Goal: Task Accomplishment & Management: Use online tool/utility

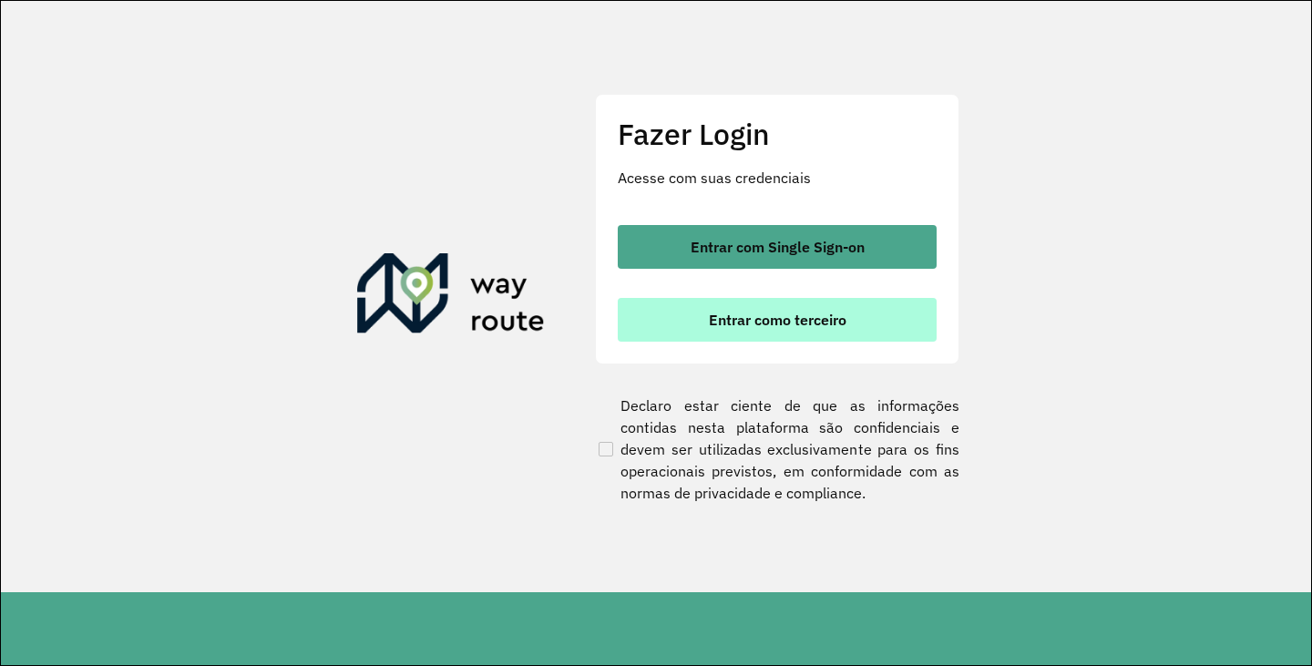
click at [764, 330] on button "Entrar como terceiro" at bounding box center [777, 320] width 319 height 44
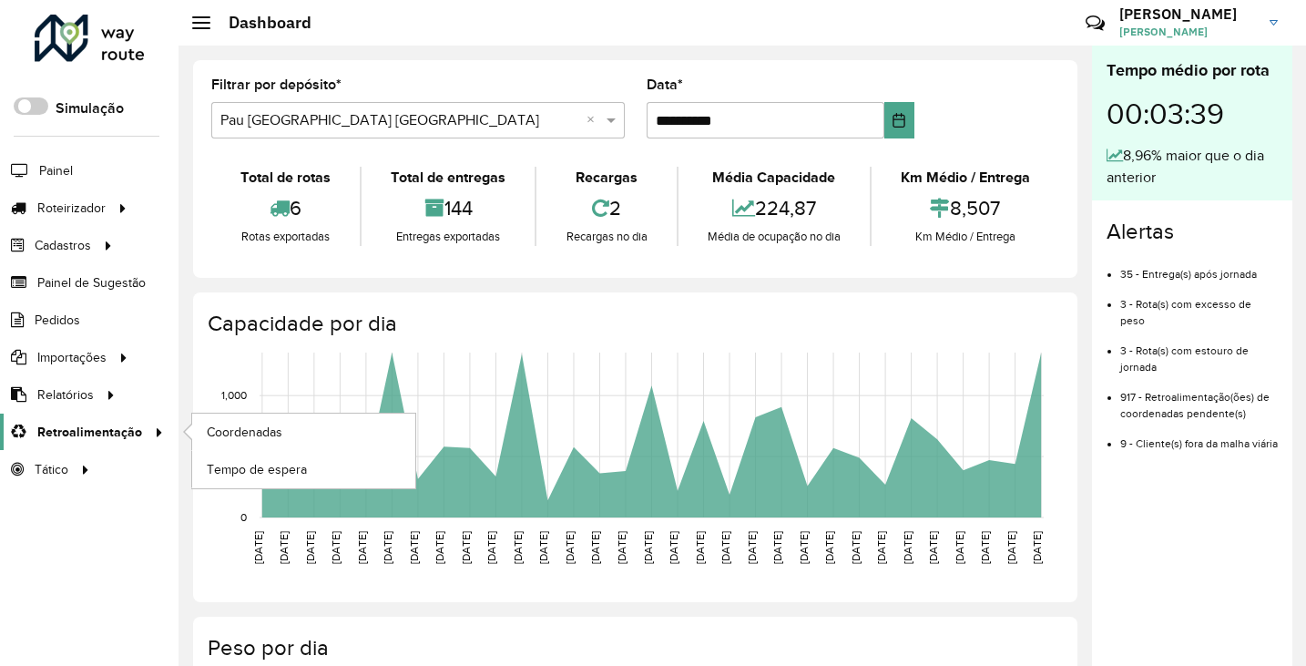
click at [75, 416] on link "Retroalimentação" at bounding box center [84, 432] width 169 height 36
click at [268, 427] on span "Coordenadas" at bounding box center [246, 432] width 78 height 19
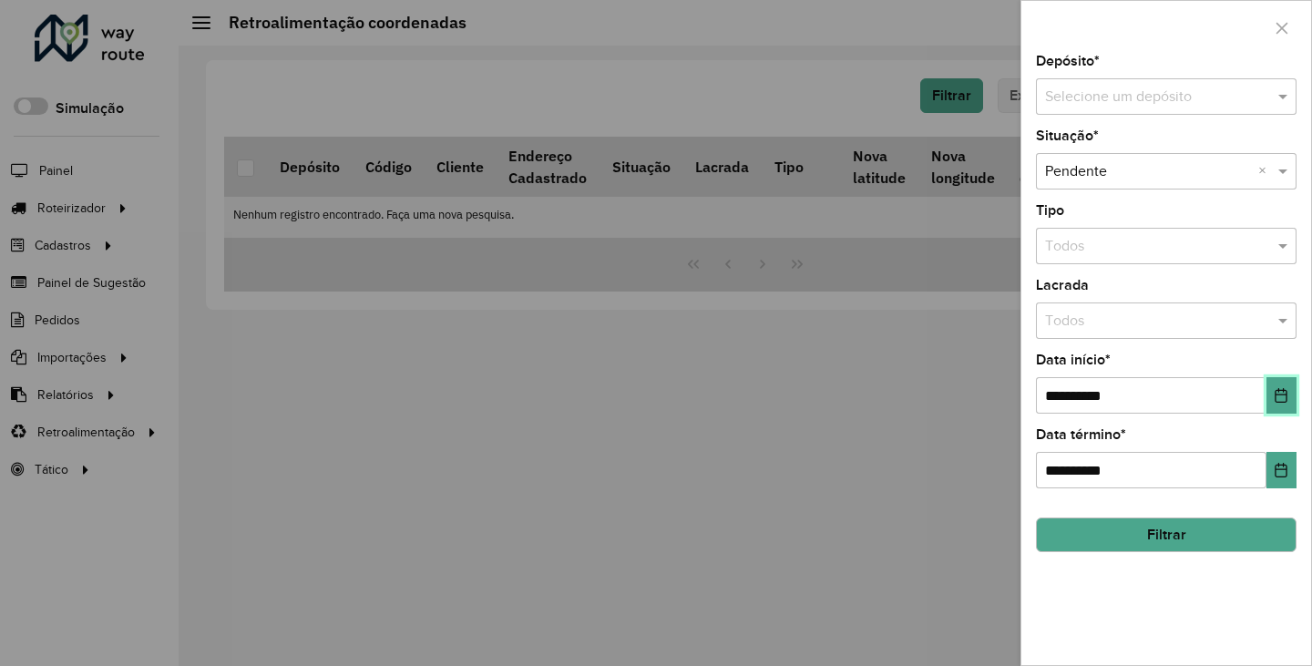
click at [1287, 391] on icon "Choose Date" at bounding box center [1281, 395] width 15 height 15
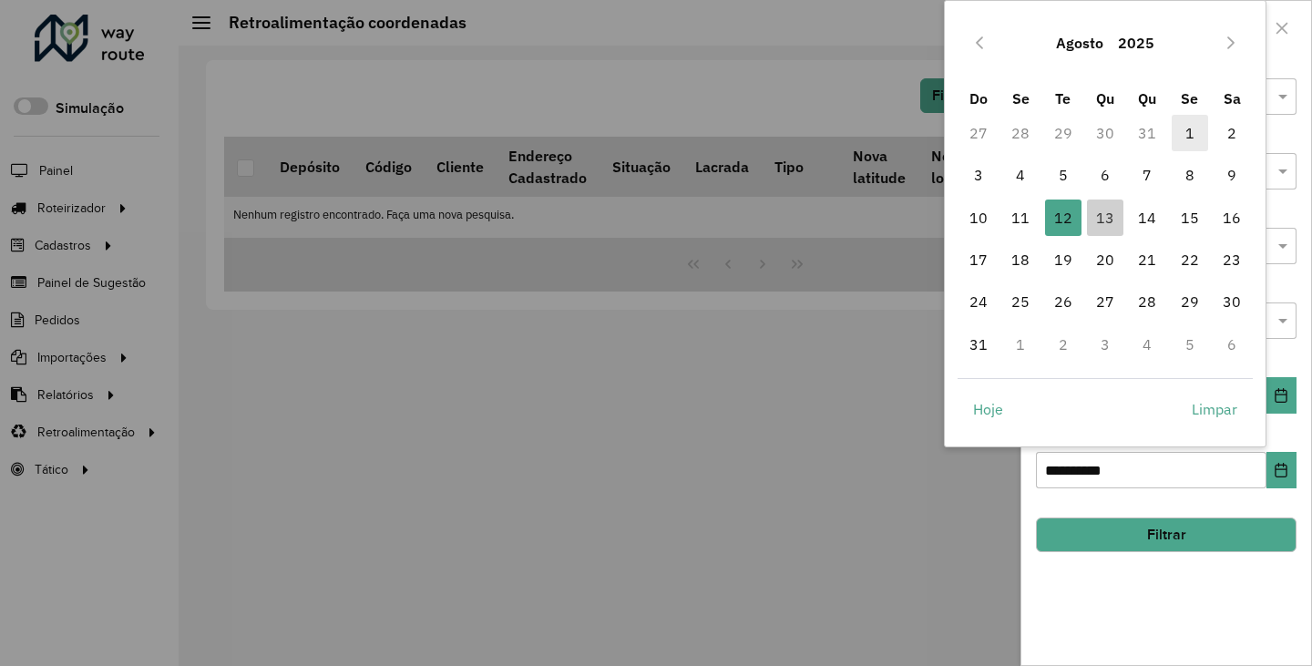
click at [1176, 132] on span "1" at bounding box center [1189, 133] width 36 height 36
type input "**********"
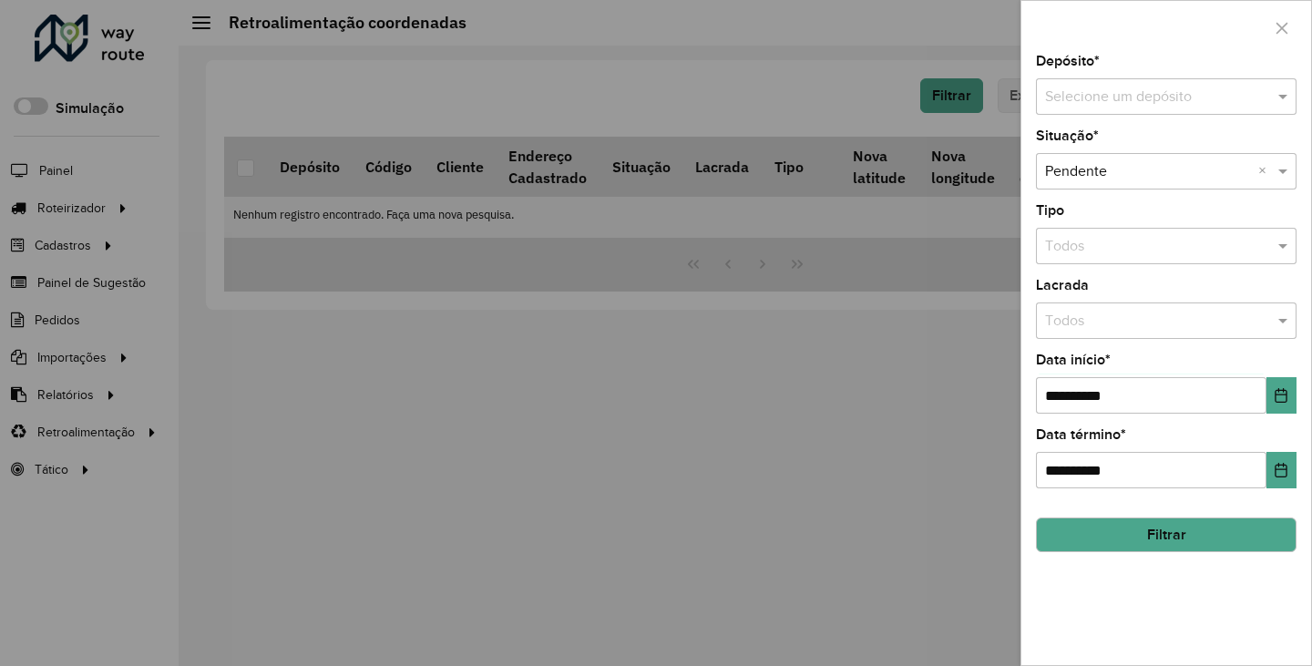
click at [1154, 523] on button "Filtrar" at bounding box center [1166, 534] width 261 height 35
click at [1150, 110] on div "Selecione um depósito" at bounding box center [1166, 96] width 261 height 36
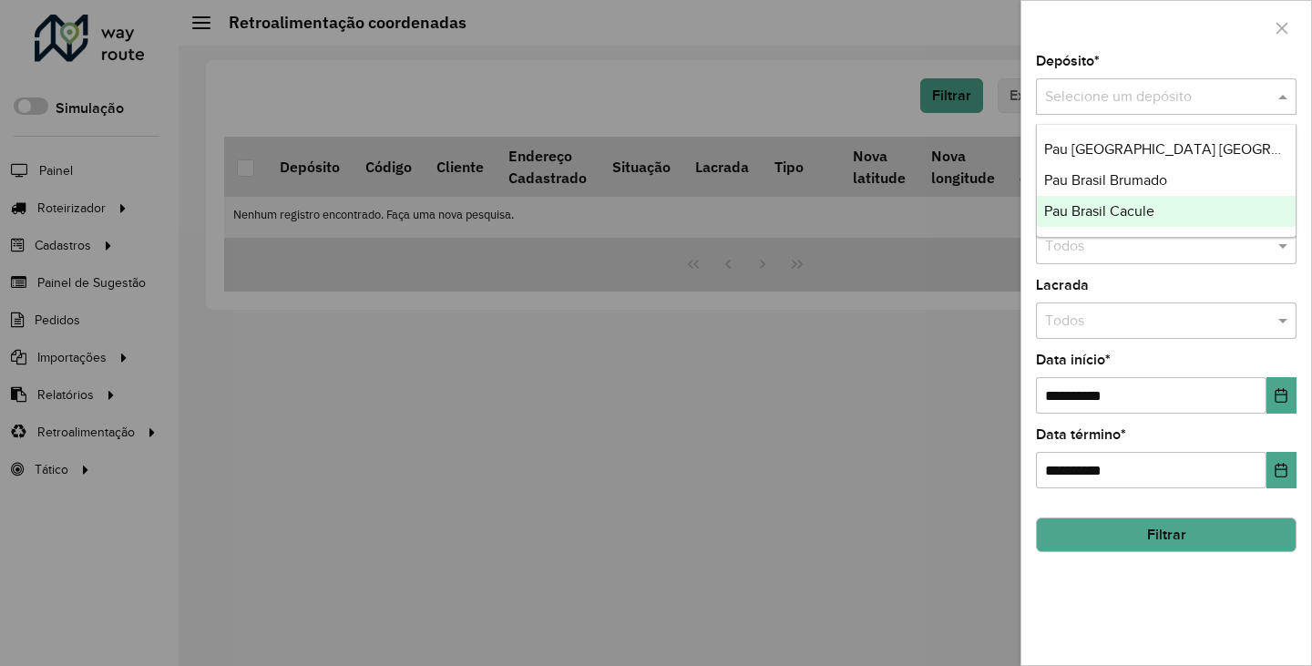
click at [1154, 204] on span "Pau Brasil Cacule" at bounding box center [1099, 210] width 110 height 15
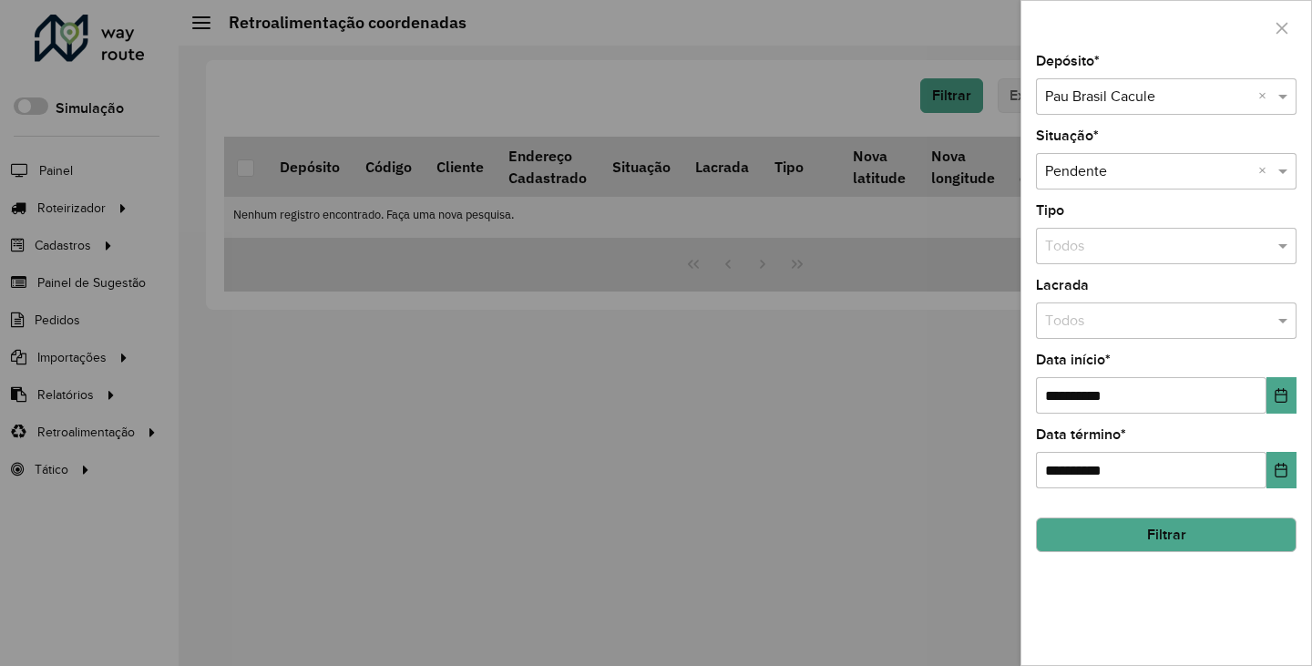
click at [1157, 525] on button "Filtrar" at bounding box center [1166, 534] width 261 height 35
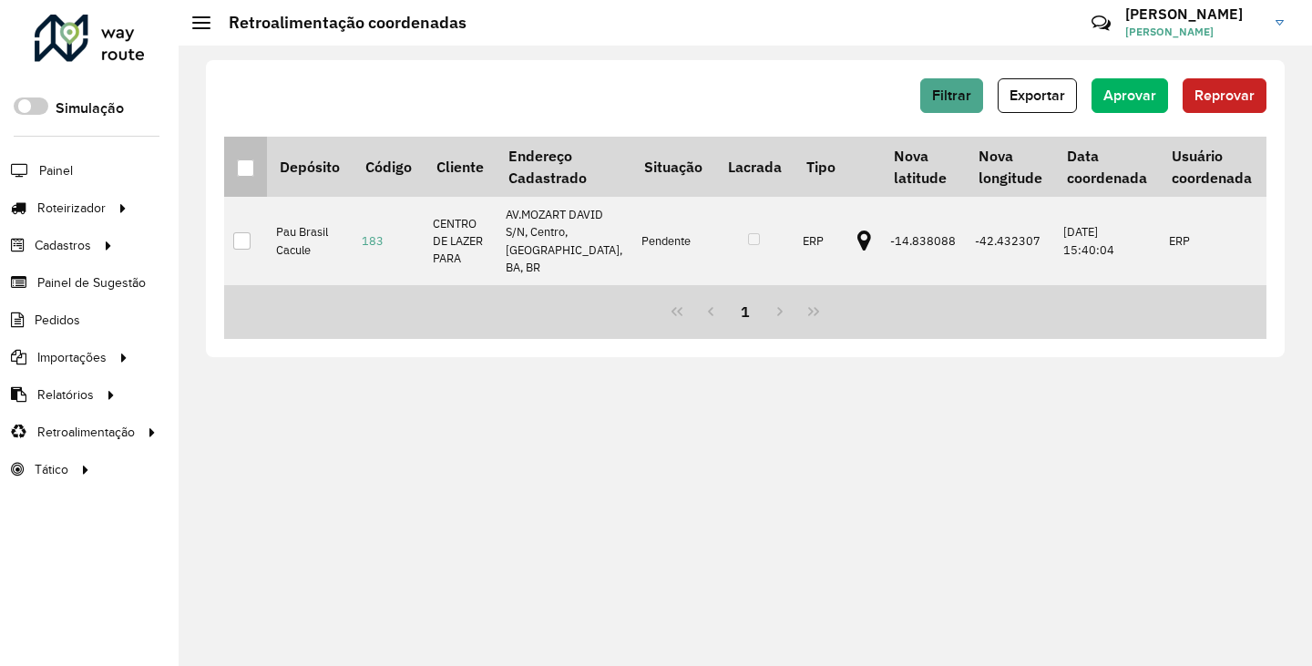
click at [253, 175] on div at bounding box center [245, 167] width 17 height 17
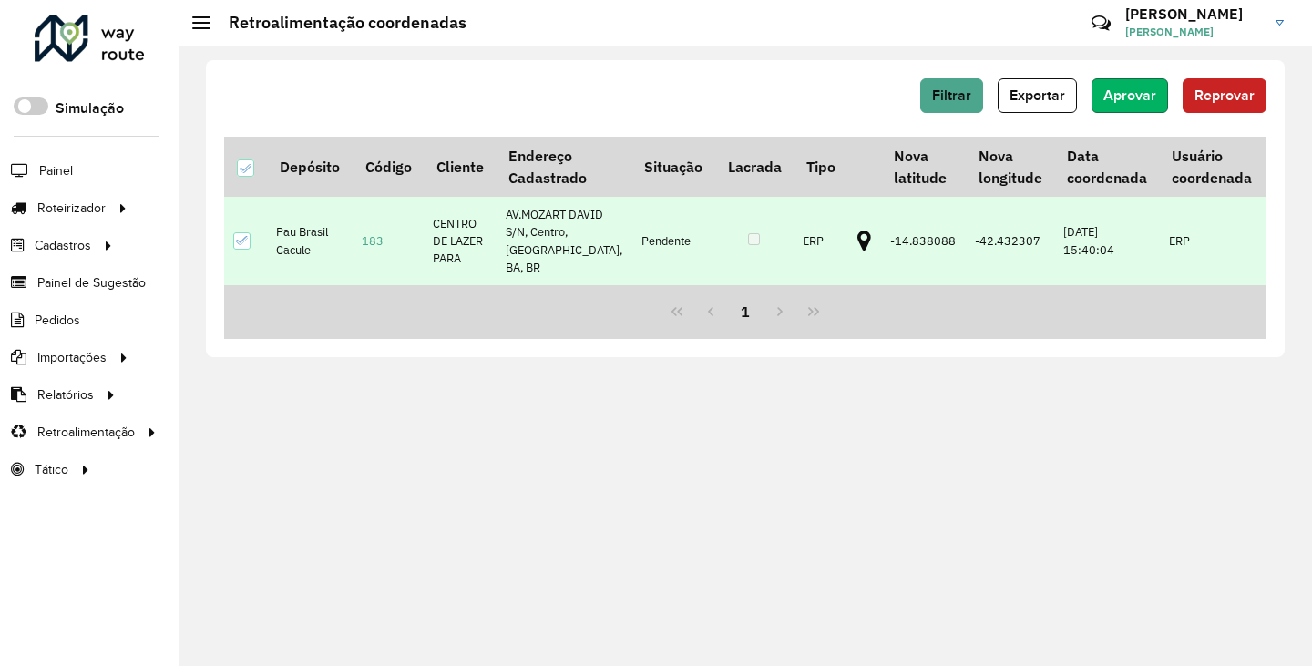
click at [1120, 107] on button "Aprovar" at bounding box center [1129, 95] width 77 height 35
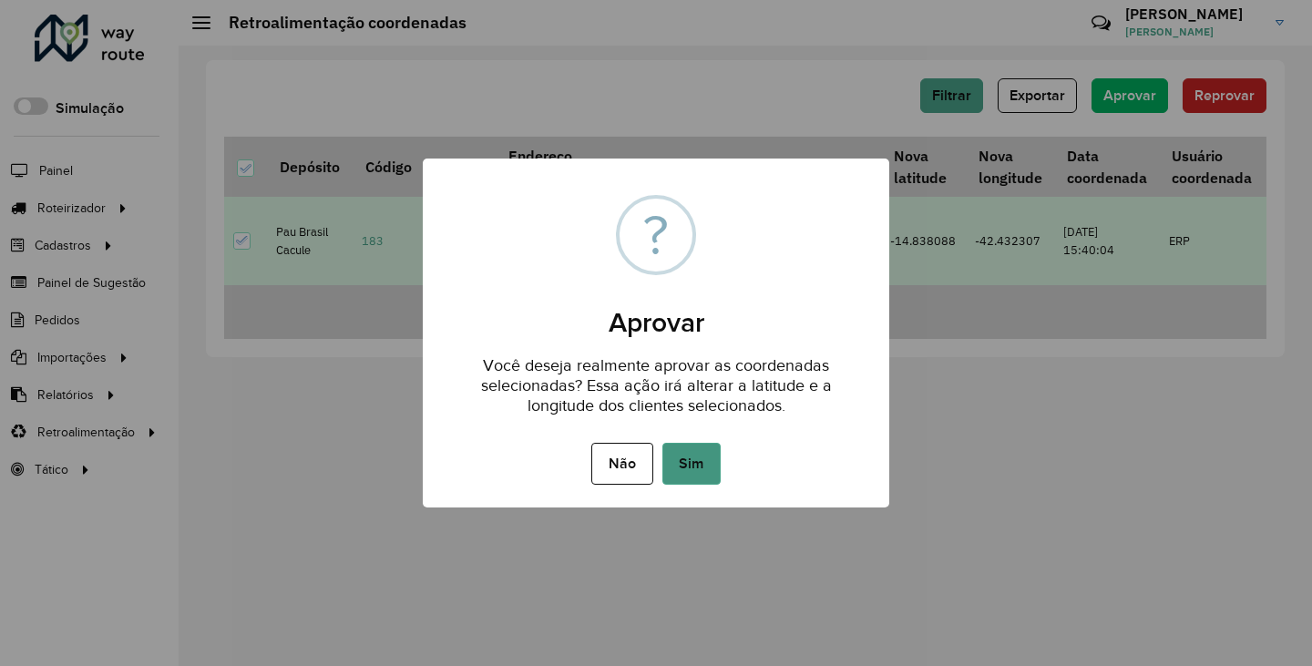
click at [711, 457] on button "Sim" at bounding box center [691, 464] width 58 height 42
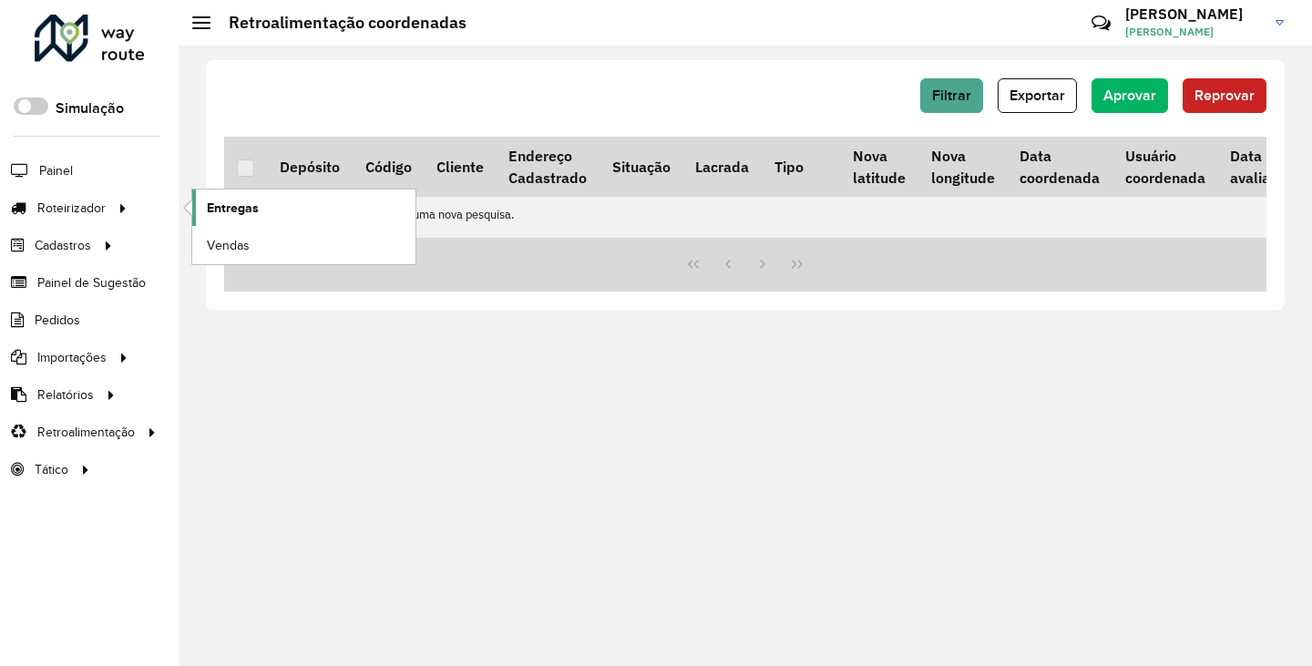
click at [276, 213] on link "Entregas" at bounding box center [303, 207] width 223 height 36
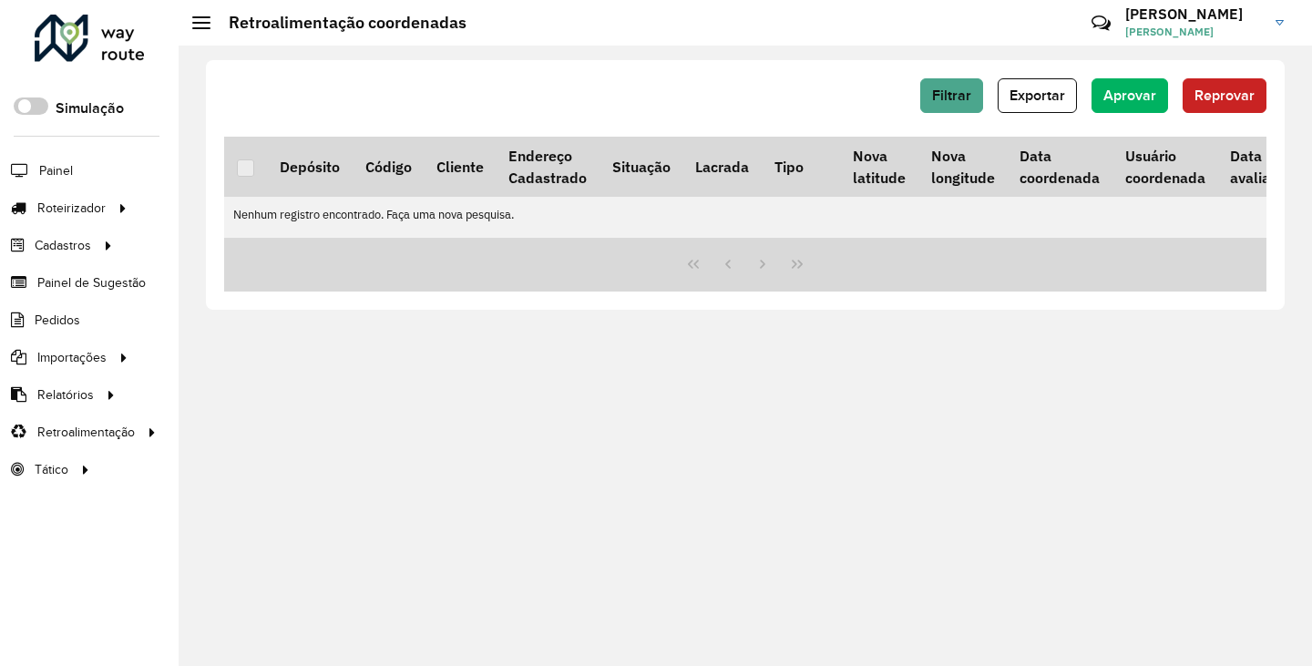
click at [765, 527] on div "Filtrar Exportar Aprovar Reprovar Depósito Código Cliente Endereço Cadastrado S…" at bounding box center [745, 356] width 1133 height 620
click at [949, 78] on button "Filtrar" at bounding box center [951, 95] width 63 height 35
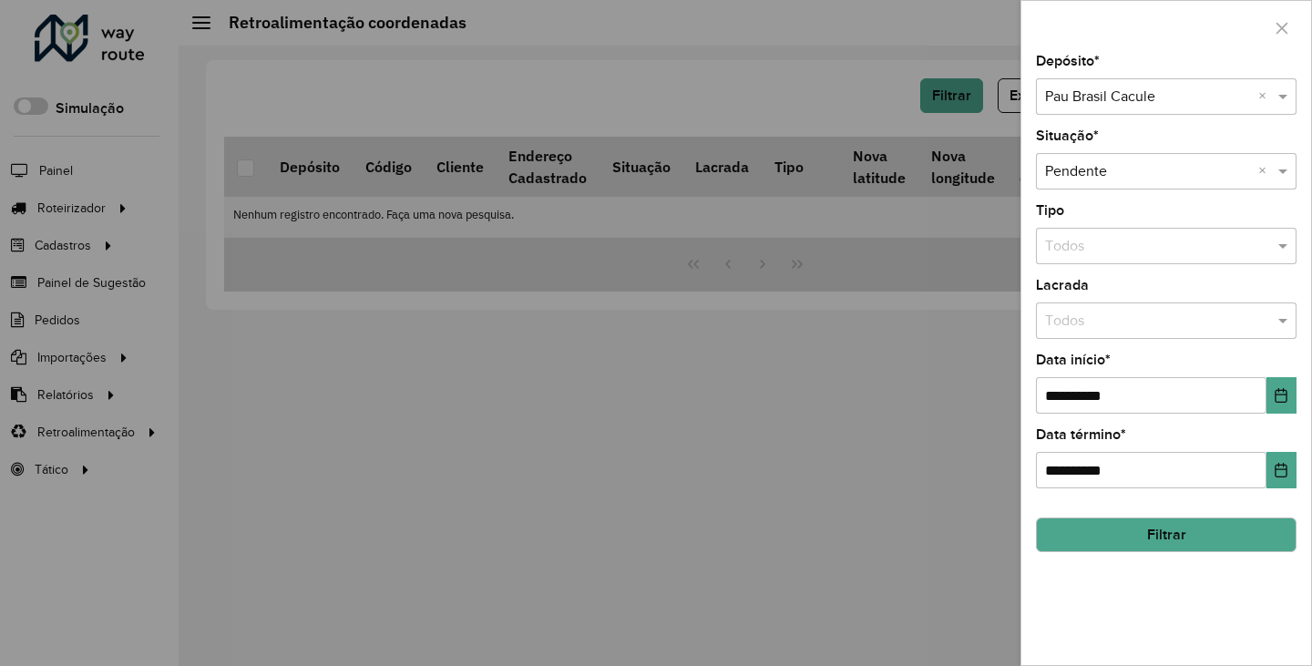
click at [1115, 79] on div "Selecione um depósito × Pau Brasil Cacule ×" at bounding box center [1166, 96] width 261 height 36
click at [1161, 156] on span "Pau [GEOGRAPHIC_DATA] [GEOGRAPHIC_DATA]" at bounding box center [1203, 148] width 319 height 15
click at [1200, 516] on hb-field-button "Filtrar" at bounding box center [1166, 527] width 261 height 49
click at [1202, 526] on button "Filtrar" at bounding box center [1166, 534] width 261 height 35
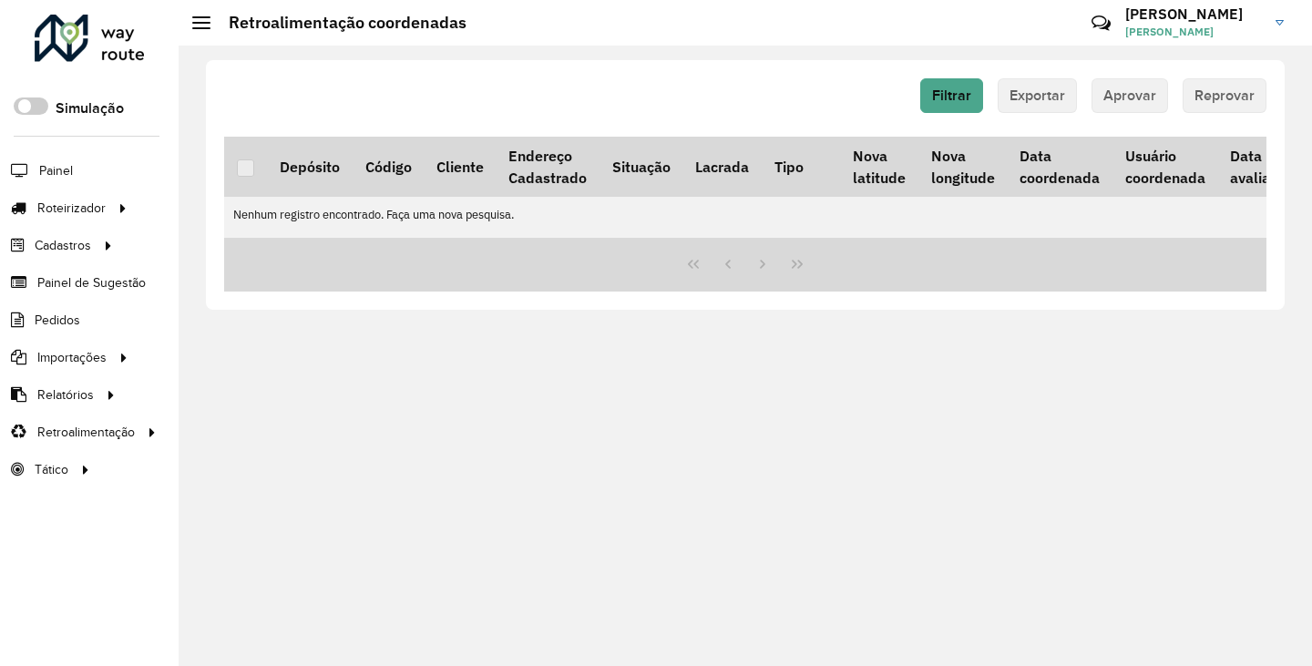
click at [85, 172] on li "Painel" at bounding box center [89, 170] width 179 height 38
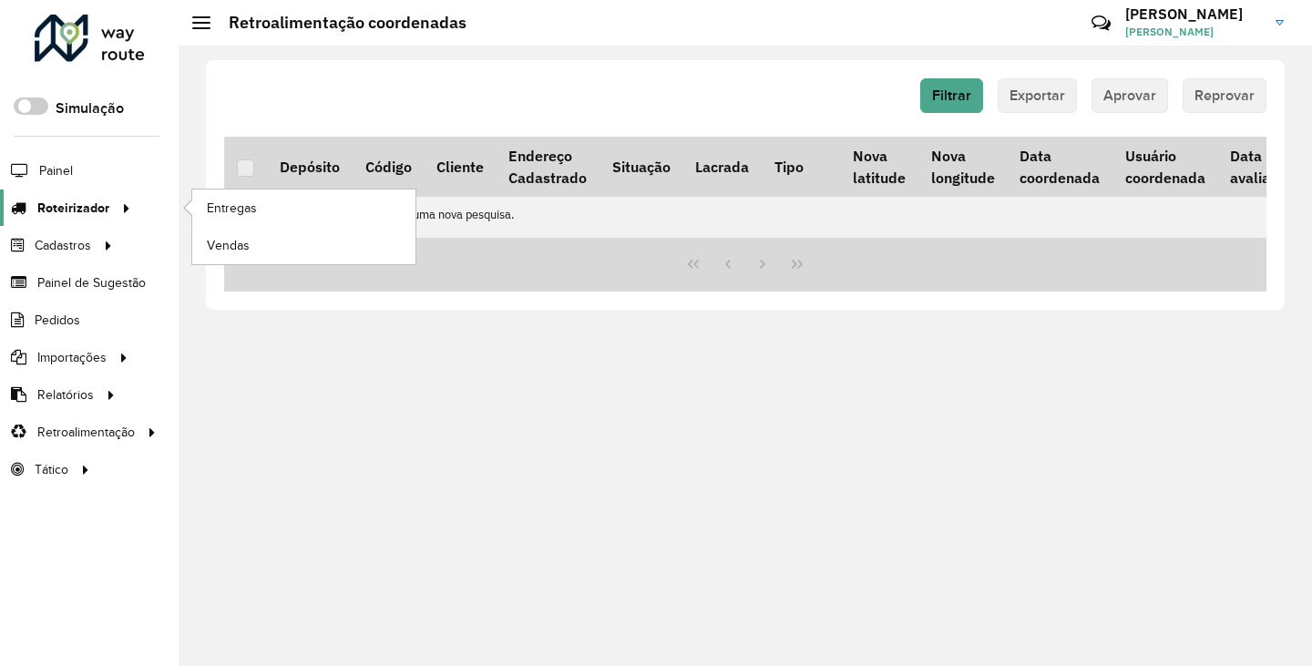
click at [95, 207] on span "Roteirizador" at bounding box center [73, 208] width 72 height 19
click at [236, 212] on span "Entregas" at bounding box center [233, 208] width 52 height 19
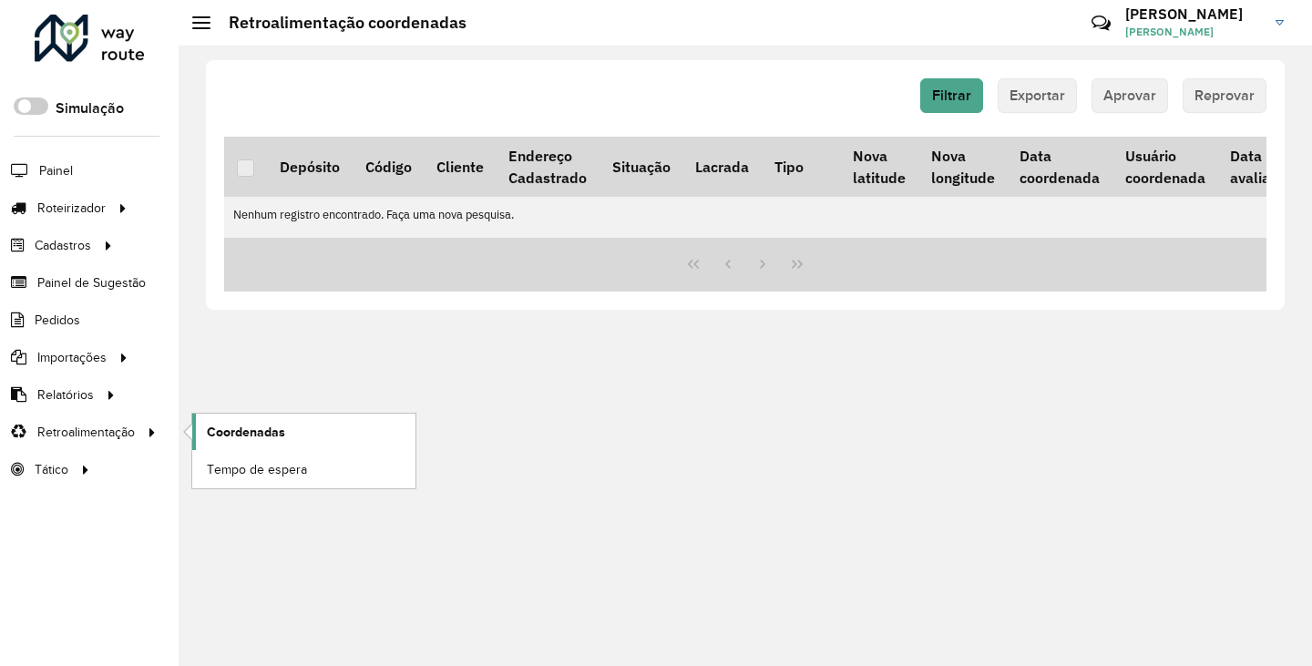
click at [247, 427] on span "Coordenadas" at bounding box center [246, 432] width 78 height 19
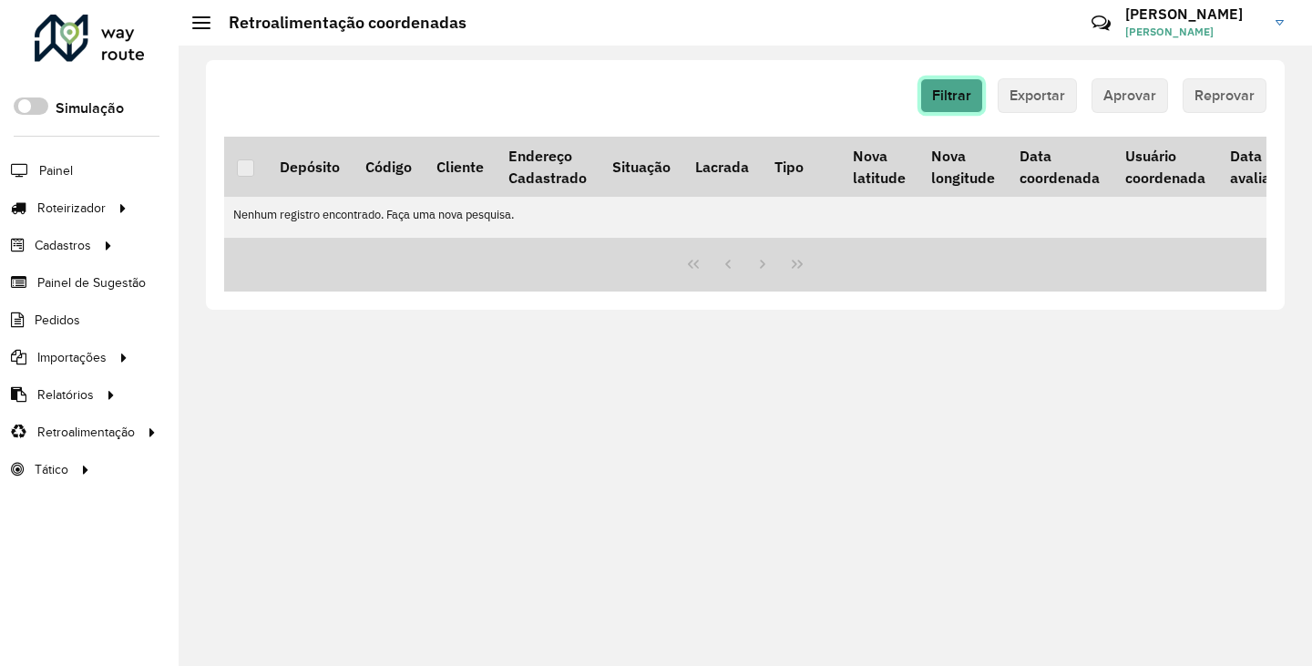
click at [965, 97] on span "Filtrar" at bounding box center [951, 94] width 39 height 15
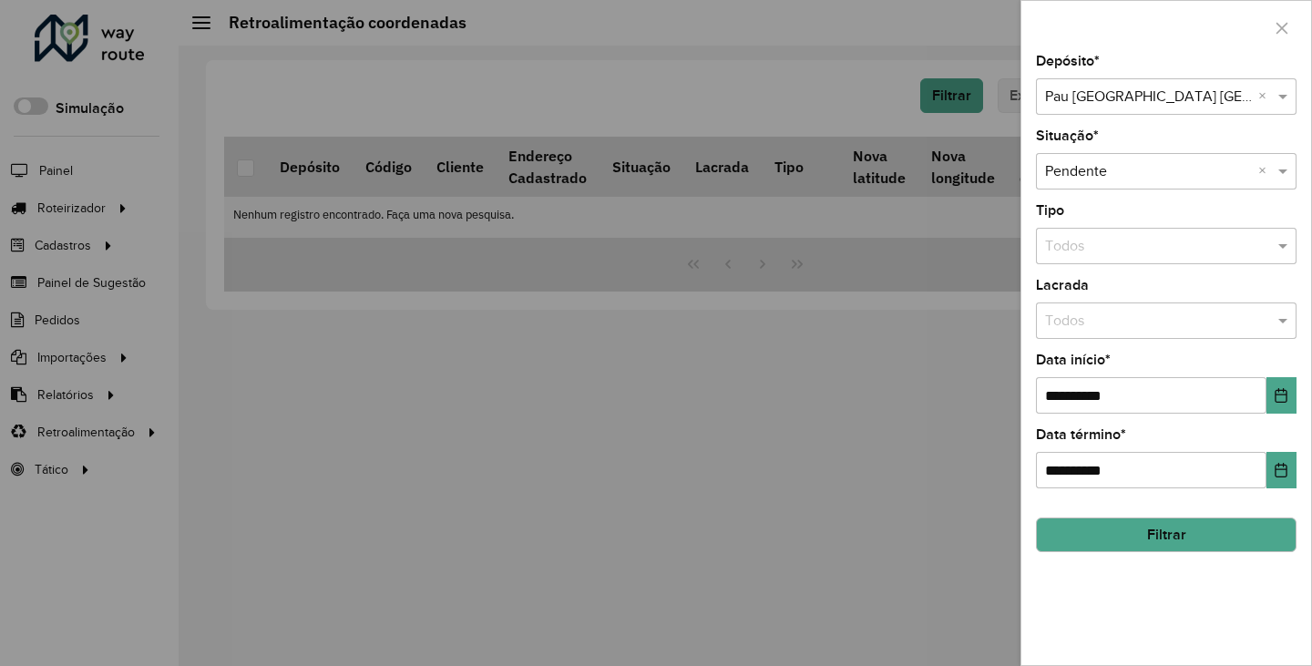
click at [1164, 101] on input "text" at bounding box center [1148, 98] width 206 height 22
click at [1167, 151] on span "Pau Brasil Brumado" at bounding box center [1105, 148] width 123 height 15
click at [1204, 557] on div "**********" at bounding box center [1166, 360] width 290 height 610
click at [1207, 548] on button "Filtrar" at bounding box center [1166, 534] width 261 height 35
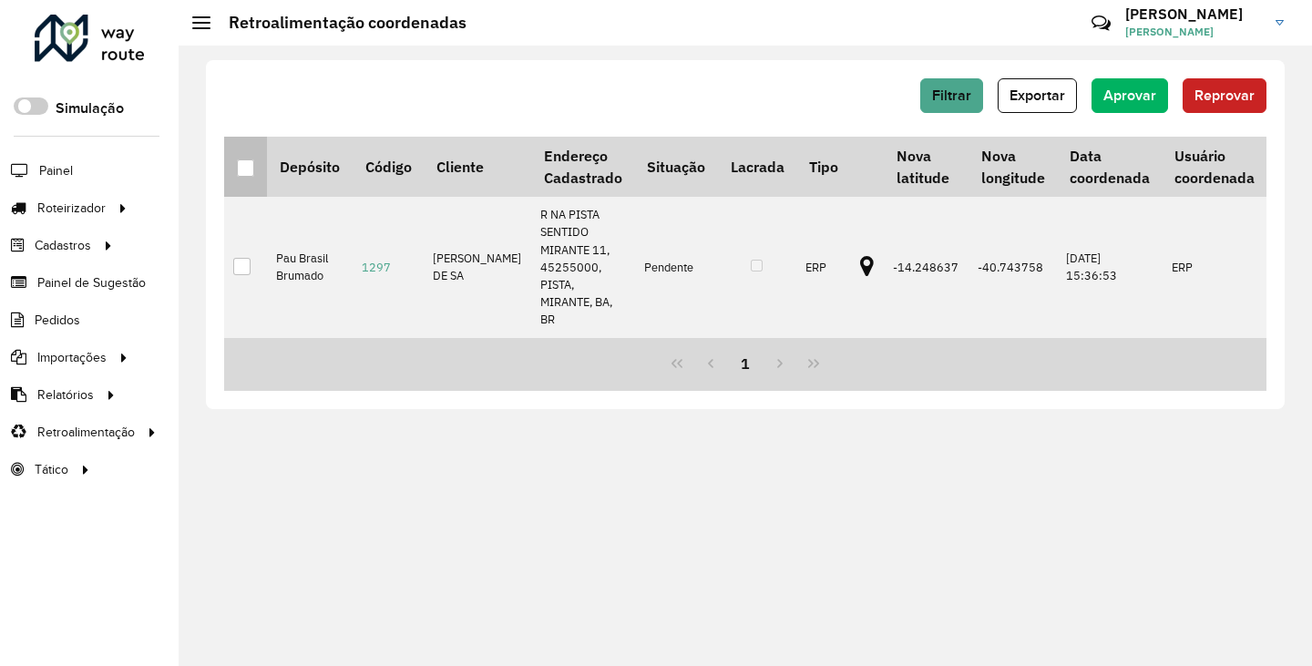
click at [251, 163] on div at bounding box center [245, 167] width 17 height 17
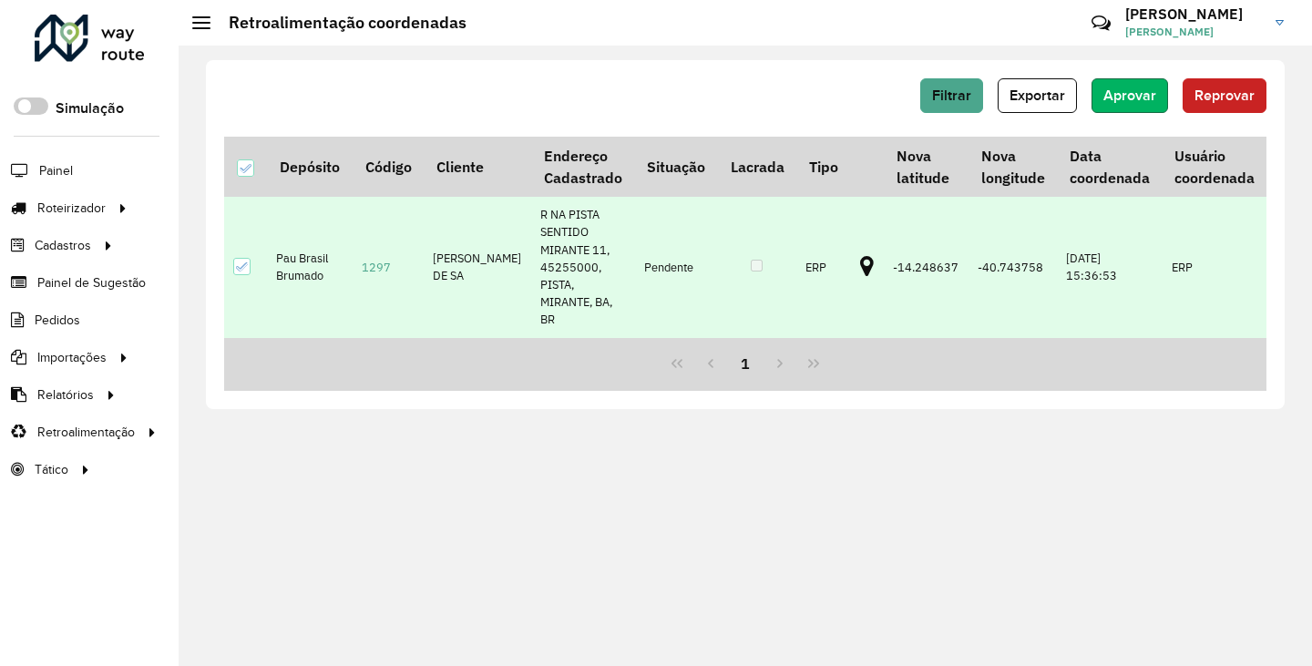
click at [1107, 90] on span "Aprovar" at bounding box center [1129, 94] width 53 height 15
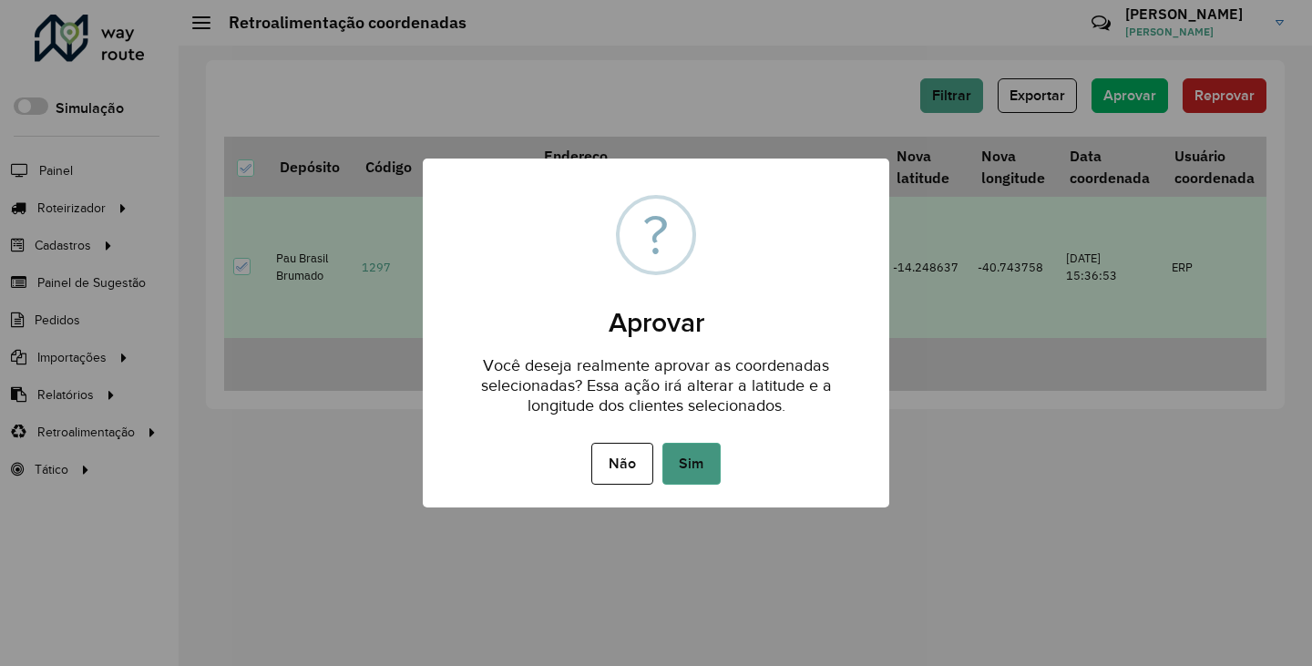
click at [712, 473] on button "Sim" at bounding box center [691, 464] width 58 height 42
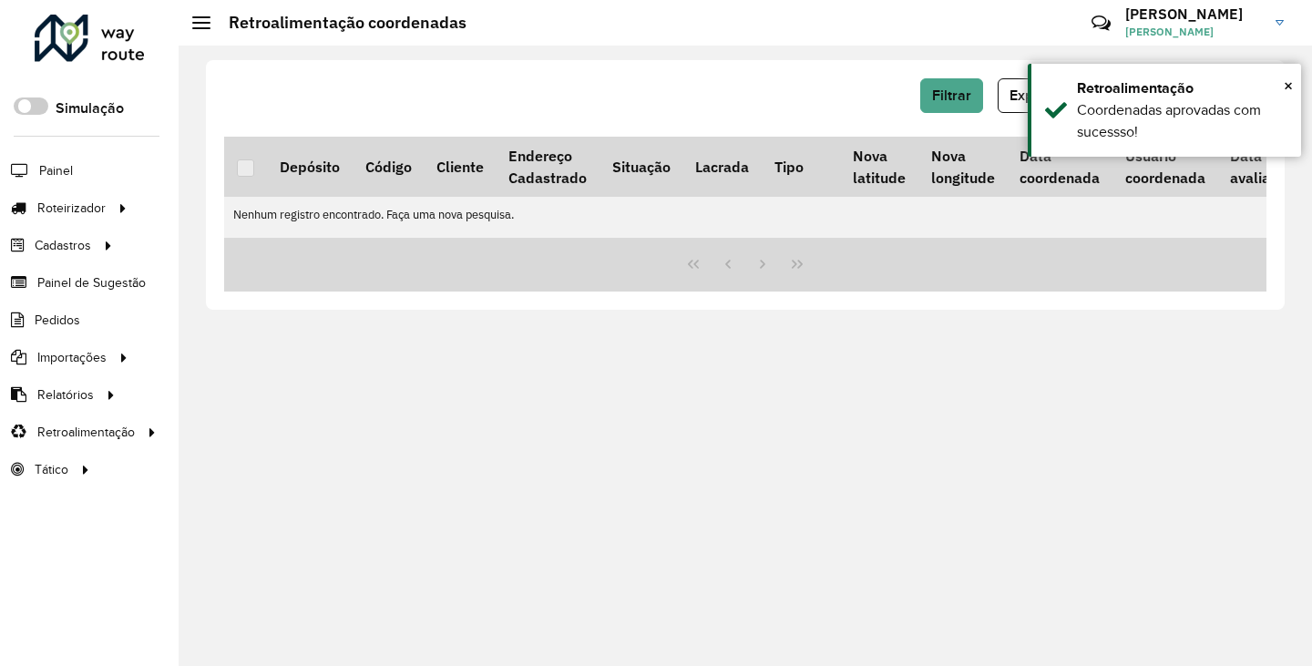
click at [973, 507] on div "Filtrar Exportar Aprovar Reprovar Depósito Código Cliente Endereço Cadastrado S…" at bounding box center [745, 356] width 1133 height 620
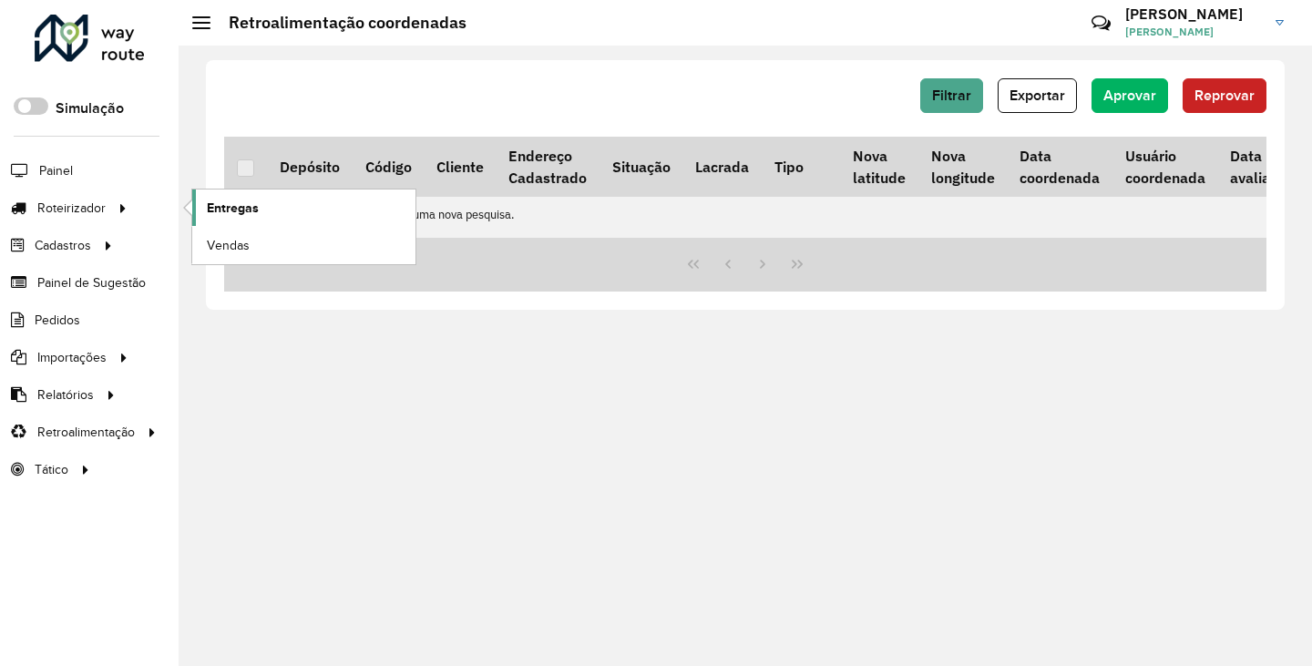
click at [223, 204] on span "Entregas" at bounding box center [233, 208] width 52 height 19
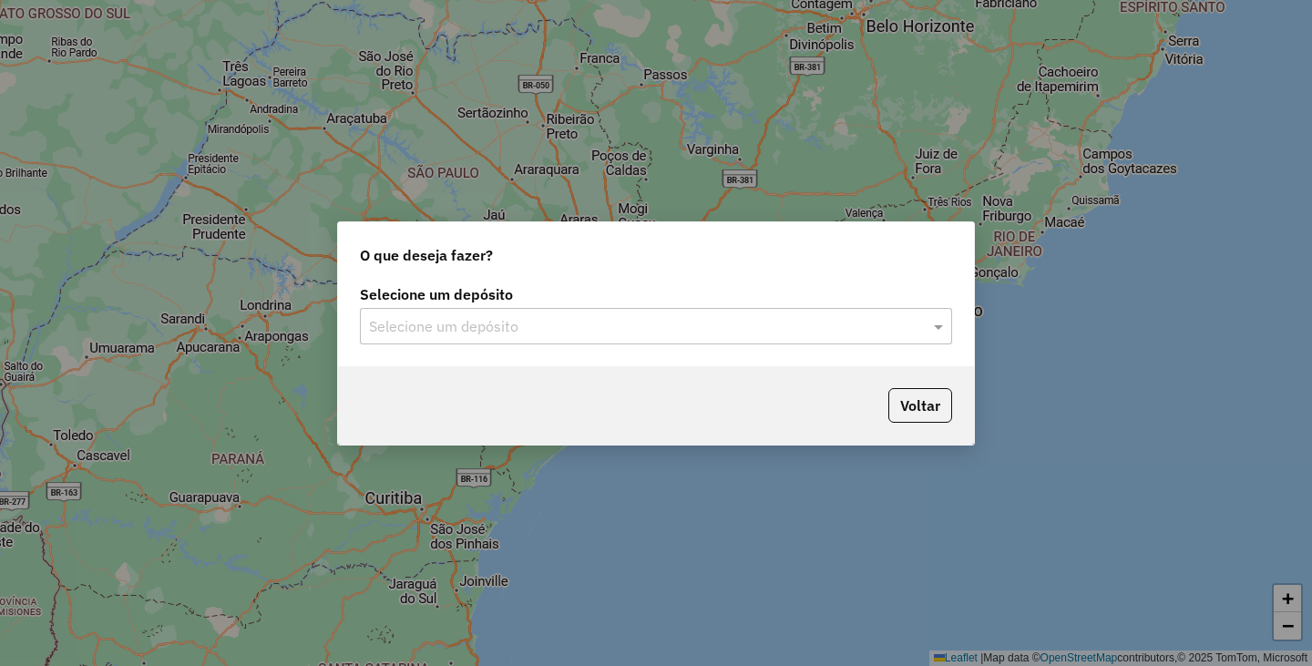
click at [752, 294] on label "Selecione um depósito" at bounding box center [656, 294] width 592 height 22
click at [677, 322] on input "text" at bounding box center [637, 327] width 537 height 22
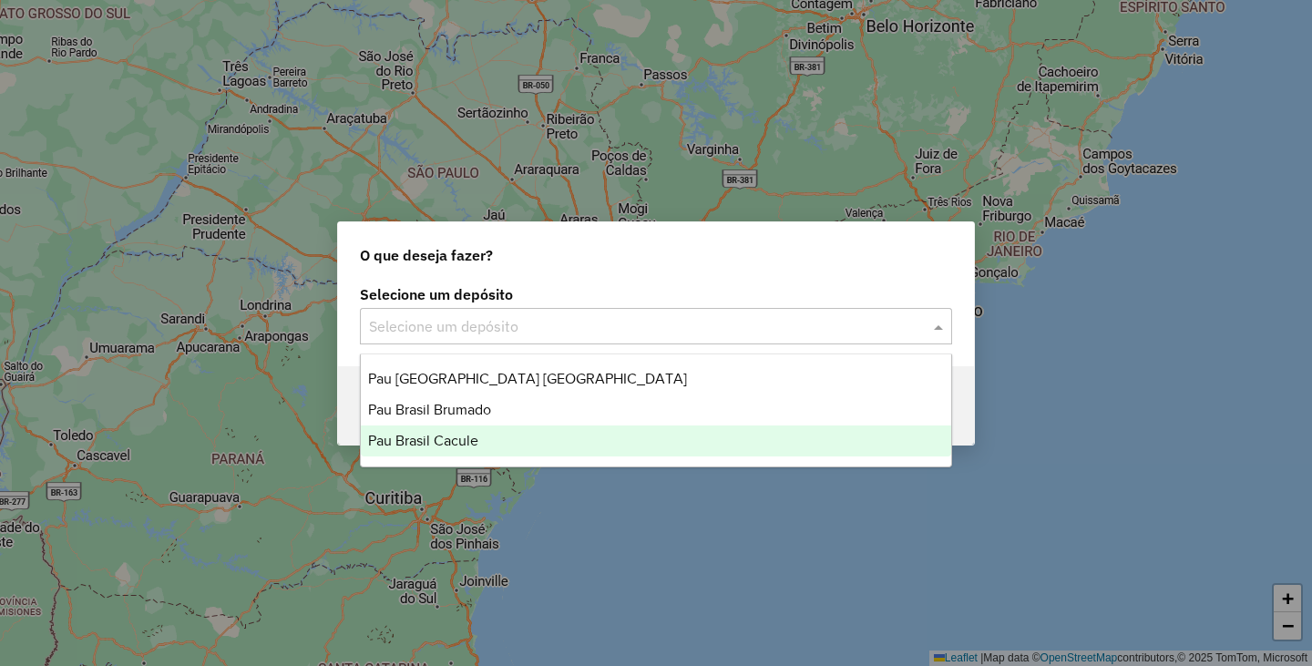
click at [959, 658] on div "O que deseja fazer? Selecione um depósito Selecione um depósito Voltar" at bounding box center [656, 333] width 1312 height 666
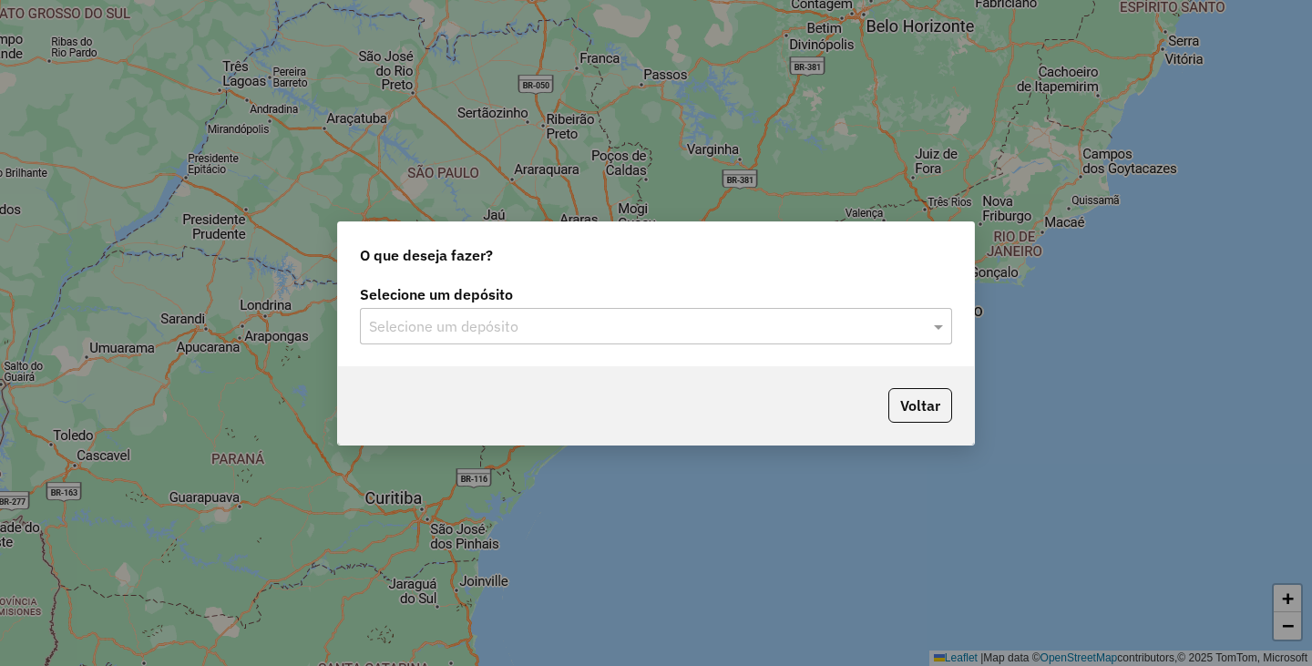
click at [565, 326] on input "text" at bounding box center [637, 327] width 537 height 22
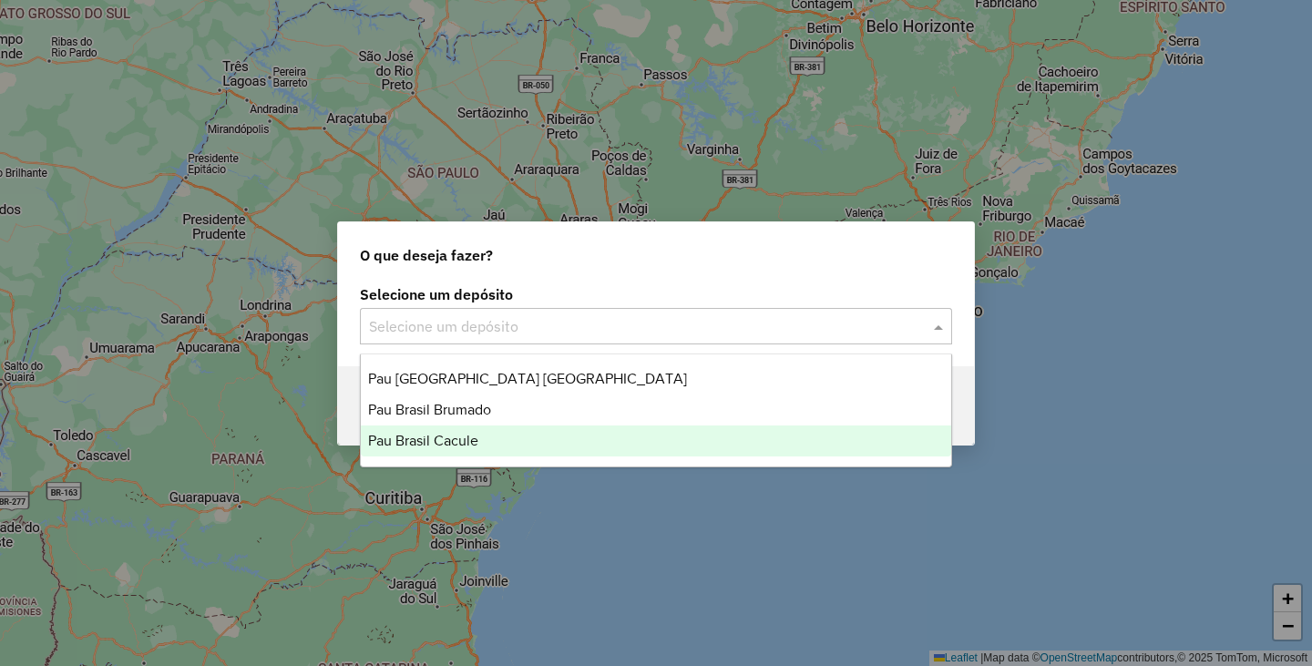
click at [471, 437] on span "Pau Brasil Cacule" at bounding box center [423, 440] width 110 height 15
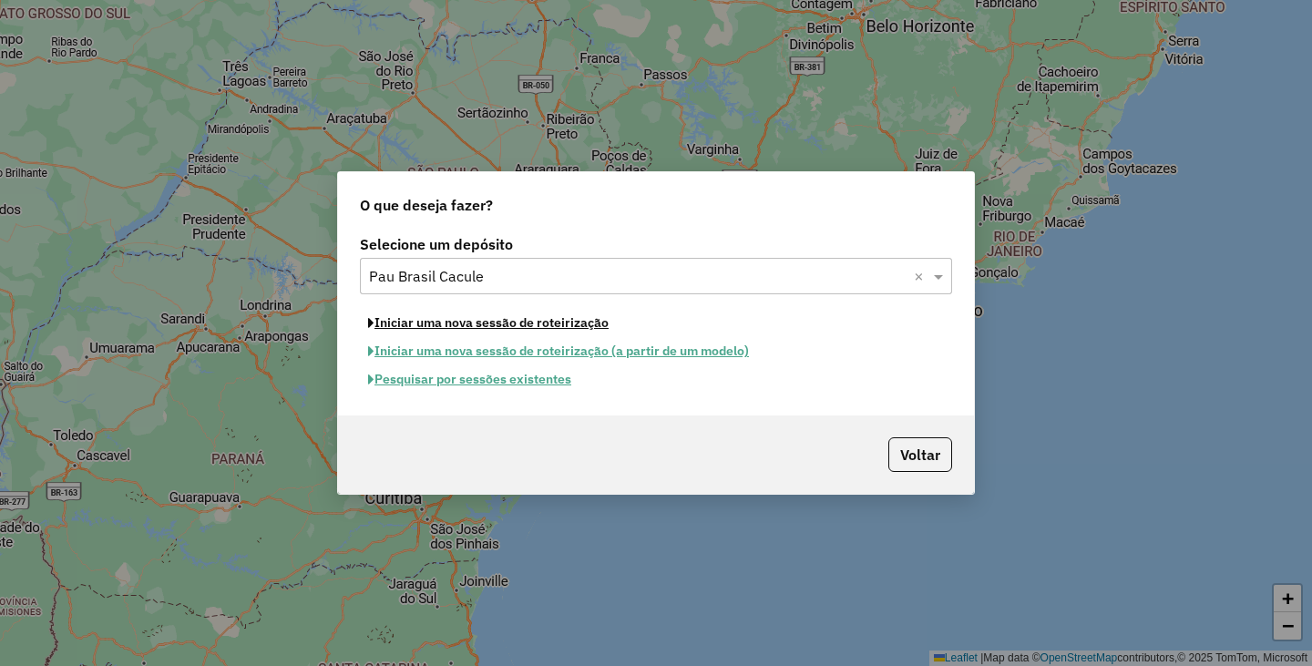
click at [554, 319] on button "Iniciar uma nova sessão de roteirização" at bounding box center [488, 323] width 257 height 28
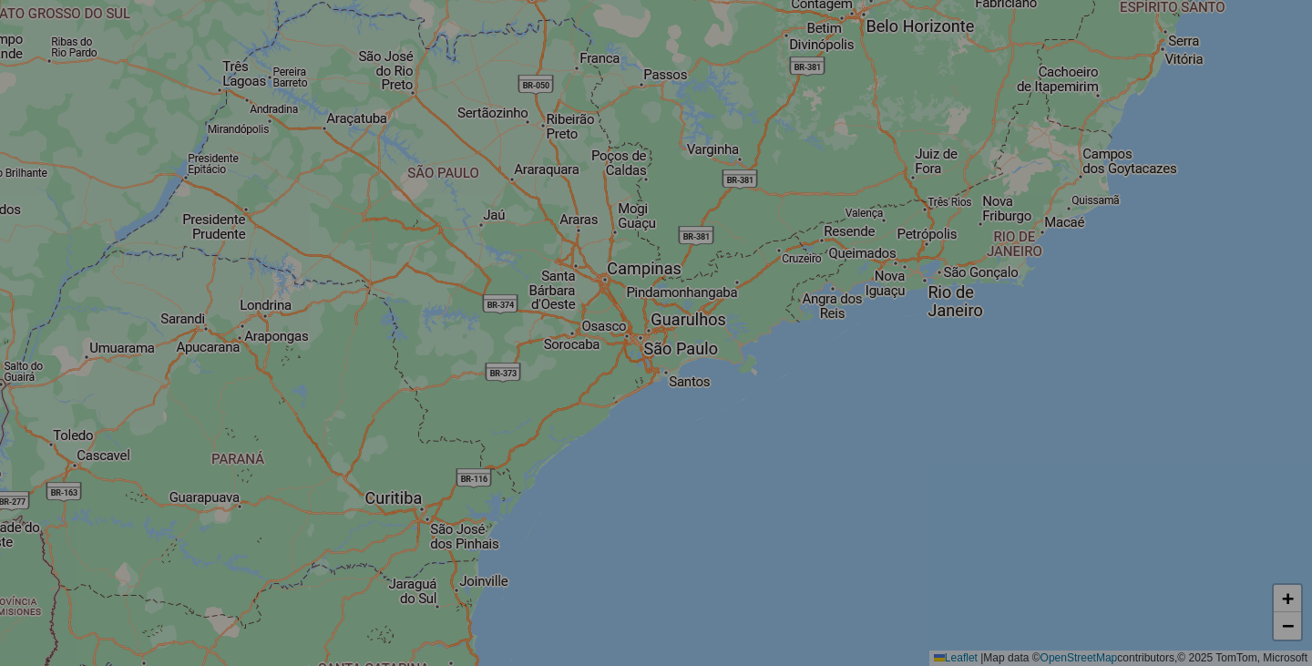
select select "*"
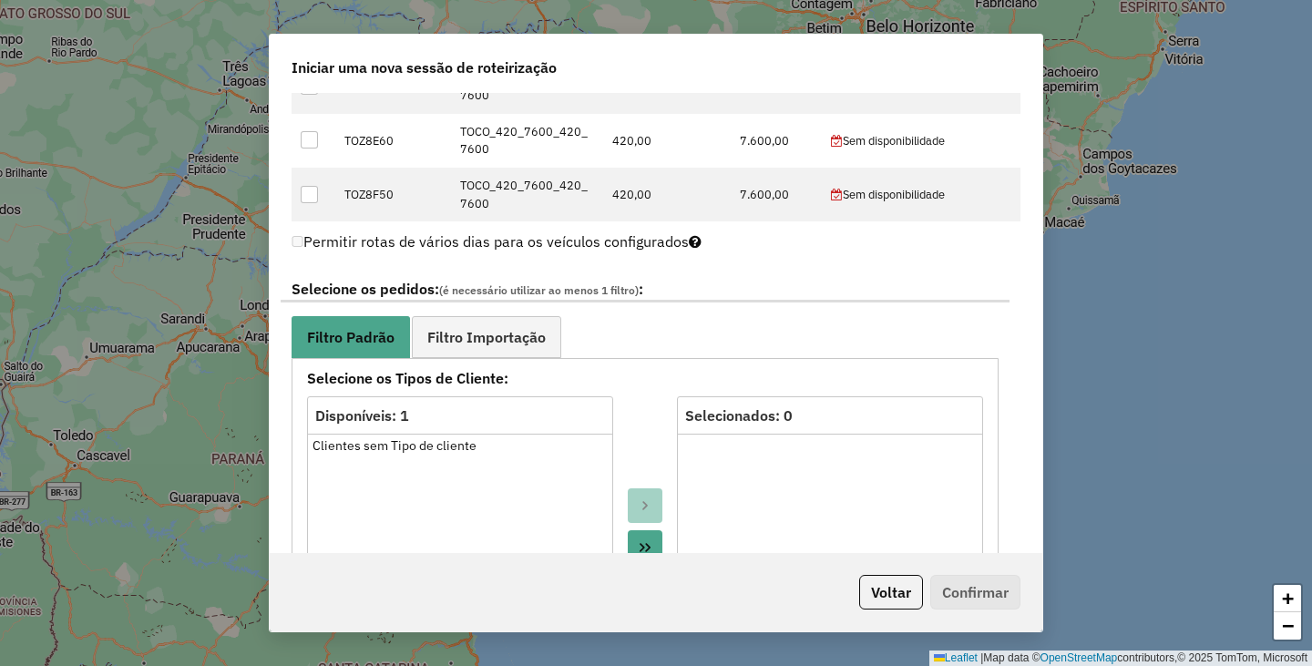
scroll to position [1093, 0]
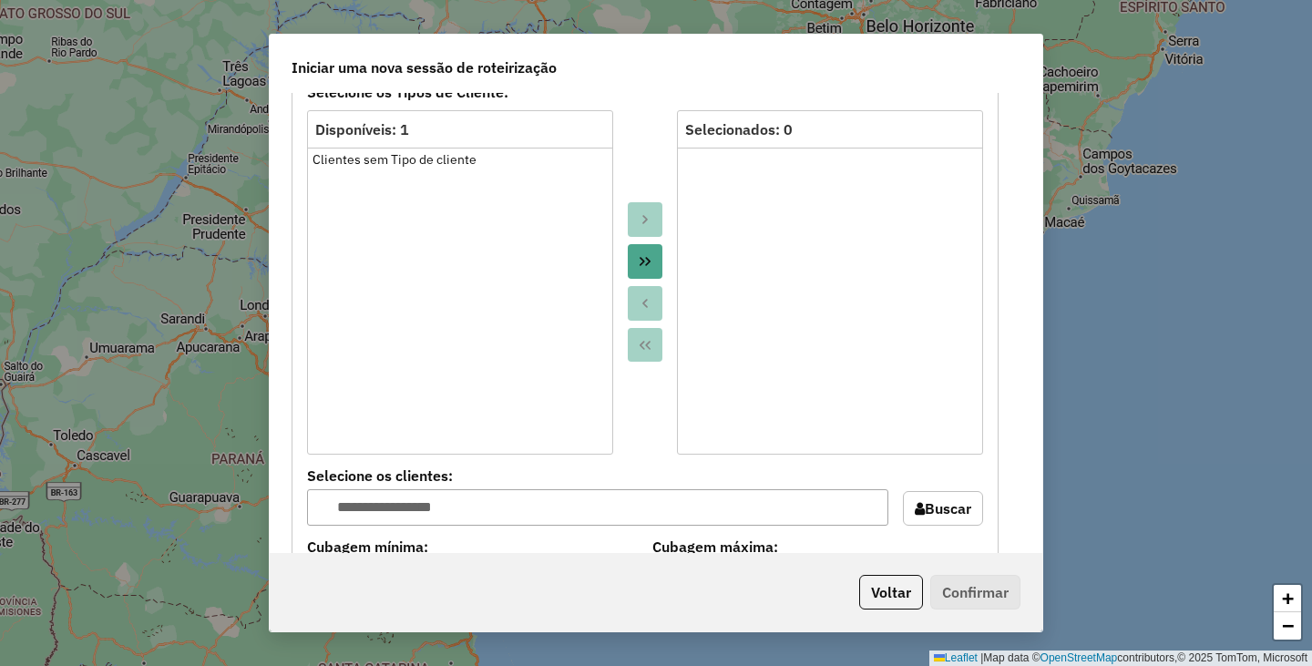
click at [638, 262] on icon "Move All to Target" at bounding box center [645, 261] width 15 height 15
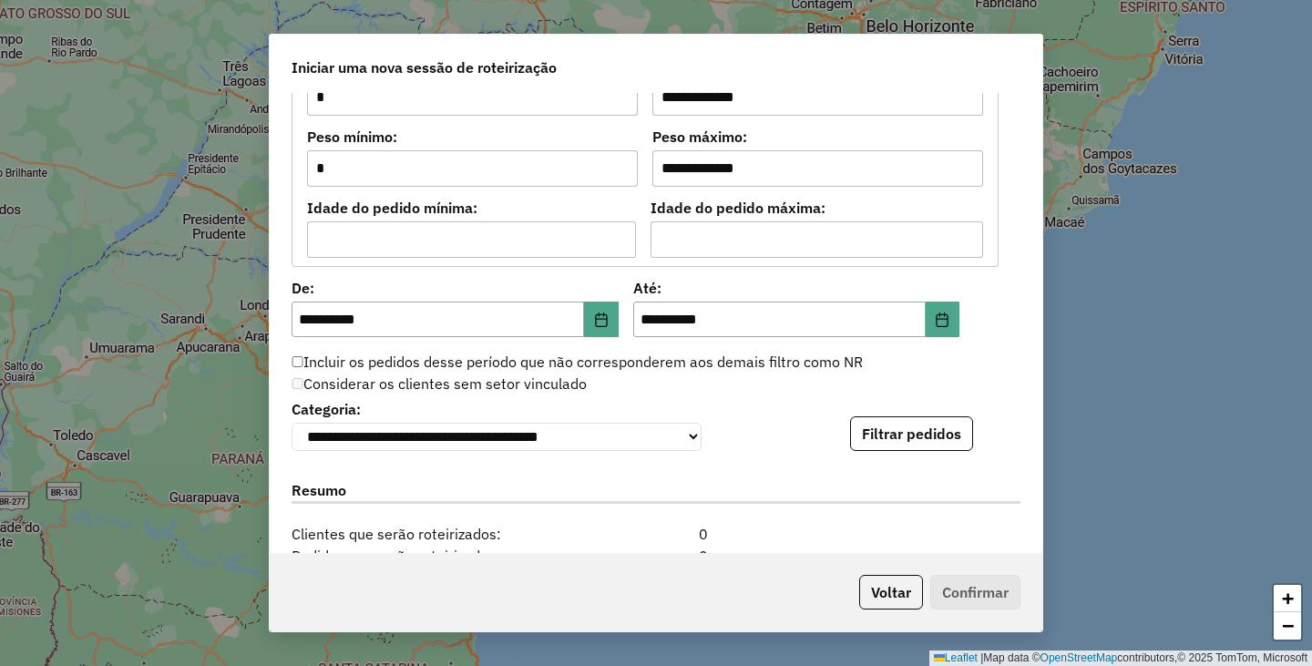
scroll to position [1640, 0]
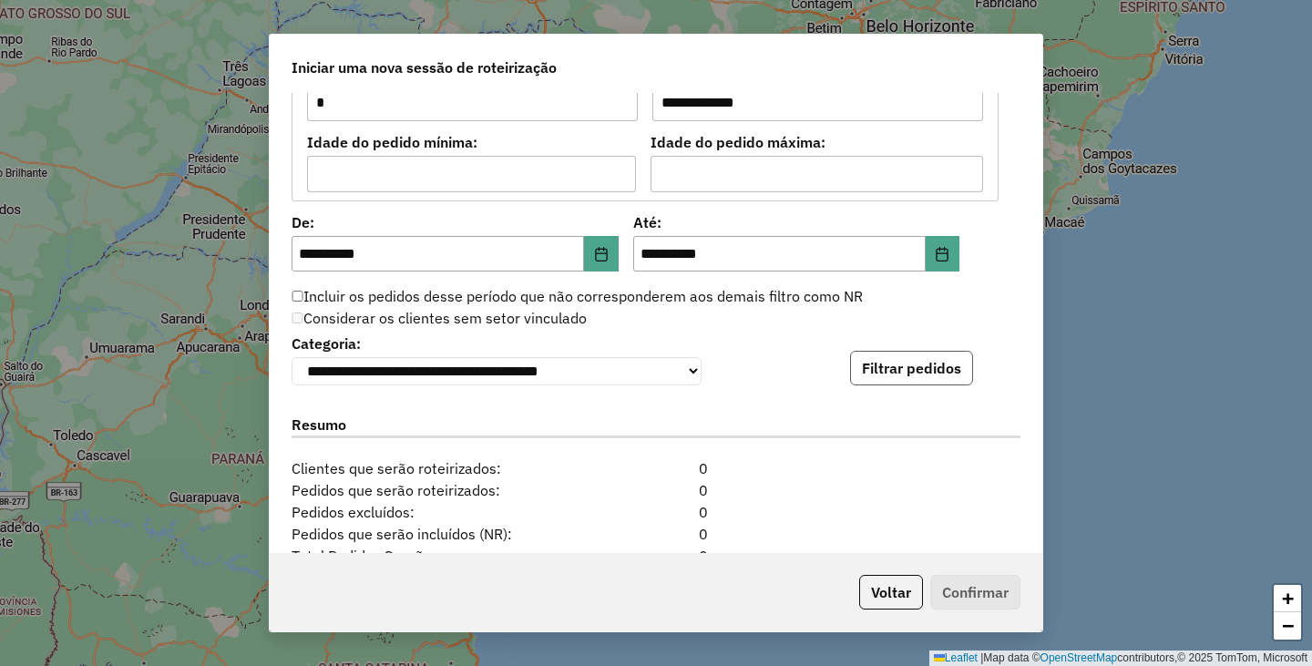
click at [916, 358] on button "Filtrar pedidos" at bounding box center [911, 368] width 123 height 35
click at [919, 373] on button "Filtrar pedidos" at bounding box center [911, 368] width 123 height 35
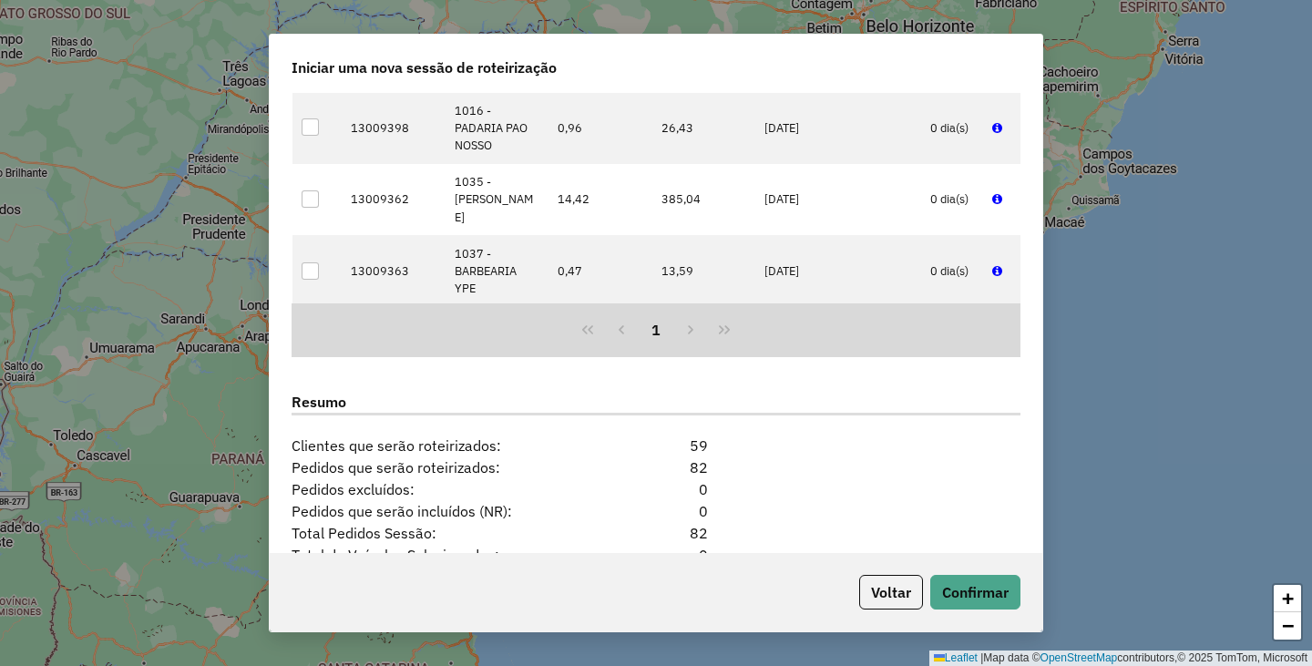
scroll to position [2186, 0]
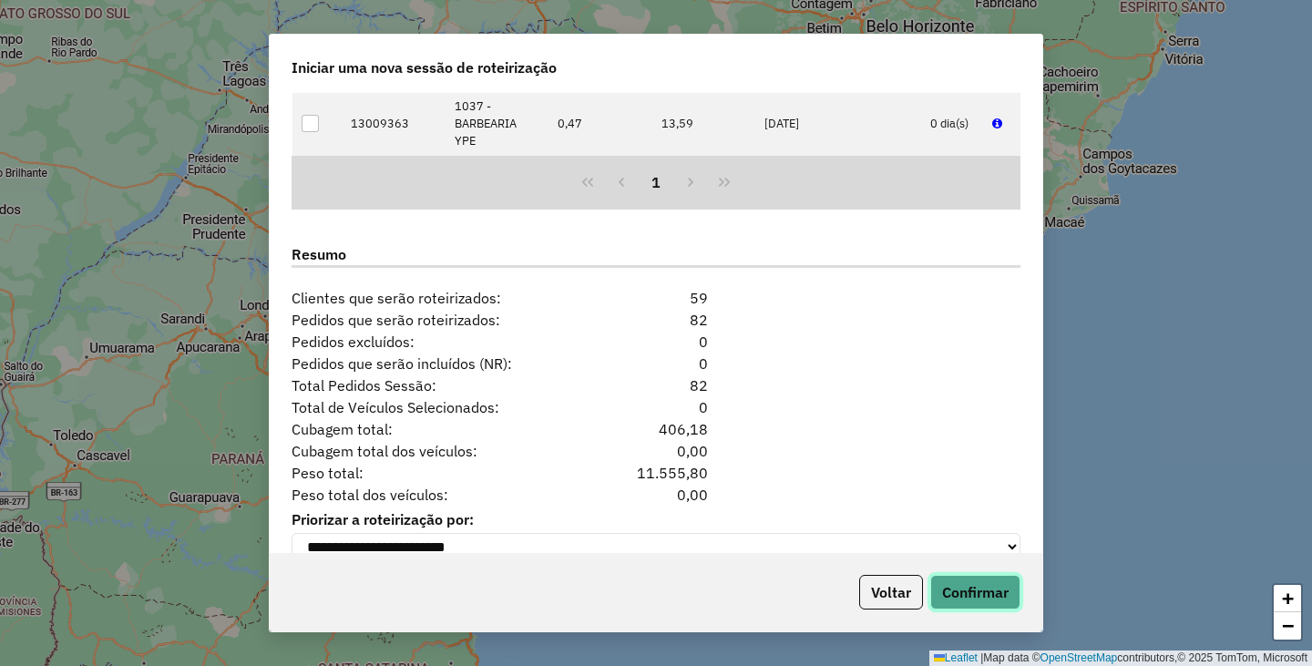
click at [963, 578] on button "Confirmar" at bounding box center [975, 592] width 90 height 35
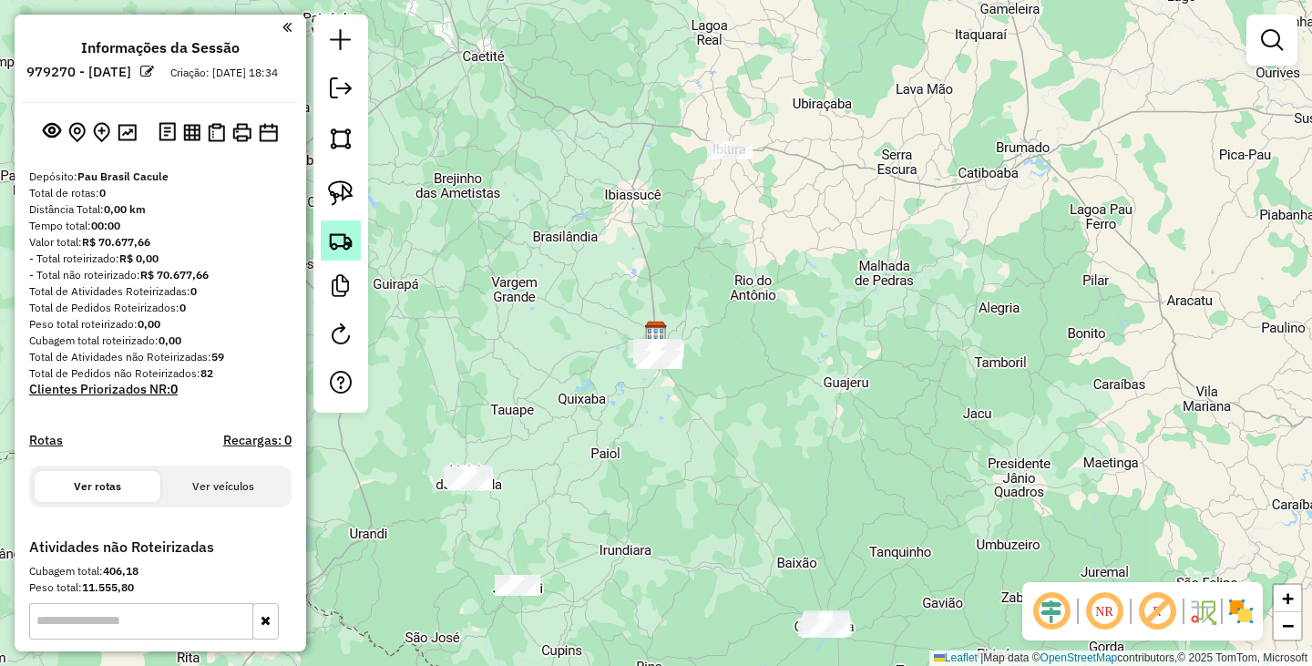
click at [341, 251] on img at bounding box center [341, 241] width 26 height 26
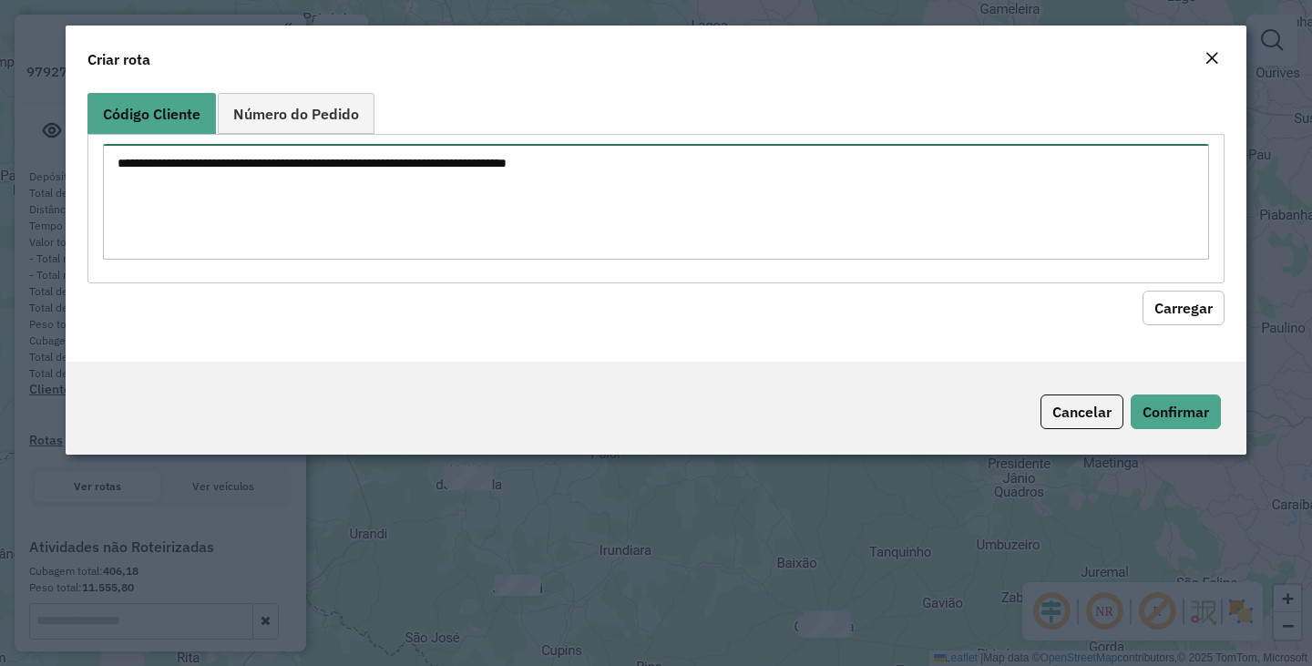
click at [493, 245] on textarea at bounding box center [656, 202] width 1106 height 116
paste textarea "**** **** ** ** ** ** *** *** *** *** *** *** *** *** *** *** **** **** **** **…"
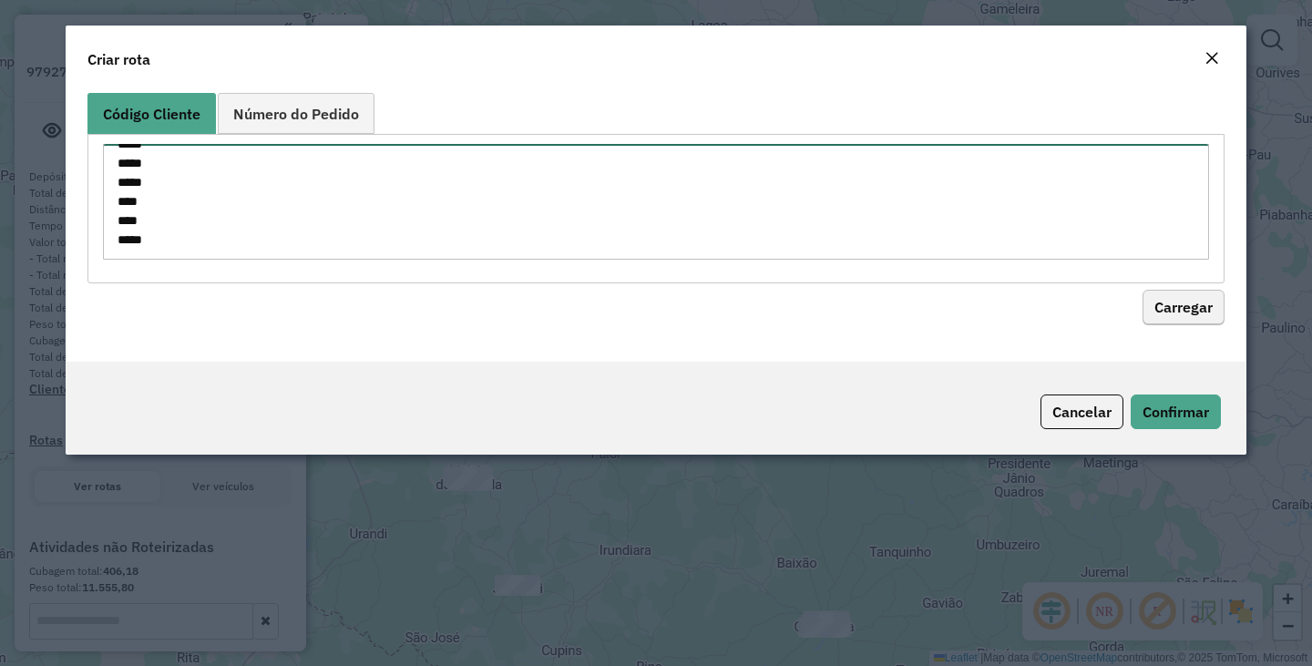
type textarea "**** **** ** ** ** ** *** *** *** *** *** *** *** *** *** *** **** **** **** **…"
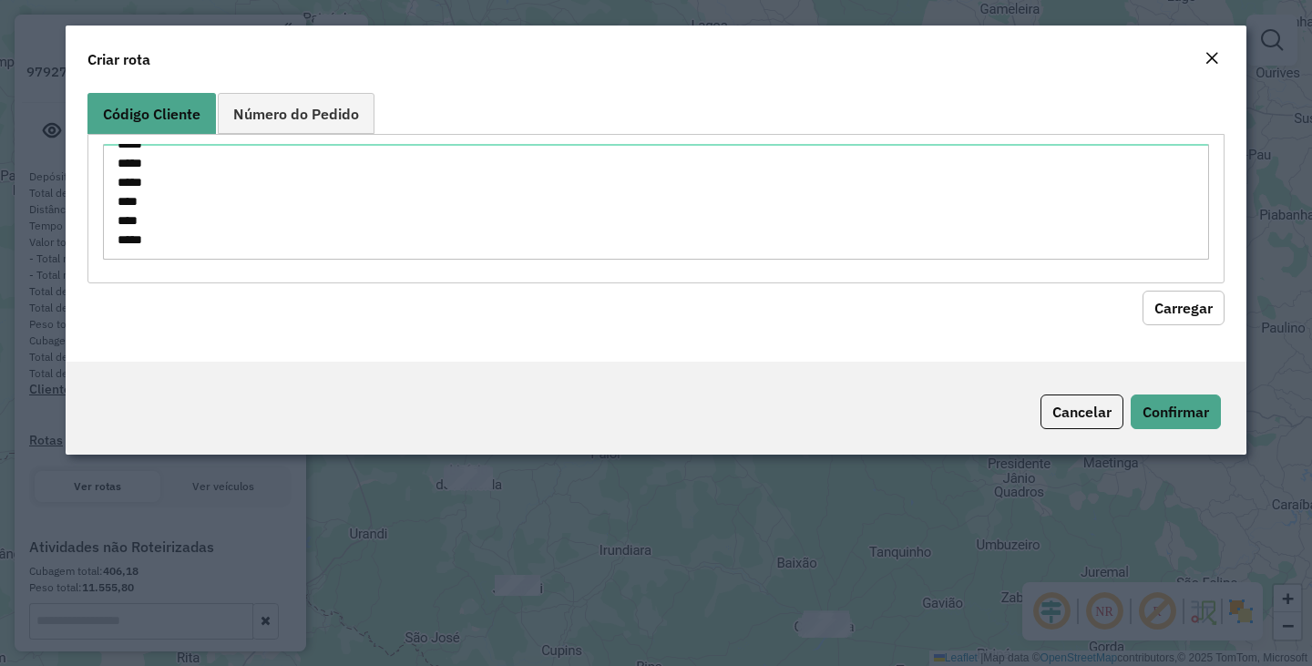
click at [1185, 303] on button "Carregar" at bounding box center [1183, 308] width 82 height 35
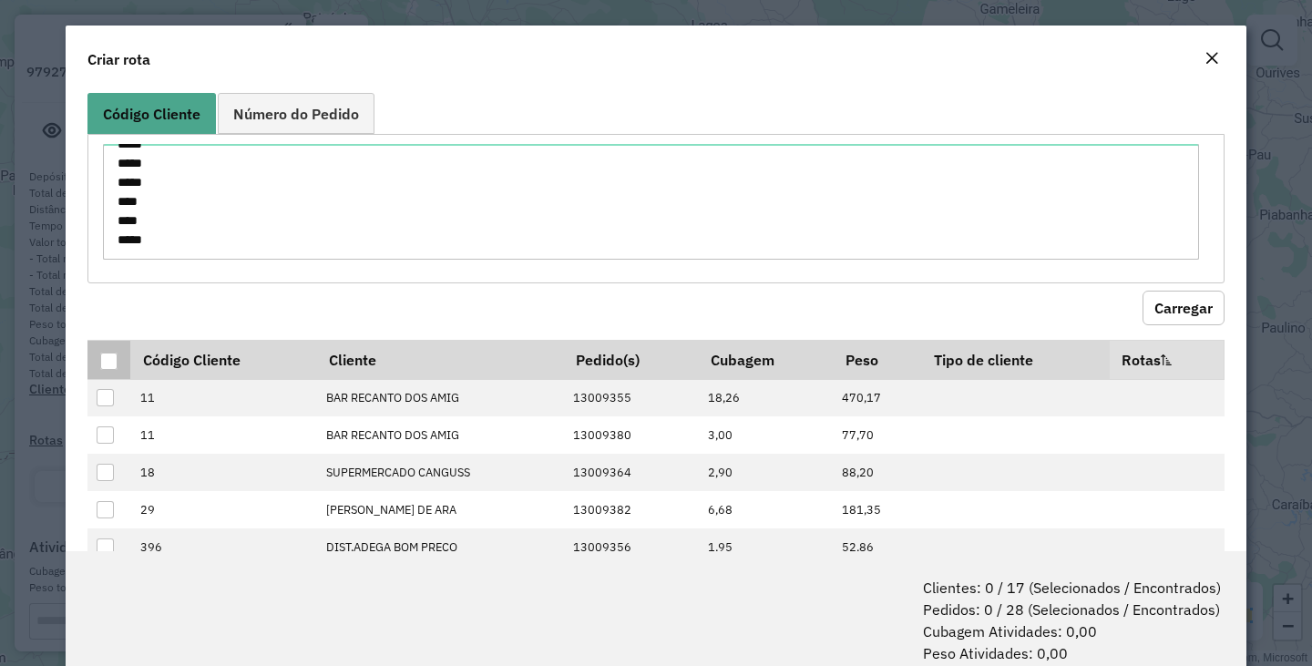
click at [100, 363] on div at bounding box center [108, 361] width 17 height 17
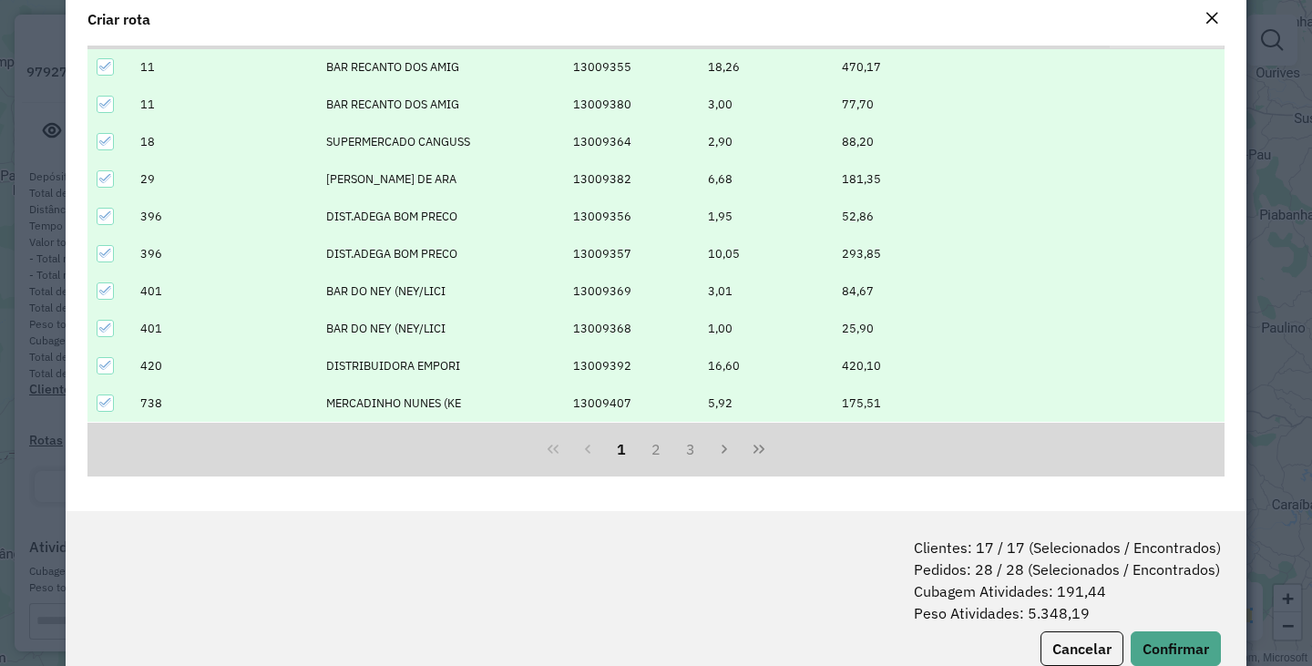
scroll to position [91, 0]
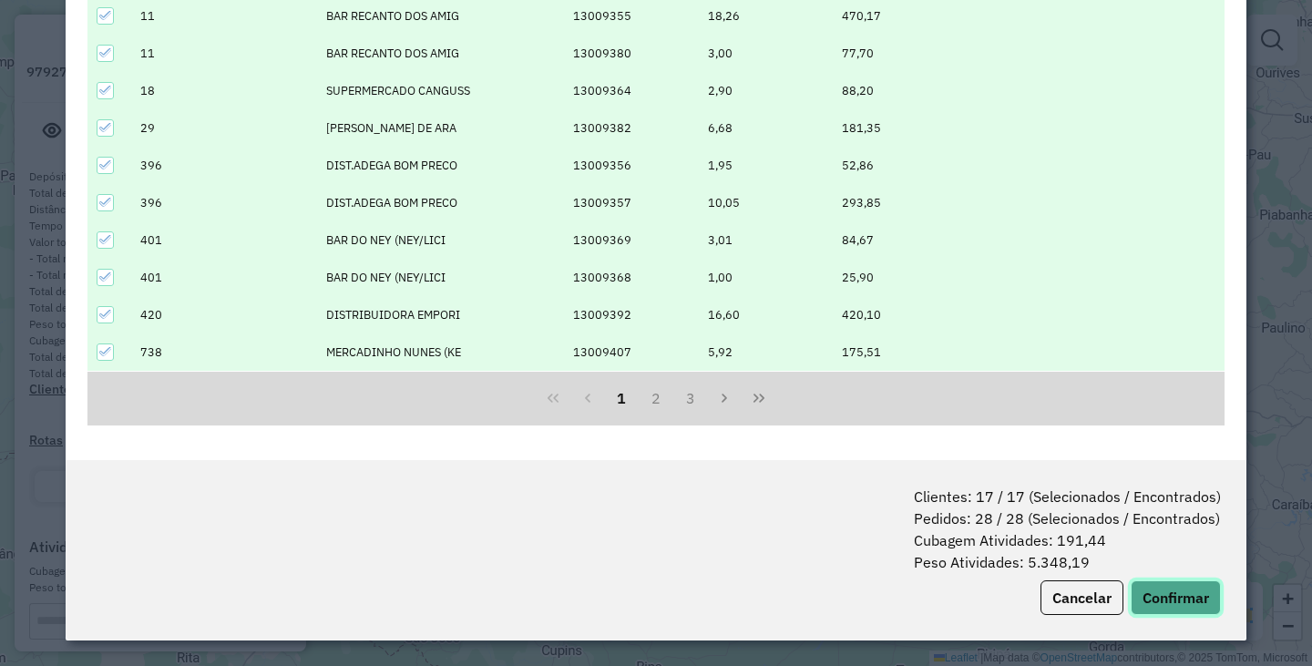
click at [1186, 593] on button "Confirmar" at bounding box center [1175, 597] width 90 height 35
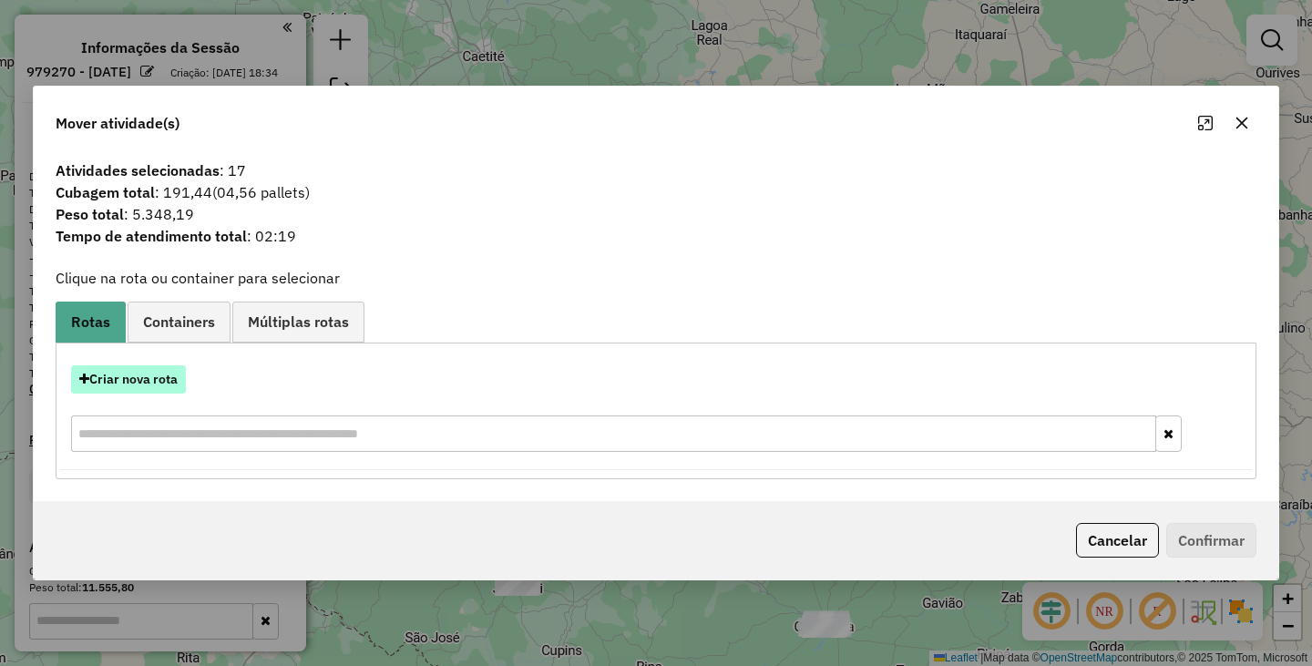
click at [148, 368] on button "Criar nova rota" at bounding box center [128, 379] width 115 height 28
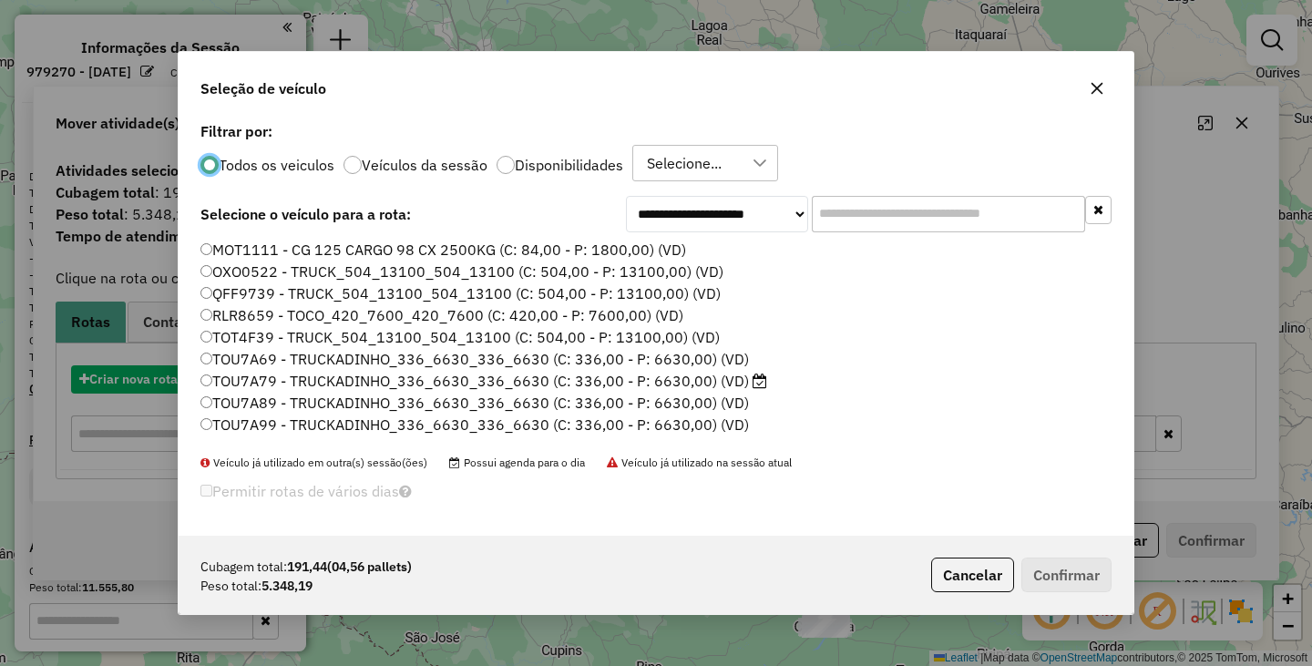
scroll to position [10, 5]
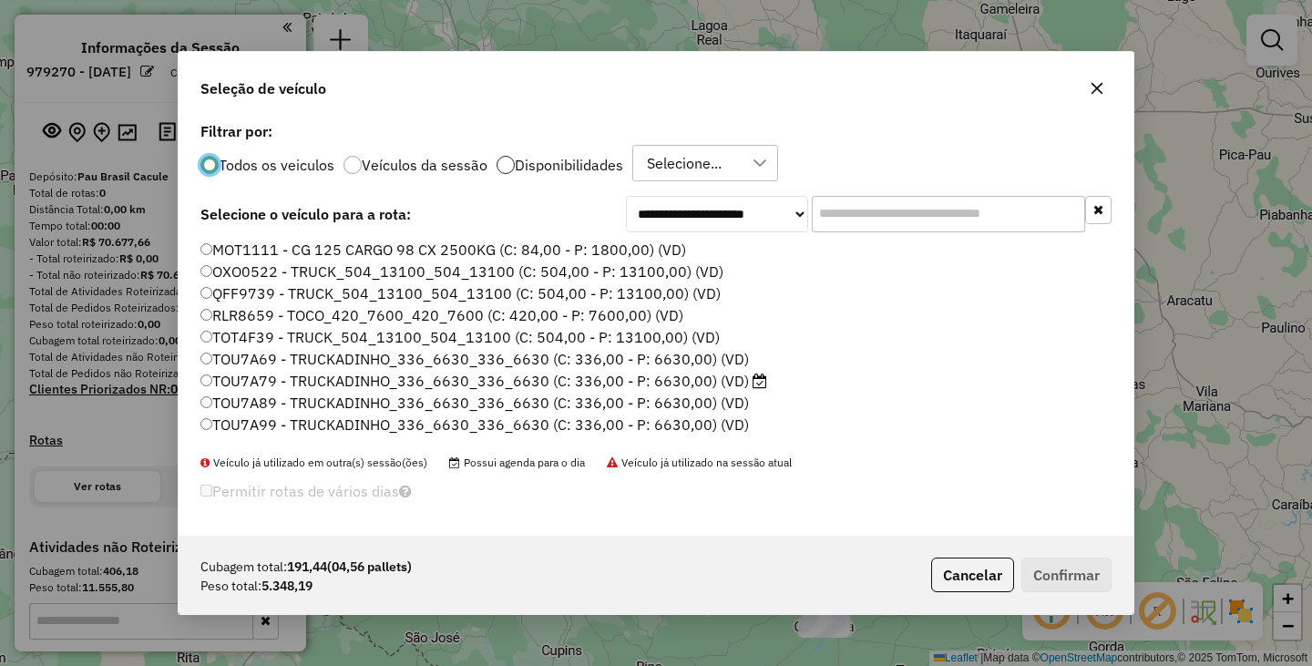
click at [504, 165] on div at bounding box center [505, 165] width 18 height 18
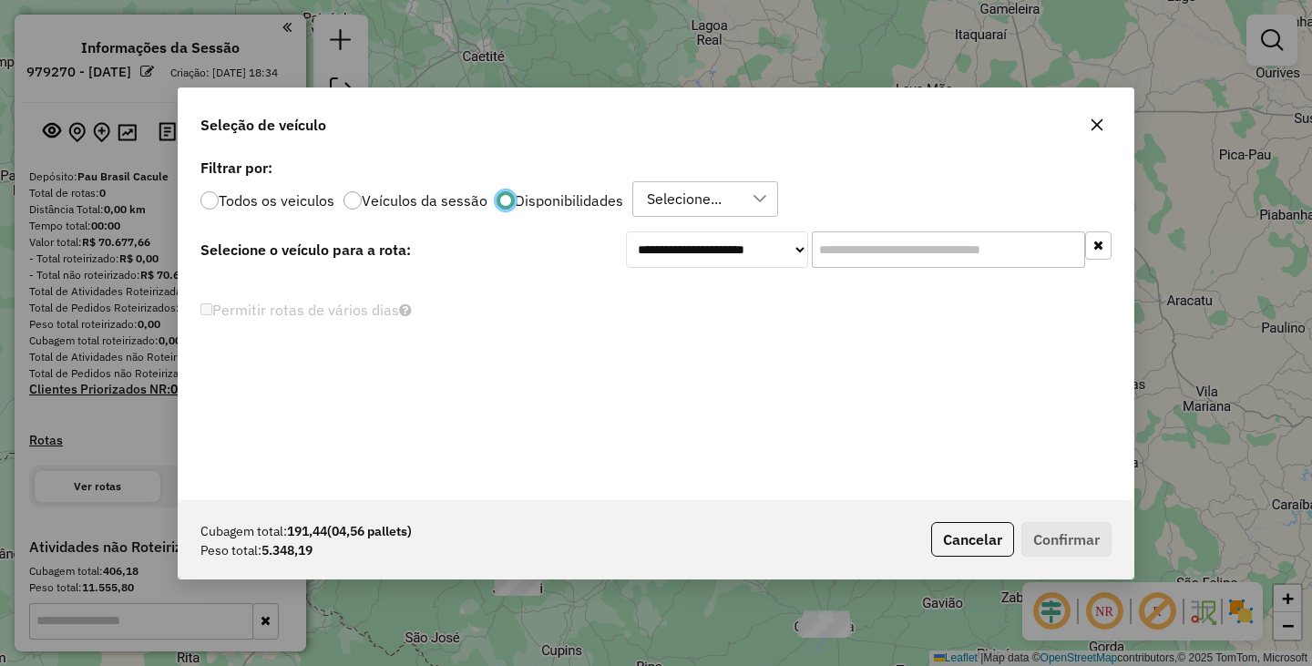
scroll to position [11, 6]
click at [670, 205] on div "Selecione..." at bounding box center [683, 199] width 87 height 35
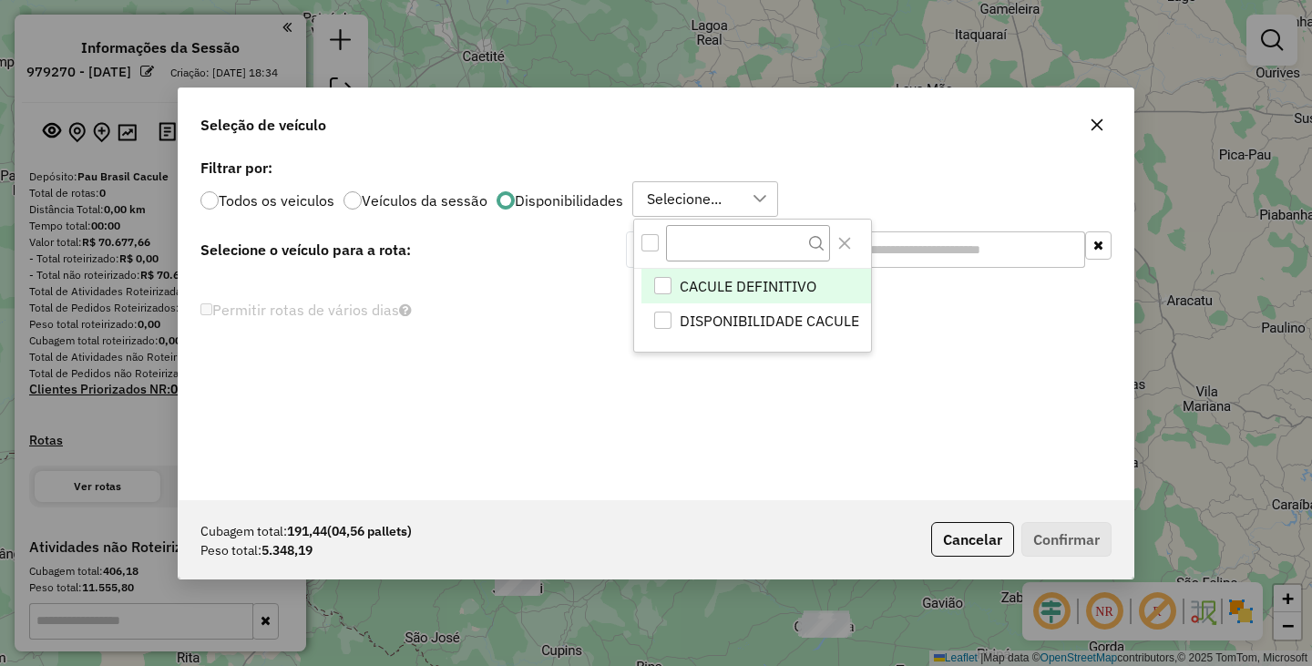
click at [656, 248] on div at bounding box center [752, 244] width 237 height 49
click at [654, 245] on div "All items unselected" at bounding box center [649, 242] width 17 height 17
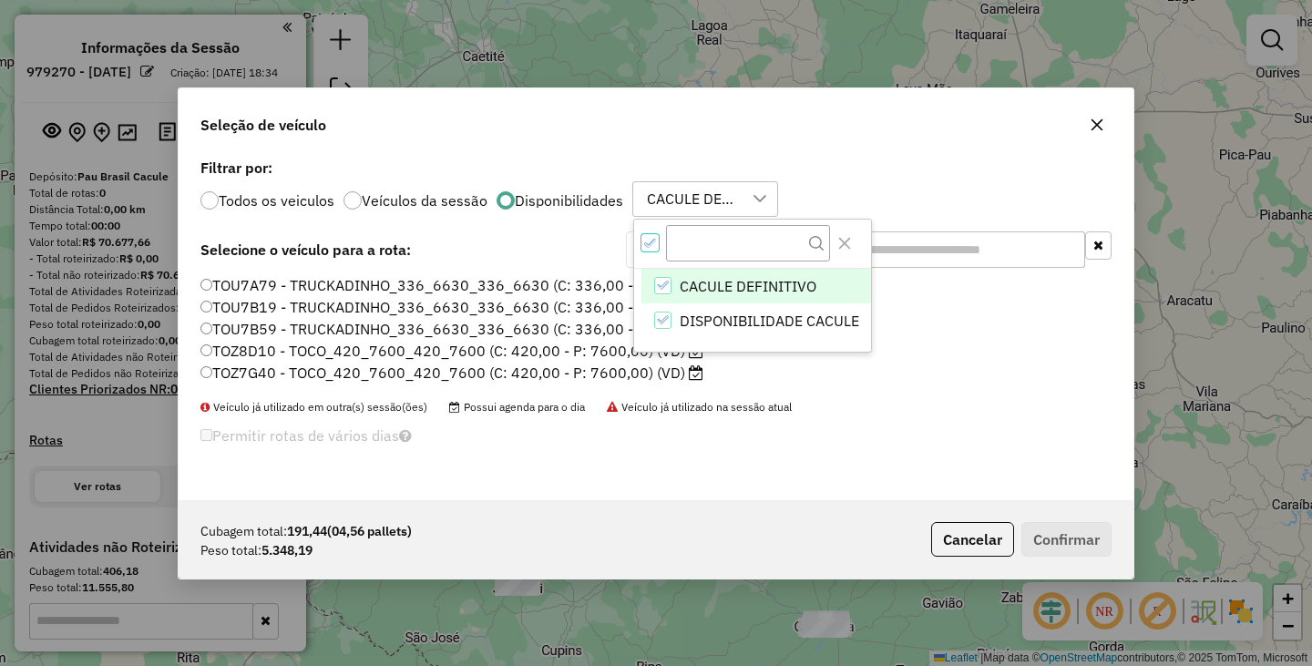
click at [876, 441] on div "Permitir rotas de vários dias" at bounding box center [655, 441] width 933 height 36
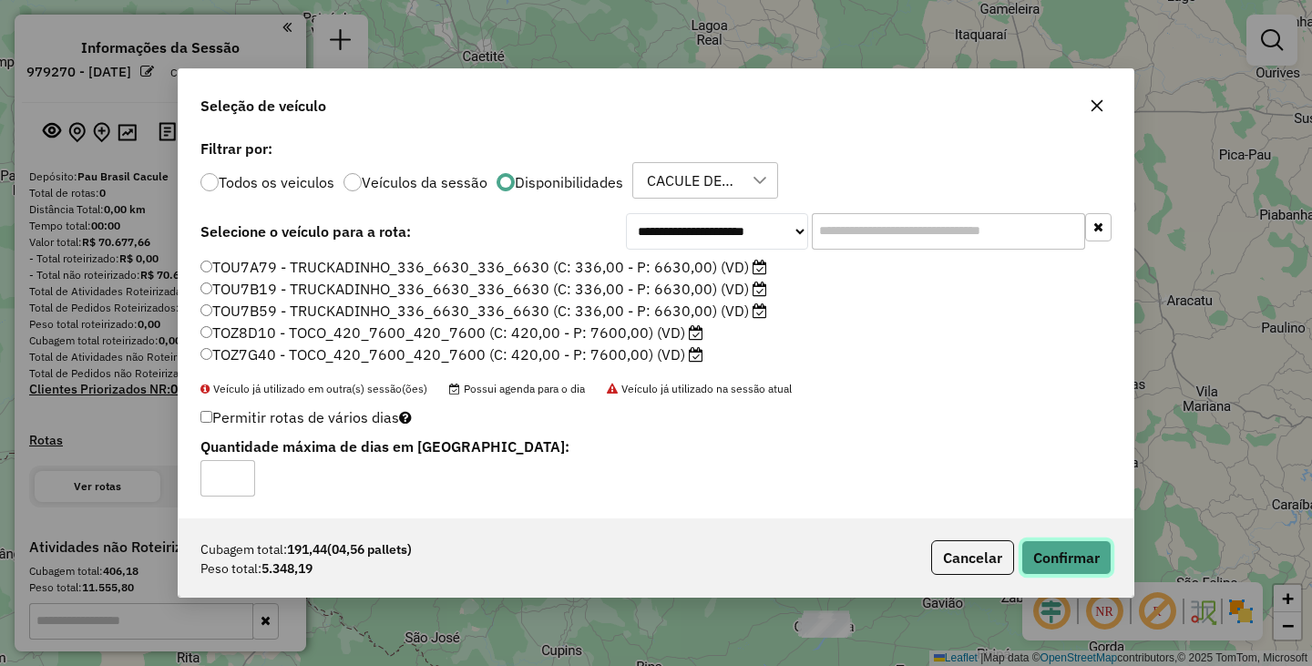
click at [1089, 554] on button "Confirmar" at bounding box center [1066, 557] width 90 height 35
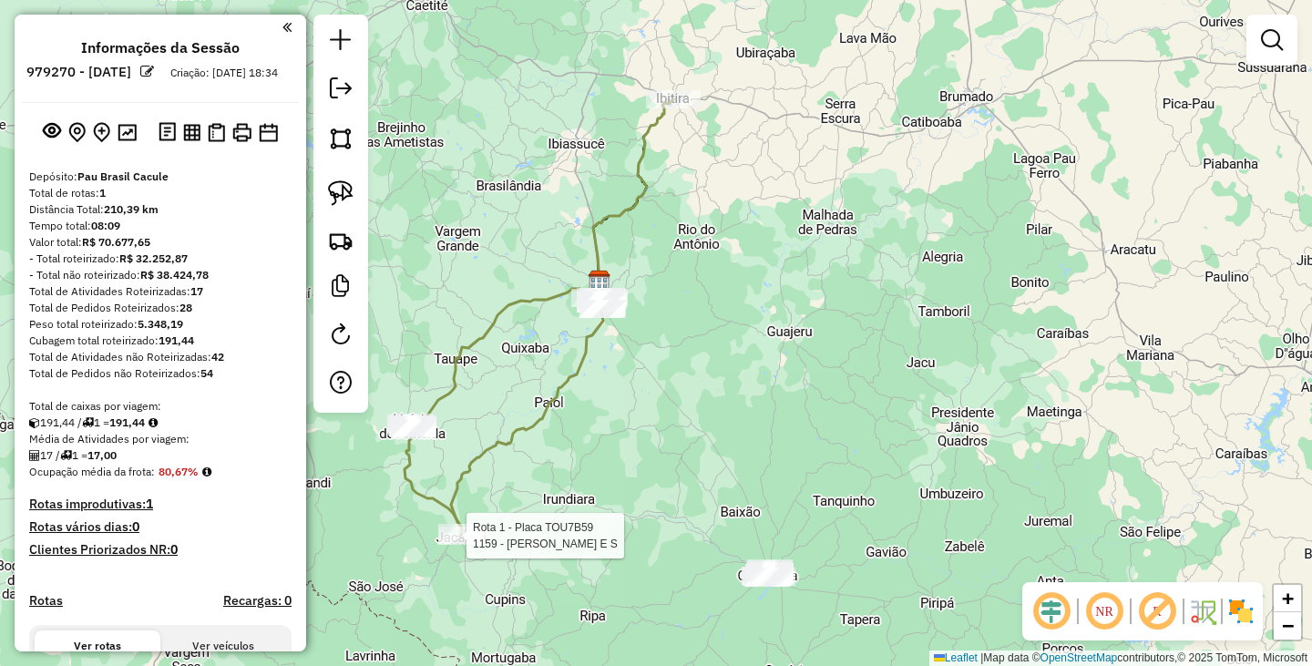
select select "**********"
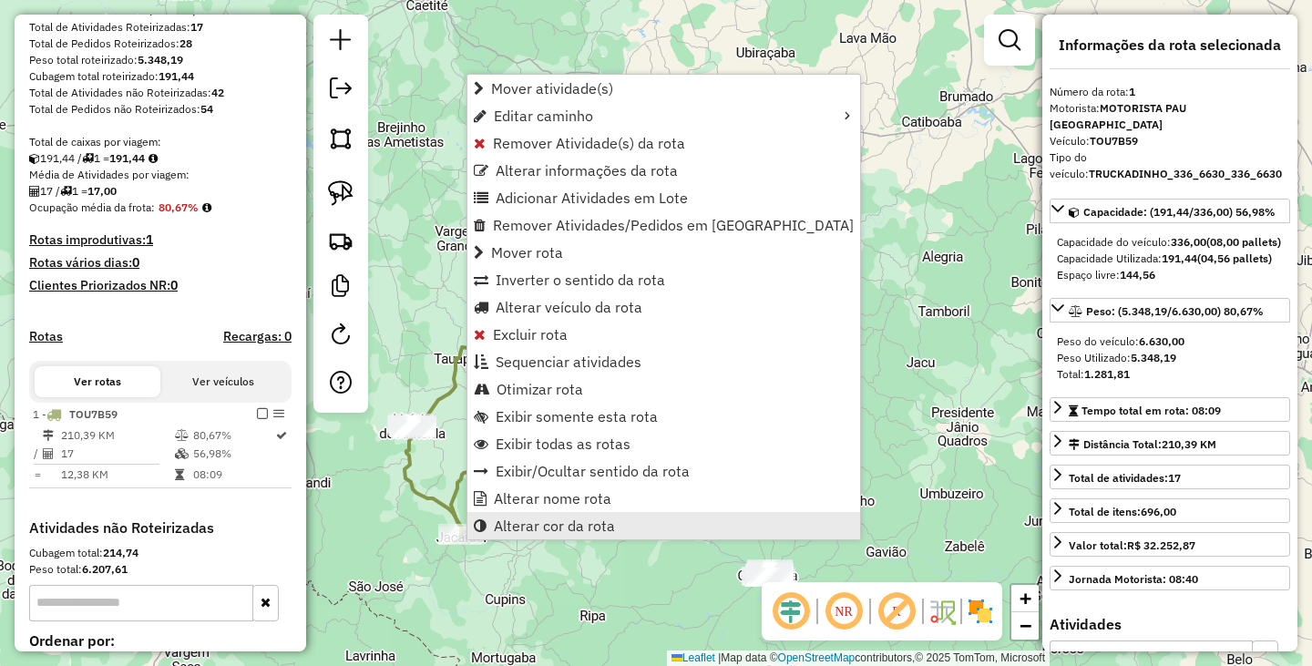
scroll to position [476, 0]
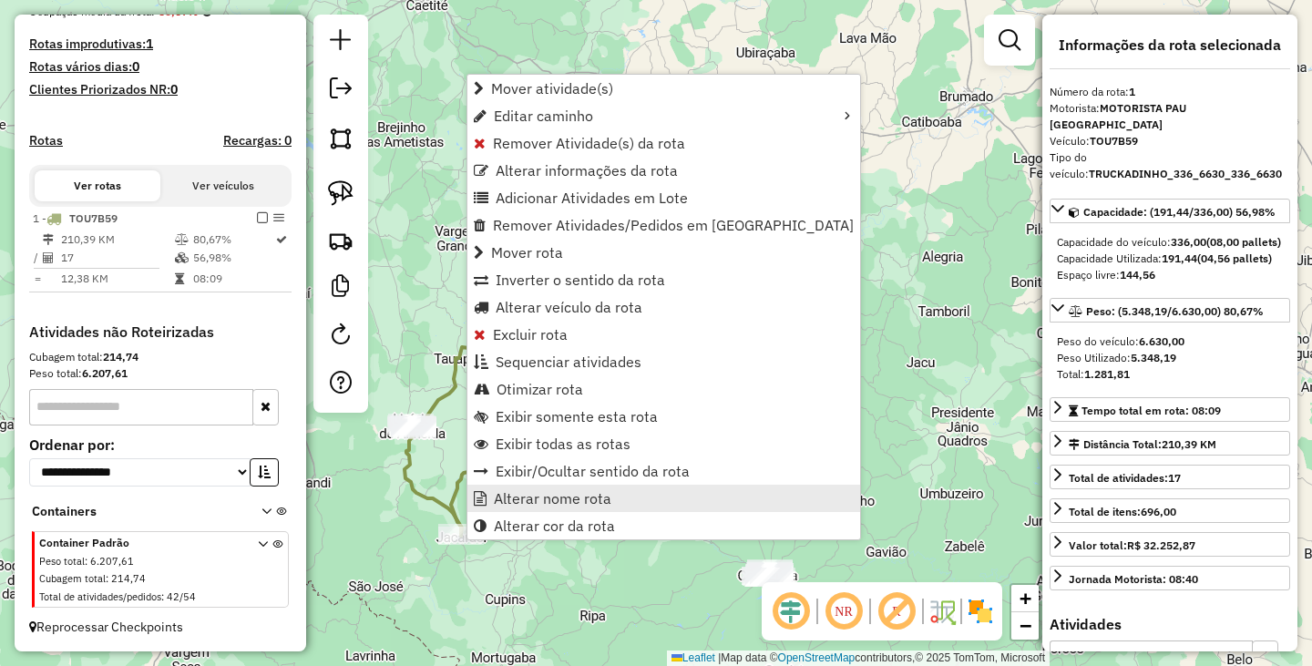
click at [579, 500] on span "Alterar nome rota" at bounding box center [553, 498] width 118 height 15
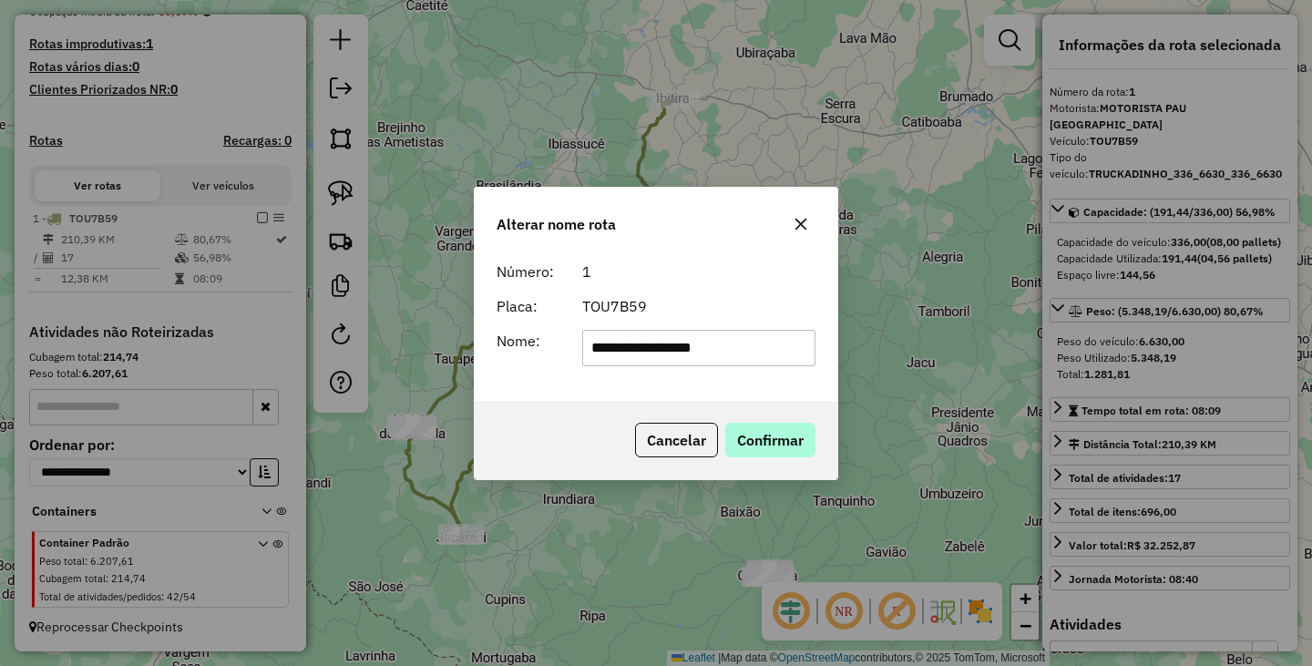
type input "**********"
click at [771, 453] on button "Confirmar" at bounding box center [770, 440] width 90 height 35
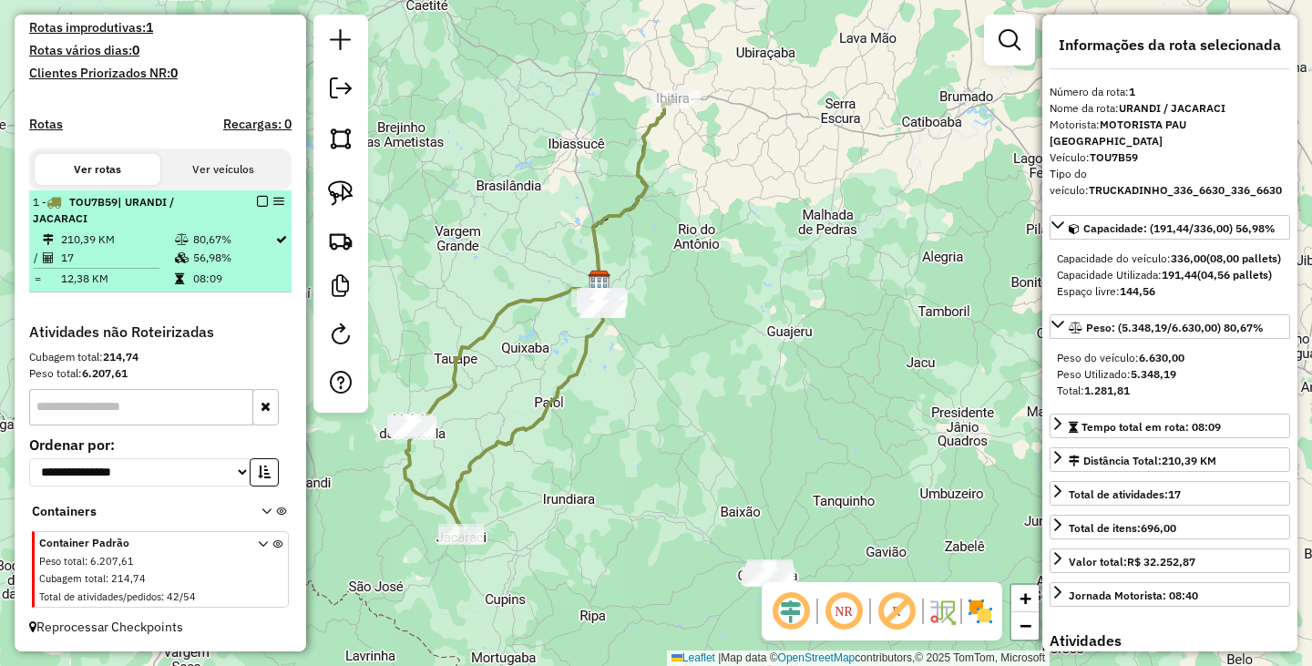
click at [261, 207] on em at bounding box center [262, 201] width 11 height 11
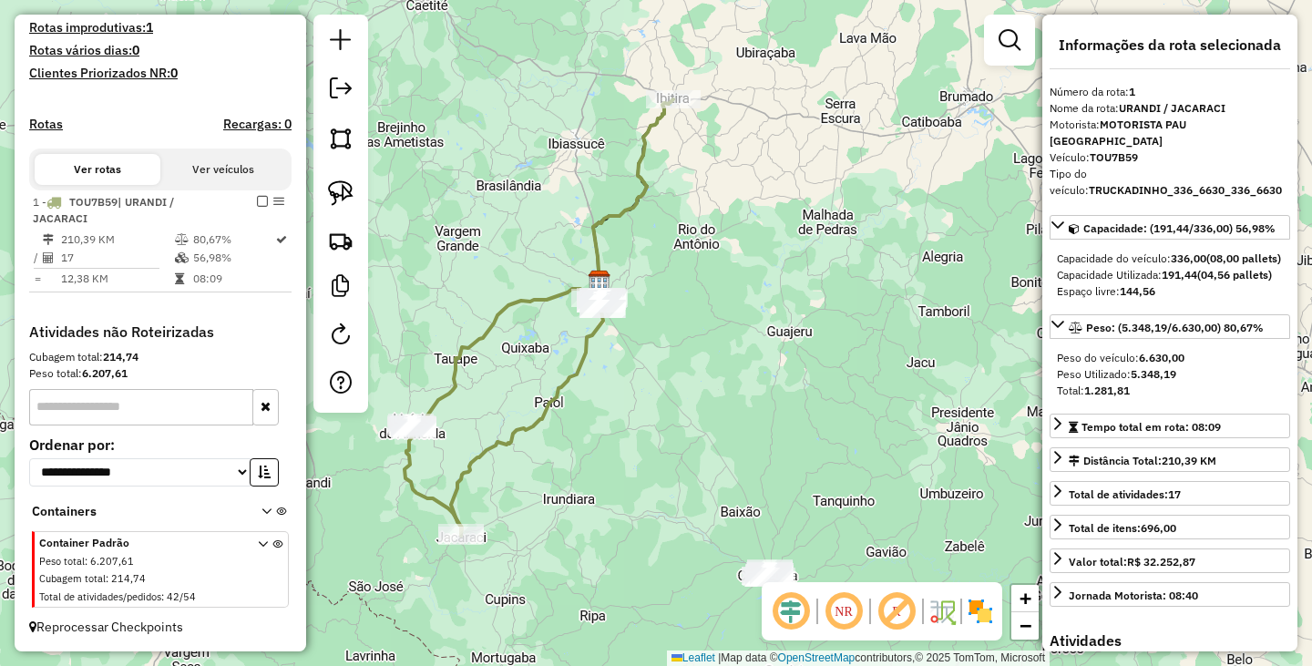
scroll to position [415, 0]
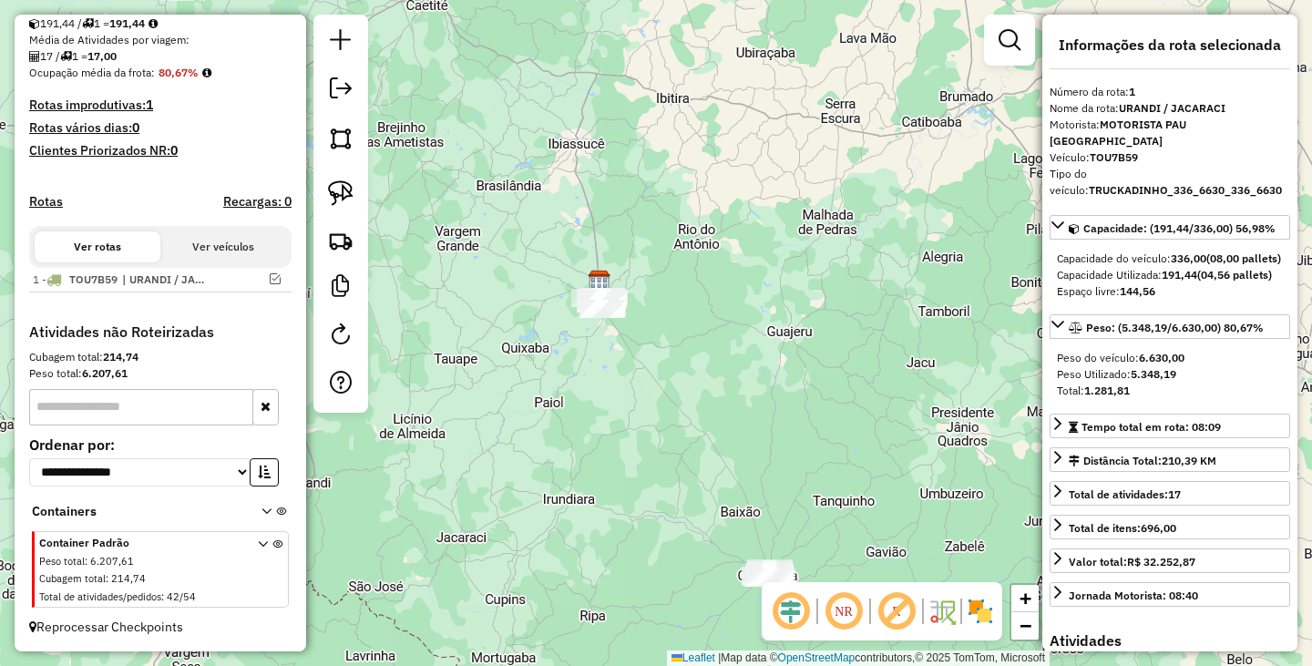
click at [800, 364] on div "Janela de atendimento Grade de atendimento Capacidade Transportadoras Veículos …" at bounding box center [656, 333] width 1312 height 666
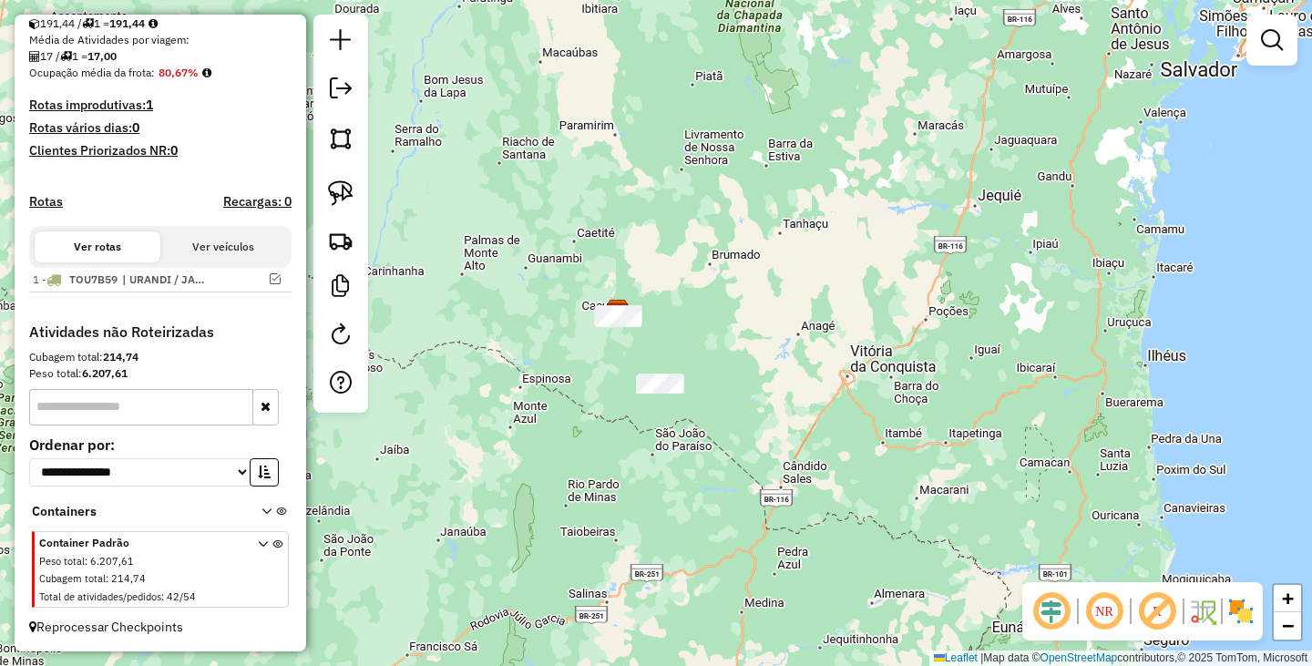
drag, startPoint x: 767, startPoint y: 388, endPoint x: 725, endPoint y: 383, distance: 42.3
click at [725, 383] on div "Janela de atendimento Grade de atendimento Capacidade Transportadoras Veículos …" at bounding box center [656, 333] width 1312 height 666
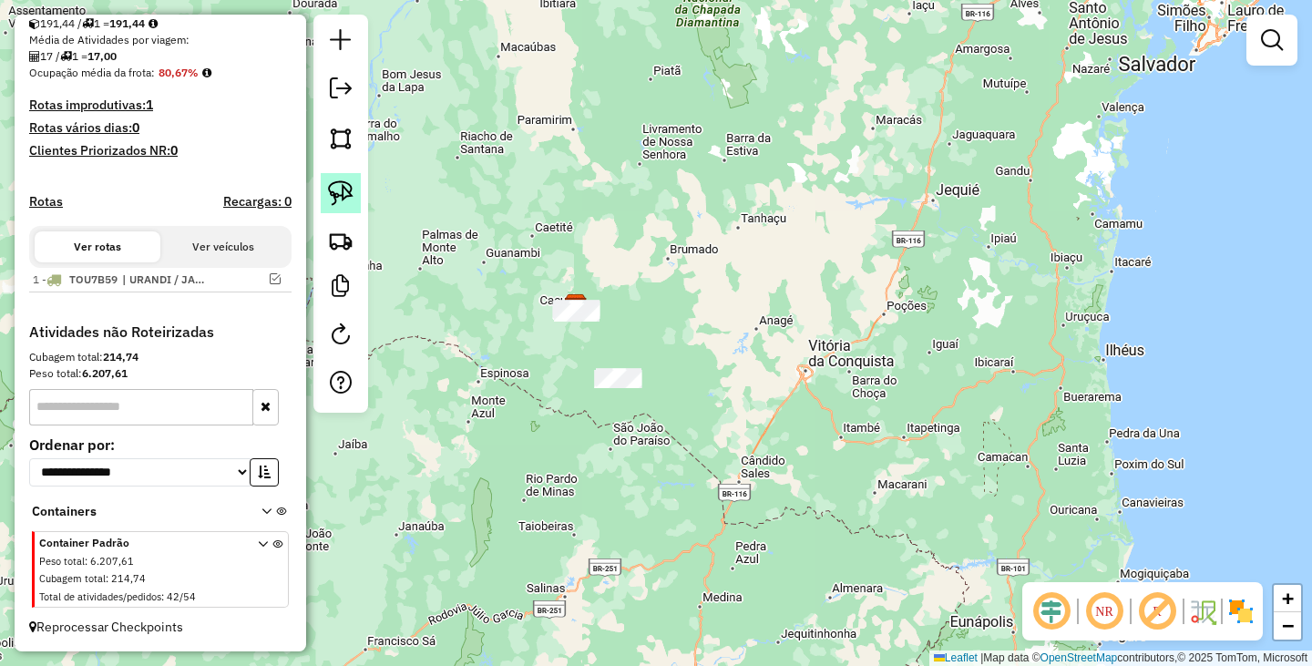
click at [332, 195] on img at bounding box center [341, 193] width 26 height 26
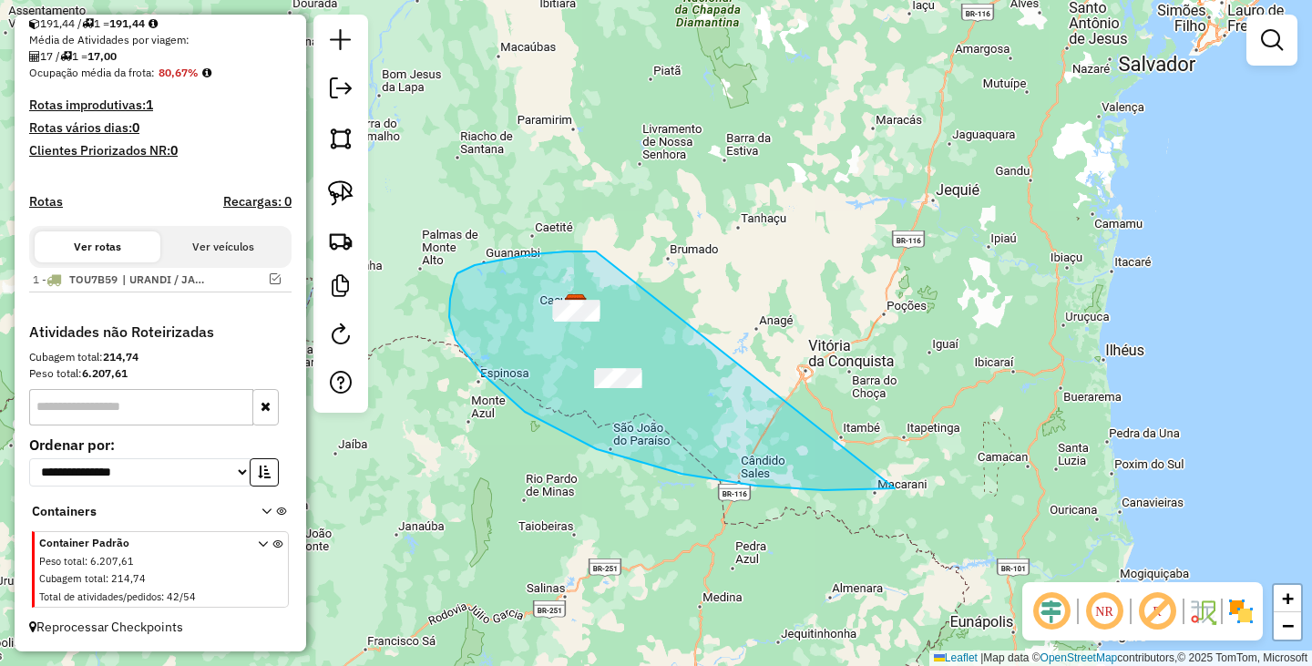
drag, startPoint x: 596, startPoint y: 251, endPoint x: 941, endPoint y: 463, distance: 404.8
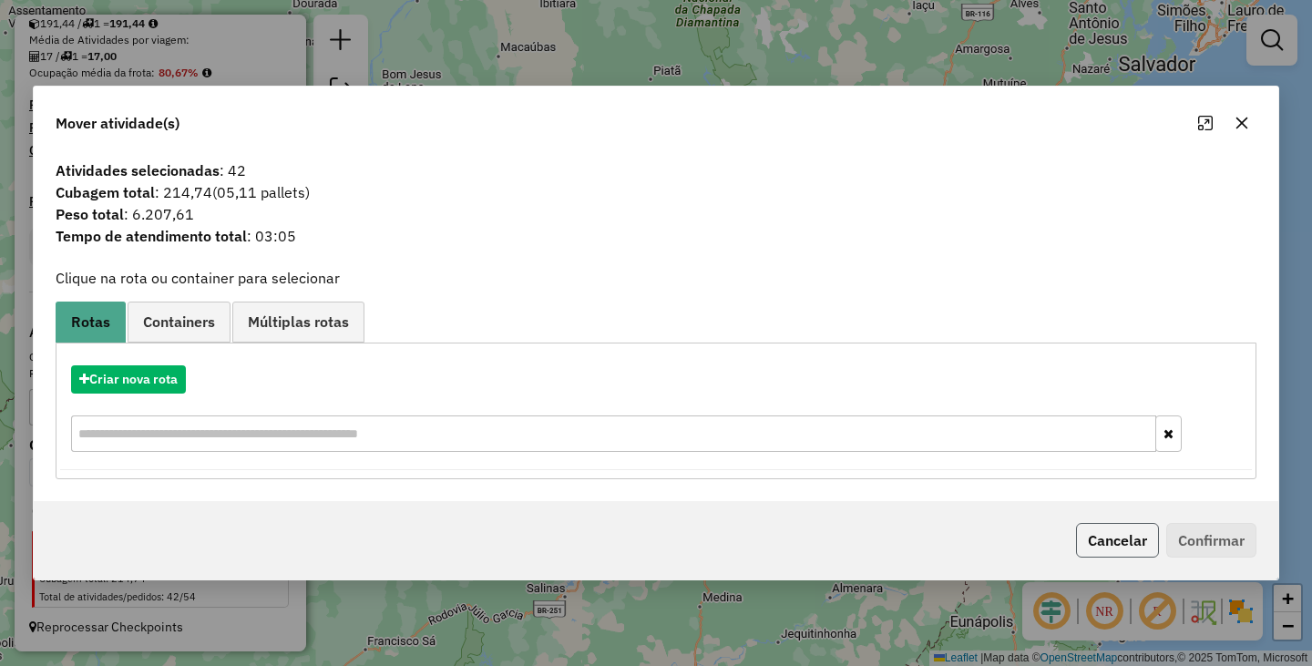
click at [1106, 531] on button "Cancelar" at bounding box center [1117, 540] width 83 height 35
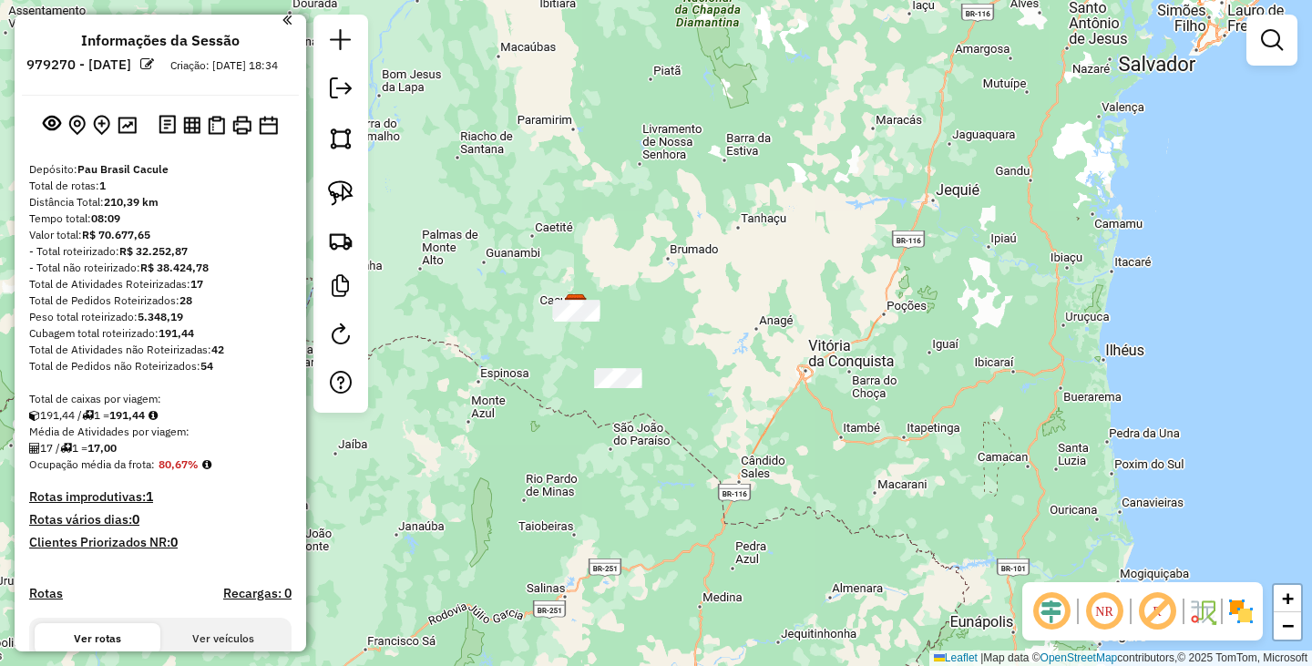
scroll to position [0, 0]
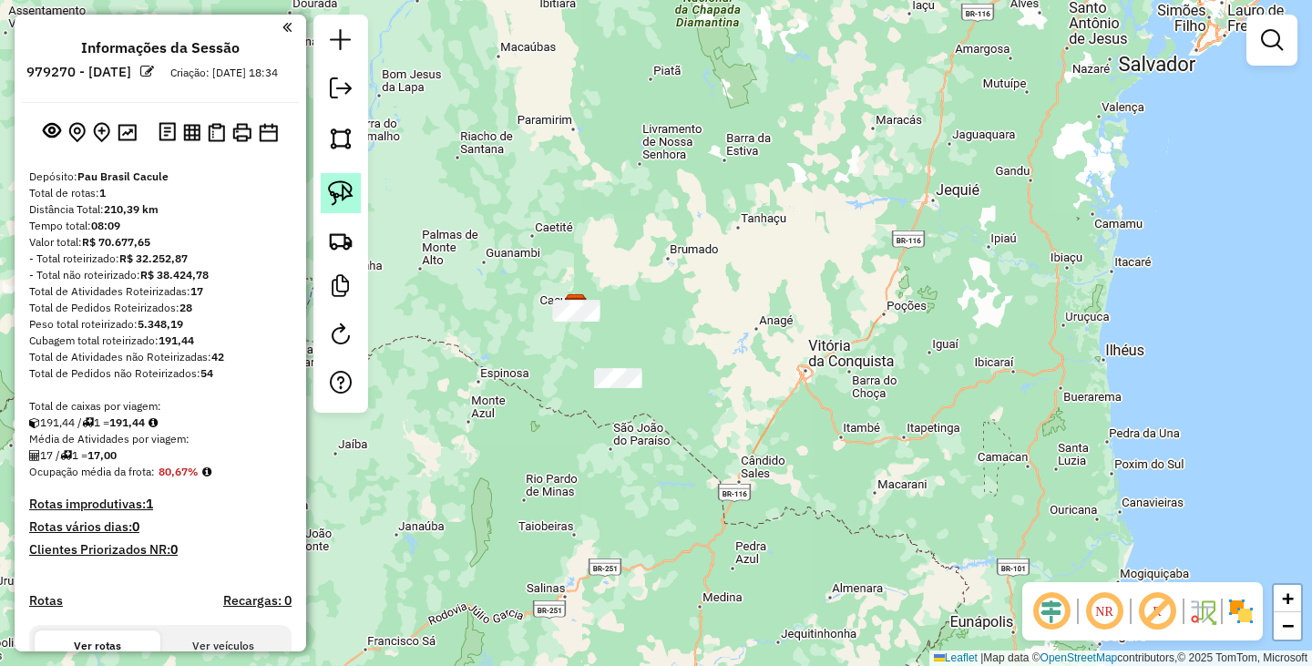
click at [345, 190] on img at bounding box center [341, 193] width 26 height 26
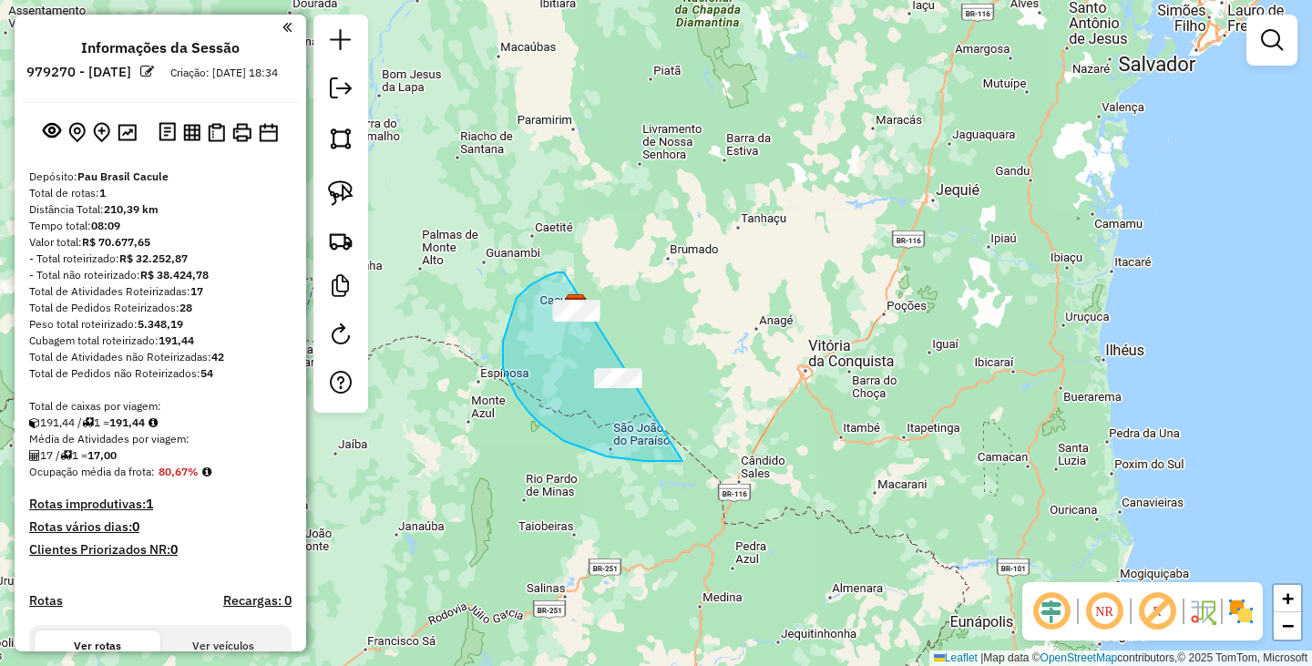
drag, startPoint x: 564, startPoint y: 272, endPoint x: 715, endPoint y: 303, distance: 154.4
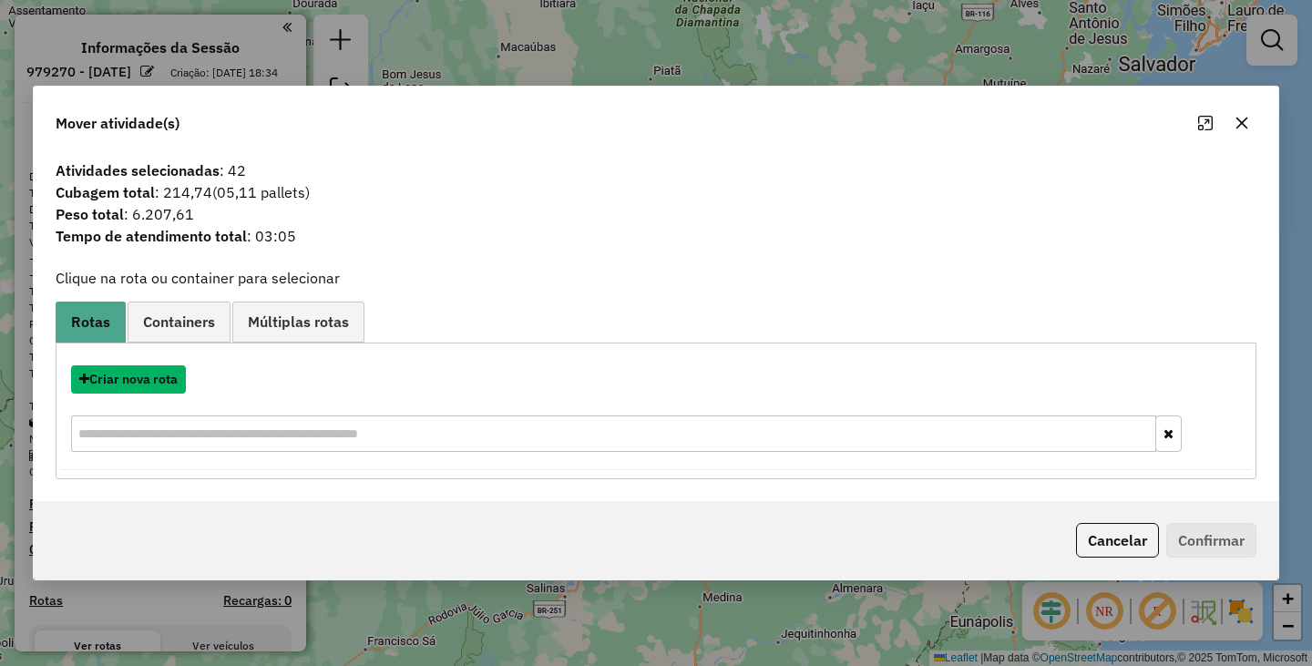
click at [132, 381] on button "Criar nova rota" at bounding box center [128, 379] width 115 height 28
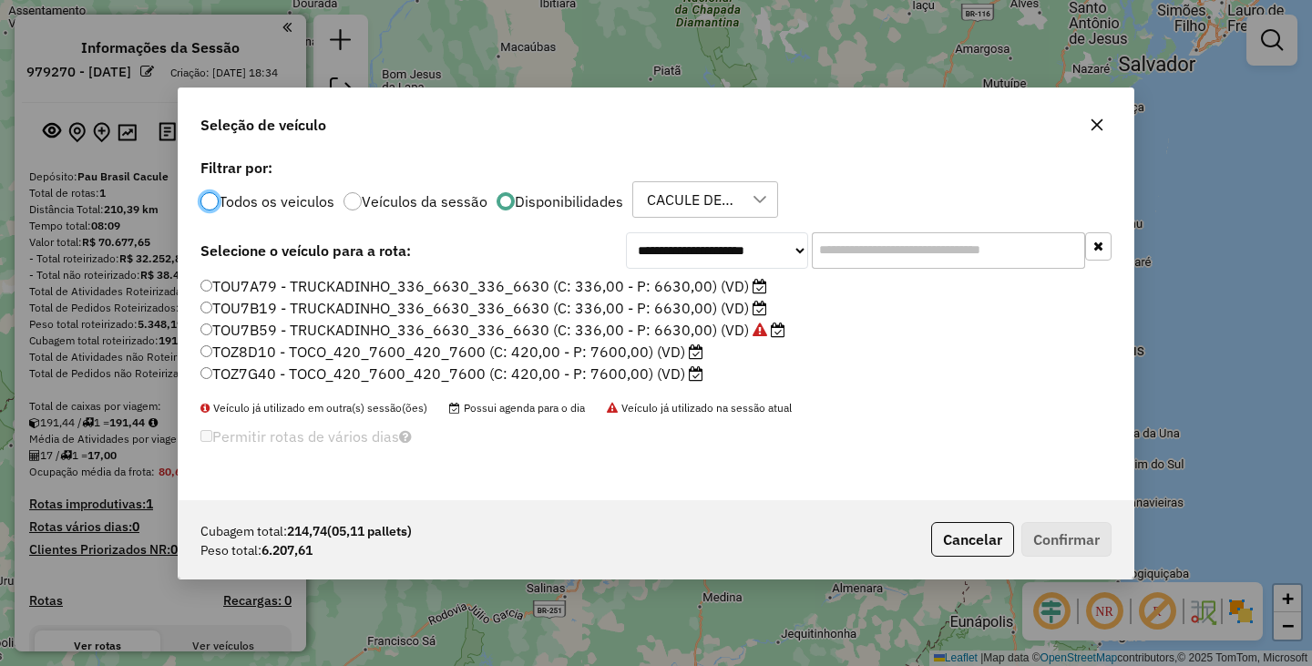
scroll to position [10, 5]
click at [209, 205] on div at bounding box center [209, 200] width 18 height 18
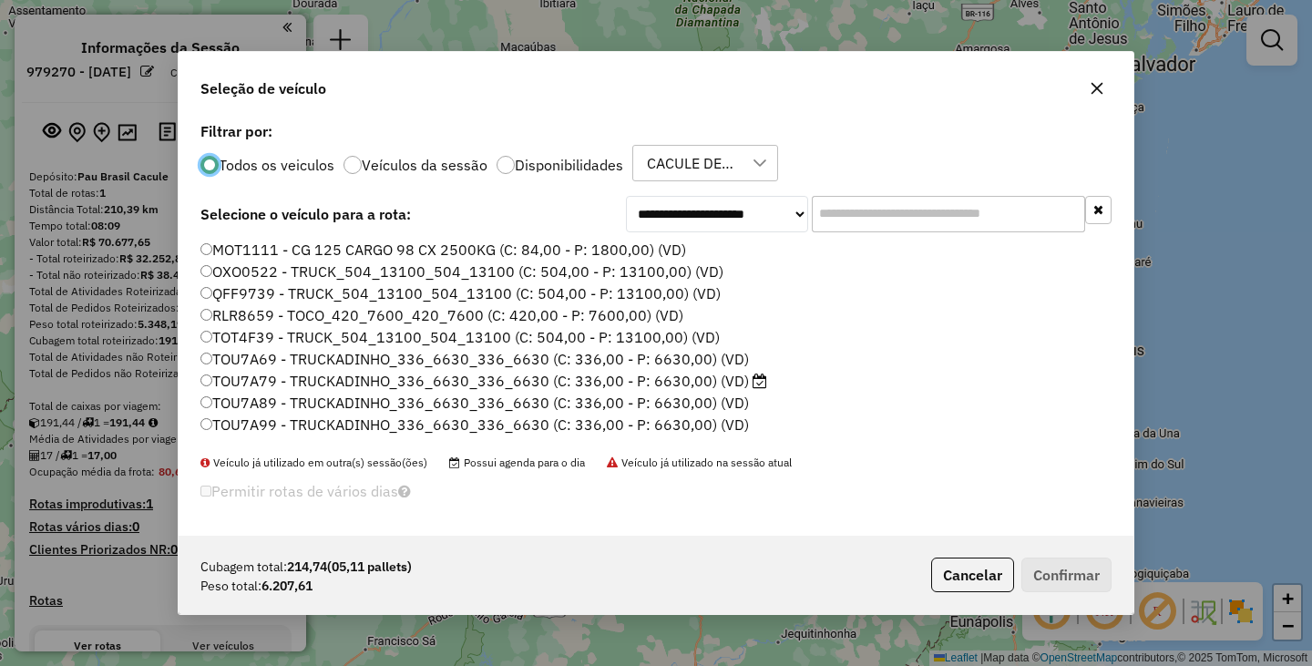
click at [199, 247] on div "MOT1111 - CG 125 CARGO 98 CX 2500KG (C: 84,00 - P: 1800,00) (VD) OXO0522 - TRUC…" at bounding box center [655, 347] width 933 height 215
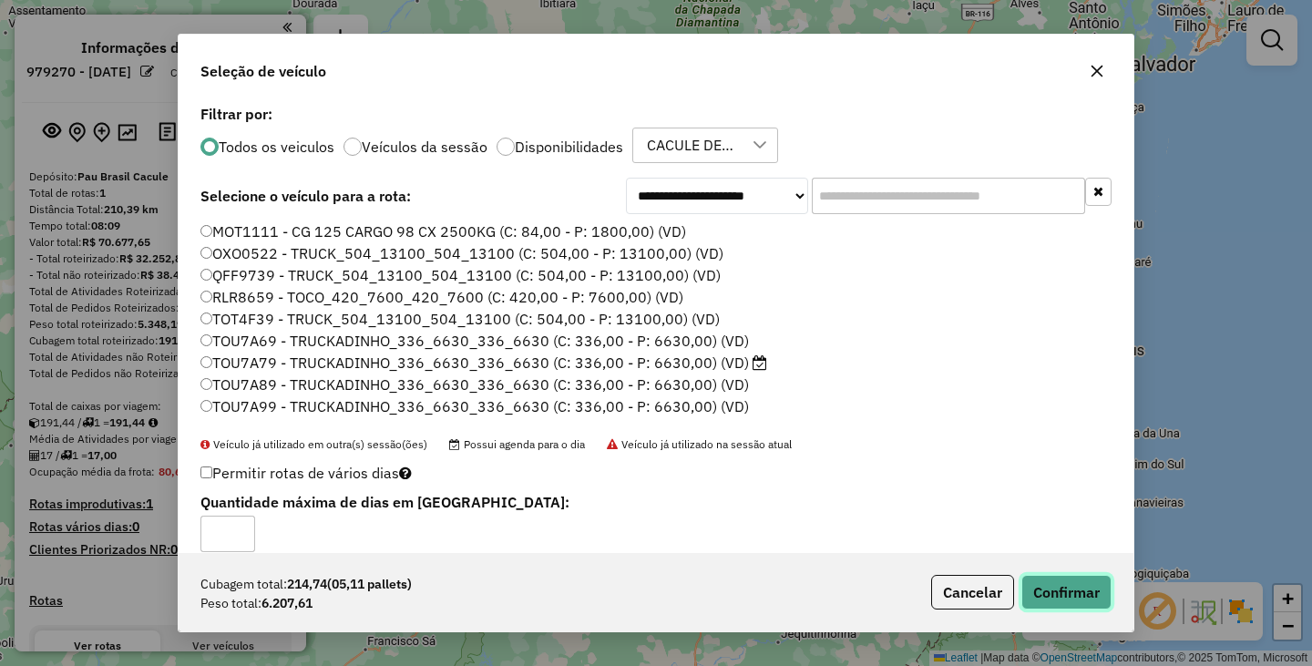
click at [1059, 592] on button "Confirmar" at bounding box center [1066, 592] width 90 height 35
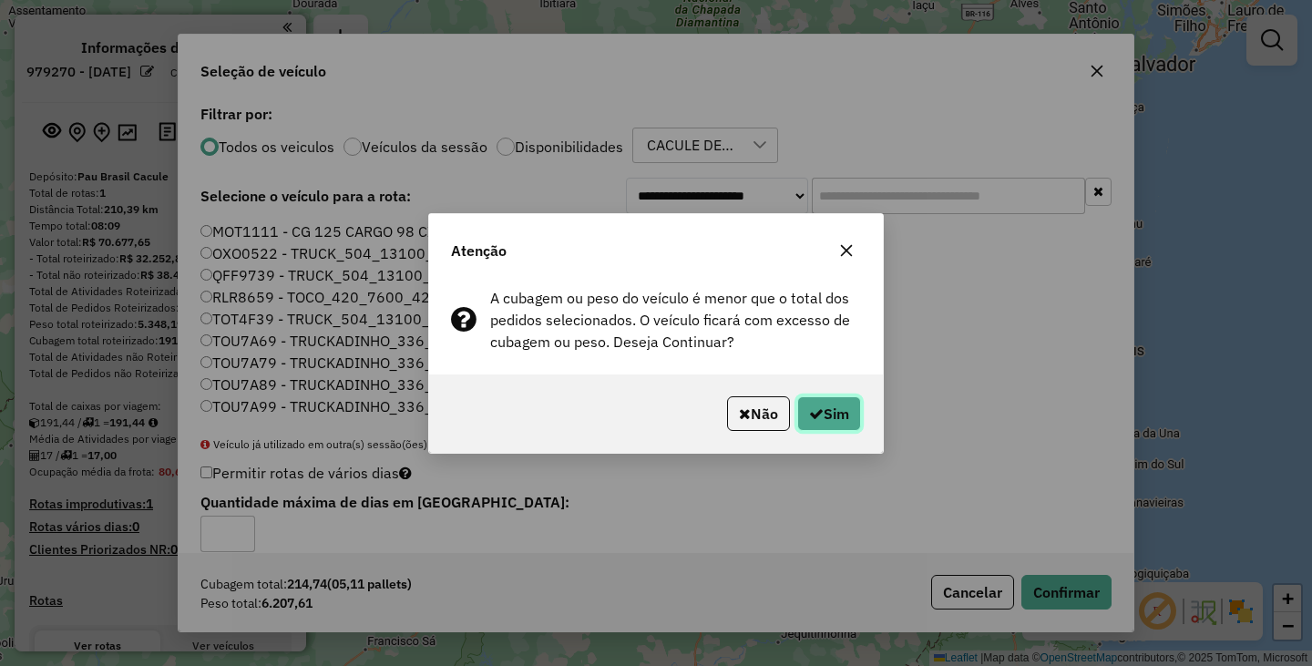
click at [826, 414] on button "Sim" at bounding box center [829, 413] width 64 height 35
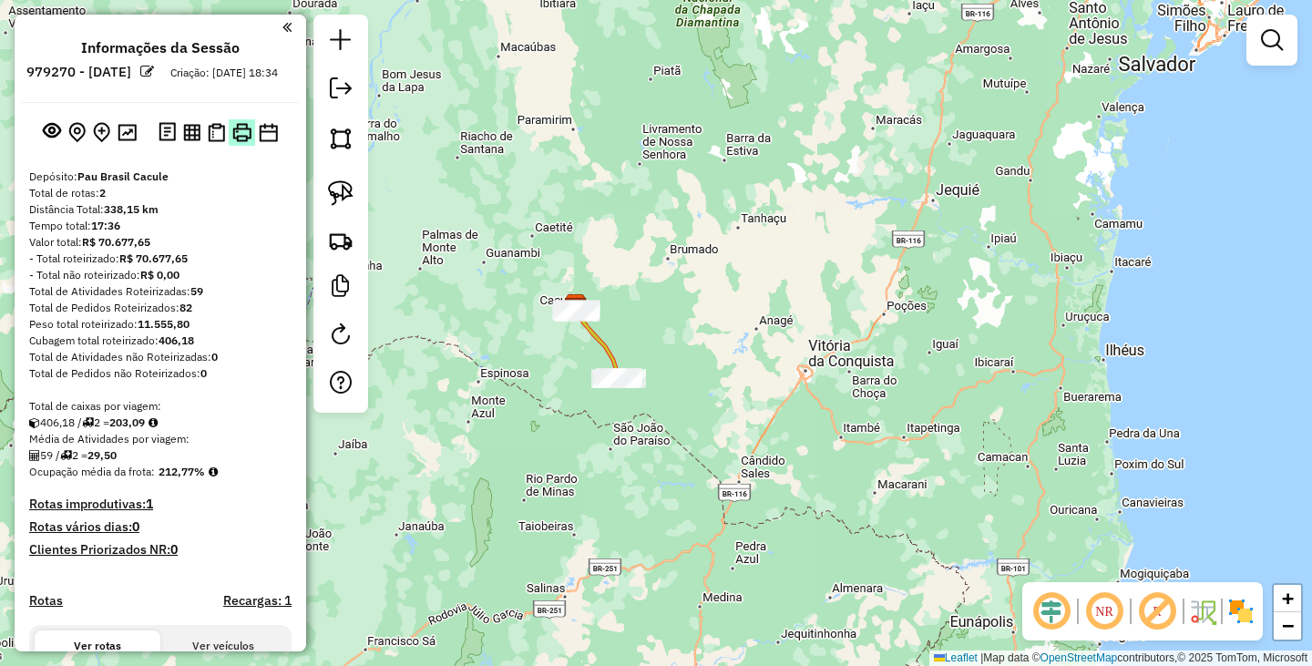
click at [244, 142] on img at bounding box center [241, 132] width 19 height 19
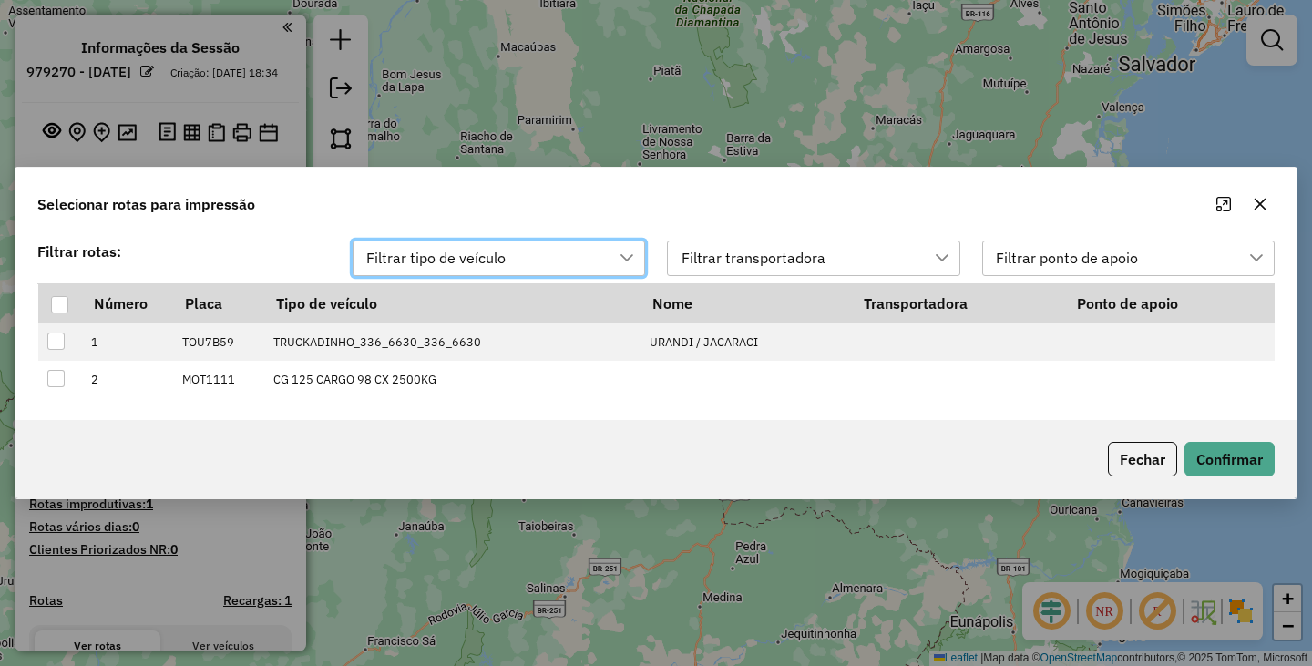
scroll to position [14, 83]
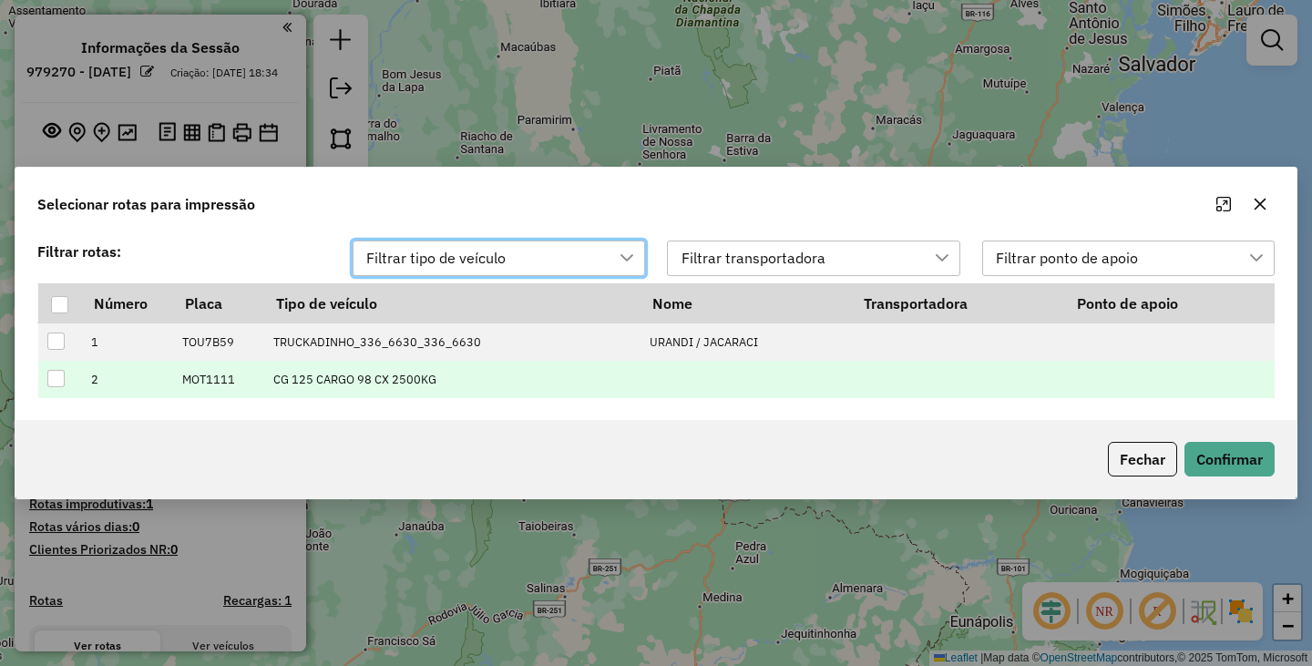
click at [59, 372] on div at bounding box center [55, 378] width 17 height 17
click at [1228, 438] on div "Fechar Confirmar" at bounding box center [655, 459] width 1281 height 78
click at [1233, 449] on button "Confirmar" at bounding box center [1229, 459] width 90 height 35
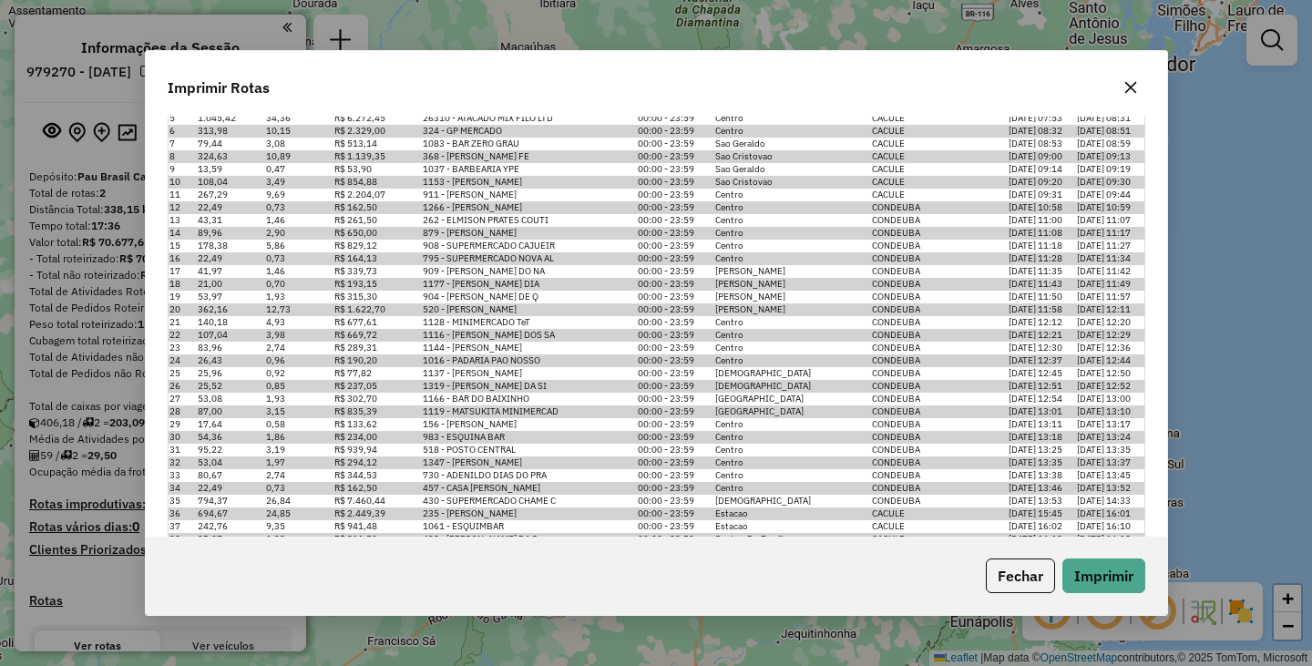
scroll to position [625, 0]
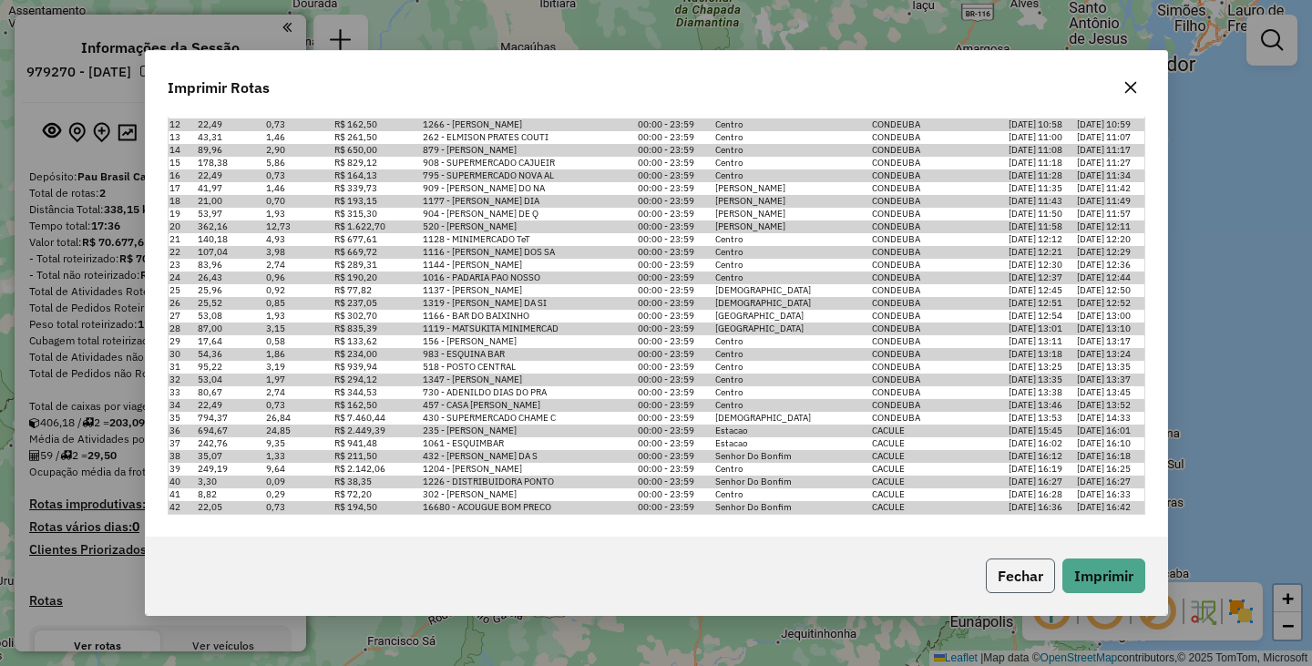
click at [1005, 578] on button "Fechar" at bounding box center [1020, 575] width 69 height 35
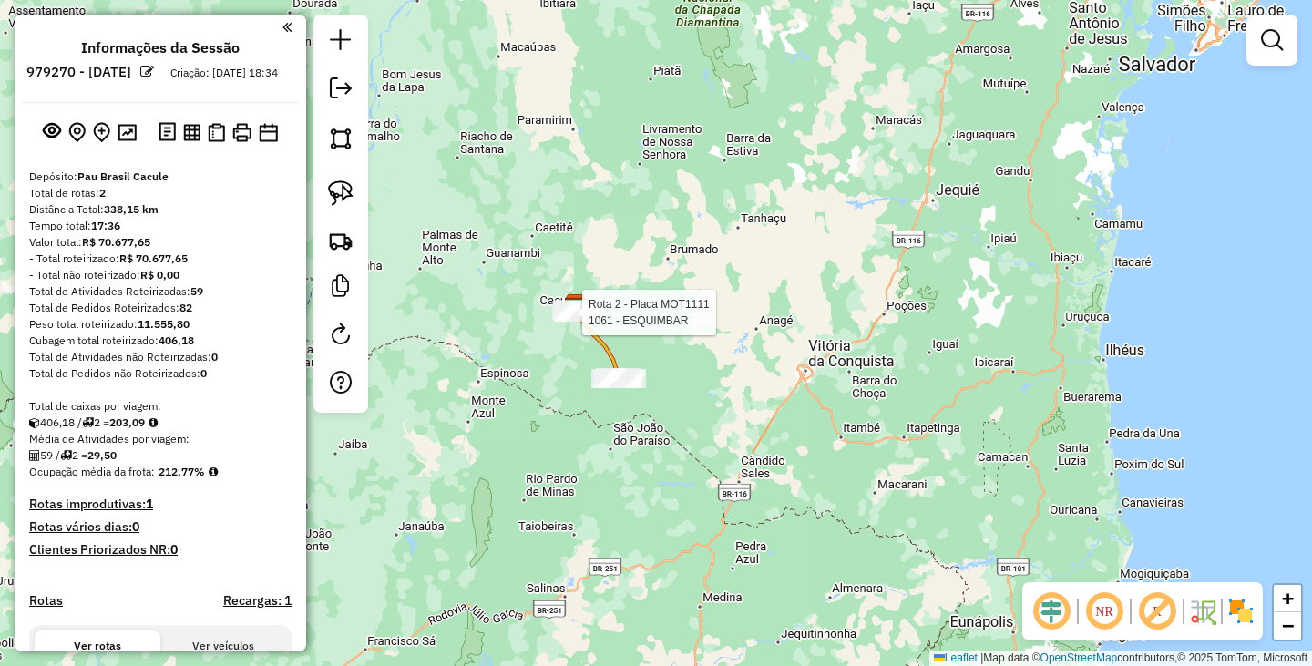
select select "**********"
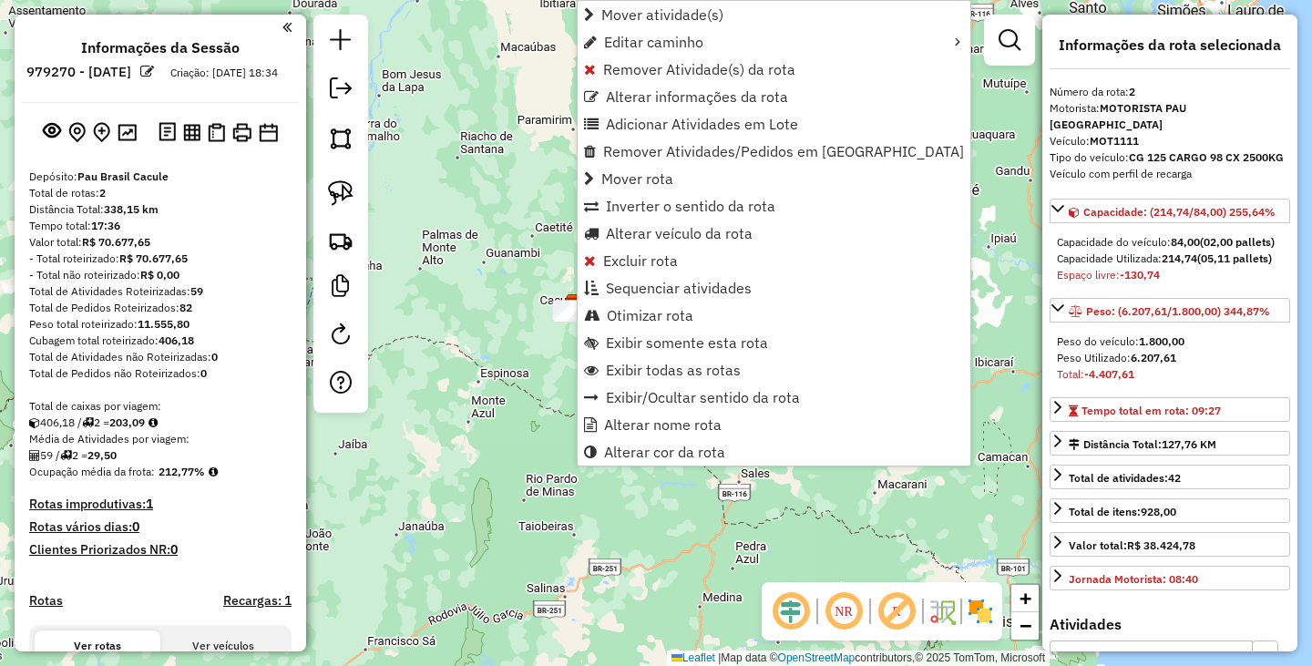
scroll to position [251, 0]
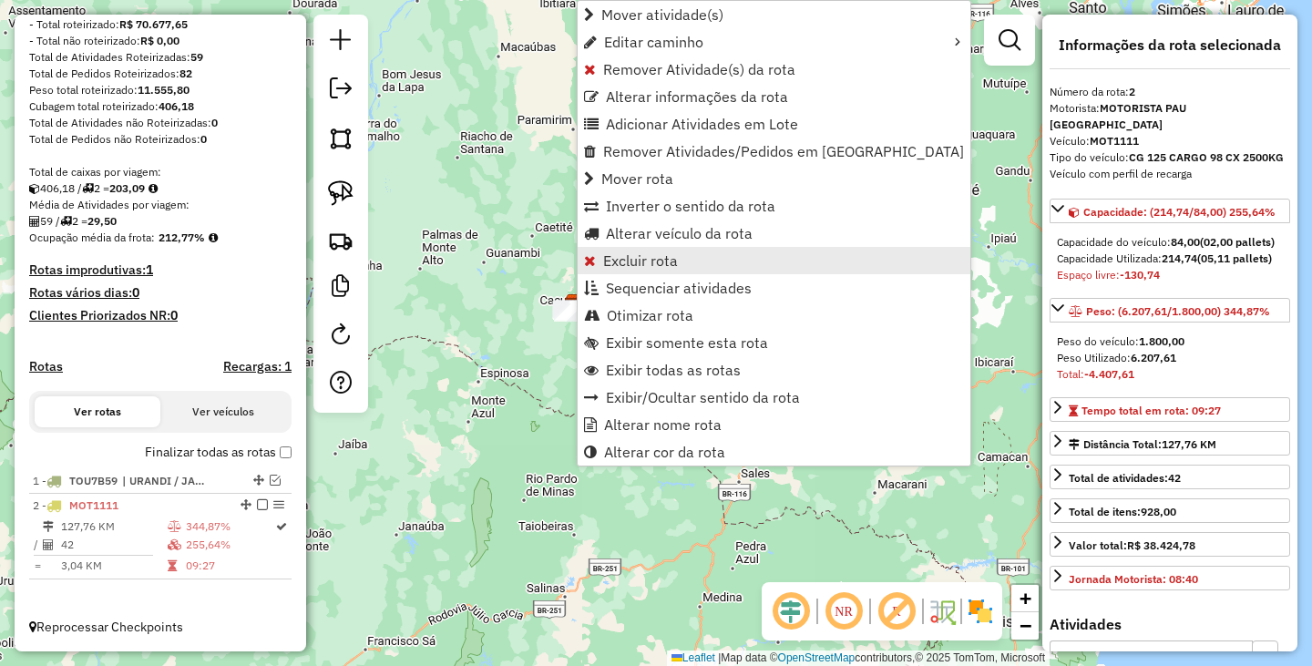
click at [629, 263] on span "Excluir rota" at bounding box center [640, 260] width 75 height 15
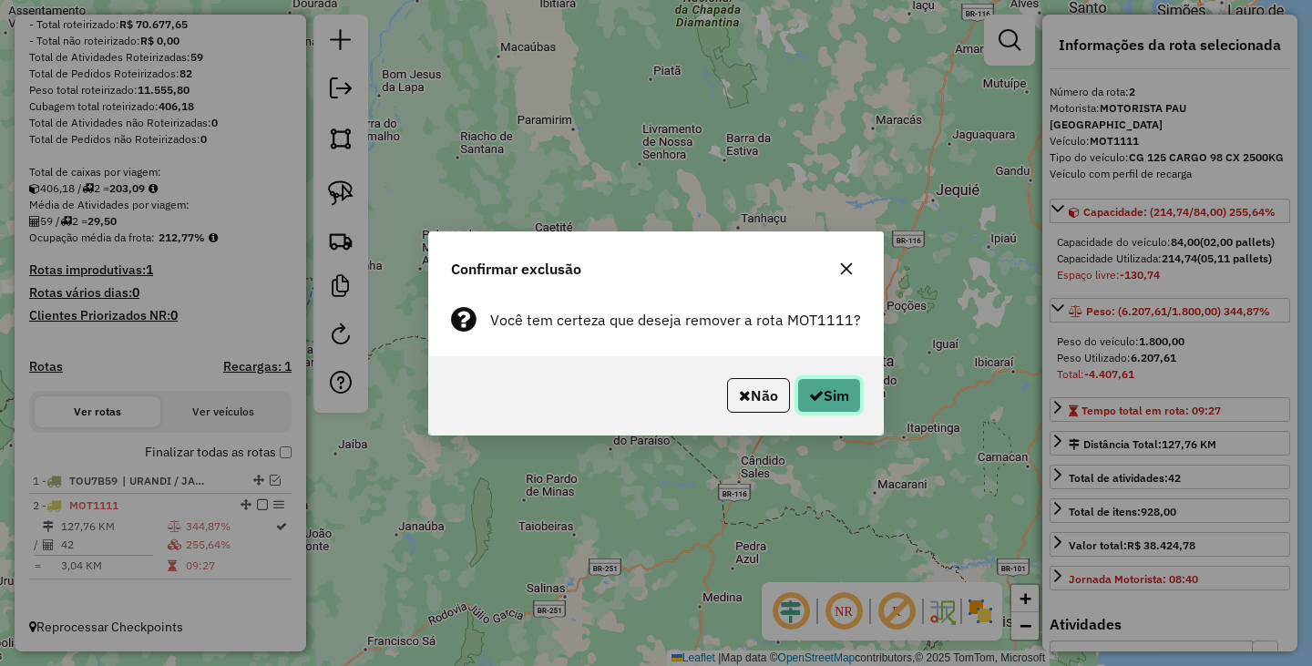
click at [833, 399] on button "Sim" at bounding box center [829, 395] width 64 height 35
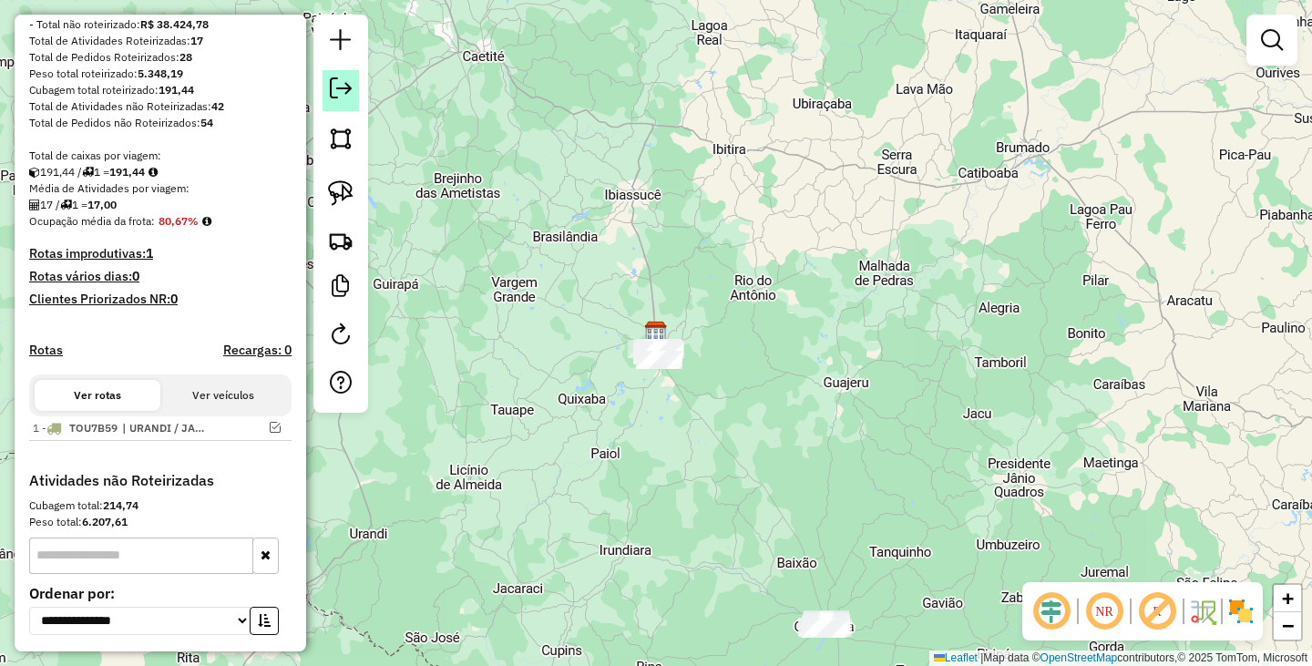
click at [343, 84] on em at bounding box center [341, 88] width 22 height 22
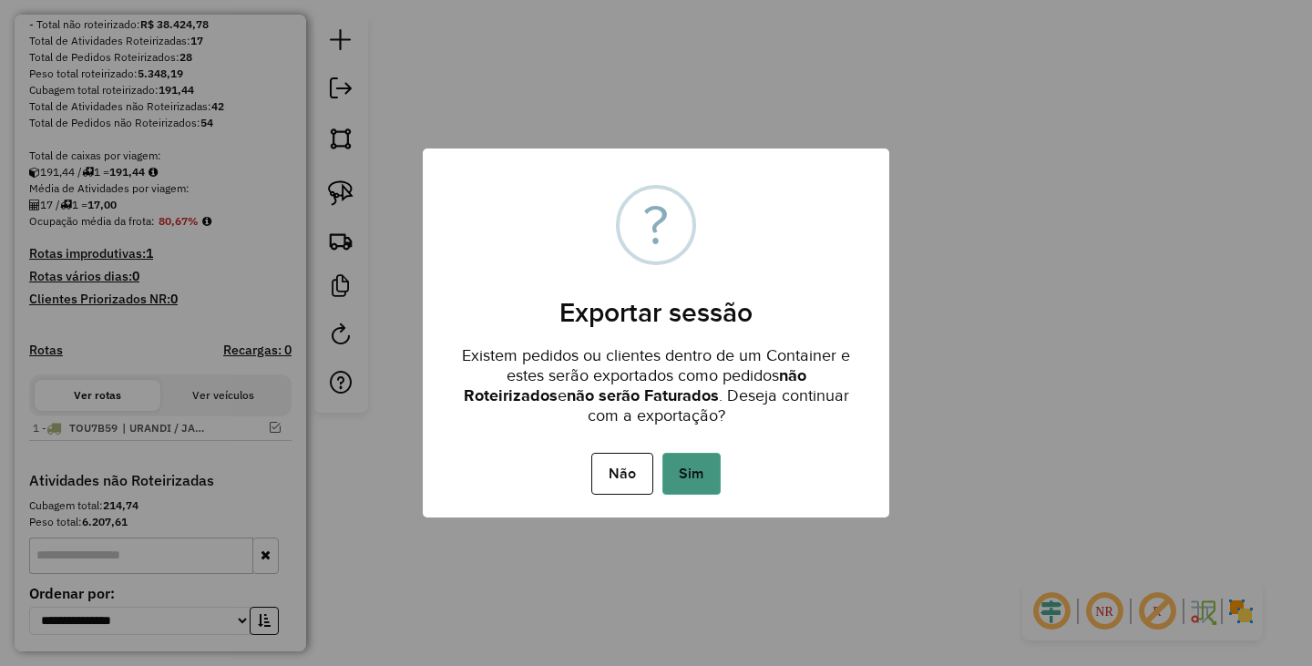
click at [711, 464] on button "Sim" at bounding box center [691, 474] width 58 height 42
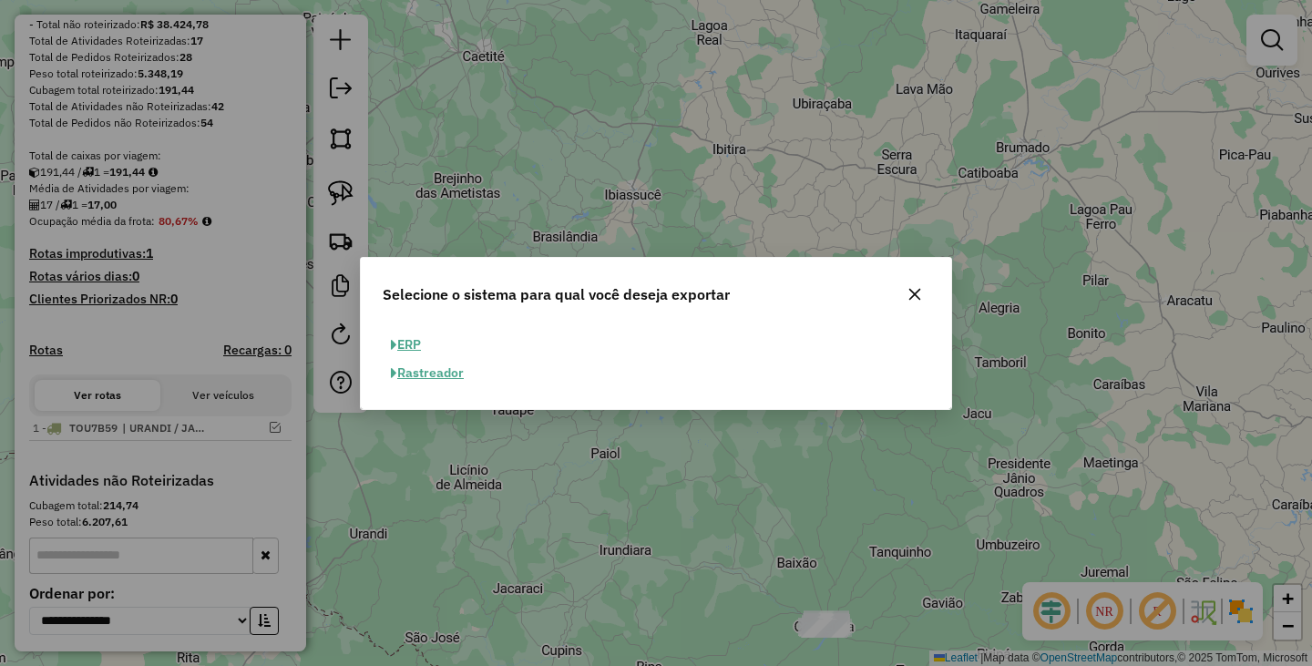
click at [402, 340] on button "ERP" at bounding box center [406, 345] width 46 height 28
select select "**"
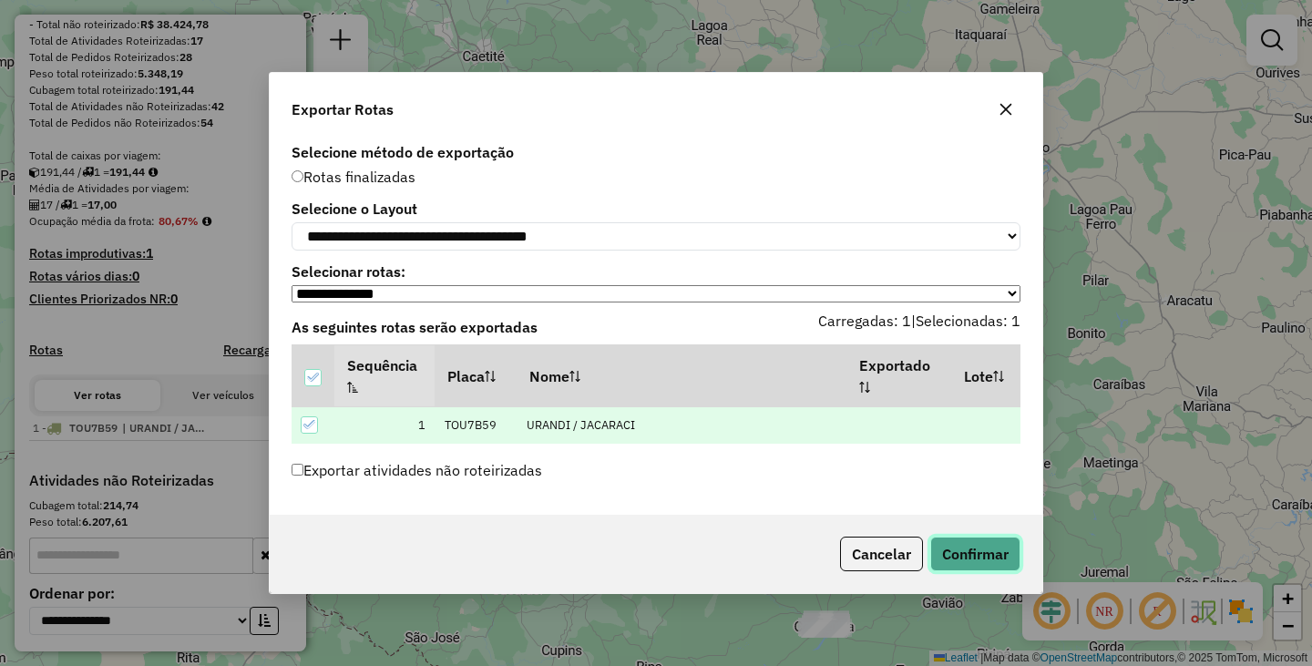
click at [985, 566] on button "Confirmar" at bounding box center [975, 554] width 90 height 35
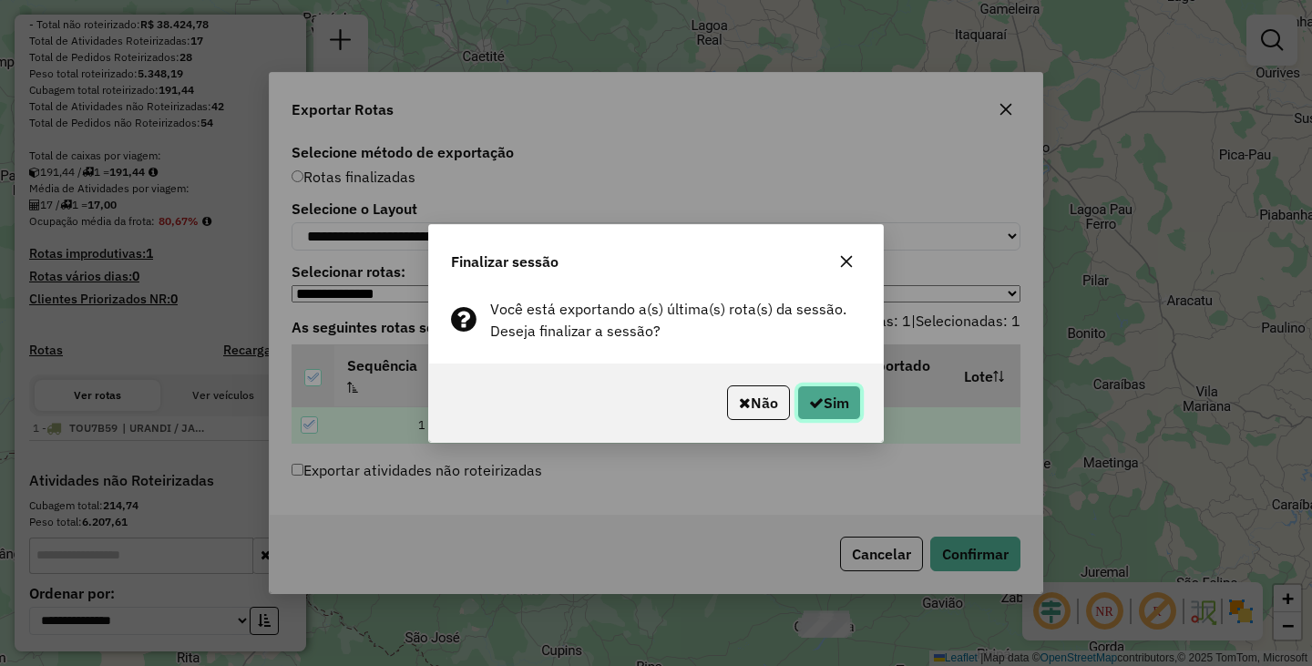
click at [842, 412] on button "Sim" at bounding box center [829, 402] width 64 height 35
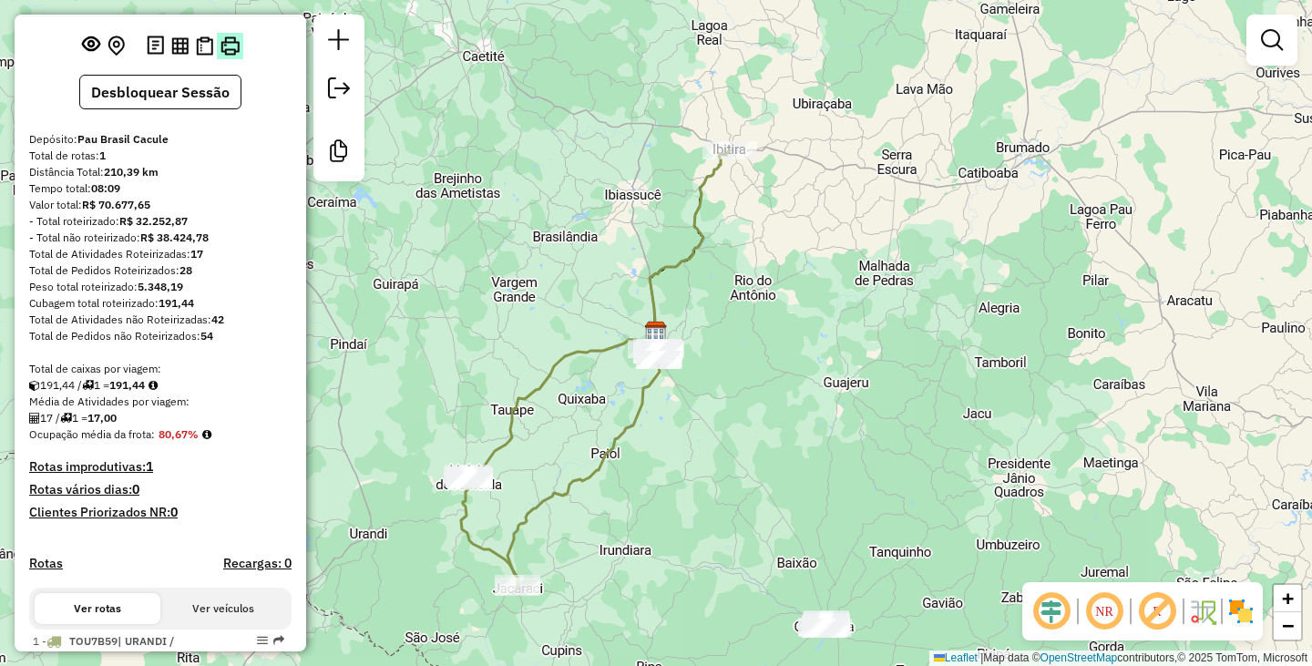
scroll to position [0, 0]
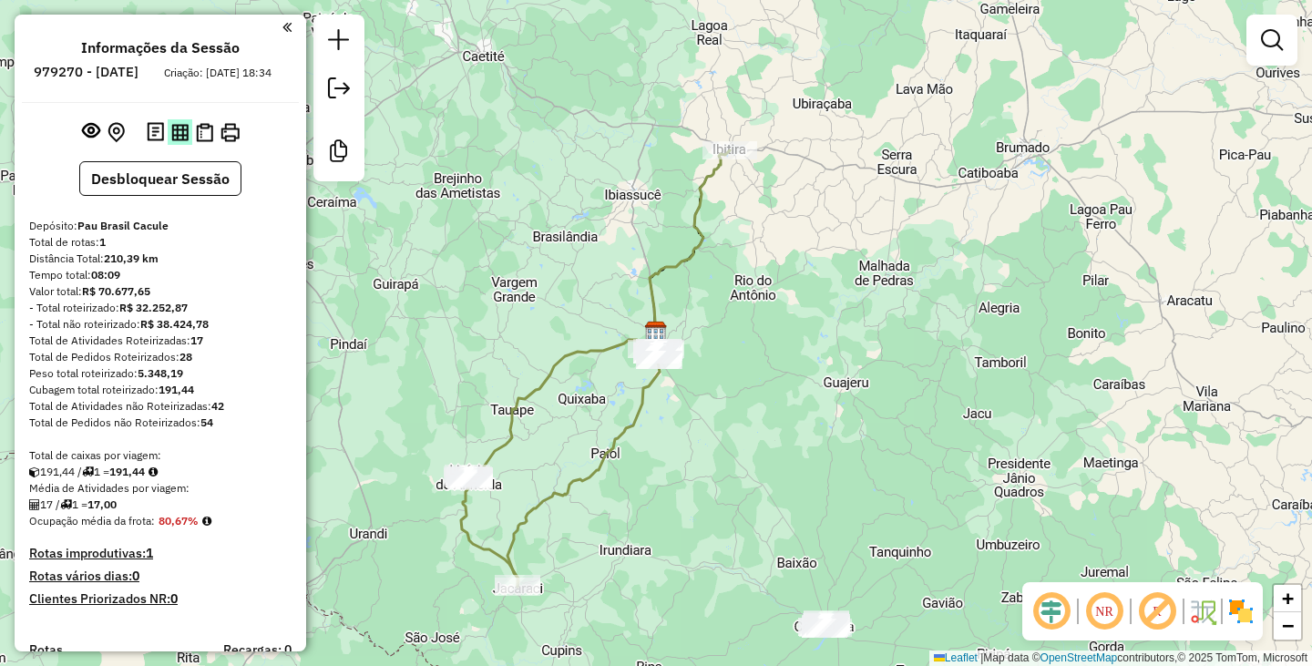
click at [177, 141] on img at bounding box center [179, 132] width 17 height 17
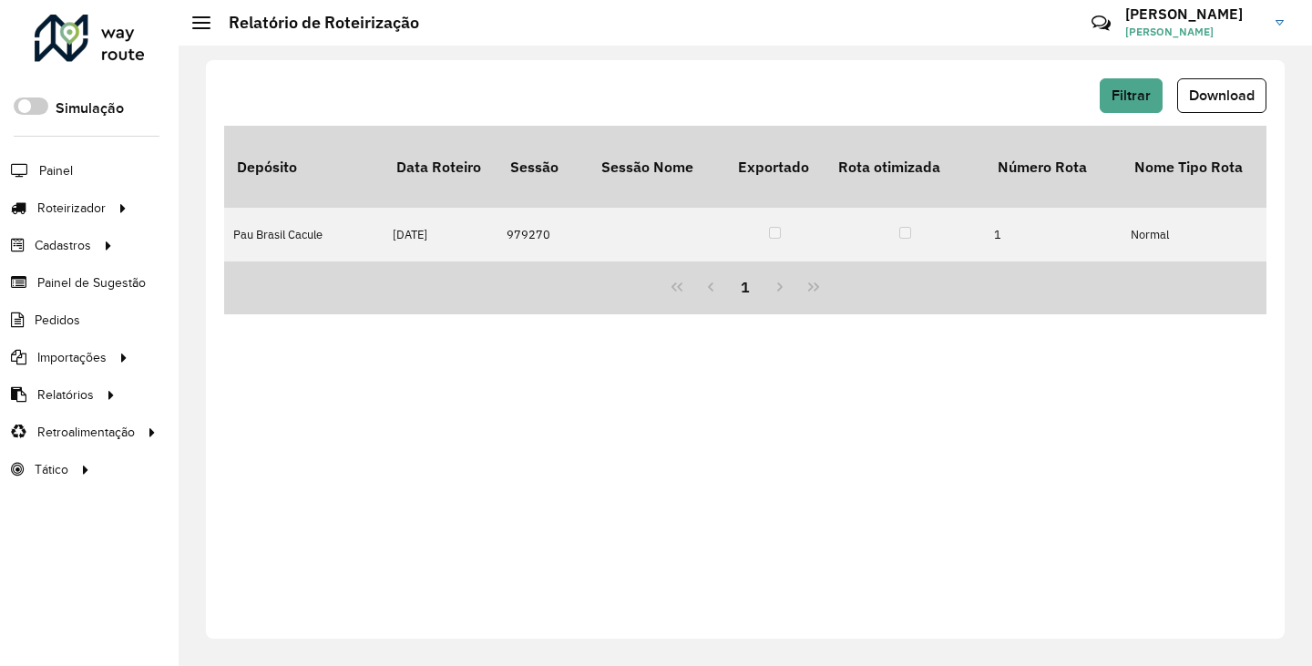
click at [1169, 95] on hb-button "Filtrar" at bounding box center [1135, 95] width 70 height 35
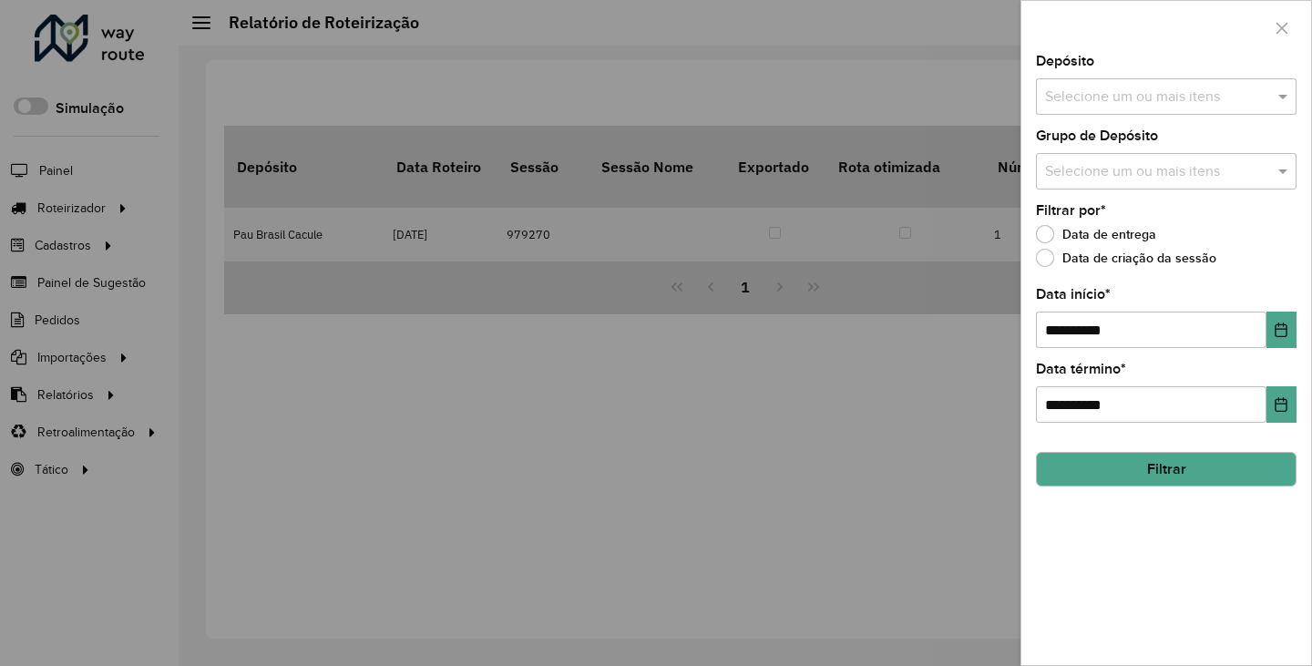
click at [1175, 95] on input "text" at bounding box center [1156, 98] width 233 height 22
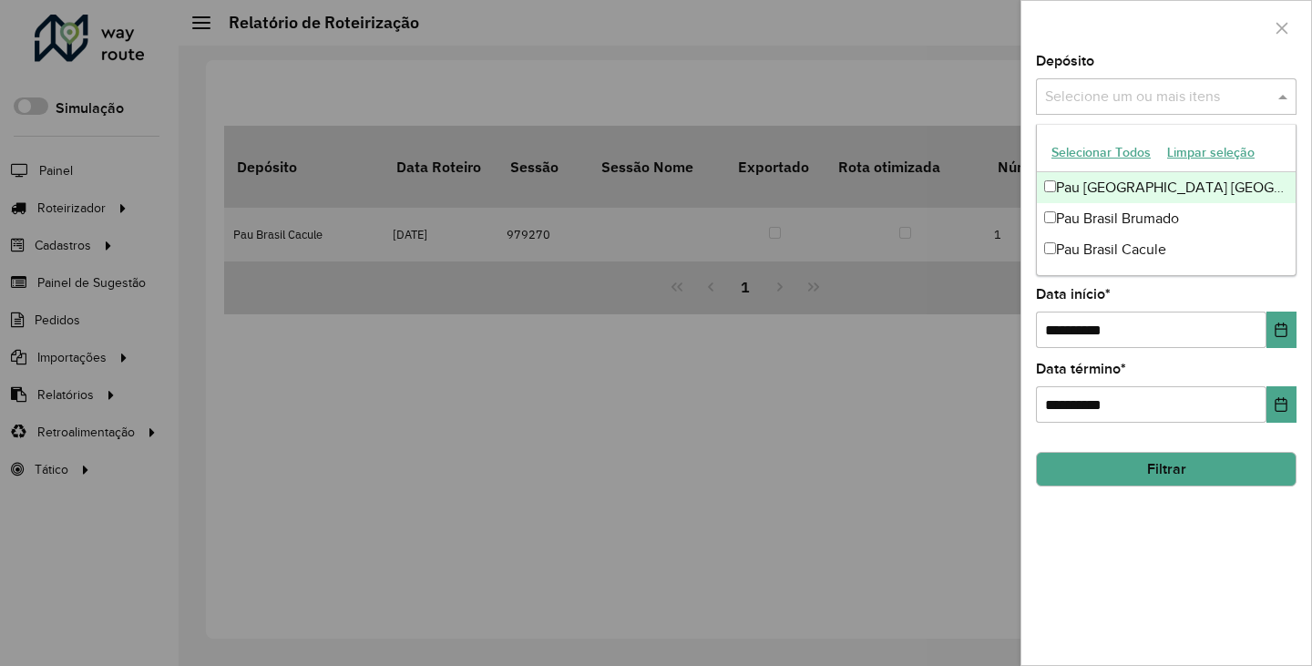
click at [862, 51] on div at bounding box center [656, 333] width 1312 height 666
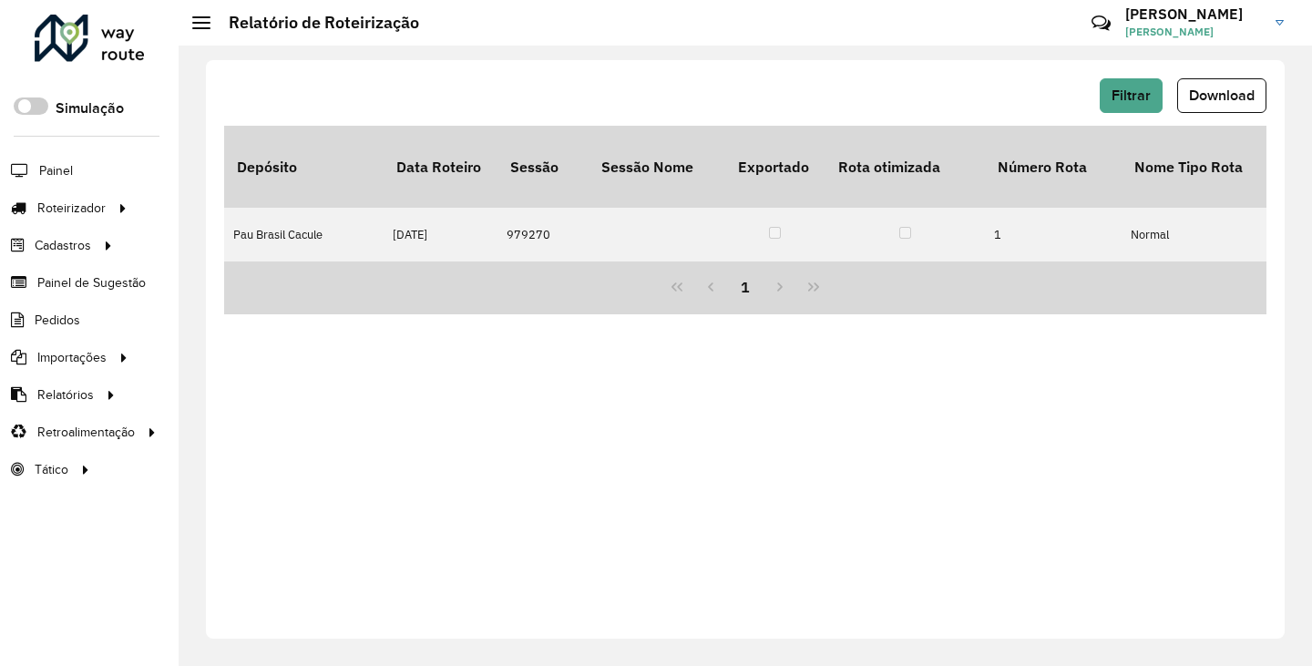
click at [1193, 95] on span "Download" at bounding box center [1222, 94] width 66 height 15
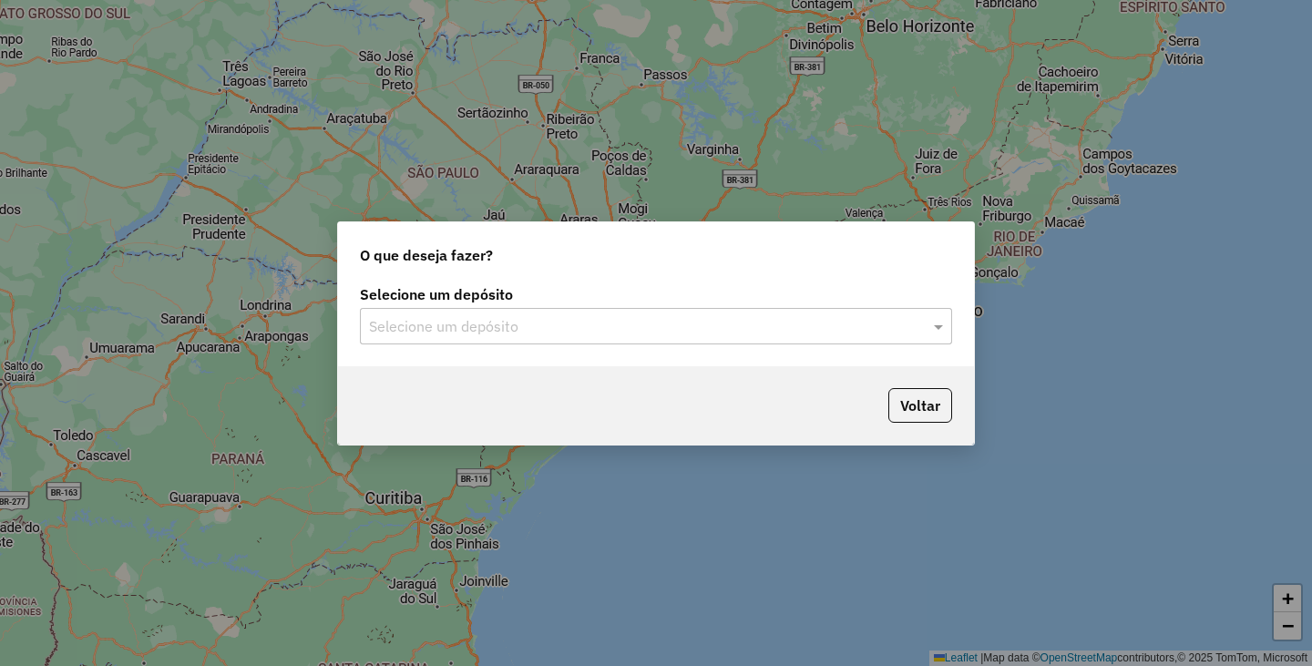
click at [764, 335] on input "text" at bounding box center [637, 327] width 537 height 22
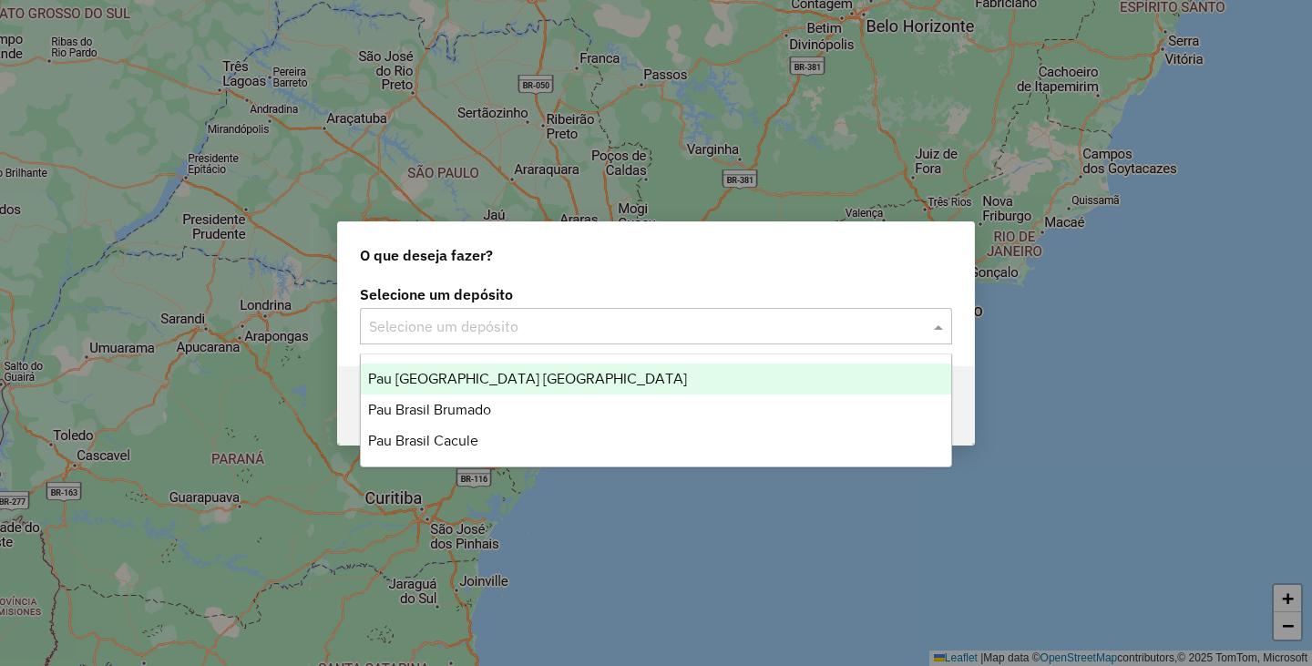
click at [501, 384] on span "Pau [GEOGRAPHIC_DATA] [GEOGRAPHIC_DATA]" at bounding box center [527, 378] width 319 height 15
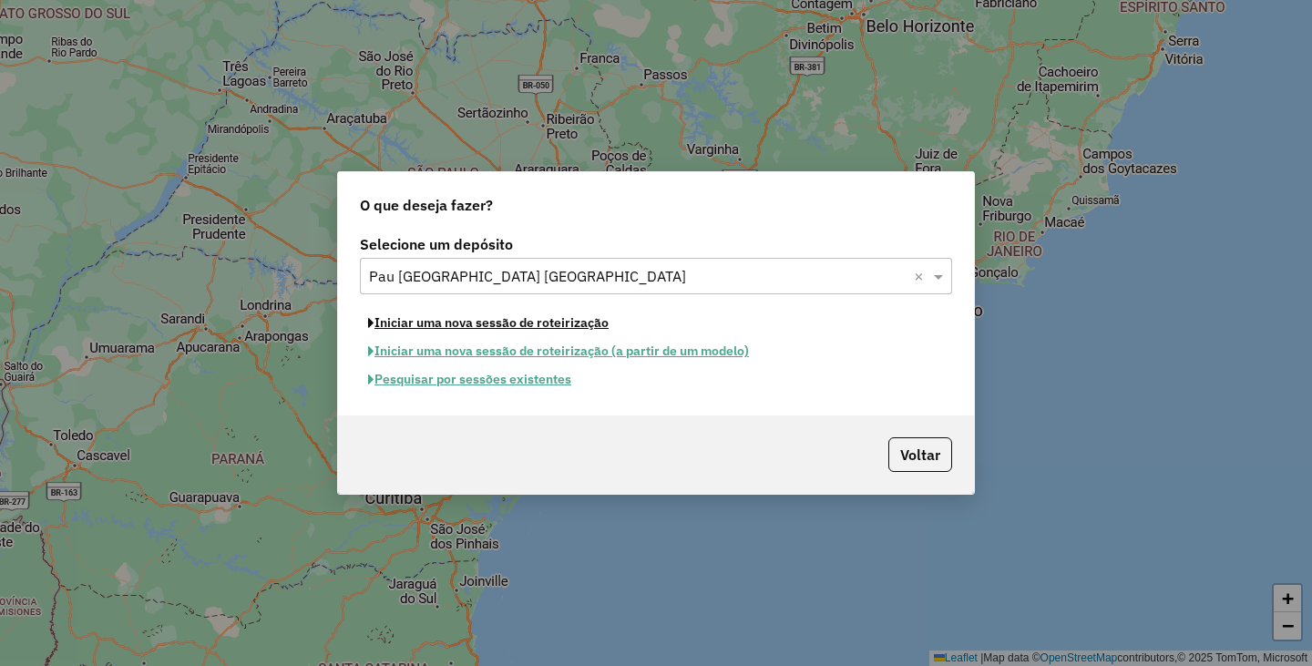
click at [568, 327] on button "Iniciar uma nova sessão de roteirização" at bounding box center [488, 323] width 257 height 28
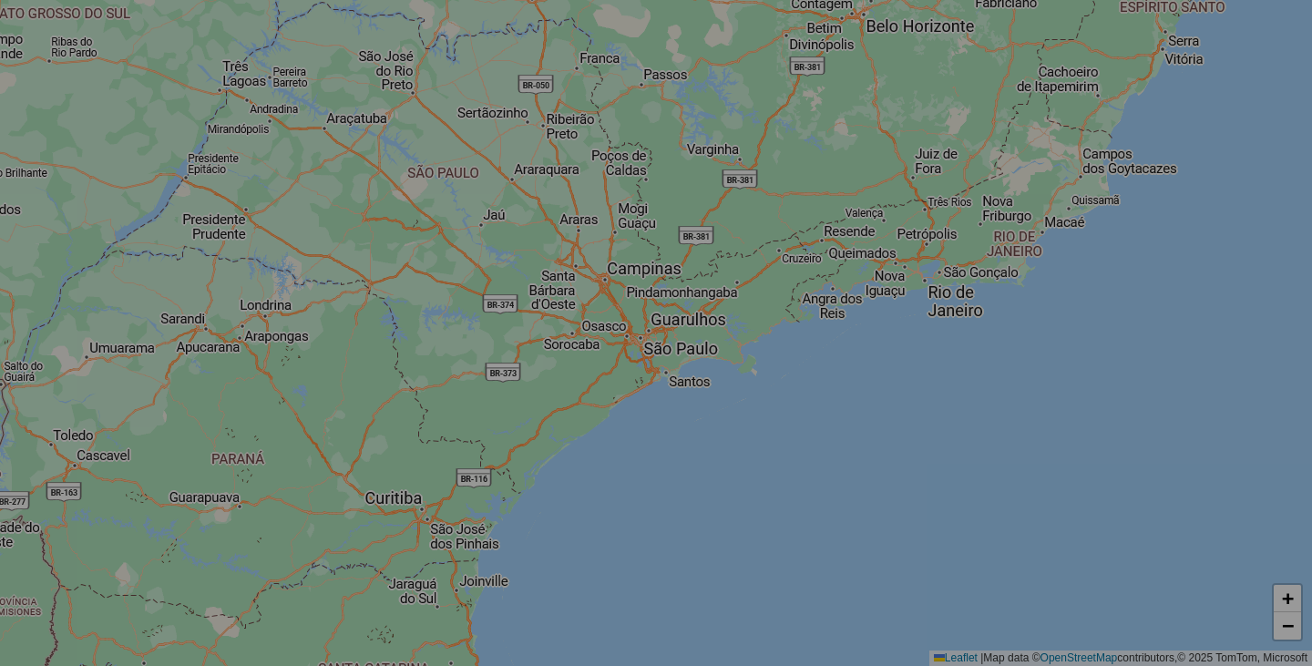
select select "*"
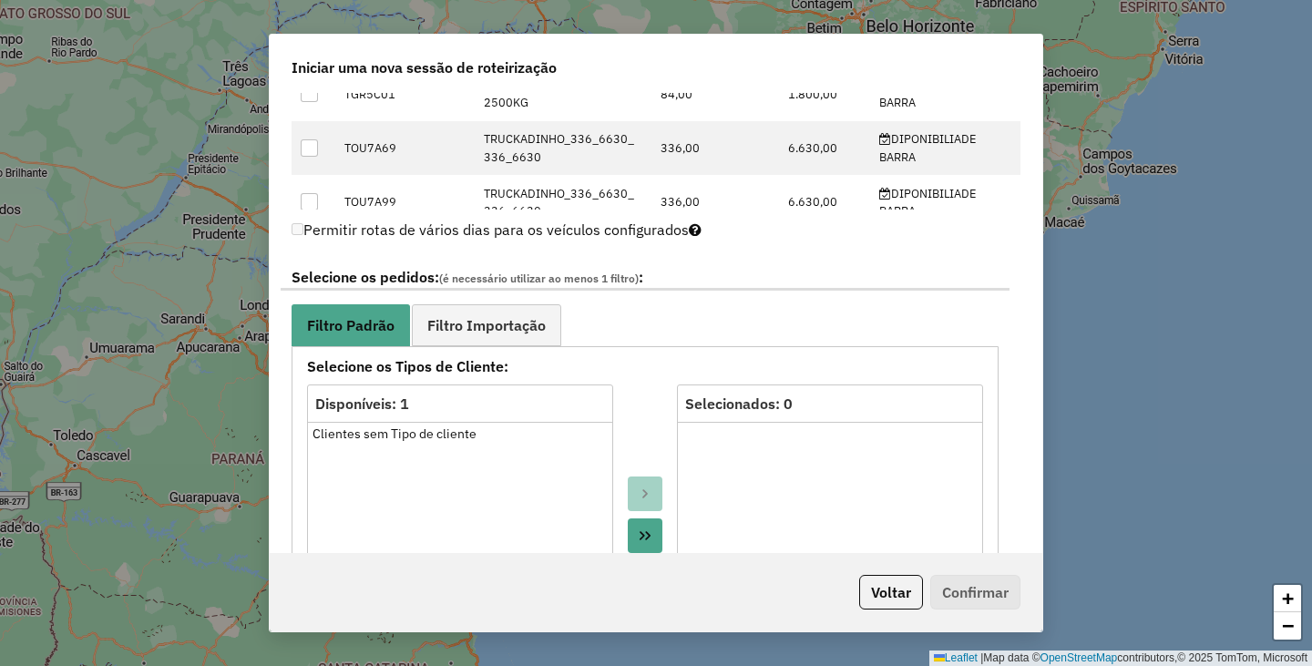
scroll to position [1002, 0]
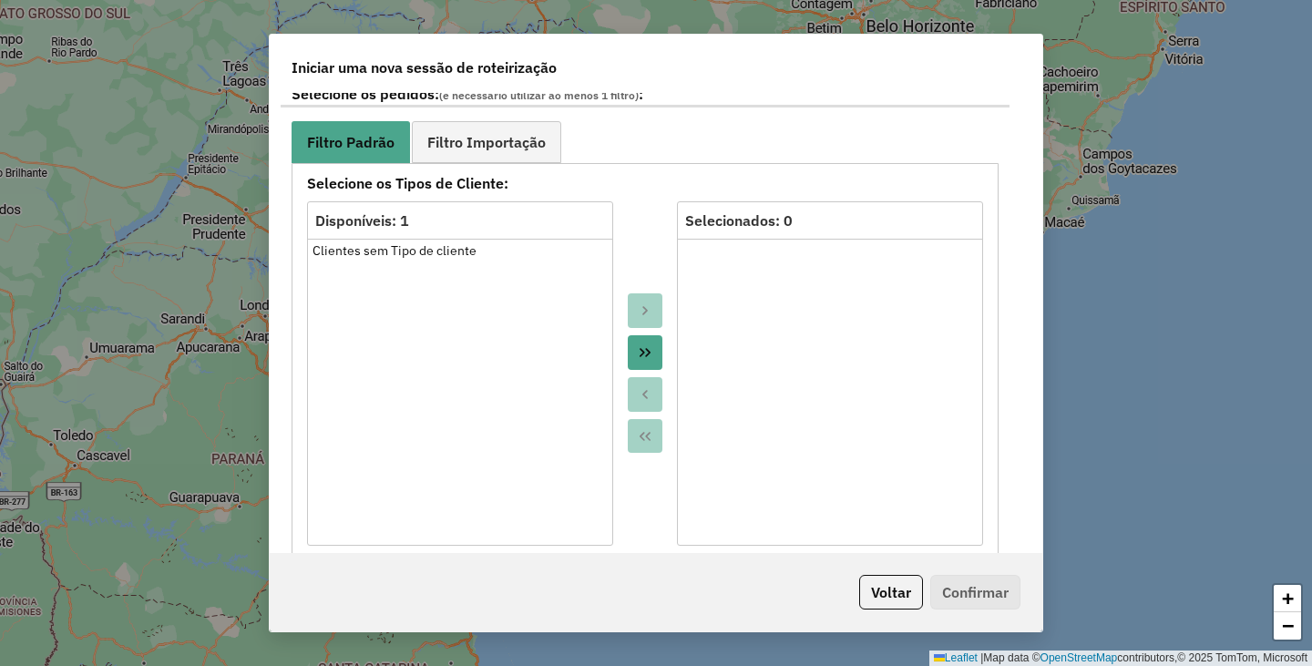
click at [642, 353] on icon "Move All to Target" at bounding box center [645, 352] width 15 height 15
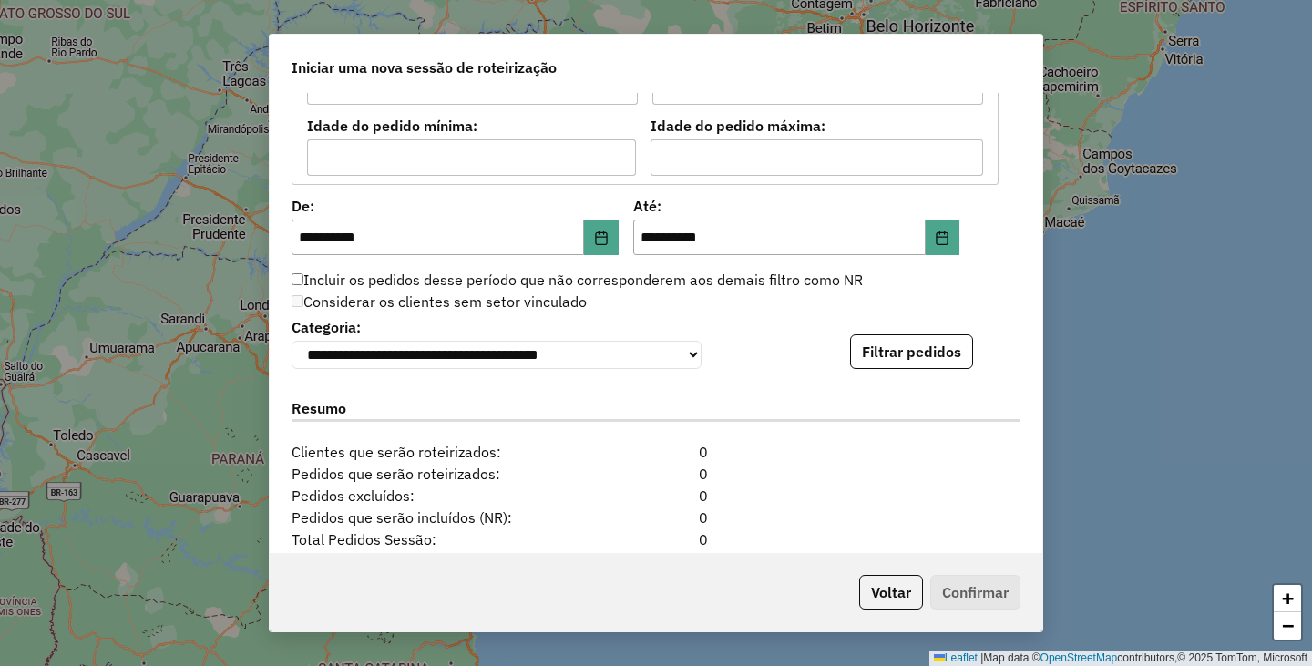
scroll to position [1731, 0]
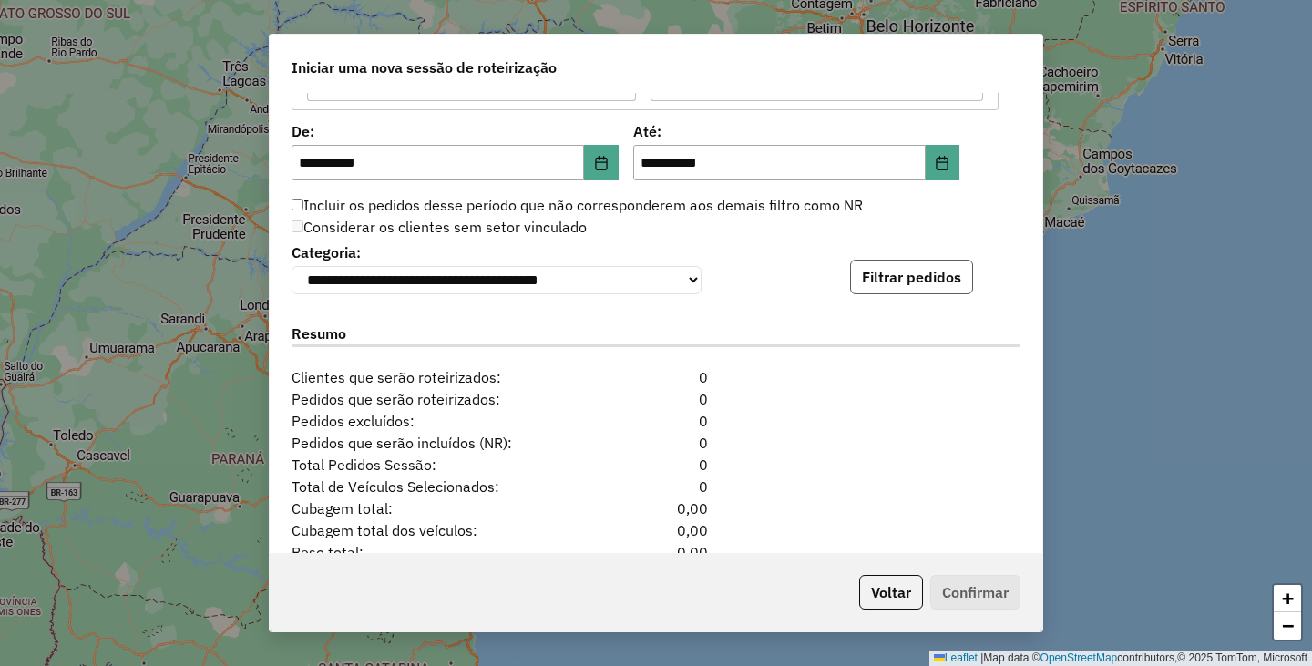
click at [894, 277] on button "Filtrar pedidos" at bounding box center [911, 277] width 123 height 35
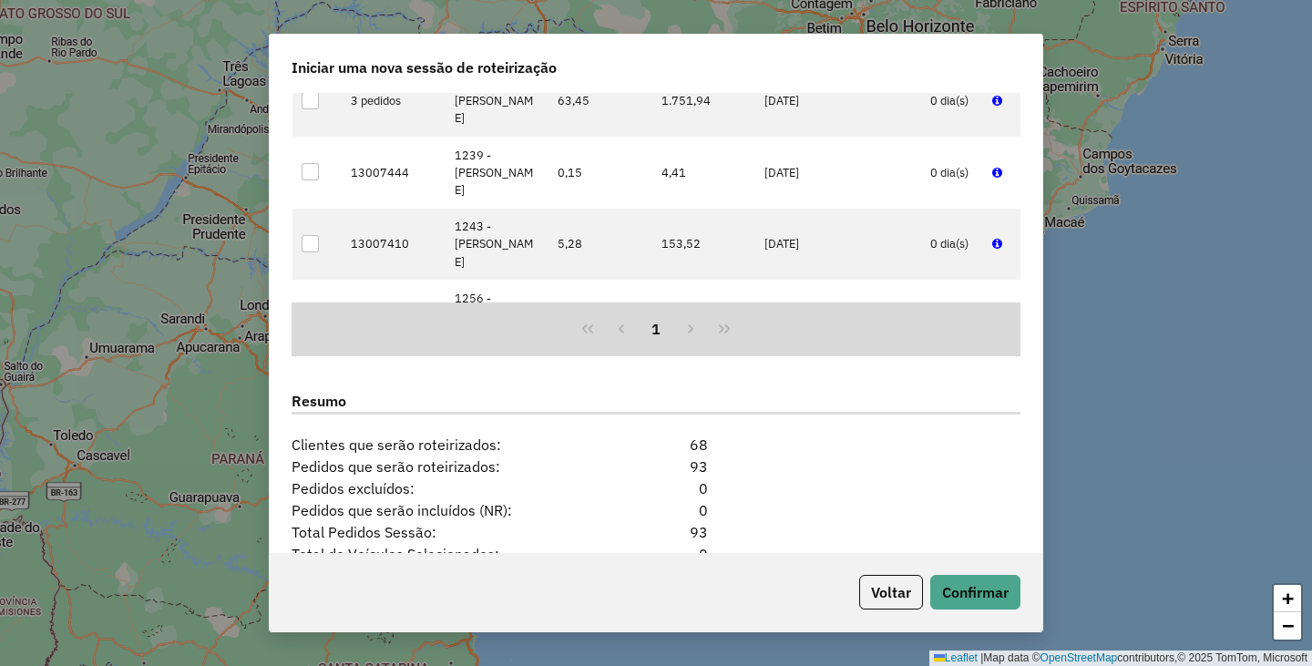
scroll to position [2225, 0]
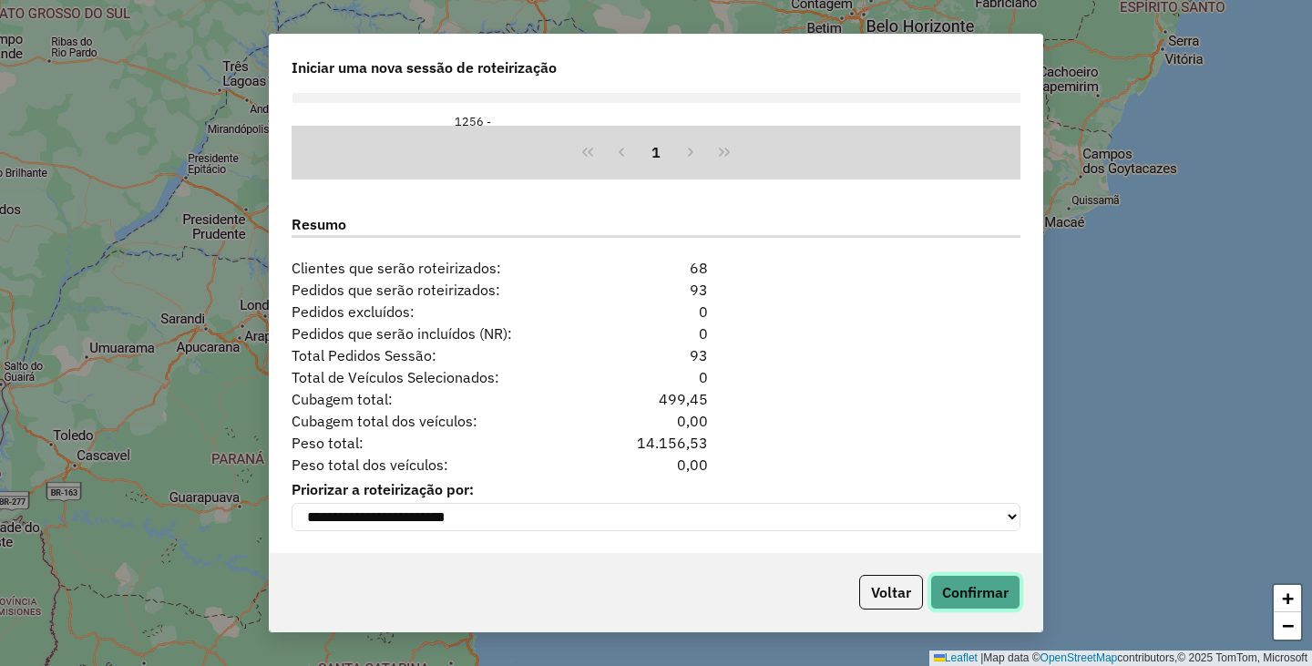
click at [1004, 582] on button "Confirmar" at bounding box center [975, 592] width 90 height 35
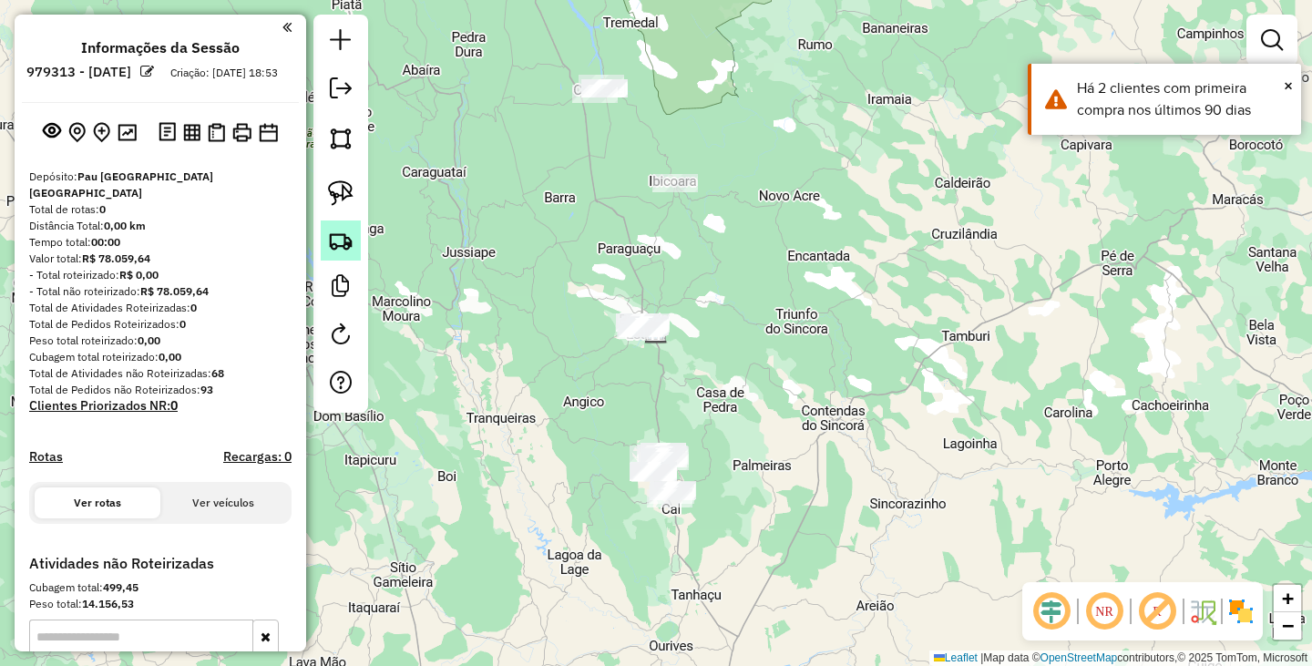
click at [343, 237] on img at bounding box center [341, 241] width 26 height 26
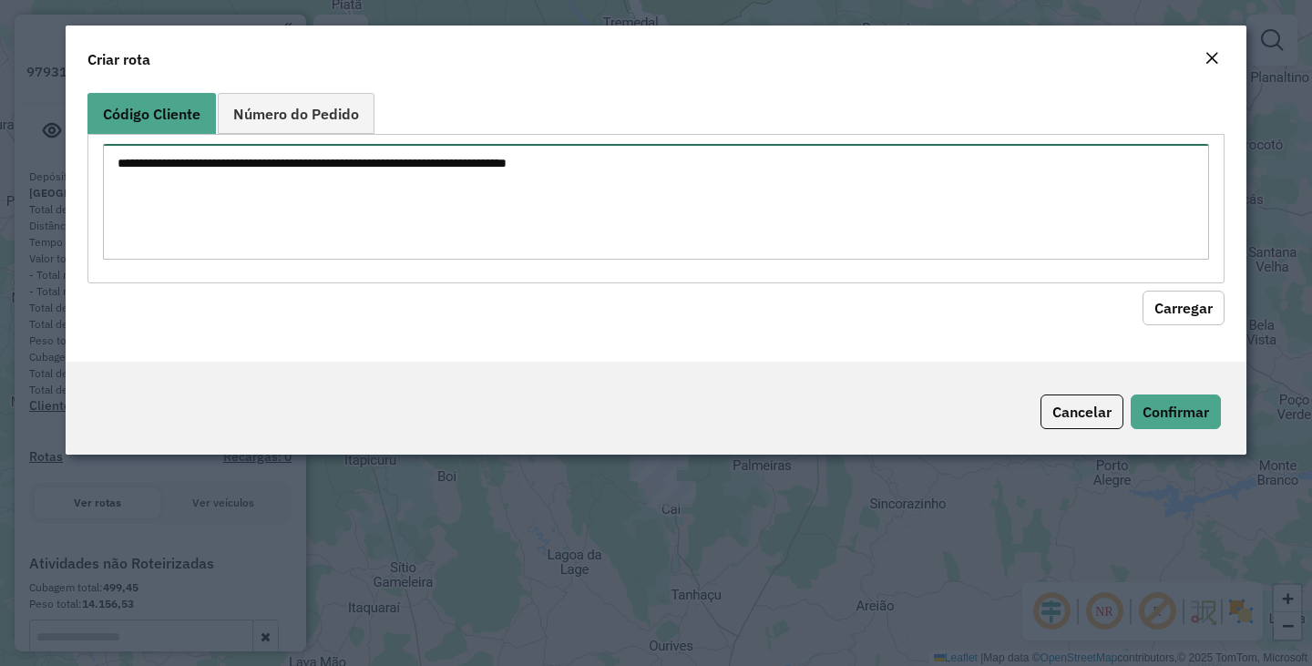
click at [511, 209] on textarea at bounding box center [656, 202] width 1106 height 116
paste textarea "**** *** *** *** *** *** *** *** *** *** *** *** *** *** *** *** *** *** *** **…"
type textarea "**** *** *** *** *** *** *** *** *** *** *** *** *** *** *** *** *** *** *** **…"
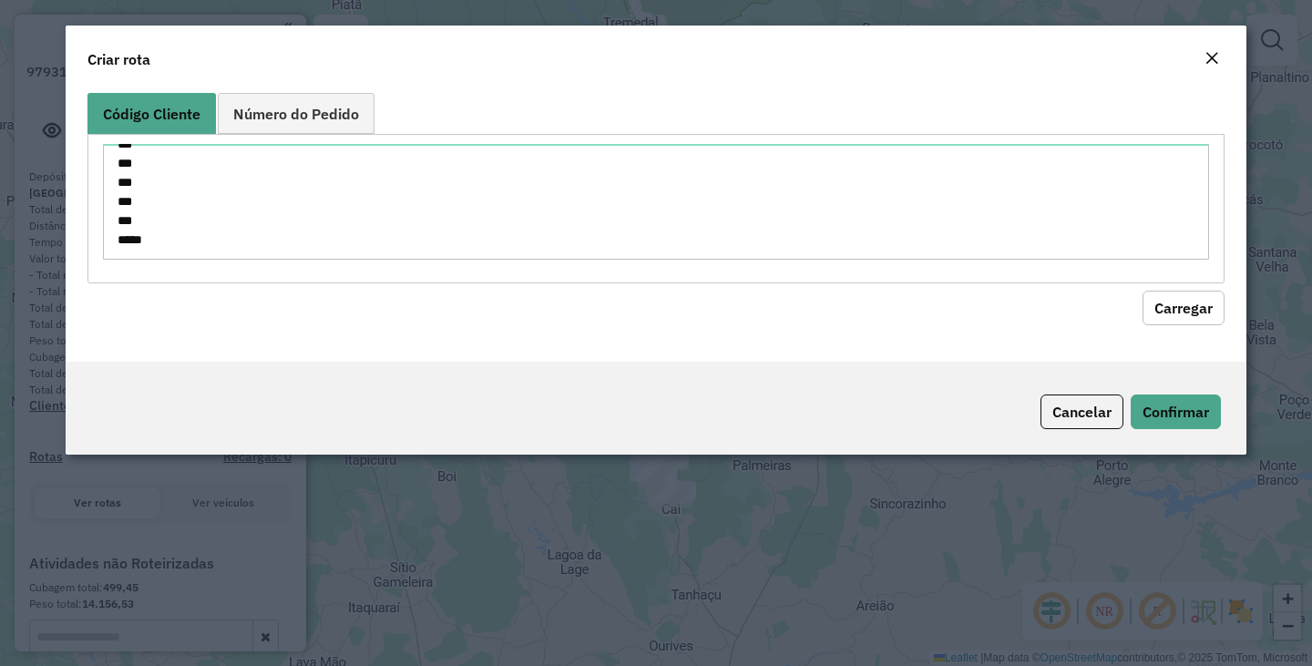
drag, startPoint x: 1165, startPoint y: 326, endPoint x: 1171, endPoint y: 313, distance: 14.3
click at [1166, 325] on div "Código Cliente Número do Pedido **** *** *** *** *** *** *** *** *** *** *** **…" at bounding box center [656, 224] width 1181 height 276
click at [1171, 313] on button "Carregar" at bounding box center [1183, 308] width 82 height 35
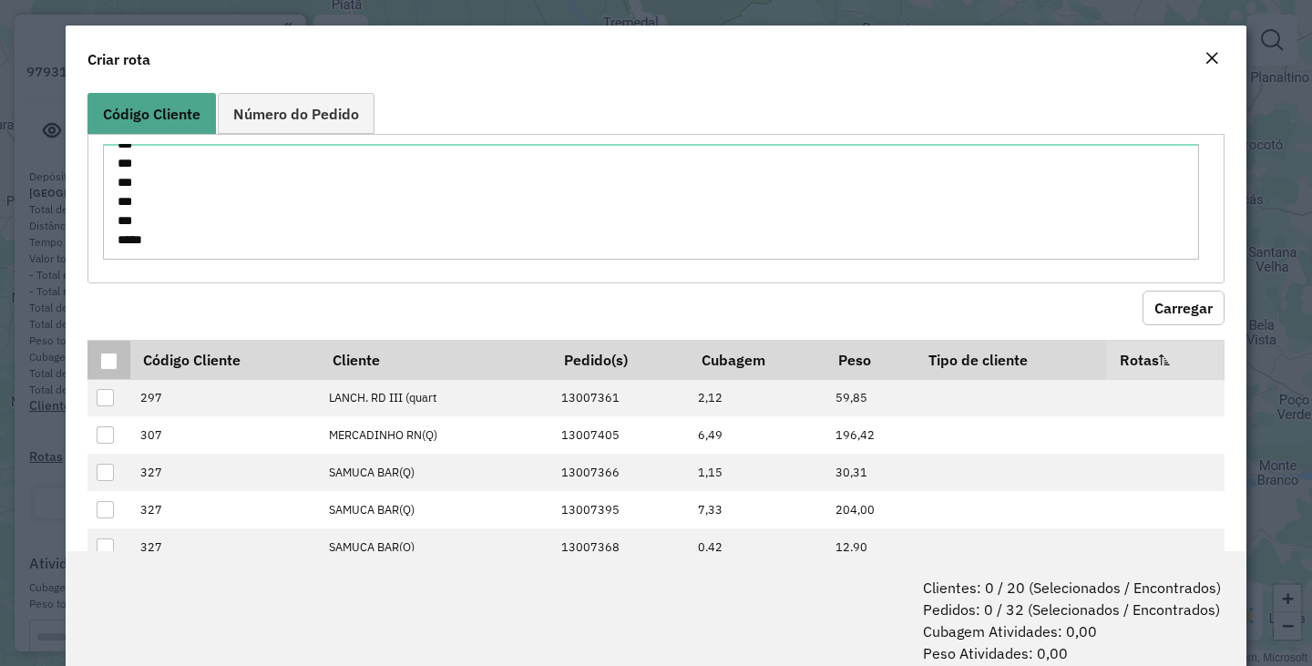
click at [114, 362] on div at bounding box center [108, 361] width 17 height 17
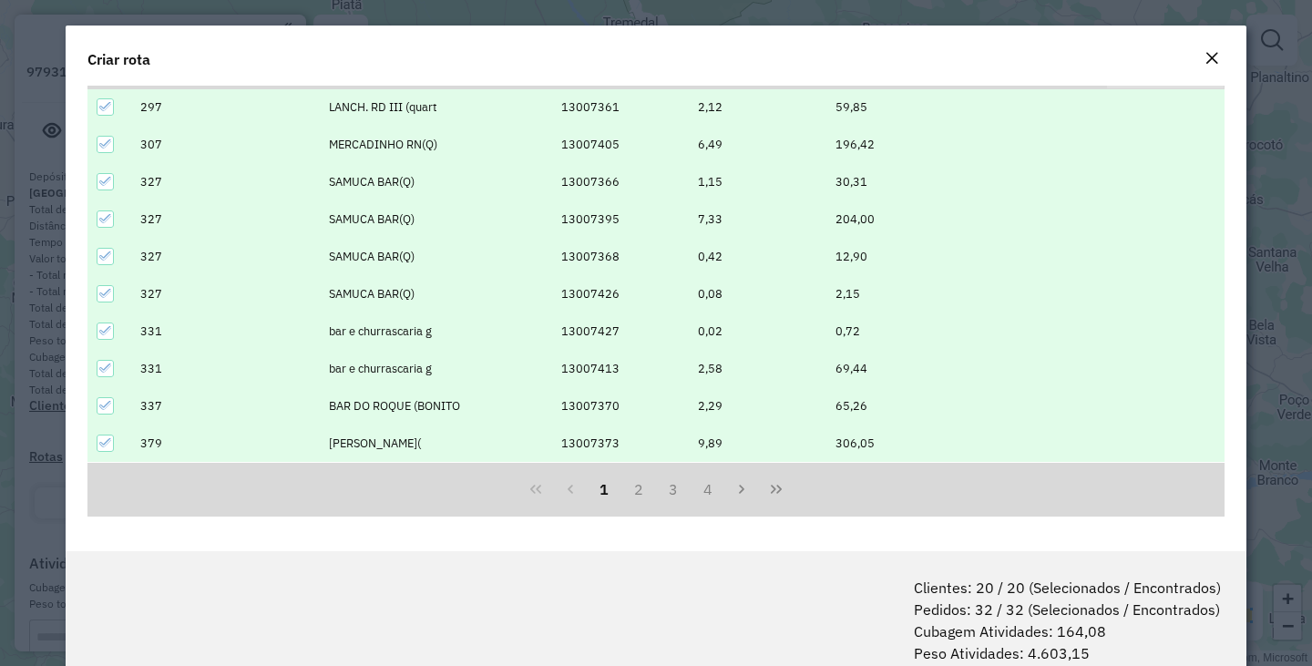
scroll to position [91, 0]
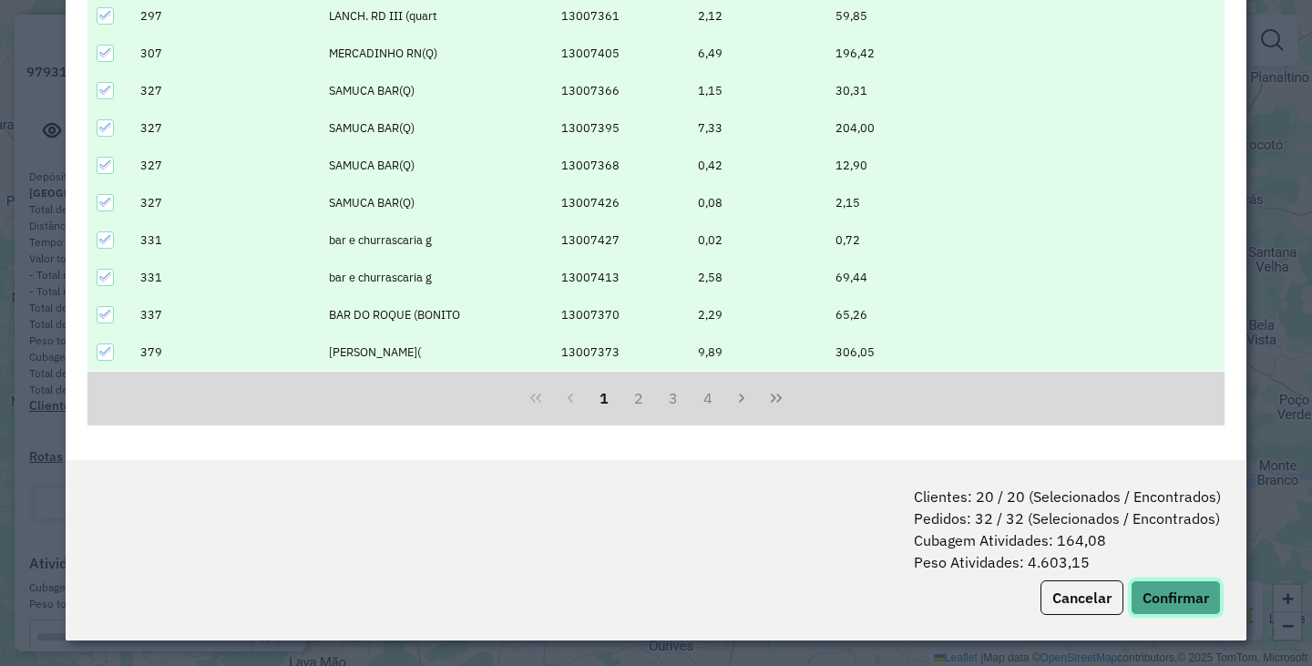
click at [1189, 588] on button "Confirmar" at bounding box center [1175, 597] width 90 height 35
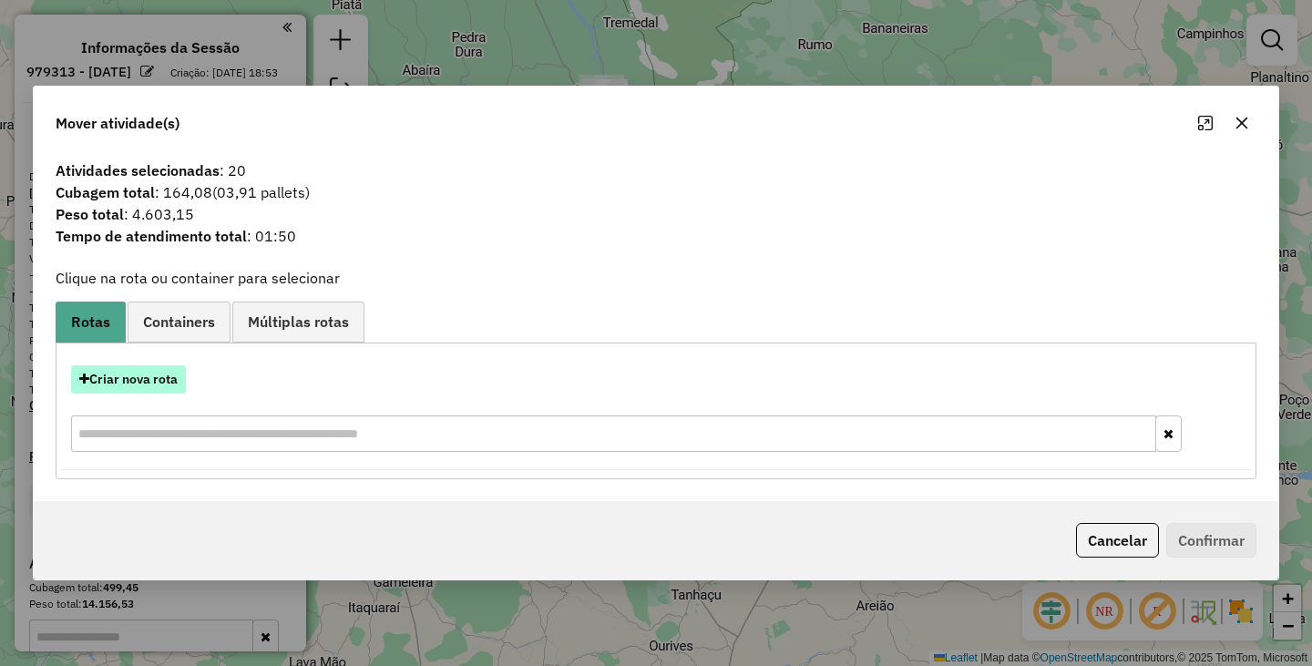
click at [168, 384] on button "Criar nova rota" at bounding box center [128, 379] width 115 height 28
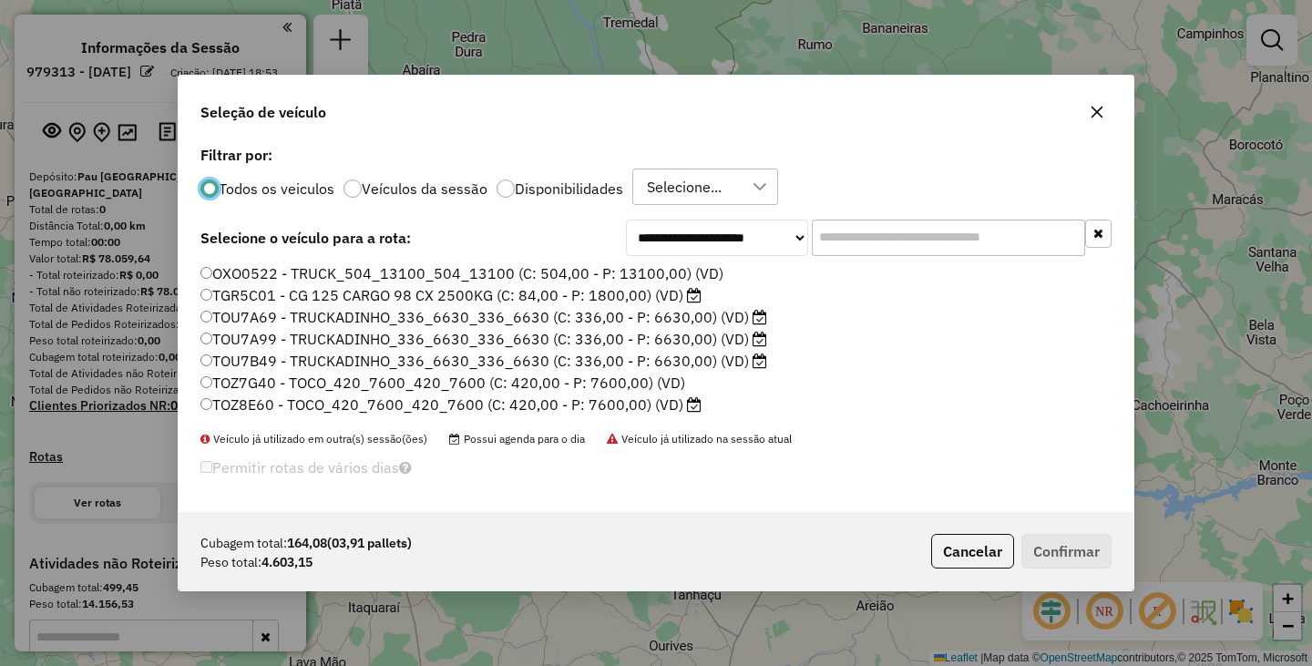
scroll to position [11, 5]
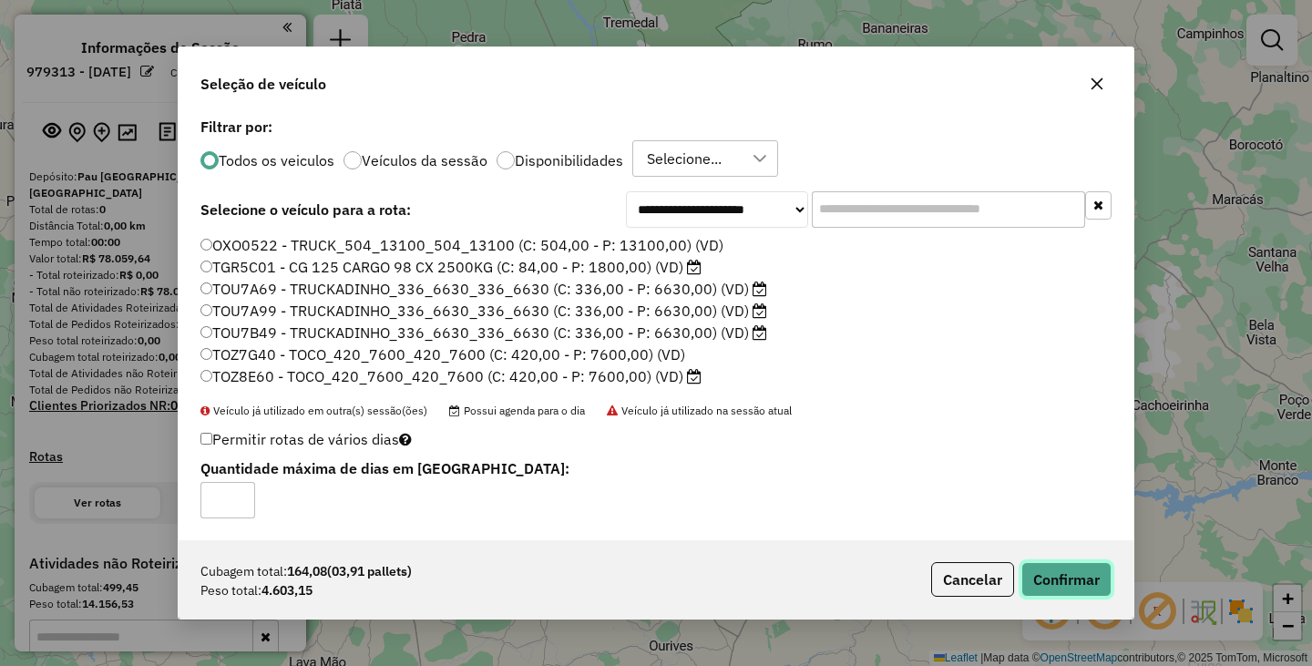
click at [1096, 589] on button "Confirmar" at bounding box center [1066, 579] width 90 height 35
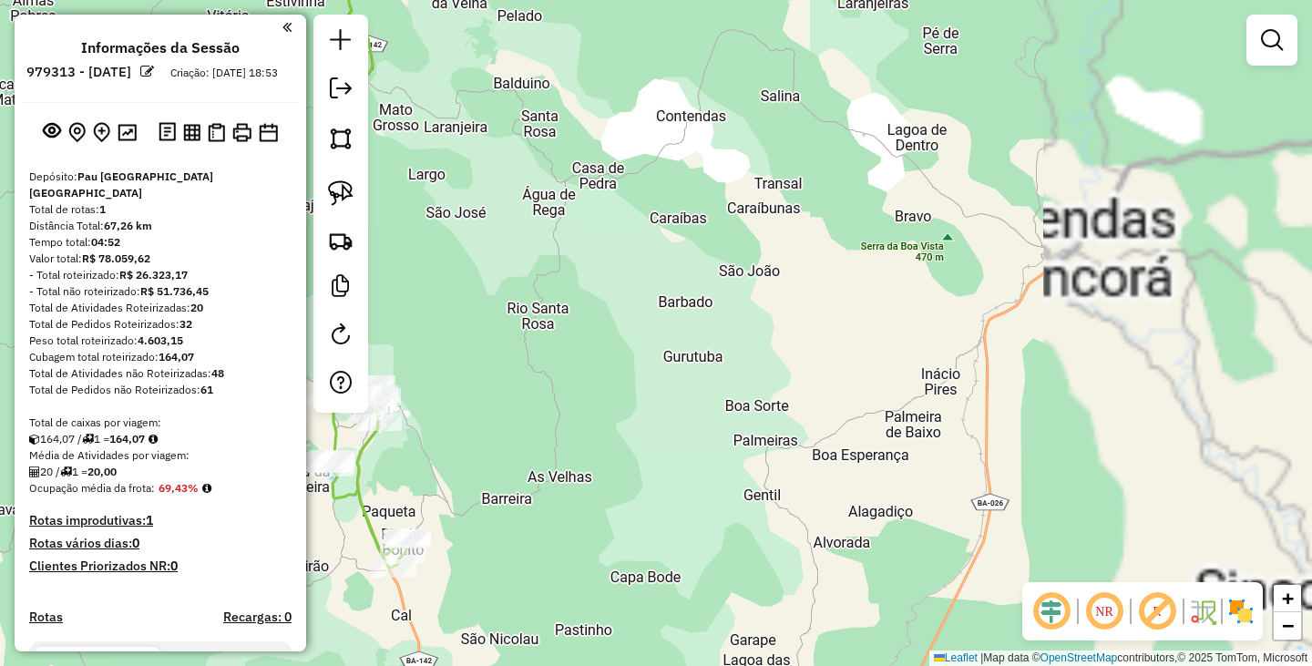
drag, startPoint x: 648, startPoint y: 422, endPoint x: 1112, endPoint y: 420, distance: 464.6
click at [1110, 420] on div "Janela de atendimento Grade de atendimento Capacidade Transportadoras Veículos …" at bounding box center [656, 333] width 1312 height 666
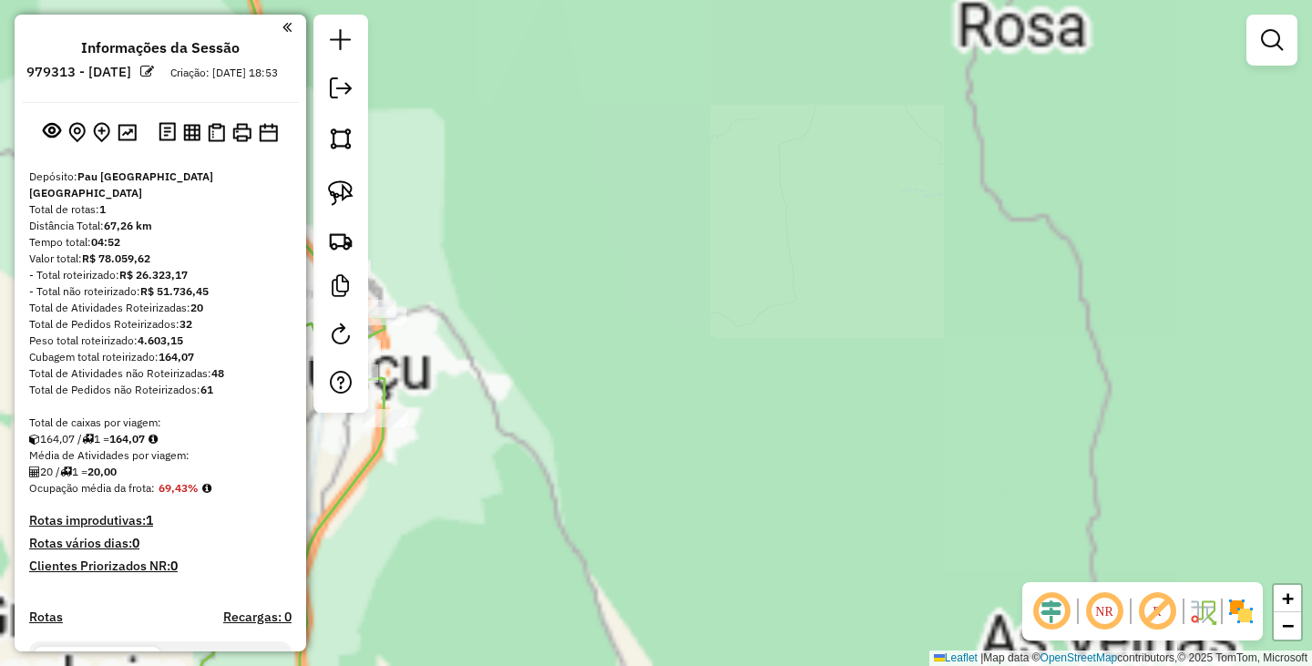
drag, startPoint x: 782, startPoint y: 369, endPoint x: 1311, endPoint y: 325, distance: 531.1
click at [1311, 326] on div "Janela de atendimento Grade de atendimento Capacidade Transportadoras Veículos …" at bounding box center [656, 333] width 1312 height 666
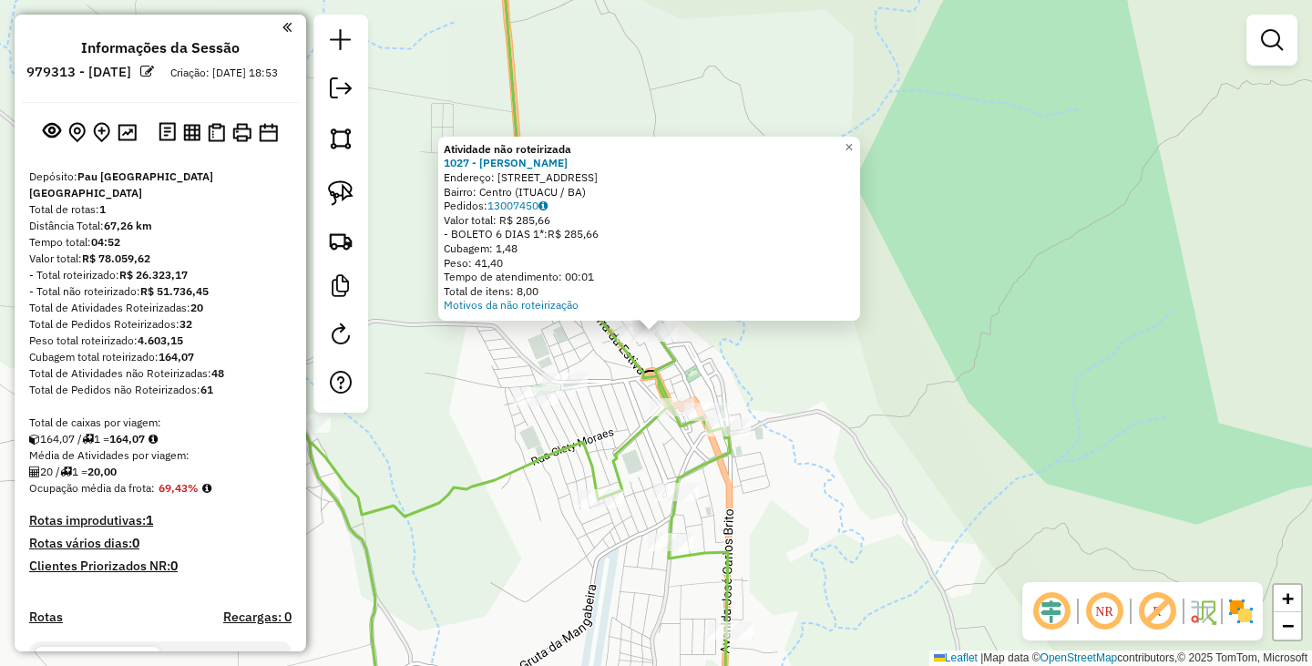
click at [858, 351] on div "Atividade não roteirizada 1027 - DENILSON DOS SANTOS Endereço: R R RUA DO BONFI…" at bounding box center [656, 333] width 1312 height 666
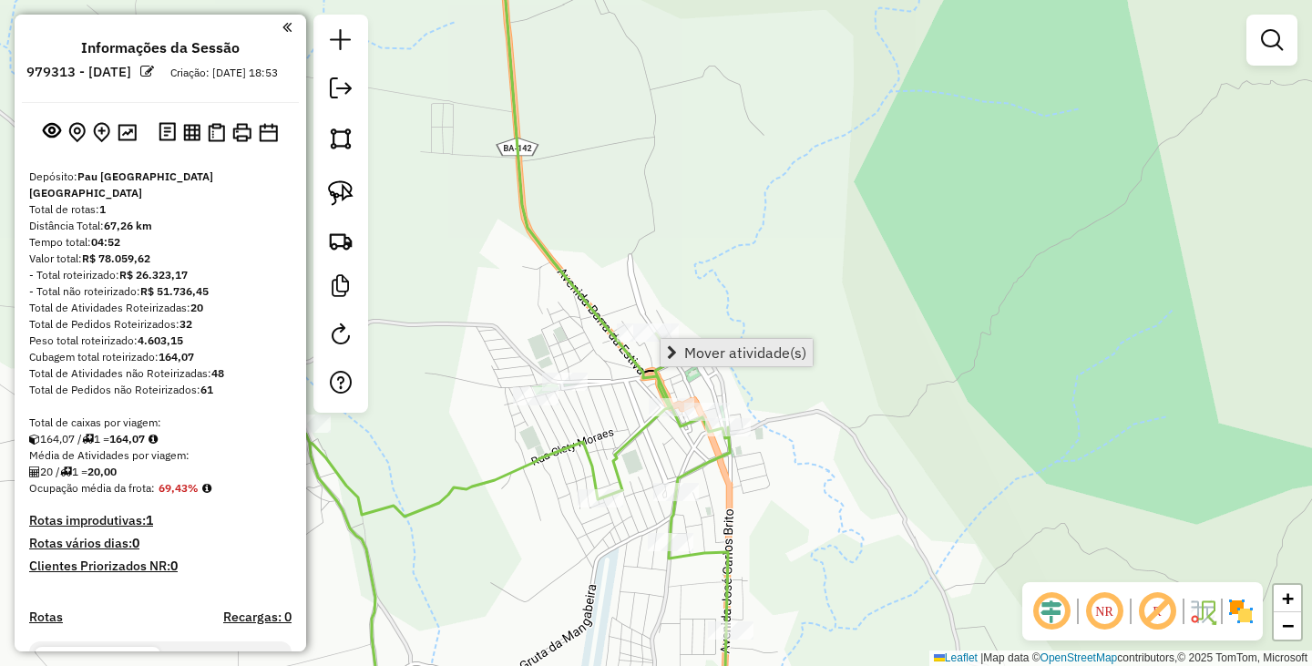
click at [718, 348] on span "Mover atividade(s)" at bounding box center [745, 352] width 122 height 15
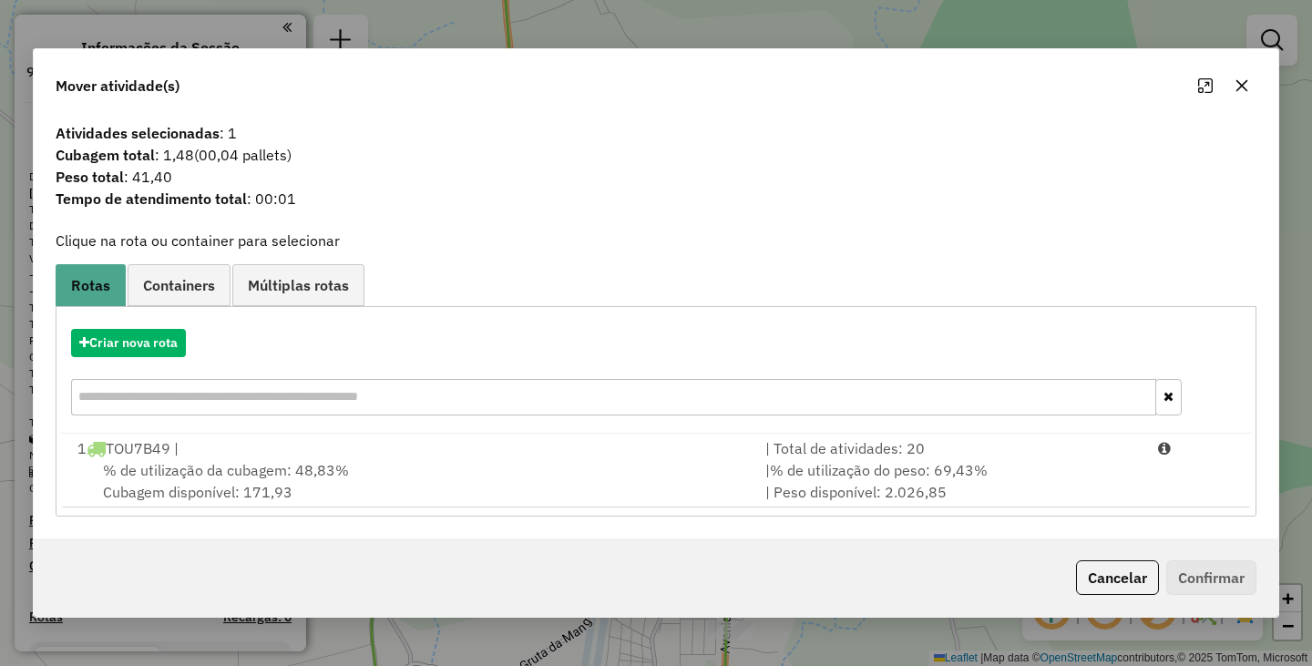
click at [537, 468] on div "% de utilização da cubagem: 48,83% Cubagem disponível: 171,93" at bounding box center [410, 481] width 688 height 44
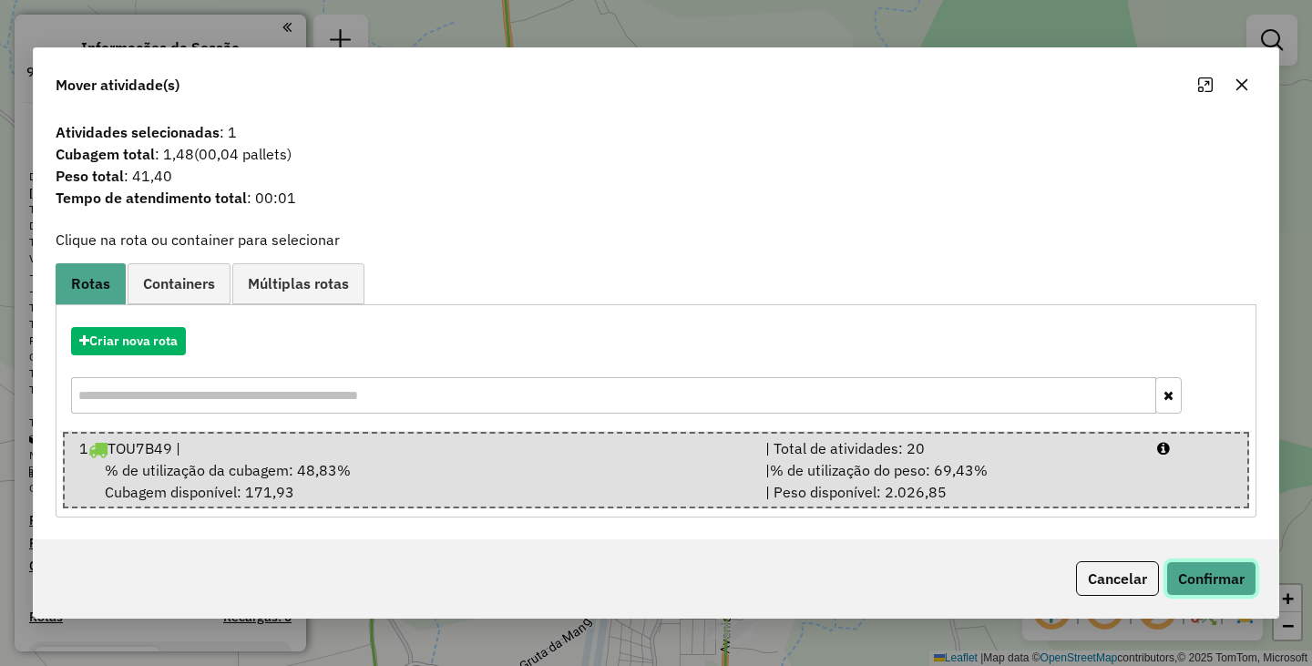
click at [1202, 582] on button "Confirmar" at bounding box center [1211, 578] width 90 height 35
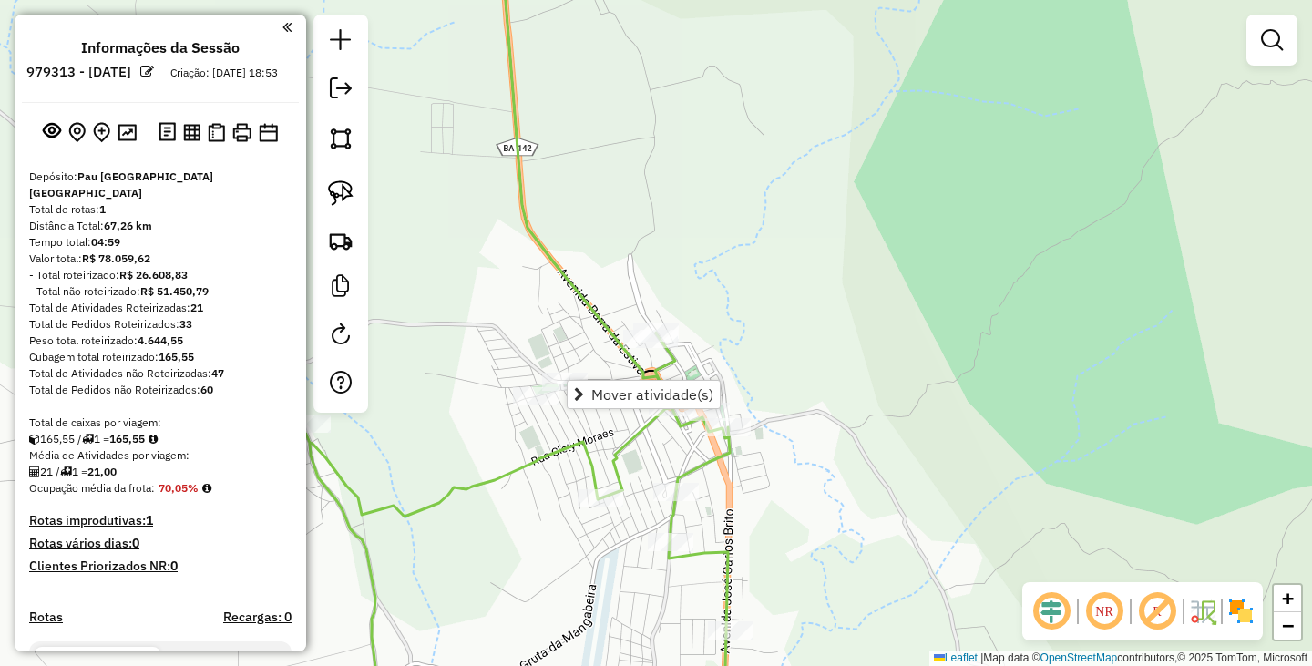
click at [496, 401] on div "Janela de atendimento Grade de atendimento Capacidade Transportadoras Veículos …" at bounding box center [656, 333] width 1312 height 666
click at [333, 185] on img at bounding box center [341, 193] width 26 height 26
drag, startPoint x: 519, startPoint y: 342, endPoint x: 598, endPoint y: 421, distance: 111.4
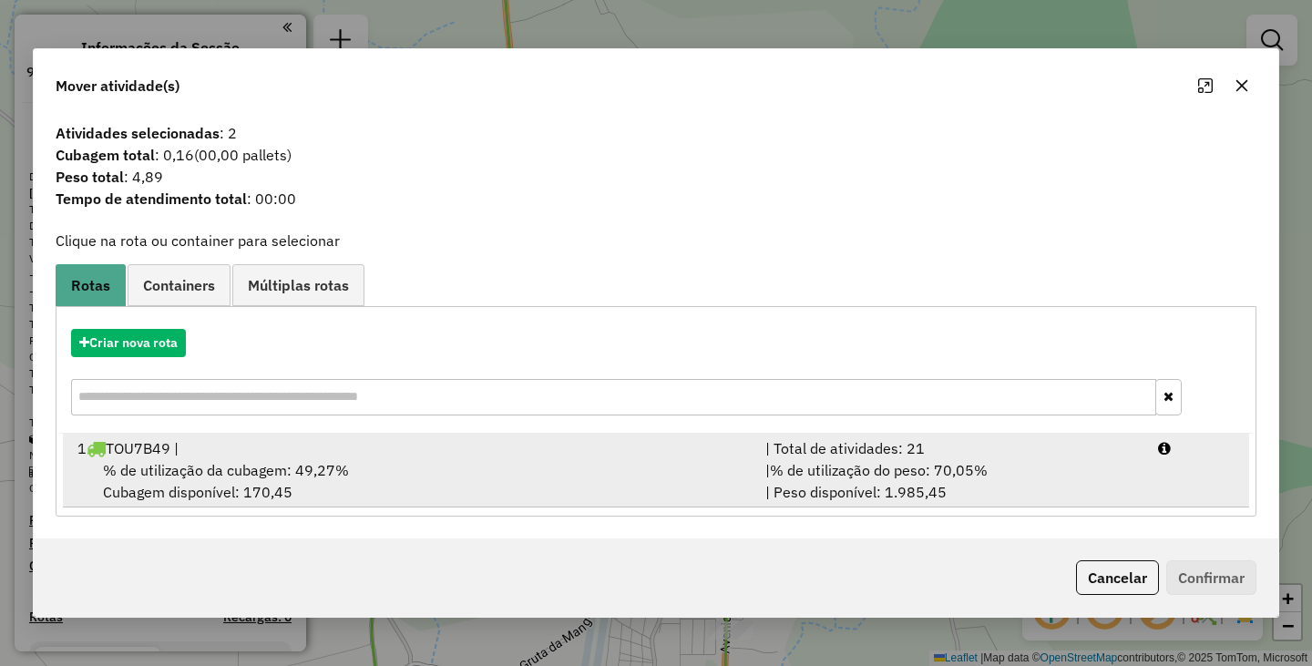
click at [290, 463] on span "% de utilização da cubagem: 49,27%" at bounding box center [226, 470] width 246 height 18
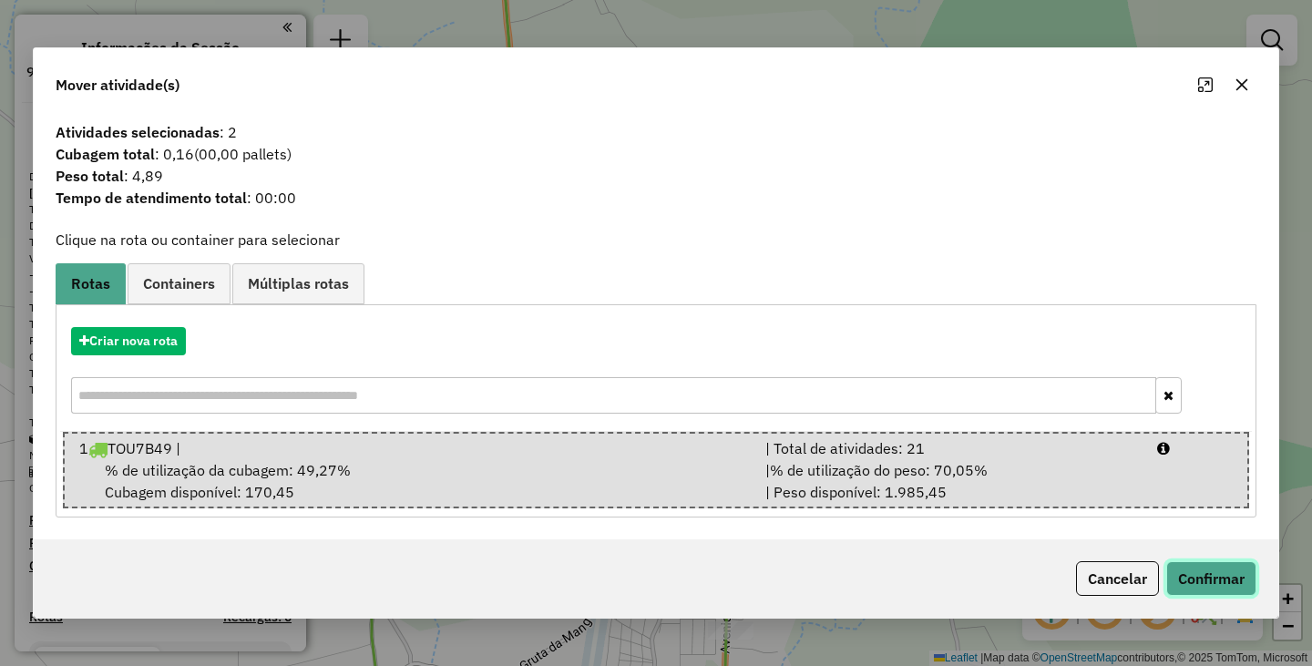
click at [1214, 573] on button "Confirmar" at bounding box center [1211, 578] width 90 height 35
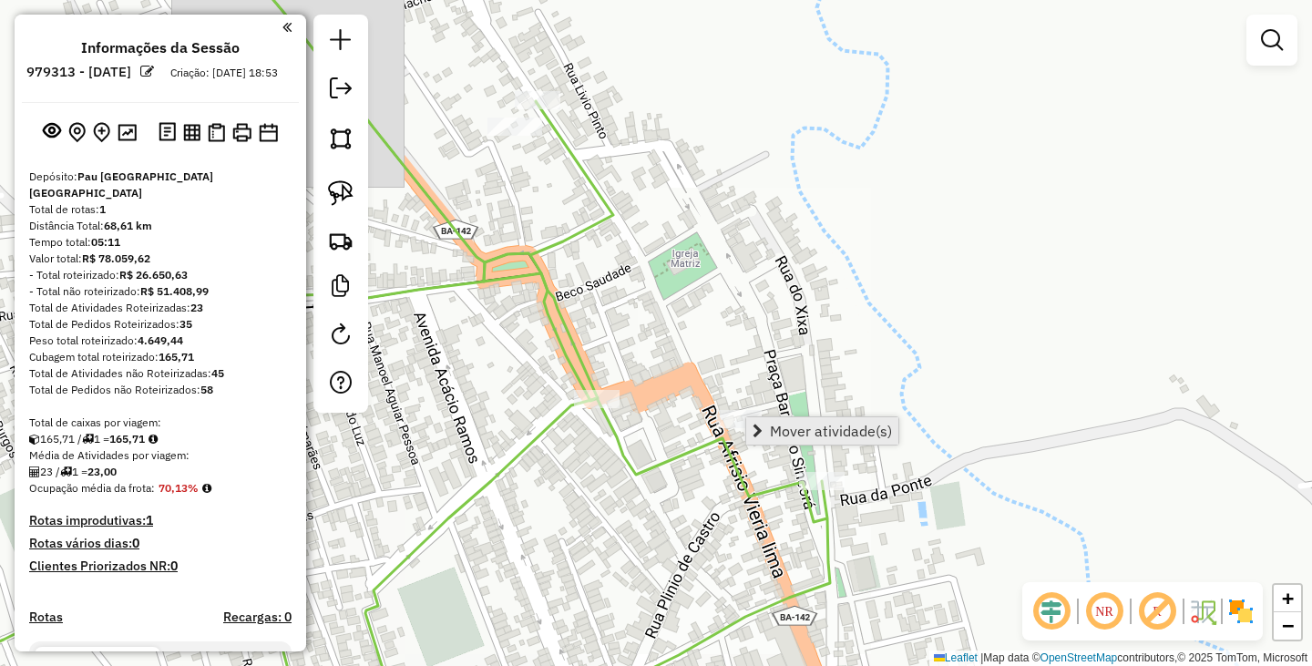
click at [784, 428] on span "Mover atividade(s)" at bounding box center [831, 431] width 122 height 15
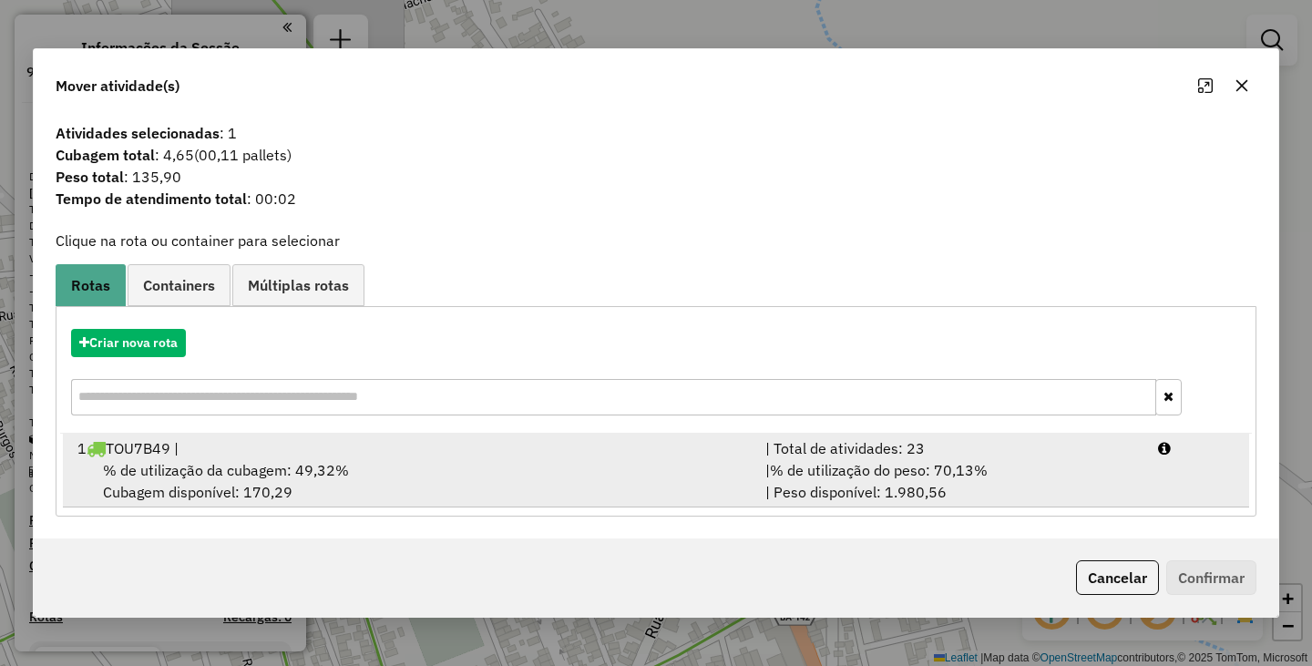
click at [522, 459] on div "% de utilização da cubagem: 49,32% Cubagem disponível: 170,29" at bounding box center [410, 481] width 688 height 44
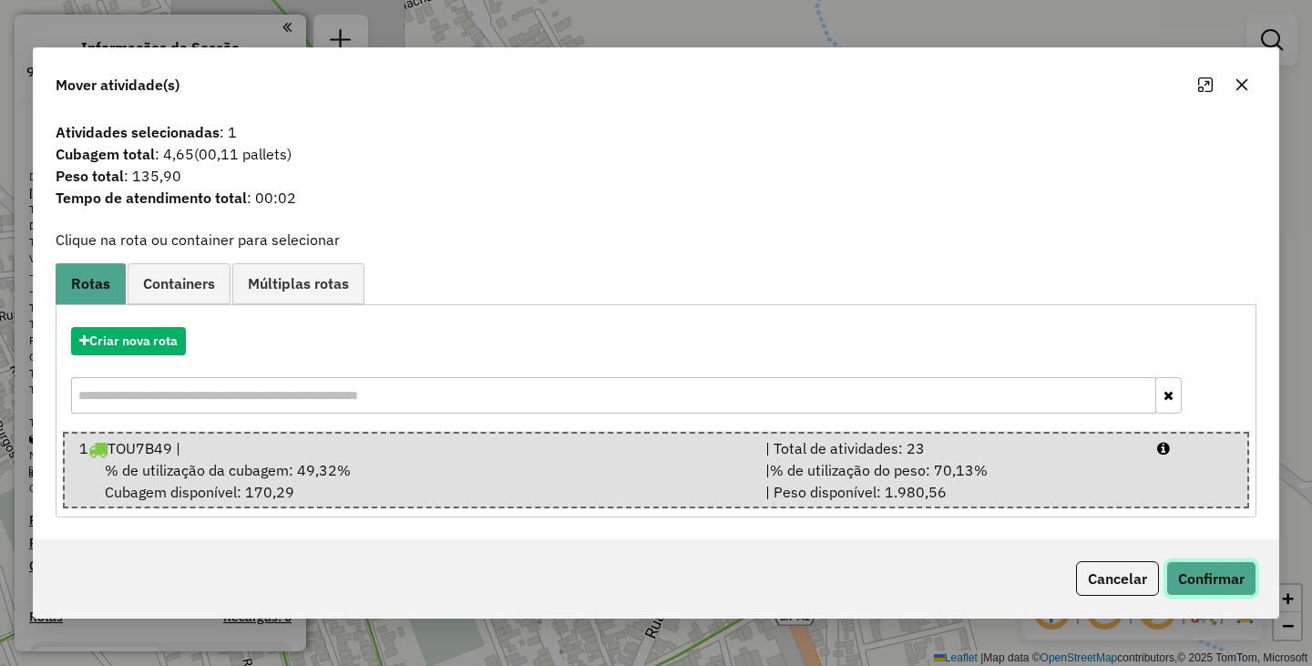
click at [1182, 572] on button "Confirmar" at bounding box center [1211, 578] width 90 height 35
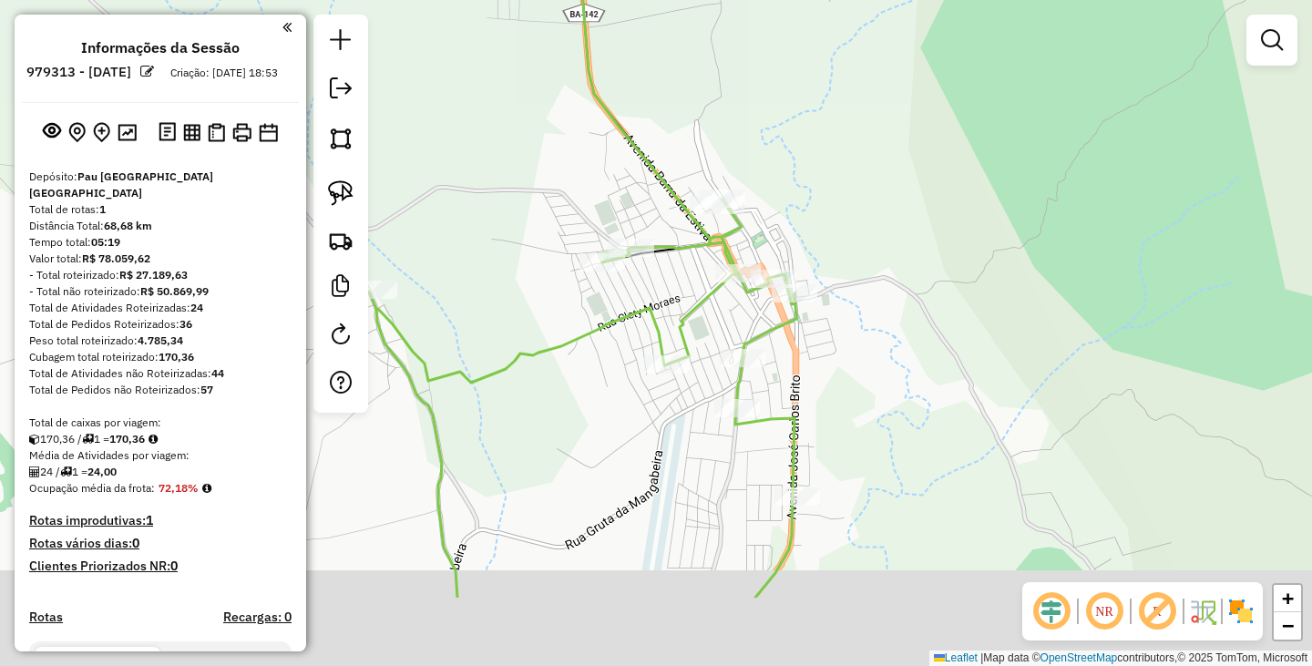
drag, startPoint x: 759, startPoint y: 350, endPoint x: 755, endPoint y: 333, distance: 16.8
click at [755, 333] on icon at bounding box center [582, 398] width 427 height 399
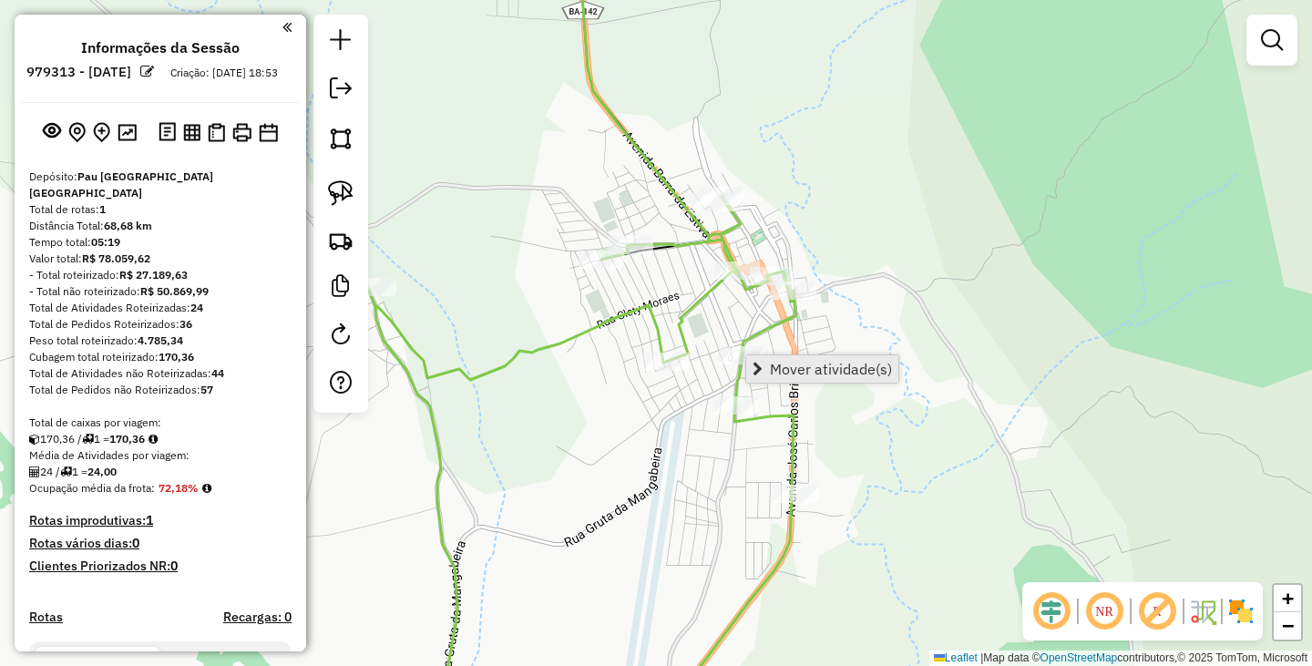
click at [791, 369] on span "Mover atividade(s)" at bounding box center [831, 369] width 122 height 15
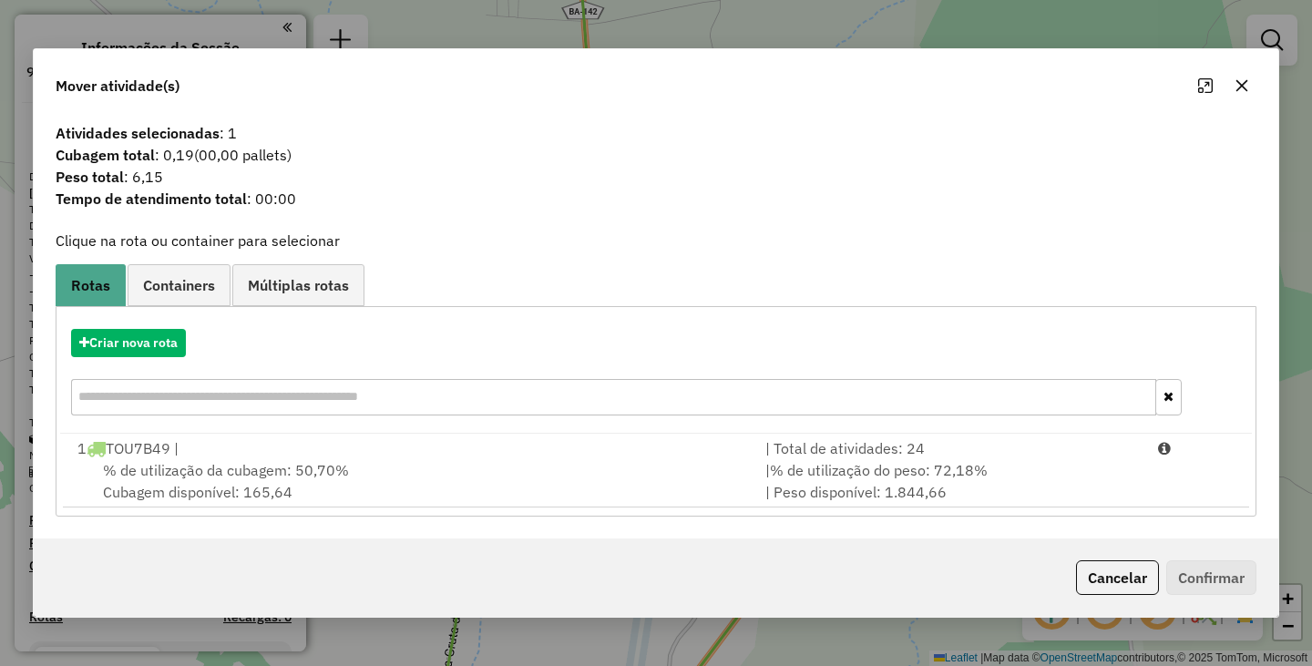
click at [466, 456] on div "1 TOU7B49 |" at bounding box center [410, 448] width 688 height 22
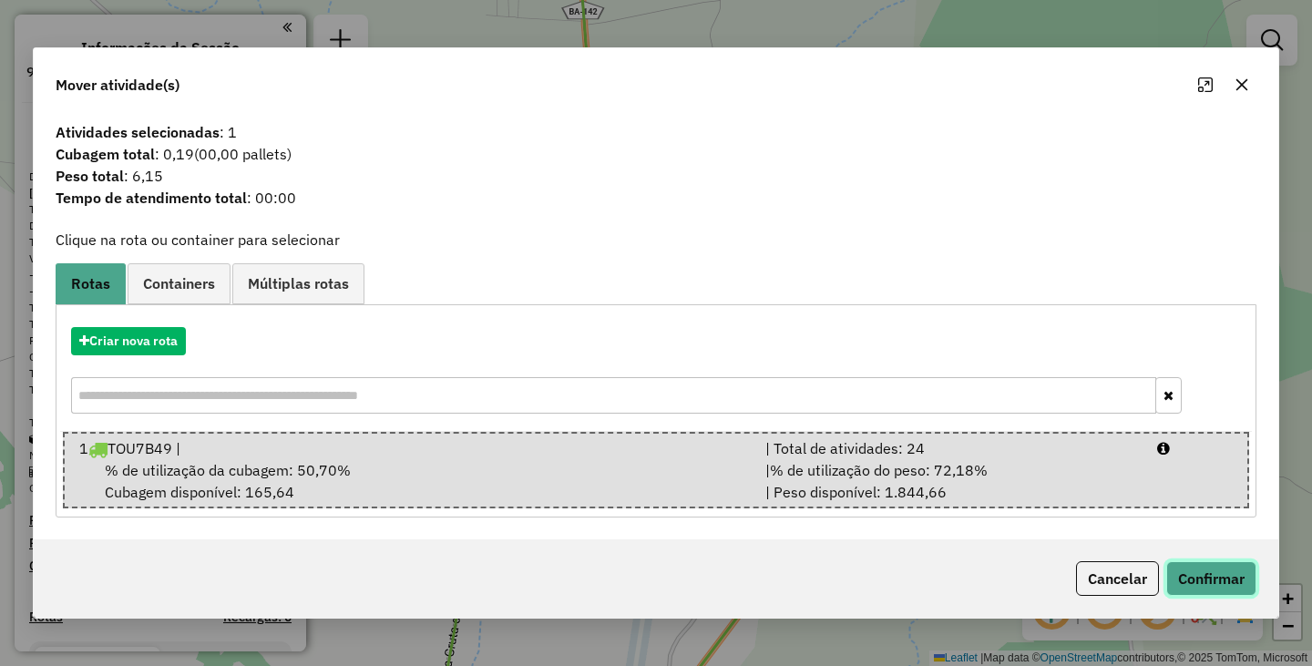
click at [1210, 574] on button "Confirmar" at bounding box center [1211, 578] width 90 height 35
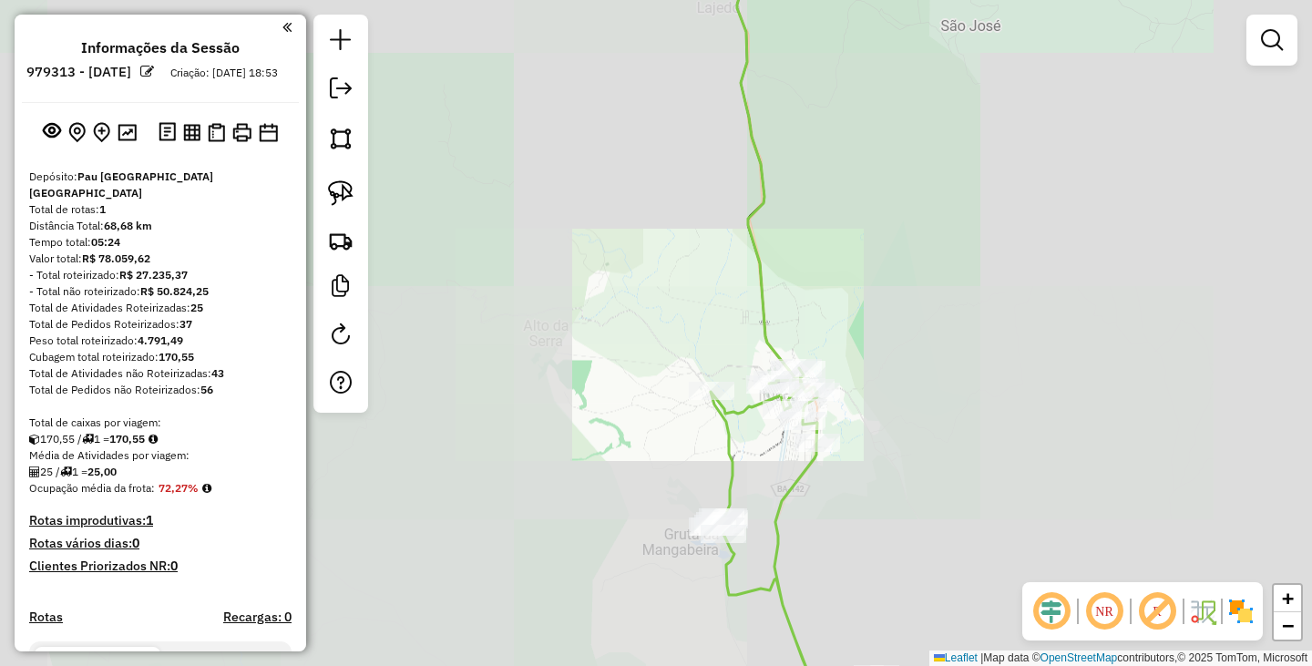
drag, startPoint x: 847, startPoint y: 479, endPoint x: 855, endPoint y: 343, distance: 136.0
click at [858, 347] on div "Janela de atendimento Grade de atendimento Capacidade Transportadoras Veículos …" at bounding box center [656, 333] width 1312 height 666
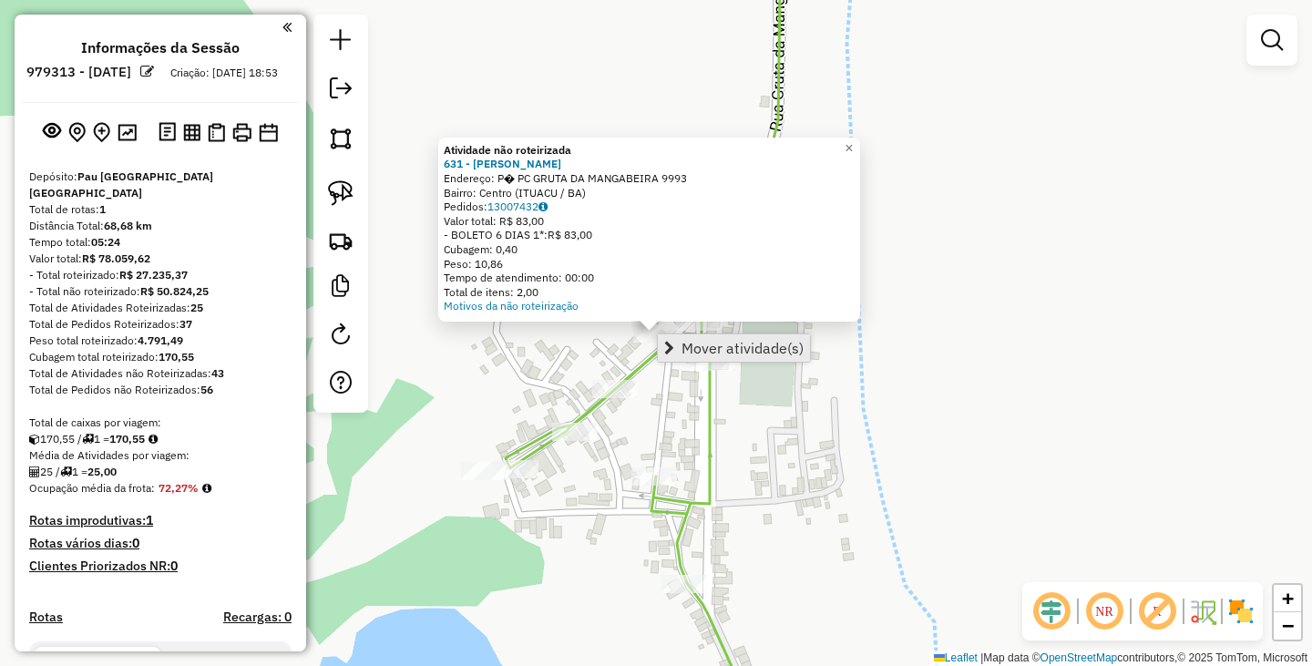
click at [699, 343] on span "Mover atividade(s)" at bounding box center [742, 348] width 122 height 15
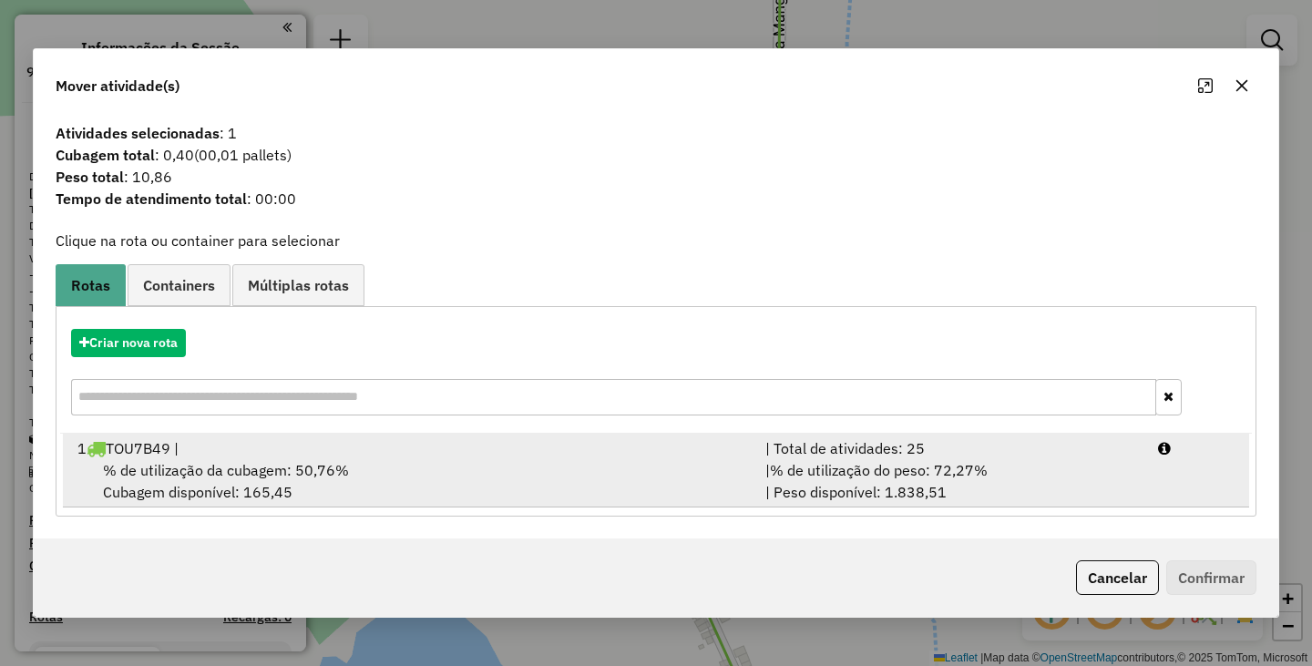
click at [556, 445] on div "1 TOU7B49 |" at bounding box center [410, 448] width 688 height 22
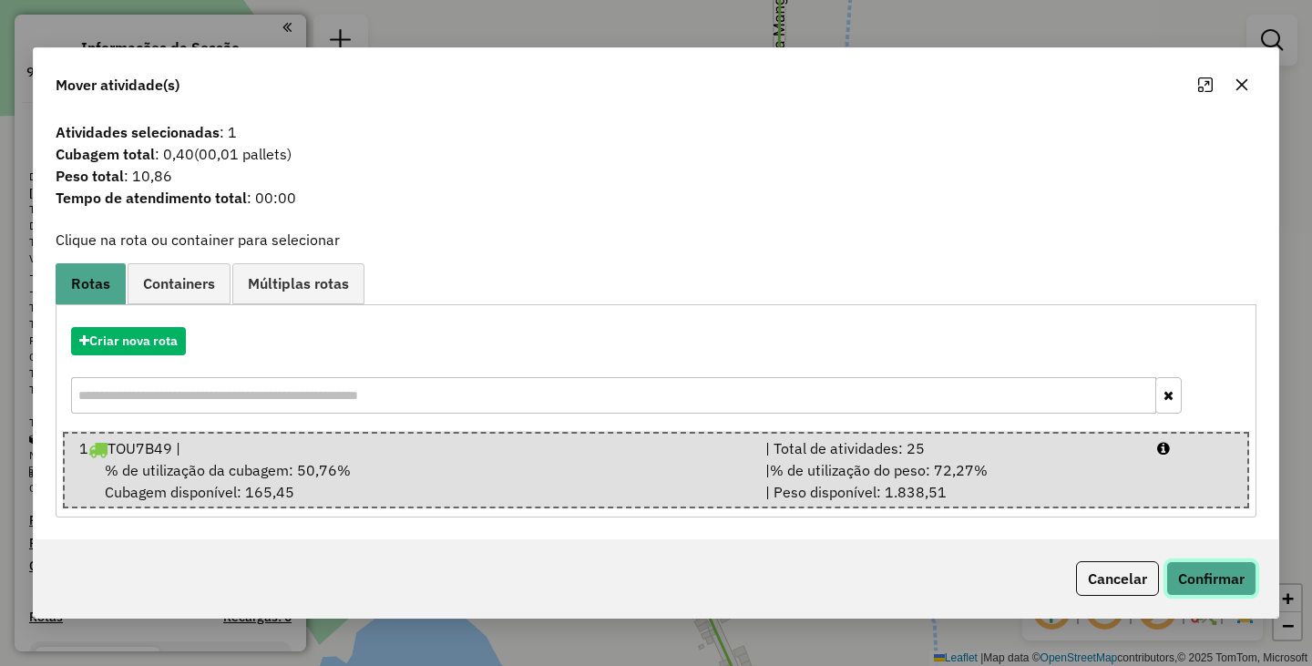
click at [1192, 565] on button "Confirmar" at bounding box center [1211, 578] width 90 height 35
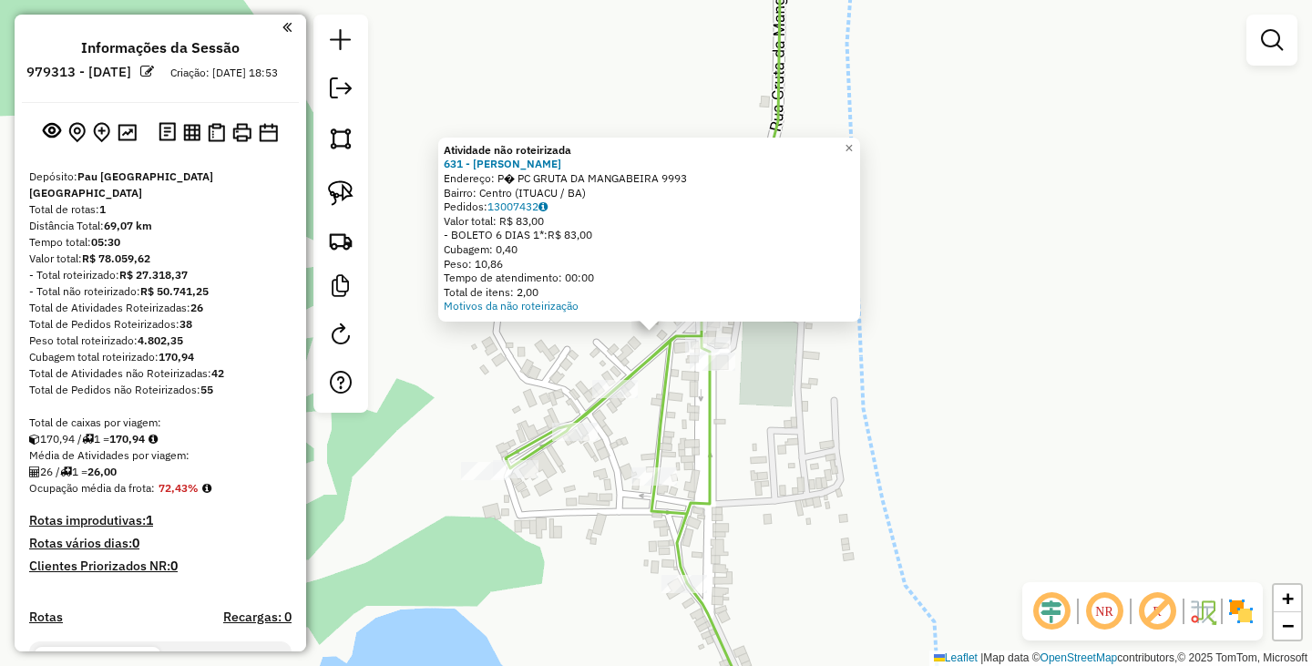
click at [825, 506] on div "Atividade não roteirizada 631 - FRANCISCO XAVIER SAN Endereço: P� PC GRUTA DA M…" at bounding box center [656, 333] width 1312 height 666
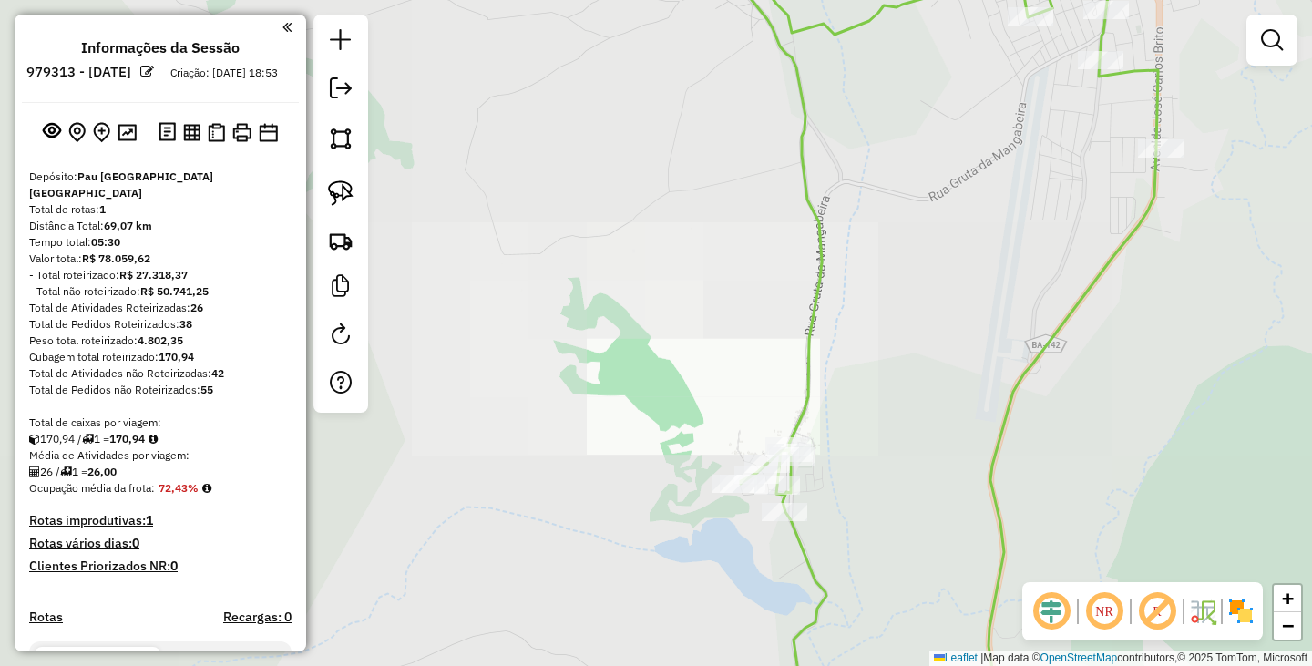
drag, startPoint x: 773, startPoint y: 263, endPoint x: 762, endPoint y: 199, distance: 65.8
click at [762, 199] on div "Janela de atendimento Grade de atendimento Capacidade Transportadoras Veículos …" at bounding box center [656, 333] width 1312 height 666
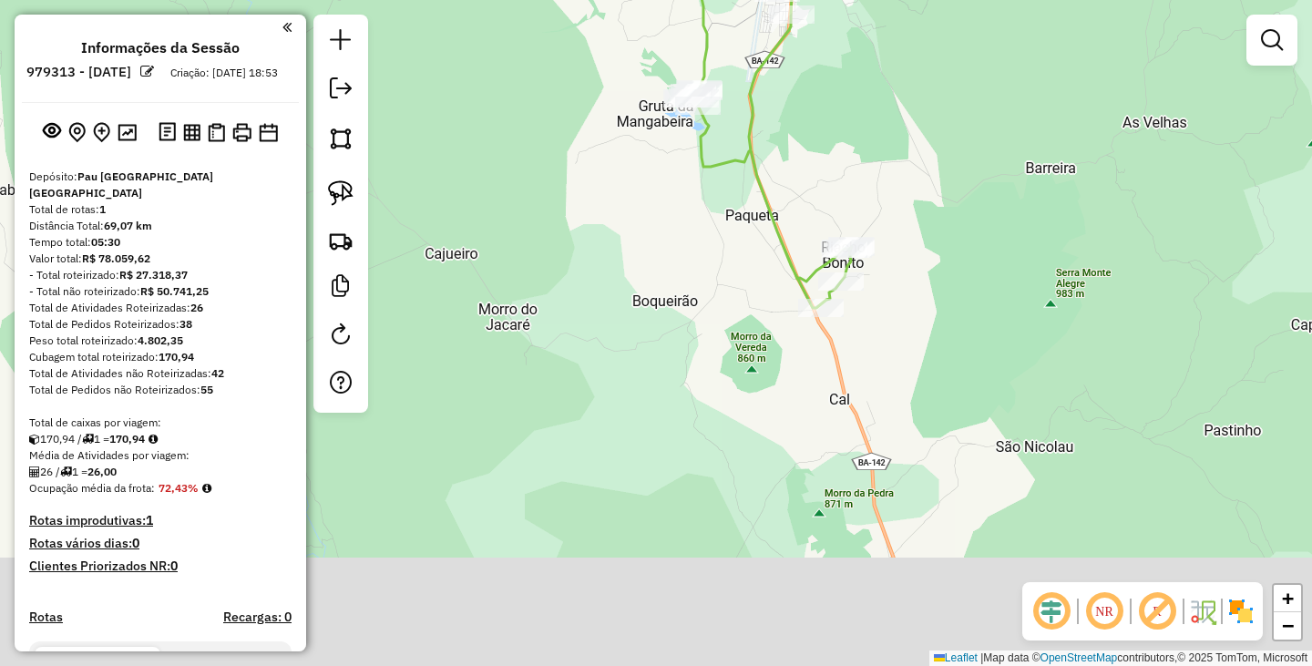
drag, startPoint x: 849, startPoint y: 357, endPoint x: 763, endPoint y: 213, distance: 167.5
click at [763, 203] on div "Janela de atendimento Grade de atendimento Capacidade Transportadoras Veículos …" at bounding box center [656, 333] width 1312 height 666
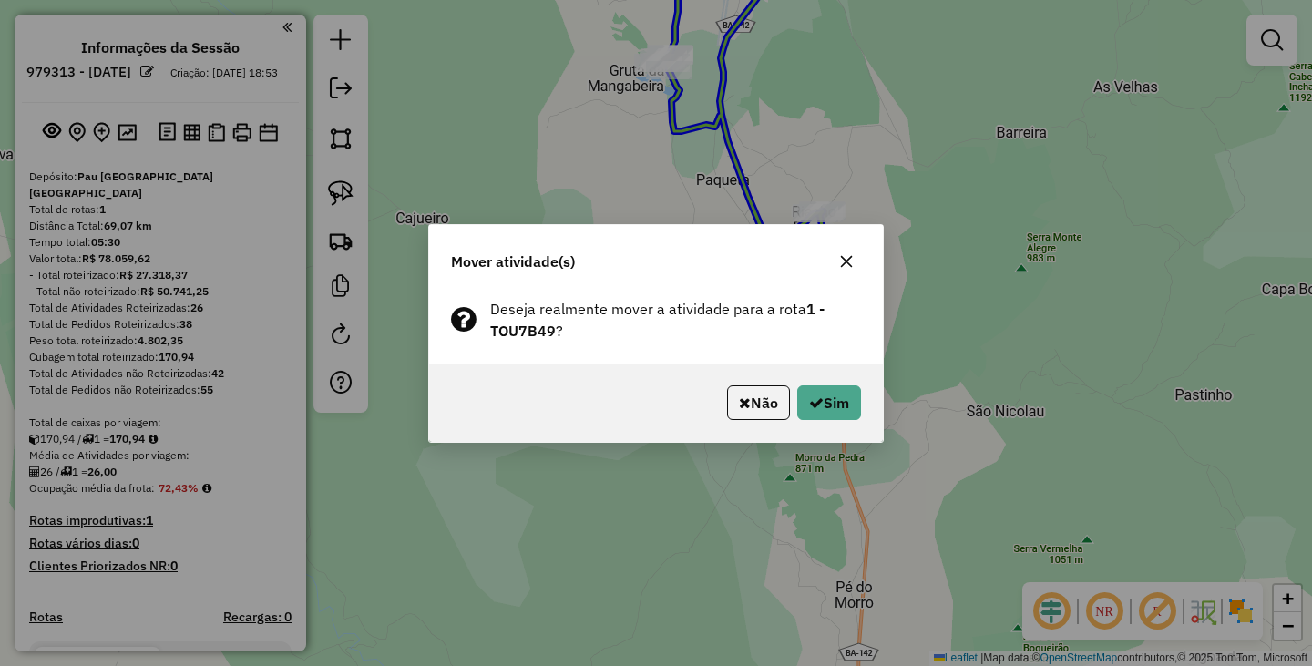
click at [782, 469] on div "Mover atividade(s) Deseja realmente mover a atividade para a rota 1 - TOU7B49 ?…" at bounding box center [656, 333] width 1312 height 666
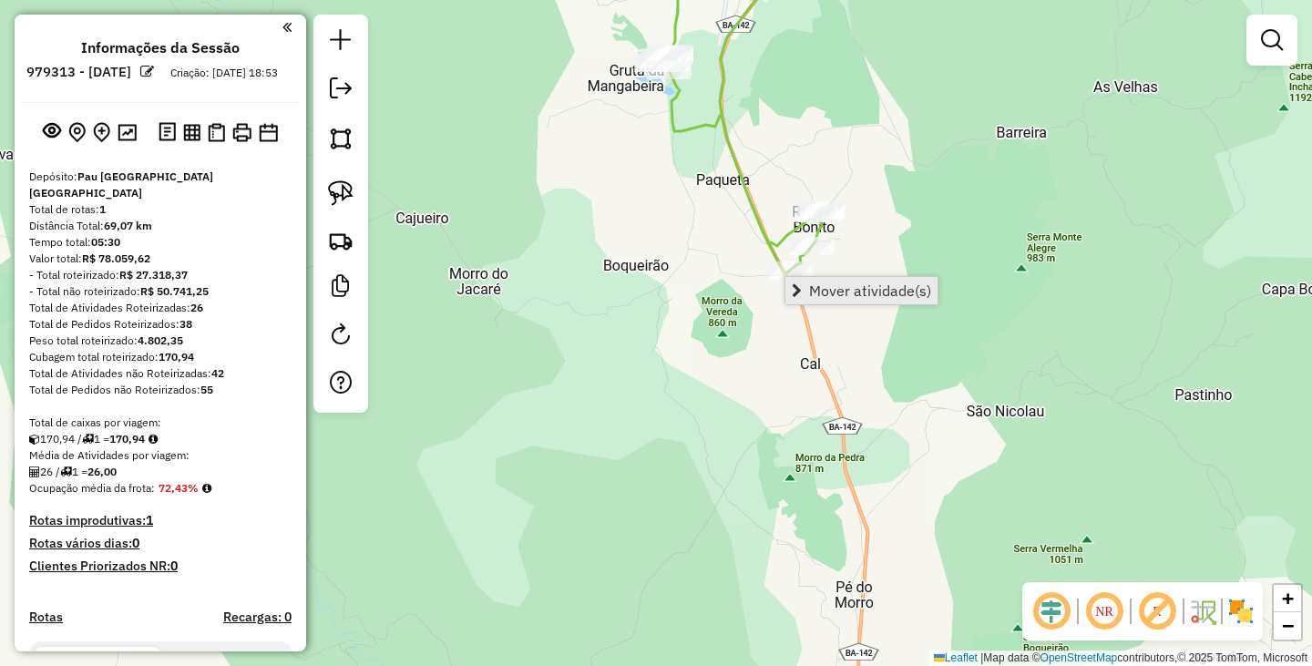
click at [817, 290] on span "Mover atividade(s)" at bounding box center [870, 290] width 122 height 15
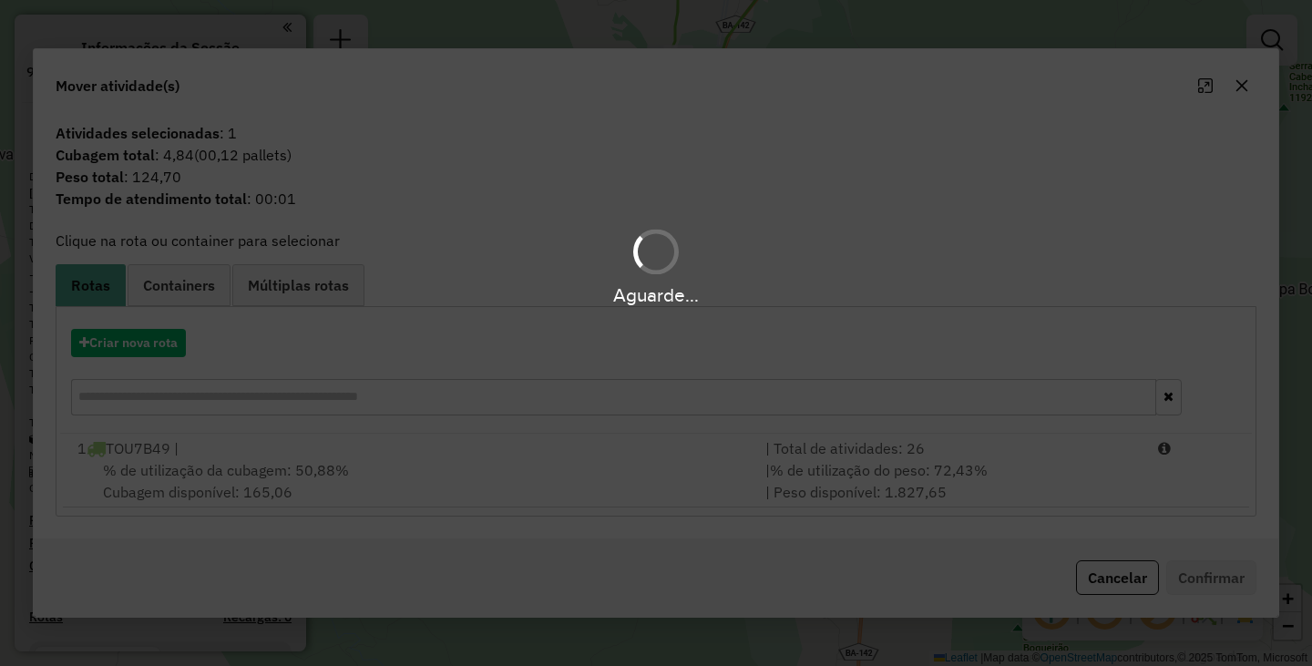
click at [435, 454] on div "Aguarde..." at bounding box center [656, 333] width 1312 height 666
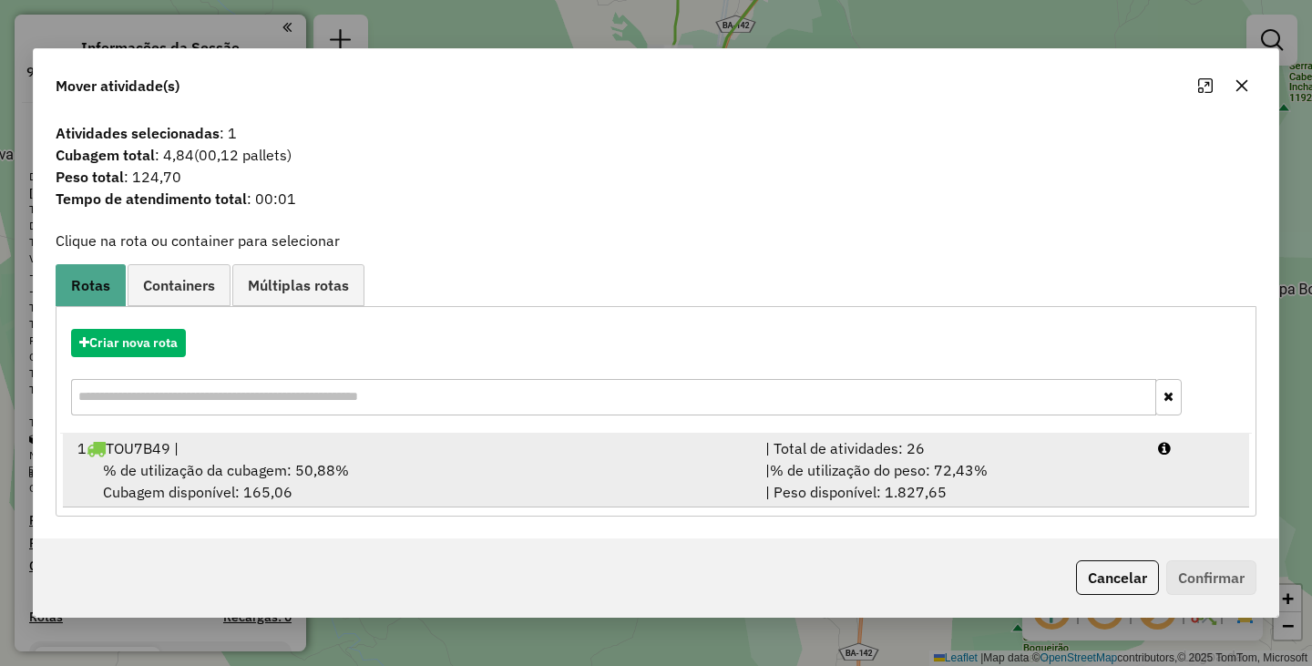
click at [438, 452] on div "1 TOU7B49 |" at bounding box center [410, 448] width 688 height 22
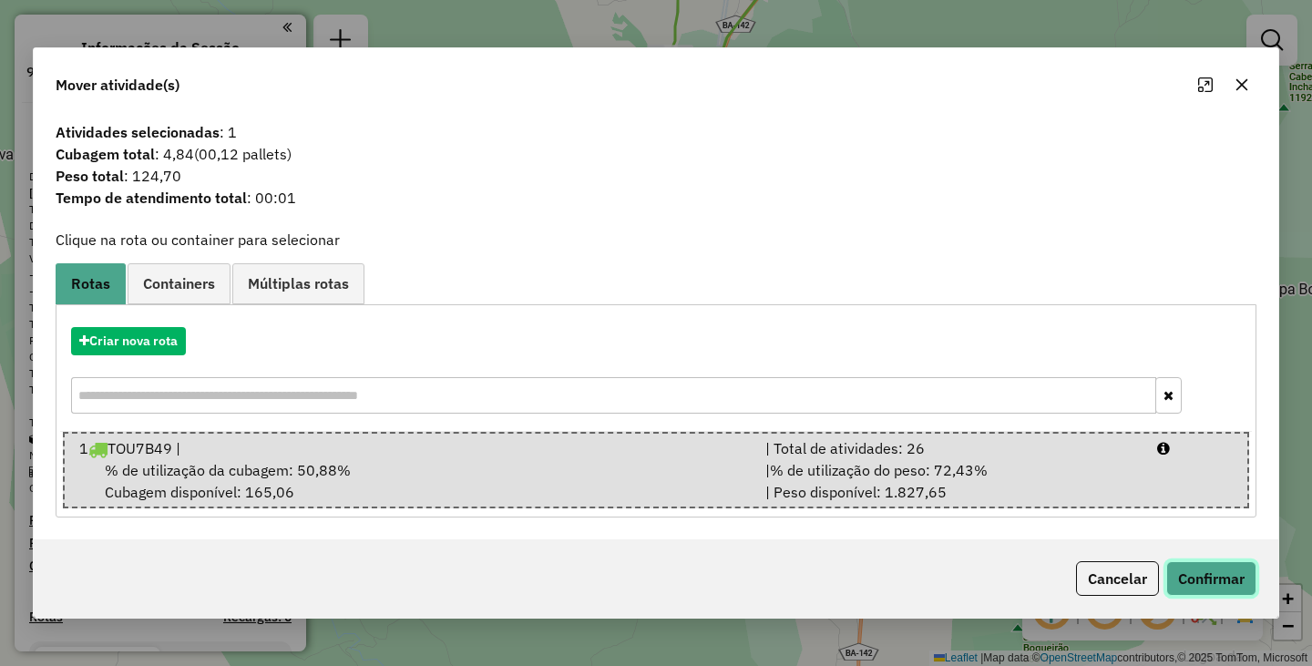
click at [1212, 582] on button "Confirmar" at bounding box center [1211, 578] width 90 height 35
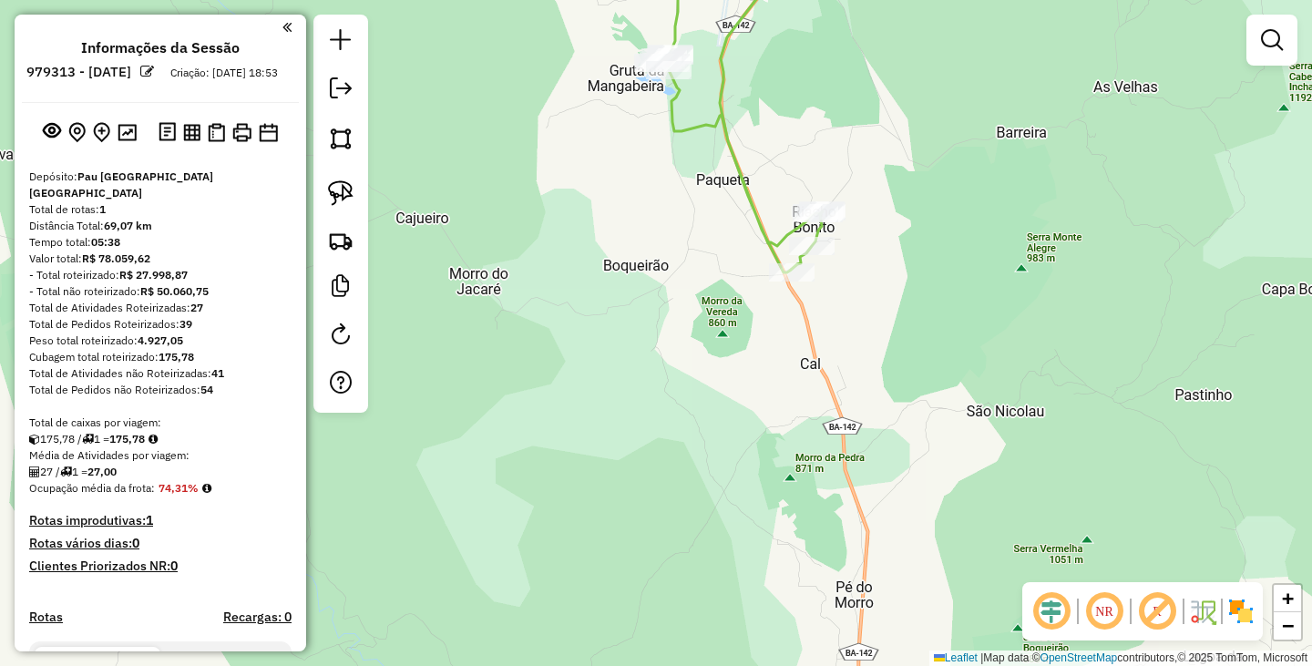
click at [663, 425] on div "Janela de atendimento Grade de atendimento Capacidade Transportadoras Veículos …" at bounding box center [656, 333] width 1312 height 666
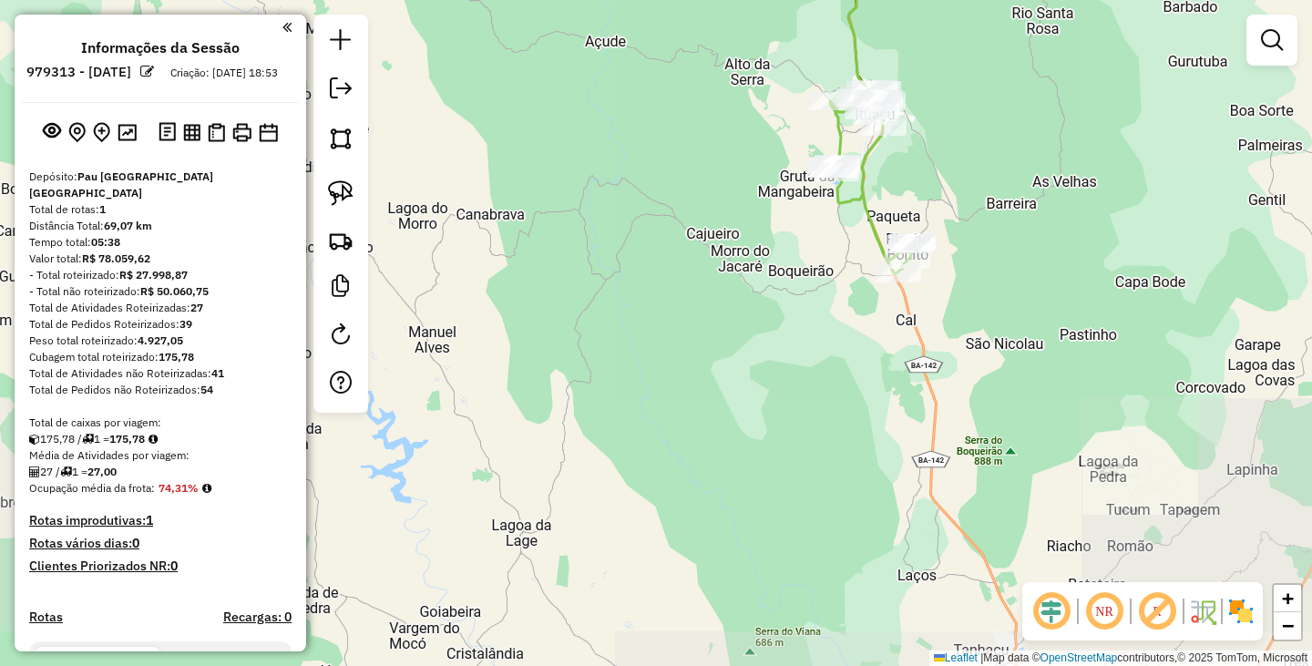
click at [987, 387] on div "Janela de atendimento Grade de atendimento Capacidade Transportadoras Veículos …" at bounding box center [656, 333] width 1312 height 666
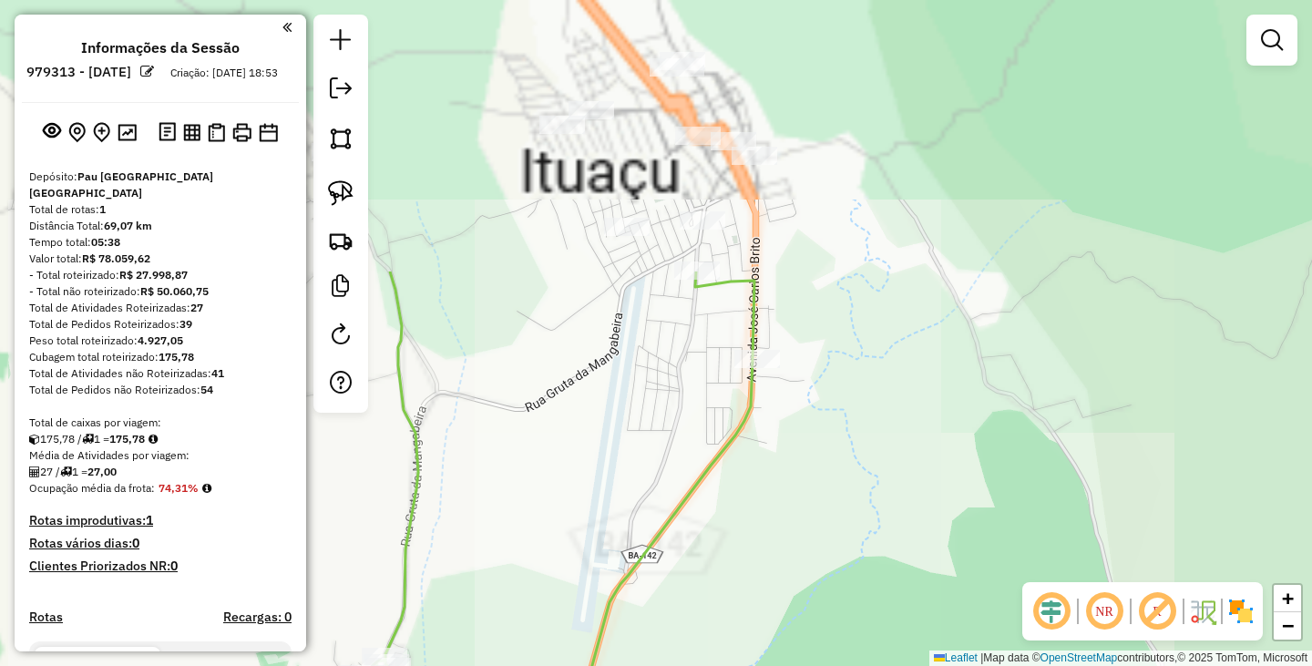
drag, startPoint x: 874, startPoint y: 358, endPoint x: 1018, endPoint y: 552, distance: 242.1
click at [1018, 554] on div "Janela de atendimento Grade de atendimento Capacidade Transportadoras Veículos …" at bounding box center [656, 333] width 1312 height 666
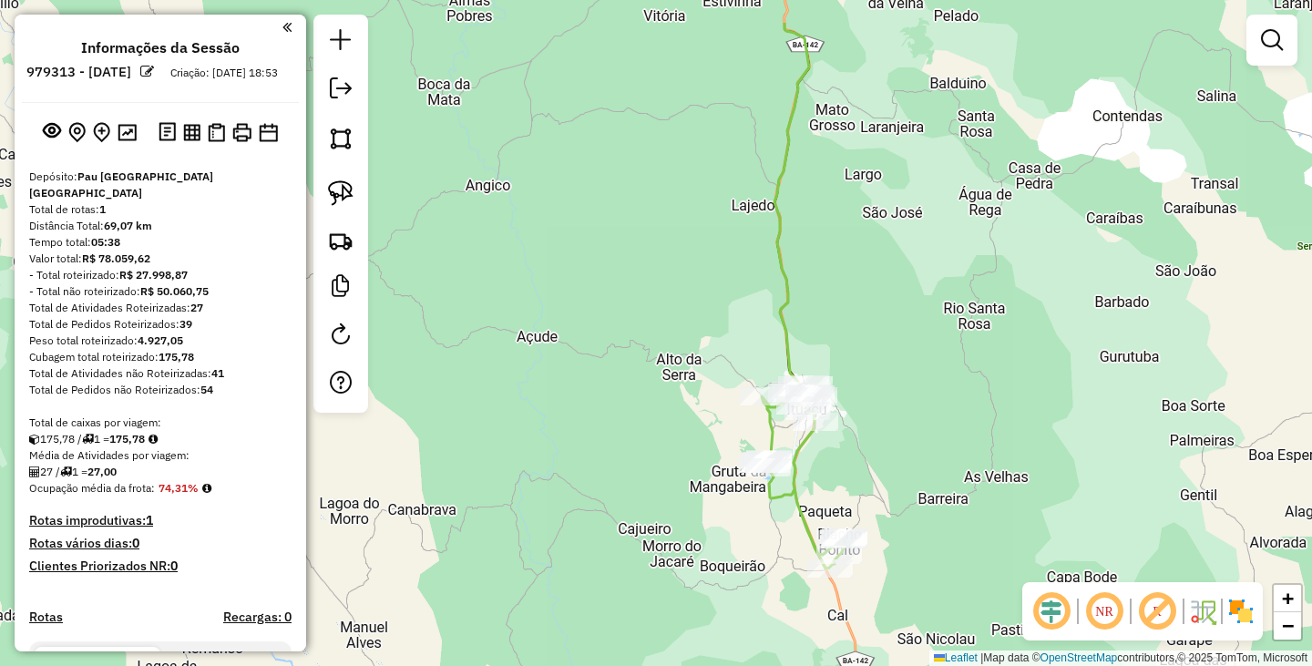
drag, startPoint x: 956, startPoint y: 314, endPoint x: 971, endPoint y: 668, distance: 353.8
click at [971, 665] on html "Aguarde... Pop-up bloqueado! Seu navegador bloqueou automáticamente a abertura …" at bounding box center [656, 333] width 1312 height 666
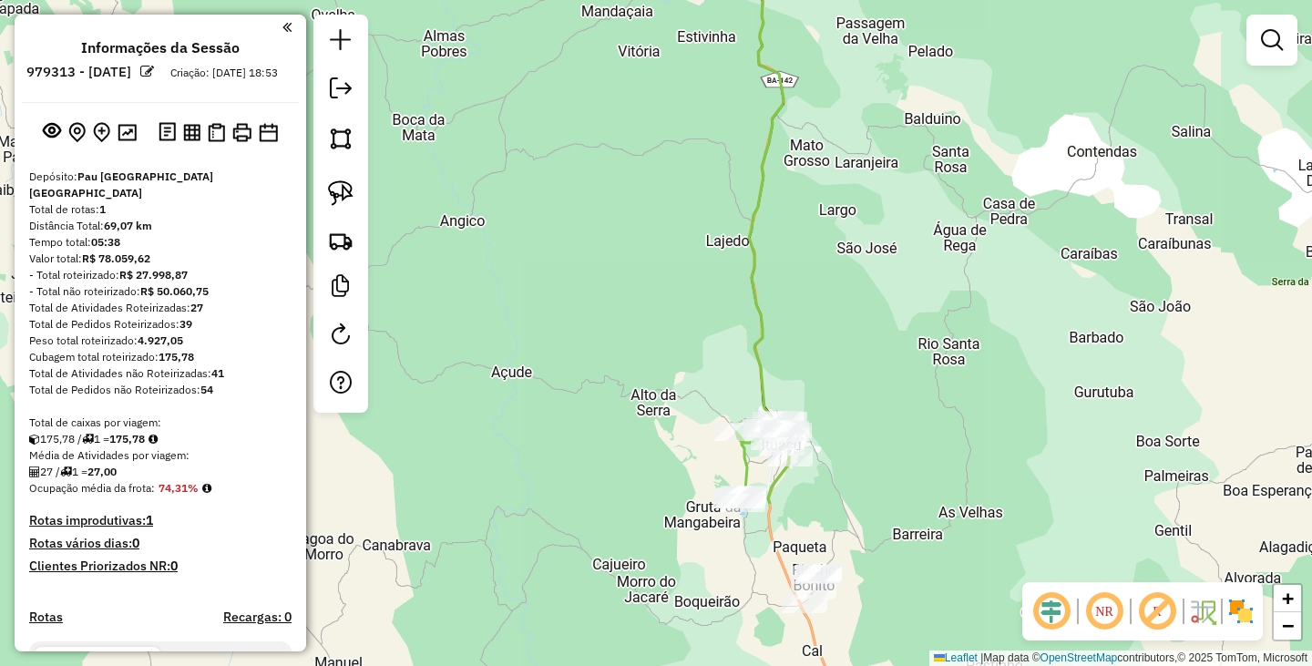
drag, startPoint x: 908, startPoint y: 466, endPoint x: 842, endPoint y: 170, distance: 303.4
click at [846, 179] on div "Janela de atendimento Grade de atendimento Capacidade Transportadoras Veículos …" at bounding box center [656, 333] width 1312 height 666
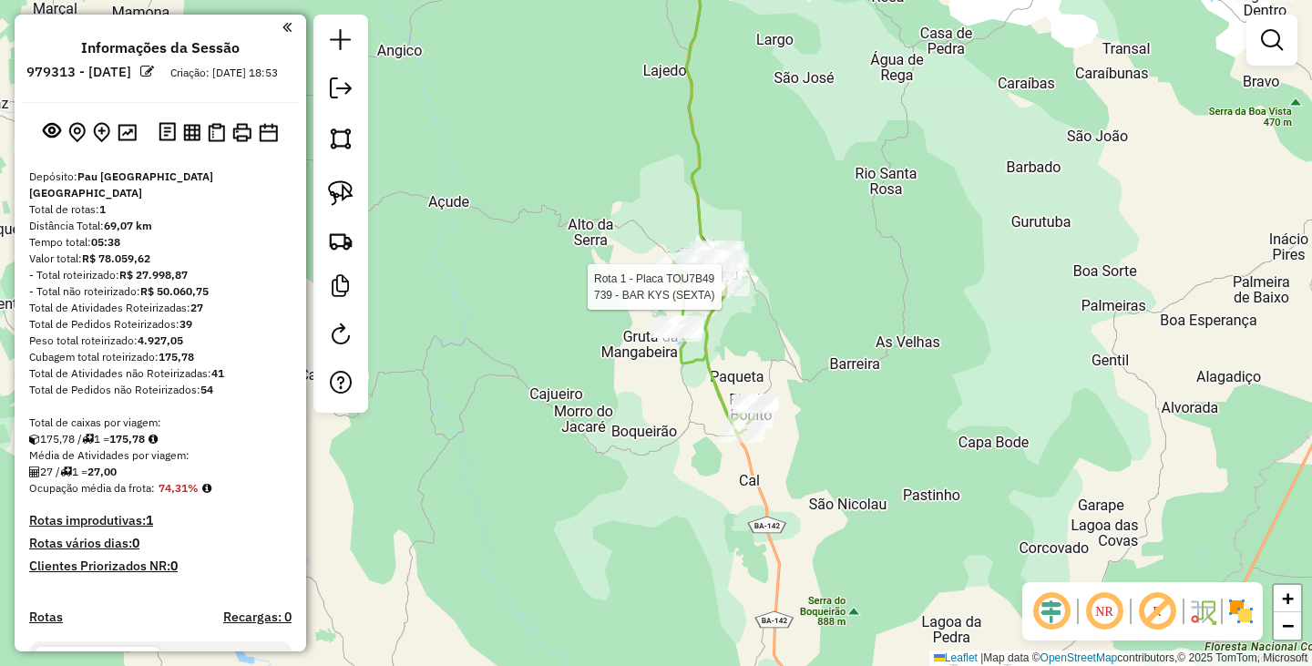
select select "**********"
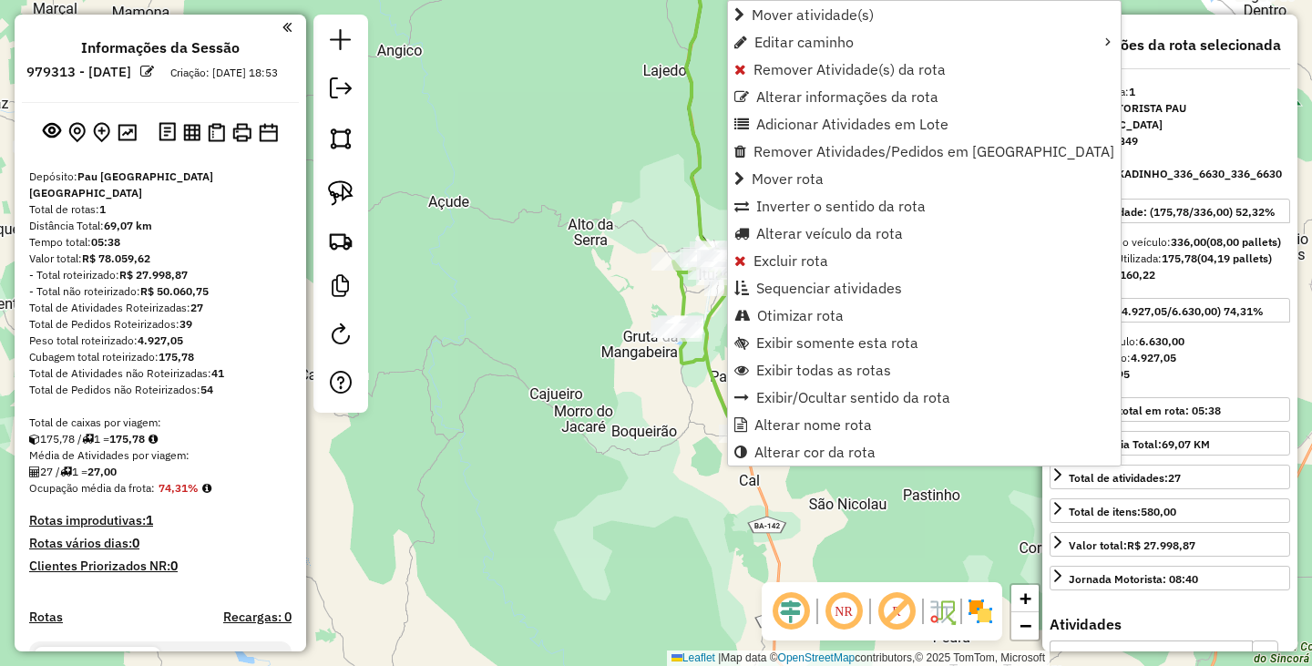
scroll to position [476, 0]
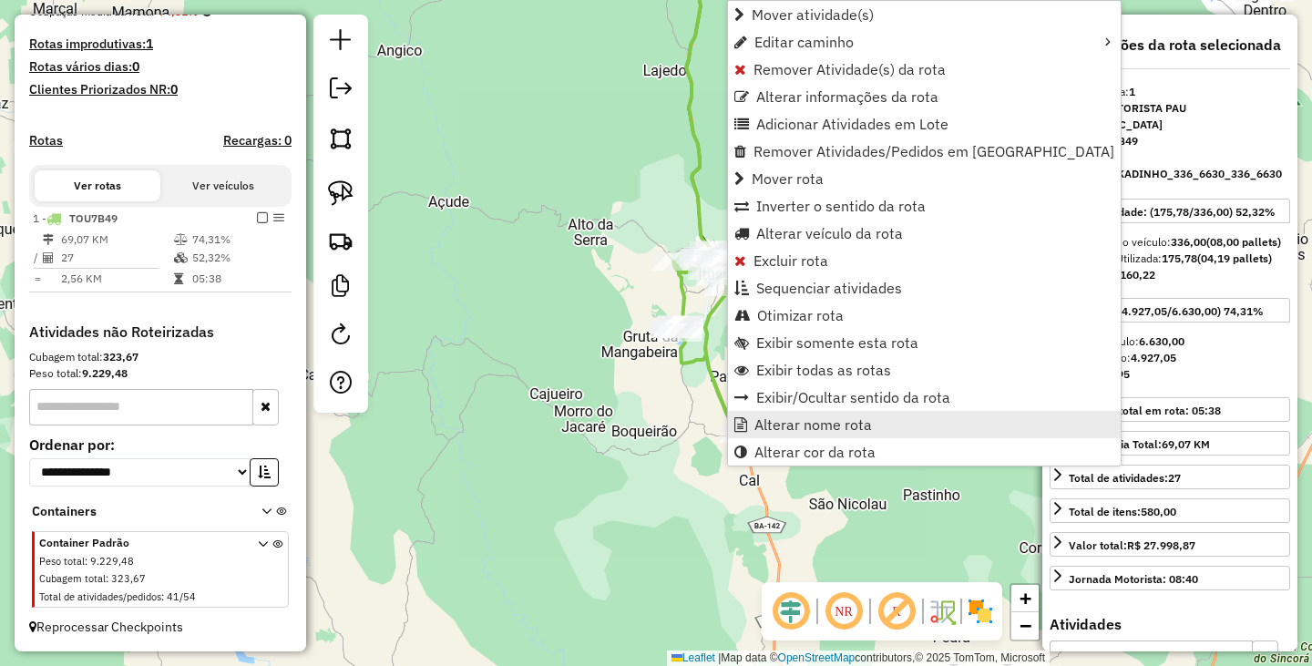
click at [807, 422] on span "Alterar nome rota" at bounding box center [813, 424] width 118 height 15
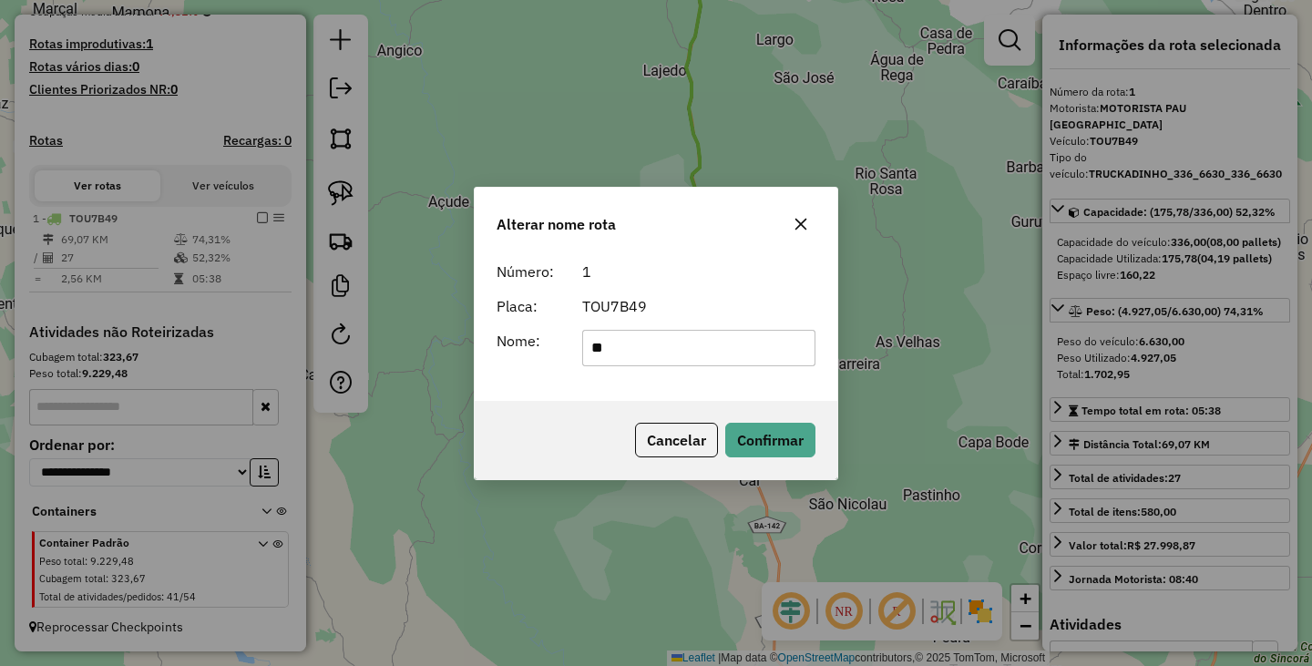
type input "******"
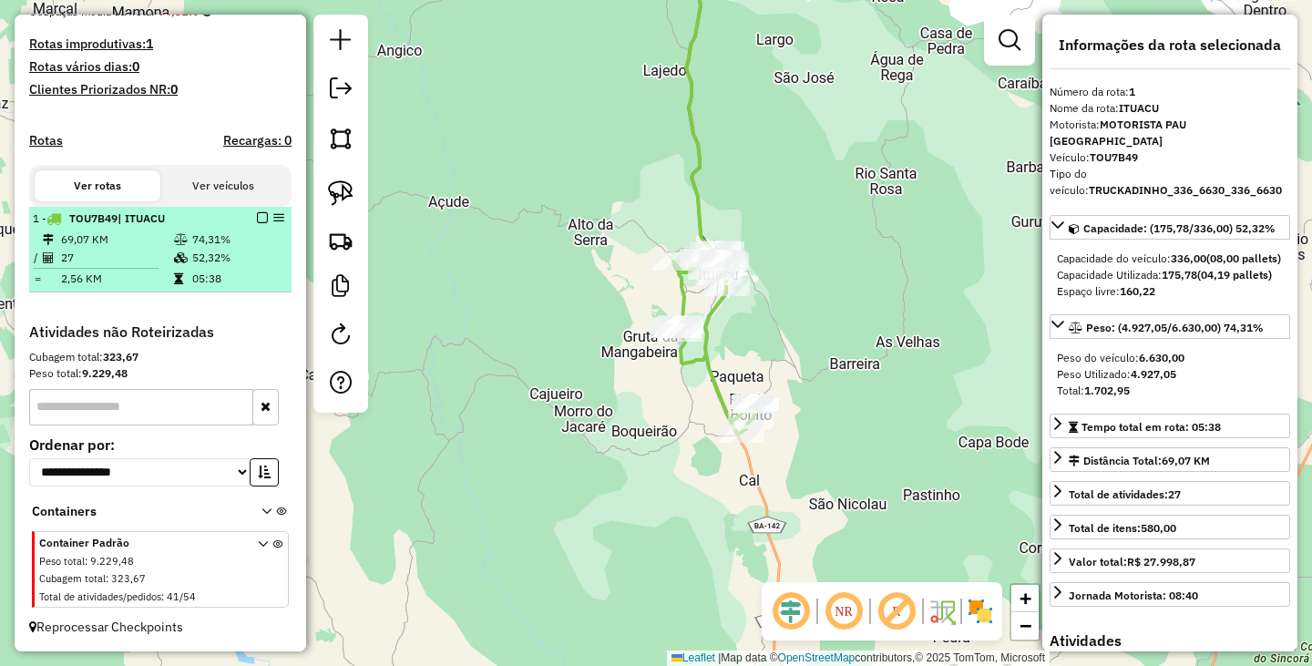
click at [257, 212] on em at bounding box center [262, 217] width 11 height 11
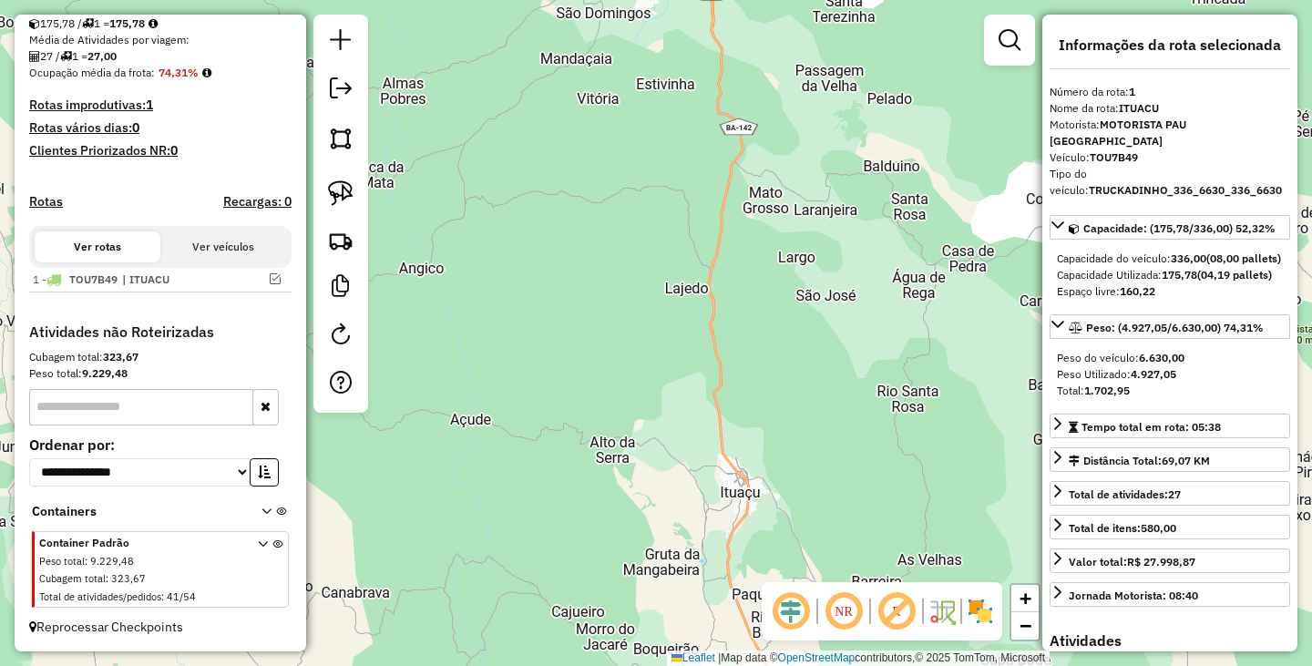
drag, startPoint x: 811, startPoint y: 327, endPoint x: 796, endPoint y: 359, distance: 35.1
click at [796, 364] on div "Janela de atendimento Grade de atendimento Capacidade Transportadoras Veículos …" at bounding box center [656, 333] width 1312 height 666
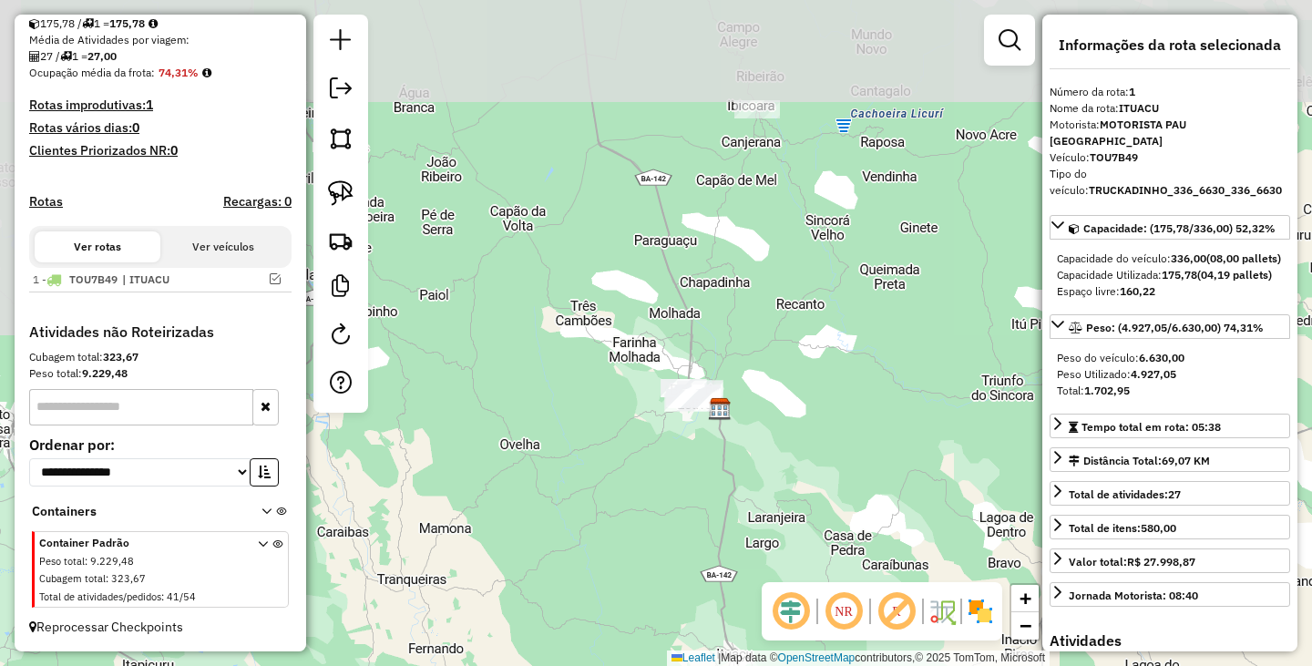
drag, startPoint x: 804, startPoint y: 508, endPoint x: 803, endPoint y: 465, distance: 43.7
click at [803, 513] on div "Janela de atendimento Grade de atendimento Capacidade Transportadoras Veículos …" at bounding box center [656, 333] width 1312 height 666
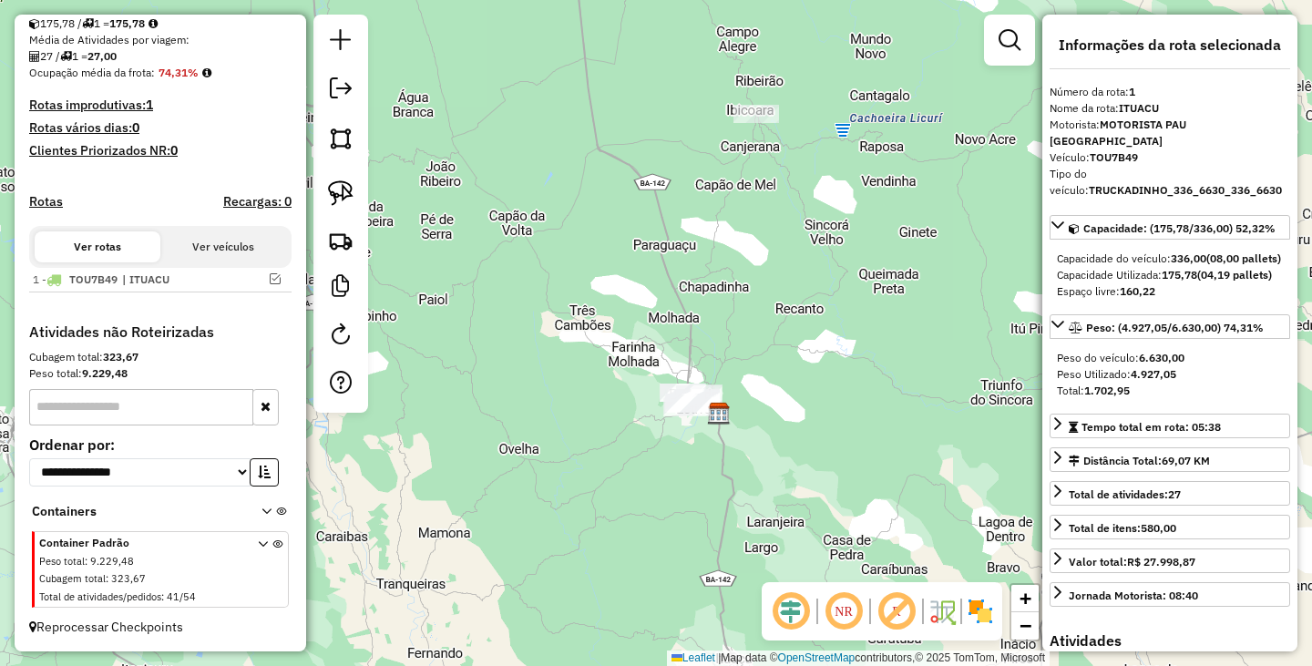
drag, startPoint x: 863, startPoint y: 323, endPoint x: 860, endPoint y: 273, distance: 50.2
click at [860, 273] on div "Janela de atendimento Grade de atendimento Capacidade Transportadoras Veículos …" at bounding box center [656, 333] width 1312 height 666
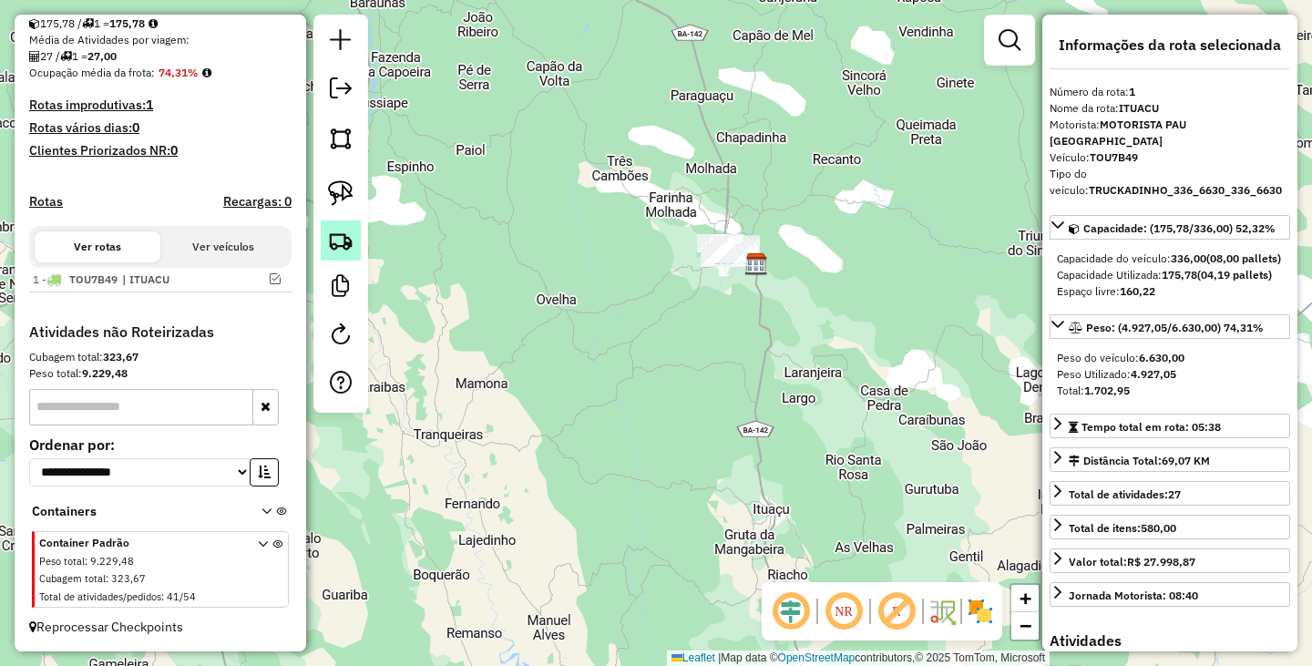
click at [343, 248] on img at bounding box center [341, 241] width 26 height 26
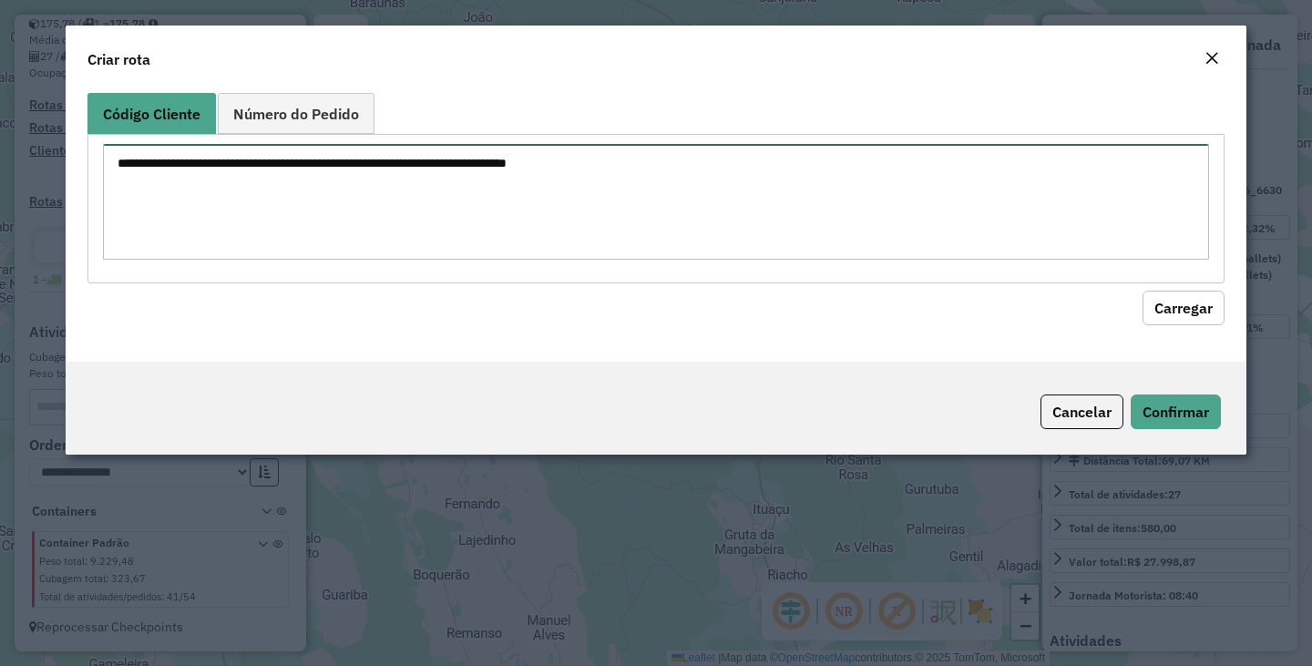
click at [477, 214] on textarea at bounding box center [656, 202] width 1106 height 116
paste textarea "***** ** ** *** *** *** *** *** *** *** *** **** **** **** **** **** **** *****…"
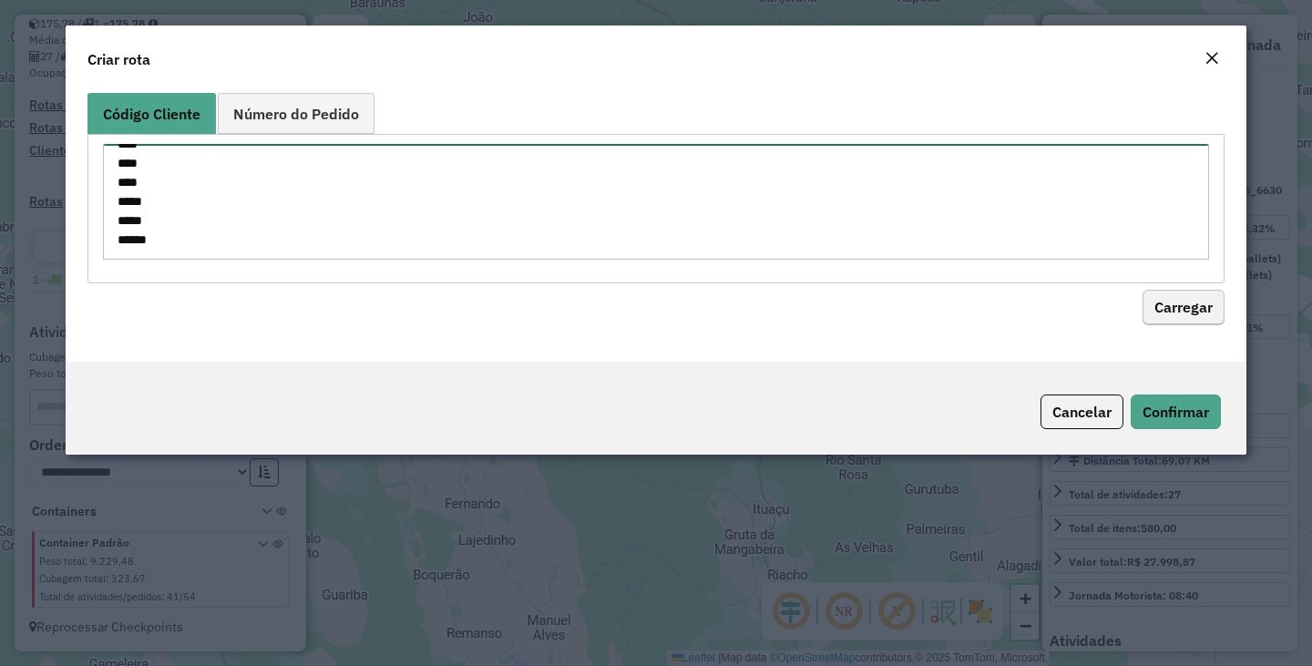
type textarea "***** ** ** *** *** *** *** *** *** *** *** **** **** **** **** **** **** *****…"
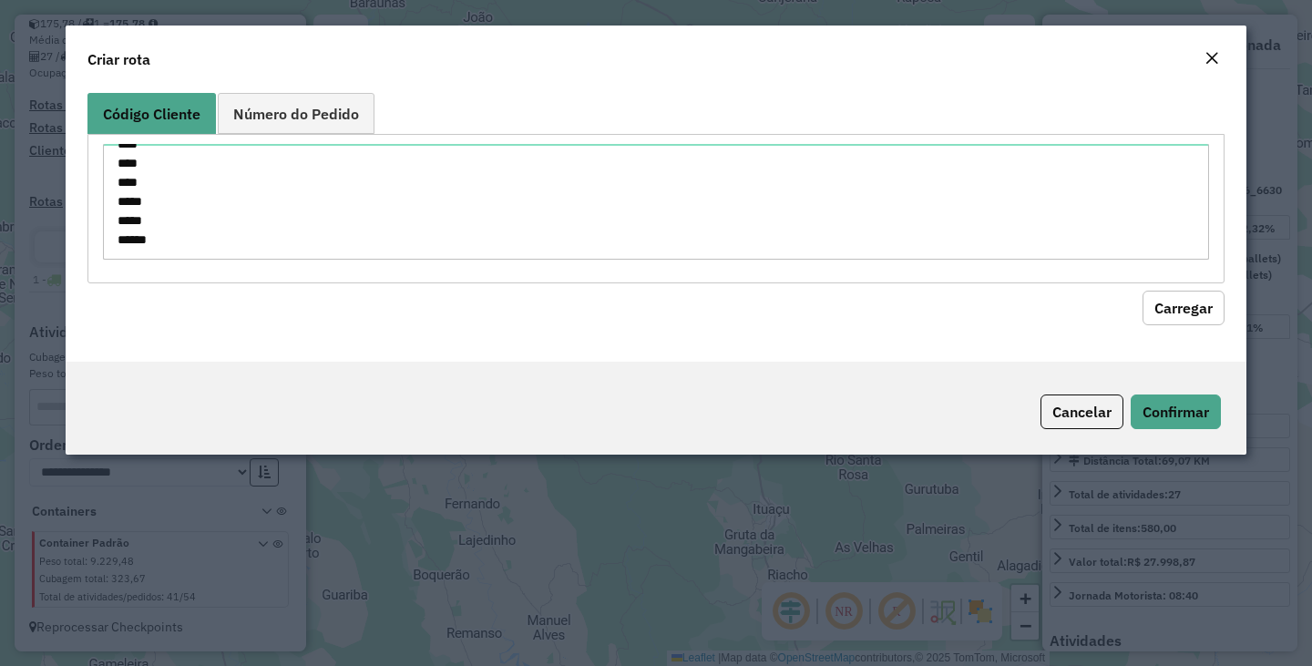
click at [1187, 302] on button "Carregar" at bounding box center [1183, 308] width 82 height 35
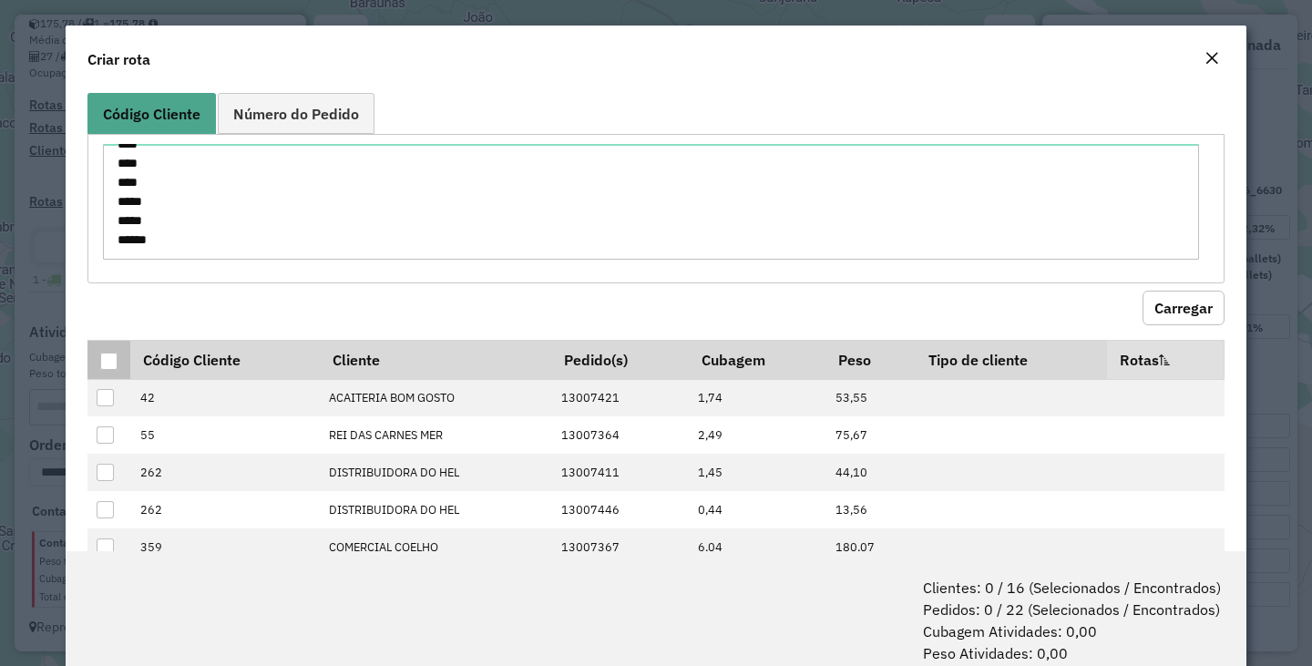
click at [105, 361] on div at bounding box center [108, 361] width 17 height 17
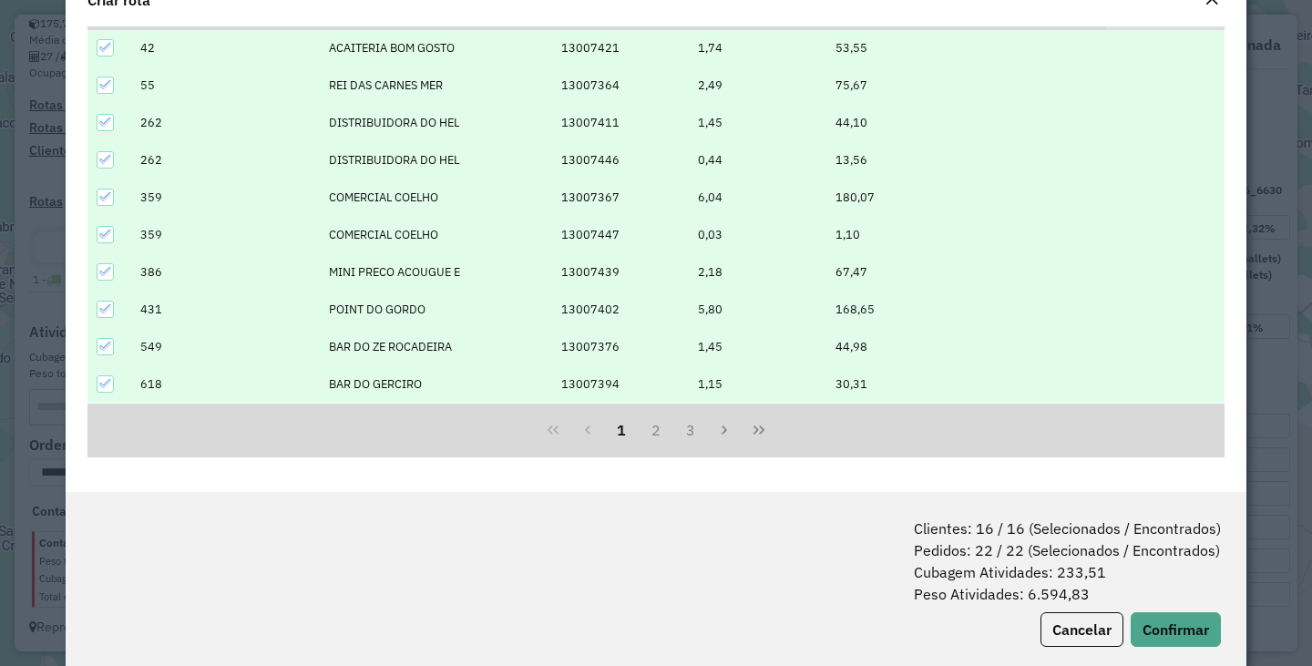
scroll to position [91, 0]
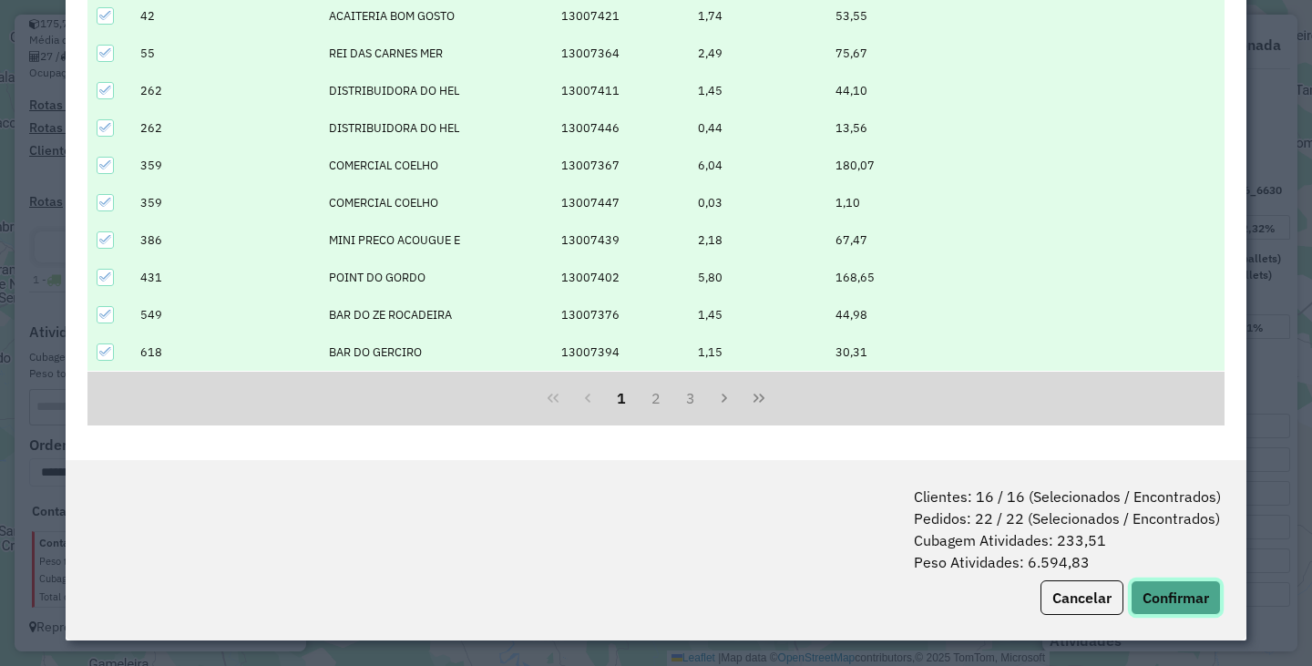
click at [1175, 601] on button "Confirmar" at bounding box center [1175, 597] width 90 height 35
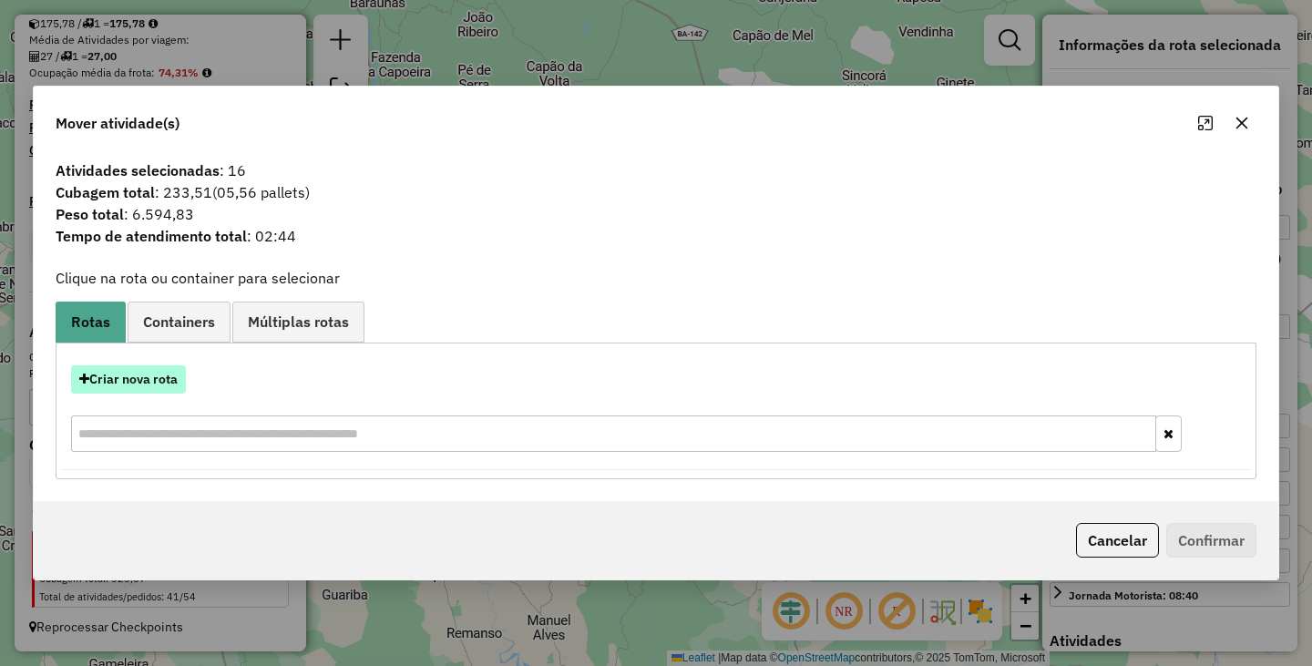
click at [166, 377] on button "Criar nova rota" at bounding box center [128, 379] width 115 height 28
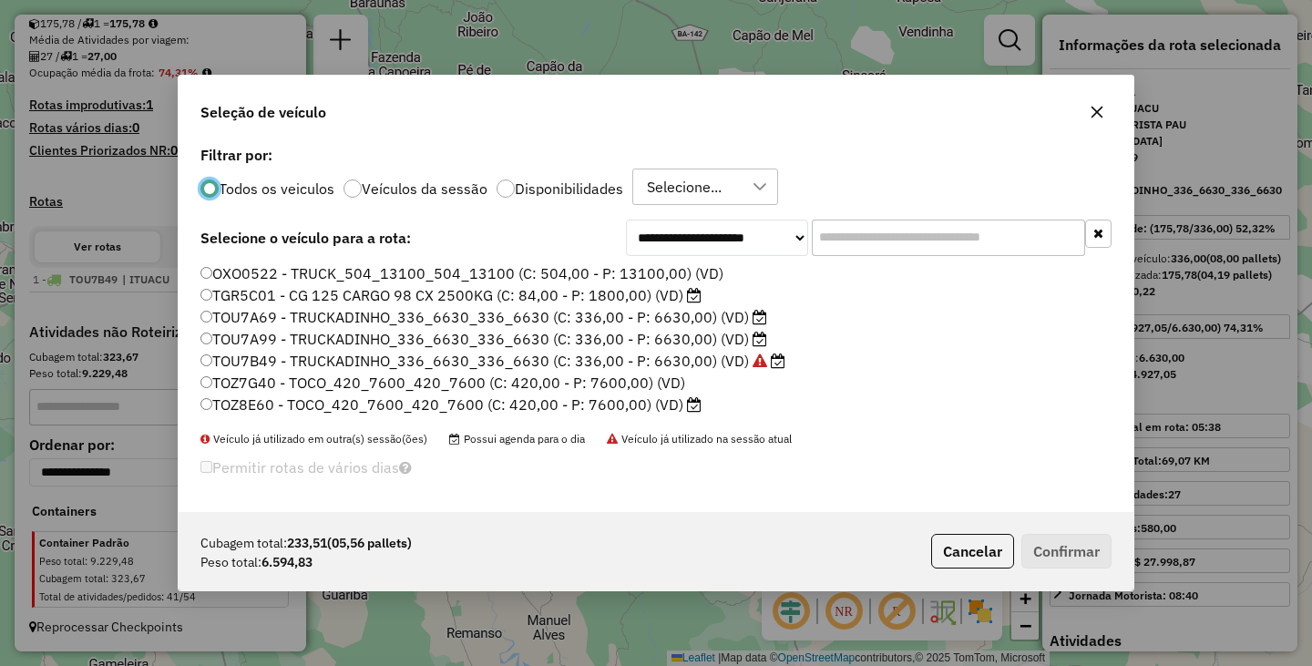
scroll to position [11, 5]
click at [212, 404] on label "TOZ8E60 - TOCO_420_7600_420_7600 (C: 420,00 - P: 7600,00) (VD)" at bounding box center [450, 405] width 501 height 22
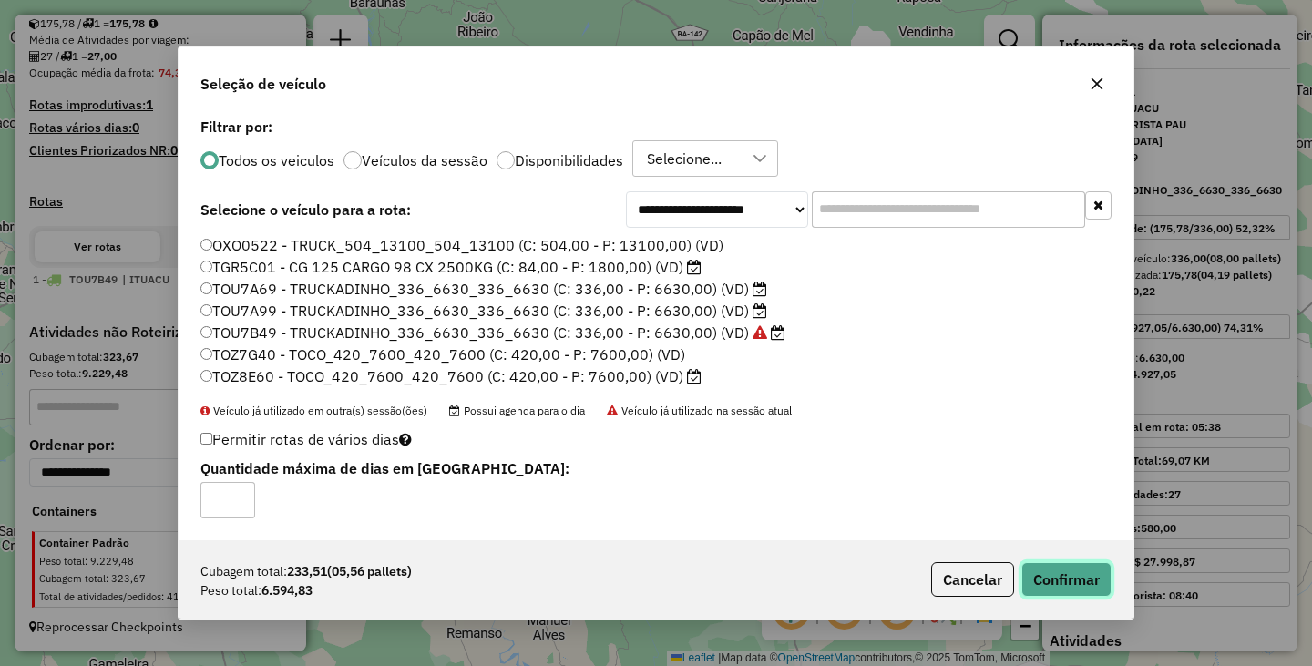
click at [1070, 576] on button "Confirmar" at bounding box center [1066, 579] width 90 height 35
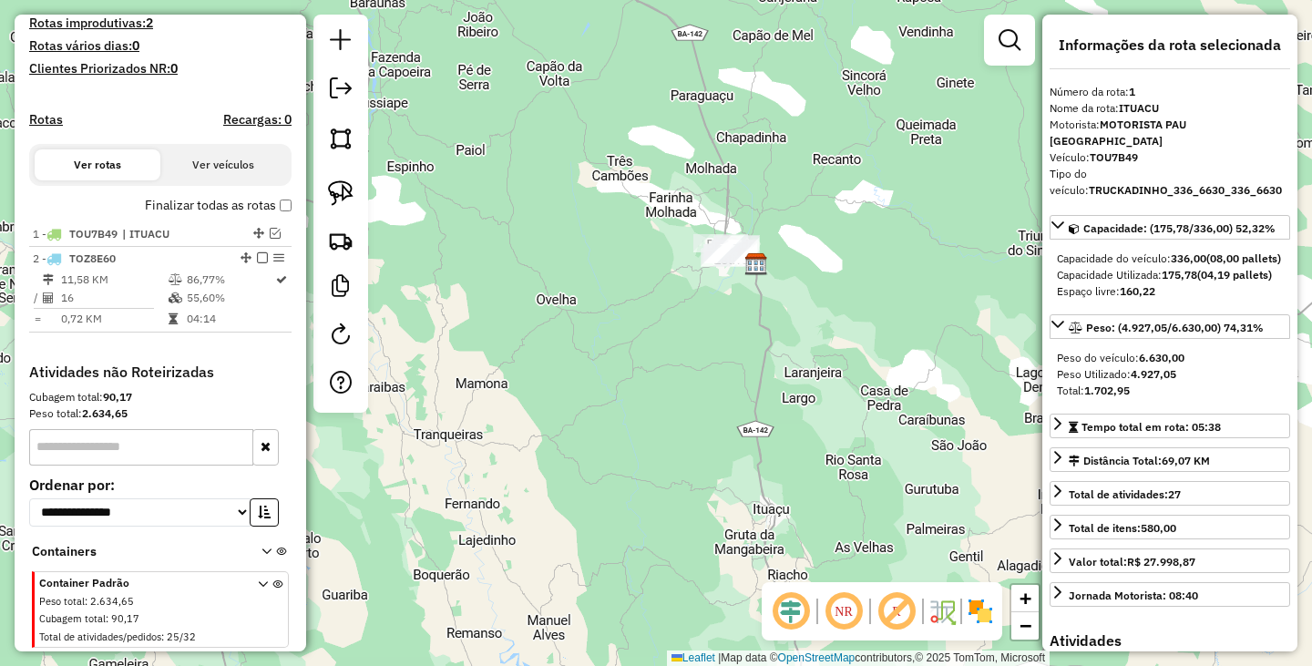
scroll to position [537, 0]
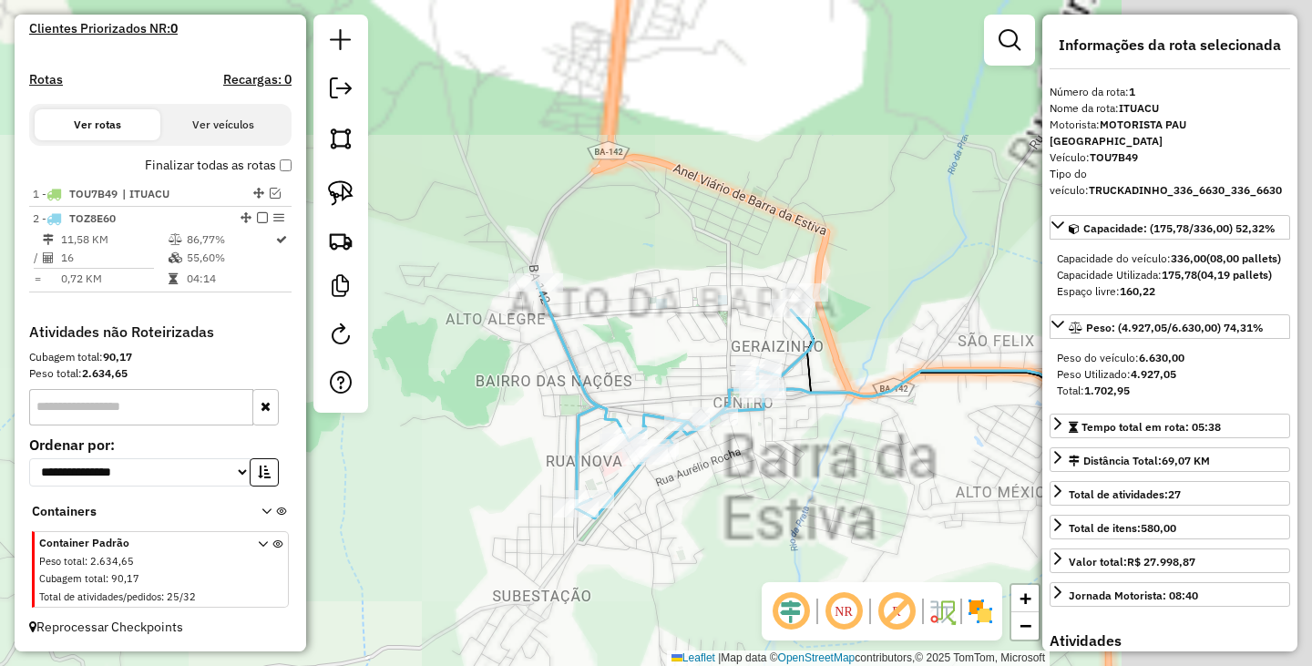
drag, startPoint x: 957, startPoint y: 239, endPoint x: 677, endPoint y: 388, distance: 317.9
click at [677, 388] on div "Janela de atendimento Grade de atendimento Capacidade Transportadoras Veículos …" at bounding box center [656, 333] width 1312 height 666
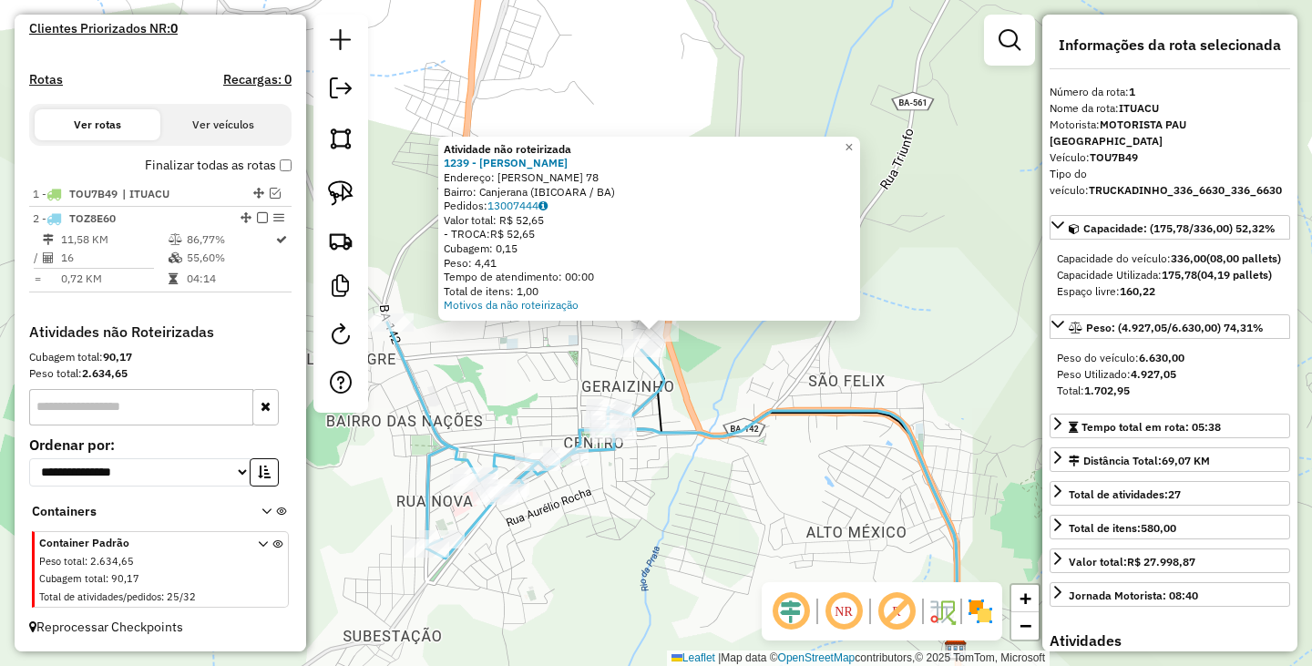
click at [771, 373] on div "Atividade não roteirizada 1239 - RUBENS ARAUJO Endereço: JOAO FELIX DE SOUZA 78…" at bounding box center [656, 333] width 1312 height 666
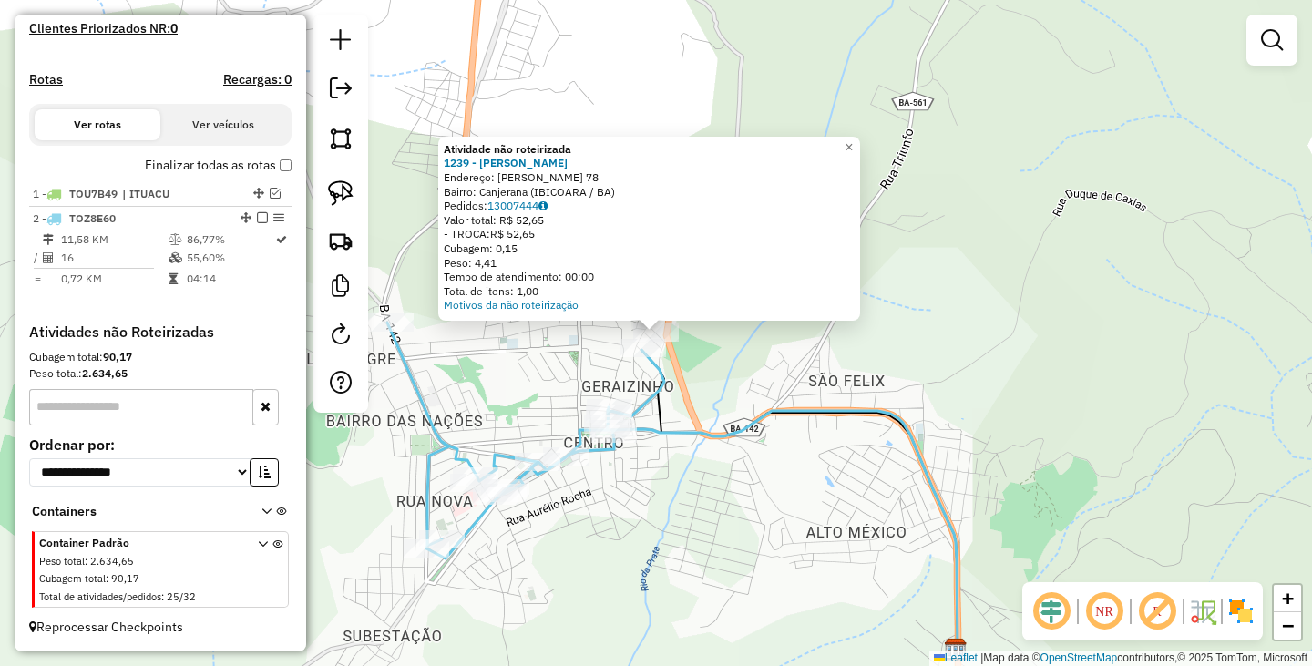
click at [728, 370] on div "Atividade não roteirizada 1239 - RUBENS ARAUJO Endereço: JOAO FELIX DE SOUZA 78…" at bounding box center [656, 333] width 1312 height 666
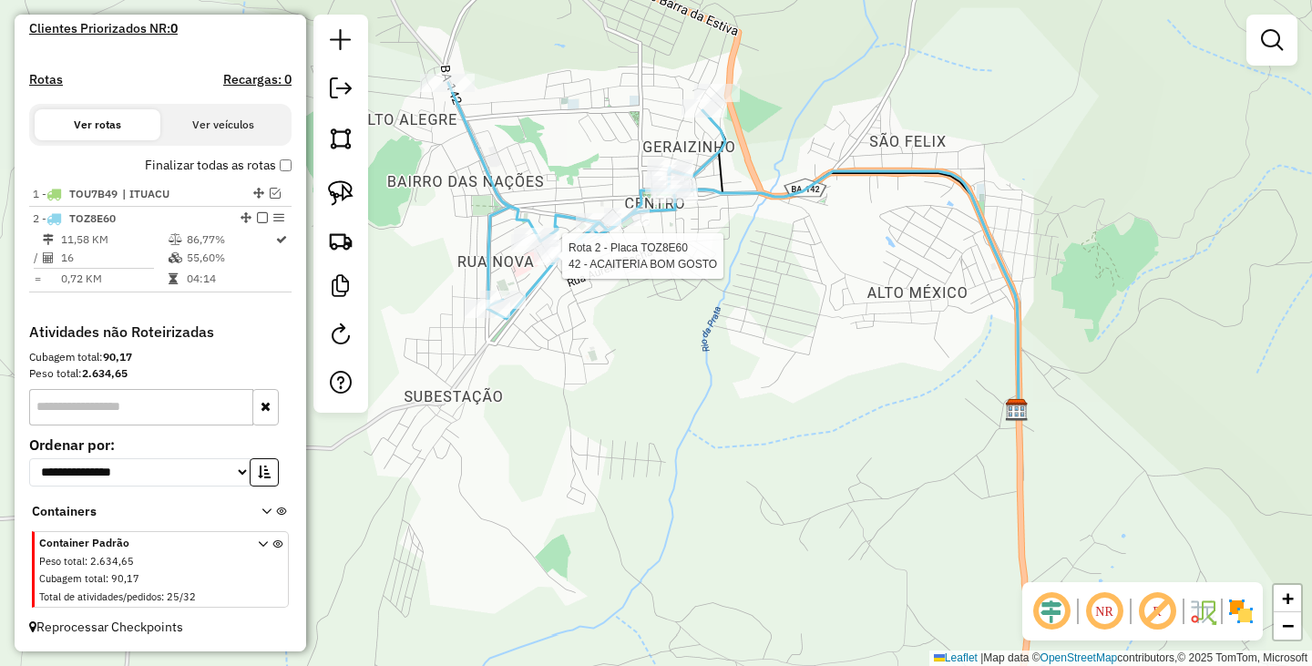
select select "**********"
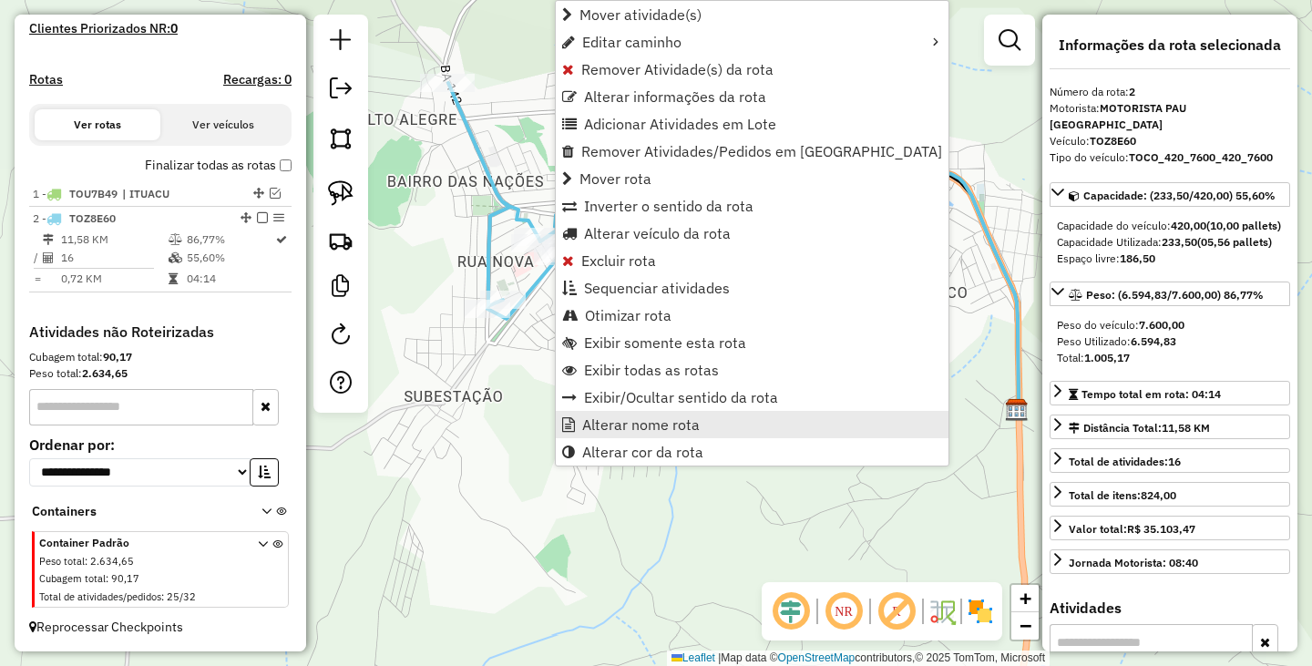
click at [599, 414] on link "Alterar nome rota" at bounding box center [752, 424] width 393 height 27
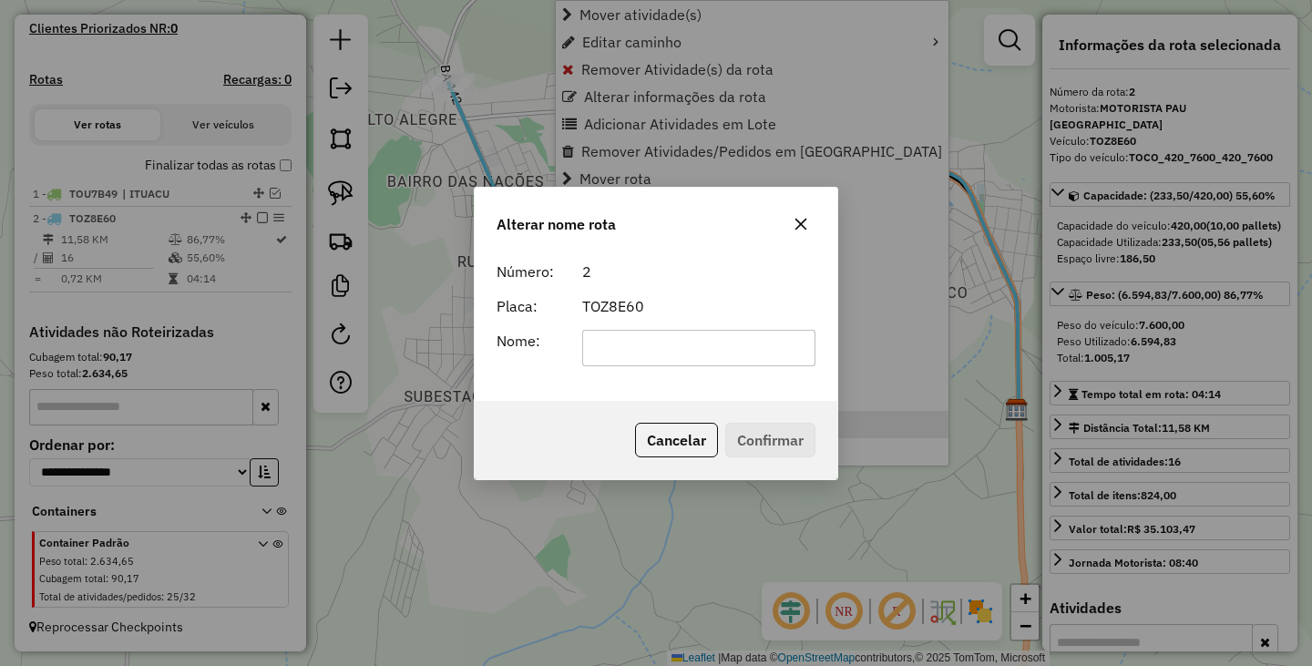
click at [600, 414] on div "Cancelar Confirmar" at bounding box center [656, 440] width 363 height 78
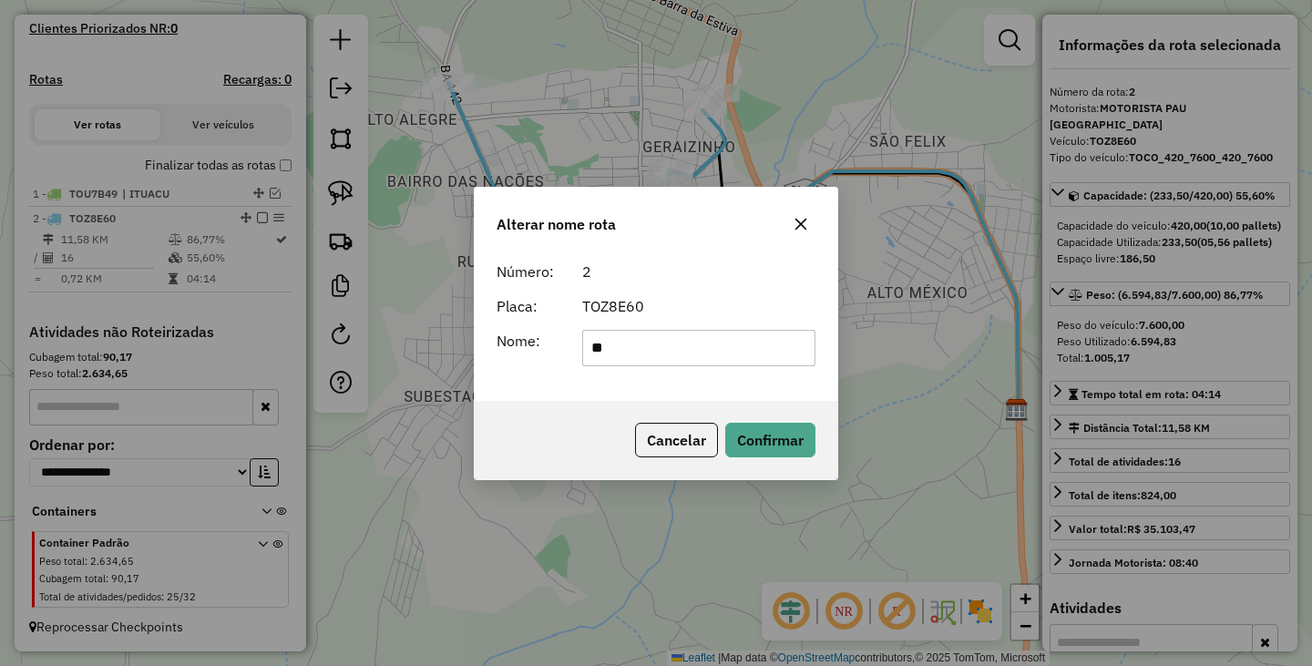
type input "**********"
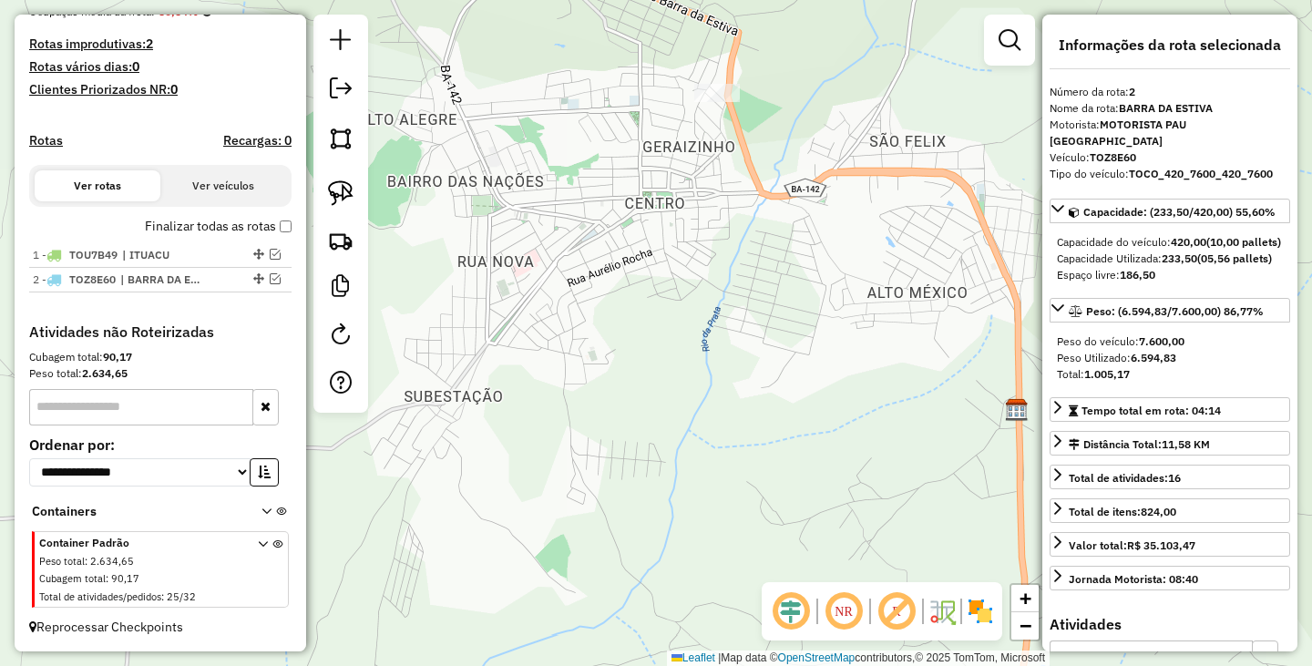
scroll to position [476, 0]
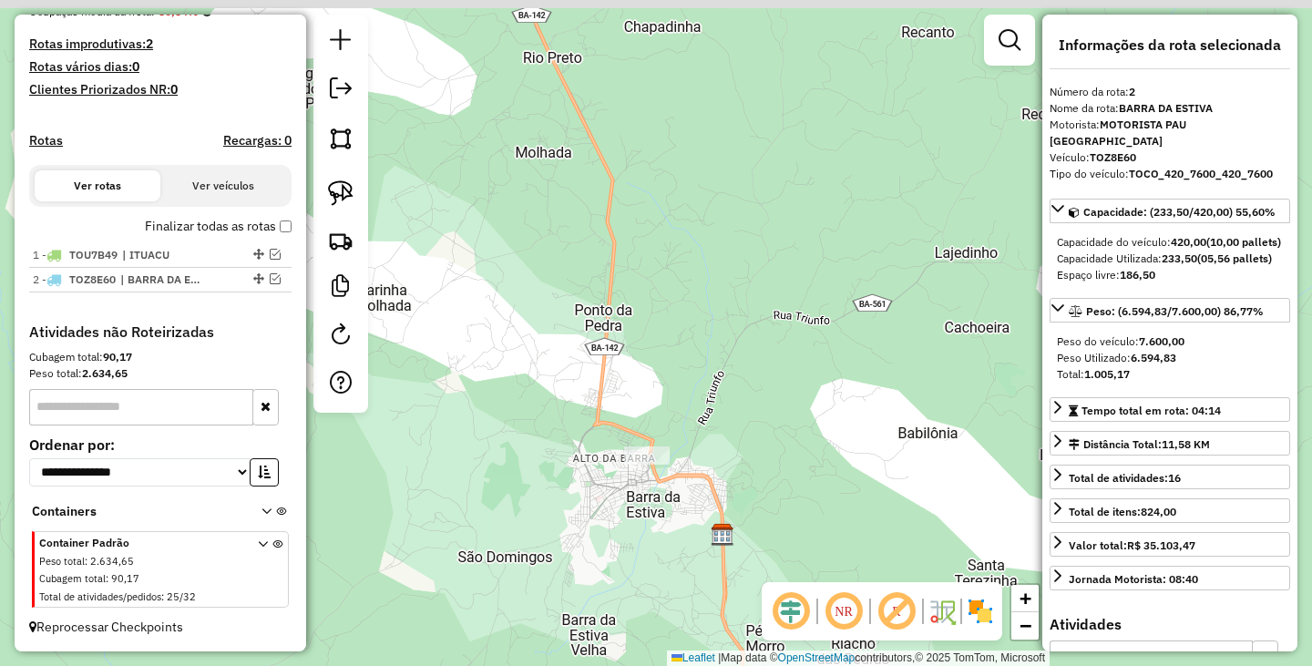
drag, startPoint x: 803, startPoint y: 372, endPoint x: 770, endPoint y: 523, distance: 154.7
click at [770, 523] on div "Janela de atendimento Grade de atendimento Capacidade Transportadoras Veículos …" at bounding box center [656, 333] width 1312 height 666
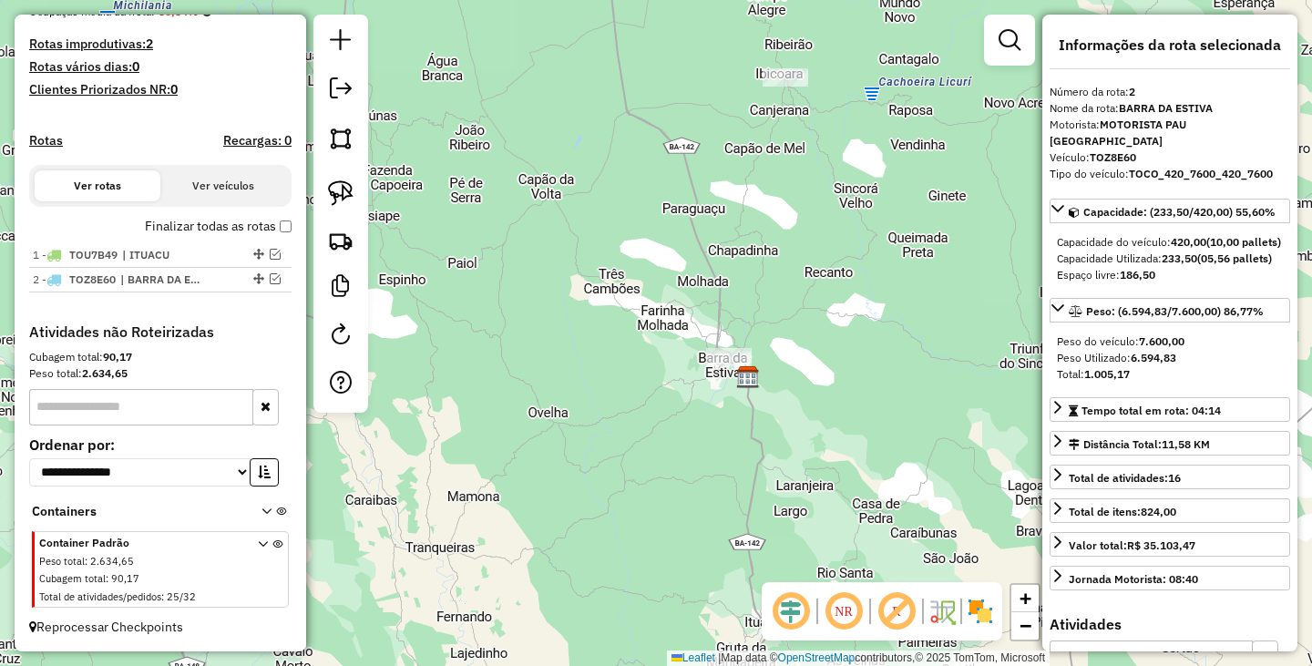
drag, startPoint x: 863, startPoint y: 302, endPoint x: 786, endPoint y: 381, distance: 109.5
click at [790, 385] on div "Janela de atendimento Grade de atendimento Capacidade Transportadoras Veículos …" at bounding box center [656, 333] width 1312 height 666
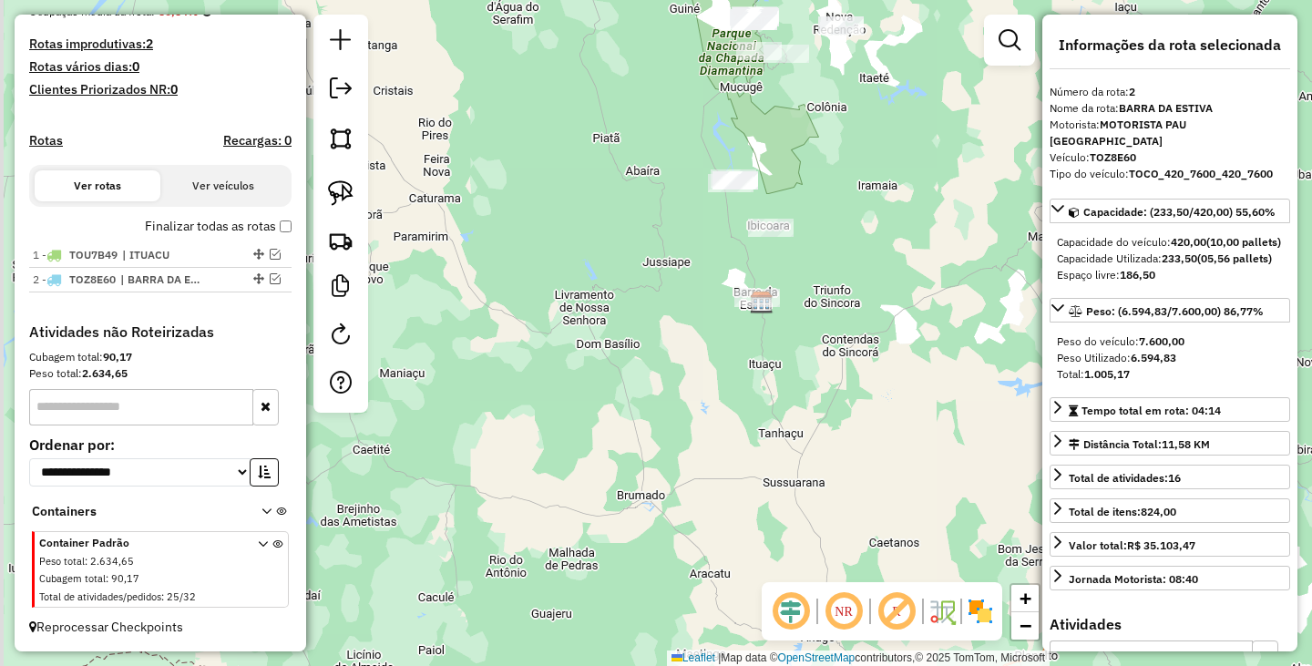
drag, startPoint x: 859, startPoint y: 244, endPoint x: 855, endPoint y: 397, distance: 153.1
click at [855, 397] on div "Janela de atendimento Grade de atendimento Capacidade Transportadoras Veículos …" at bounding box center [656, 333] width 1312 height 666
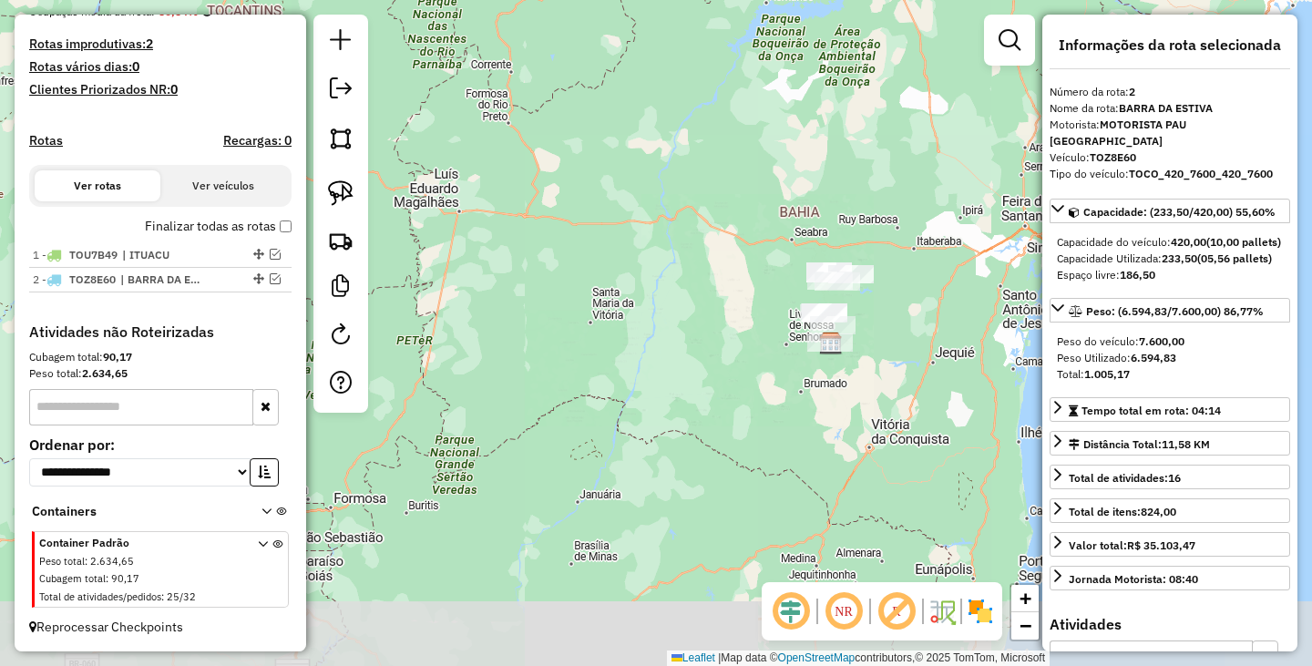
drag, startPoint x: 901, startPoint y: 322, endPoint x: 767, endPoint y: 342, distance: 135.4
click at [767, 342] on div "Janela de atendimento Grade de atendimento Capacidade Transportadoras Veículos …" at bounding box center [656, 333] width 1312 height 666
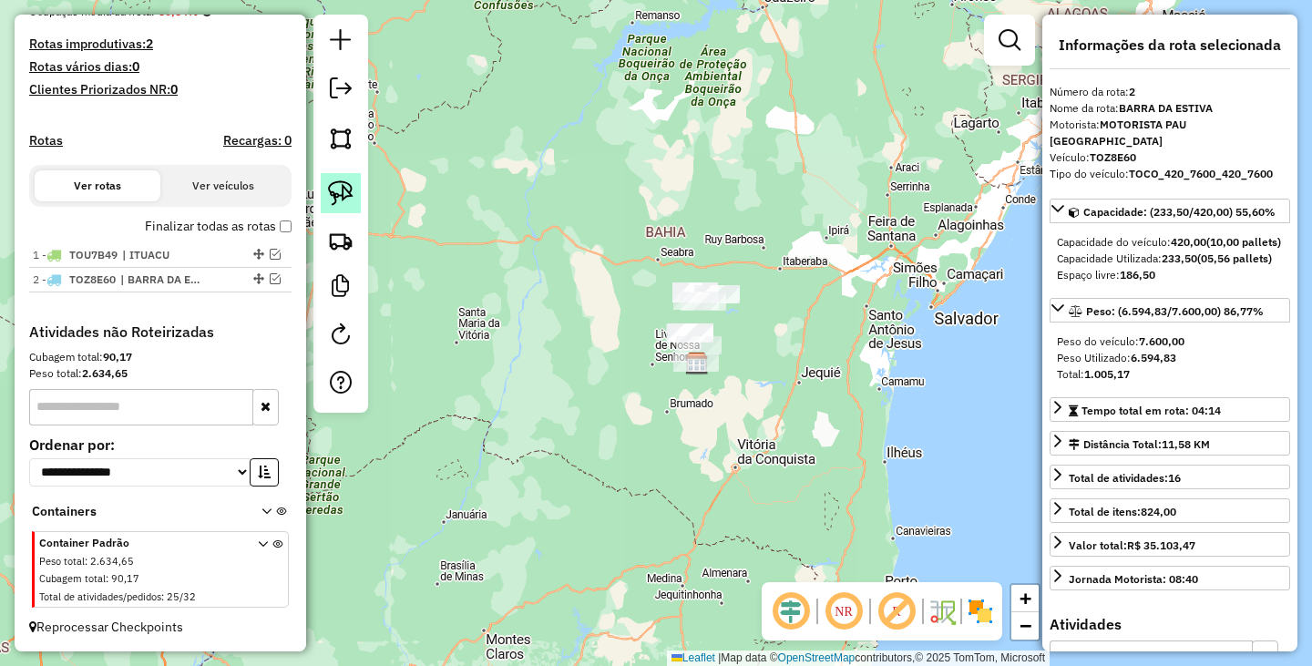
click at [342, 196] on img at bounding box center [341, 193] width 26 height 26
drag, startPoint x: 664, startPoint y: 251, endPoint x: 836, endPoint y: 366, distance: 206.9
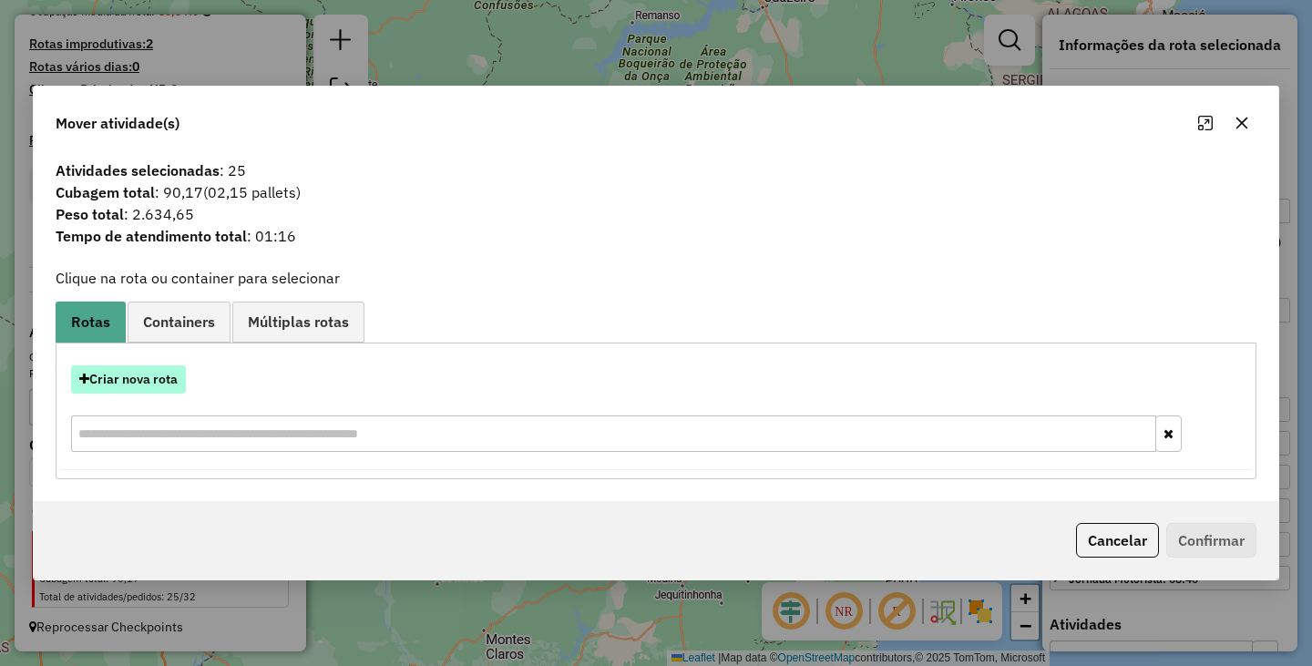
click at [152, 381] on button "Criar nova rota" at bounding box center [128, 379] width 115 height 28
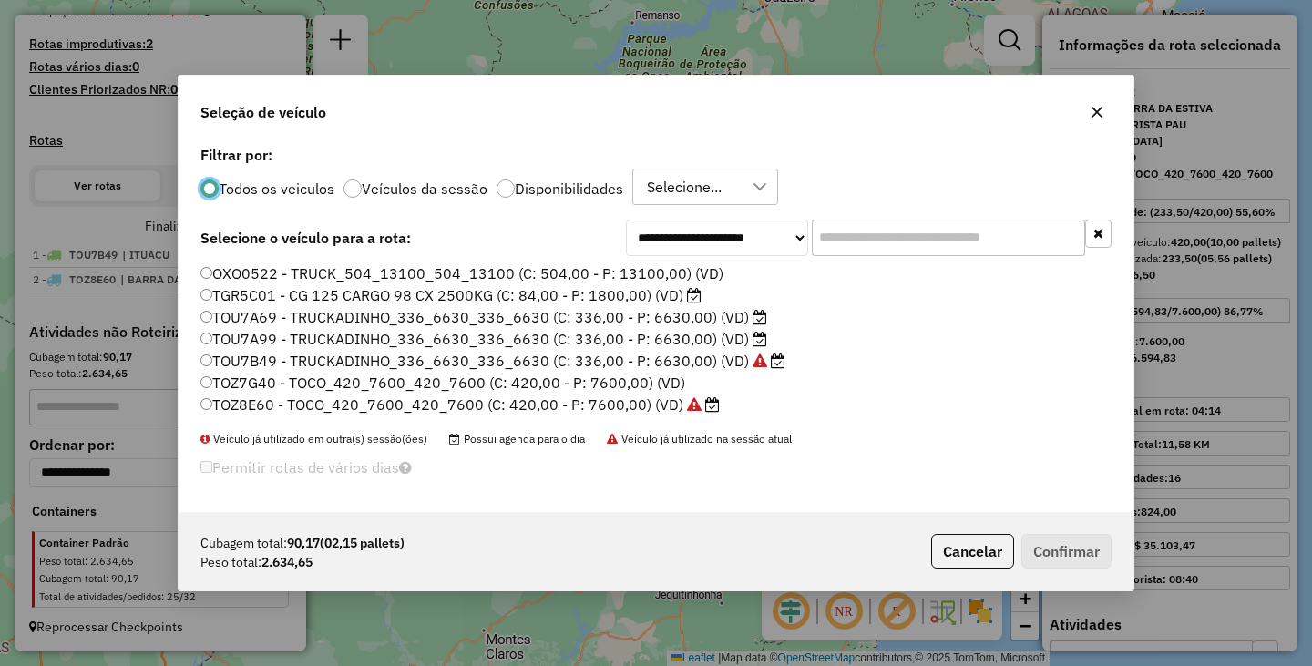
scroll to position [11, 5]
click at [213, 274] on label "OXO0522 - TRUCK_504_13100_504_13100 (C: 504,00 - P: 13100,00) (VD)" at bounding box center [461, 273] width 523 height 22
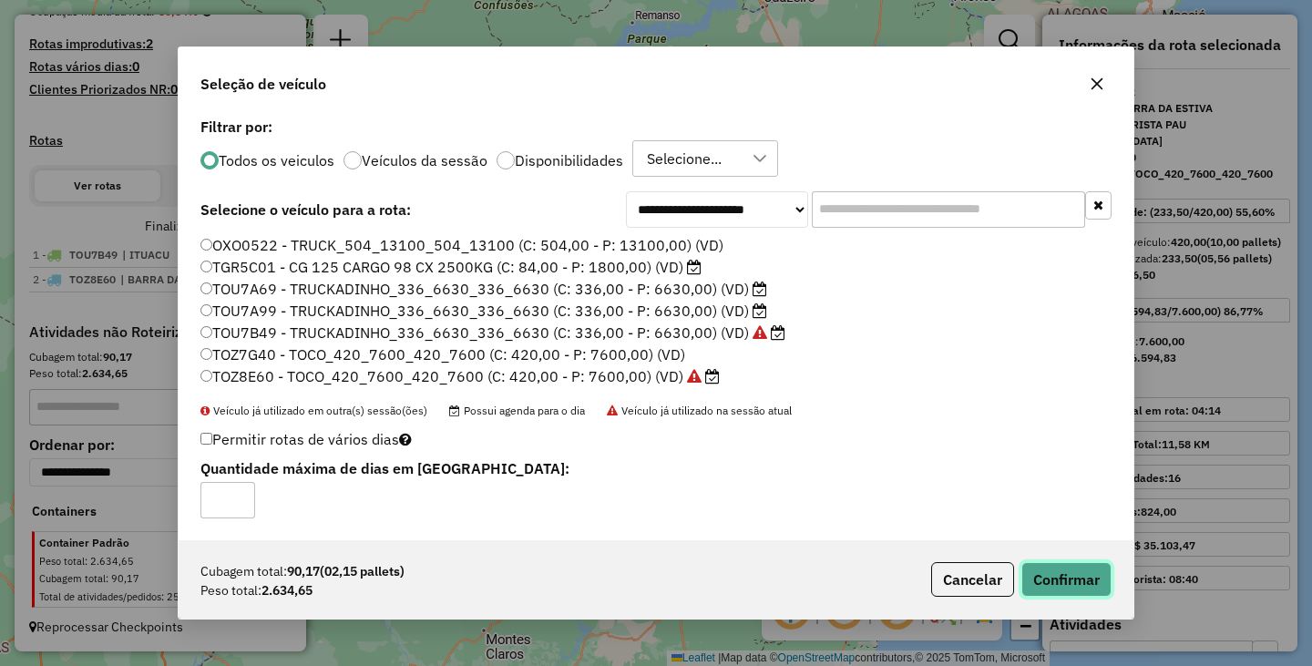
click at [1071, 569] on button "Confirmar" at bounding box center [1066, 579] width 90 height 35
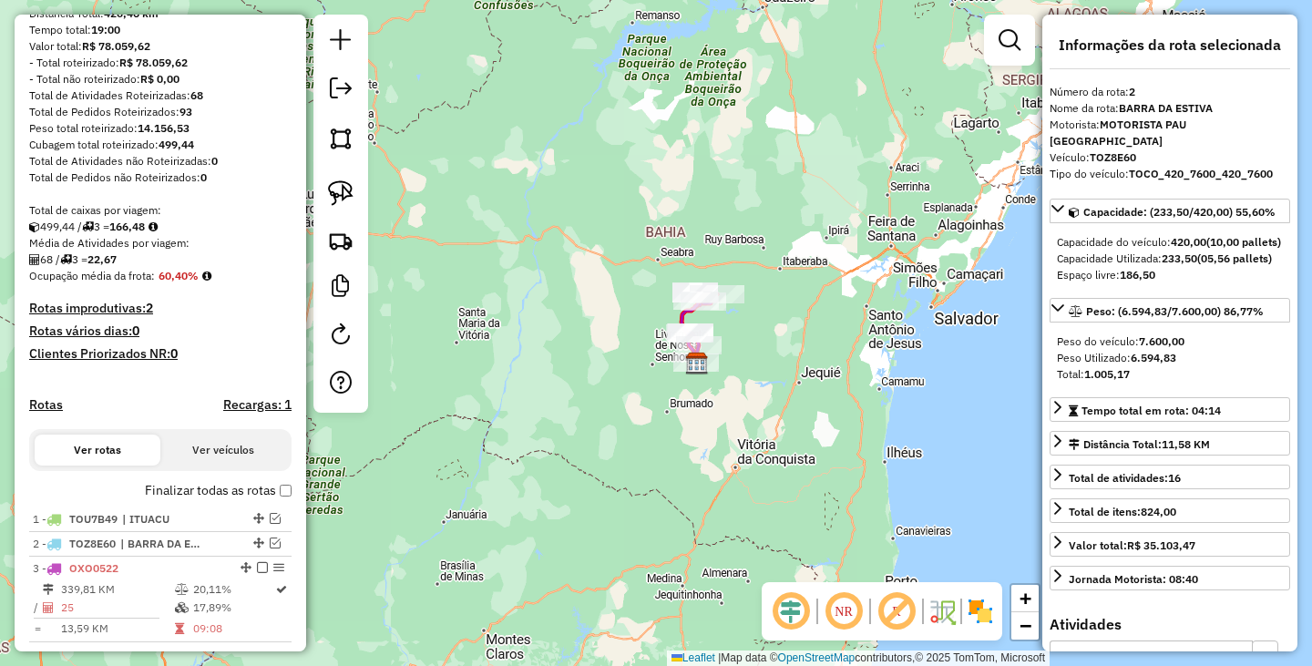
scroll to position [275, 0]
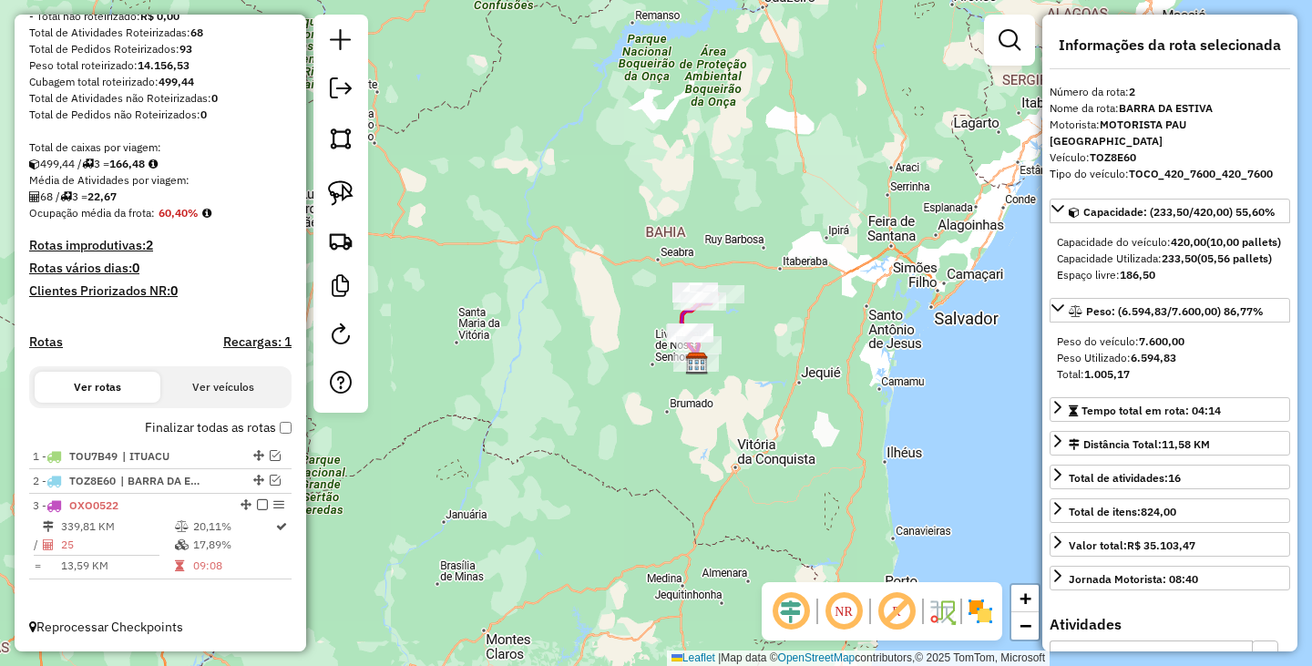
click at [278, 435] on body "Aguarde... Pop-up bloqueado! Seu navegador bloqueou automáticamente a abertura …" at bounding box center [656, 333] width 1312 height 666
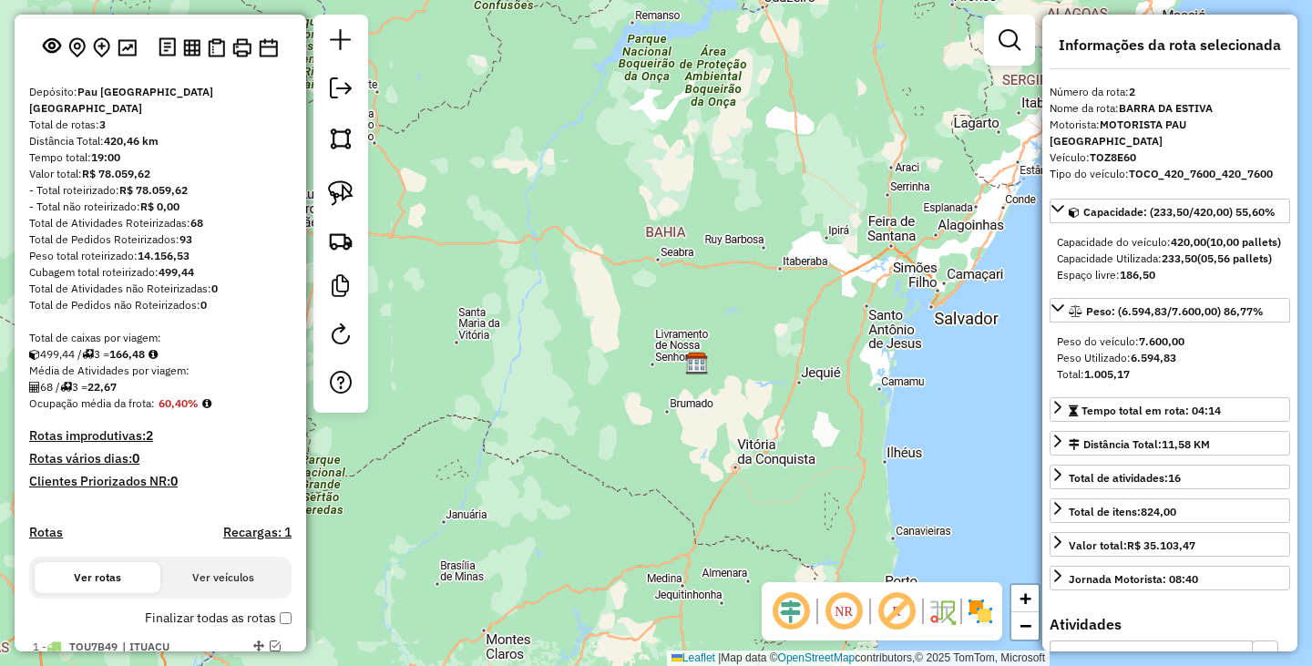
scroll to position [0, 0]
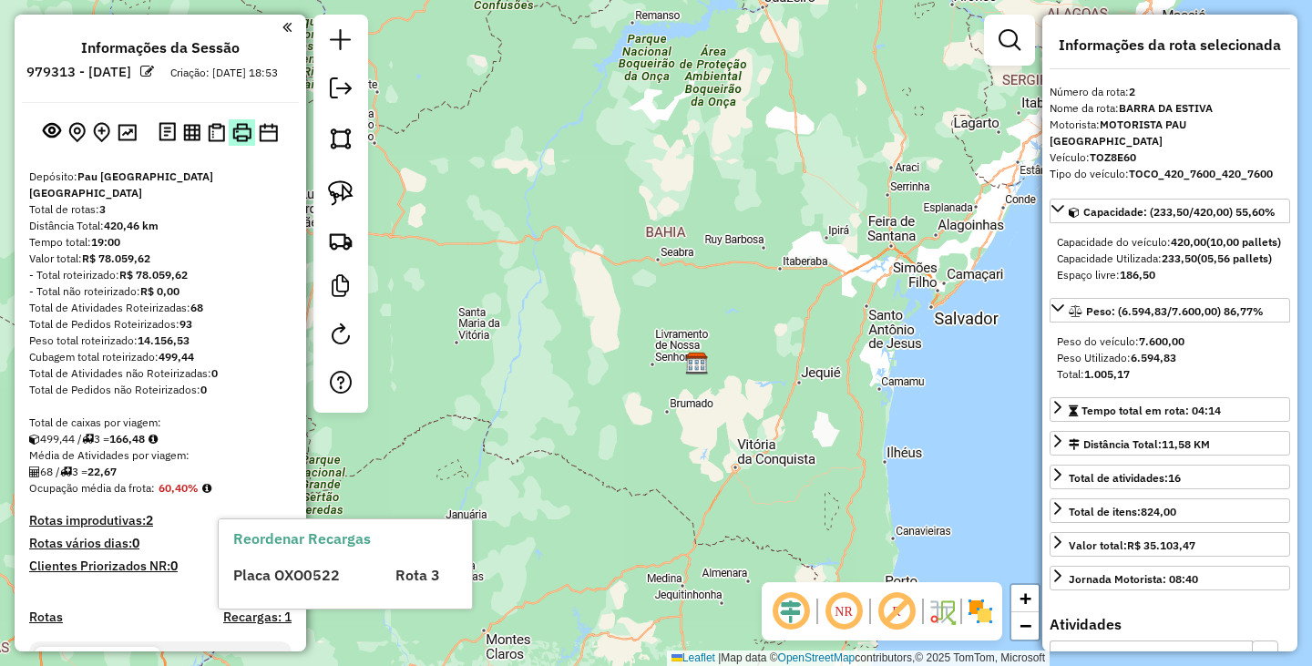
click at [239, 142] on img at bounding box center [241, 132] width 19 height 19
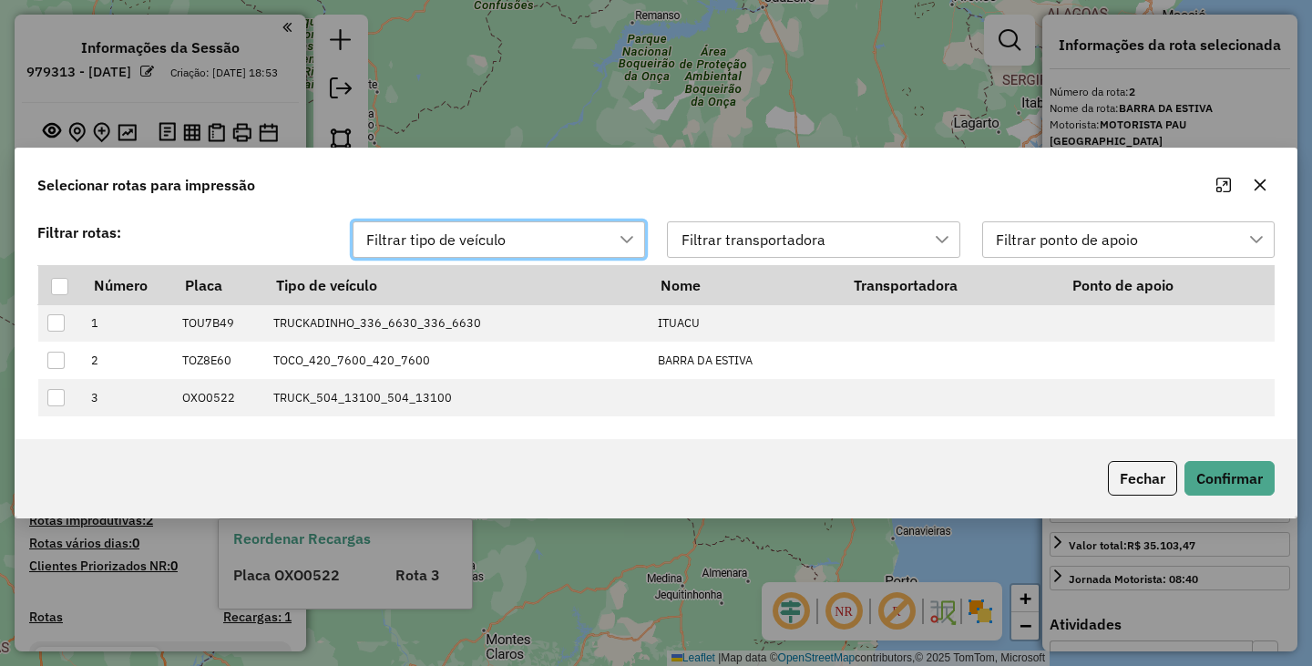
scroll to position [14, 83]
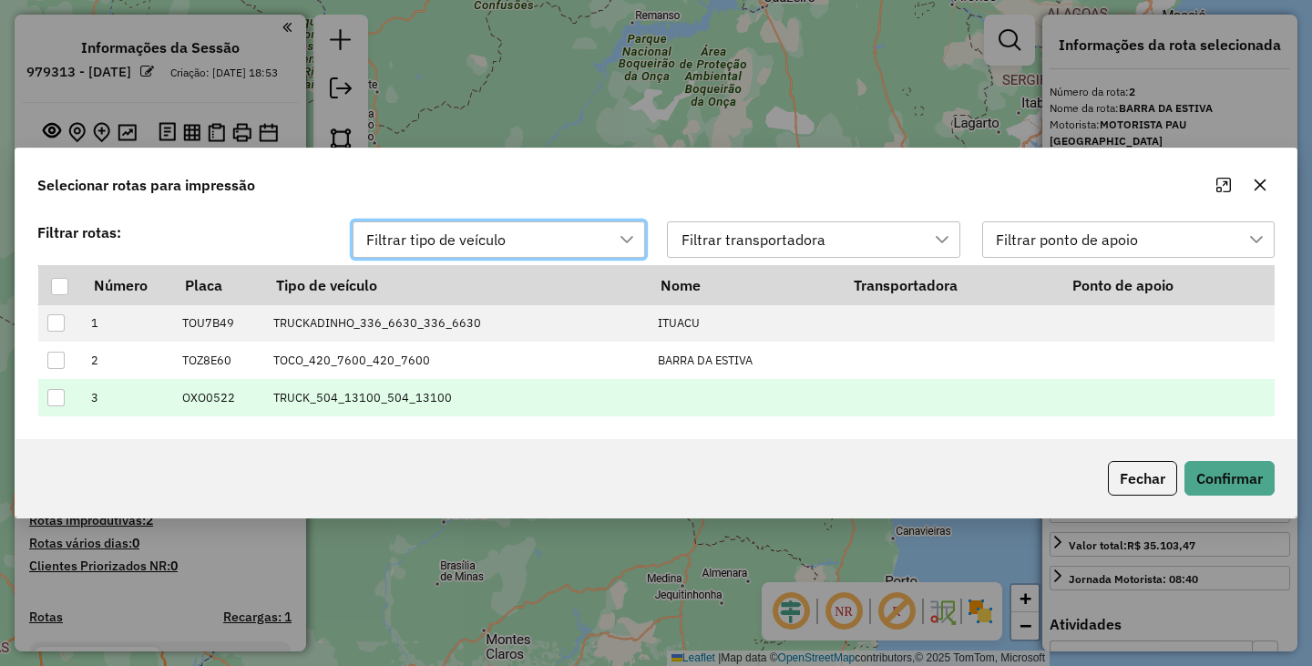
click at [57, 412] on td at bounding box center [60, 397] width 44 height 37
click at [59, 401] on div at bounding box center [55, 397] width 17 height 17
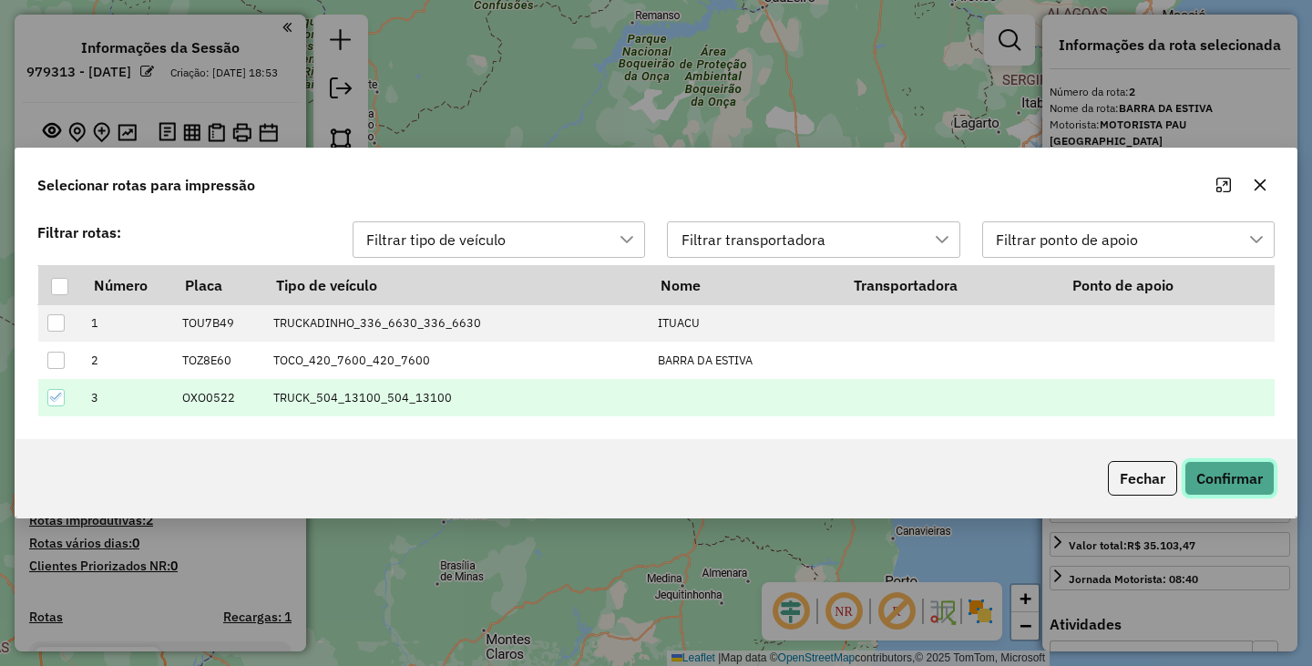
click at [1257, 463] on button "Confirmar" at bounding box center [1229, 478] width 90 height 35
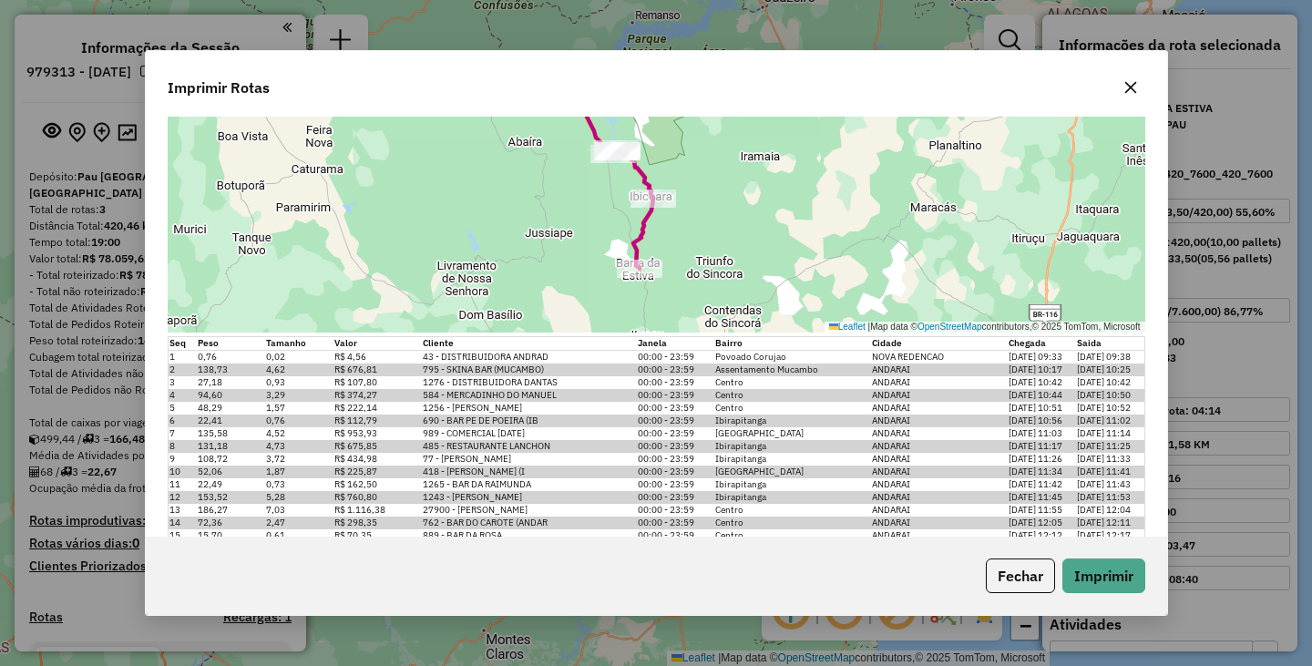
scroll to position [408, 0]
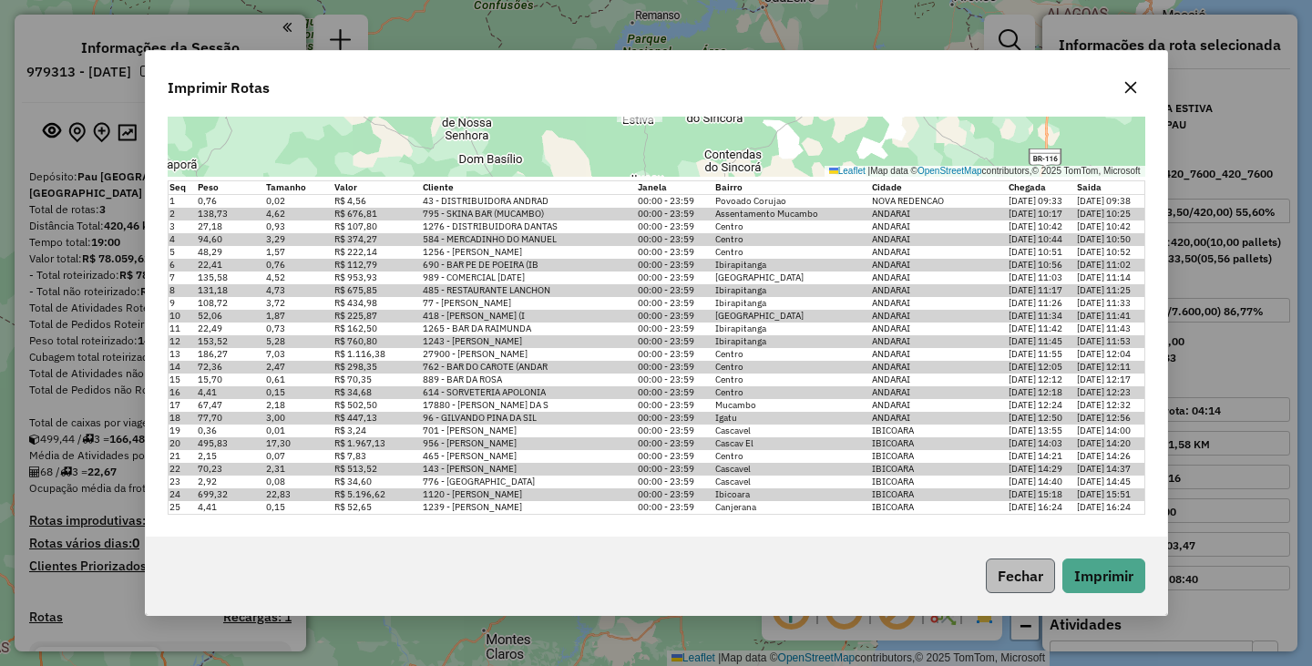
click at [1032, 584] on button "Fechar" at bounding box center [1020, 575] width 69 height 35
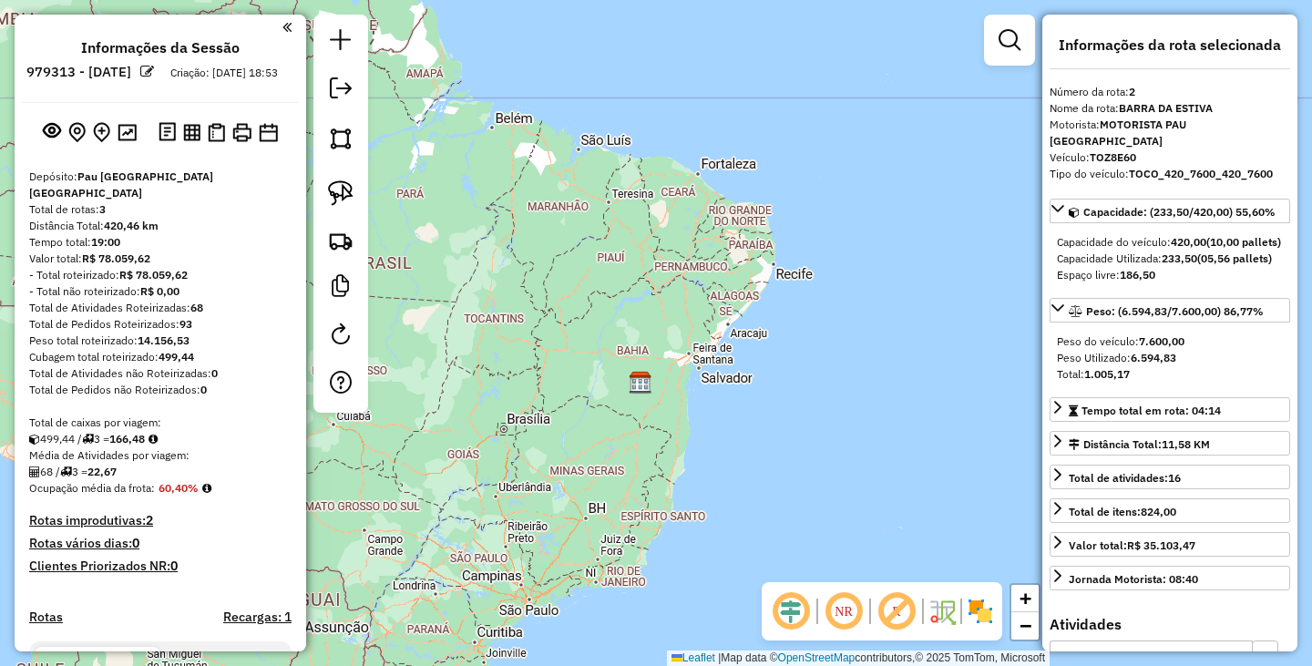
scroll to position [214, 0]
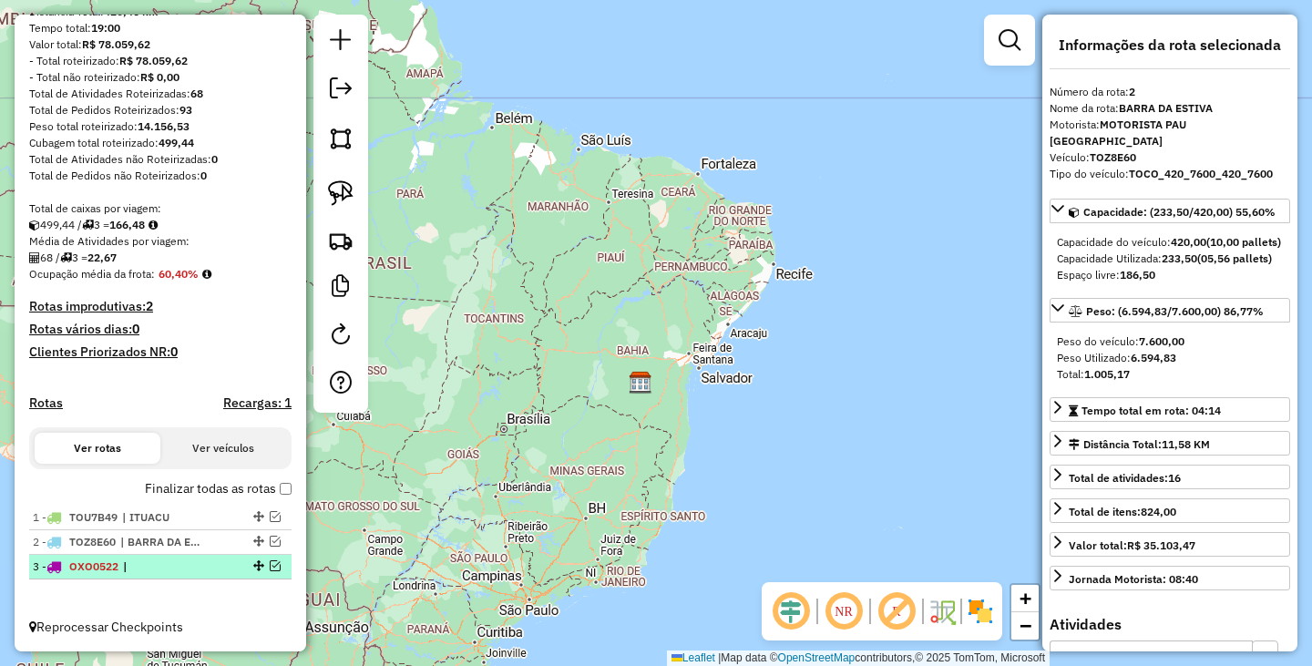
click at [271, 571] on em at bounding box center [275, 565] width 11 height 11
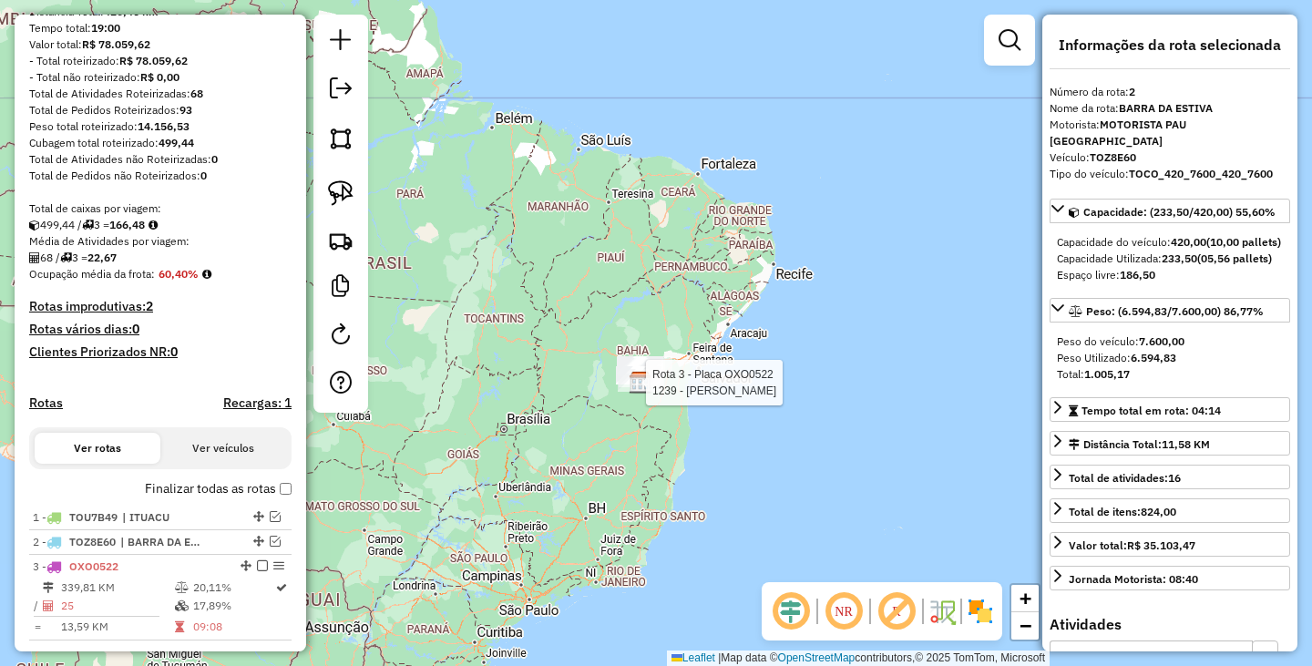
scroll to position [275, 0]
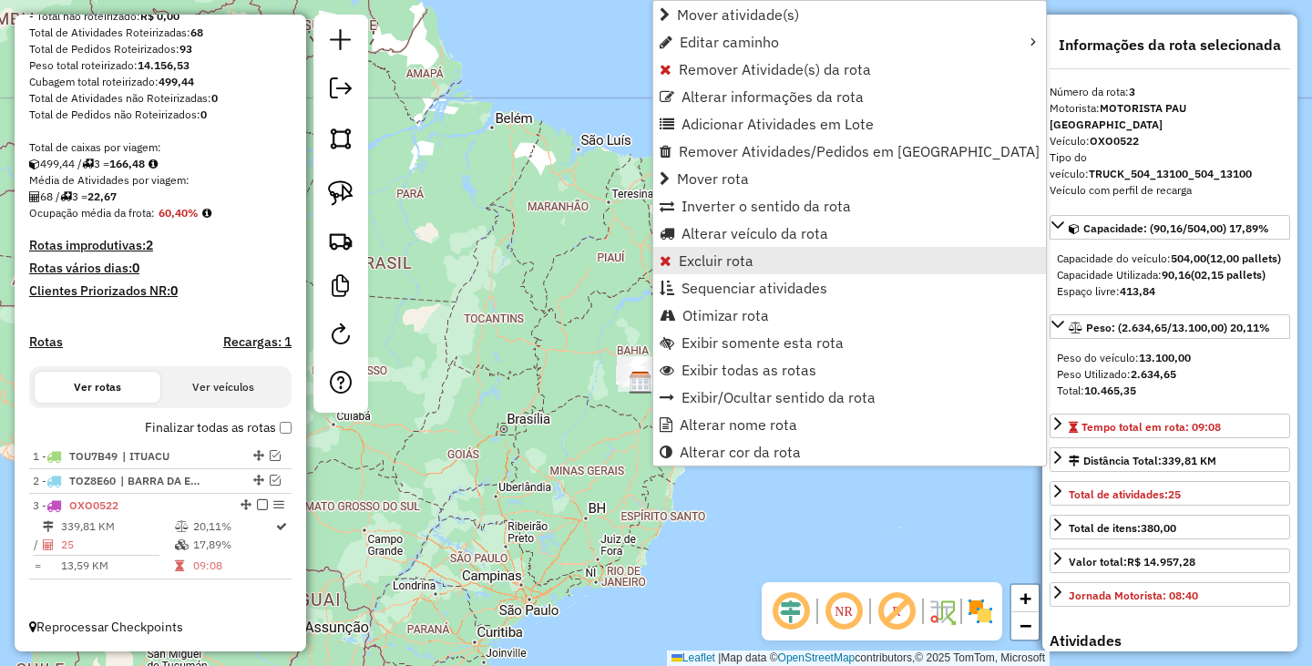
click at [720, 267] on span "Excluir rota" at bounding box center [716, 260] width 75 height 15
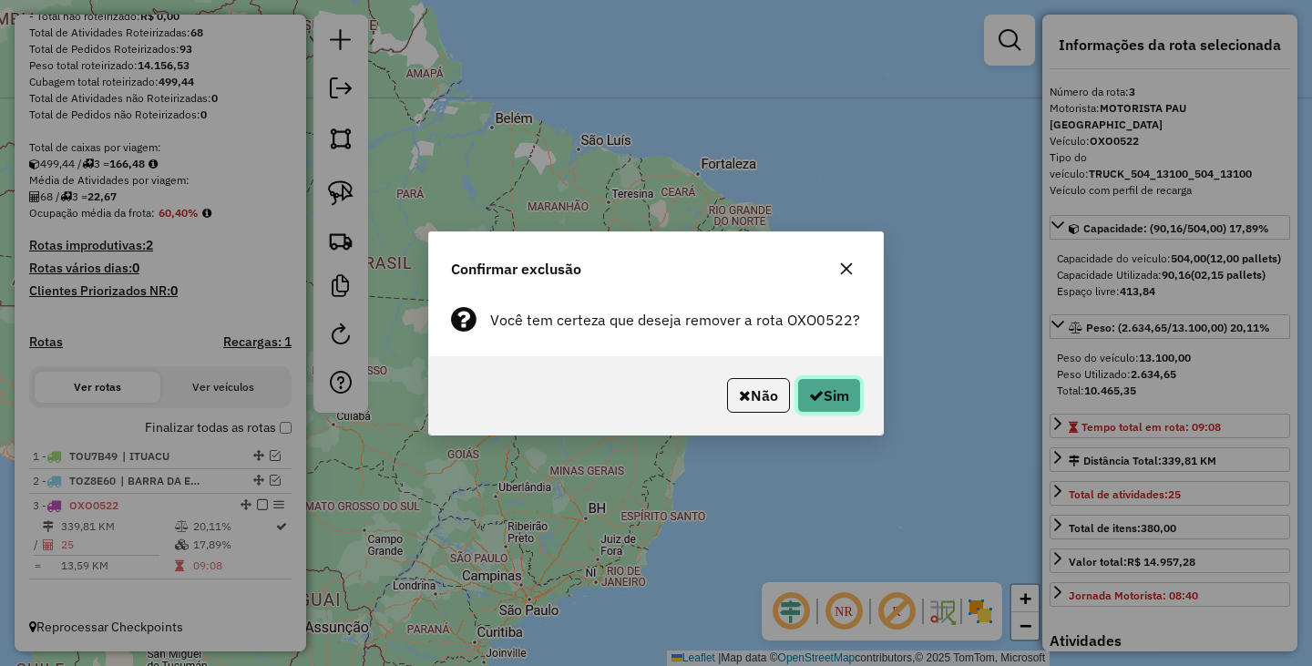
click at [835, 400] on button "Sim" at bounding box center [829, 395] width 64 height 35
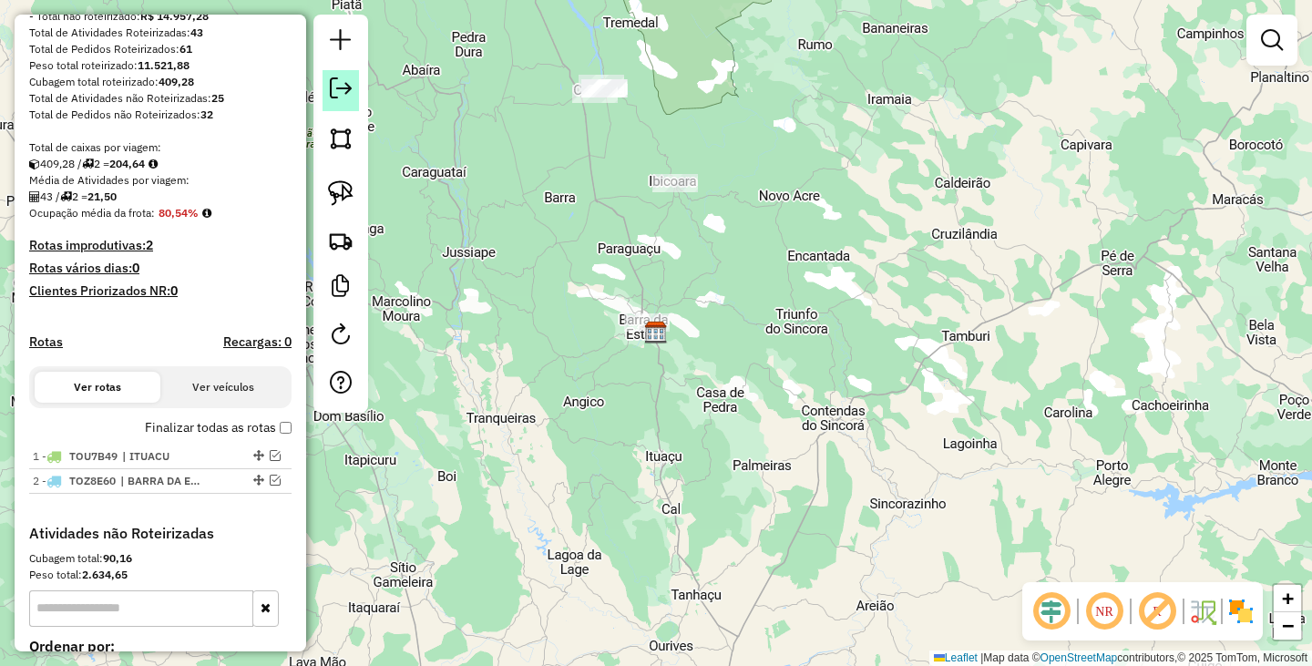
click at [357, 80] on link at bounding box center [340, 90] width 36 height 41
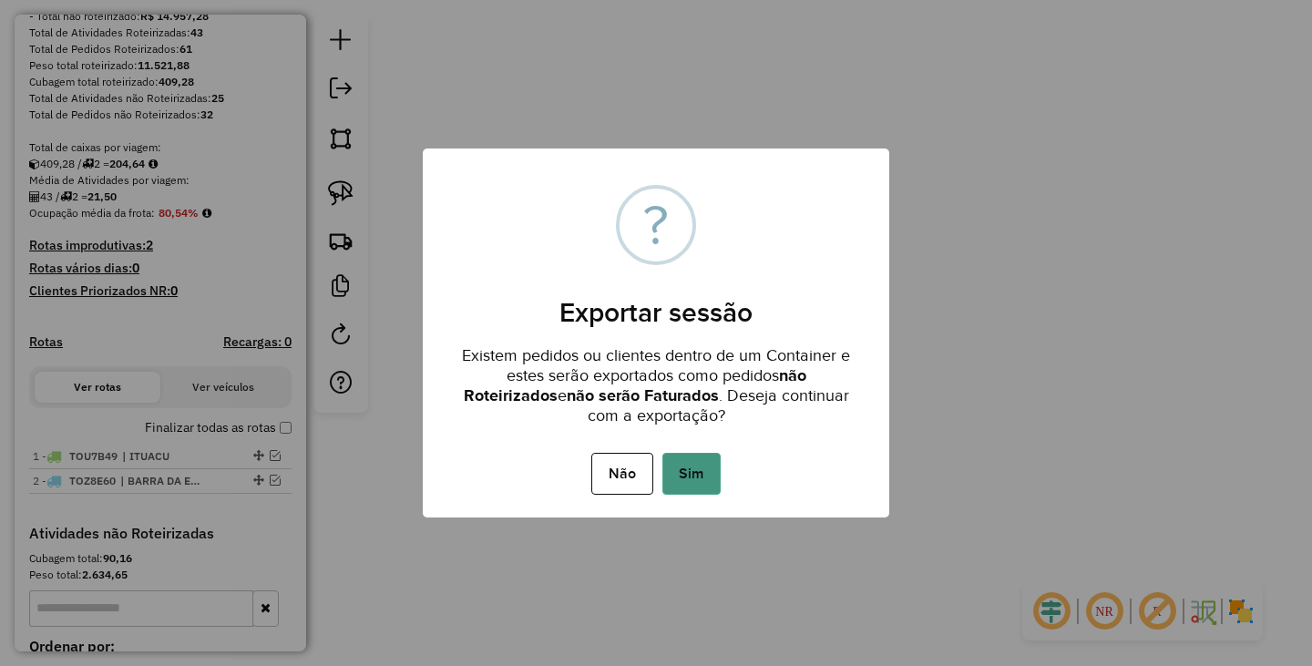
click at [692, 470] on button "Sim" at bounding box center [691, 474] width 58 height 42
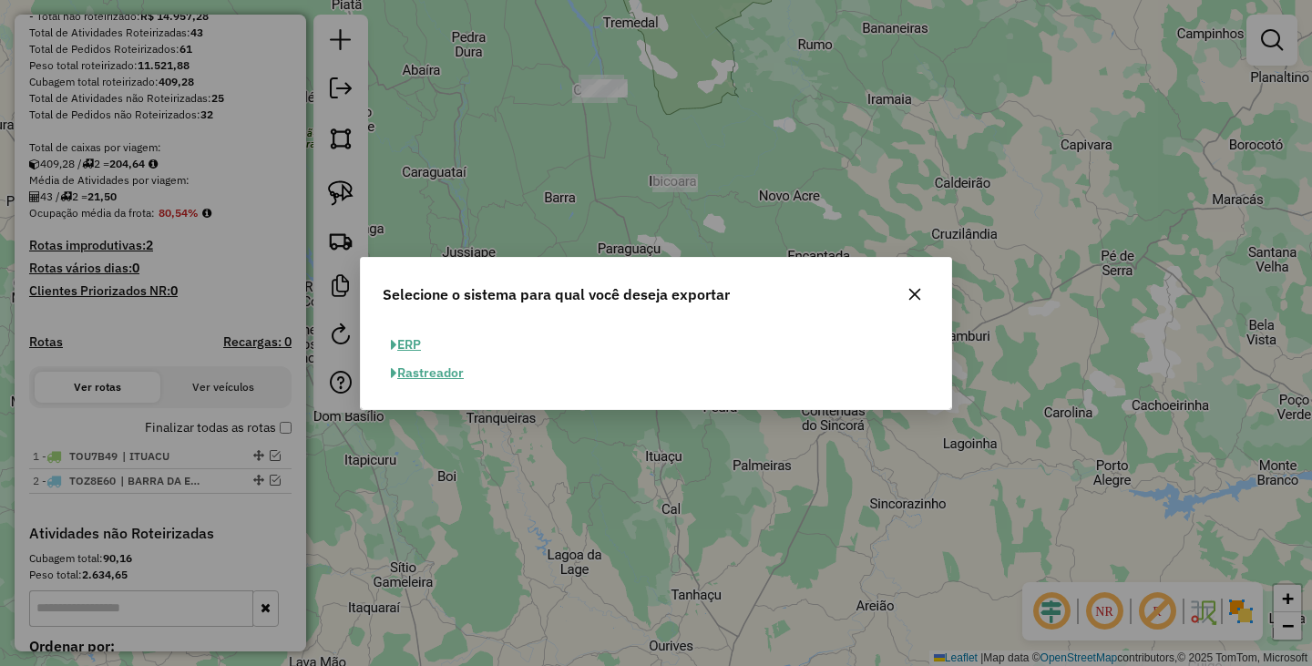
click at [412, 346] on button "ERP" at bounding box center [406, 345] width 46 height 28
select select "**"
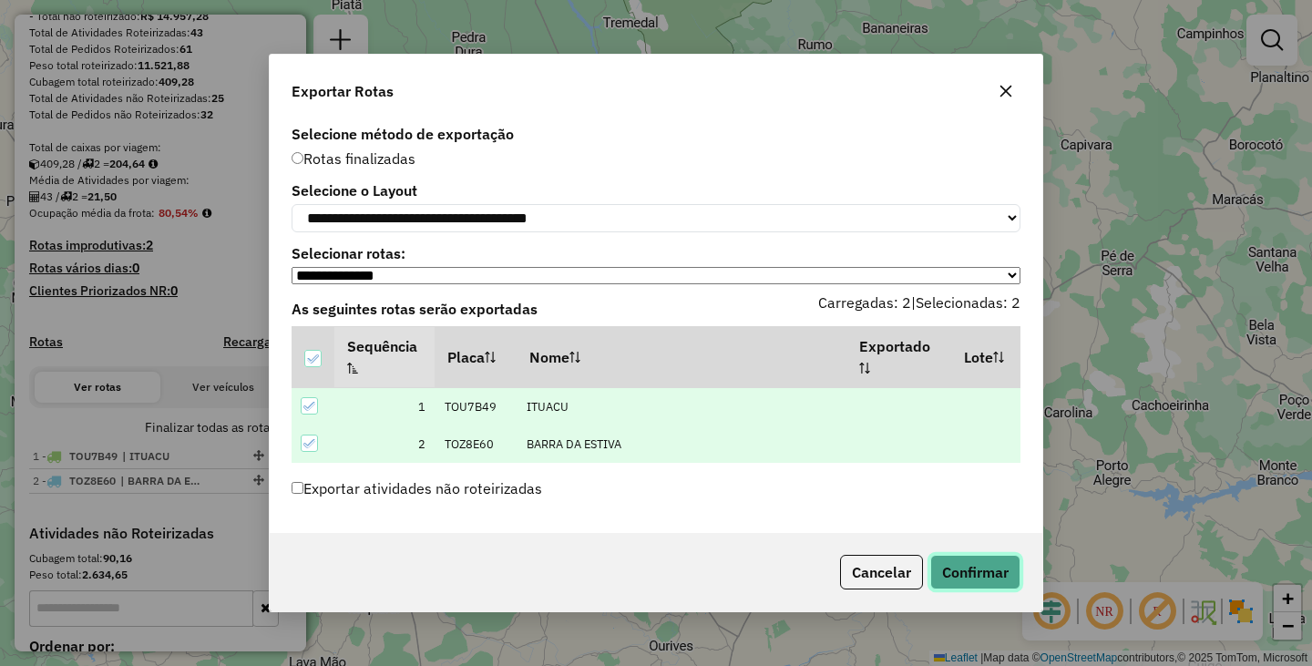
click at [964, 574] on button "Confirmar" at bounding box center [975, 572] width 90 height 35
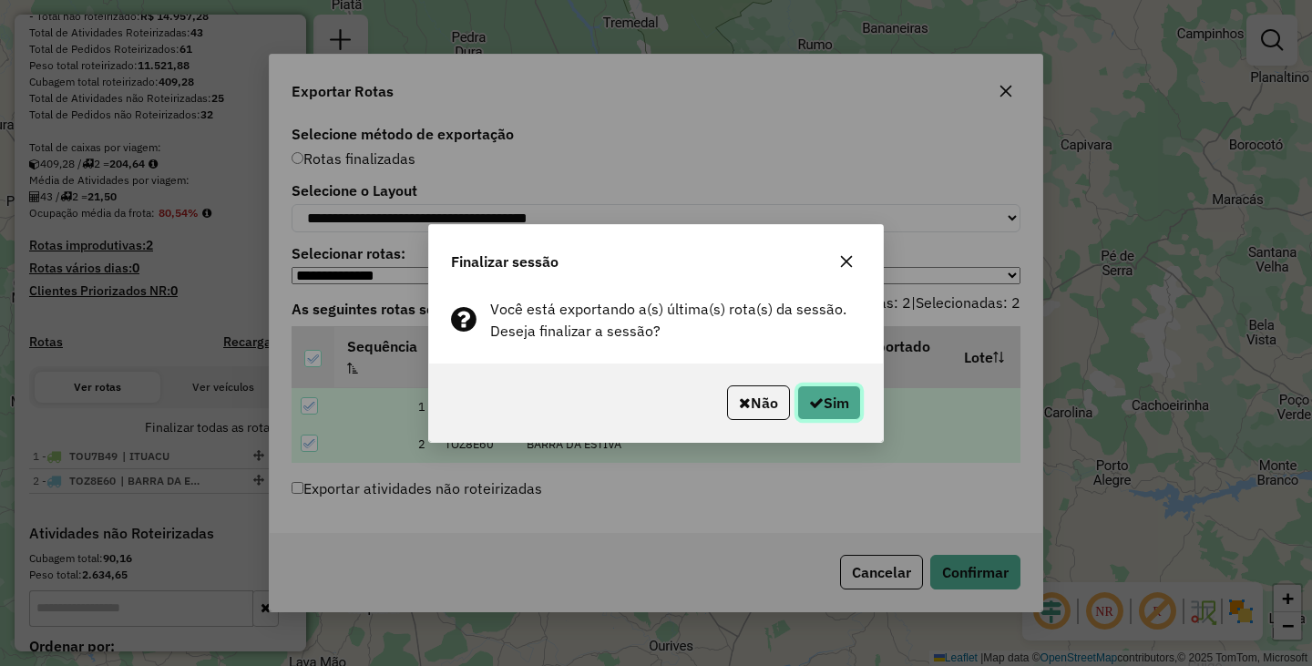
click at [840, 408] on button "Sim" at bounding box center [829, 402] width 64 height 35
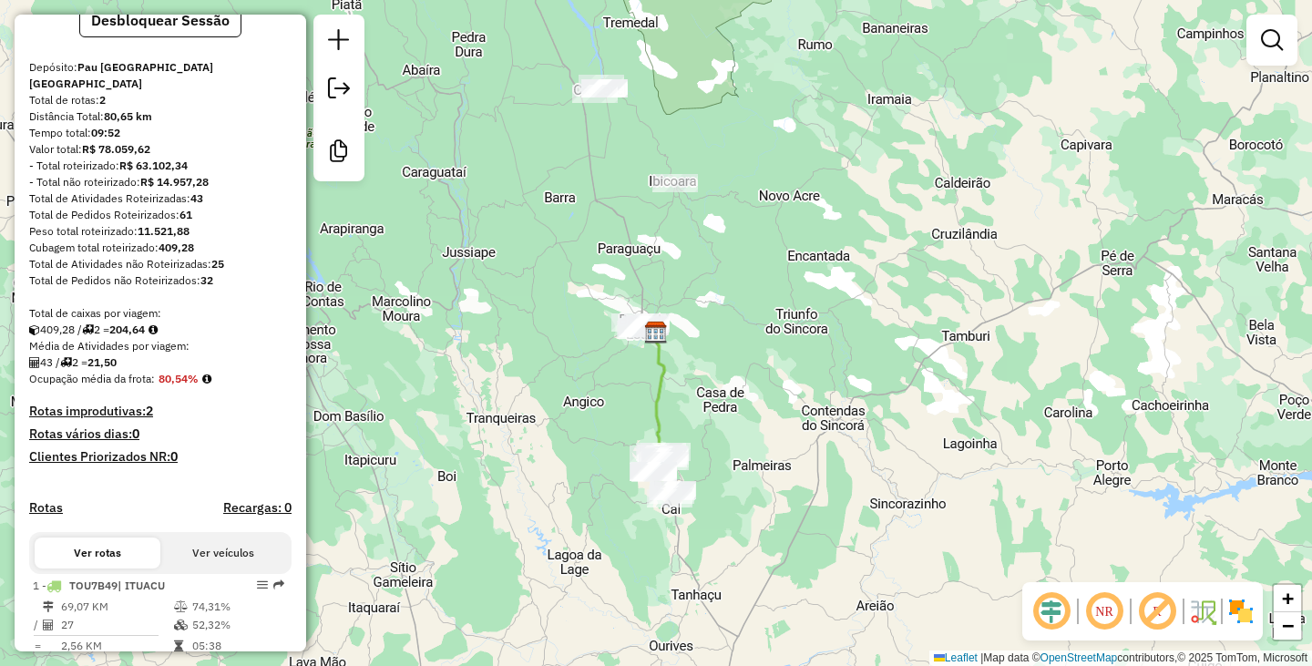
scroll to position [0, 0]
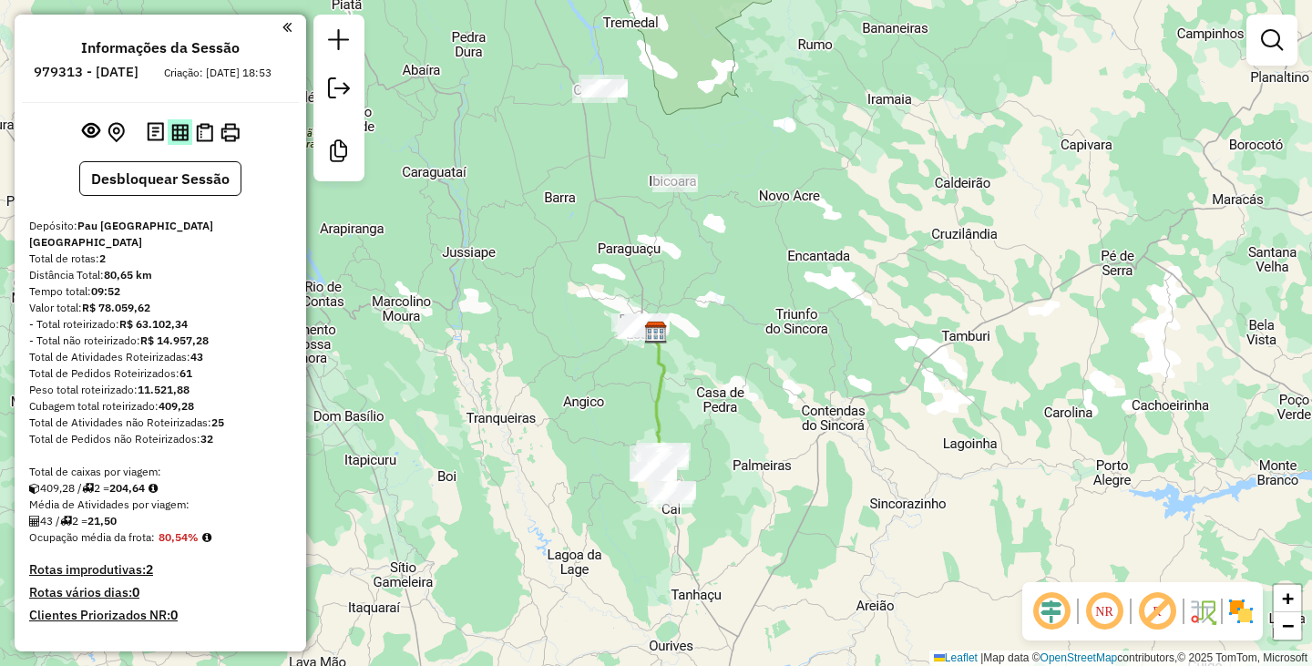
click at [181, 141] on img at bounding box center [179, 132] width 17 height 17
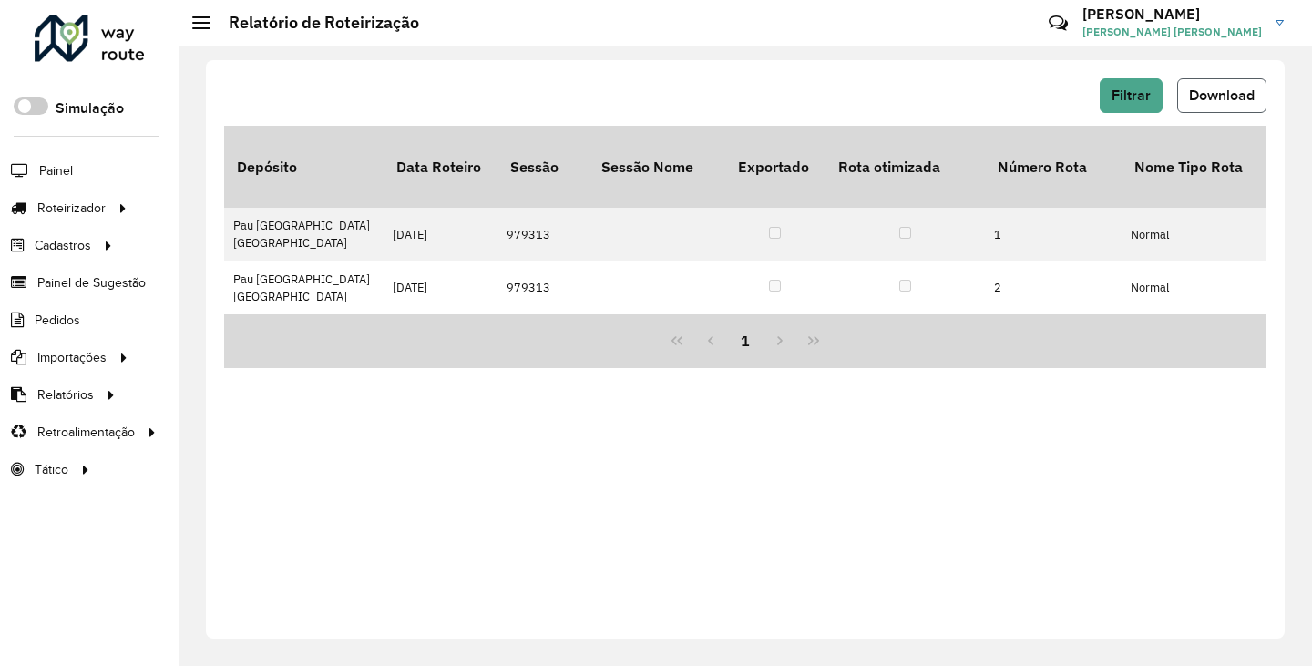
click at [1213, 99] on span "Download" at bounding box center [1222, 94] width 66 height 15
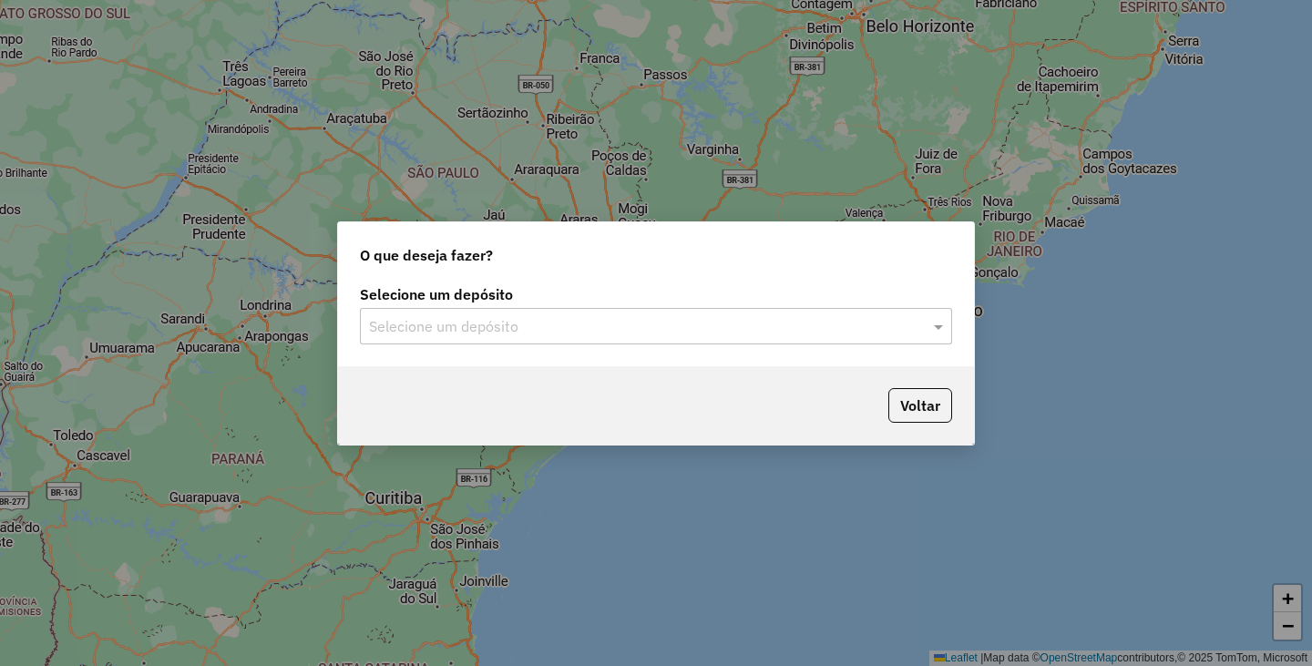
click at [562, 320] on input "text" at bounding box center [637, 327] width 537 height 22
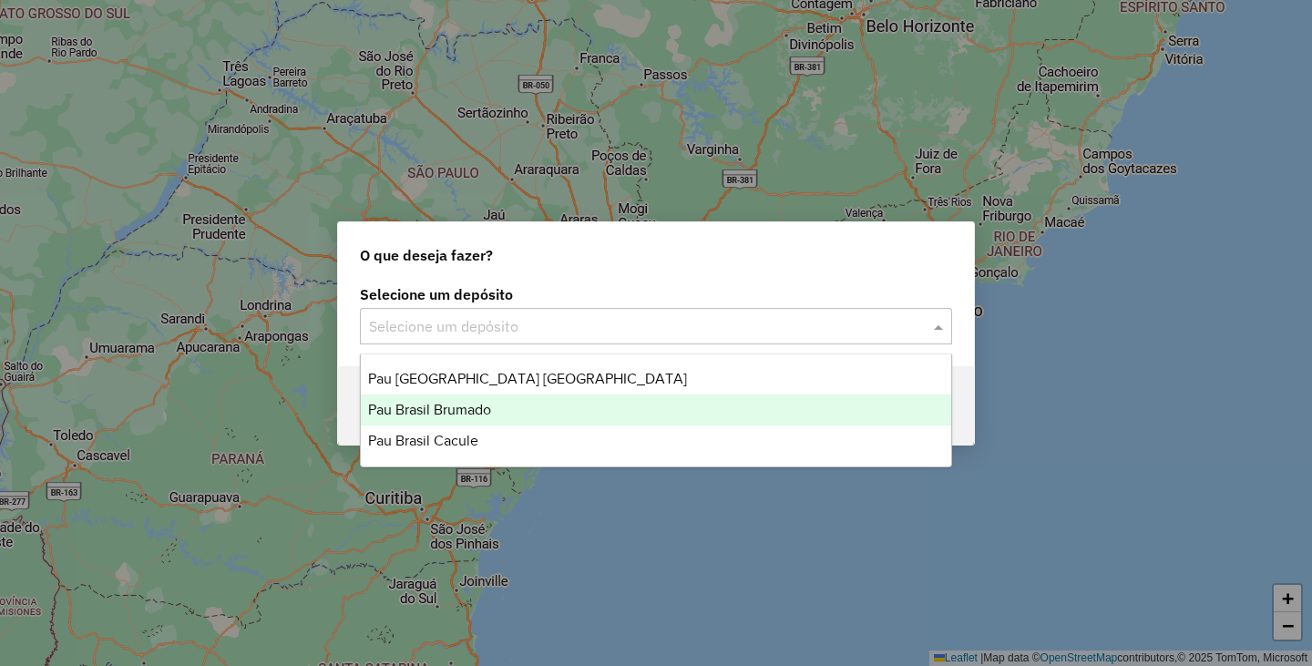
click at [518, 404] on div "Pau Brasil Brumado" at bounding box center [656, 409] width 590 height 31
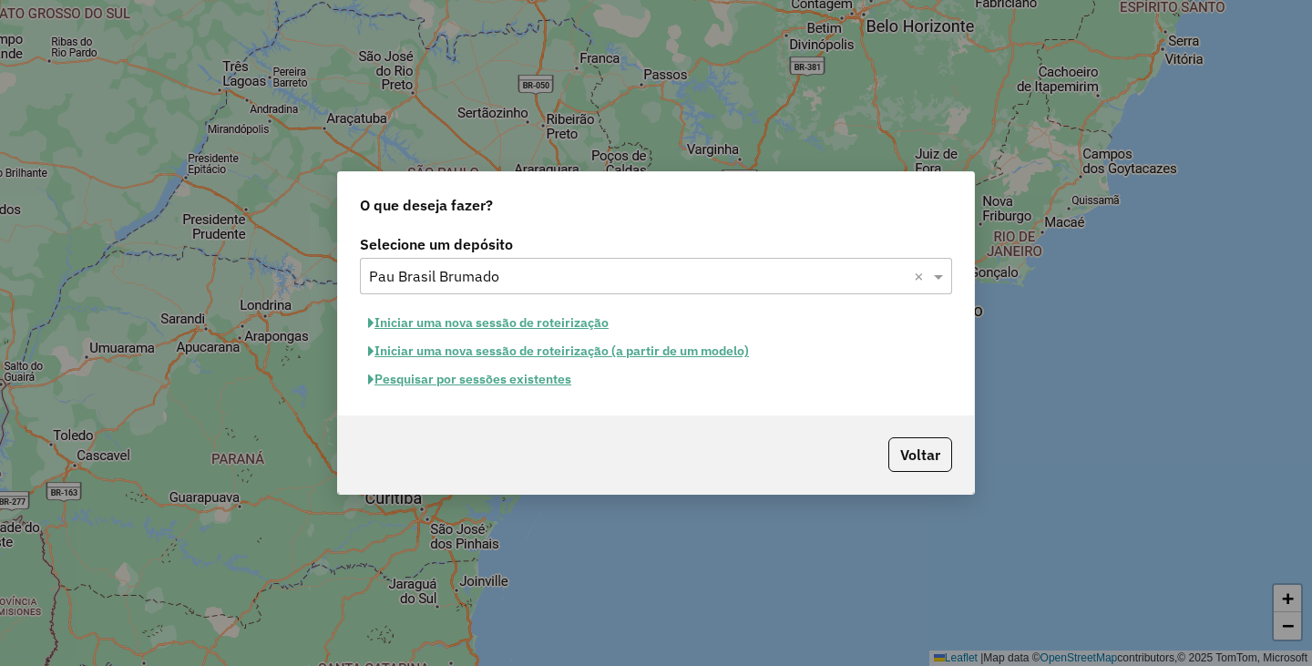
click at [548, 316] on button "Iniciar uma nova sessão de roteirização" at bounding box center [488, 323] width 257 height 28
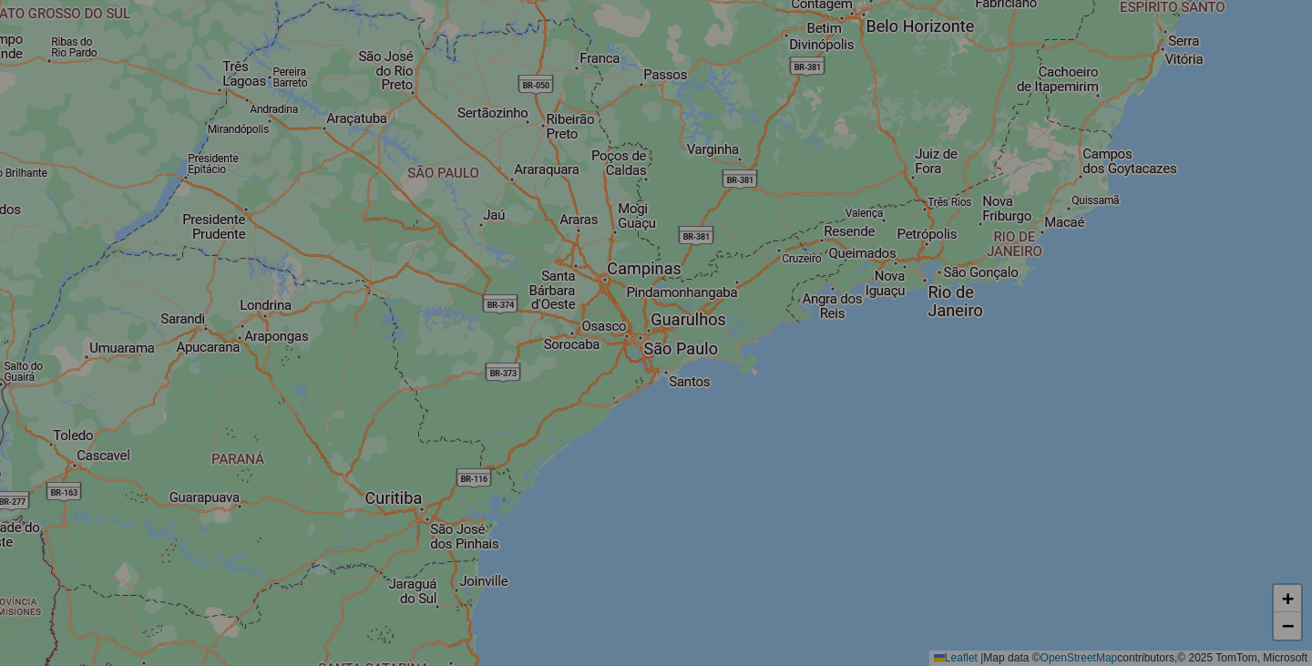
select select "*"
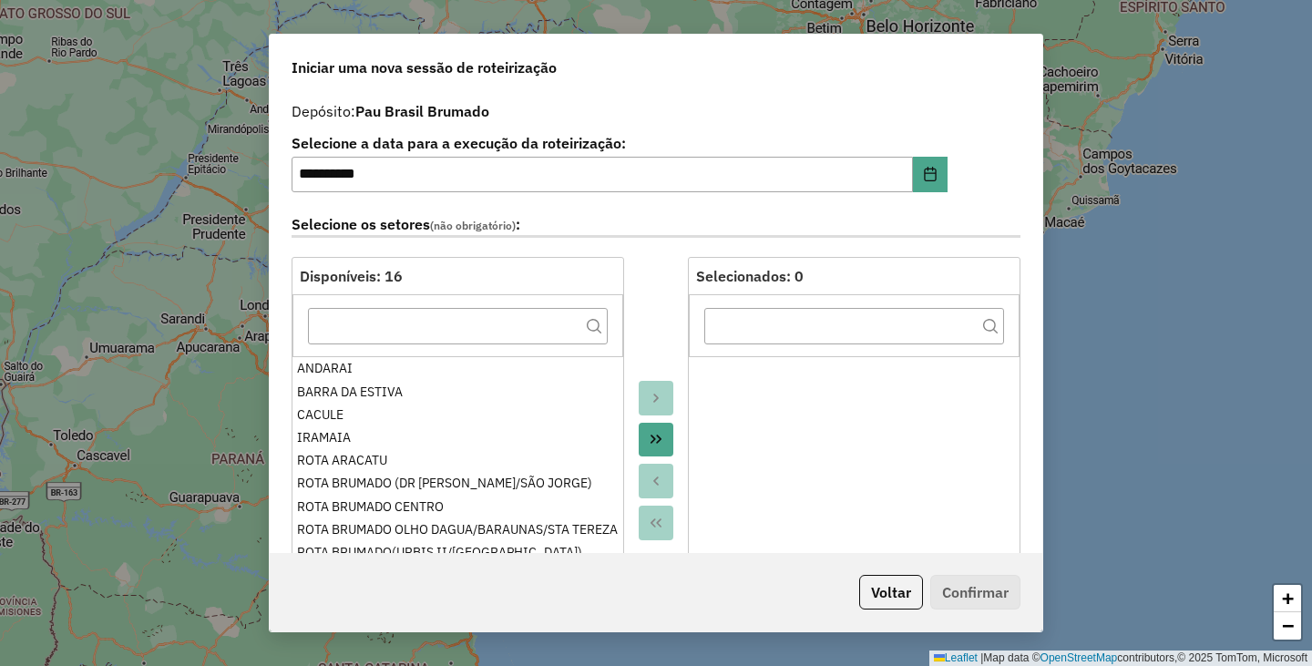
click at [652, 434] on icon "Move All to Target" at bounding box center [656, 439] width 15 height 15
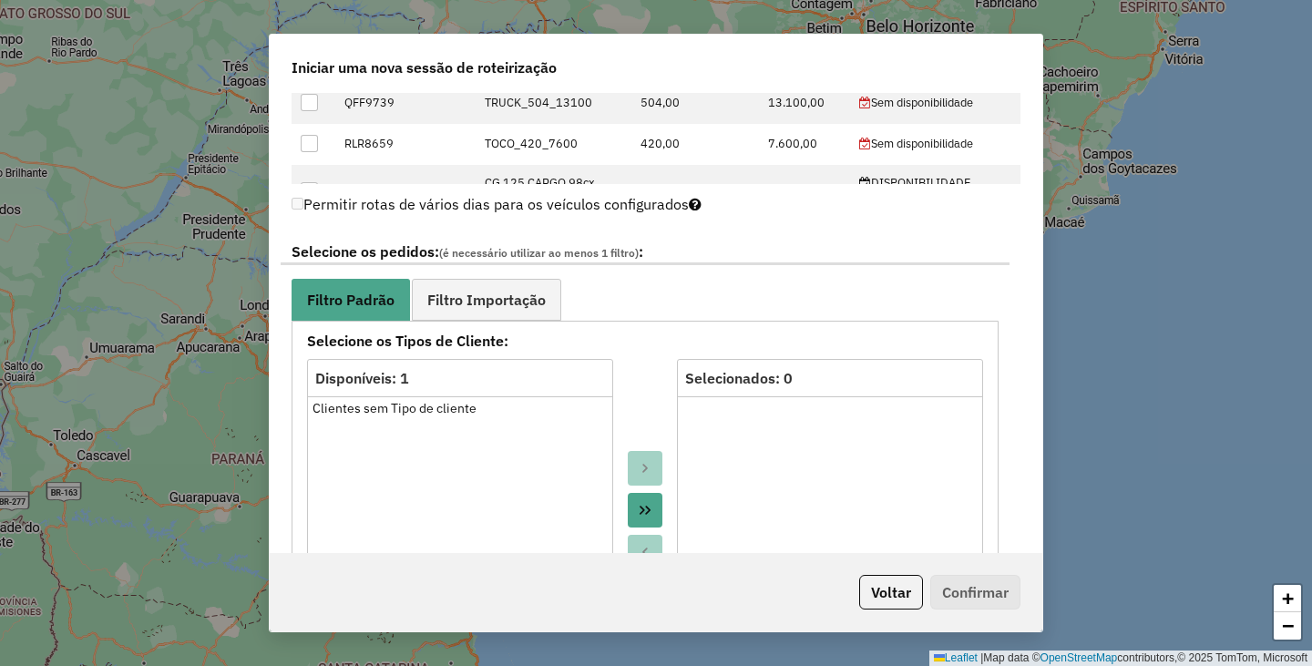
scroll to position [820, 0]
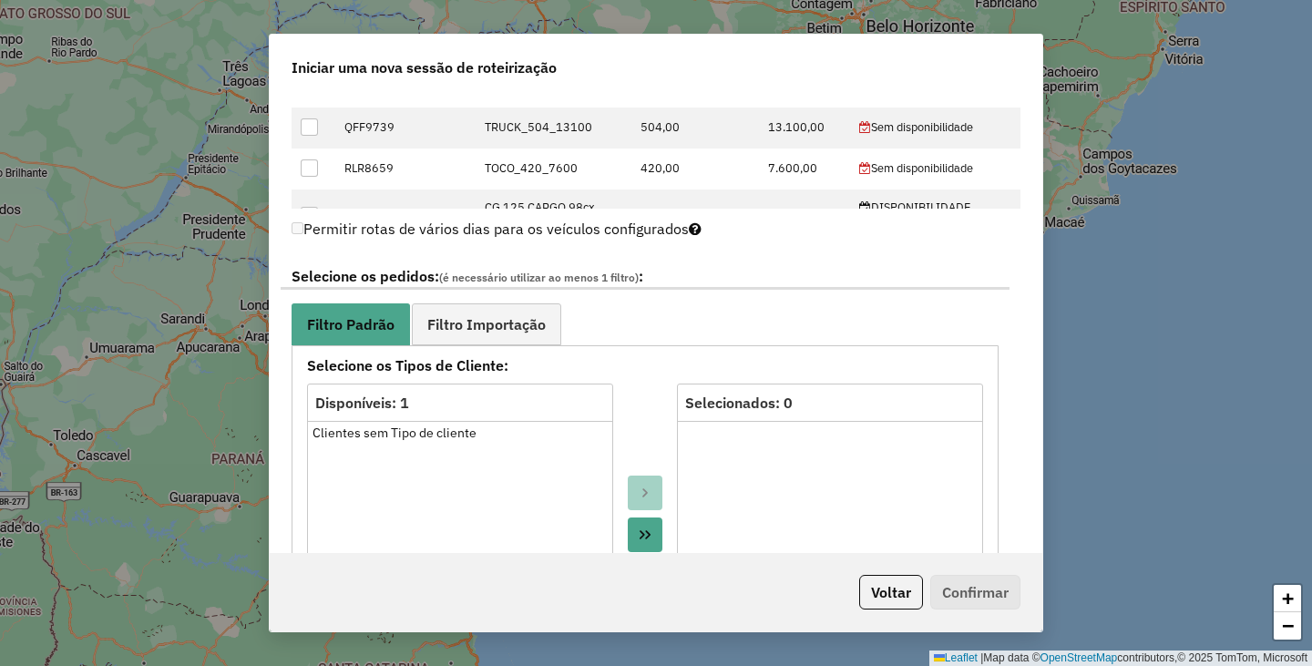
click at [652, 540] on button "Move All to Target" at bounding box center [645, 534] width 35 height 35
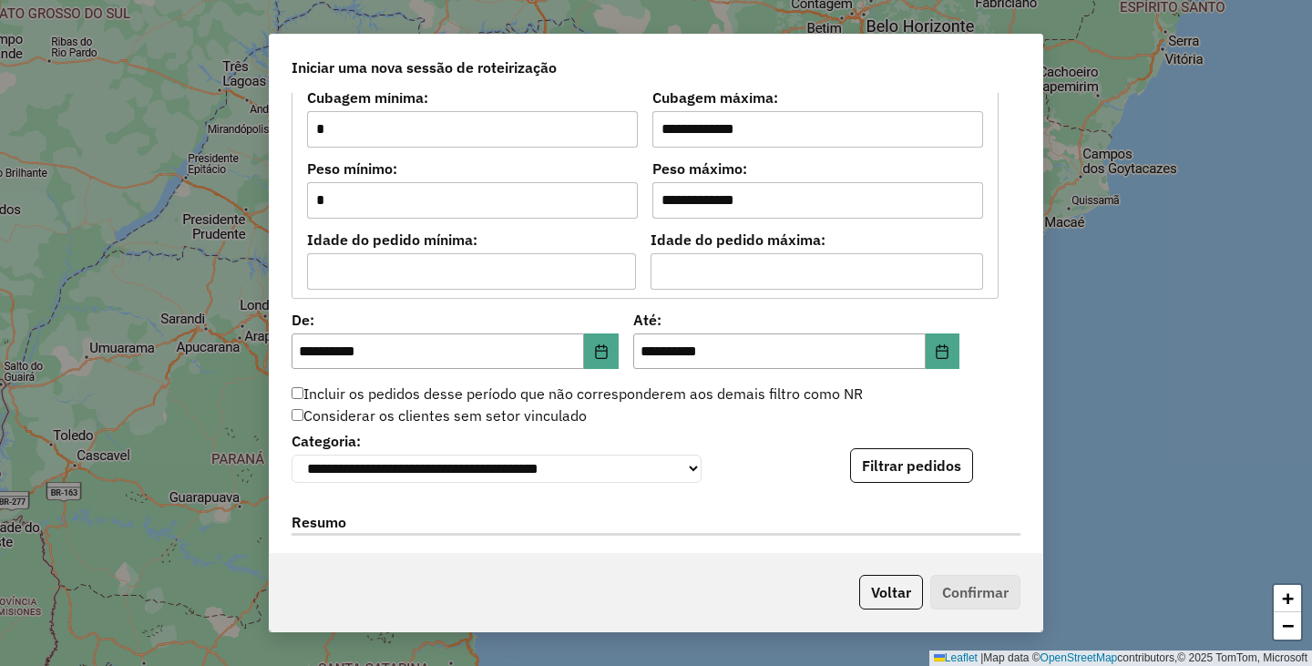
scroll to position [1640, 0]
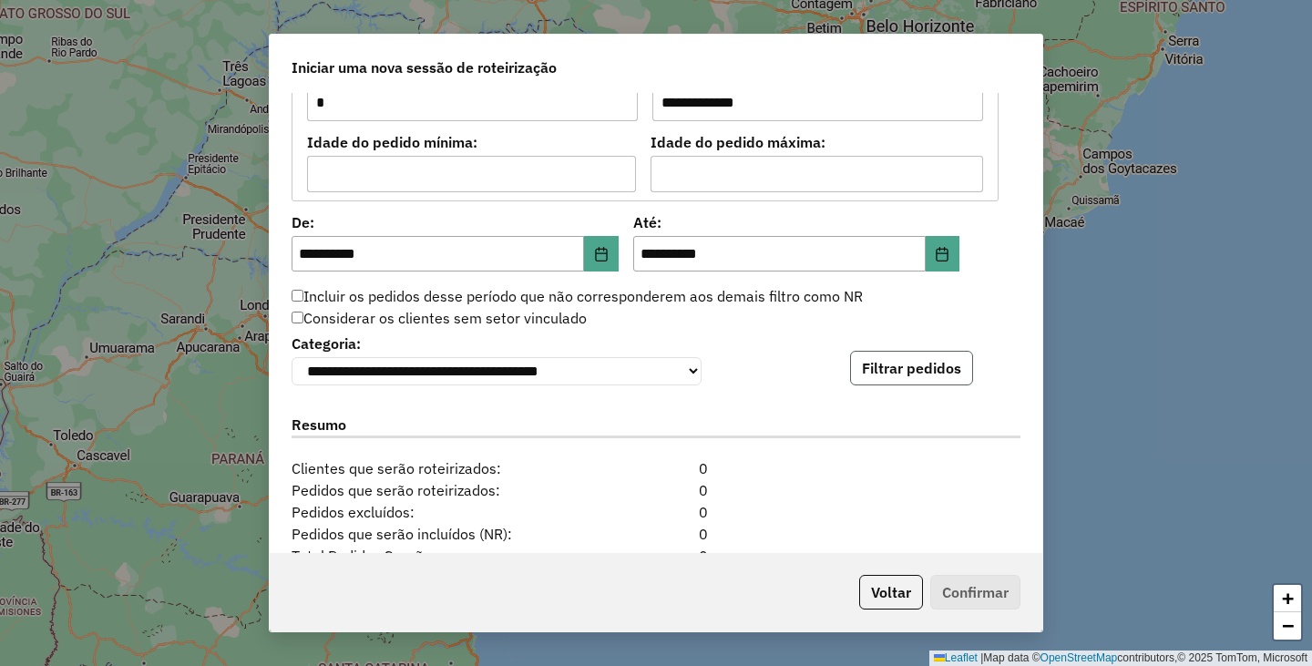
click at [927, 371] on button "Filtrar pedidos" at bounding box center [911, 368] width 123 height 35
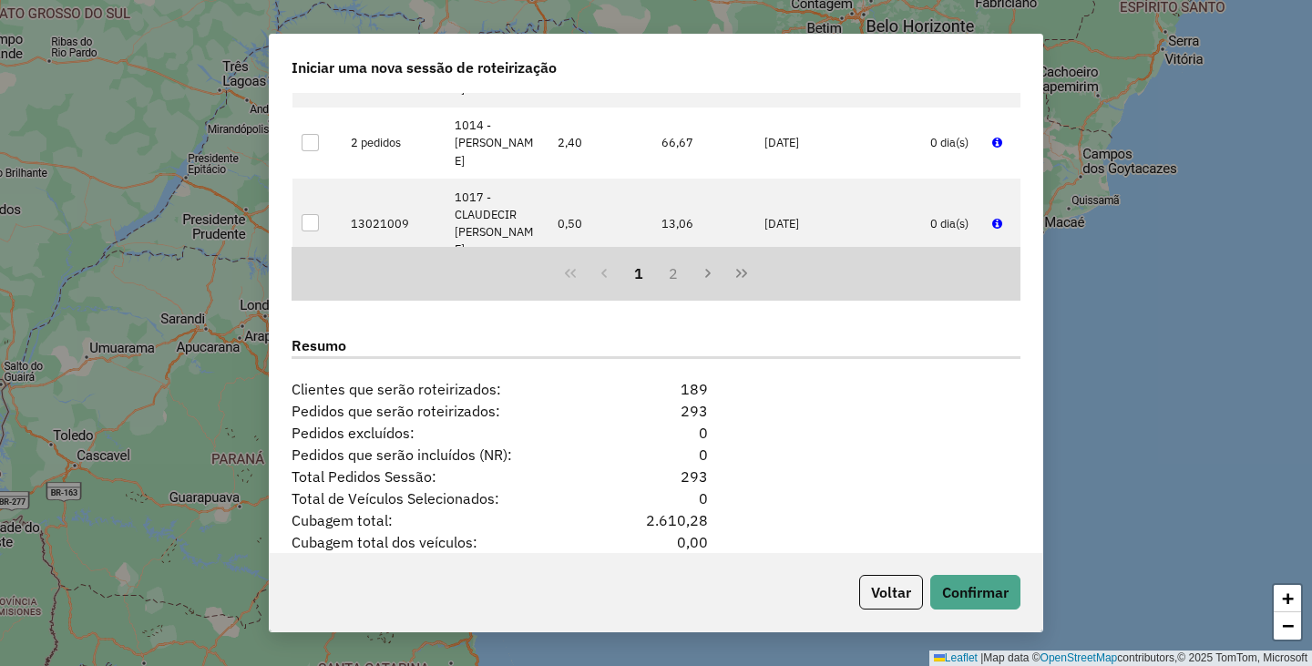
scroll to position [2225, 0]
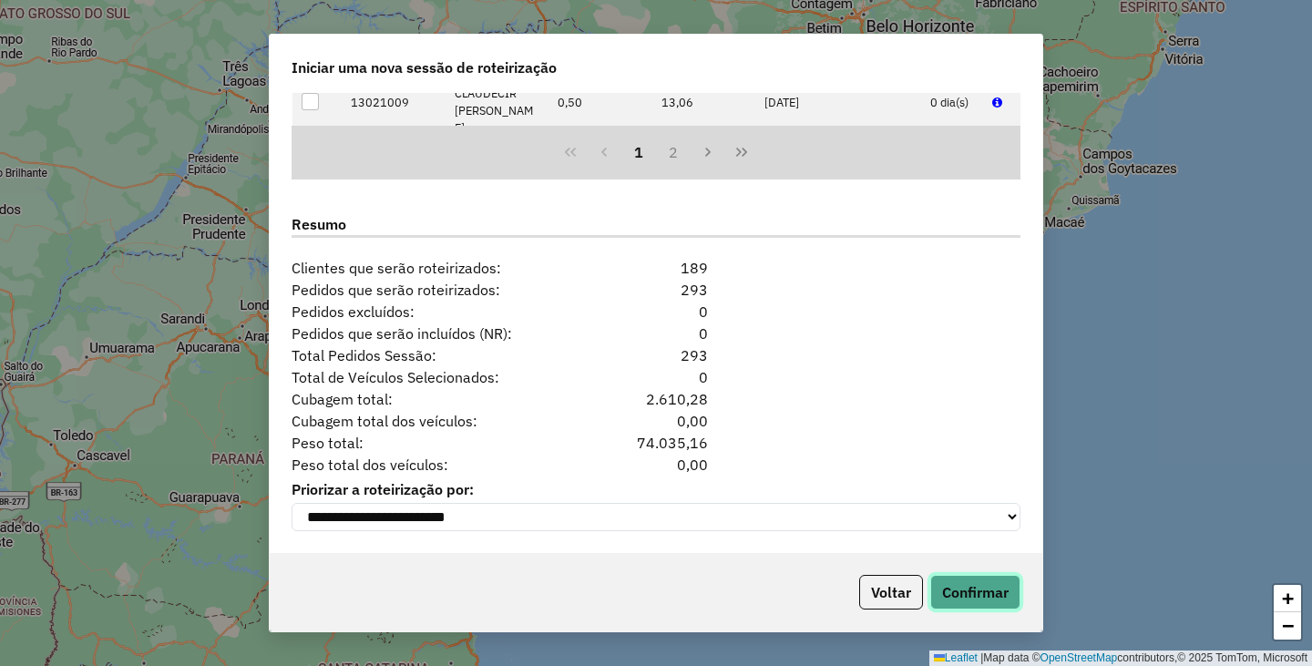
click at [982, 587] on button "Confirmar" at bounding box center [975, 592] width 90 height 35
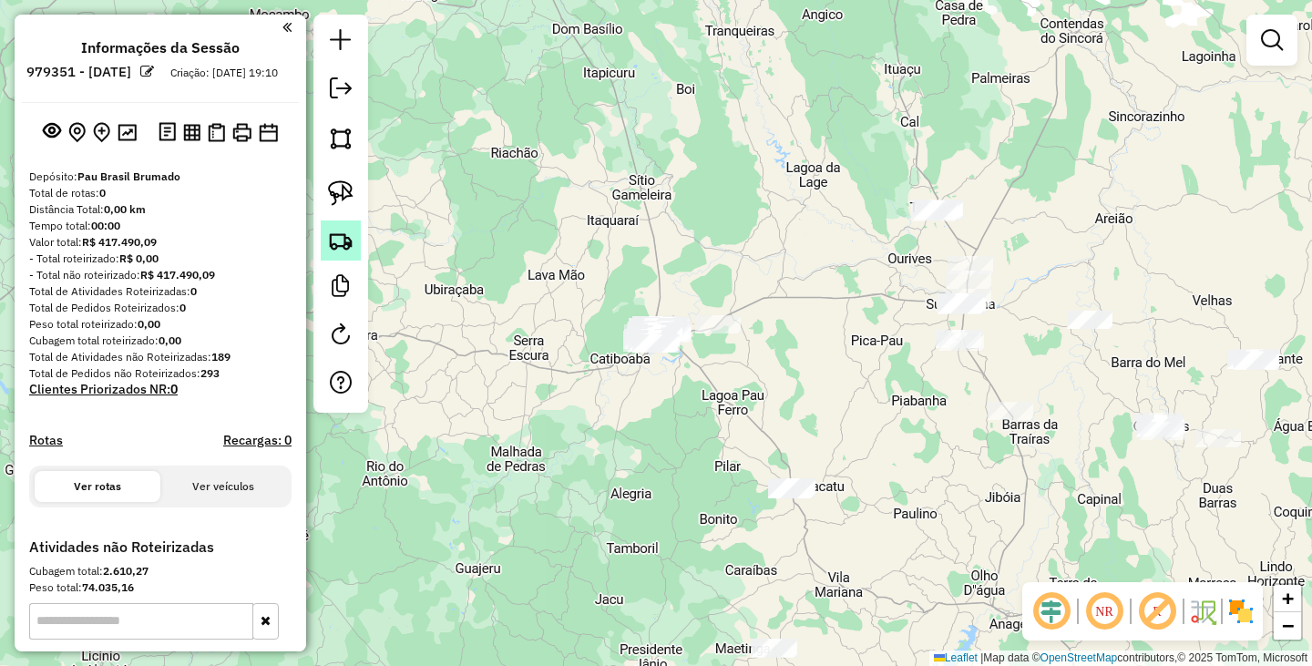
click at [338, 230] on img at bounding box center [341, 241] width 26 height 26
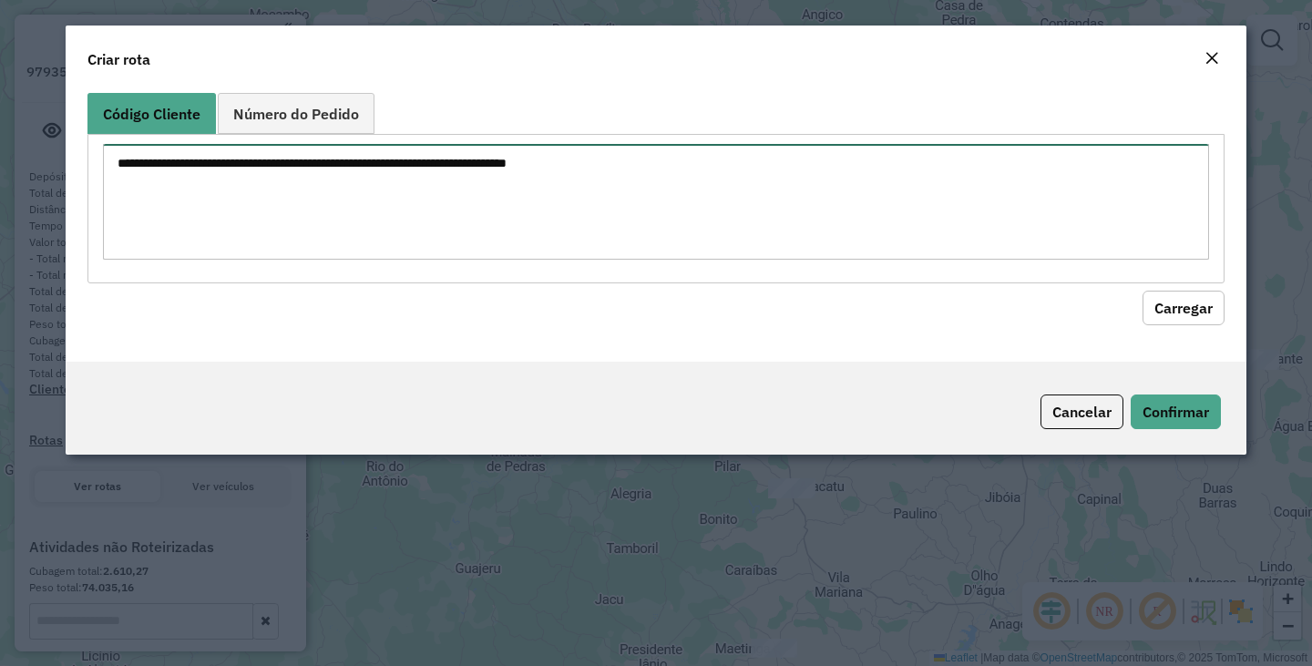
click at [504, 219] on textarea at bounding box center [656, 202] width 1106 height 116
paste textarea "*** * *** *** *** ***"
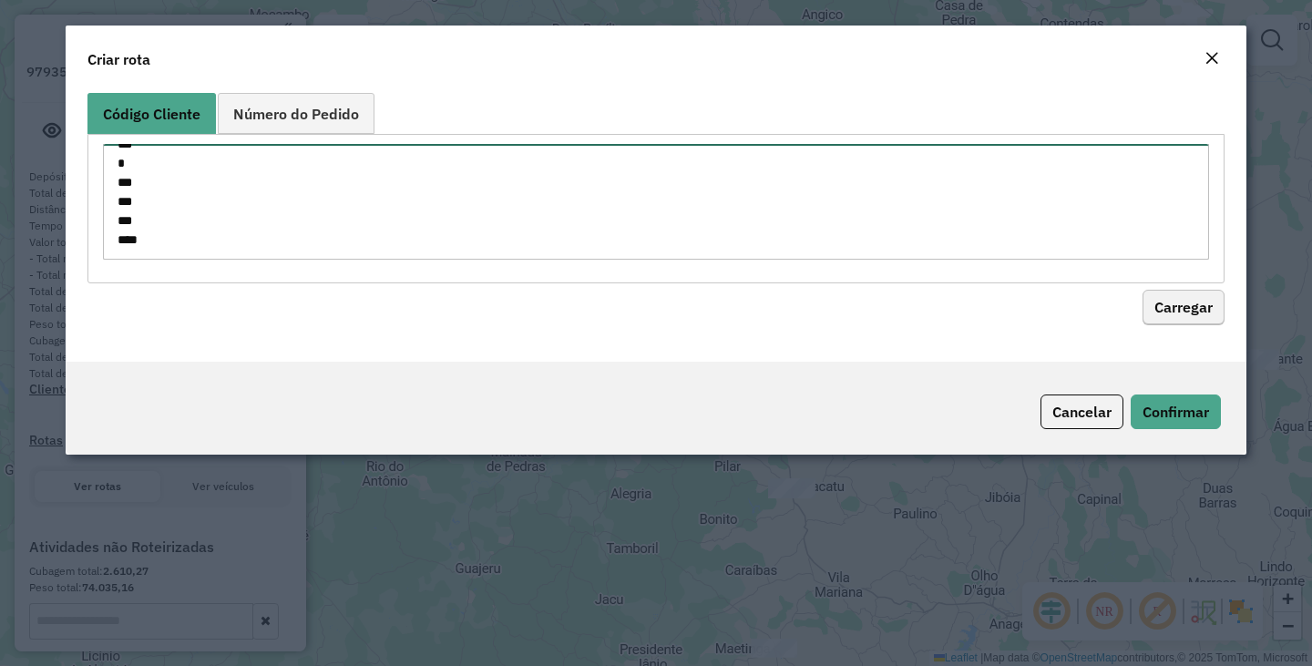
type textarea "*** * *** *** *** ***"
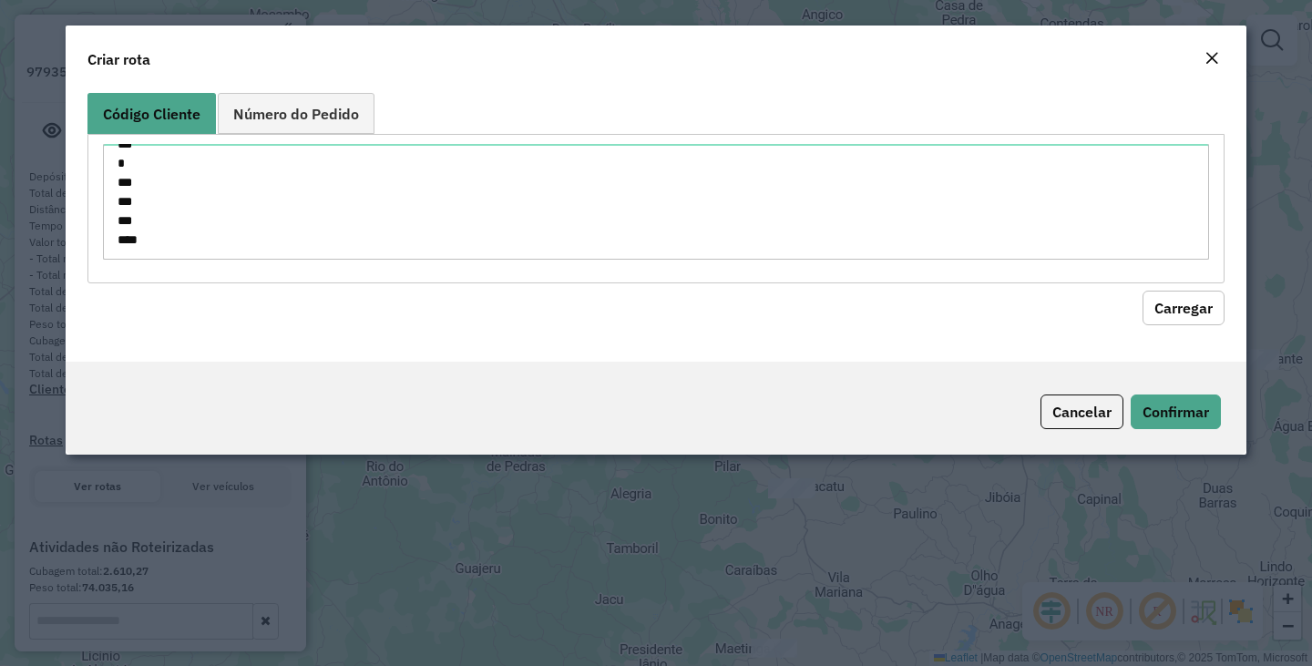
click at [1180, 307] on button "Carregar" at bounding box center [1183, 308] width 82 height 35
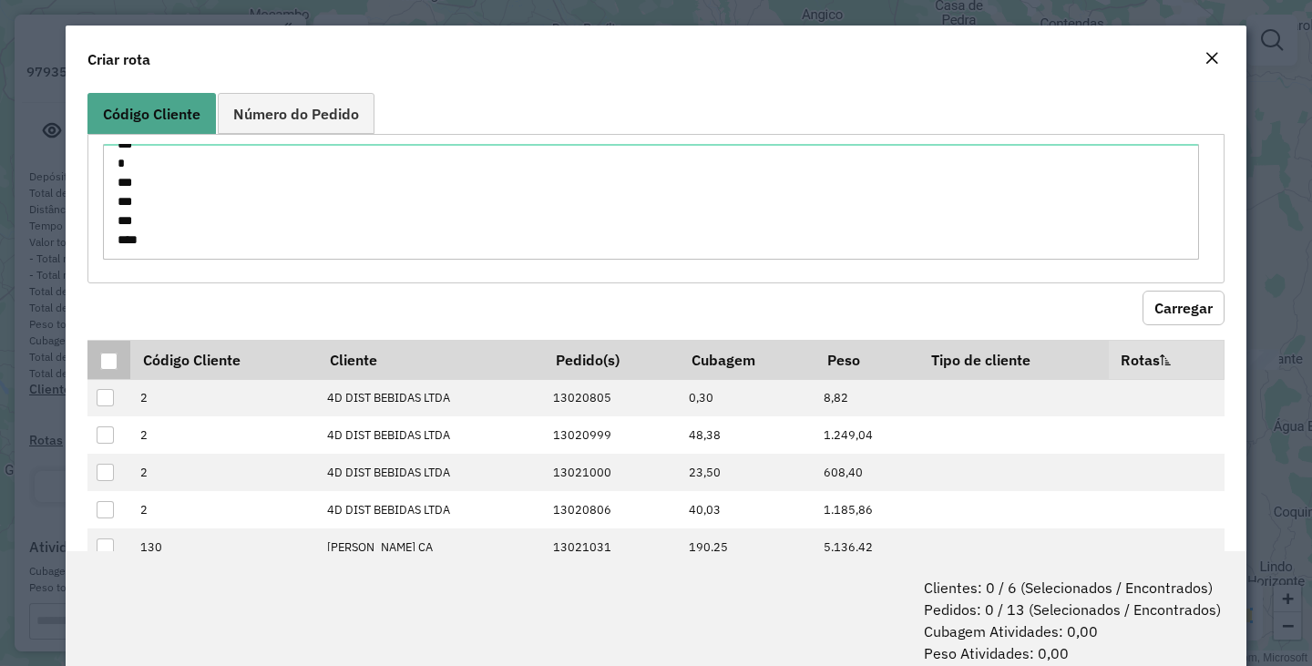
click at [112, 366] on div at bounding box center [108, 361] width 17 height 17
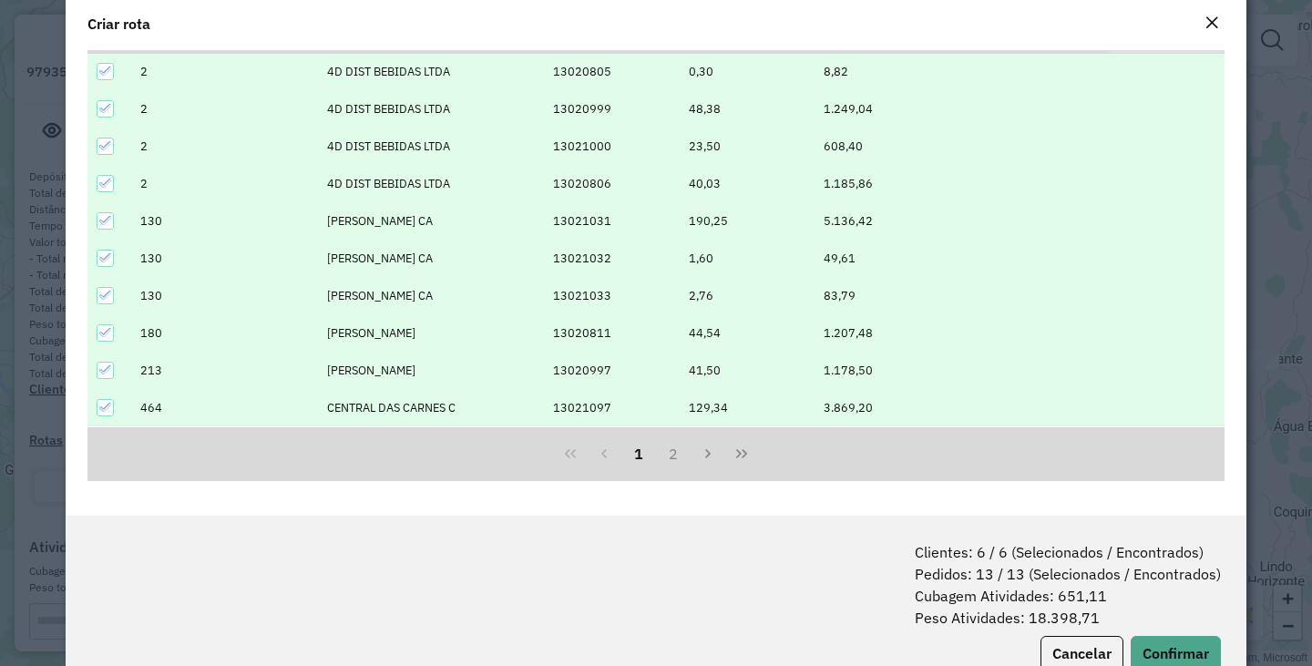
scroll to position [91, 0]
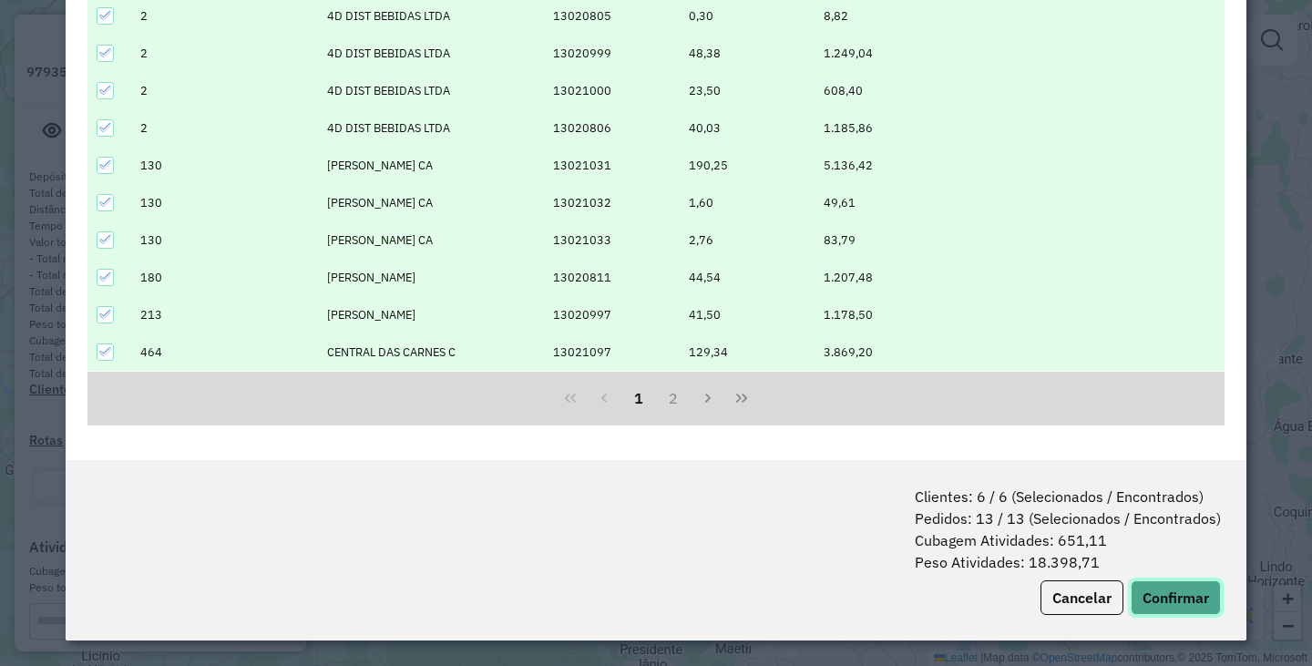
click at [1164, 592] on button "Confirmar" at bounding box center [1175, 597] width 90 height 35
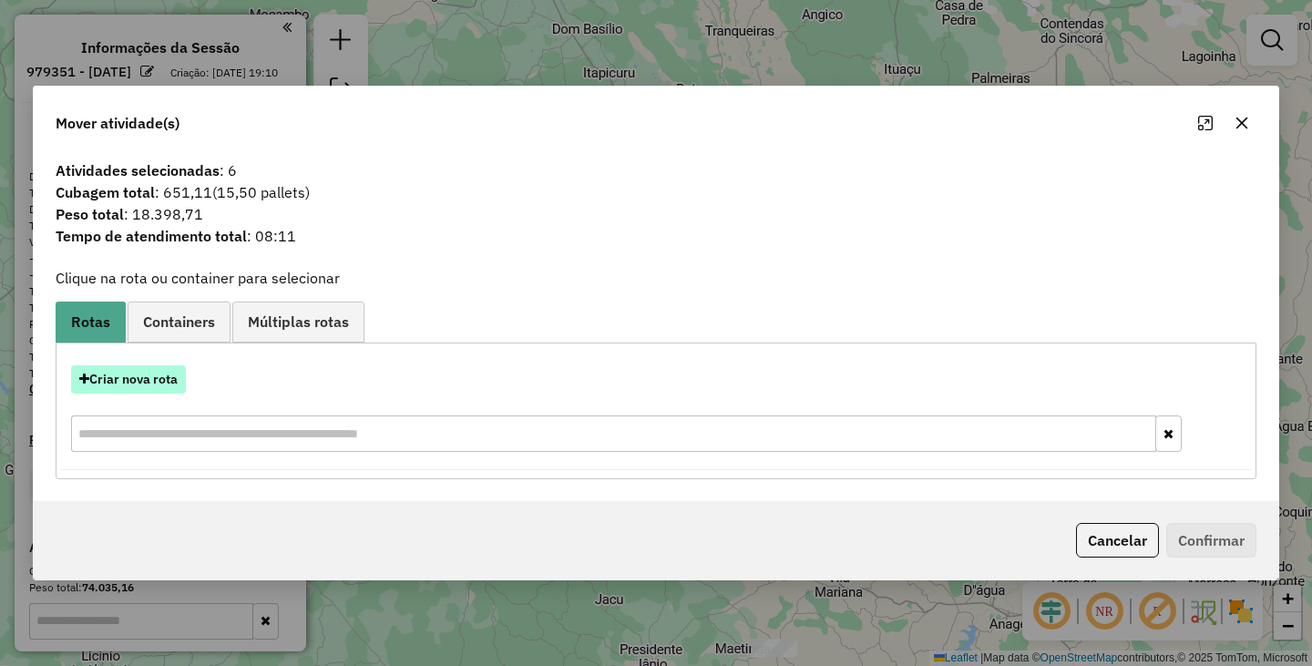
click at [175, 367] on button "Criar nova rota" at bounding box center [128, 379] width 115 height 28
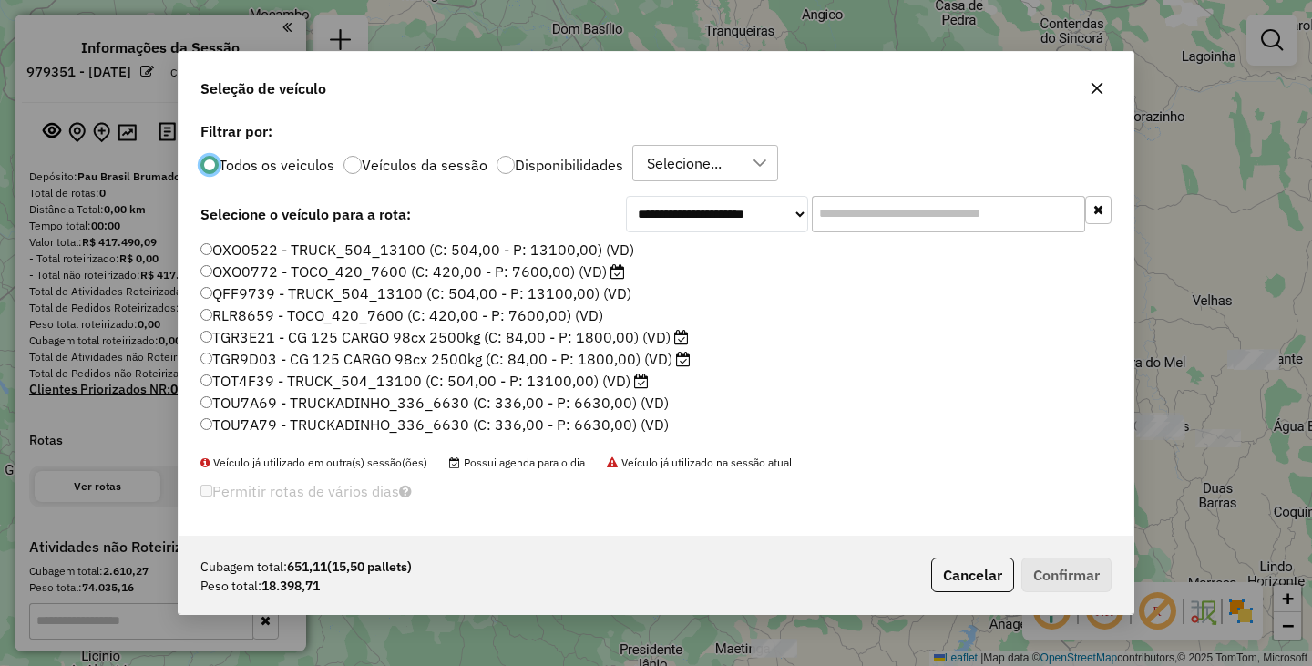
scroll to position [10, 5]
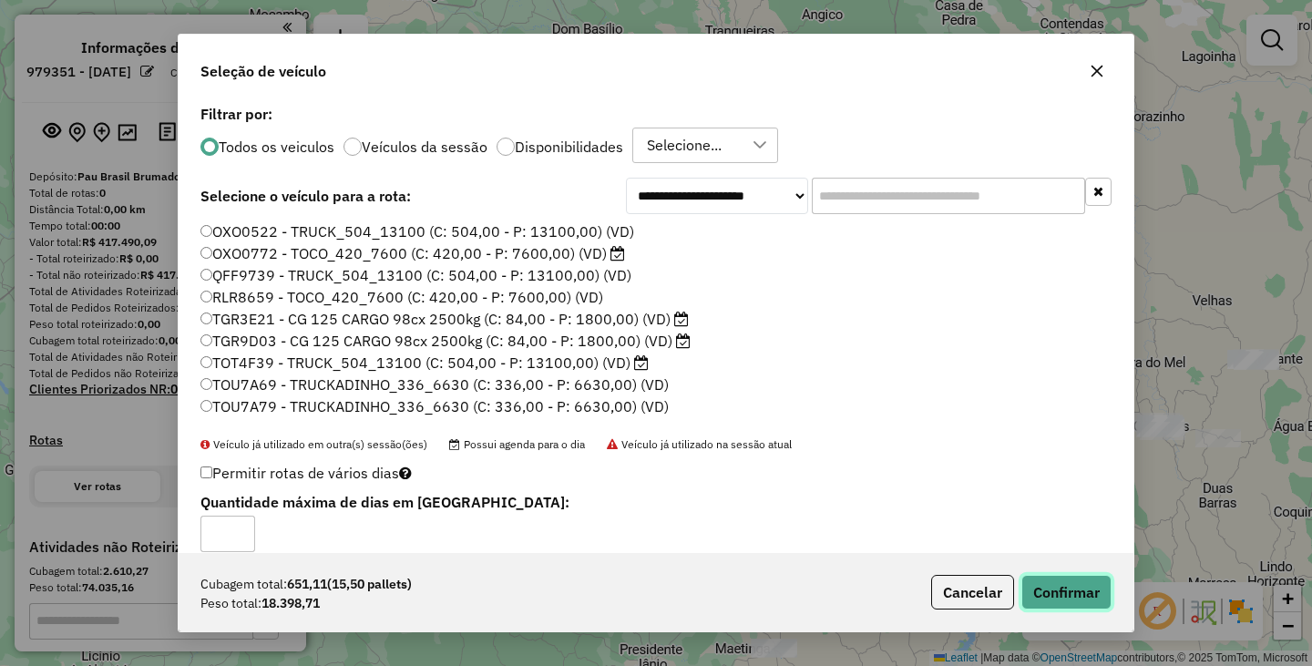
click at [1066, 588] on button "Confirmar" at bounding box center [1066, 592] width 90 height 35
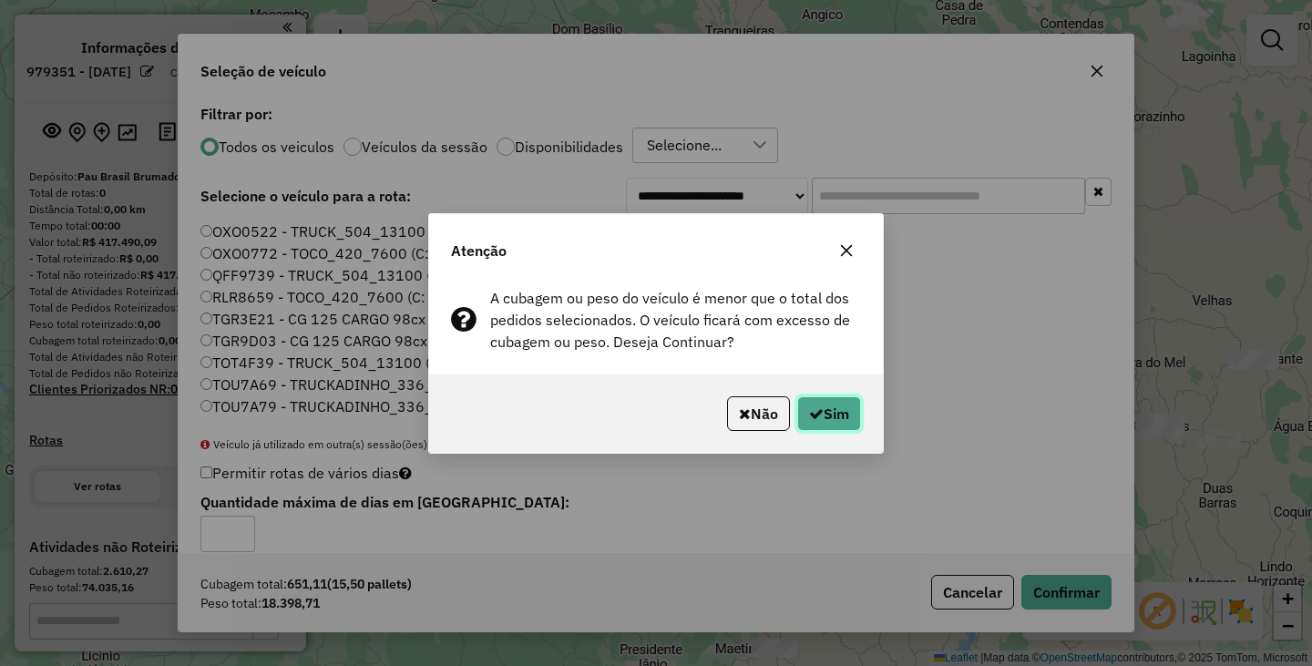
click at [822, 415] on button "Sim" at bounding box center [829, 413] width 64 height 35
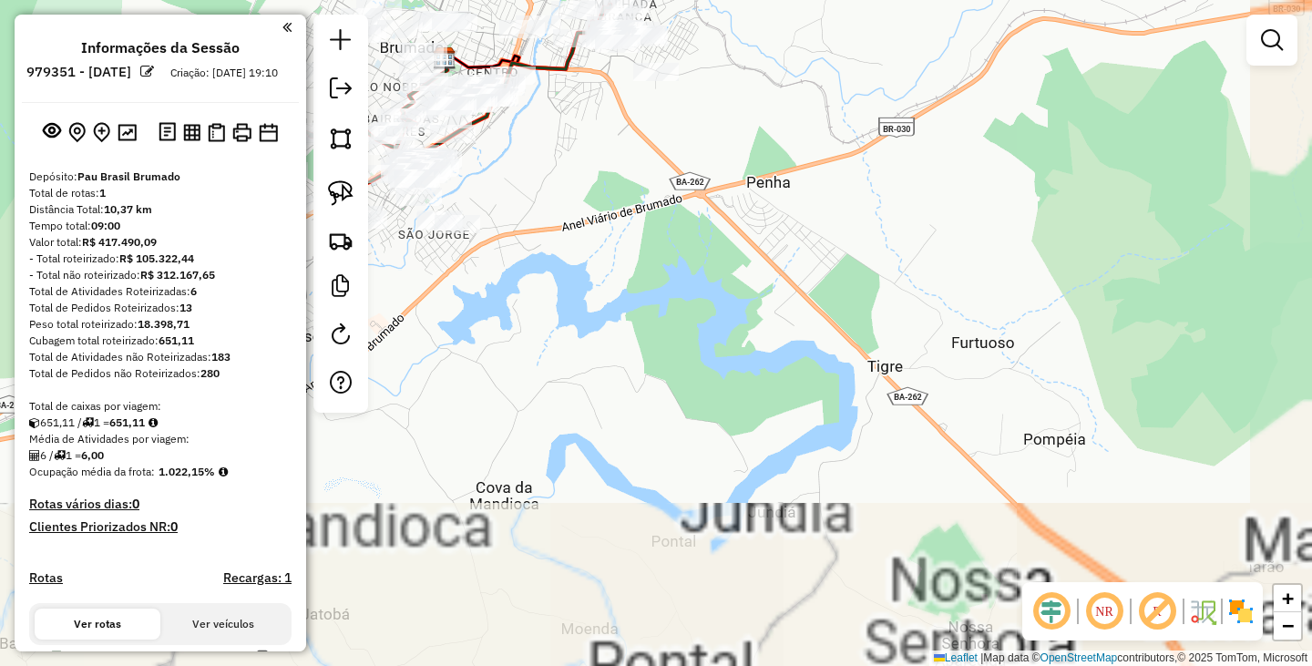
drag, startPoint x: 492, startPoint y: 231, endPoint x: 769, endPoint y: 356, distance: 303.8
click at [768, 356] on div "Janela de atendimento Grade de atendimento Capacidade Transportadoras Veículos …" at bounding box center [656, 333] width 1312 height 666
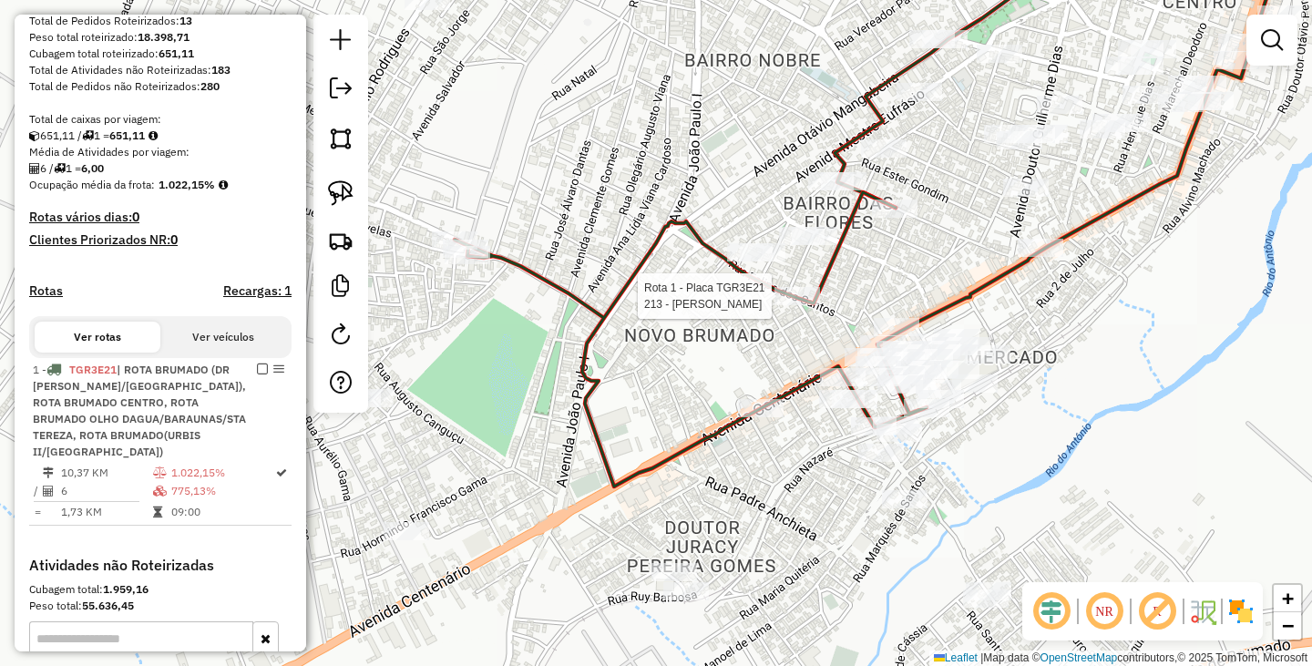
select select "**********"
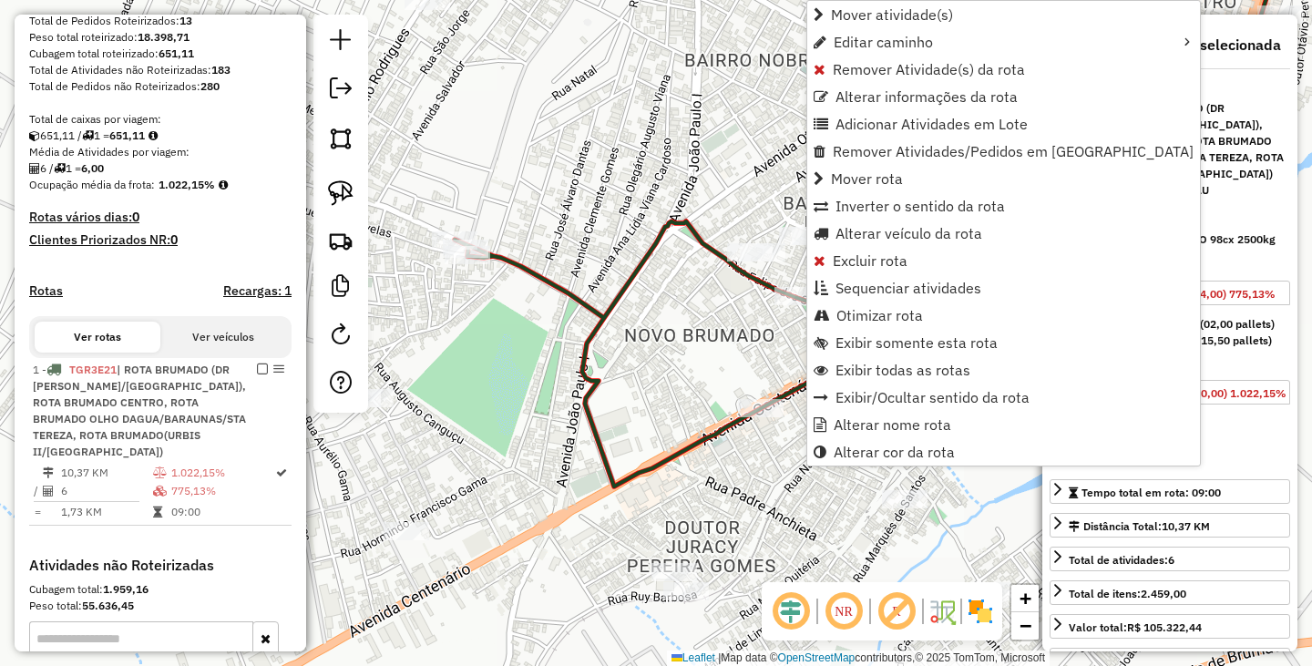
scroll to position [552, 0]
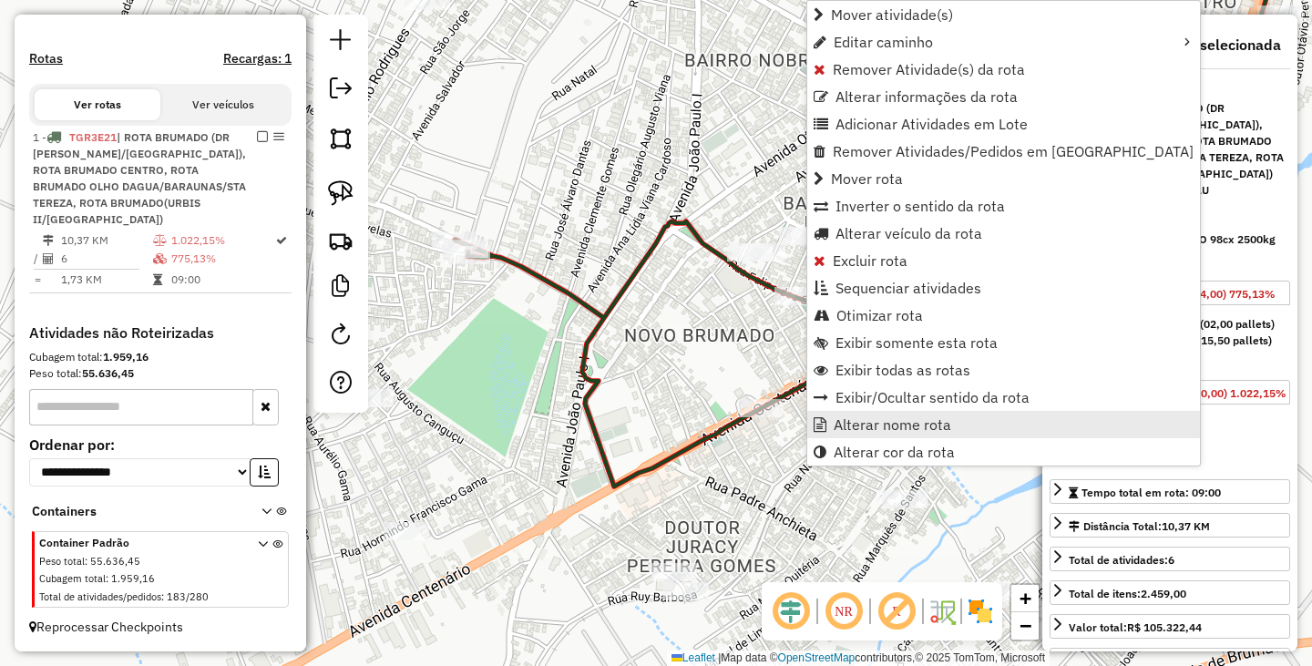
click at [883, 414] on link "Alterar nome rota" at bounding box center [1003, 424] width 393 height 27
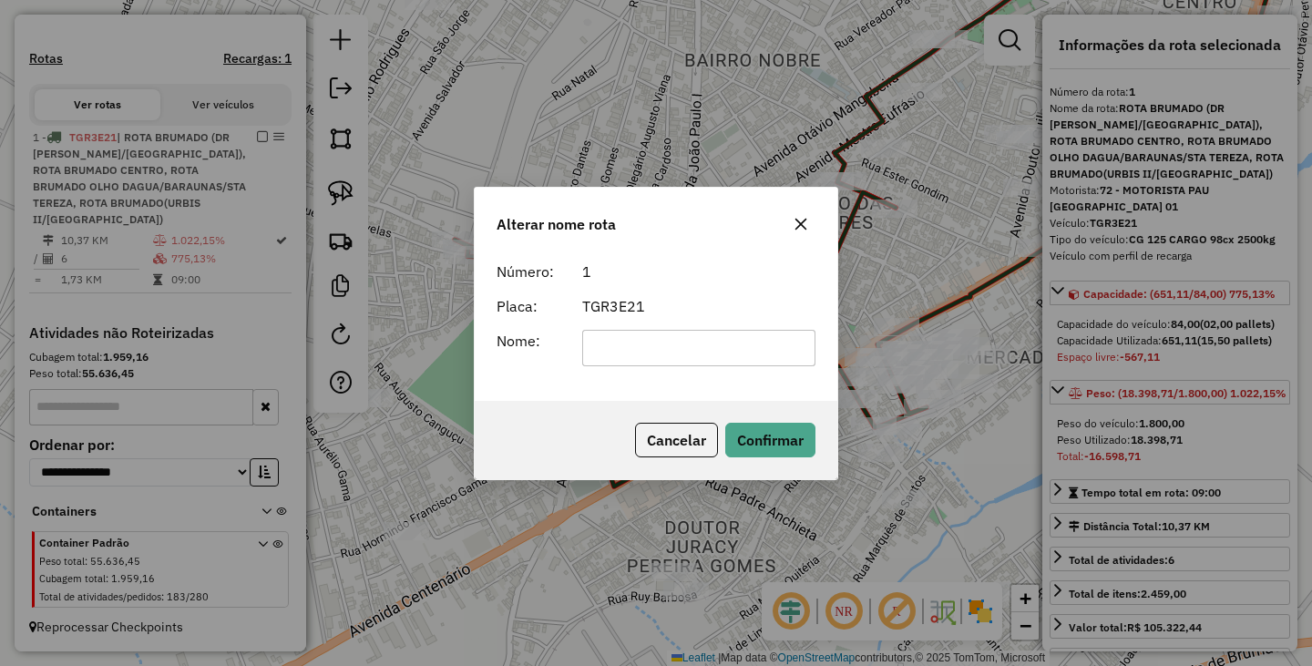
scroll to position [0, 0]
type input "**********"
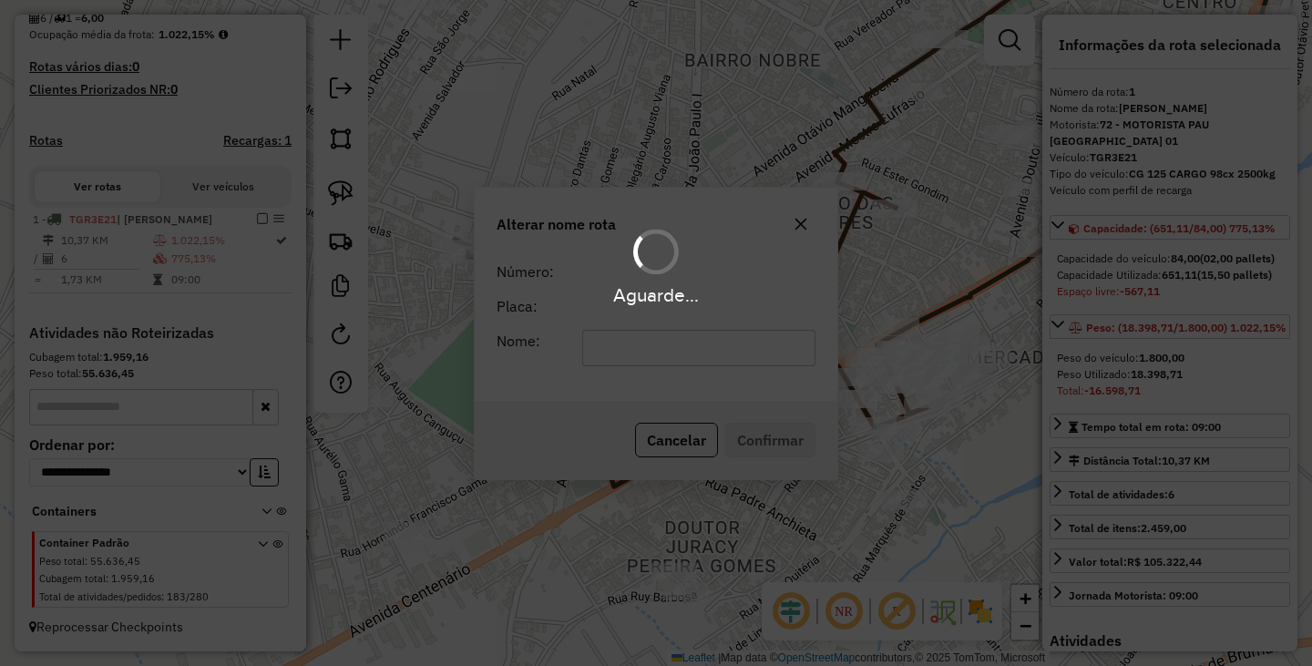
scroll to position [454, 0]
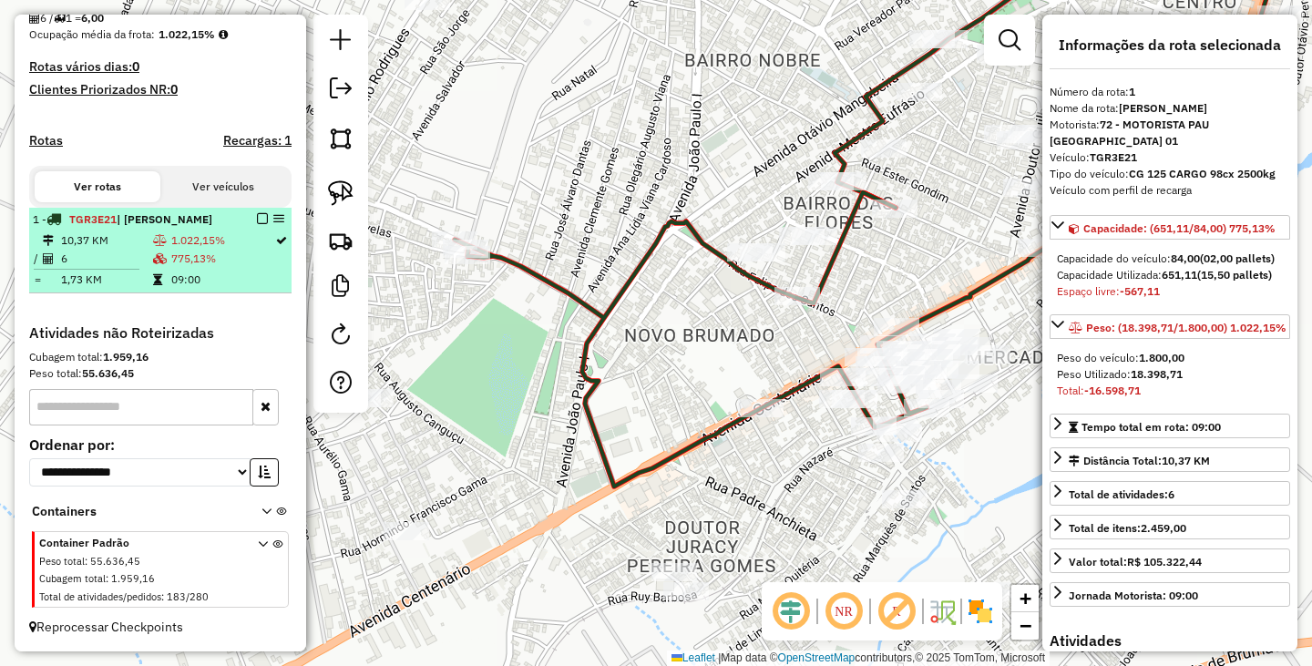
click at [257, 217] on em at bounding box center [262, 218] width 11 height 11
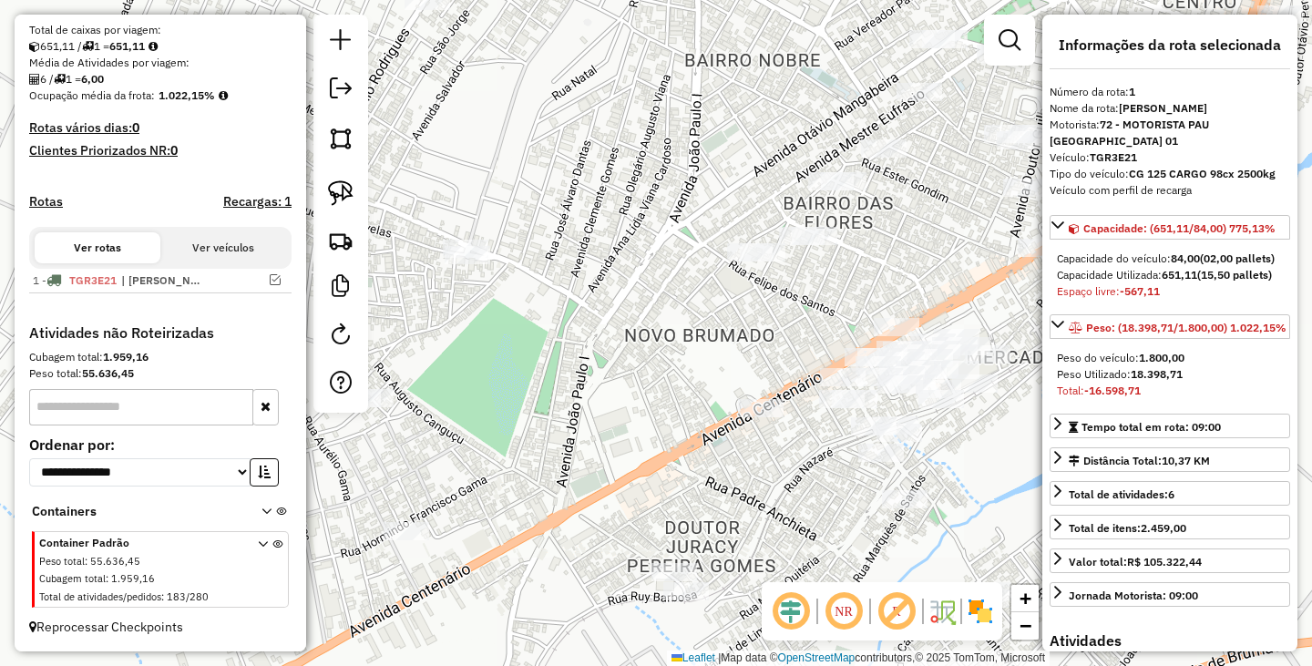
click at [577, 258] on div "Janela de atendimento Grade de atendimento Capacidade Transportadoras Veículos …" at bounding box center [656, 333] width 1312 height 666
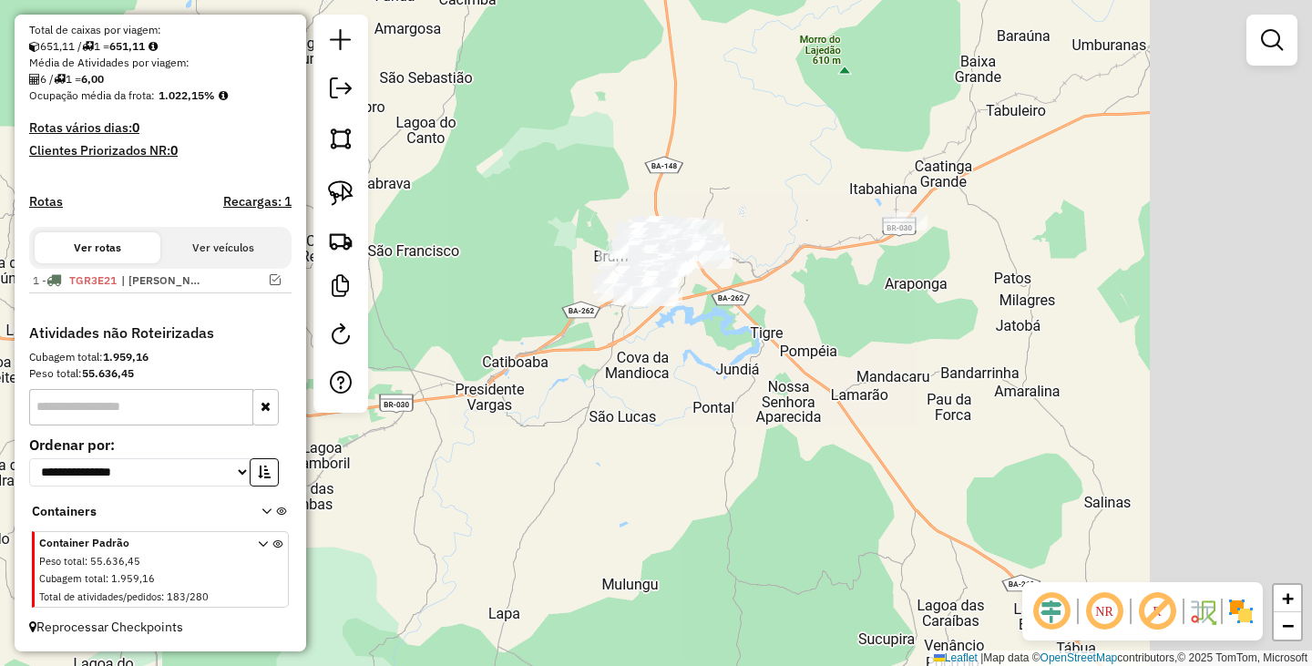
drag, startPoint x: 912, startPoint y: 354, endPoint x: 808, endPoint y: 354, distance: 103.8
click at [809, 354] on div "Janela de atendimento Grade de atendimento Capacidade Transportadoras Veículos …" at bounding box center [656, 333] width 1312 height 666
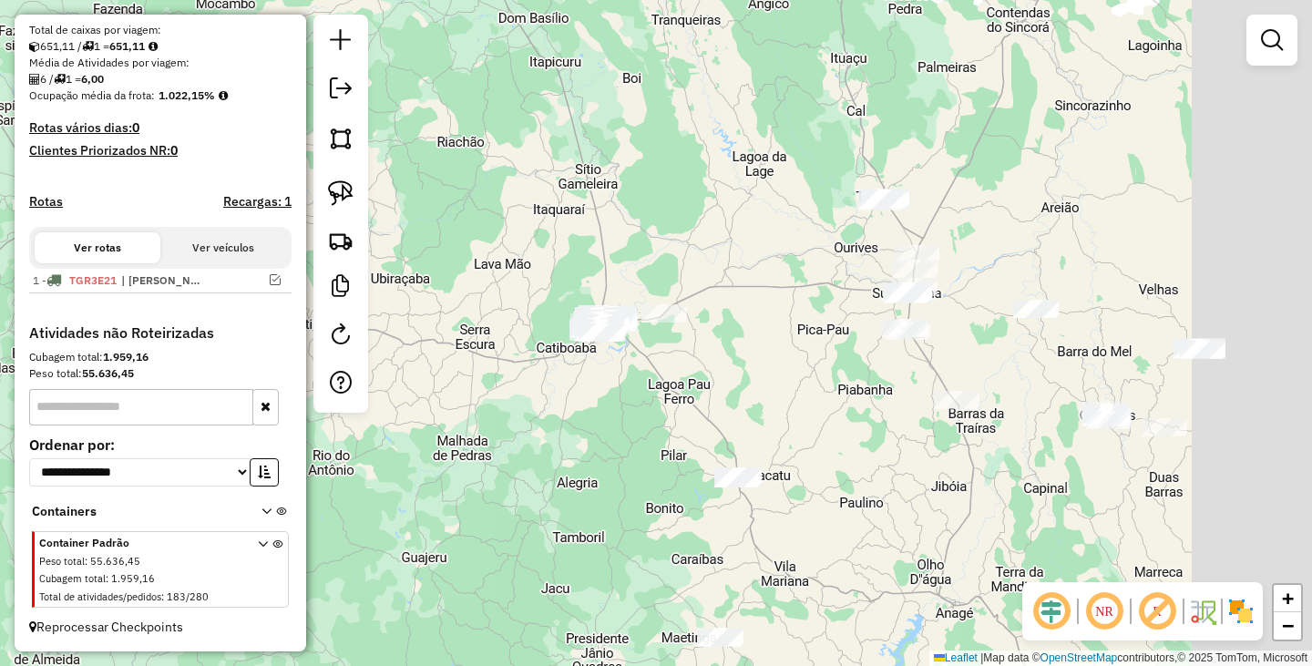
drag, startPoint x: 984, startPoint y: 384, endPoint x: 810, endPoint y: 374, distance: 174.2
click at [810, 374] on div "Janela de atendimento Grade de atendimento Capacidade Transportadoras Veículos …" at bounding box center [656, 333] width 1312 height 666
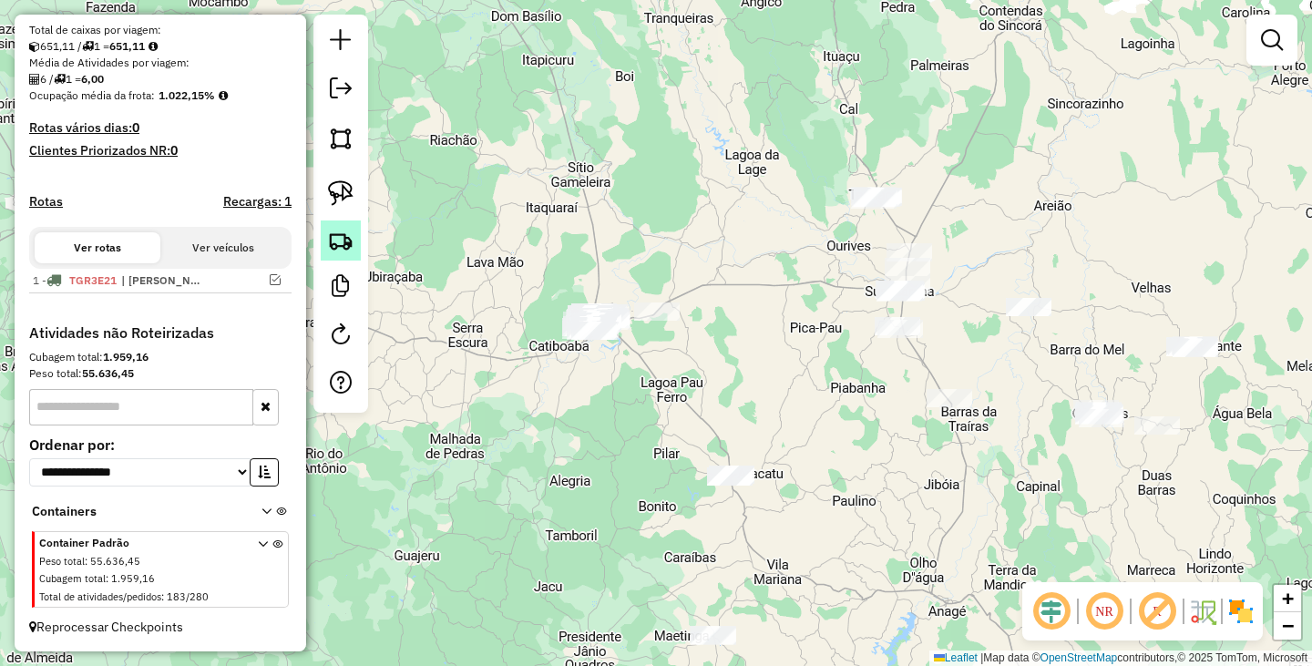
click at [329, 235] on img at bounding box center [341, 241] width 26 height 26
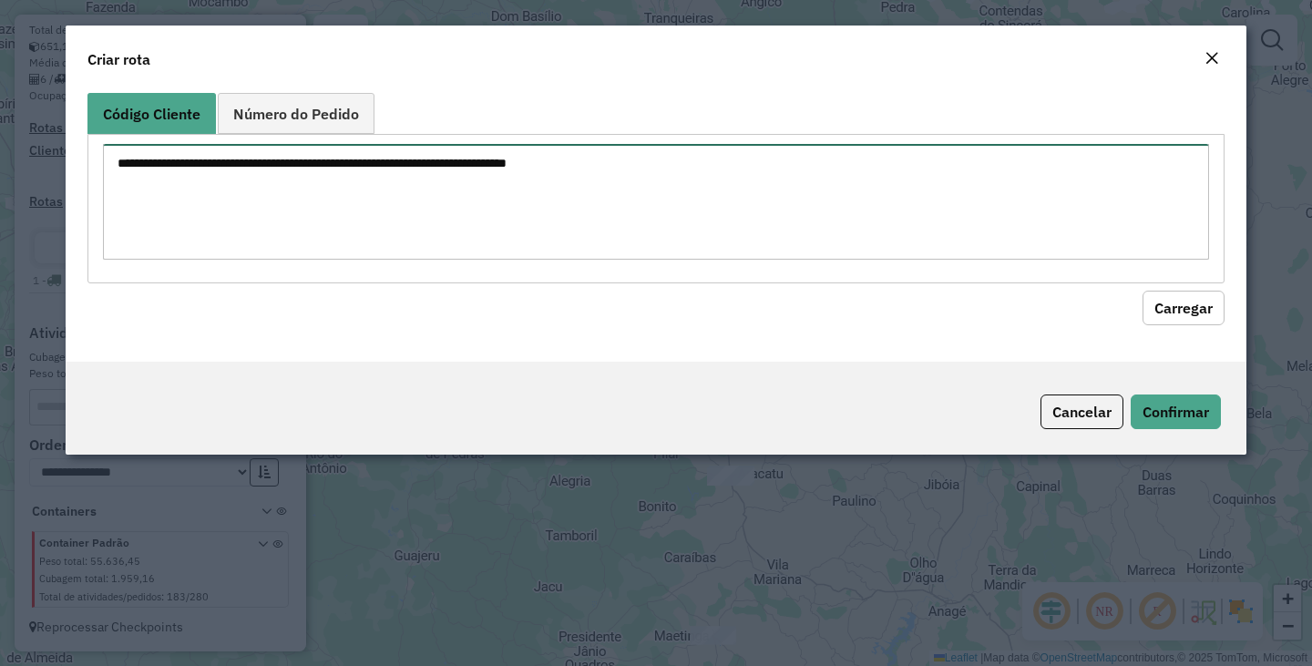
click at [496, 204] on textarea at bounding box center [656, 202] width 1106 height 116
type textarea "***"
click at [496, 204] on textarea "***" at bounding box center [656, 202] width 1106 height 116
type textarea "*** ***"
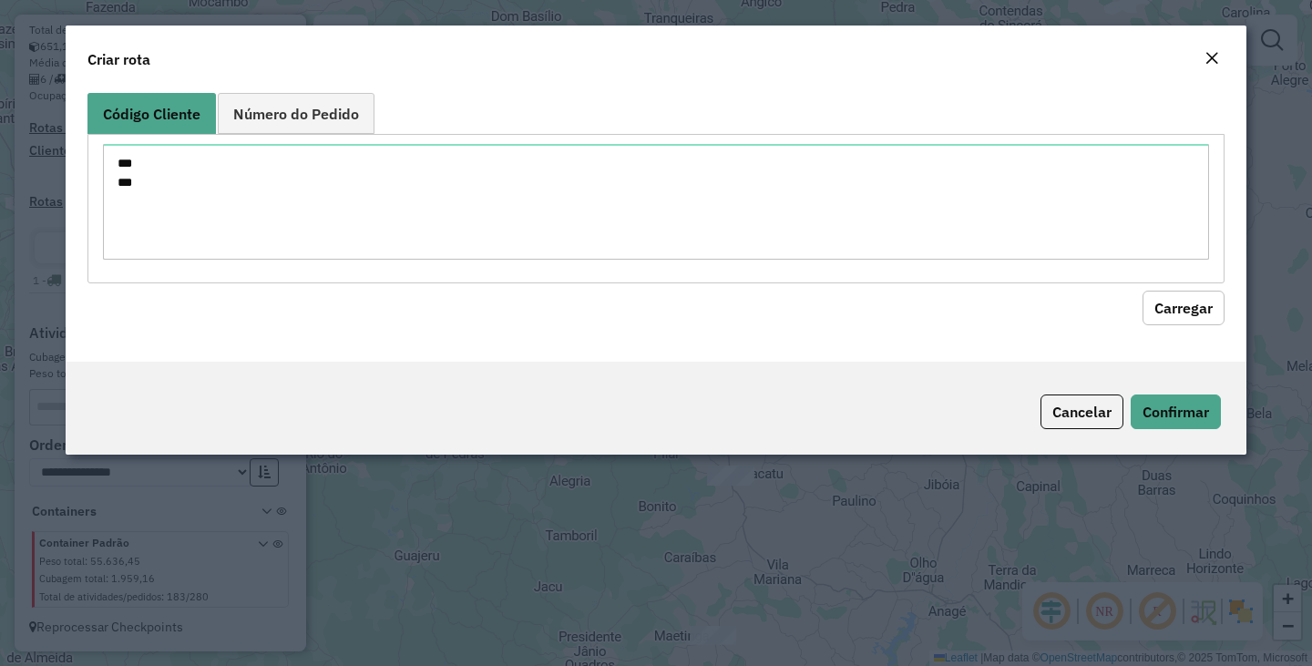
click at [1192, 294] on button "Carregar" at bounding box center [1183, 308] width 82 height 35
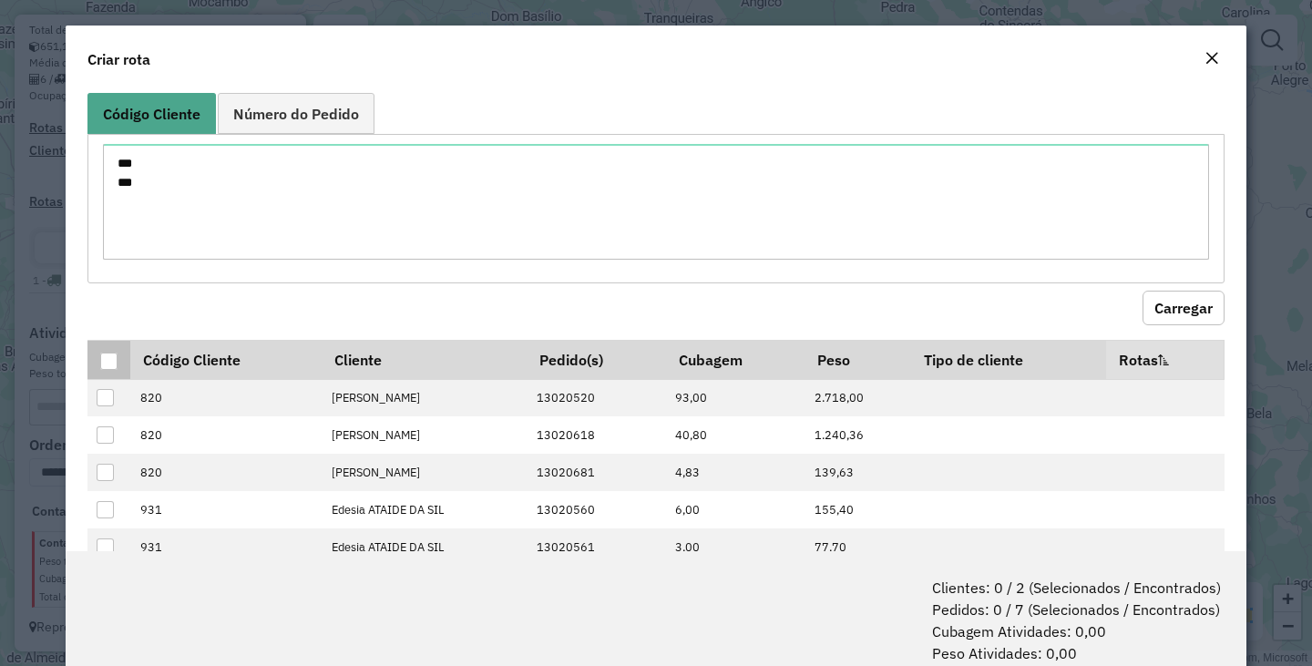
click at [108, 356] on div at bounding box center [108, 361] width 17 height 17
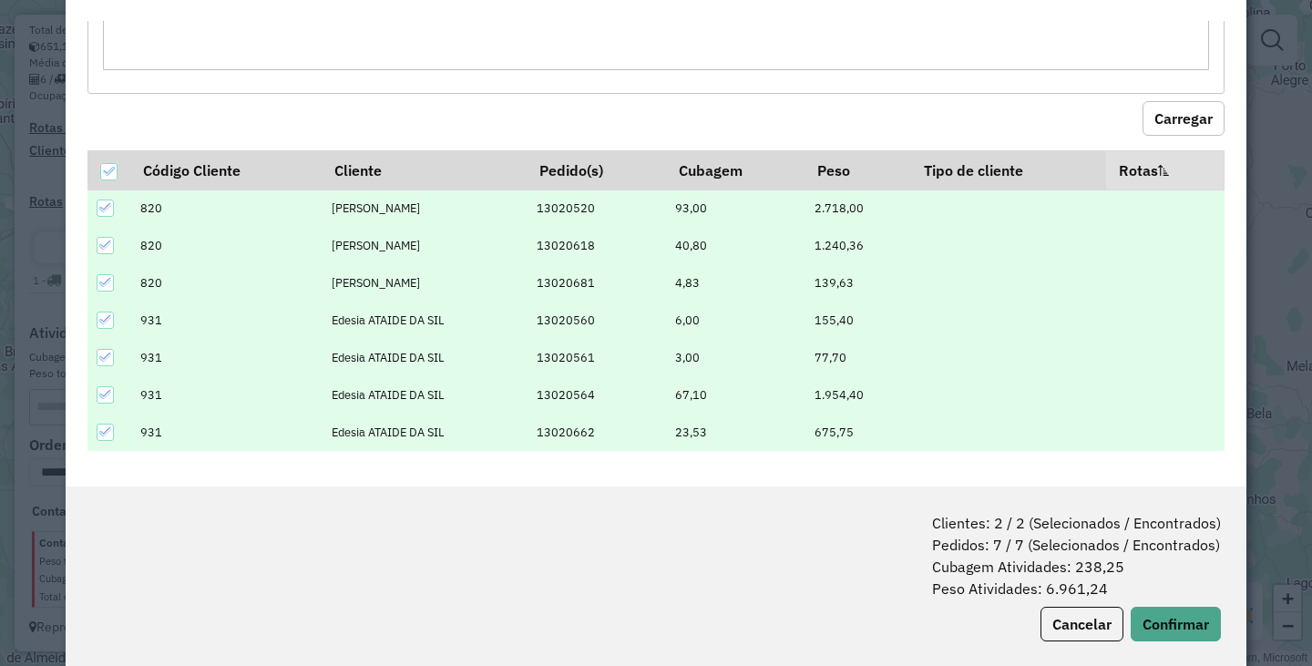
scroll to position [91, 0]
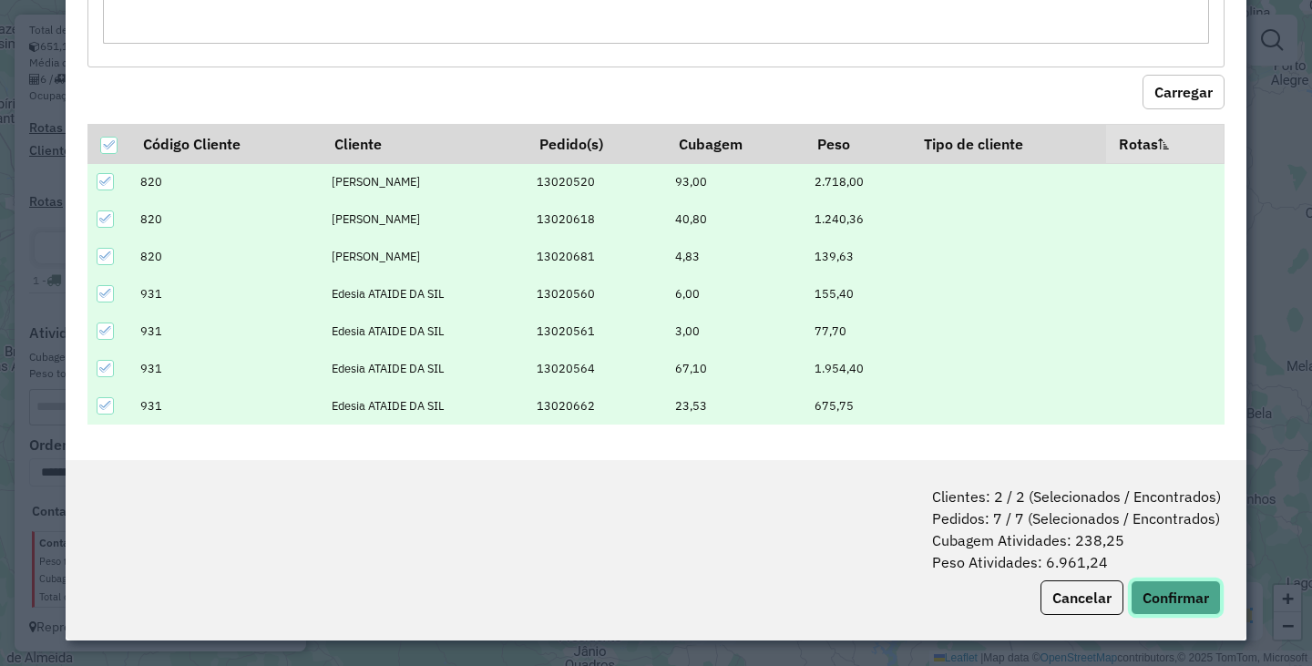
click at [1171, 589] on button "Confirmar" at bounding box center [1175, 597] width 90 height 35
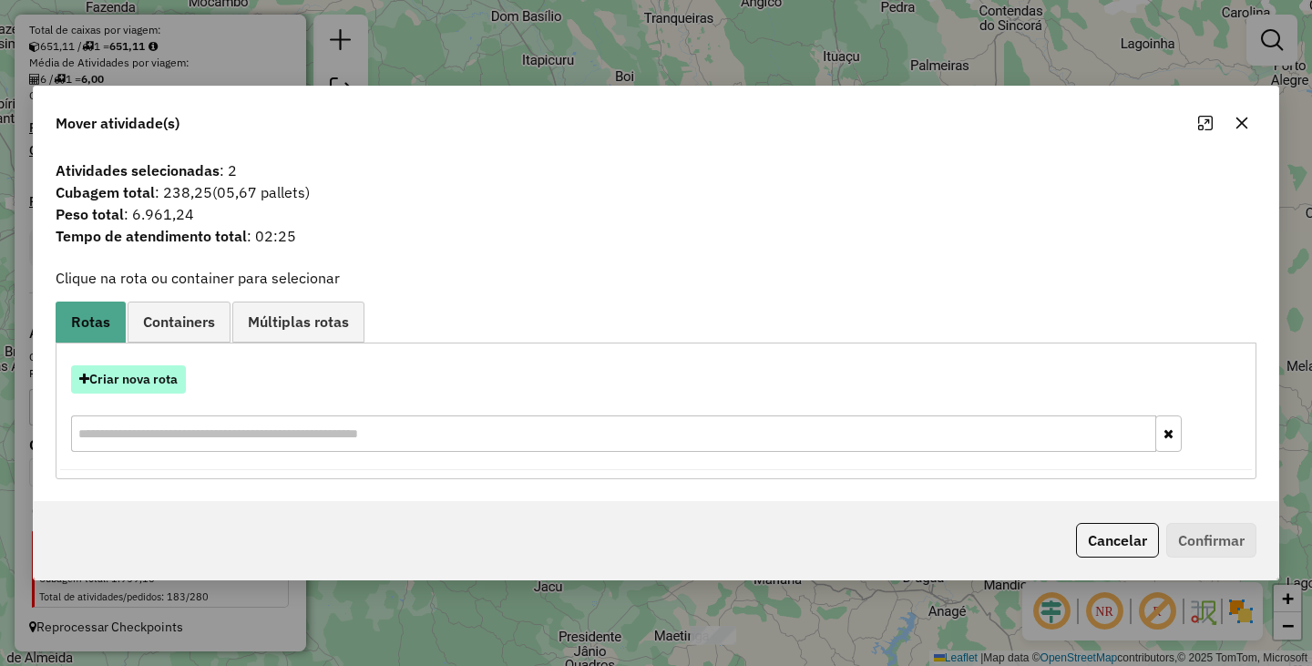
click at [174, 367] on button "Criar nova rota" at bounding box center [128, 379] width 115 height 28
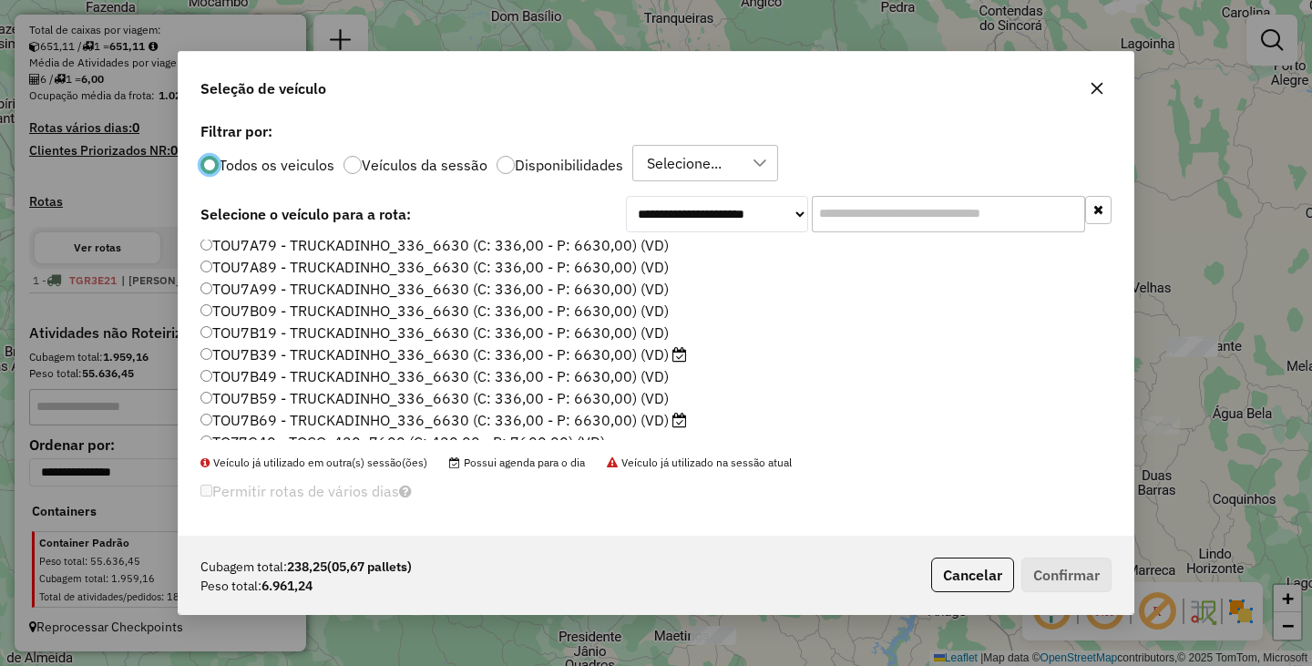
scroll to position [259, 0]
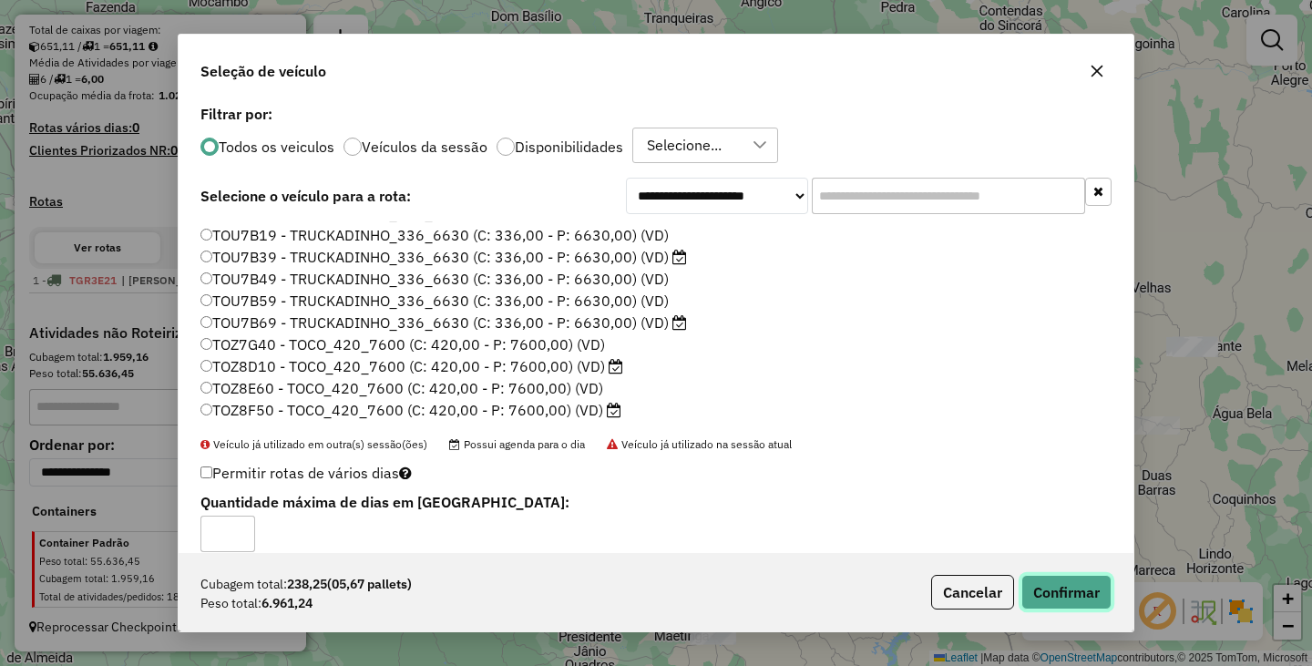
click at [1069, 586] on button "Confirmar" at bounding box center [1066, 592] width 90 height 35
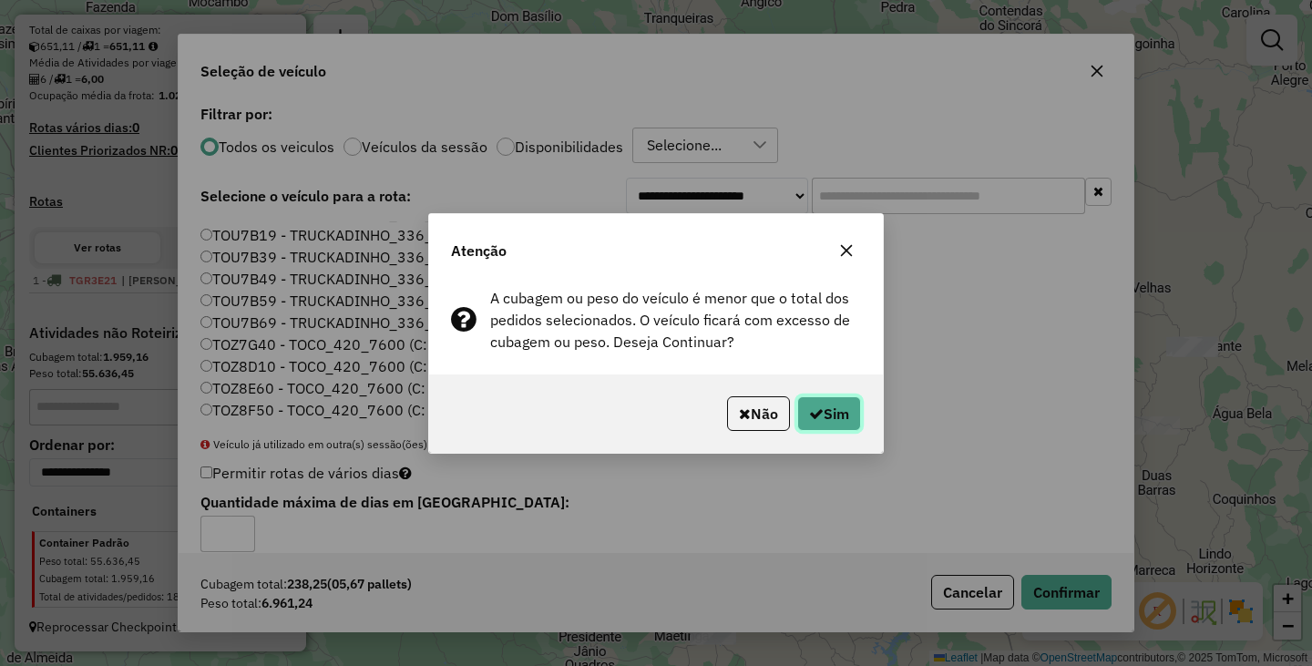
click at [836, 426] on button "Sim" at bounding box center [829, 413] width 64 height 35
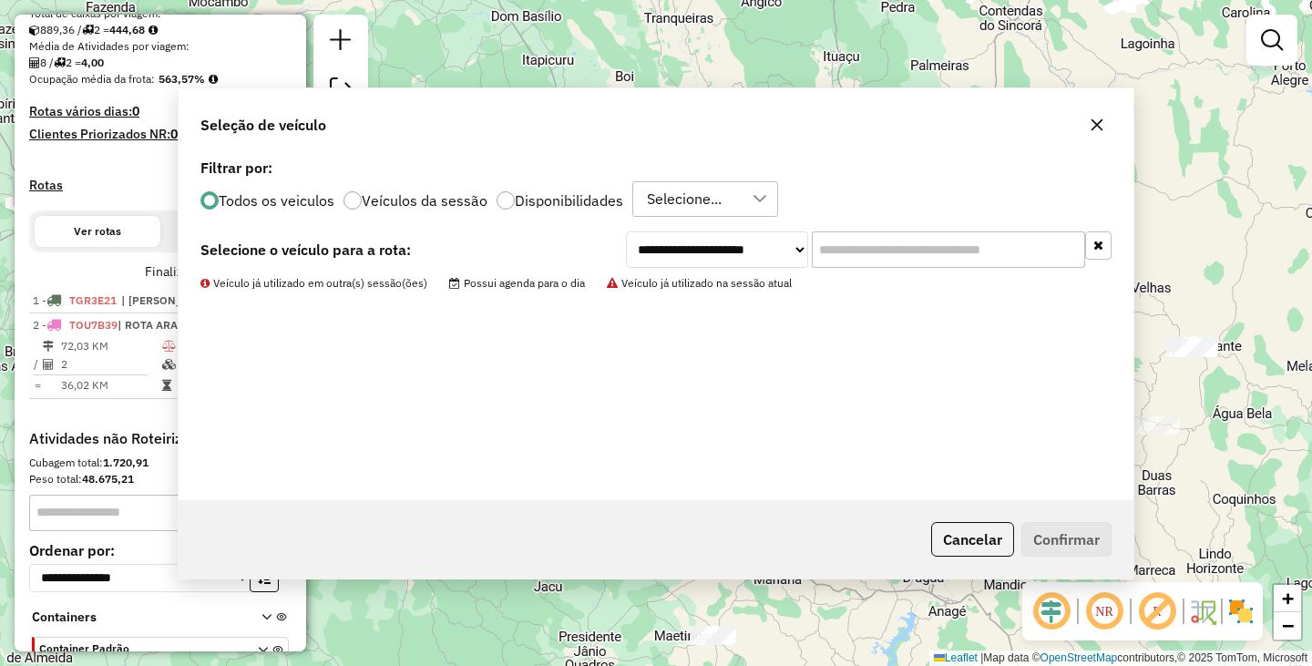
scroll to position [515, 0]
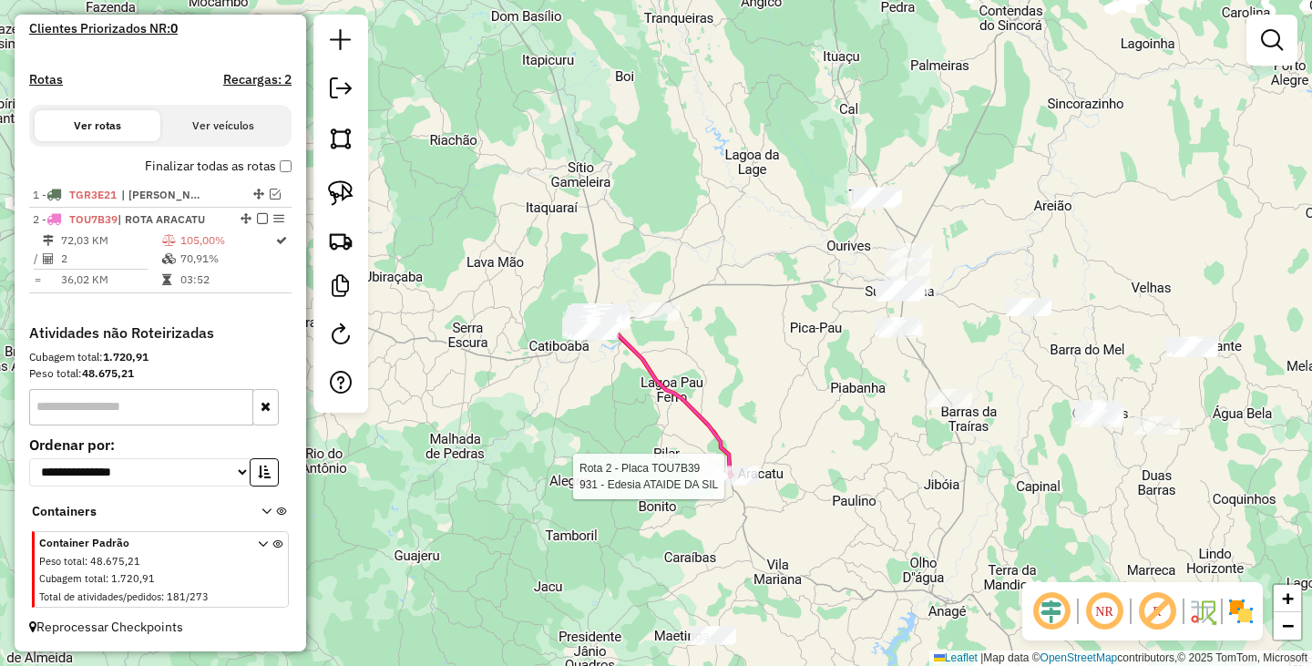
select select "**********"
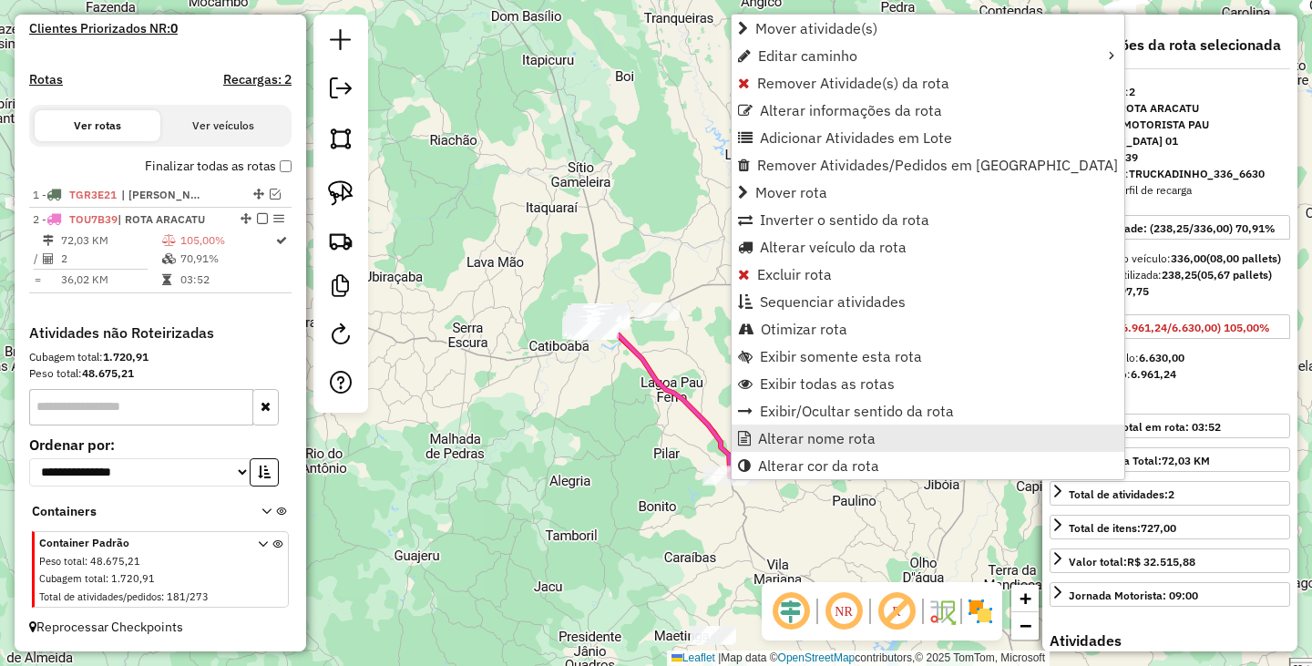
click at [788, 437] on span "Alterar nome rota" at bounding box center [817, 438] width 118 height 15
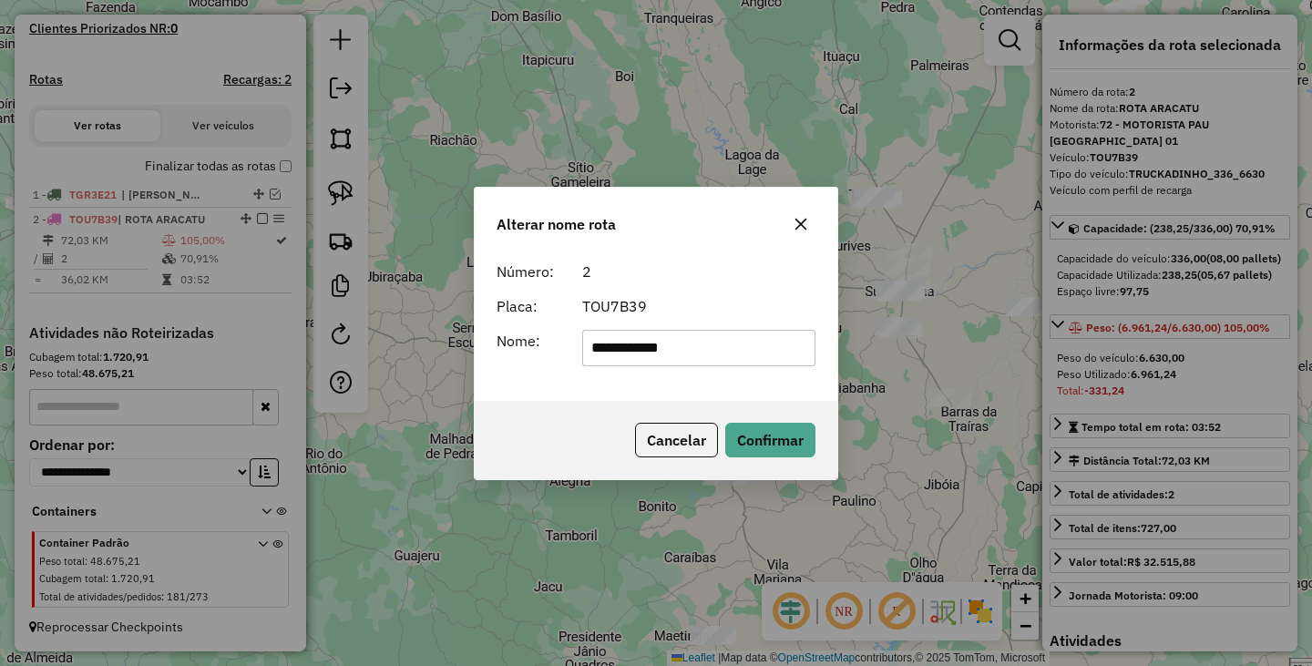
drag, startPoint x: 630, startPoint y: 348, endPoint x: 568, endPoint y: 337, distance: 62.9
click at [568, 338] on div "**********" at bounding box center [656, 348] width 341 height 36
type input "*******"
click at [827, 447] on div "Cancelar Confirmar" at bounding box center [656, 440] width 363 height 78
click at [773, 432] on button "Confirmar" at bounding box center [770, 440] width 90 height 35
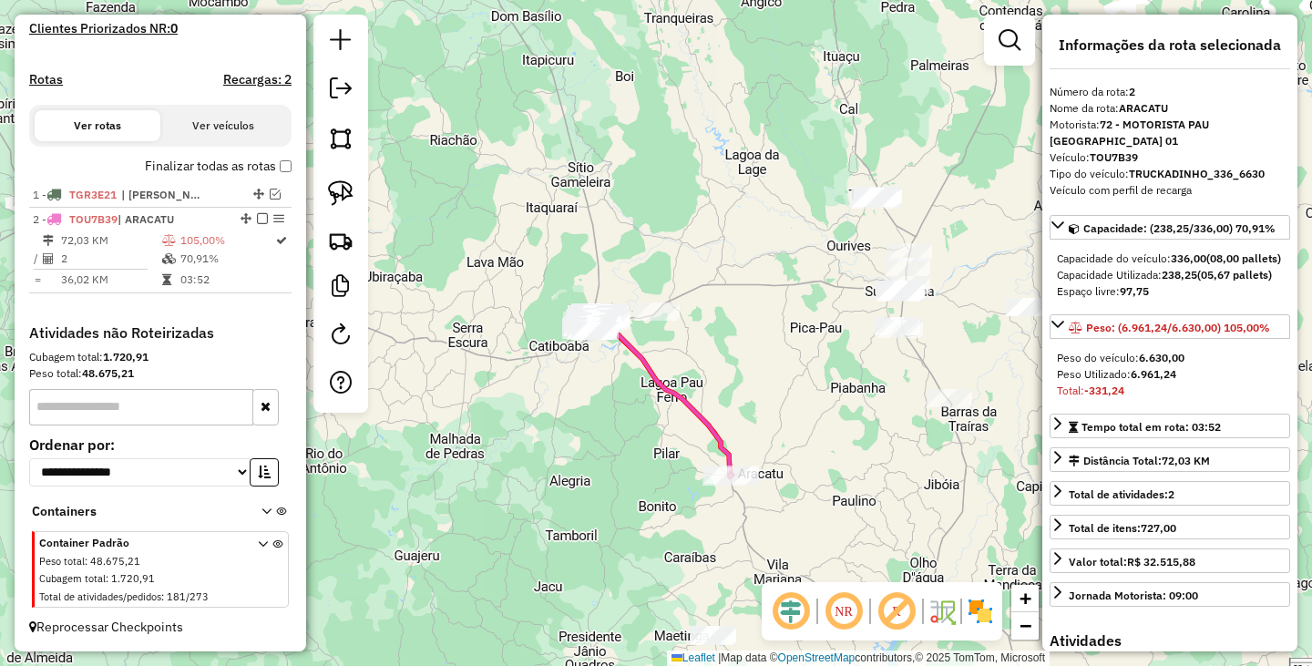
scroll to position [454, 0]
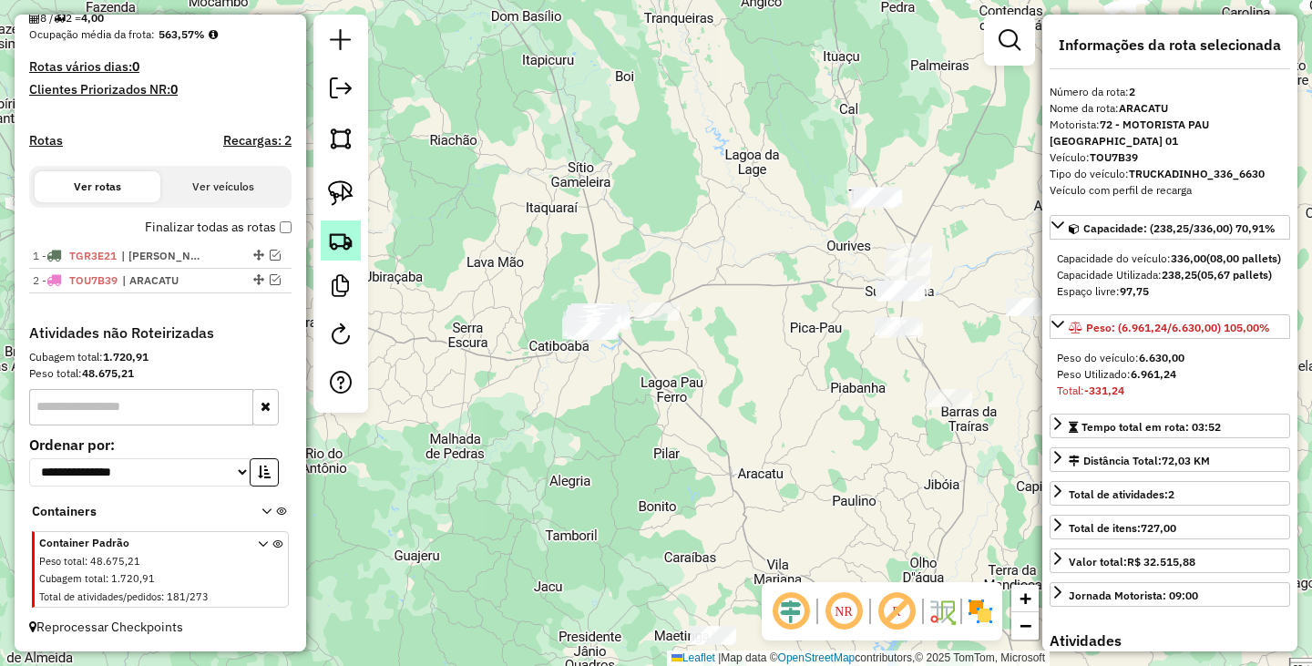
click at [350, 237] on img at bounding box center [341, 241] width 26 height 26
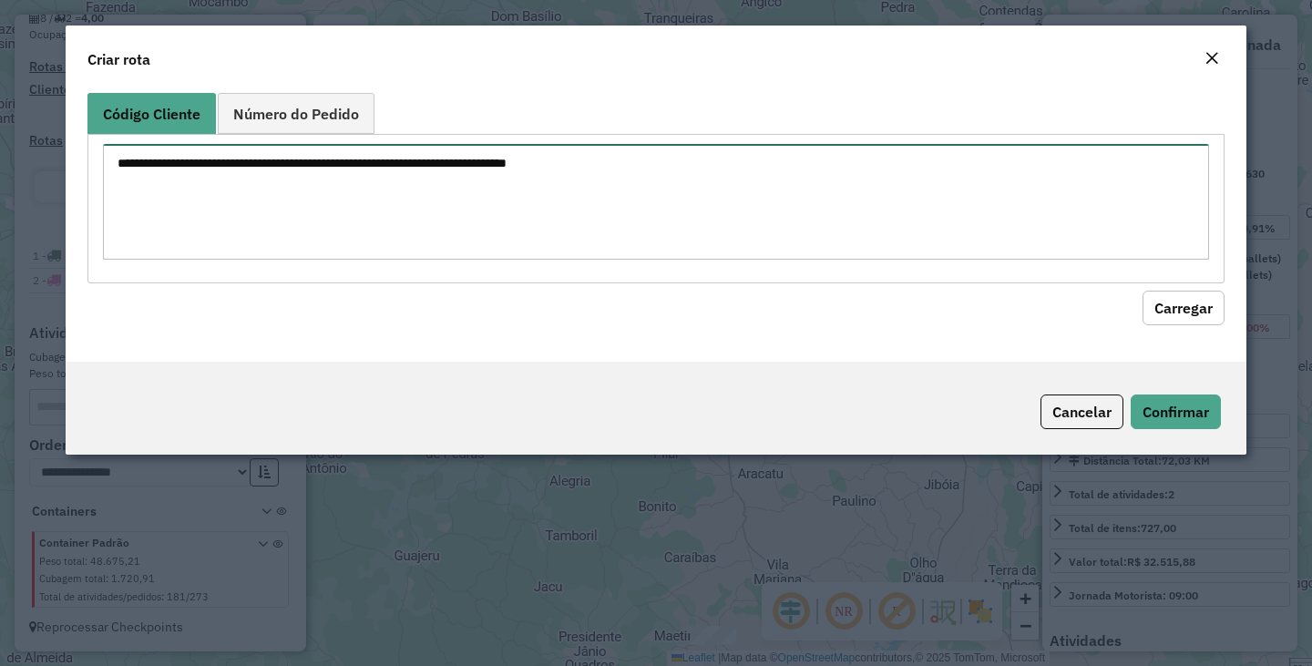
click at [357, 222] on textarea at bounding box center [656, 202] width 1106 height 116
click at [234, 217] on textarea "**** ****" at bounding box center [656, 202] width 1106 height 116
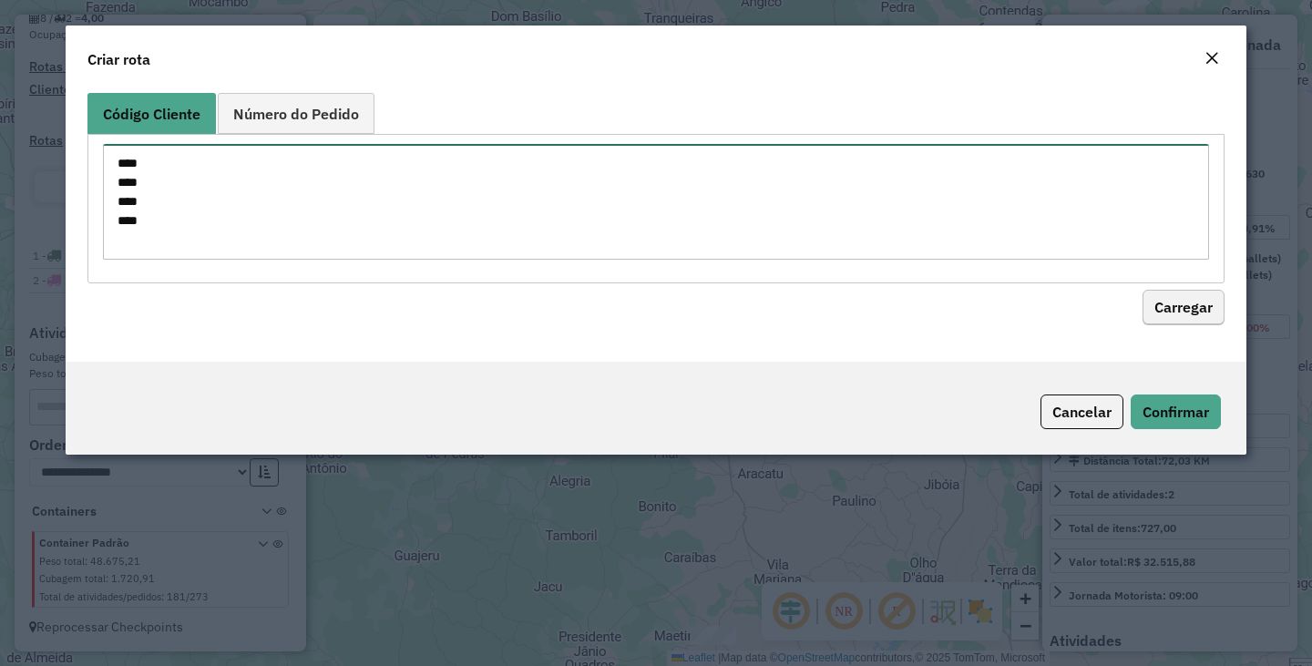
type textarea "**** **** **** ****"
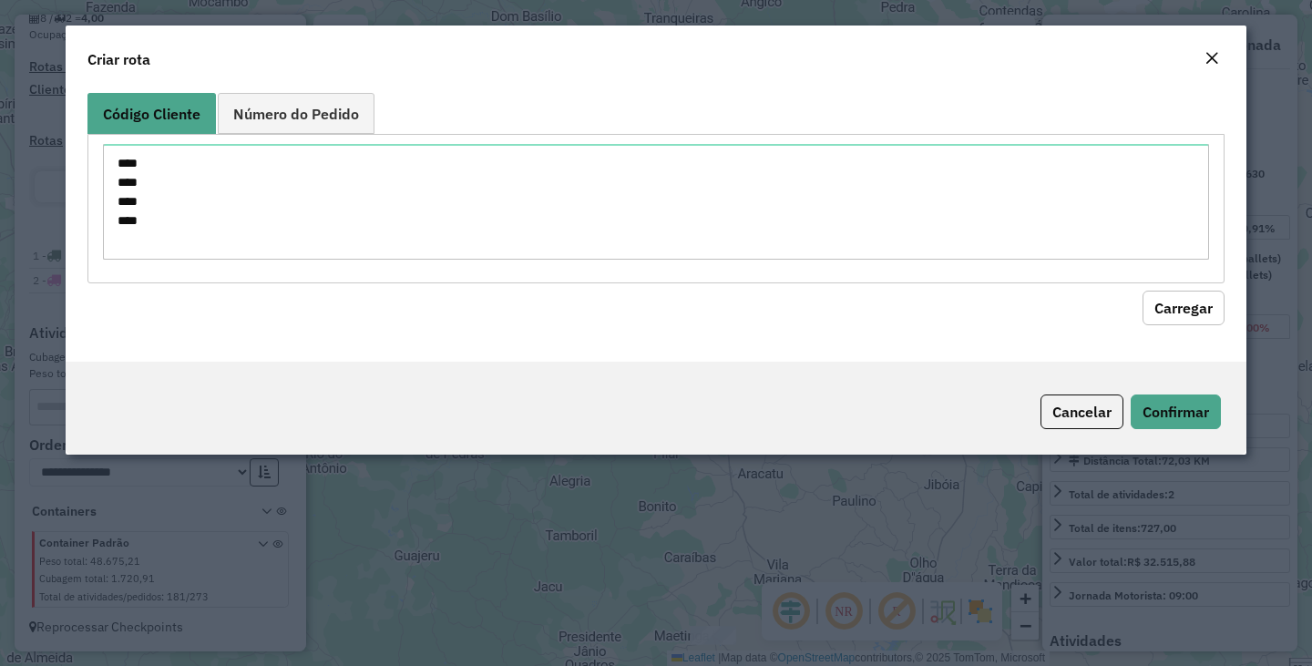
click at [1159, 301] on button "Carregar" at bounding box center [1183, 308] width 82 height 35
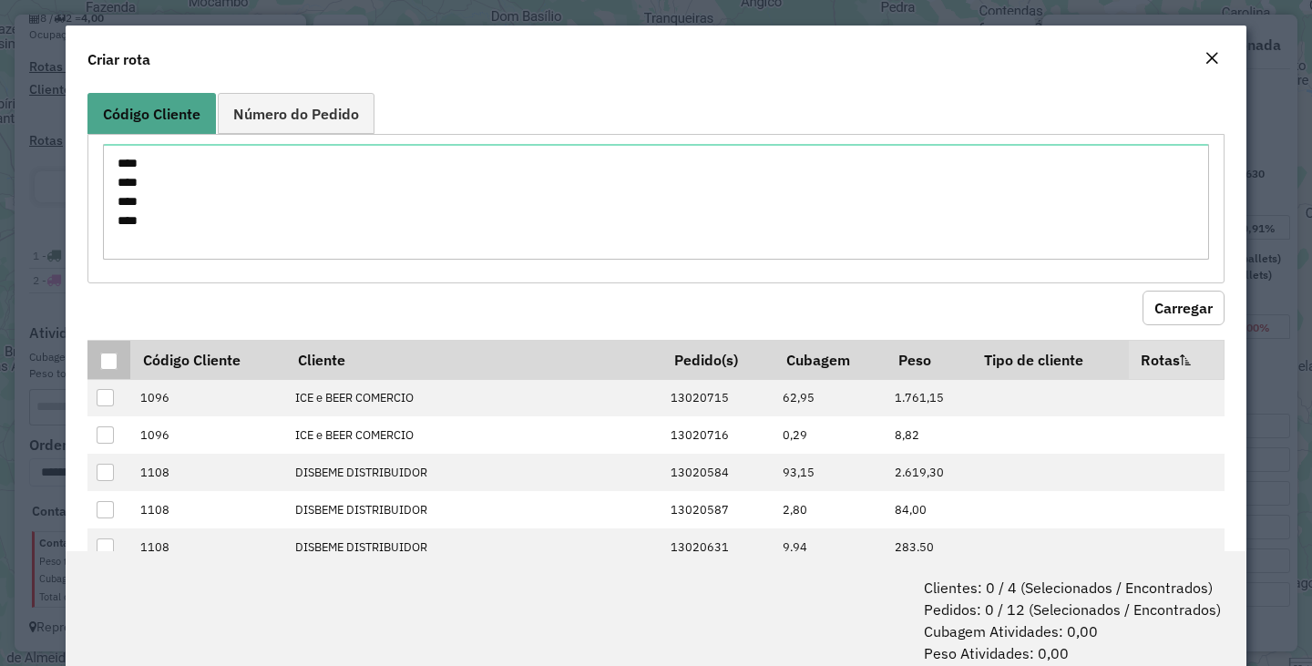
click at [118, 355] on th at bounding box center [108, 359] width 43 height 39
click at [110, 362] on div at bounding box center [108, 361] width 17 height 17
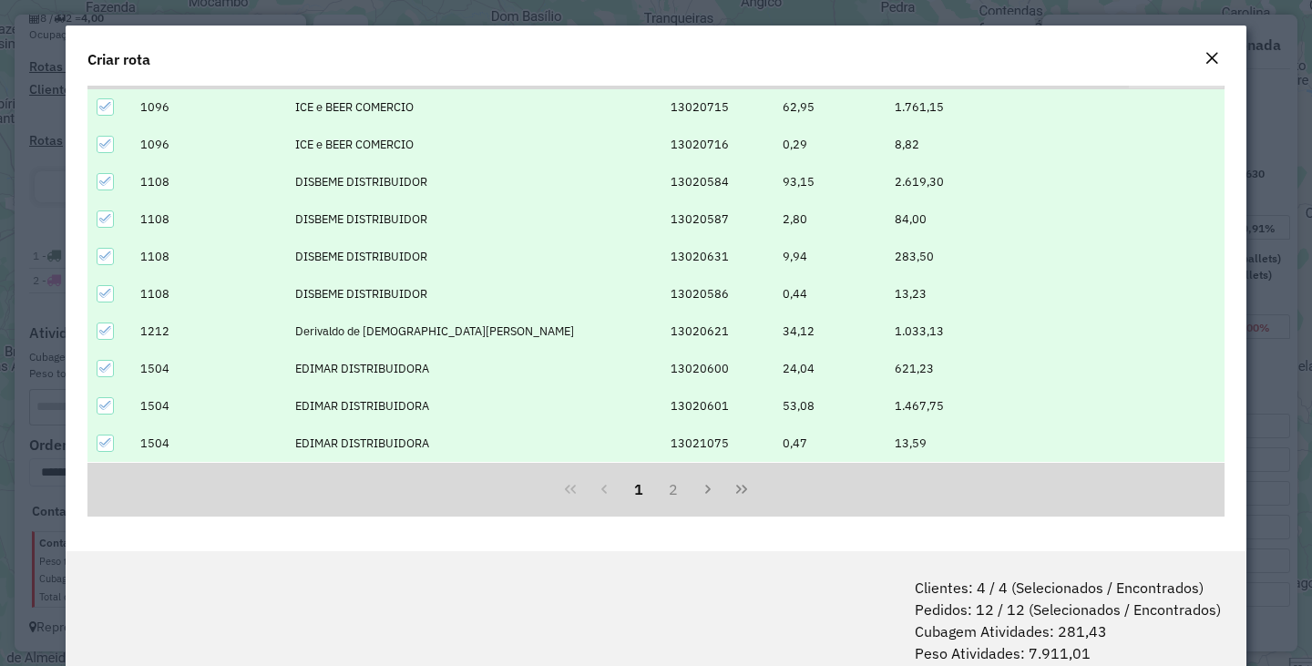
scroll to position [91, 0]
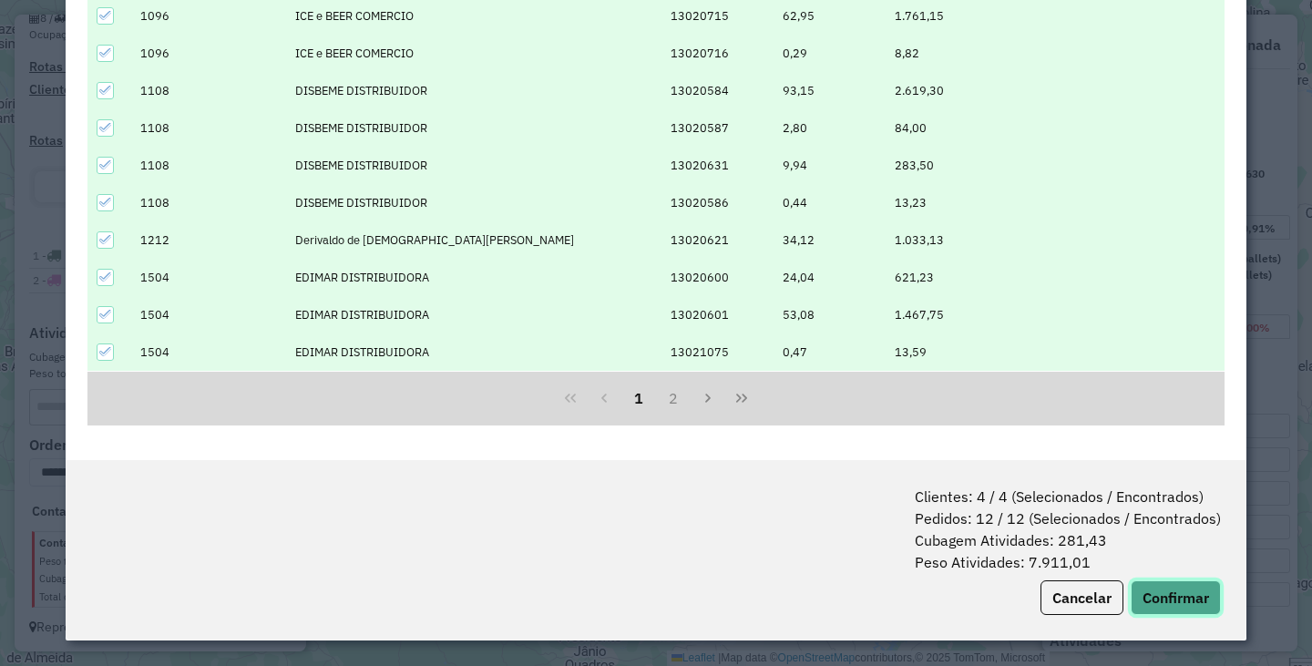
click at [1159, 609] on button "Confirmar" at bounding box center [1175, 597] width 90 height 35
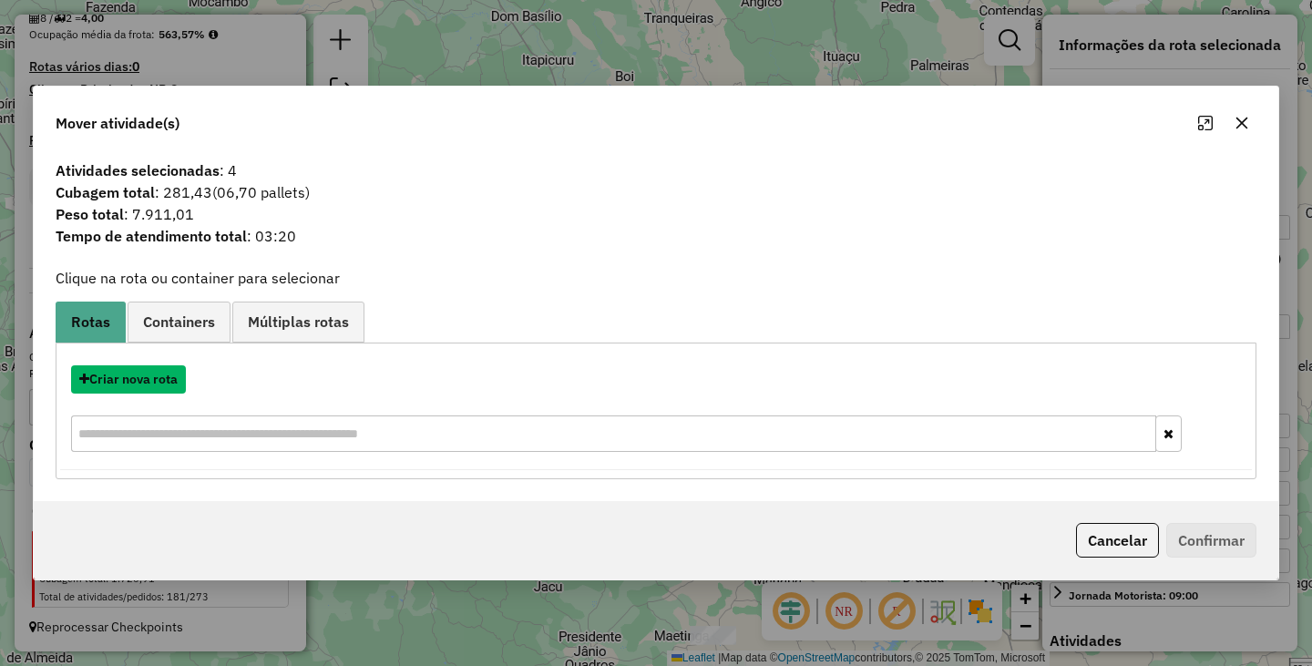
click at [169, 389] on button "Criar nova rota" at bounding box center [128, 379] width 115 height 28
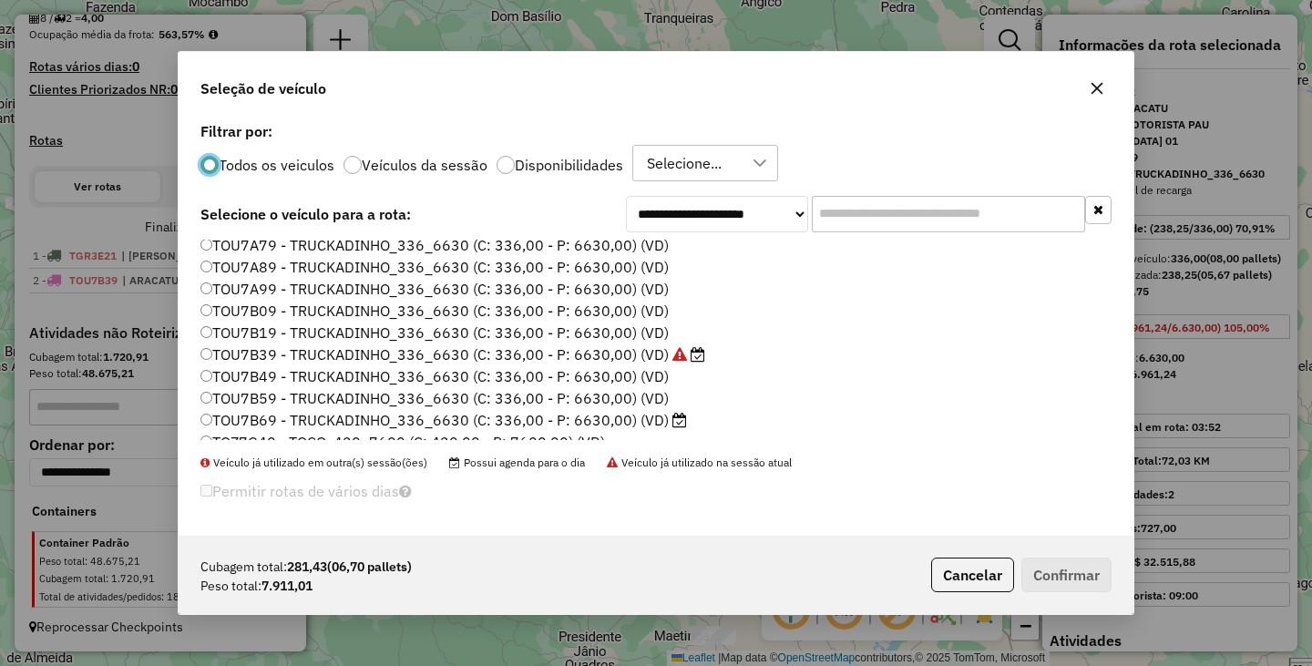
scroll to position [259, 0]
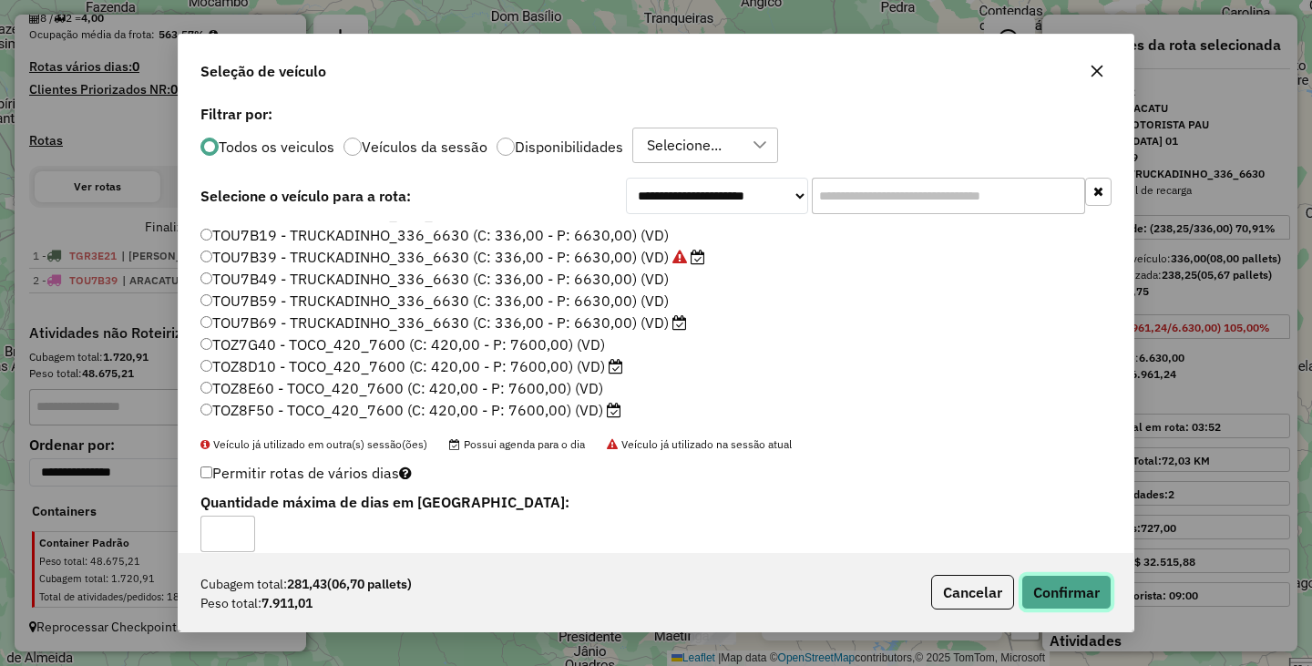
click at [1075, 598] on button "Confirmar" at bounding box center [1066, 592] width 90 height 35
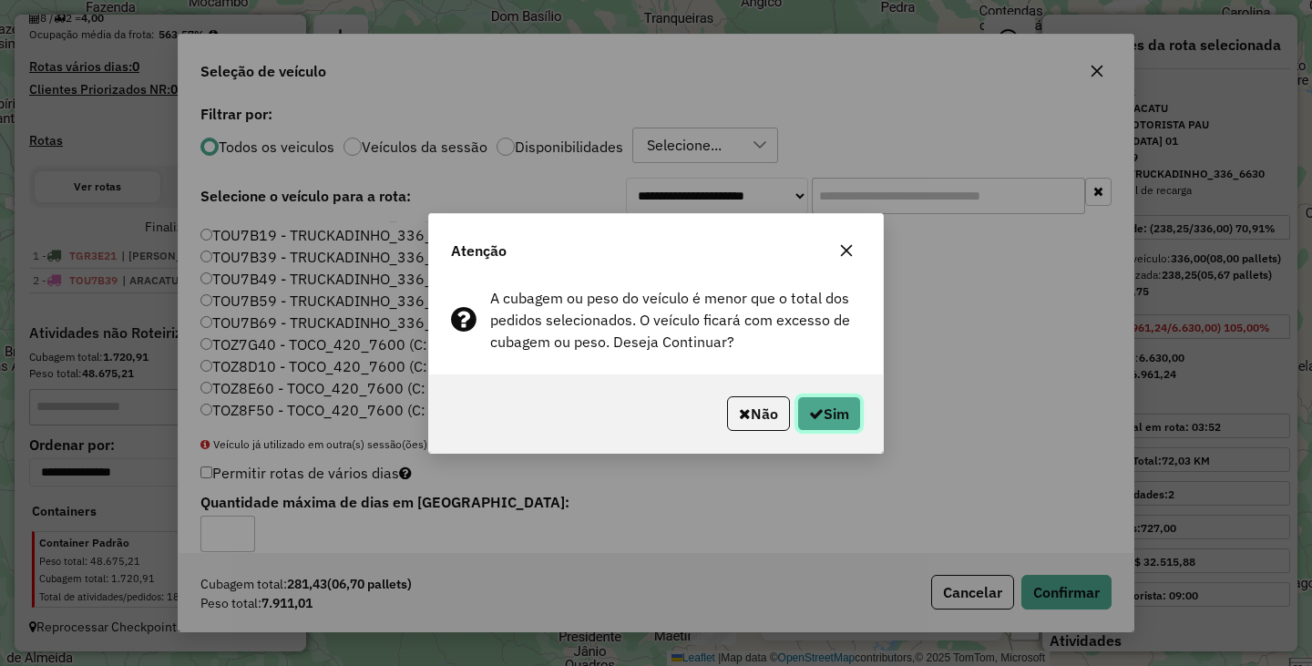
click at [836, 416] on button "Sim" at bounding box center [829, 413] width 64 height 35
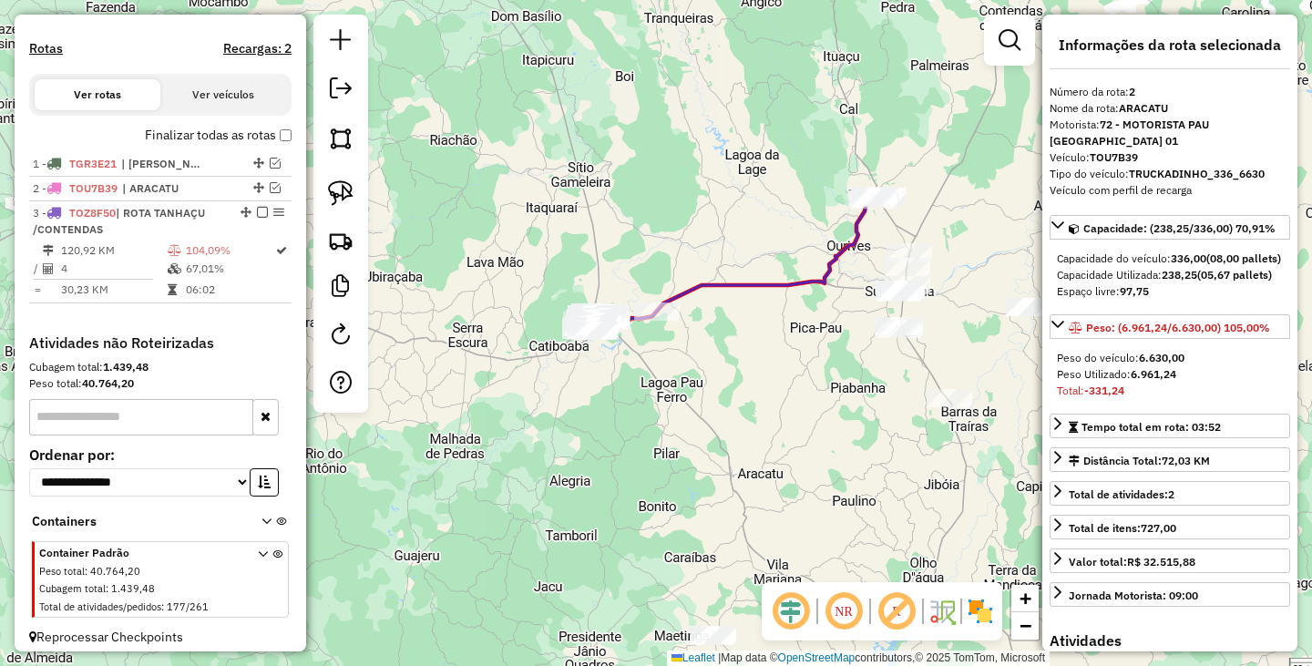
scroll to position [556, 0]
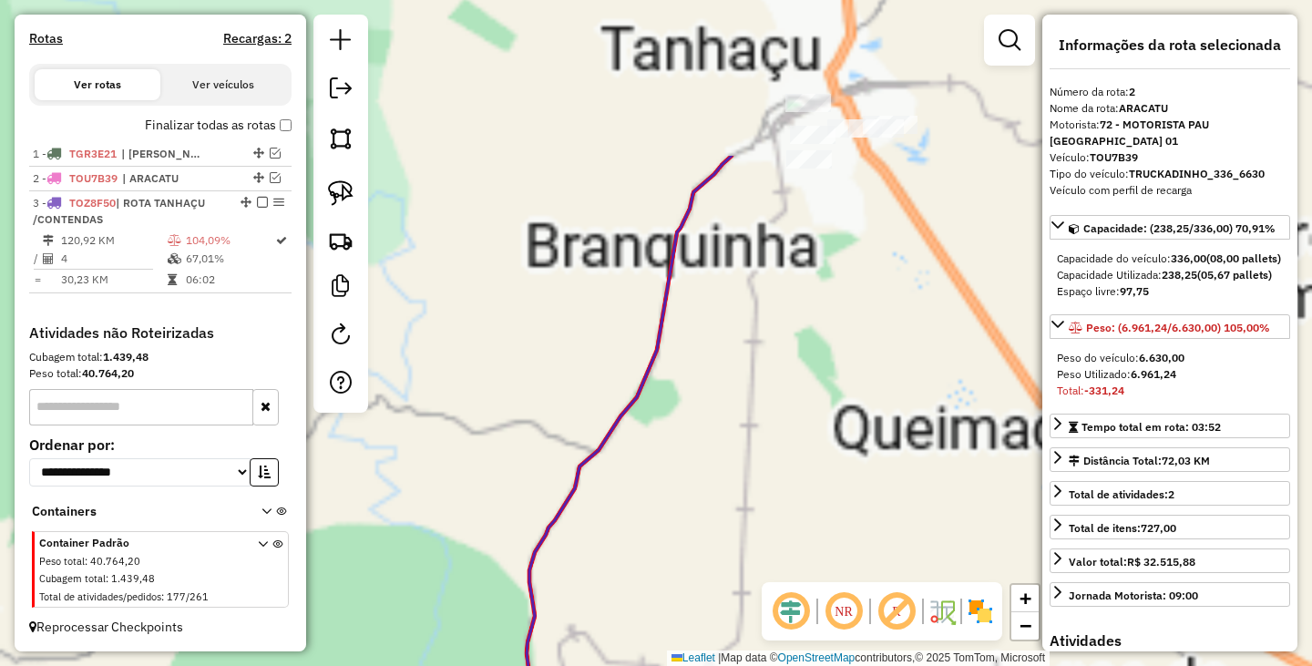
drag, startPoint x: 892, startPoint y: 263, endPoint x: 892, endPoint y: 403, distance: 139.4
click at [892, 403] on div "Janela de atendimento Grade de atendimento Capacidade Transportadoras Veículos …" at bounding box center [656, 333] width 1312 height 666
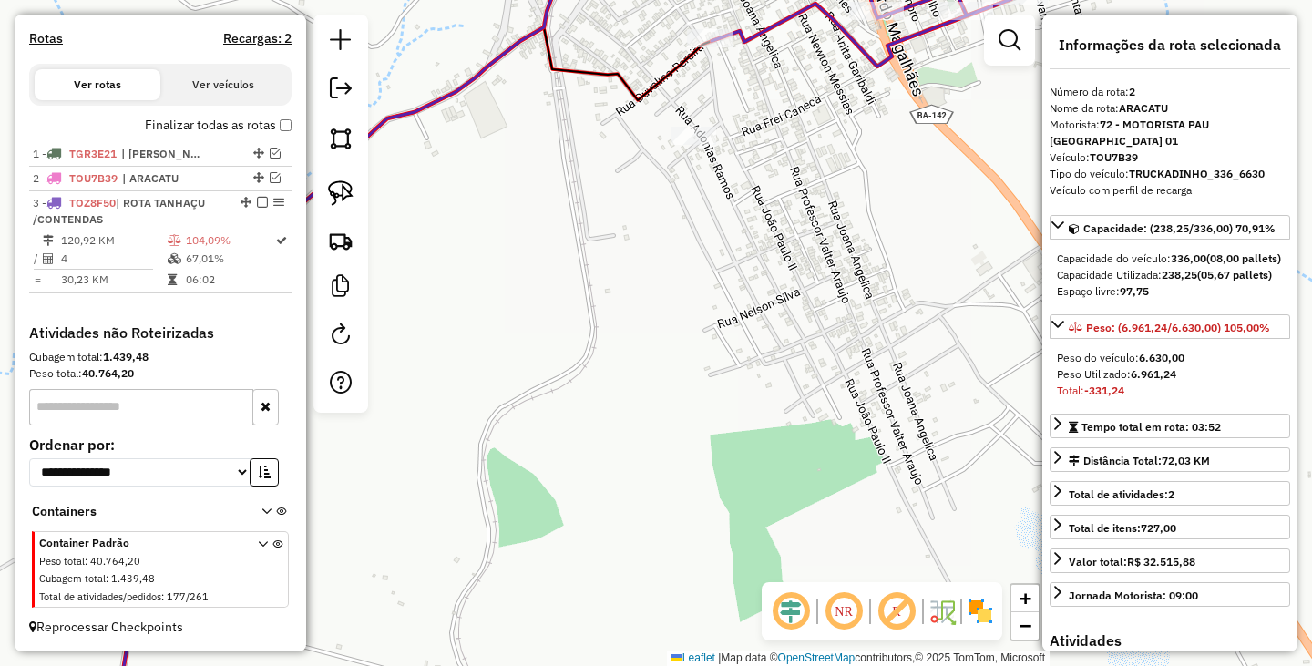
drag, startPoint x: 854, startPoint y: 206, endPoint x: 920, endPoint y: 373, distance: 179.1
click at [921, 391] on div "Janela de atendimento Grade de atendimento Capacidade Transportadoras Veículos …" at bounding box center [656, 333] width 1312 height 666
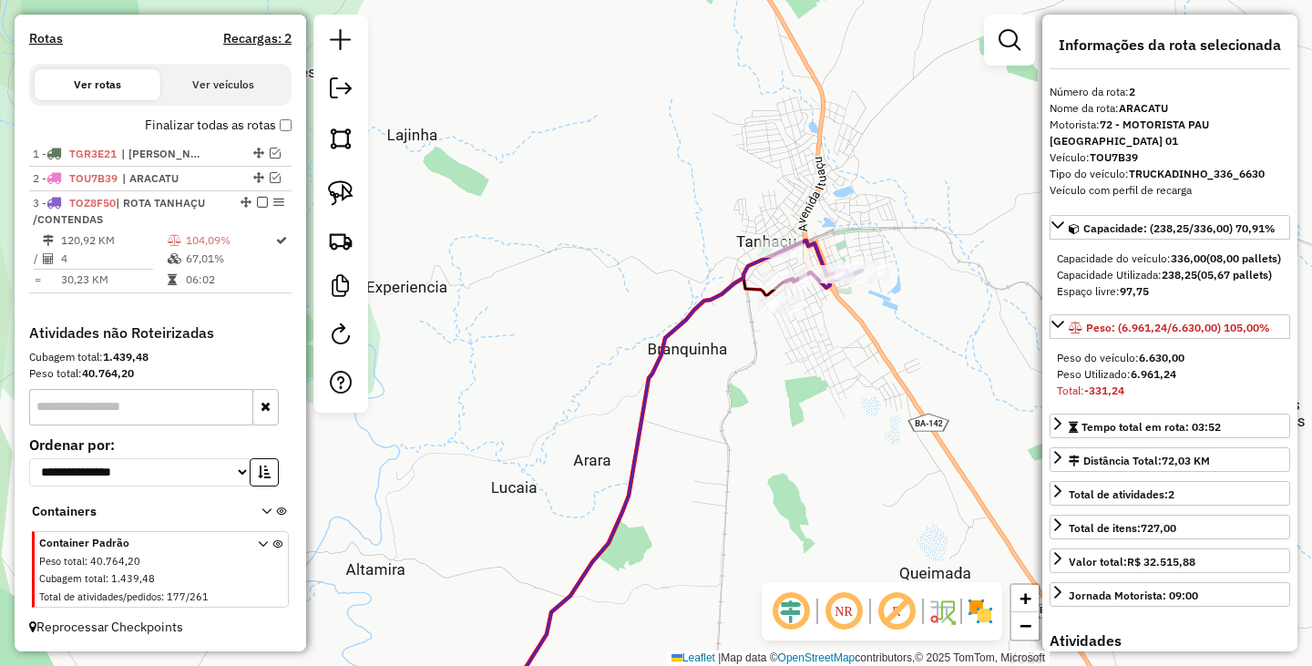
drag, startPoint x: 910, startPoint y: 310, endPoint x: 781, endPoint y: 323, distance: 130.1
click at [781, 323] on div "Janela de atendimento Grade de atendimento Capacidade Transportadoras Veículos …" at bounding box center [656, 333] width 1312 height 666
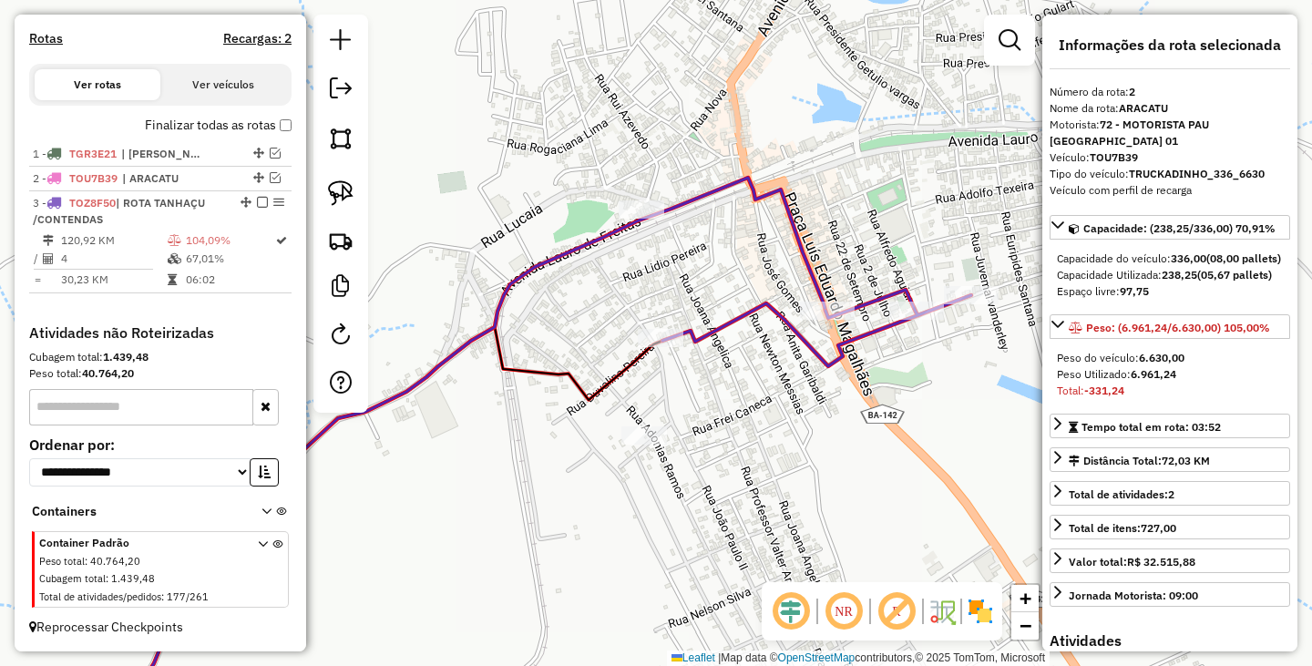
drag, startPoint x: 691, startPoint y: 372, endPoint x: 741, endPoint y: 420, distance: 68.9
click at [741, 420] on div "Janela de atendimento Grade de atendimento Capacidade Transportadoras Veículos …" at bounding box center [656, 333] width 1312 height 666
click at [331, 188] on img at bounding box center [341, 193] width 26 height 26
drag, startPoint x: 648, startPoint y: 157, endPoint x: 629, endPoint y: 252, distance: 97.5
click at [345, 190] on img at bounding box center [341, 193] width 26 height 26
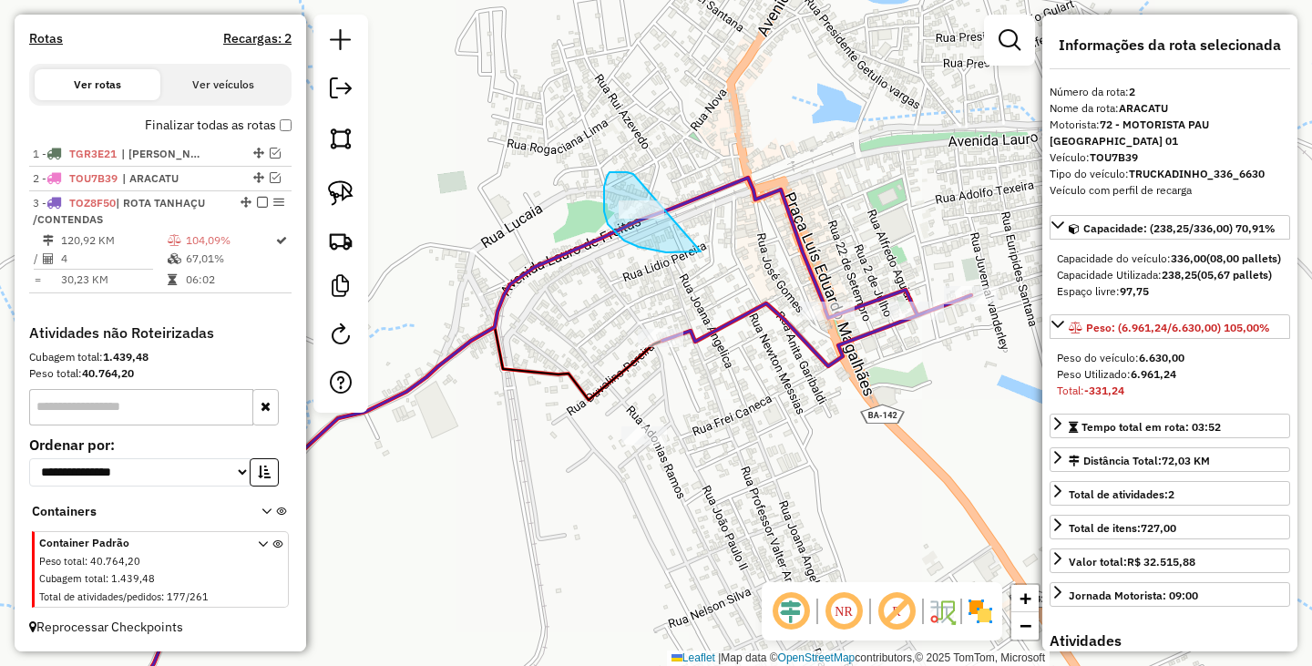
drag, startPoint x: 633, startPoint y: 174, endPoint x: 716, endPoint y: 231, distance: 100.8
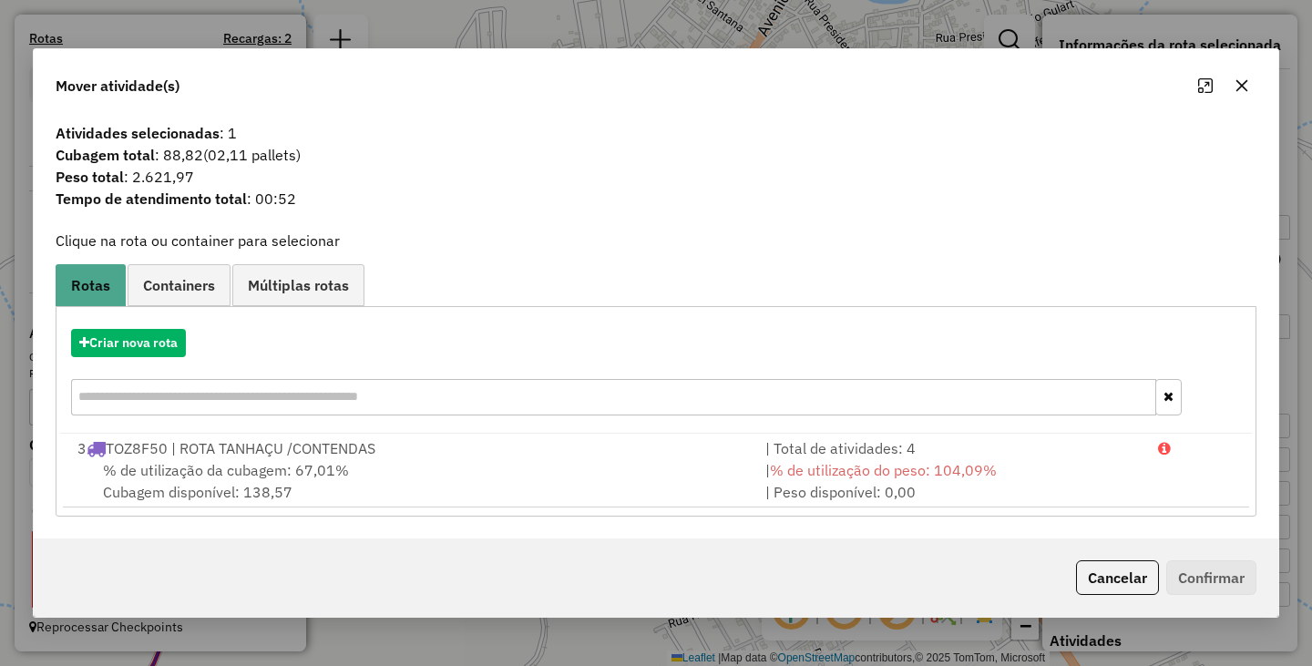
click at [609, 427] on div "Criar nova rota" at bounding box center [656, 374] width 1192 height 118
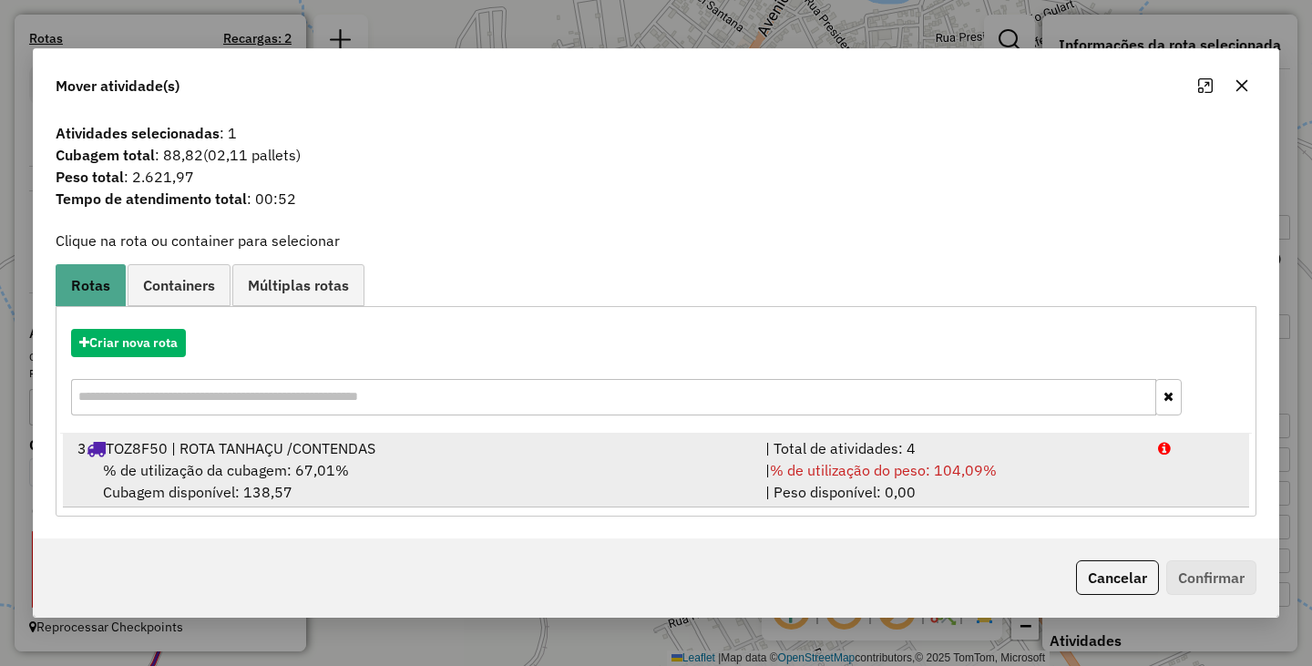
click at [605, 453] on div "3 TOZ8F50 | ROTA TANHAÇU /CONTENDAS" at bounding box center [410, 448] width 688 height 22
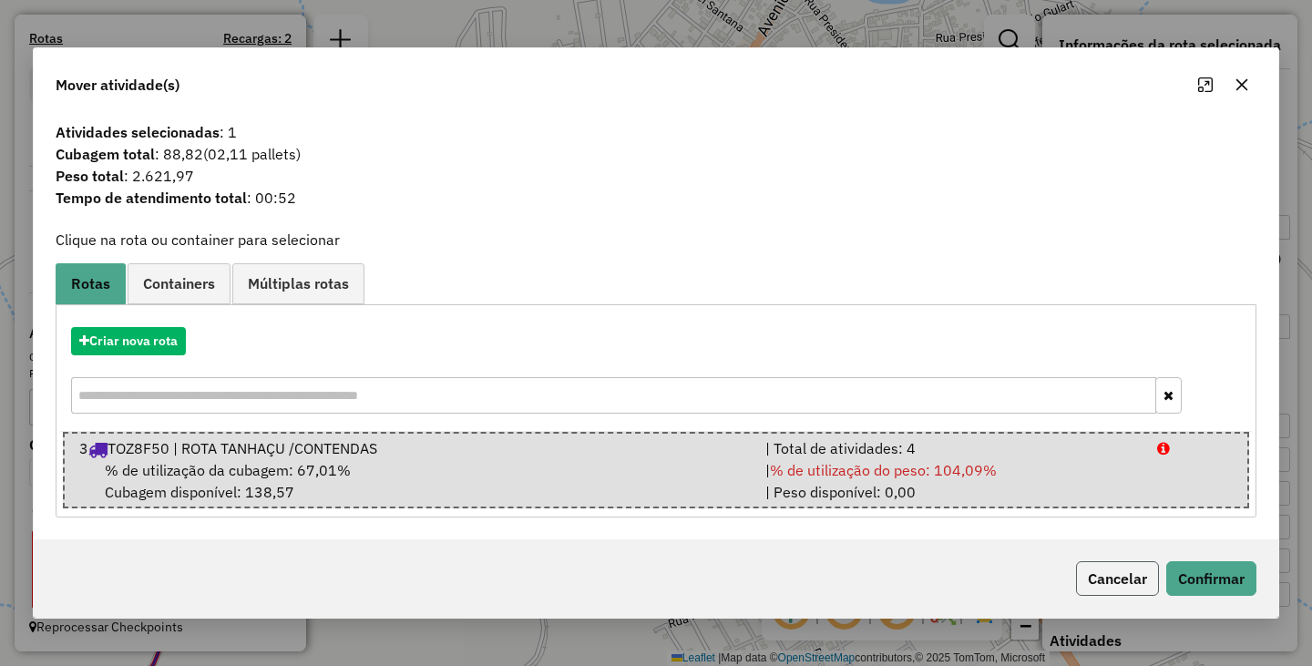
click at [1109, 579] on button "Cancelar" at bounding box center [1117, 578] width 83 height 35
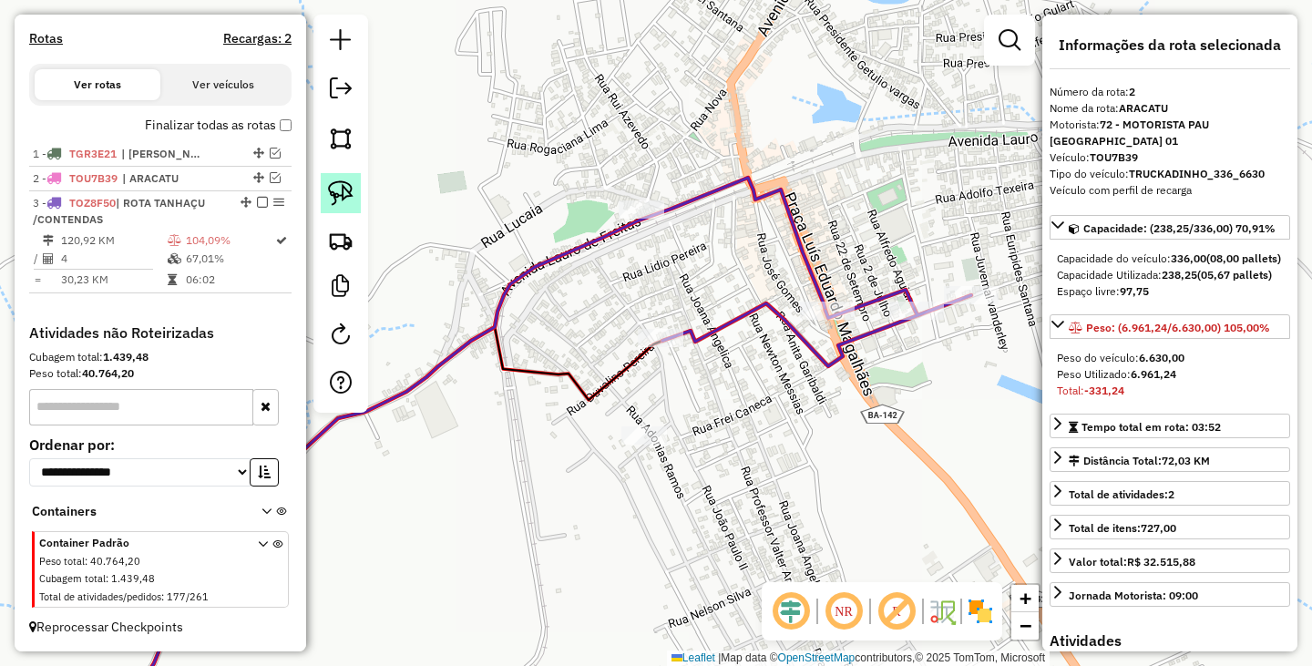
click at [345, 187] on img at bounding box center [341, 193] width 26 height 26
drag, startPoint x: 605, startPoint y: 404, endPoint x: 730, endPoint y: 445, distance: 131.4
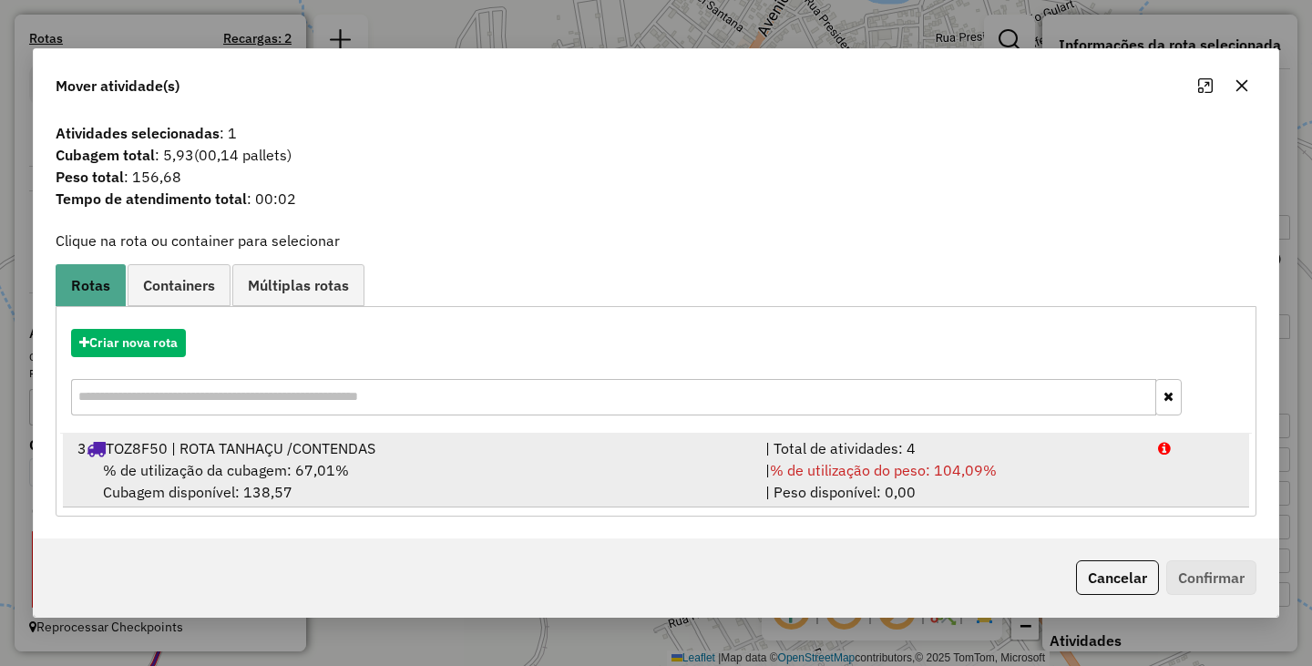
click at [616, 476] on div "% de utilização da cubagem: 67,01% Cubagem disponível: 138,57" at bounding box center [410, 481] width 688 height 44
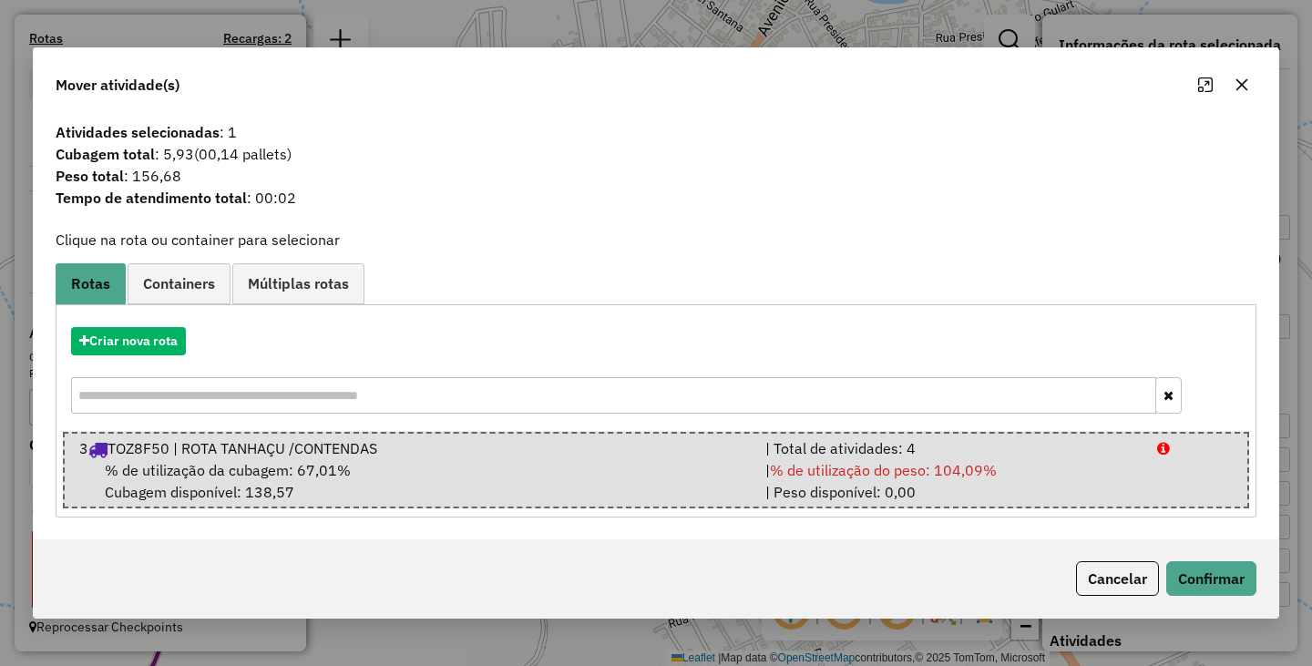
click at [1284, 590] on div "Mover atividade(s) Atividades selecionadas : 1 Cubagem total : 5,93 (00,14 pall…" at bounding box center [656, 333] width 1312 height 666
click at [1249, 576] on button "Confirmar" at bounding box center [1211, 578] width 90 height 35
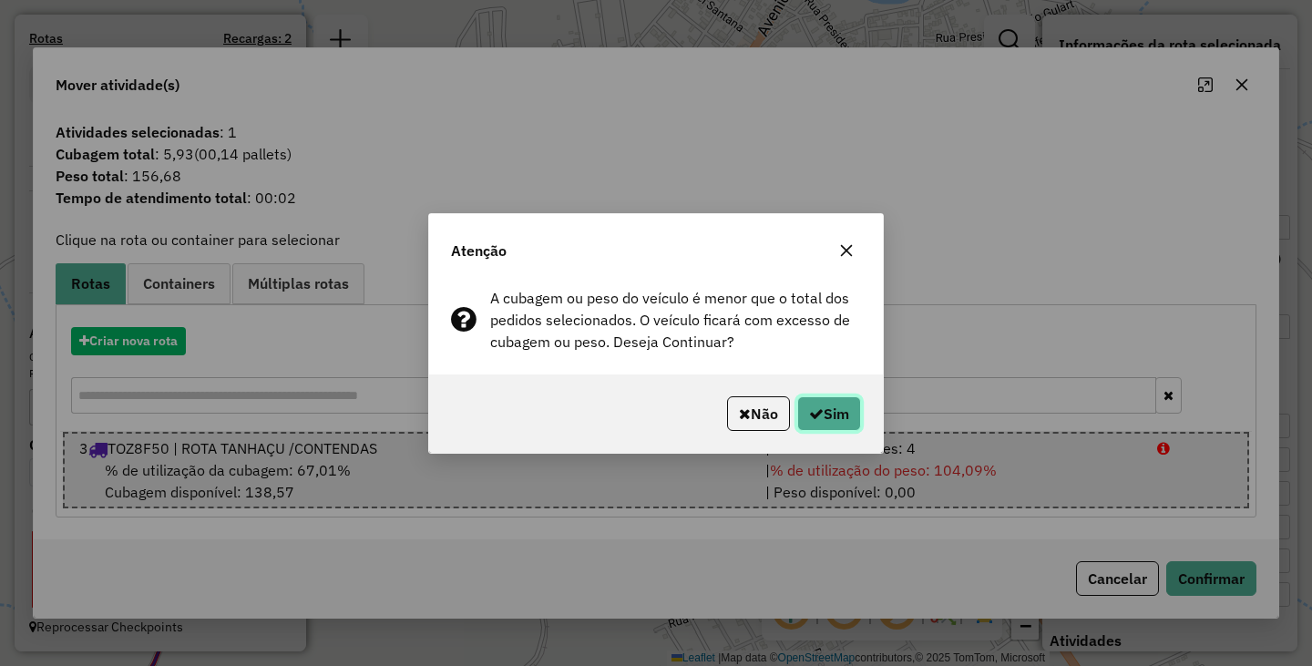
click at [828, 421] on button "Sim" at bounding box center [829, 413] width 64 height 35
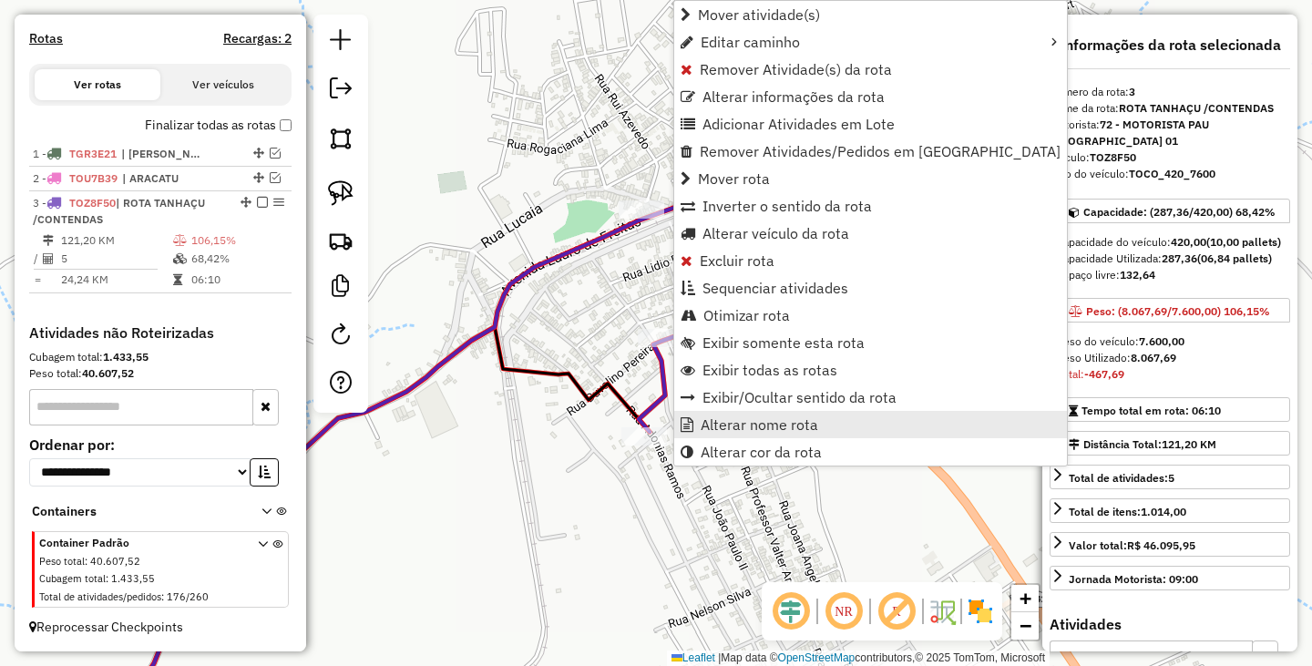
click at [795, 425] on span "Alterar nome rota" at bounding box center [760, 424] width 118 height 15
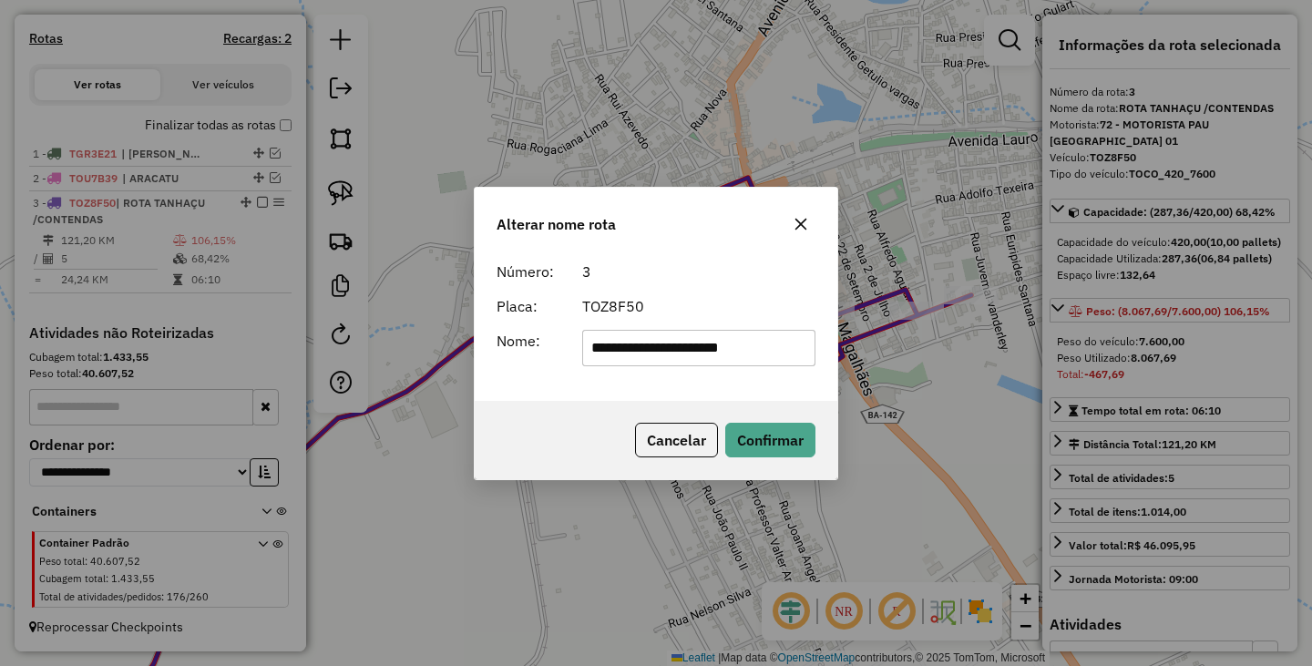
drag, startPoint x: 788, startPoint y: 350, endPoint x: 630, endPoint y: 335, distance: 158.3
click at [630, 335] on input "**********" at bounding box center [699, 348] width 234 height 36
drag, startPoint x: 667, startPoint y: 349, endPoint x: 788, endPoint y: 359, distance: 121.6
click at [788, 359] on input "**********" at bounding box center [699, 348] width 234 height 36
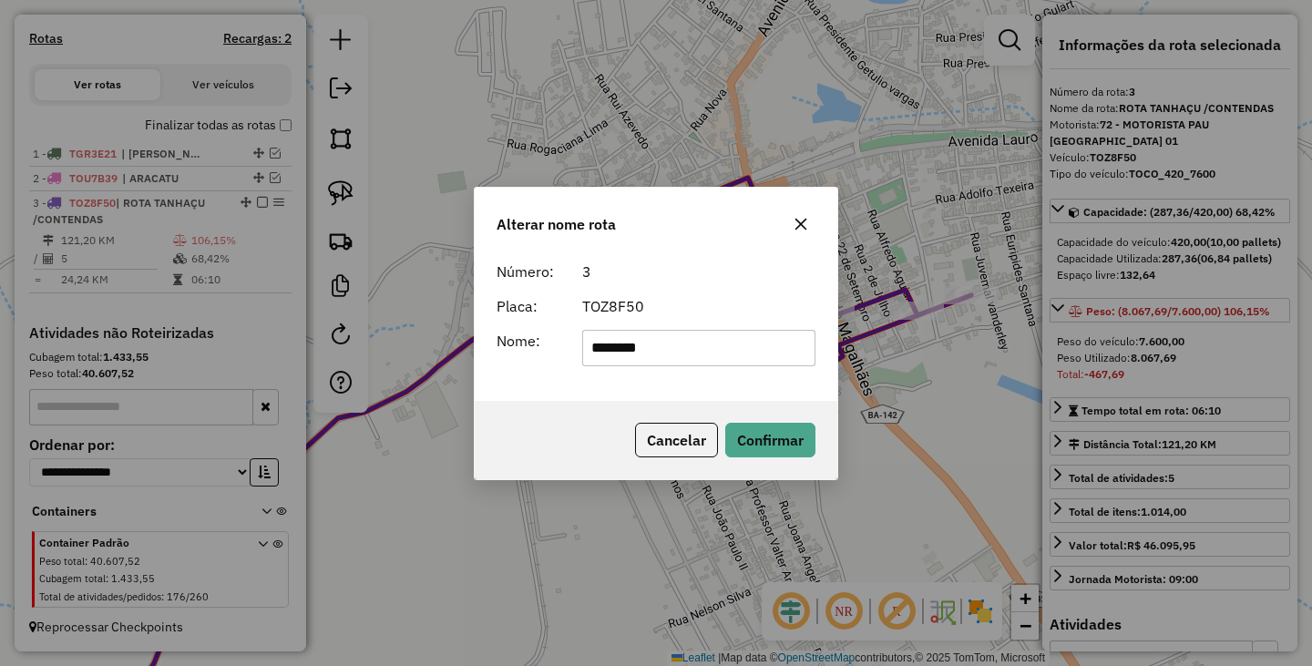
type input "*******"
drag, startPoint x: 619, startPoint y: 384, endPoint x: 632, endPoint y: 387, distance: 13.9
click at [619, 384] on div "Número: 3 Placa: TOZ8F50 Nome: *******" at bounding box center [656, 327] width 363 height 148
click at [769, 432] on button "Confirmar" at bounding box center [770, 440] width 90 height 35
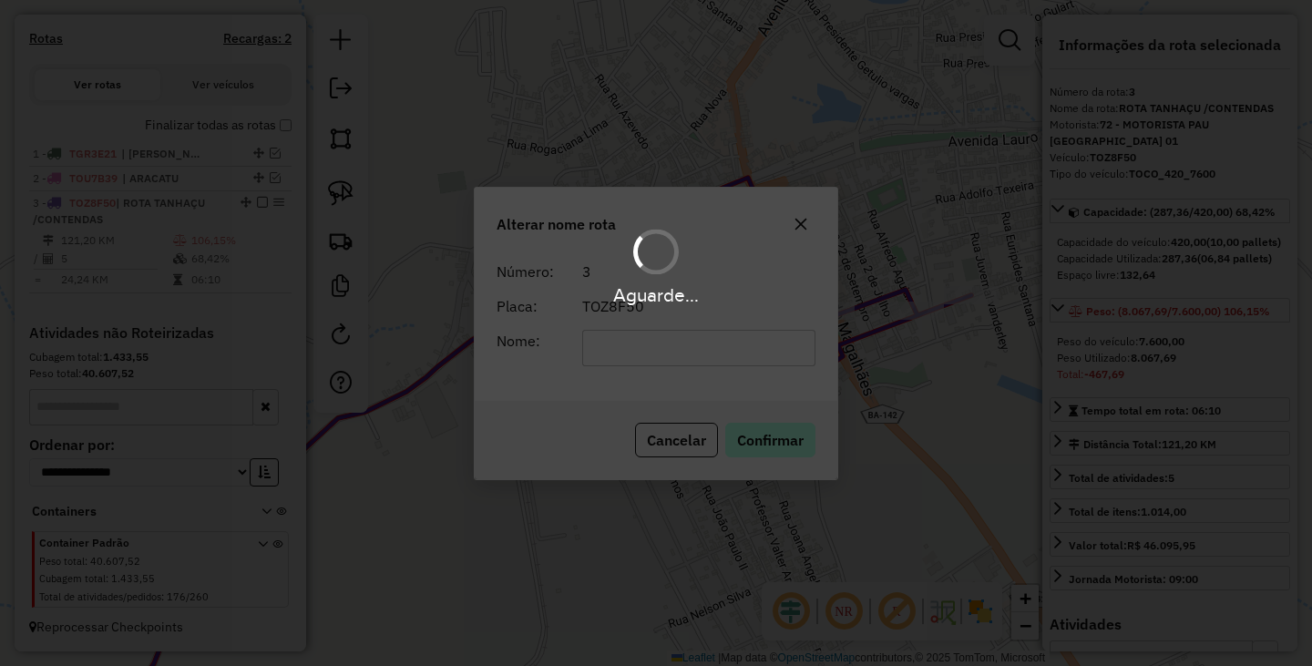
scroll to position [539, 0]
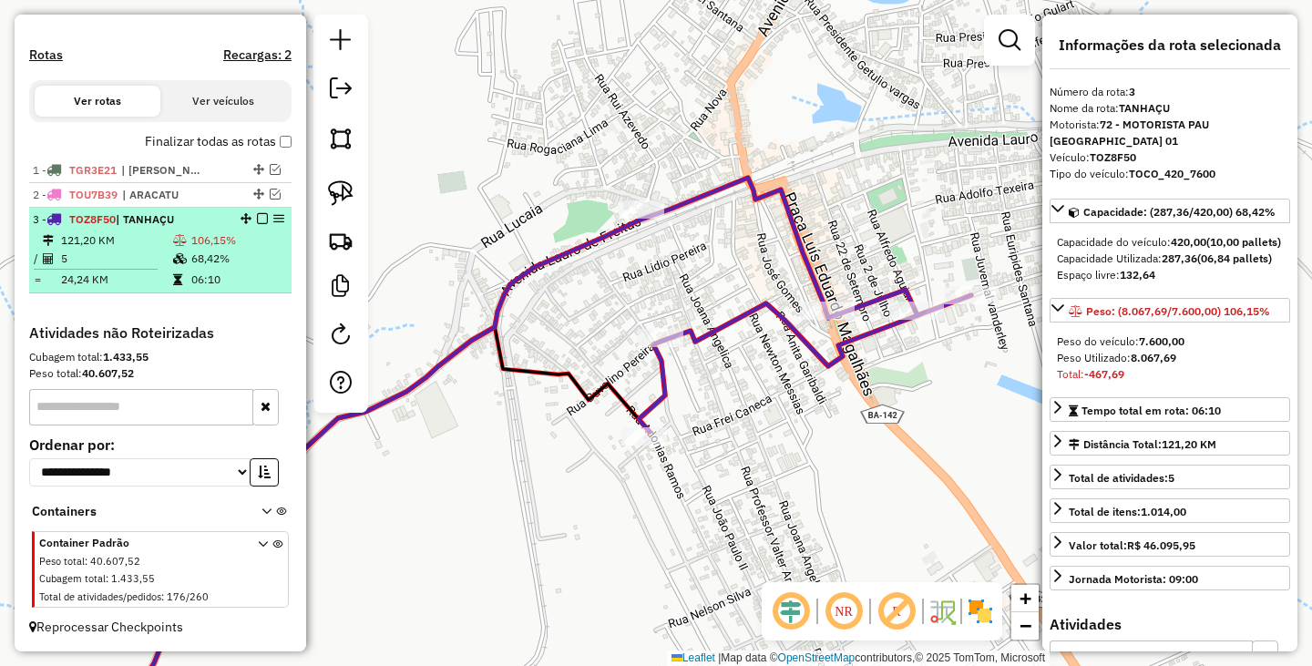
click at [265, 214] on div at bounding box center [257, 218] width 55 height 11
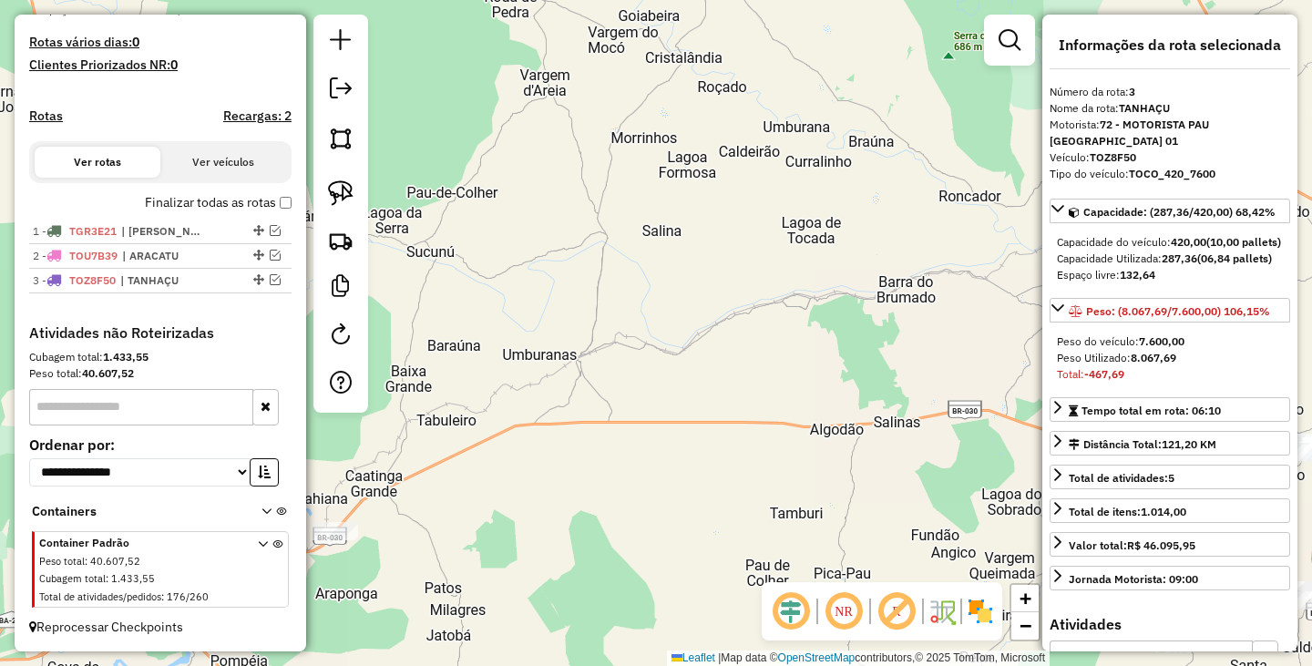
scroll to position [478, 0]
click at [585, 291] on div "Janela de atendimento Grade de atendimento Capacidade Transportadoras Veículos …" at bounding box center [656, 333] width 1312 height 666
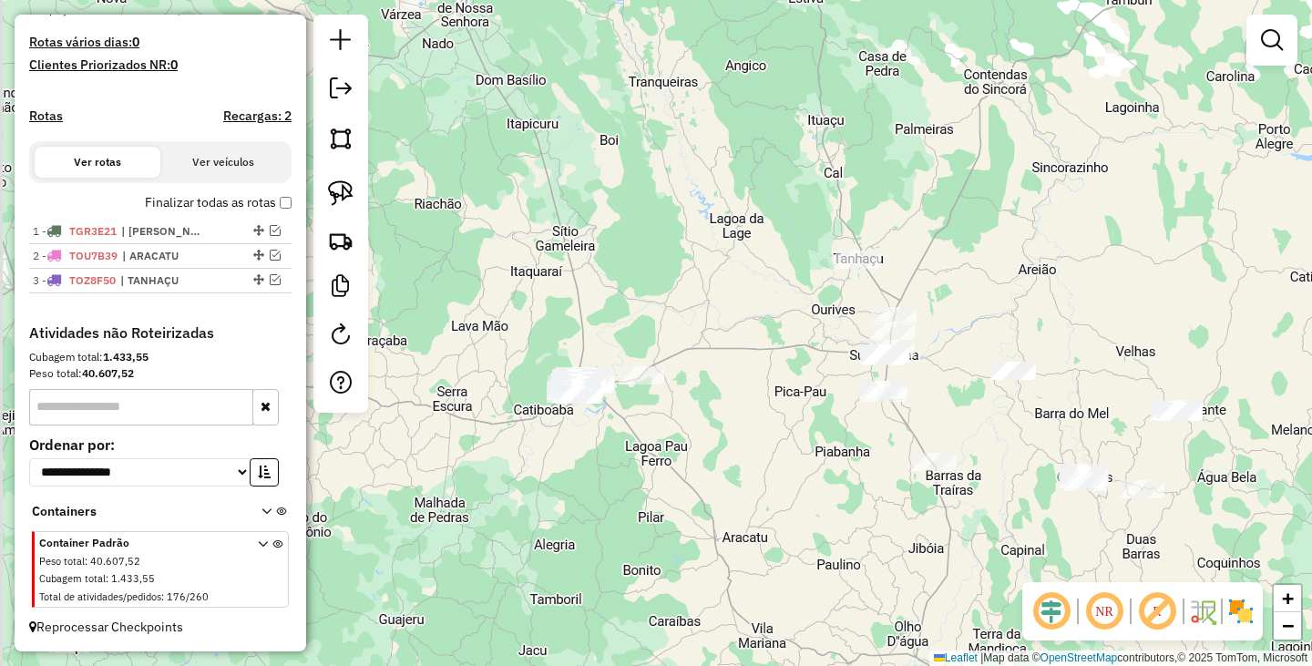
drag, startPoint x: 742, startPoint y: 417, endPoint x: 849, endPoint y: 445, distance: 111.1
click at [849, 445] on div "Janela de atendimento Grade de atendimento Capacidade Transportadoras Veículos …" at bounding box center [656, 333] width 1312 height 666
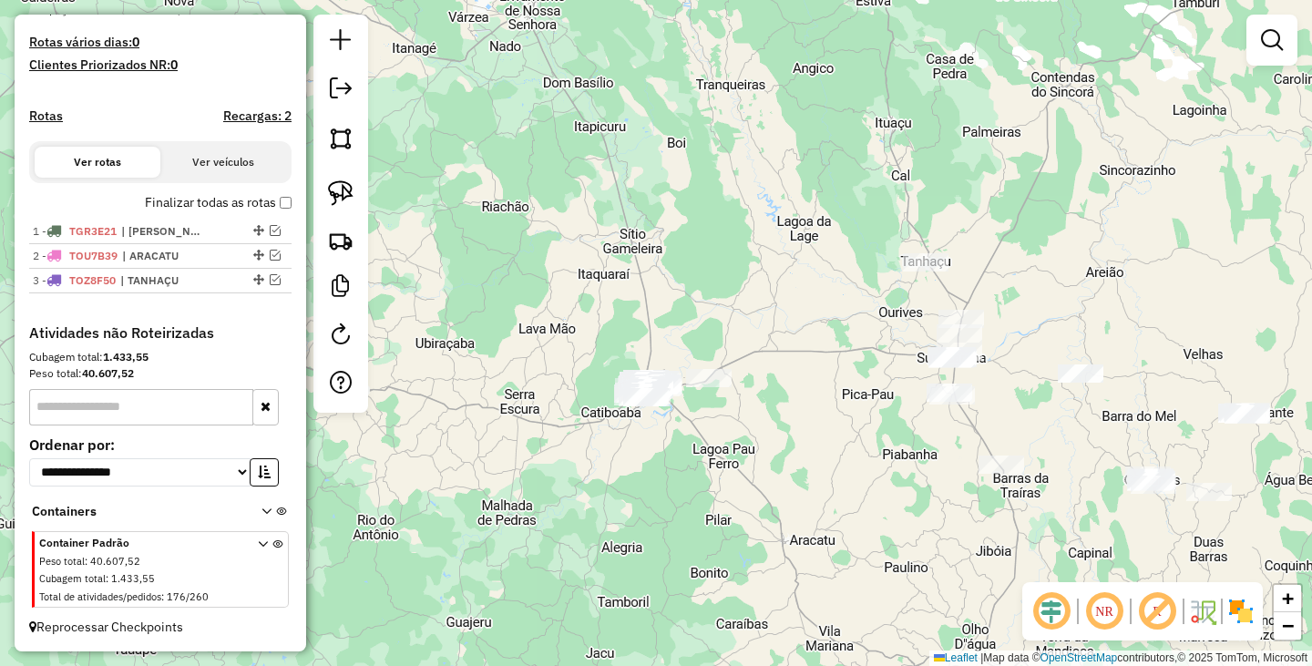
click at [799, 535] on div "Janela de atendimento Grade de atendimento Capacidade Transportadoras Veículos …" at bounding box center [656, 333] width 1312 height 666
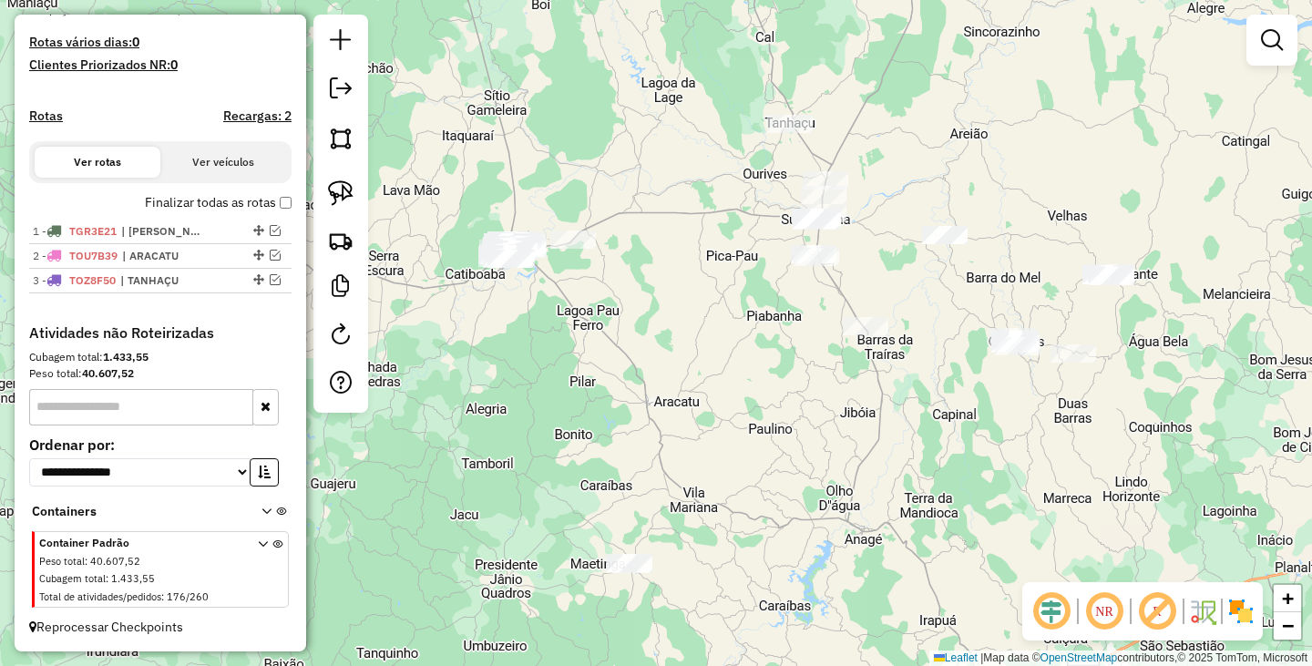
drag, startPoint x: 753, startPoint y: 486, endPoint x: 715, endPoint y: 466, distance: 43.2
click at [651, 382] on div "Janela de atendimento Grade de atendimento Capacidade Transportadoras Veículos …" at bounding box center [656, 333] width 1312 height 666
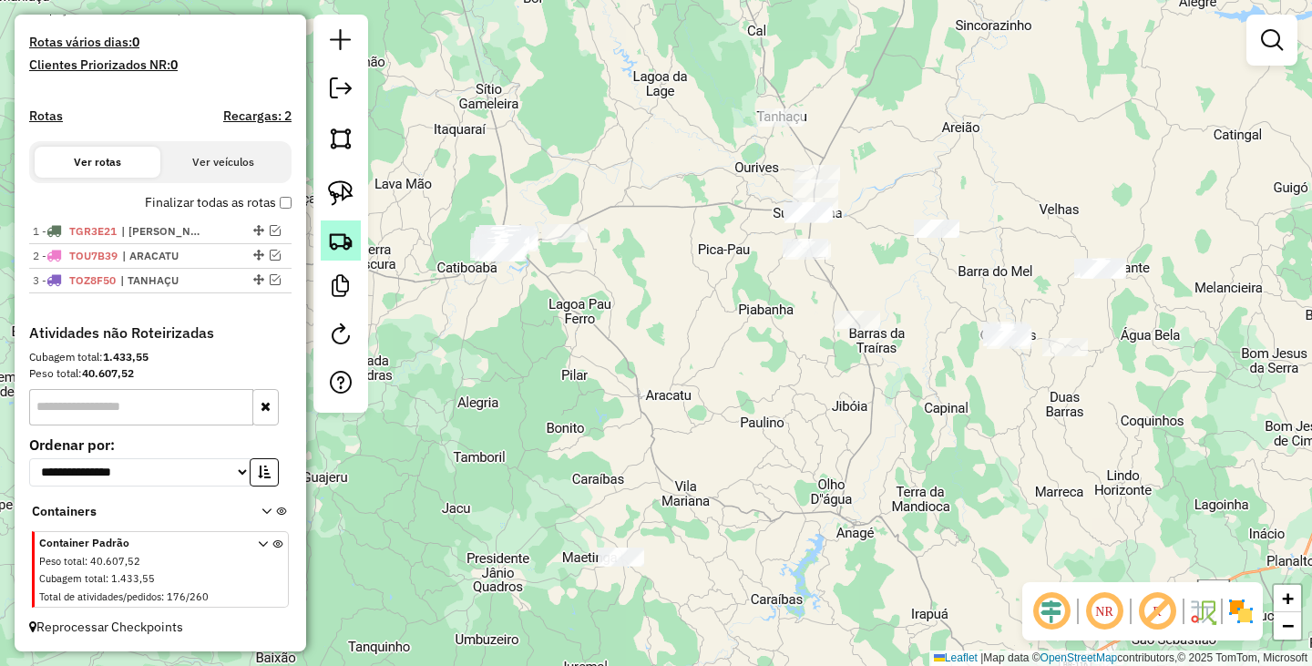
click at [329, 249] on img at bounding box center [341, 241] width 26 height 26
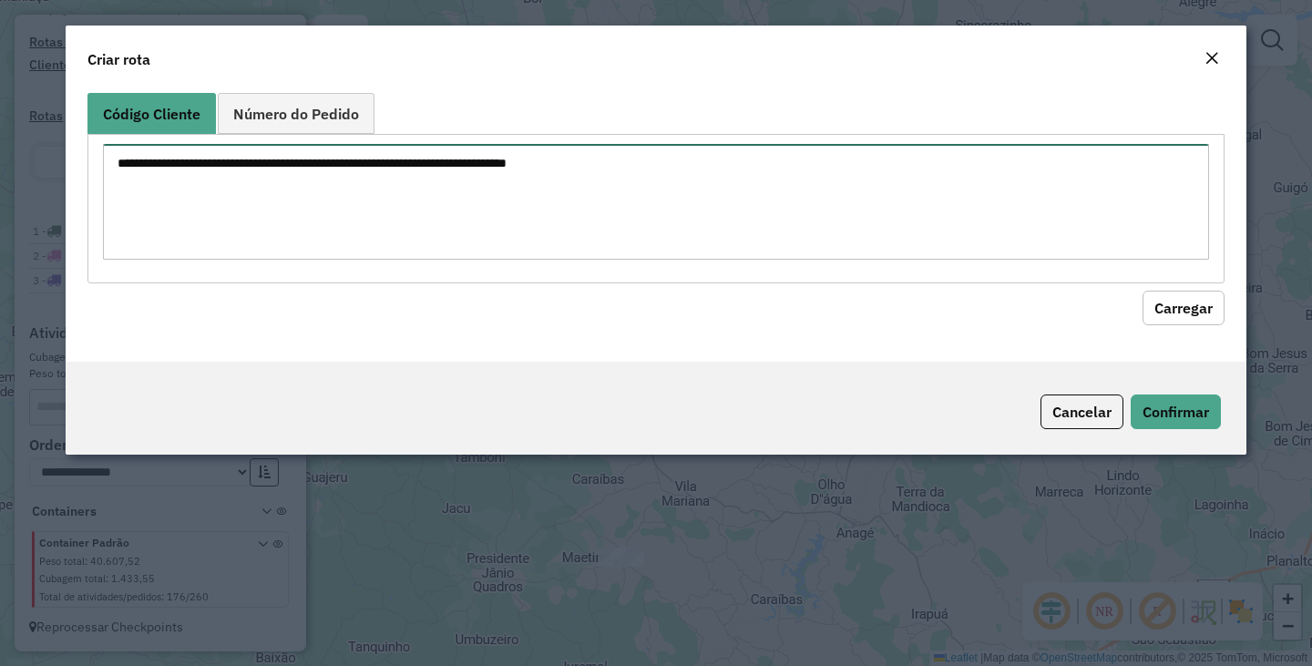
click at [547, 196] on textarea at bounding box center [656, 202] width 1106 height 116
paste textarea "**** **** **** **** *** *** **** **** **** **** **** **** **** **** **** **** *…"
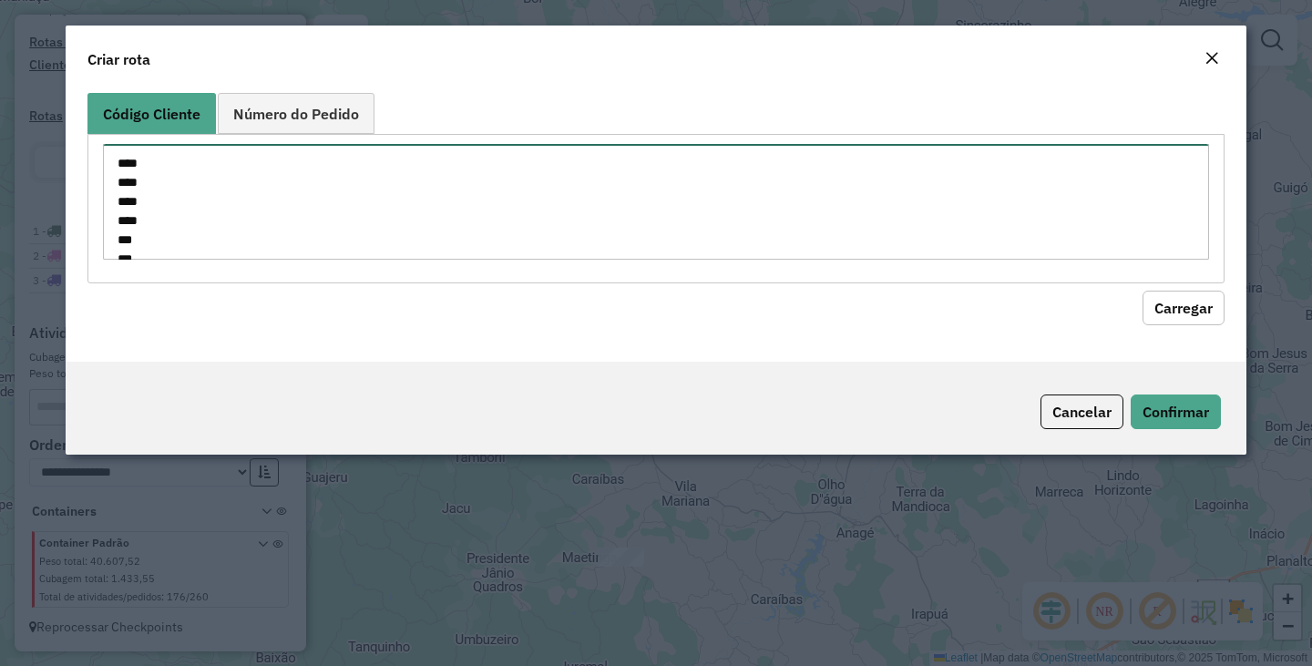
scroll to position [1366, 0]
type textarea "**** **** **** **** *** *** **** **** **** **** **** **** **** **** **** **** *…"
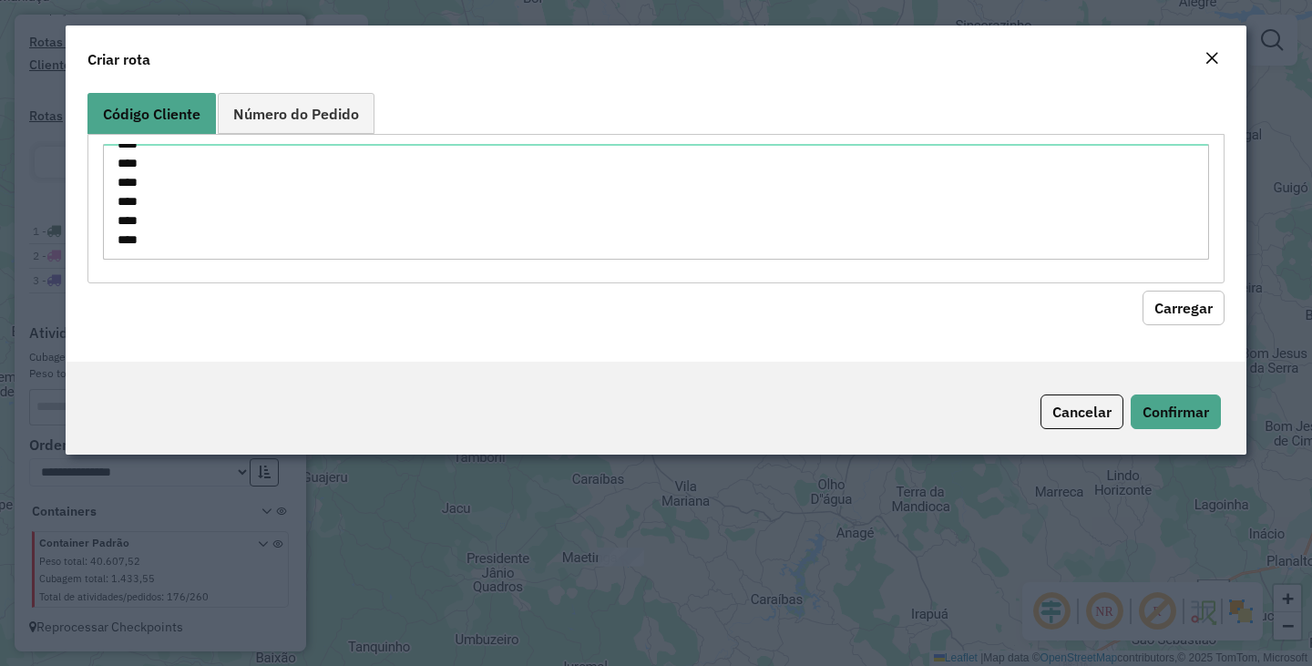
click at [1175, 298] on button "Carregar" at bounding box center [1183, 308] width 82 height 35
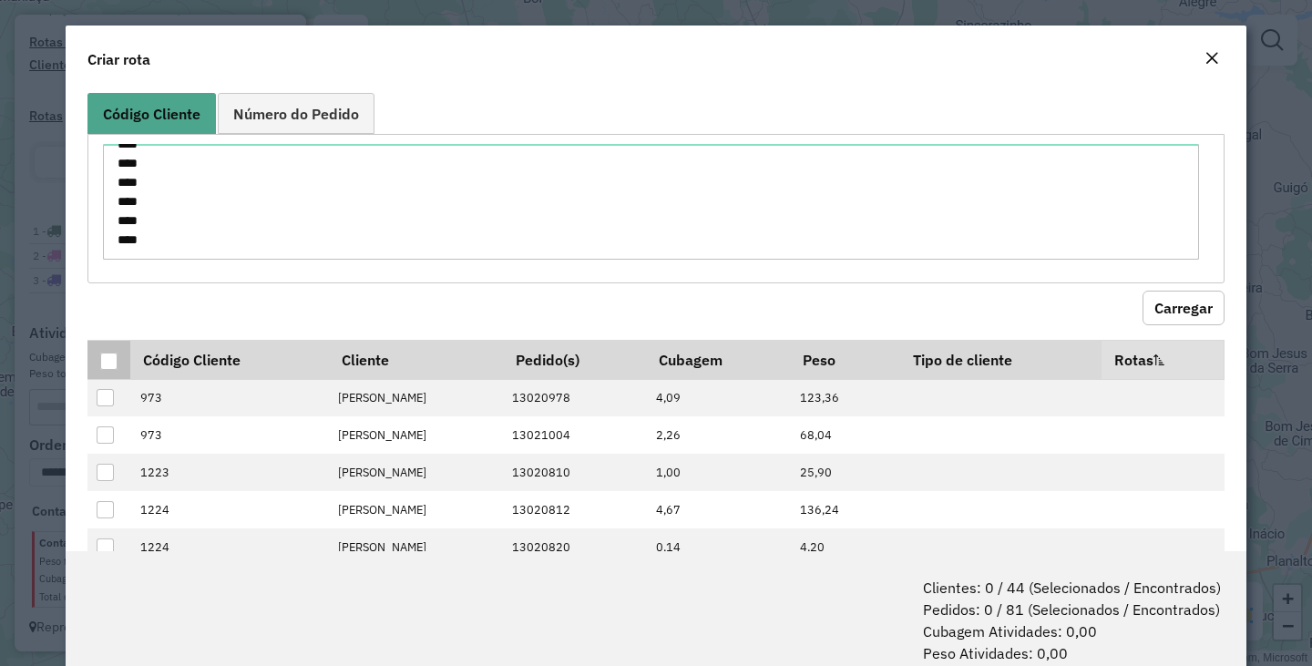
click at [115, 355] on div at bounding box center [108, 361] width 17 height 17
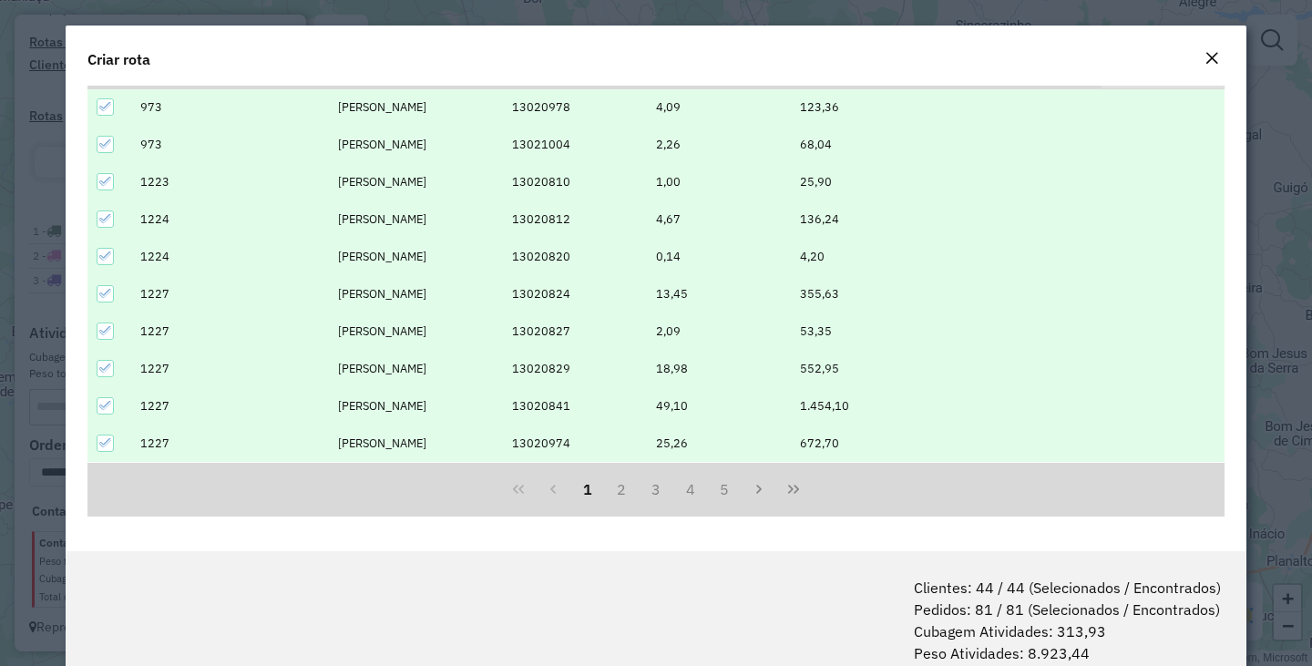
scroll to position [91, 0]
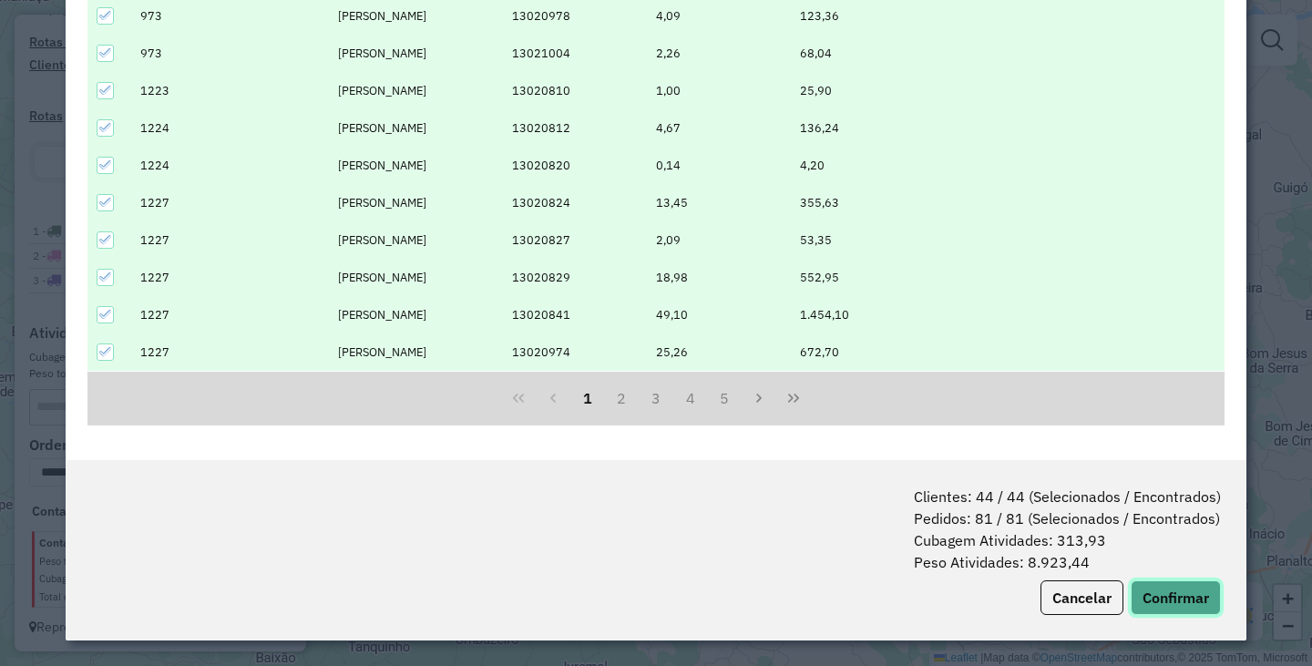
click at [1182, 609] on button "Confirmar" at bounding box center [1175, 597] width 90 height 35
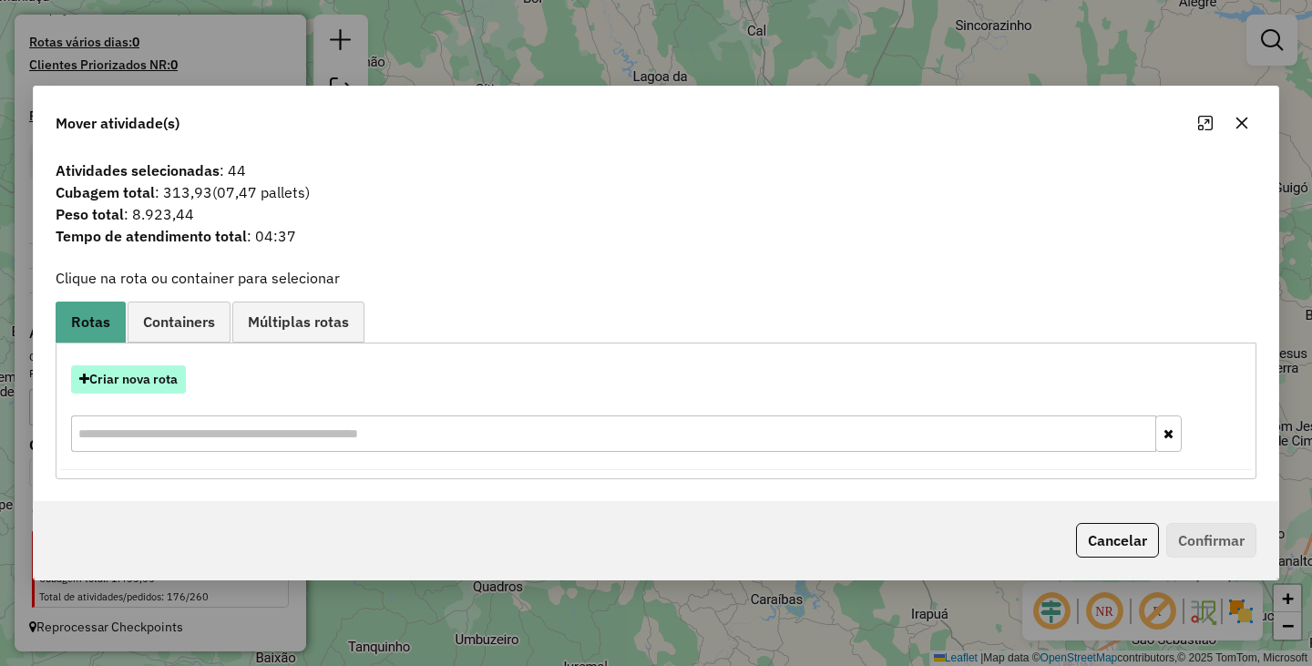
click at [169, 387] on button "Criar nova rota" at bounding box center [128, 379] width 115 height 28
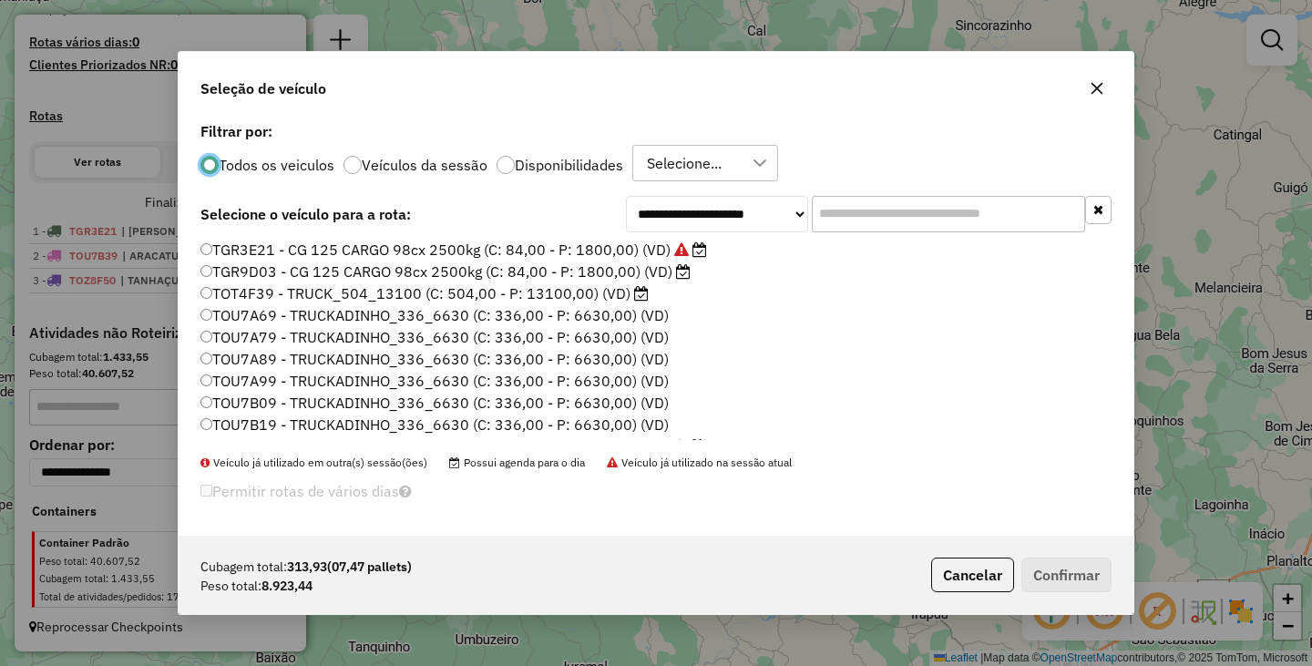
scroll to position [0, 0]
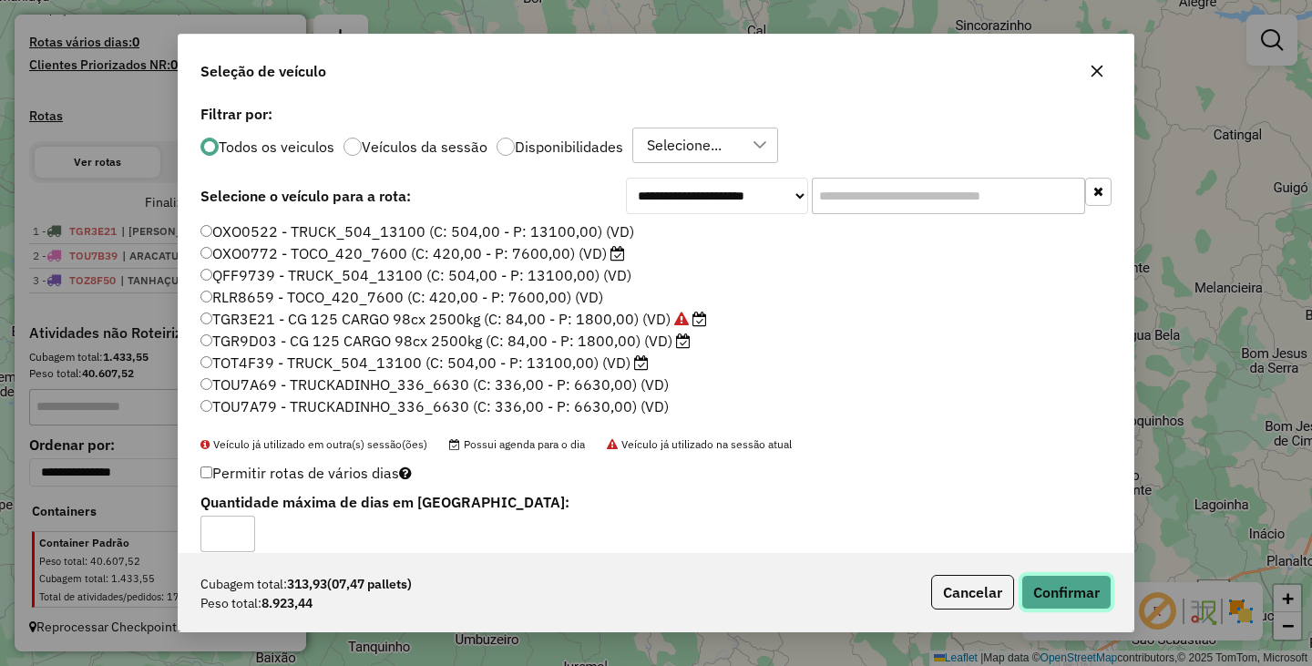
click at [1066, 589] on button "Confirmar" at bounding box center [1066, 592] width 90 height 35
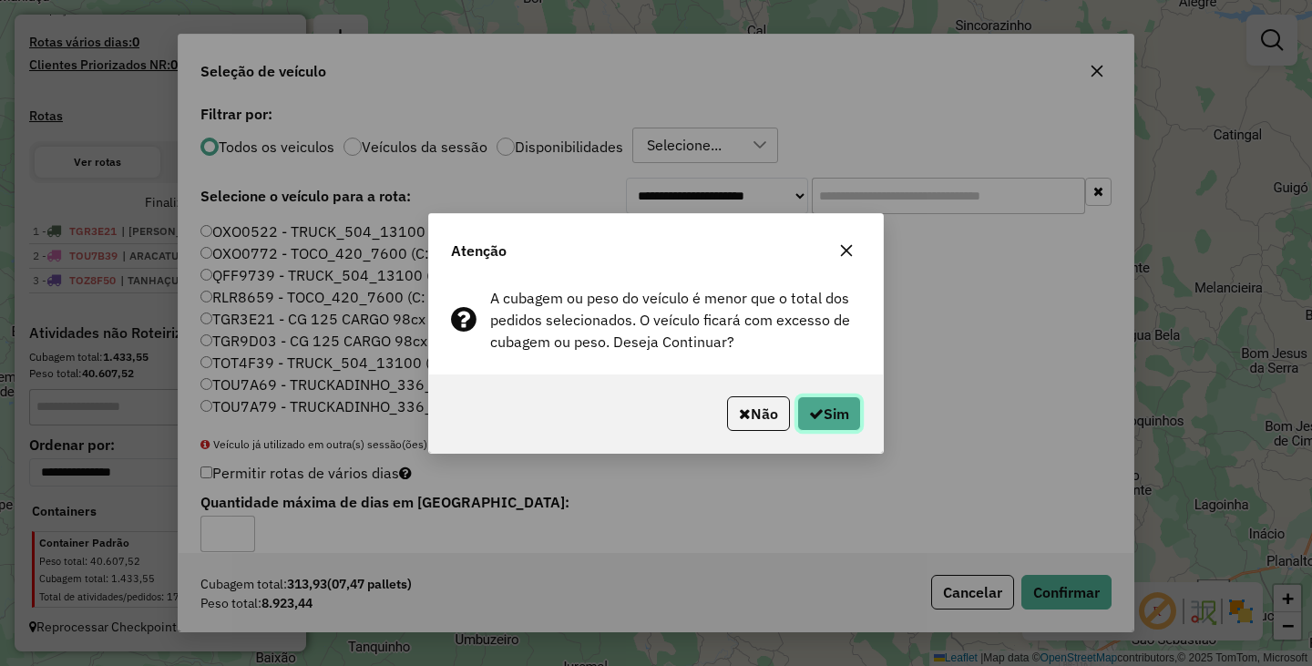
click at [842, 409] on button "Sim" at bounding box center [829, 413] width 64 height 35
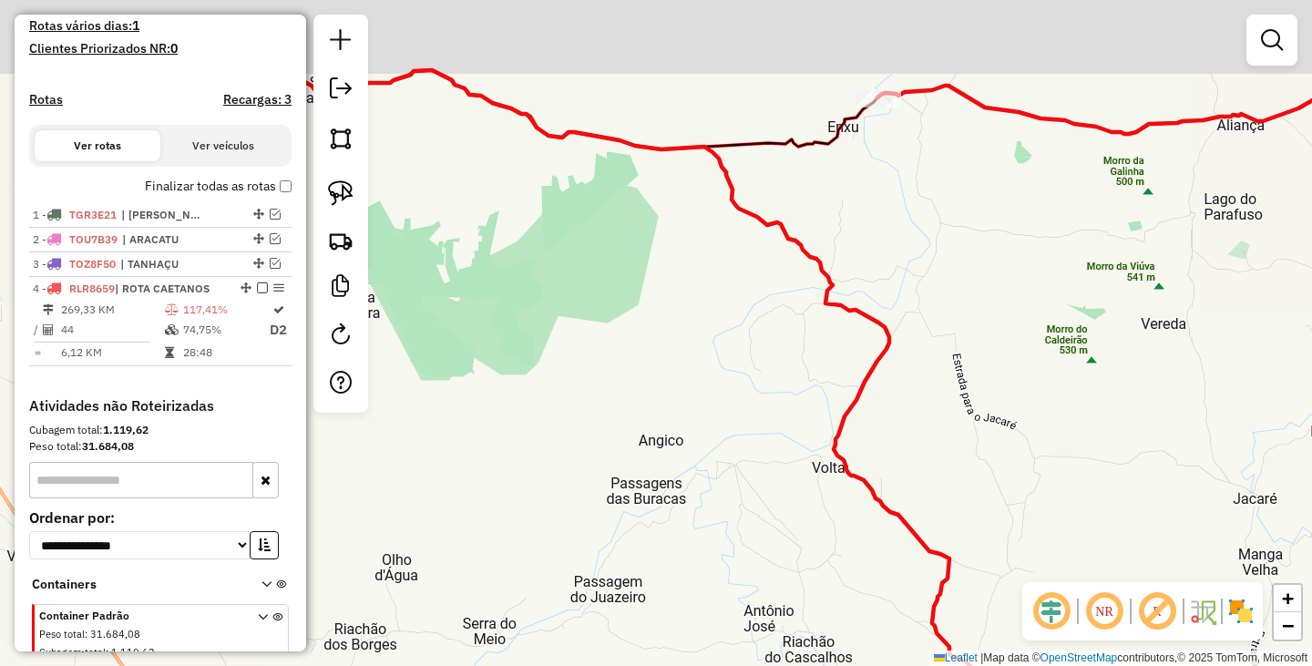
drag, startPoint x: 912, startPoint y: 150, endPoint x: 895, endPoint y: 297, distance: 147.6
click at [895, 297] on div "Janela de atendimento Grade de atendimento Capacidade Transportadoras Veículos …" at bounding box center [656, 333] width 1312 height 666
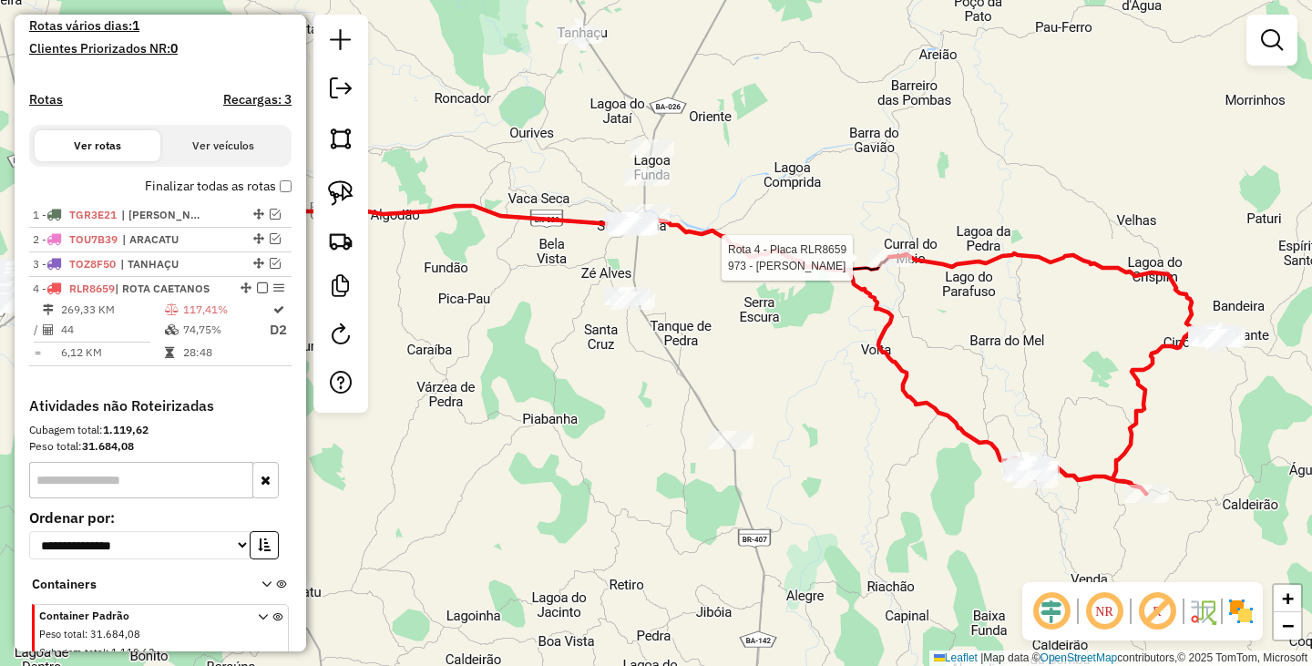
select select "**********"
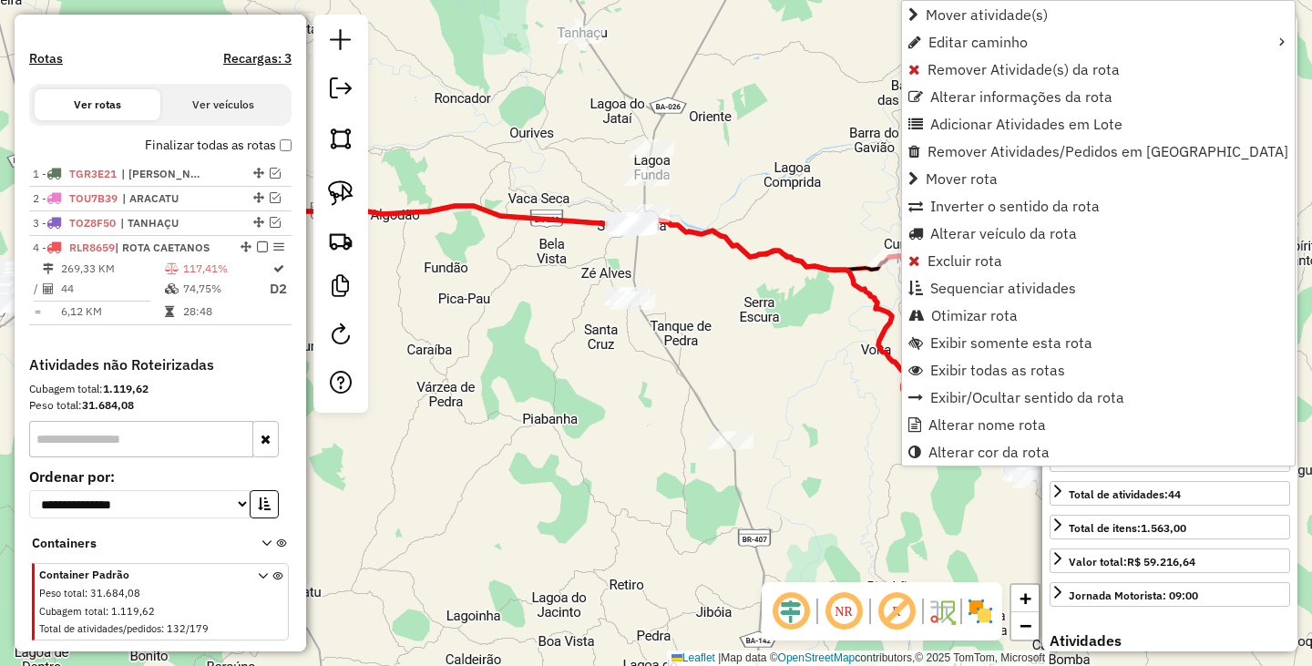
scroll to position [568, 0]
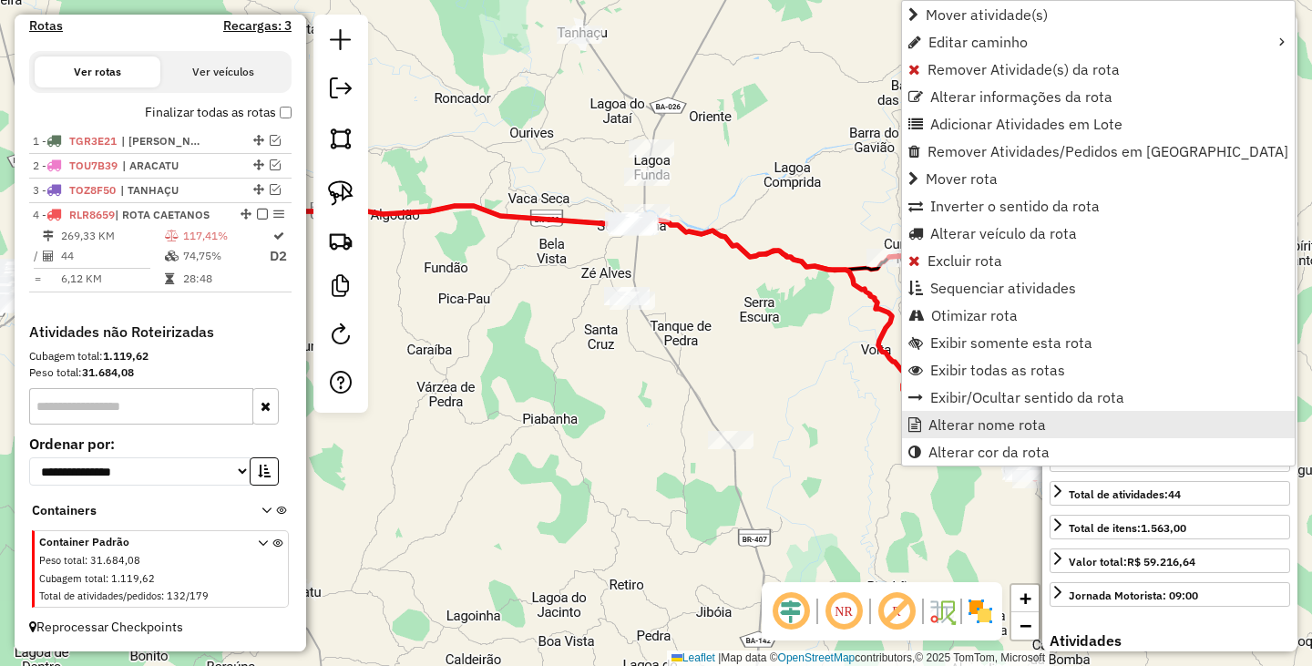
click at [1003, 424] on span "Alterar nome rota" at bounding box center [987, 424] width 118 height 15
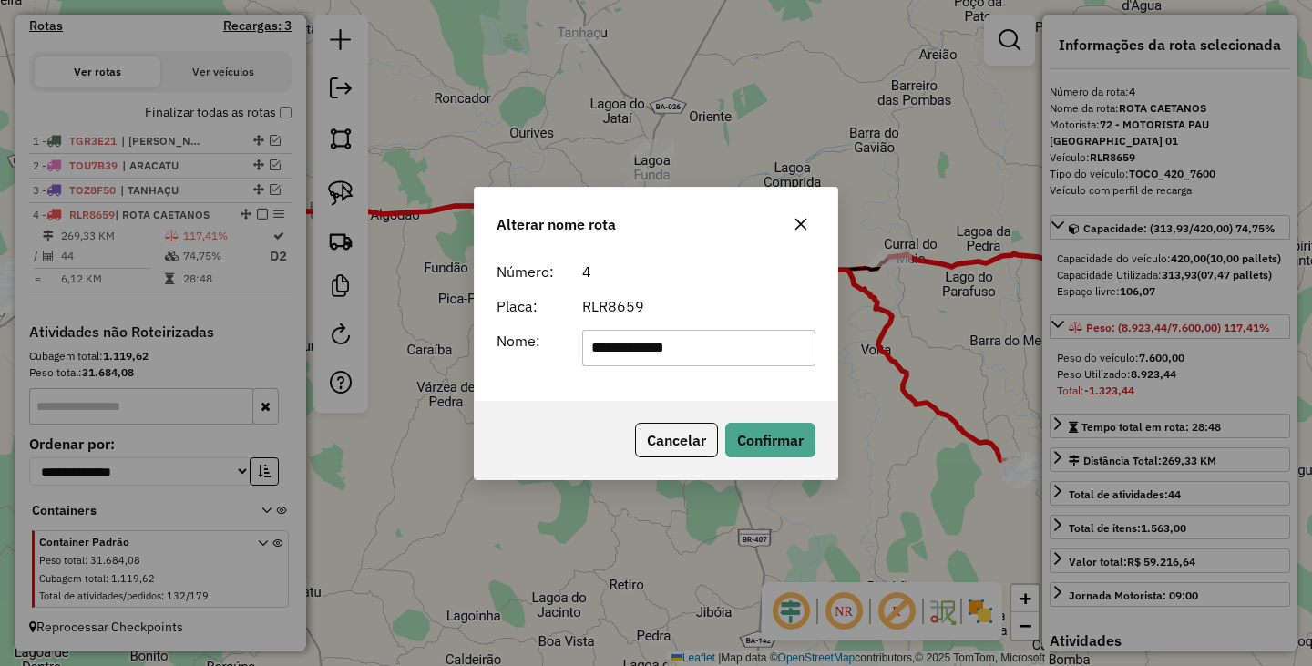
drag, startPoint x: 791, startPoint y: 344, endPoint x: 349, endPoint y: 318, distance: 442.6
click at [349, 318] on div "**********" at bounding box center [656, 333] width 1312 height 666
type input "**********"
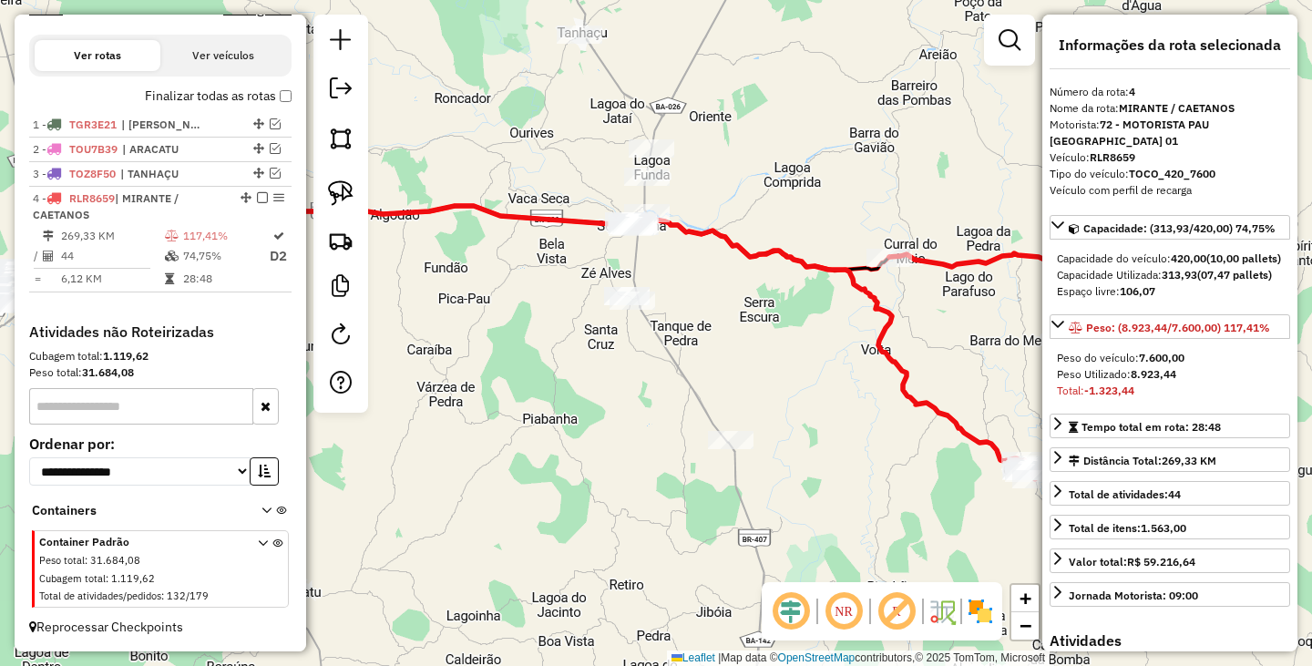
scroll to position [503, 0]
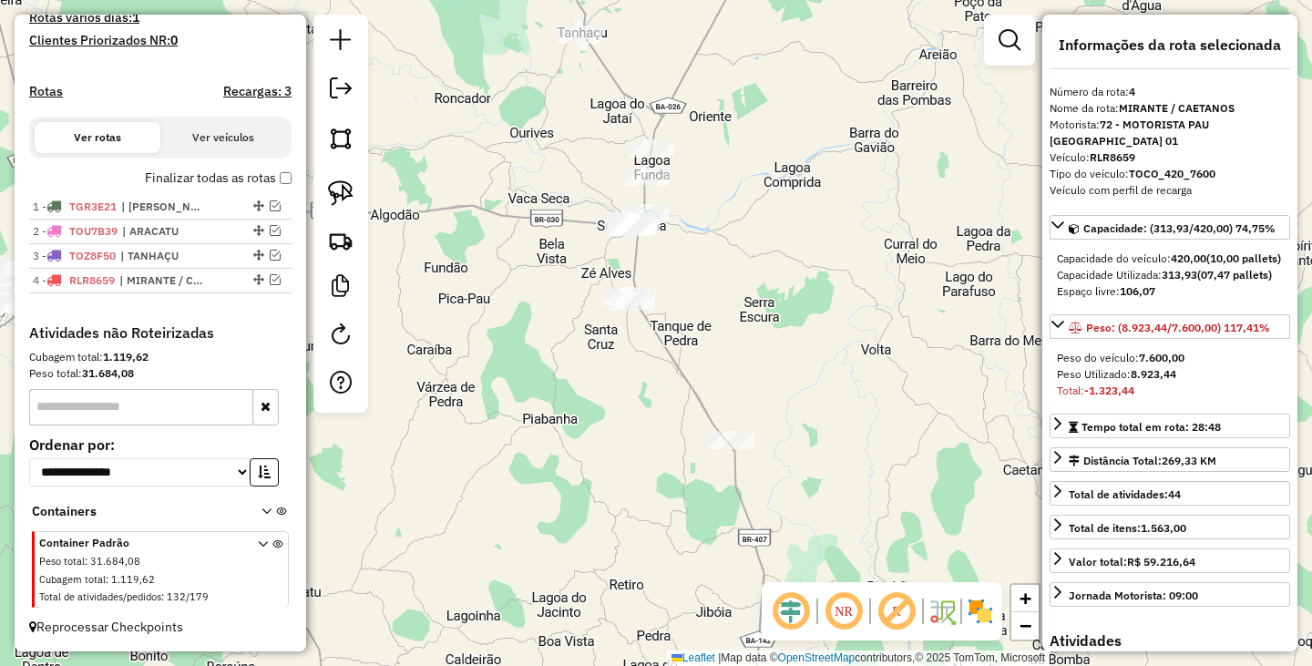
click at [544, 334] on div "Janela de atendimento Grade de atendimento Capacidade Transportadoras Veículos …" at bounding box center [656, 333] width 1312 height 666
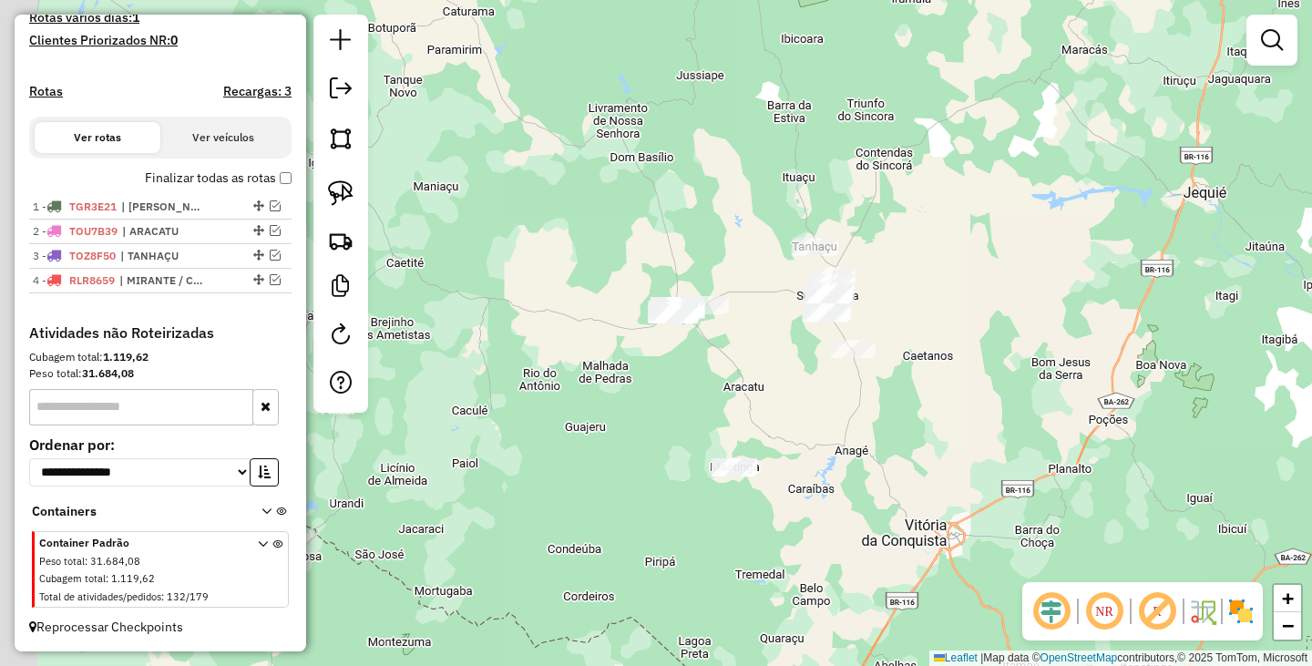
drag, startPoint x: 504, startPoint y: 444, endPoint x: 823, endPoint y: 423, distance: 320.4
click at [823, 423] on div "Janela de atendimento Grade de atendimento Capacidade Transportadoras Veículos …" at bounding box center [656, 333] width 1312 height 666
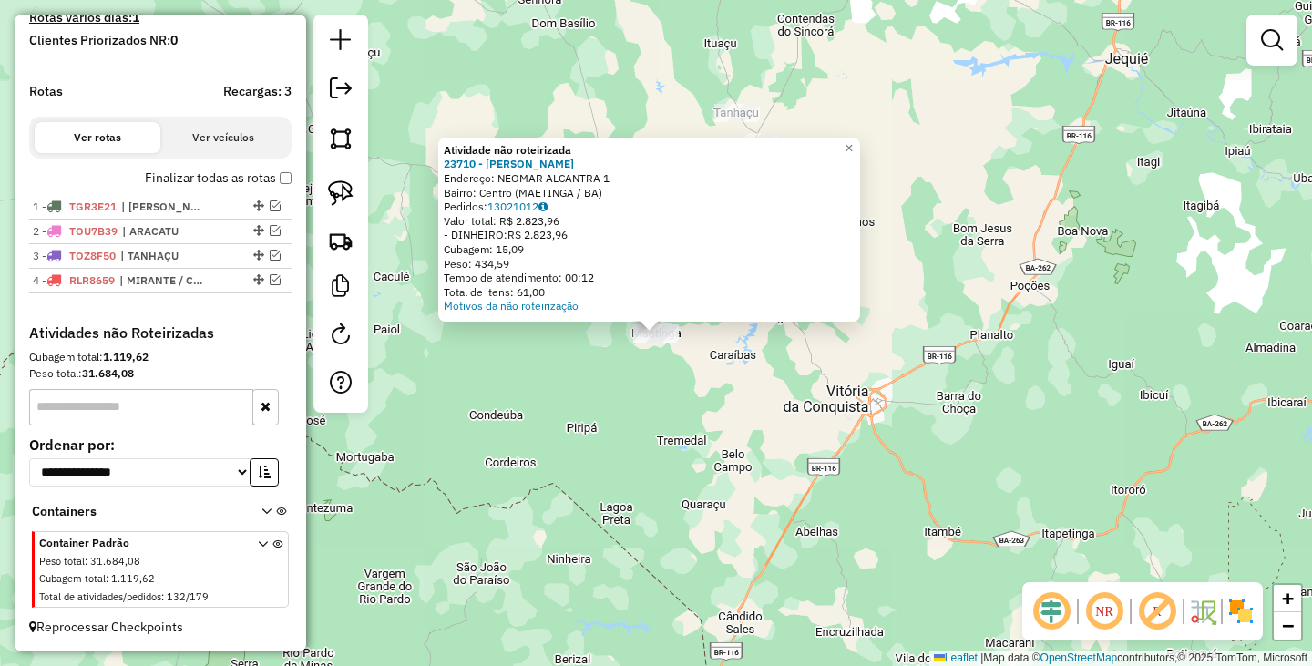
click at [713, 420] on div "Atividade não roteirizada 23710 - CAIO DUTRA FERNANDES Endereço: NEOMAR ALCANTR…" at bounding box center [656, 333] width 1312 height 666
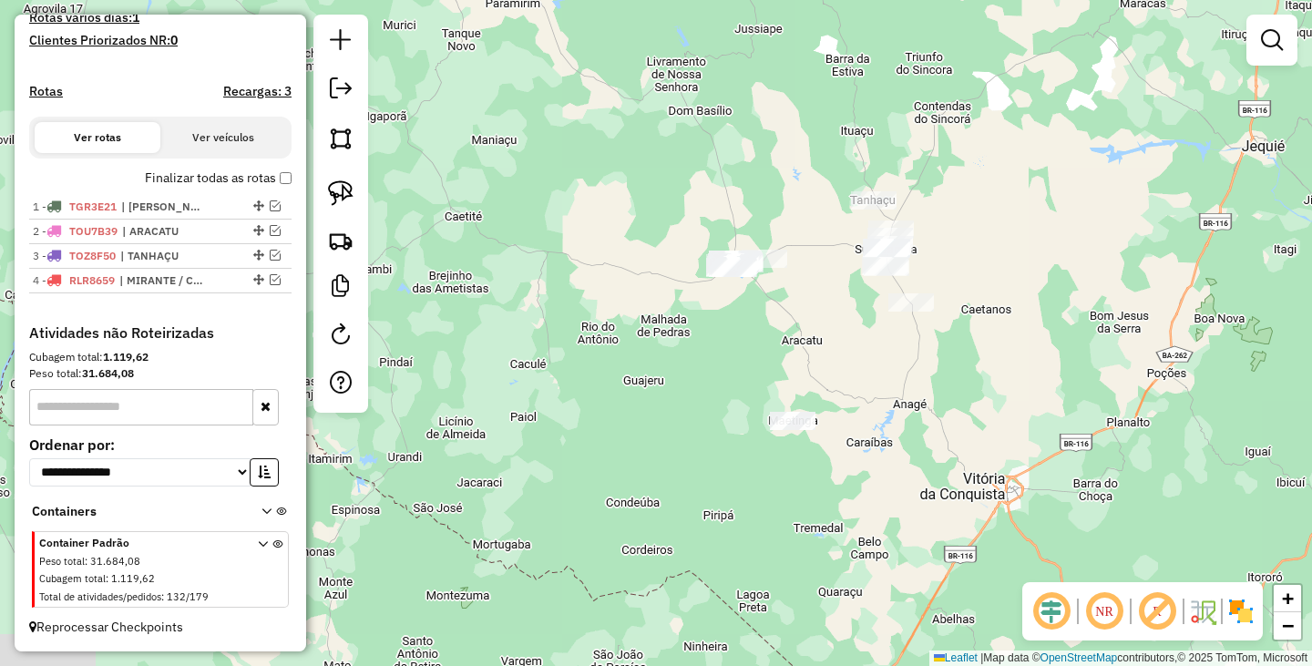
drag, startPoint x: 614, startPoint y: 378, endPoint x: 751, endPoint y: 465, distance: 162.2
click at [751, 465] on div "Janela de atendimento Grade de atendimento Capacidade Transportadoras Veículos …" at bounding box center [656, 333] width 1312 height 666
click at [344, 185] on img at bounding box center [341, 193] width 26 height 26
drag, startPoint x: 752, startPoint y: 222, endPoint x: 810, endPoint y: 250, distance: 63.6
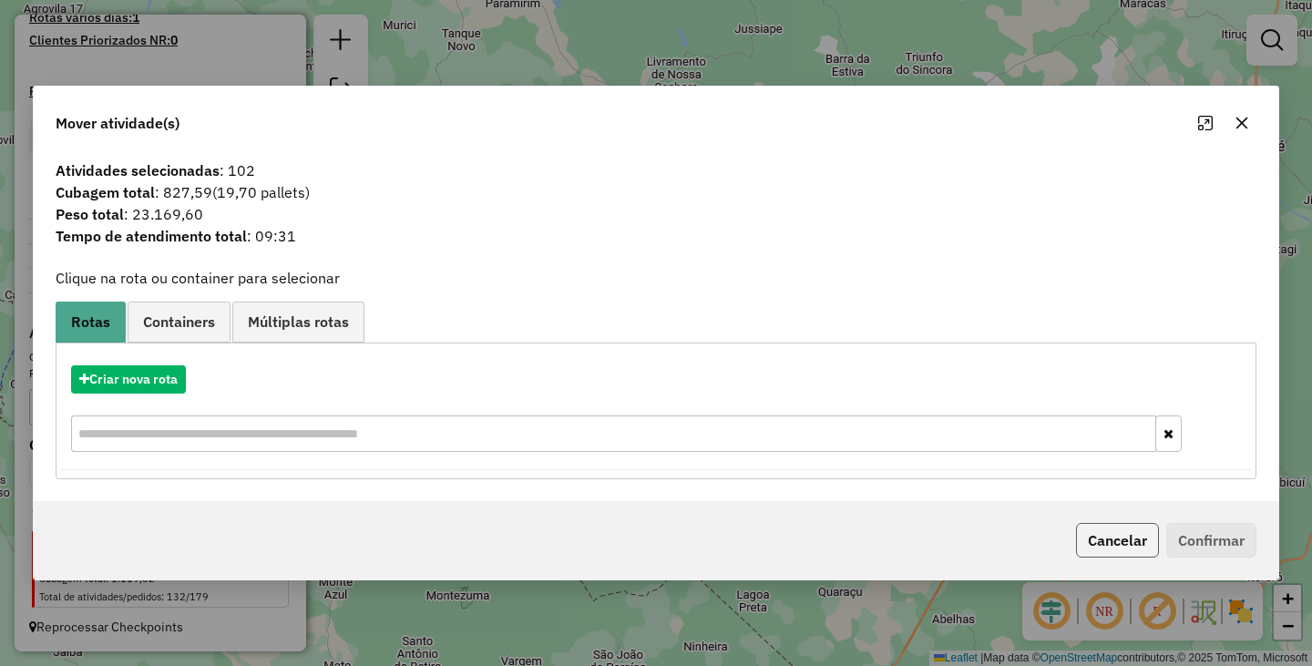
click at [1124, 542] on button "Cancelar" at bounding box center [1117, 540] width 83 height 35
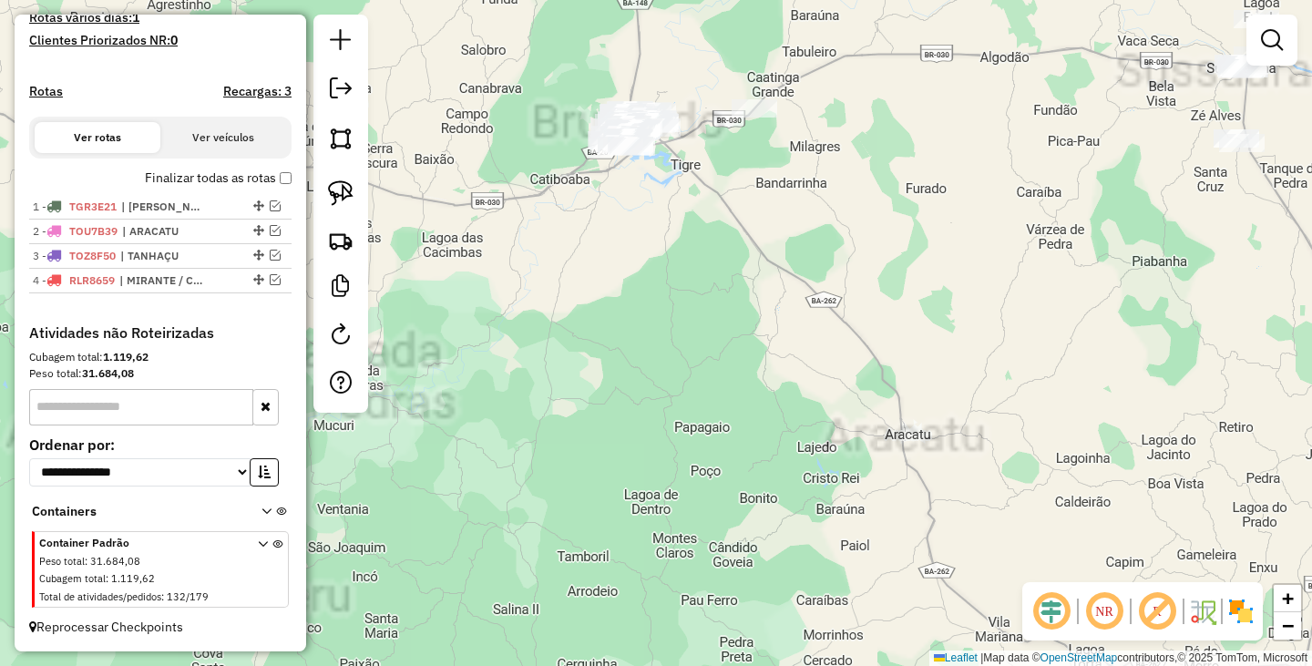
drag, startPoint x: 777, startPoint y: 292, endPoint x: 860, endPoint y: 471, distance: 197.7
click at [860, 471] on div "Janela de atendimento Grade de atendimento Capacidade Transportadoras Veículos …" at bounding box center [656, 333] width 1312 height 666
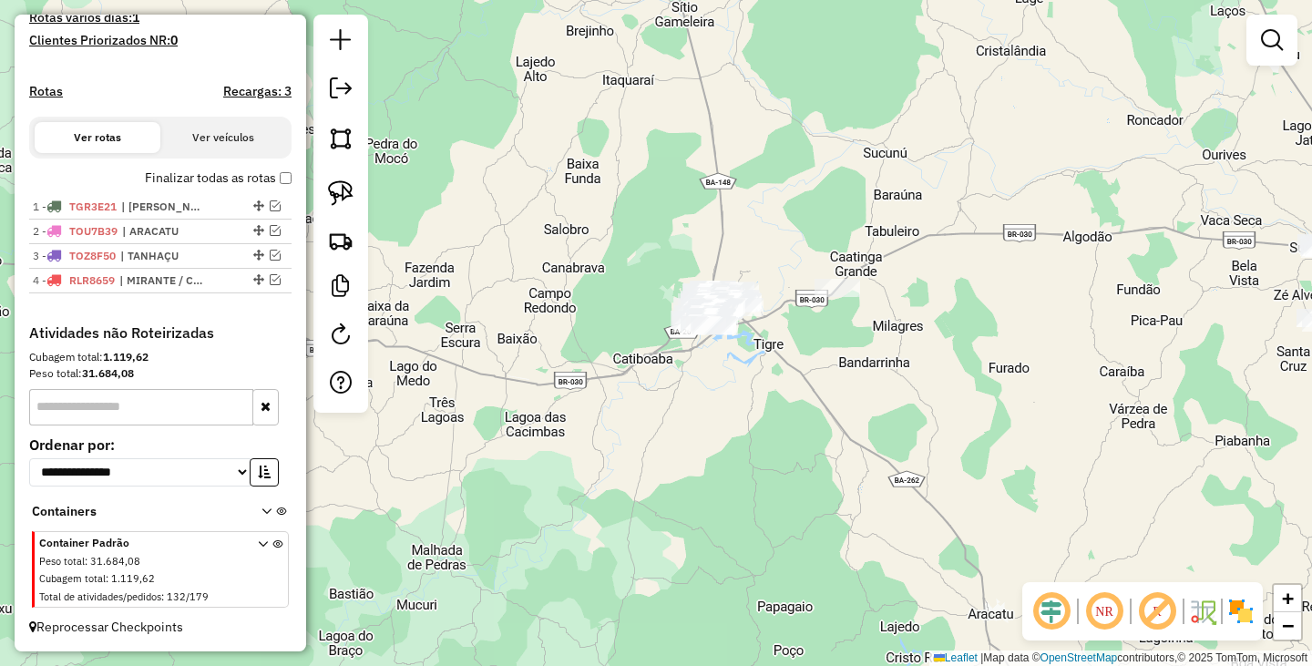
drag, startPoint x: 845, startPoint y: 366, endPoint x: 865, endPoint y: 438, distance: 74.7
click at [865, 438] on div "Janela de atendimento Grade de atendimento Capacidade Transportadoras Veículos …" at bounding box center [656, 333] width 1312 height 666
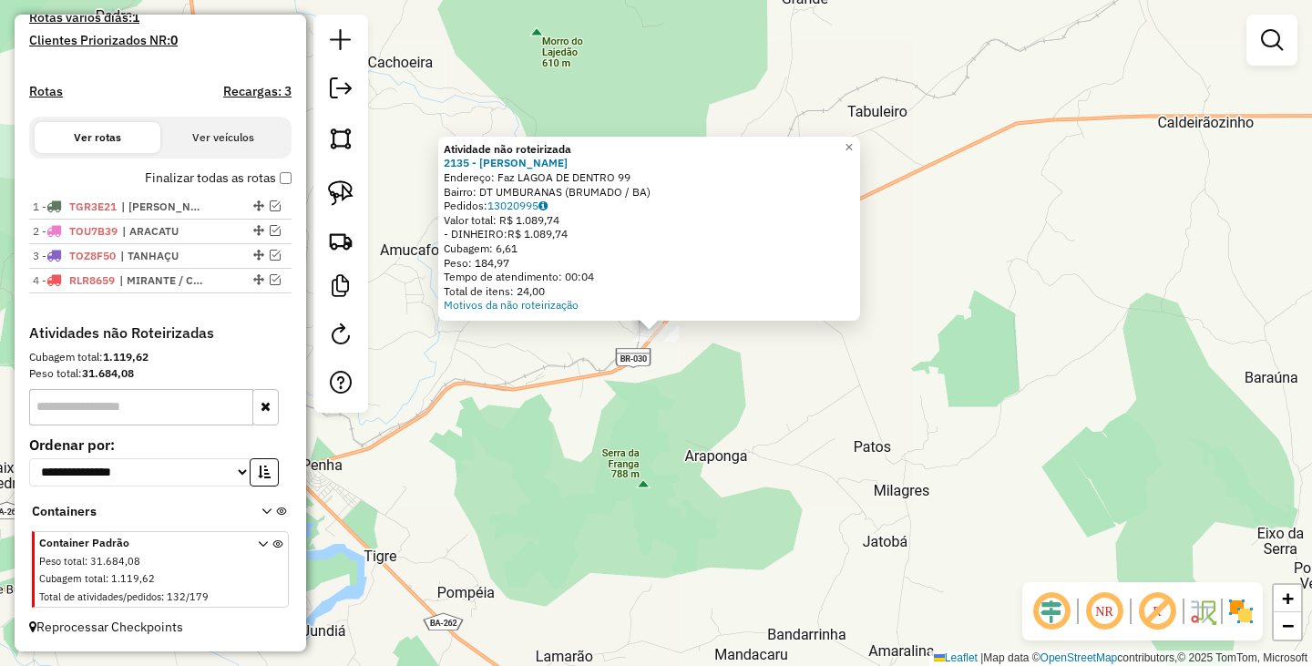
click at [762, 425] on div "Atividade não roteirizada 2135 - SINVALDO MEIRA SANTO Endereço: Faz LAGOA DE DE…" at bounding box center [656, 333] width 1312 height 666
click at [709, 361] on div "Atividade não roteirizada 2135 - SINVALDO MEIRA SANTO Endereço: Faz LAGOA DE DE…" at bounding box center [656, 333] width 1312 height 666
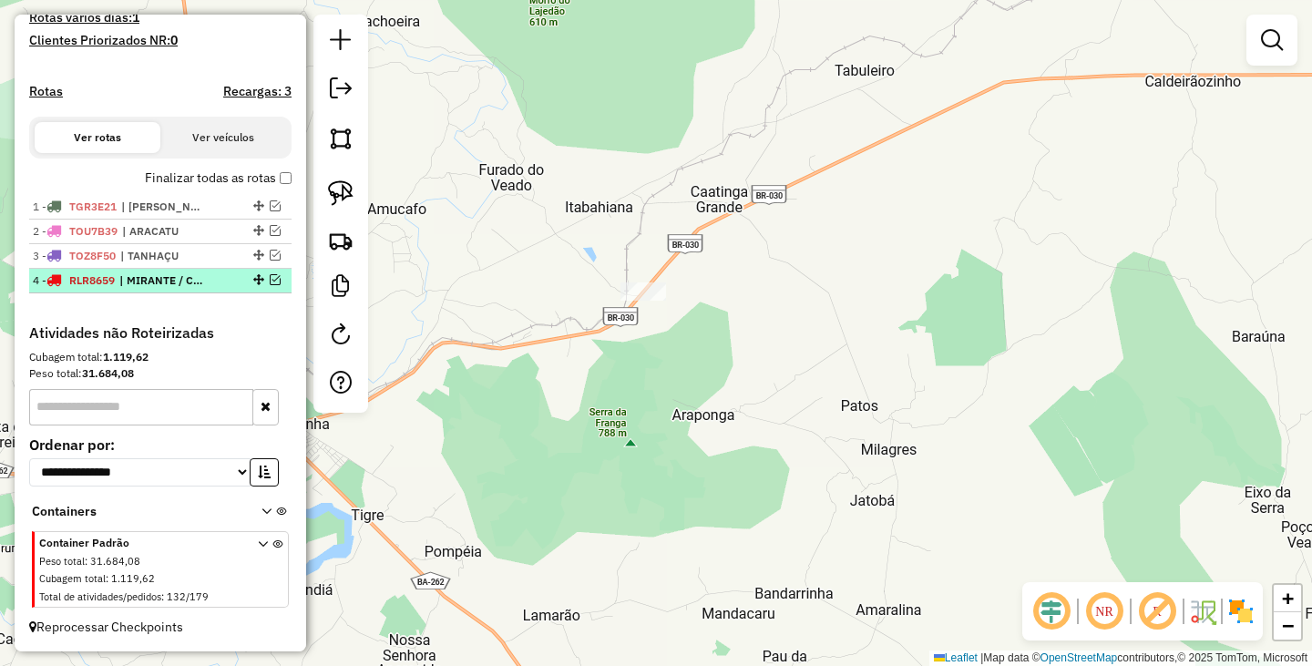
click at [273, 285] on div "4 - RLR8659 | MIRANTE / CAETANOS" at bounding box center [160, 280] width 255 height 16
select select "**********"
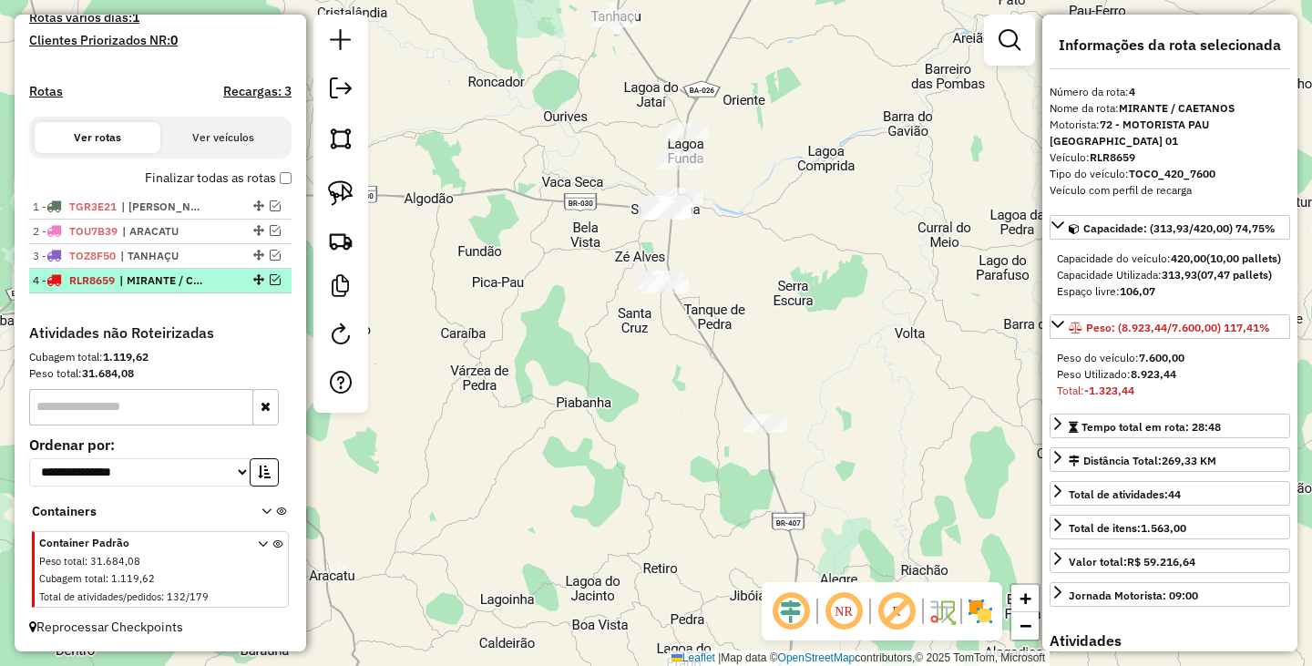
click at [270, 283] on em at bounding box center [275, 279] width 11 height 11
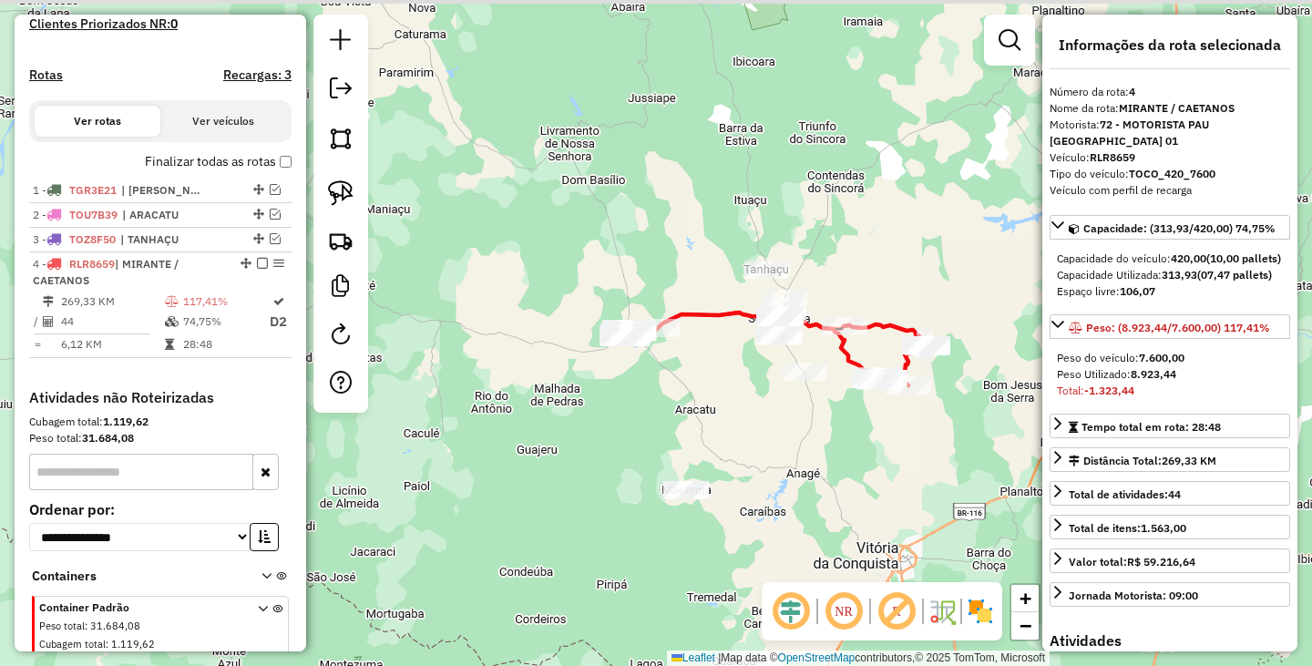
drag, startPoint x: 874, startPoint y: 292, endPoint x: 818, endPoint y: 354, distance: 83.2
click at [818, 354] on div "Janela de atendimento Grade de atendimento Capacidade Transportadoras Veículos …" at bounding box center [656, 333] width 1312 height 666
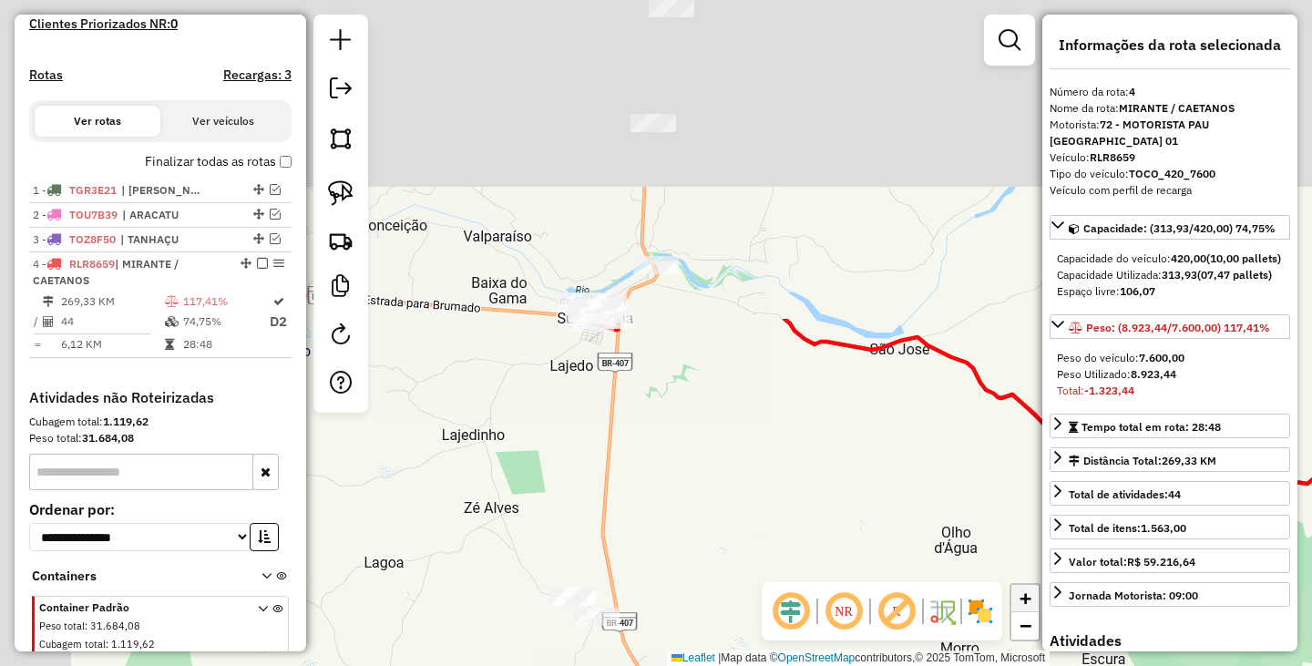
drag, startPoint x: 736, startPoint y: 164, endPoint x: 1013, endPoint y: 601, distance: 517.6
click at [1013, 601] on div "Janela de atendimento Grade de atendimento Capacidade Transportadoras Veículos …" at bounding box center [656, 333] width 1312 height 666
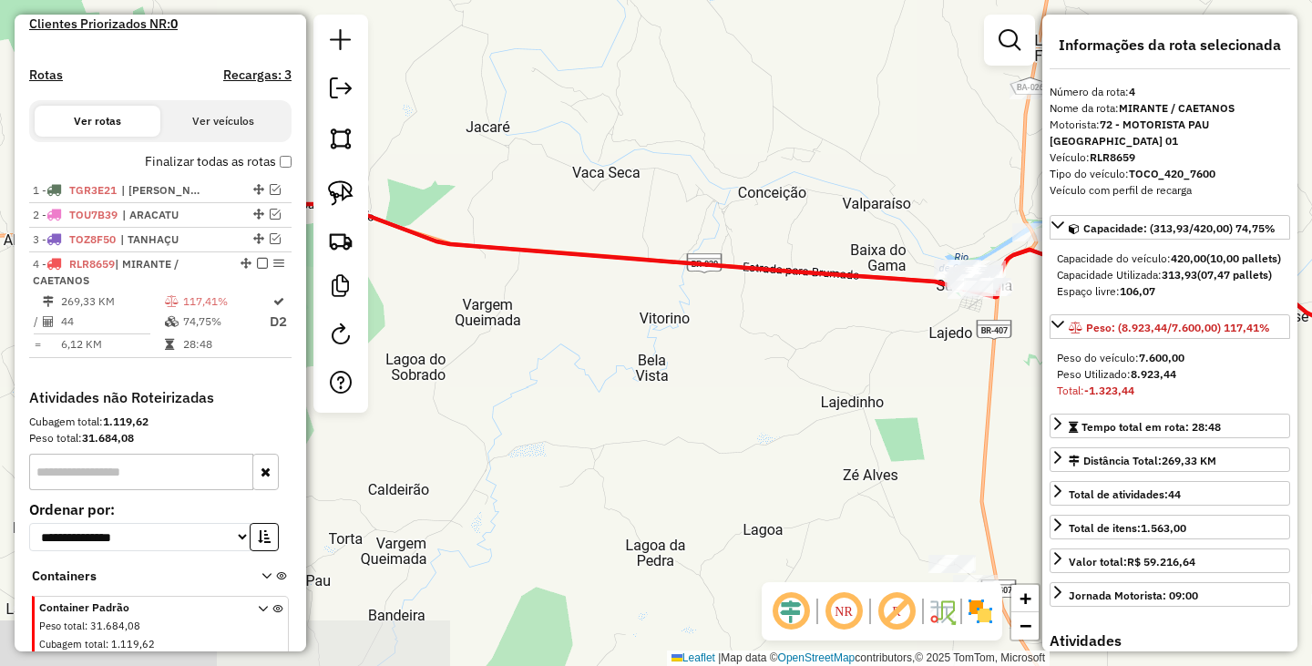
drag, startPoint x: 759, startPoint y: 525, endPoint x: 973, endPoint y: 410, distance: 242.9
click at [1220, 440] on hb-router-mapa "Informações da Sessão 979351 - 14/08/2025 Criação: 13/08/2025 19:10 Depósito: P…" at bounding box center [656, 333] width 1312 height 666
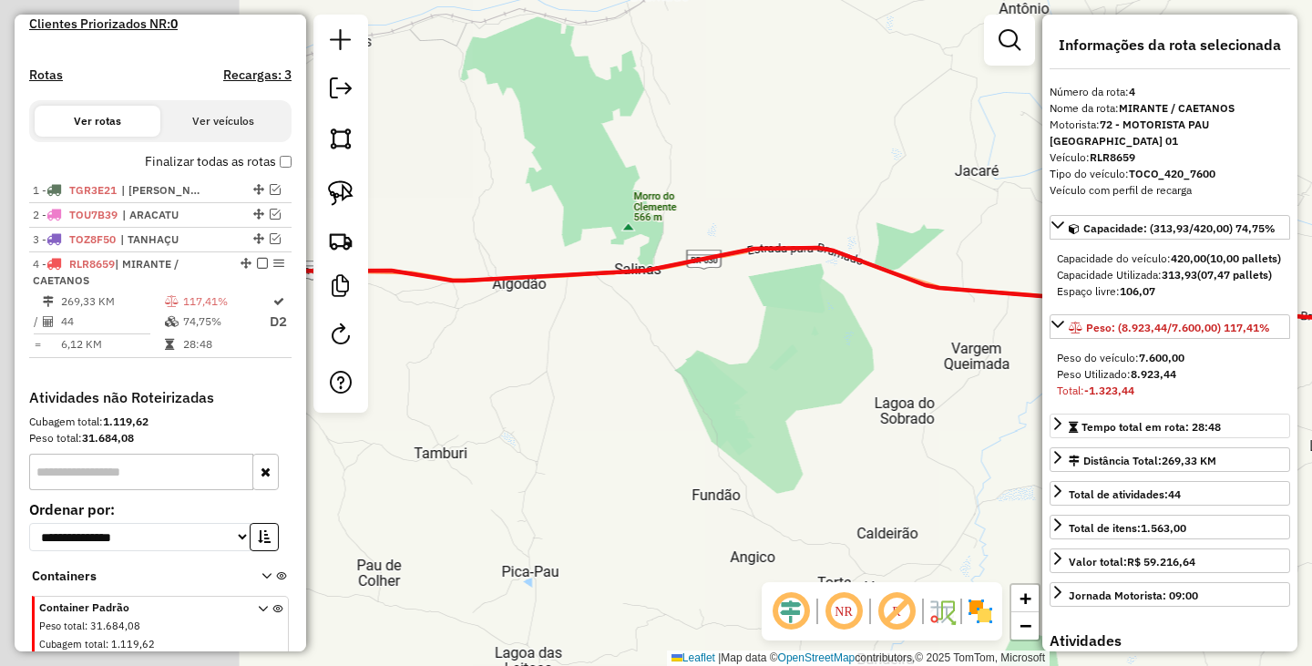
drag, startPoint x: 784, startPoint y: 404, endPoint x: 1117, endPoint y: 454, distance: 336.3
click at [1133, 454] on hb-router-mapa "Informações da Sessão 979351 - 14/08/2025 Criação: 13/08/2025 19:10 Depósito: P…" at bounding box center [656, 333] width 1312 height 666
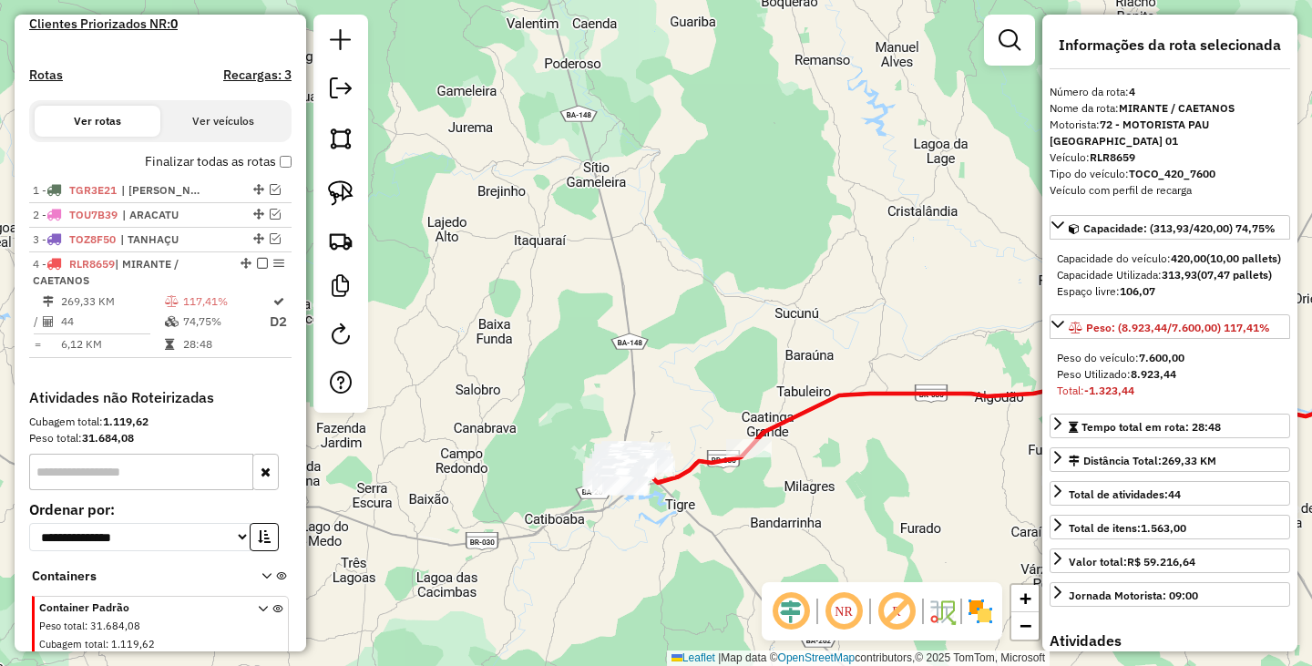
drag, startPoint x: 675, startPoint y: 473, endPoint x: 836, endPoint y: 471, distance: 161.2
click at [835, 473] on div "Janela de atendimento Grade de atendimento Capacidade Transportadoras Veículos …" at bounding box center [656, 333] width 1312 height 666
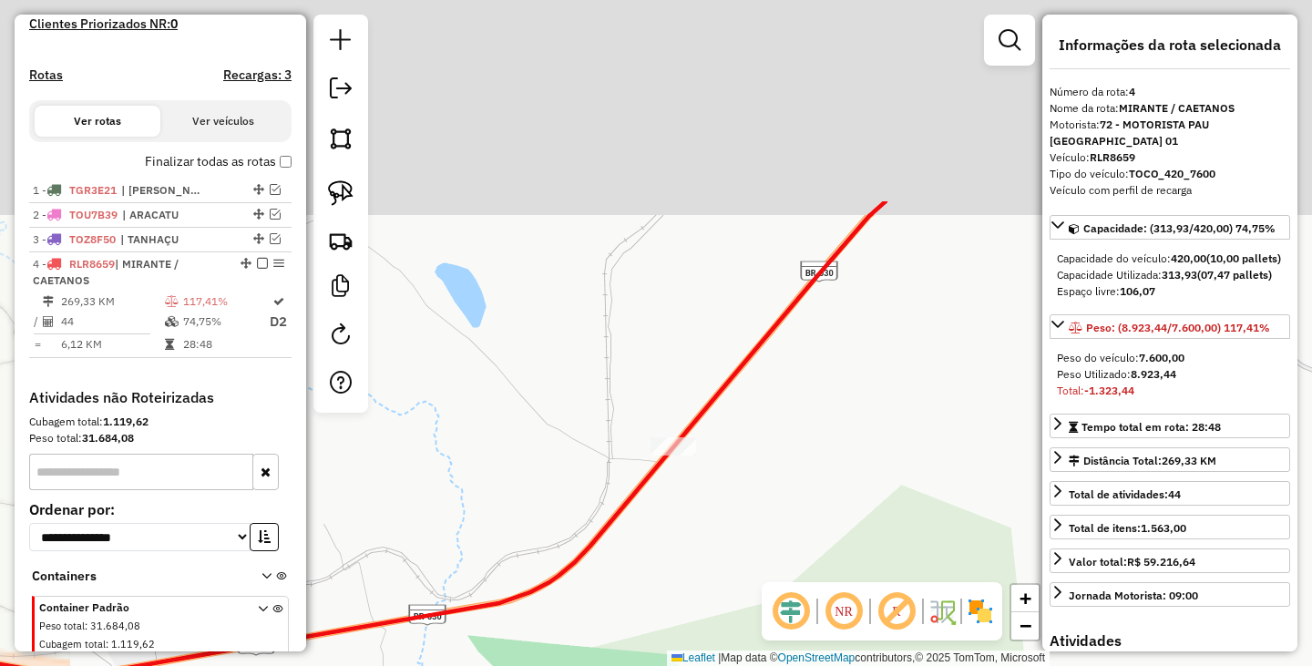
drag, startPoint x: 752, startPoint y: 294, endPoint x: 823, endPoint y: 568, distance: 283.3
click at [828, 568] on div "Janela de atendimento Grade de atendimento Capacidade Transportadoras Veículos …" at bounding box center [656, 333] width 1312 height 666
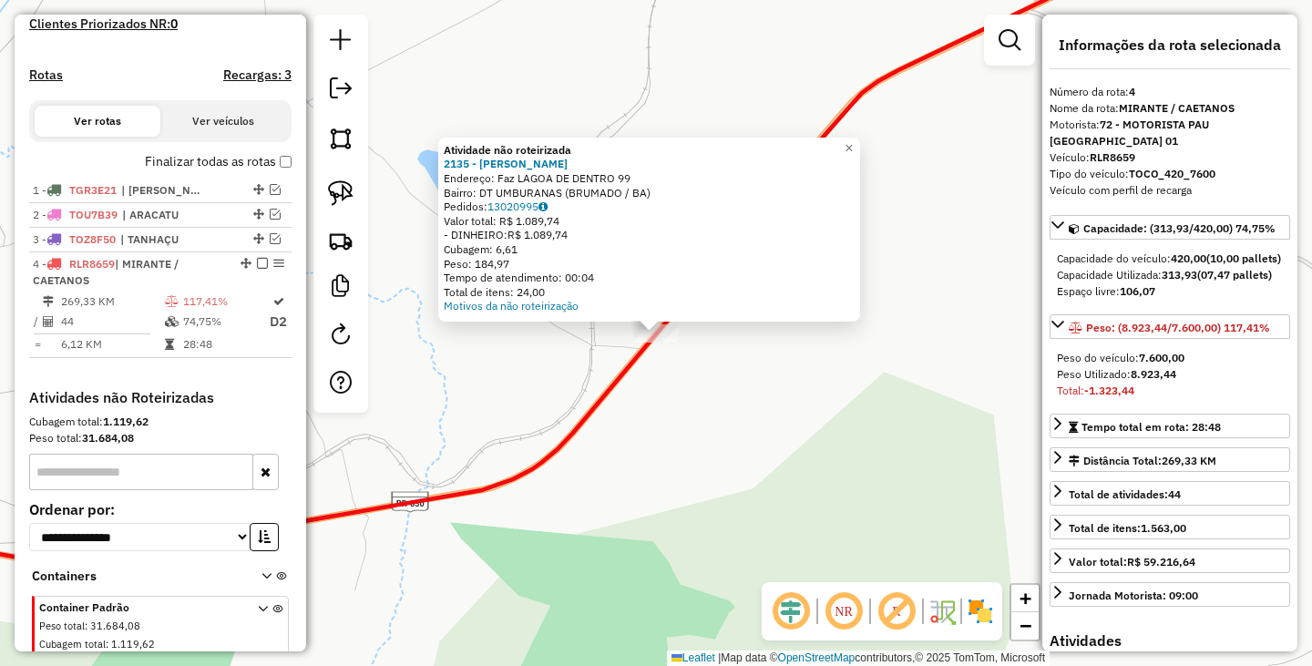
drag, startPoint x: 655, startPoint y: 328, endPoint x: 711, endPoint y: 383, distance: 78.6
click at [715, 387] on div "Atividade não roteirizada 2135 - SINVALDO MEIRA SANTO Endereço: Faz LAGOA DE DE…" at bounding box center [656, 333] width 1312 height 666
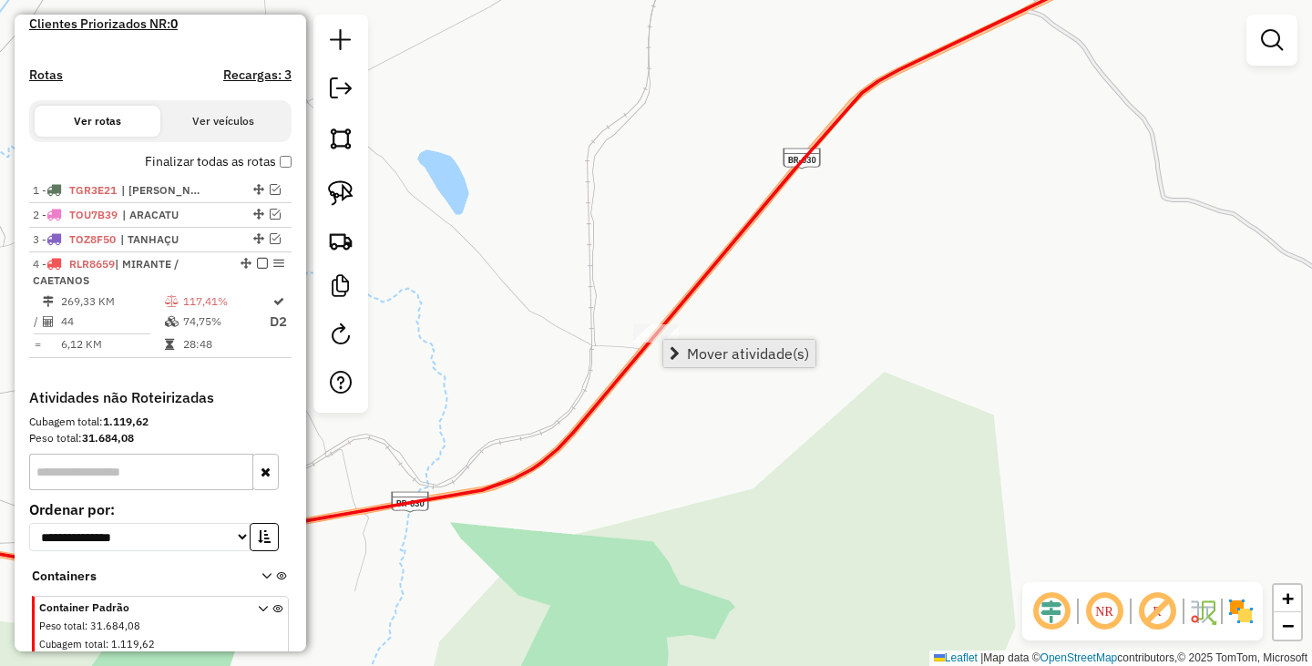
click at [731, 350] on span "Mover atividade(s)" at bounding box center [748, 353] width 122 height 15
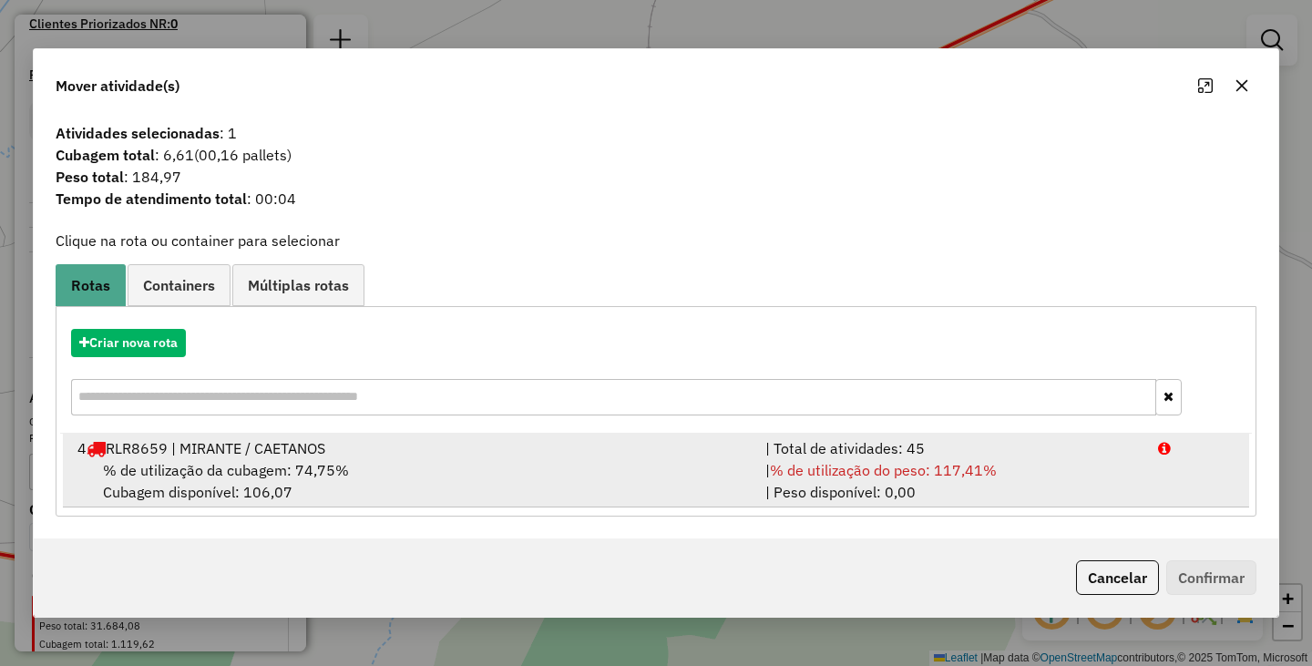
click at [510, 464] on div "% de utilização da cubagem: 74,75% Cubagem disponível: 106,07" at bounding box center [410, 481] width 688 height 44
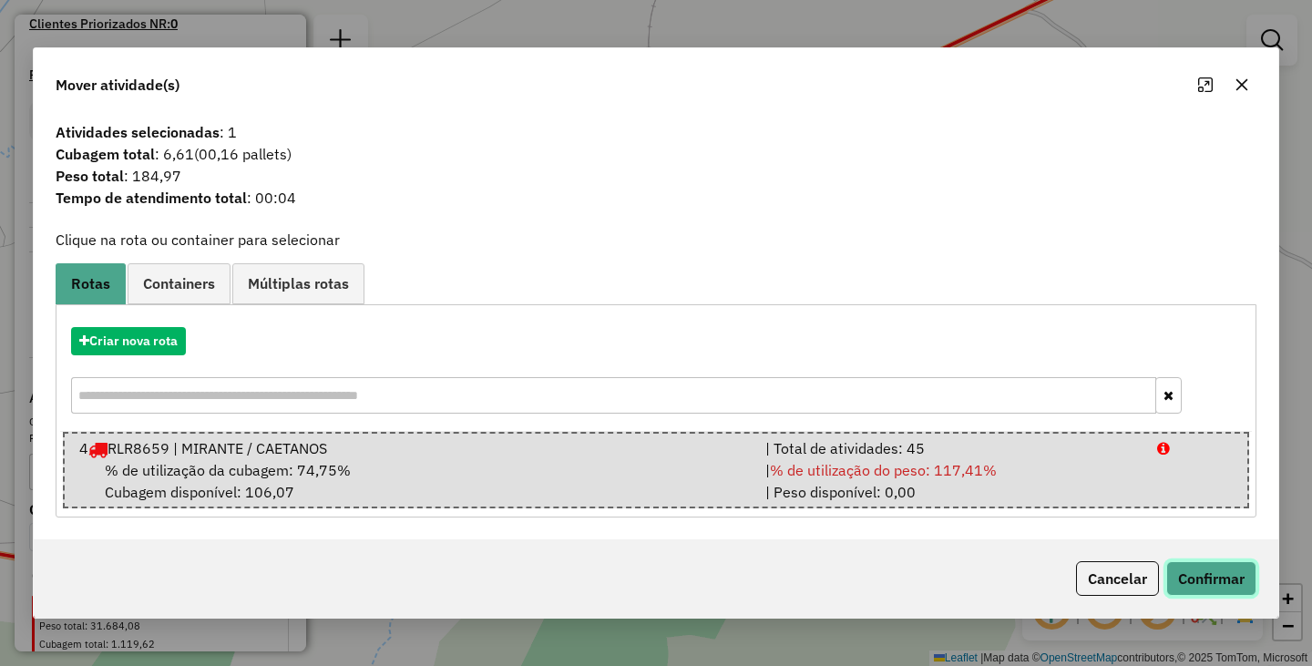
click at [1206, 580] on button "Confirmar" at bounding box center [1211, 578] width 90 height 35
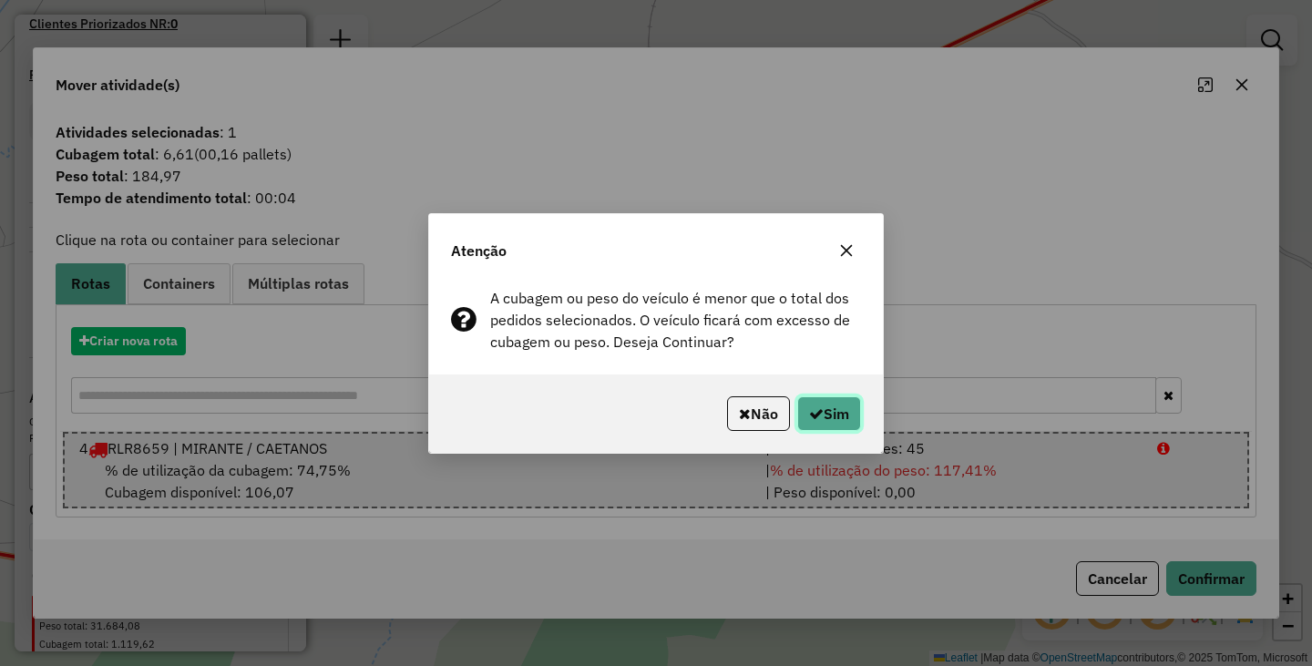
click at [810, 402] on button "Sim" at bounding box center [829, 413] width 64 height 35
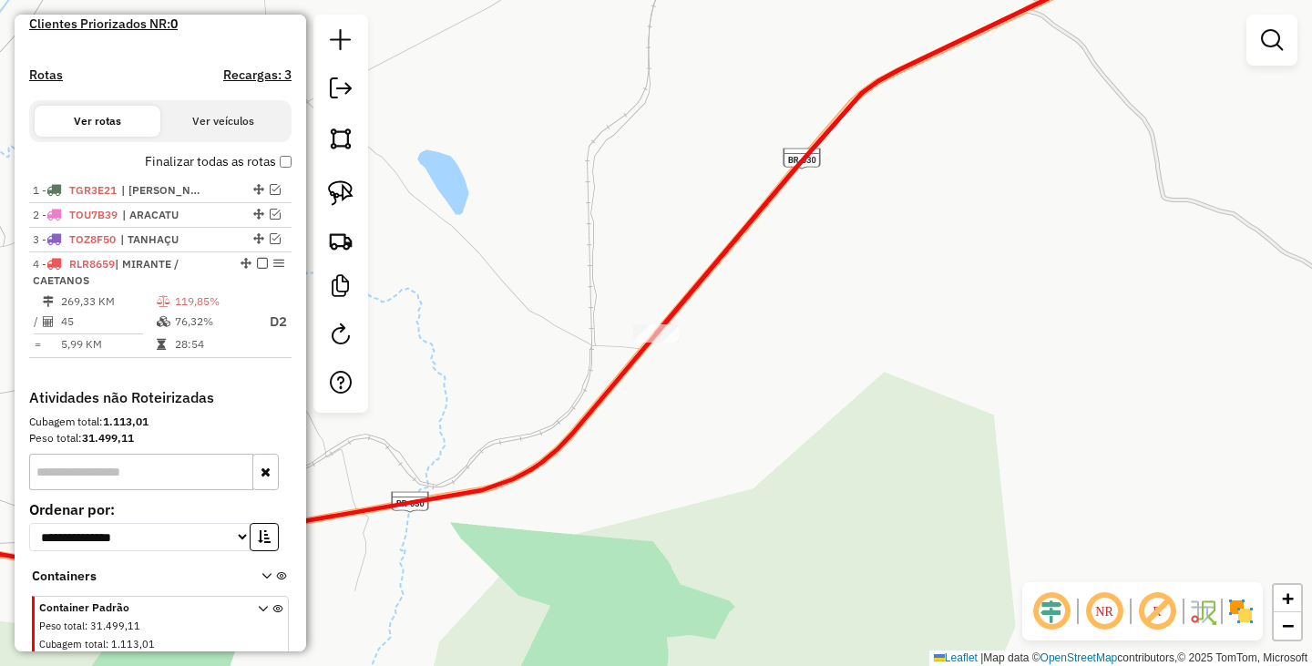
click at [771, 416] on div "Janela de atendimento Grade de atendimento Capacidade Transportadoras Veículos …" at bounding box center [656, 333] width 1312 height 666
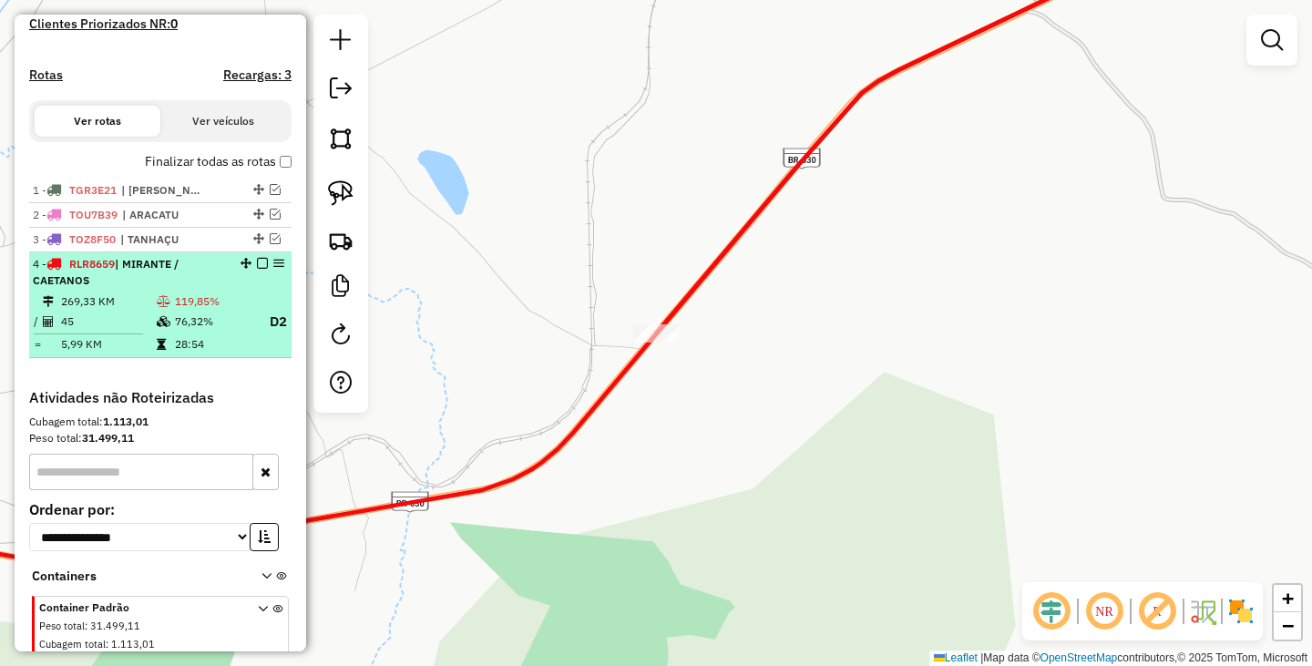
click at [258, 269] on em at bounding box center [262, 263] width 11 height 11
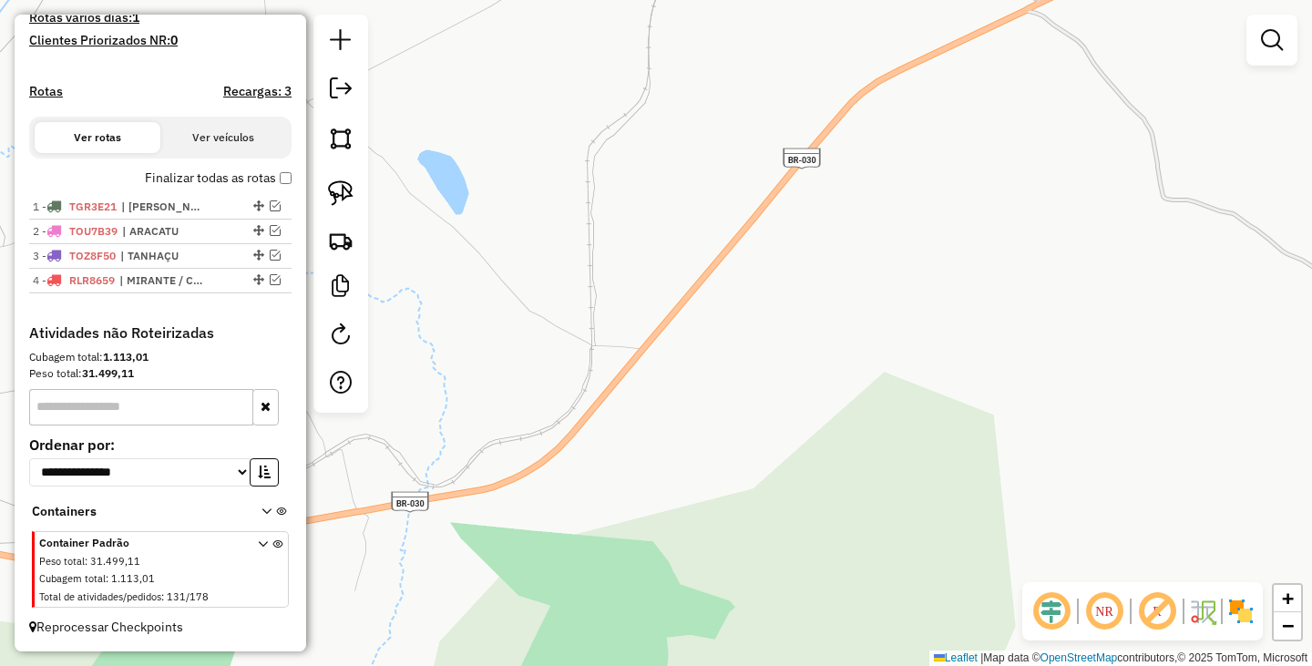
click at [525, 282] on div "Janela de atendimento Grade de atendimento Capacidade Transportadoras Veículos …" at bounding box center [656, 333] width 1312 height 666
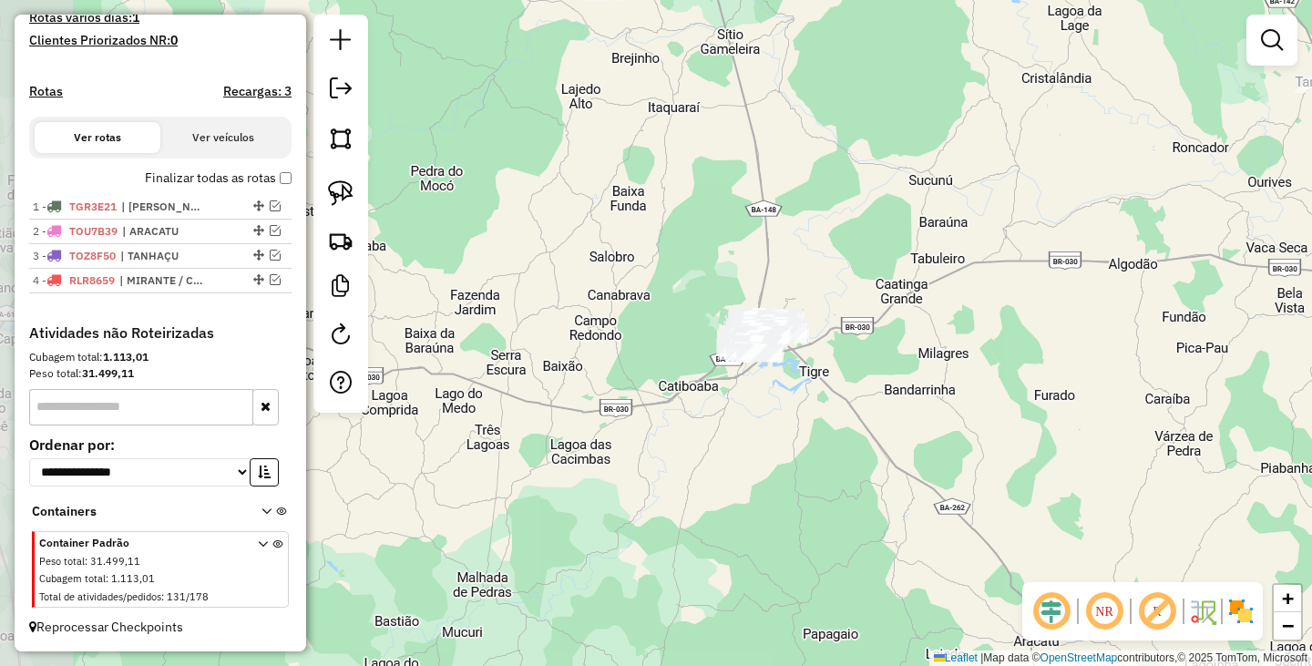
drag, startPoint x: 570, startPoint y: 371, endPoint x: 864, endPoint y: 373, distance: 294.2
click at [864, 373] on div "Janela de atendimento Grade de atendimento Capacidade Transportadoras Veículos …" at bounding box center [656, 333] width 1312 height 666
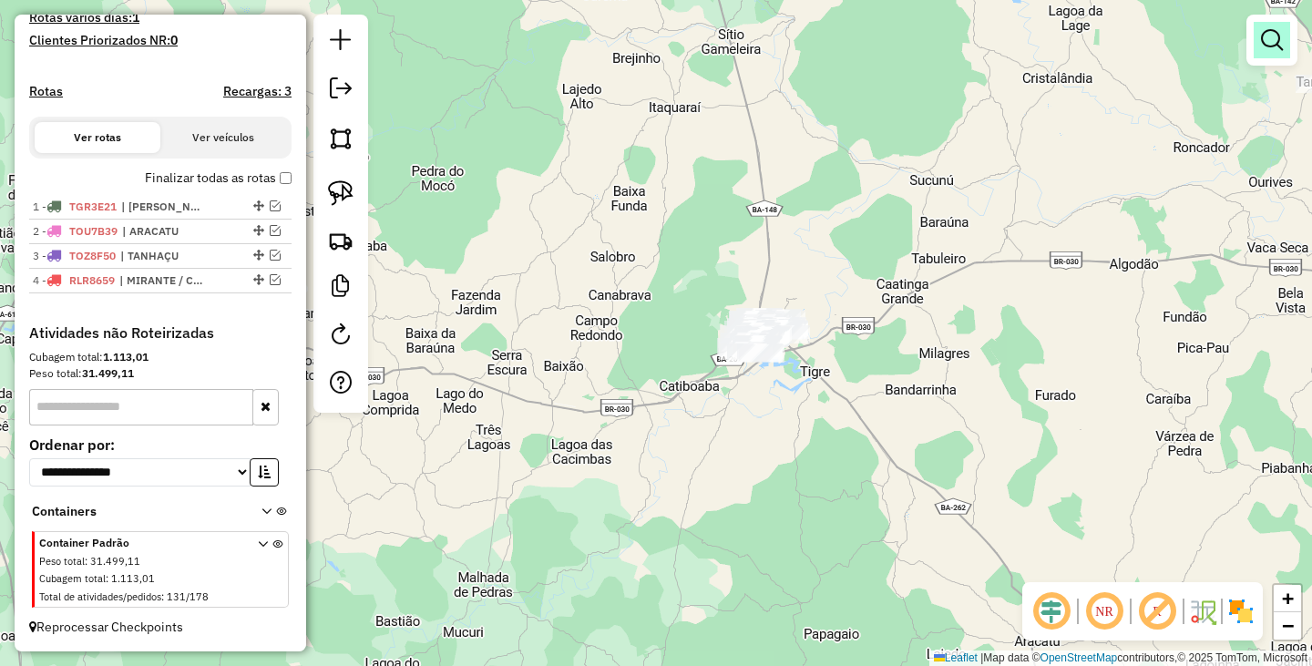
click at [1270, 55] on link at bounding box center [1271, 40] width 36 height 36
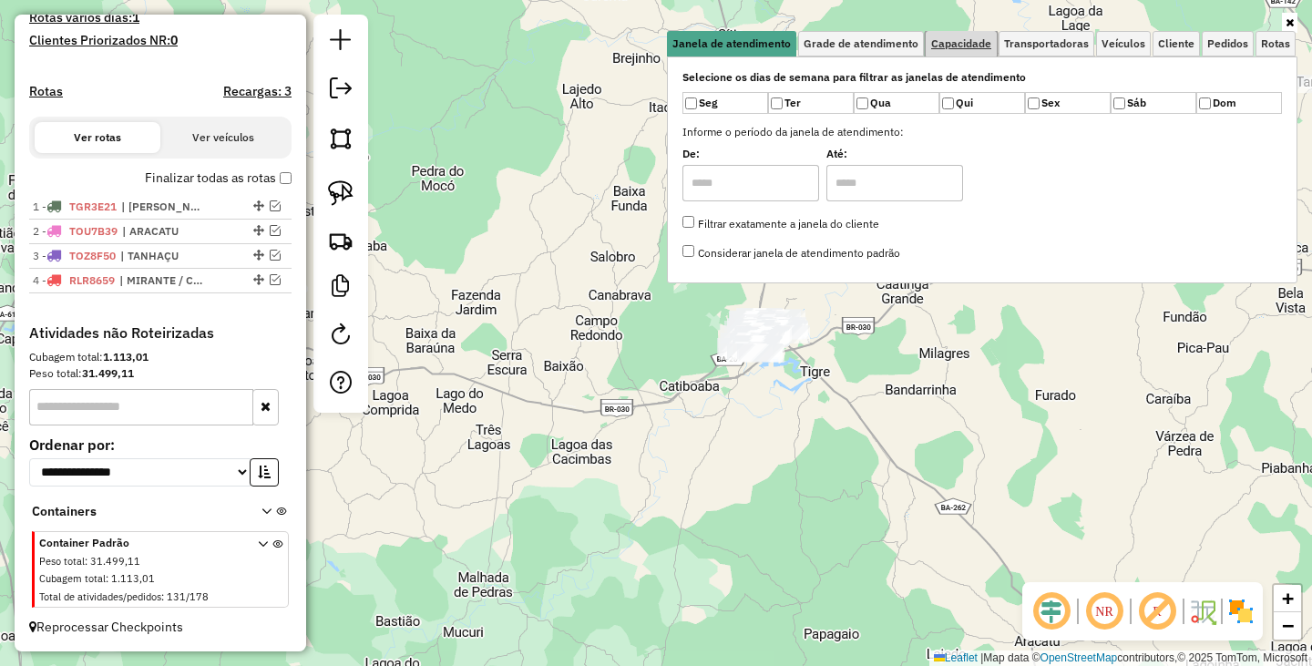
click at [981, 52] on link "Capacidade" at bounding box center [961, 44] width 71 height 26
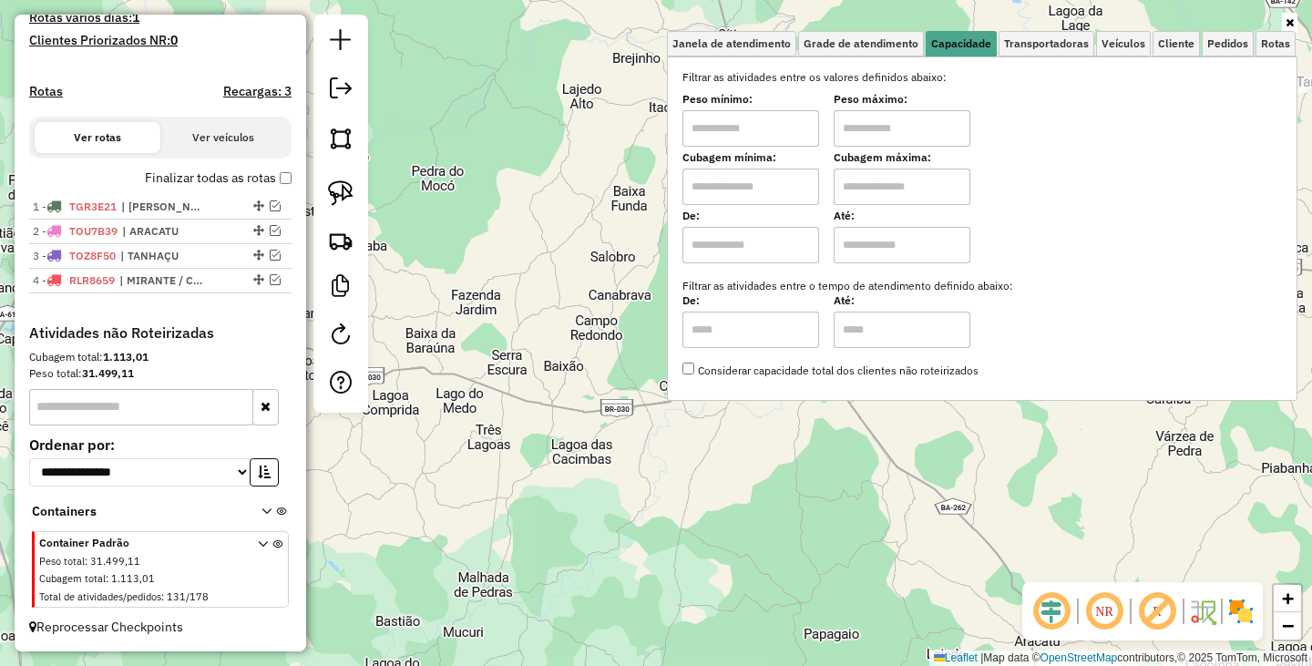
click at [761, 129] on input "text" at bounding box center [750, 128] width 137 height 36
type input "****"
click at [900, 151] on label "Cubagem máxima:" at bounding box center [902, 157] width 137 height 16
click at [916, 127] on input "text" at bounding box center [902, 128] width 137 height 36
click at [807, 509] on div "Limpar filtros Janela de atendimento Grade de atendimento Capacidade Transporta…" at bounding box center [656, 333] width 1312 height 666
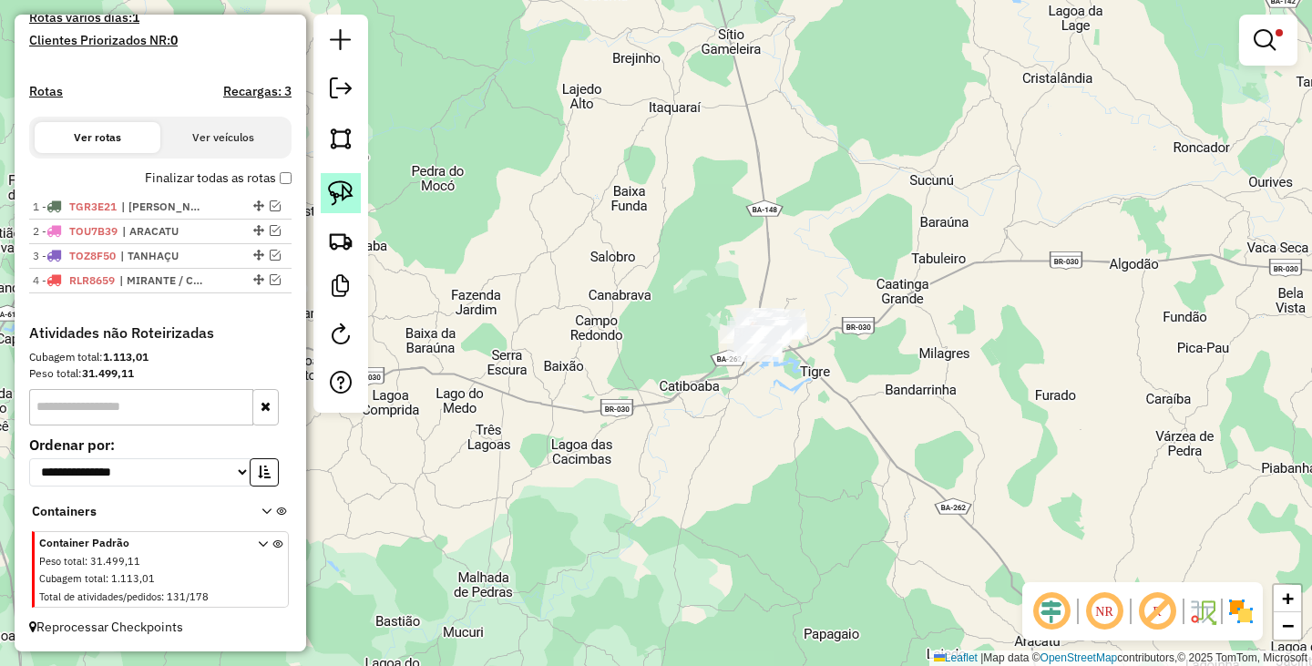
click at [353, 199] on link at bounding box center [341, 193] width 40 height 40
drag, startPoint x: 753, startPoint y: 253, endPoint x: 846, endPoint y: 338, distance: 125.7
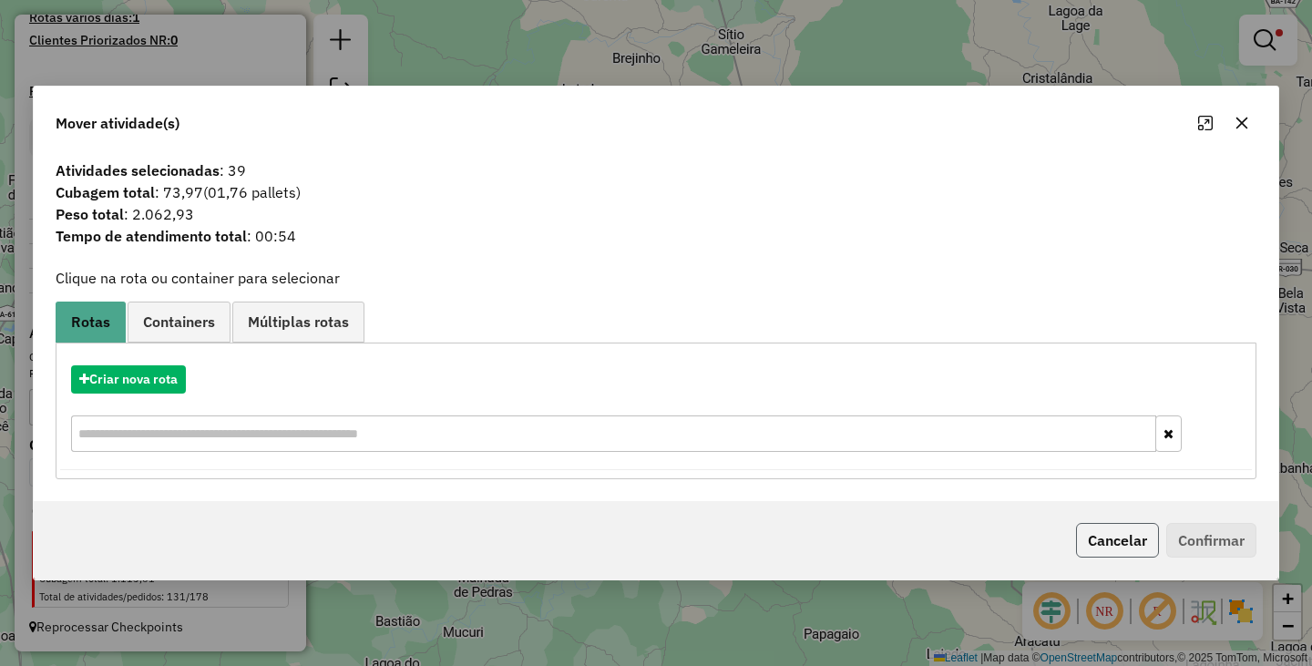
click at [1102, 536] on button "Cancelar" at bounding box center [1117, 540] width 83 height 35
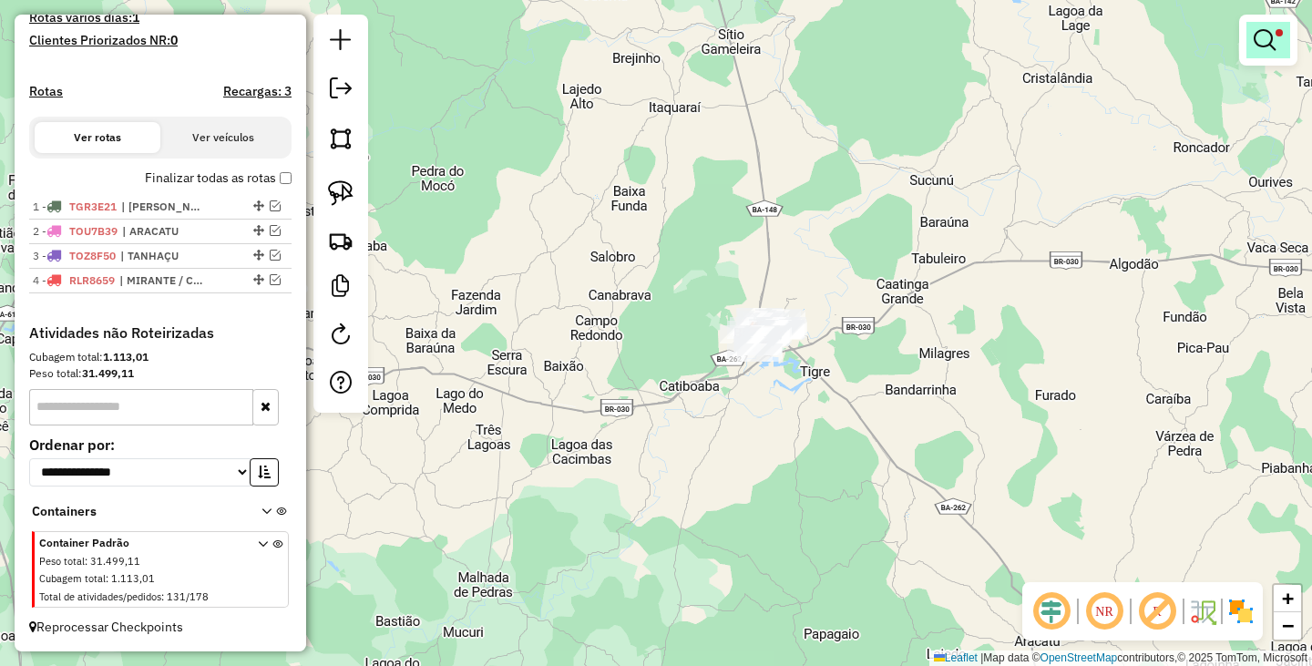
click at [1269, 44] on em at bounding box center [1264, 40] width 22 height 22
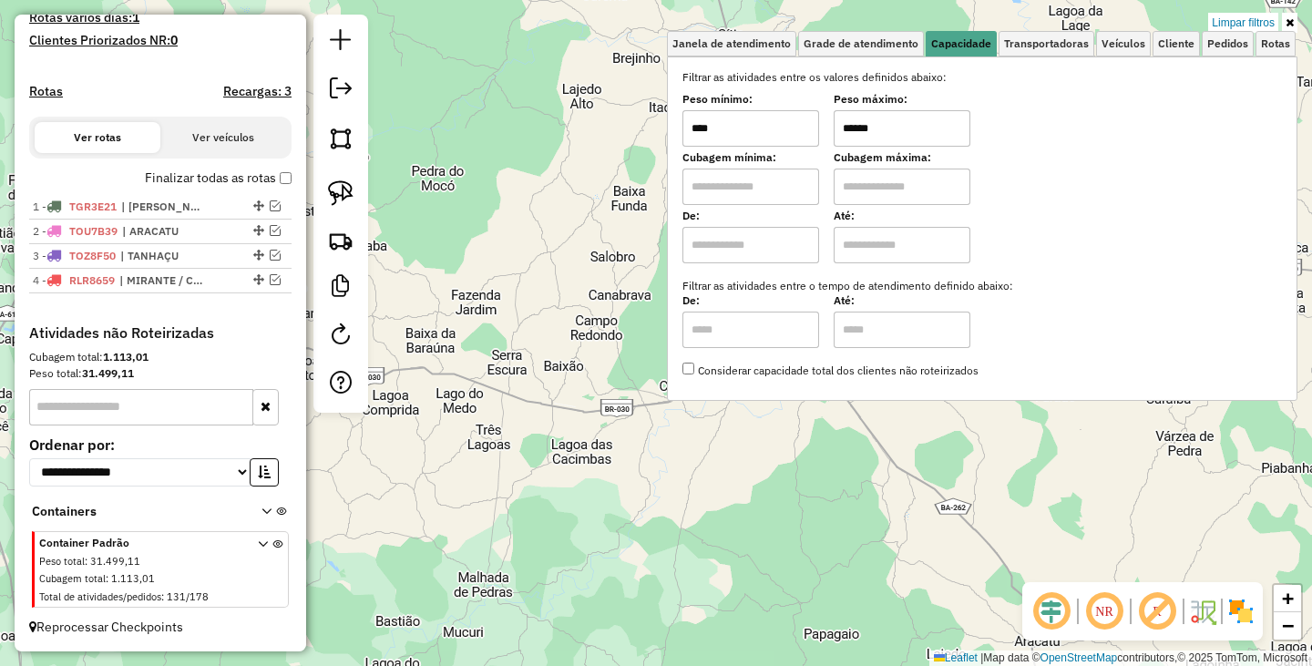
drag, startPoint x: 906, startPoint y: 130, endPoint x: 758, endPoint y: 130, distance: 148.5
click at [758, 130] on div "Peso mínimo: **** Peso máximo: ******" at bounding box center [981, 121] width 599 height 51
type input "*****"
click at [789, 430] on div "Limpar filtros Janela de atendimento Grade de atendimento Capacidade Transporta…" at bounding box center [656, 333] width 1312 height 666
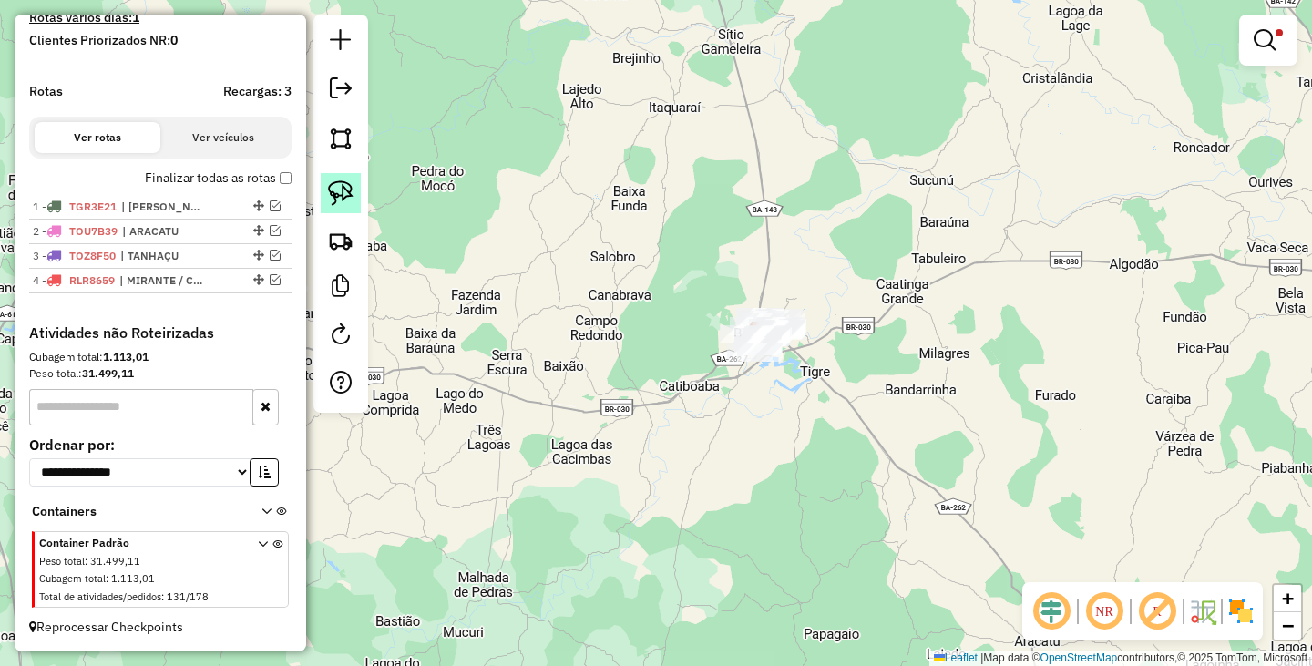
click at [345, 197] on img at bounding box center [341, 193] width 26 height 26
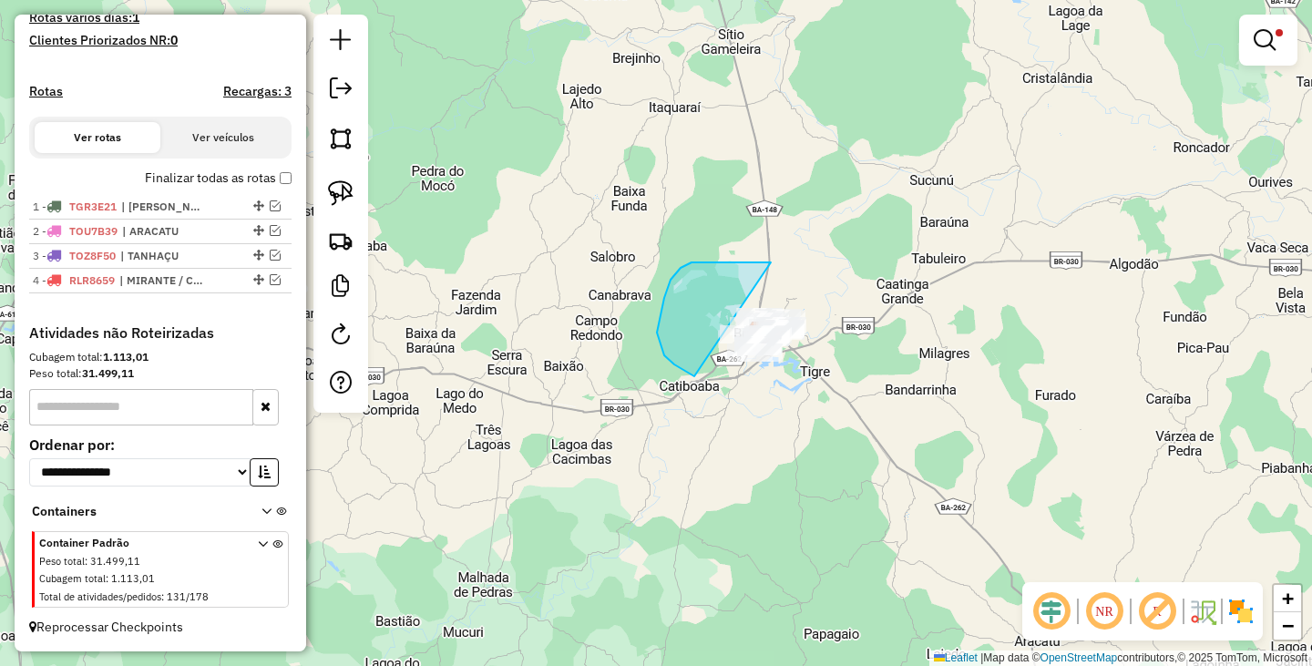
drag, startPoint x: 771, startPoint y: 262, endPoint x: 875, endPoint y: 332, distance: 125.3
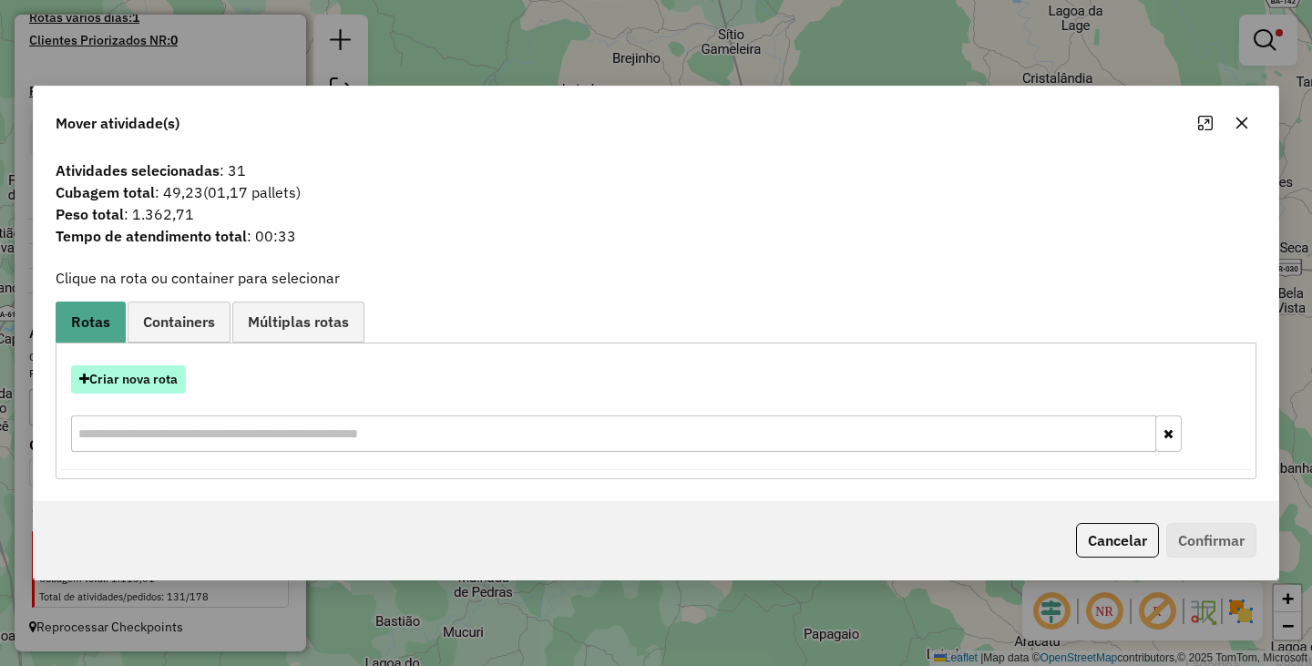
click at [128, 370] on button "Criar nova rota" at bounding box center [128, 379] width 115 height 28
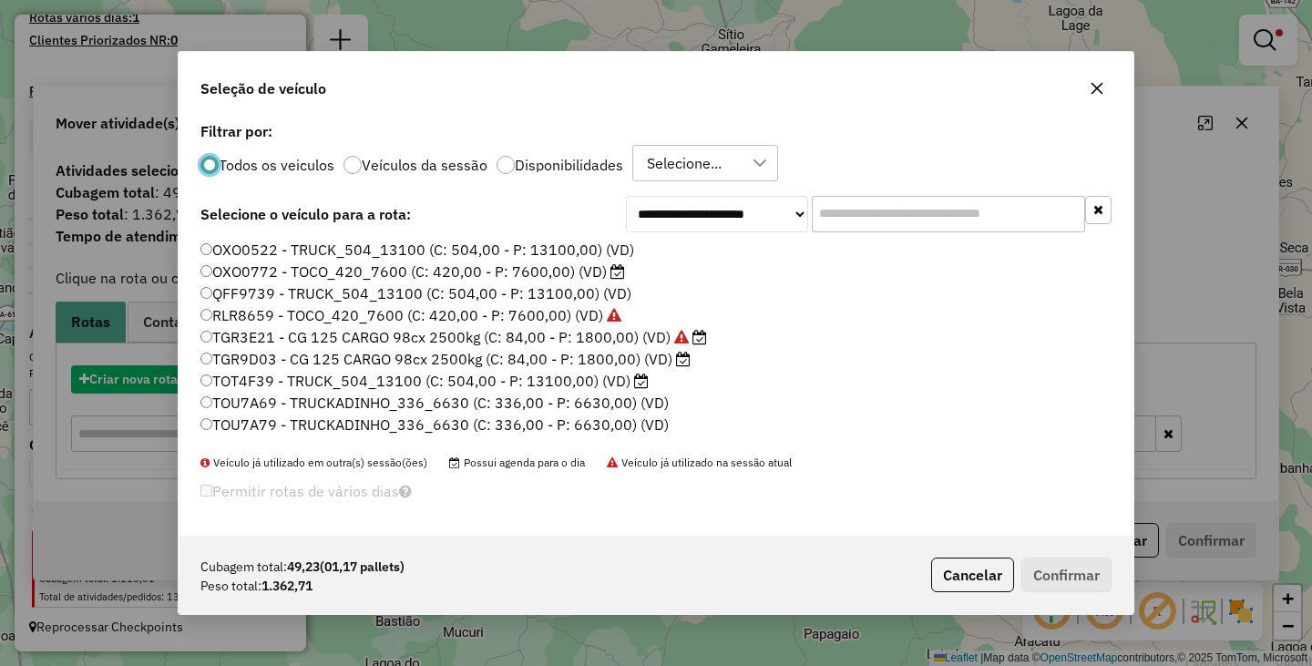
scroll to position [10, 5]
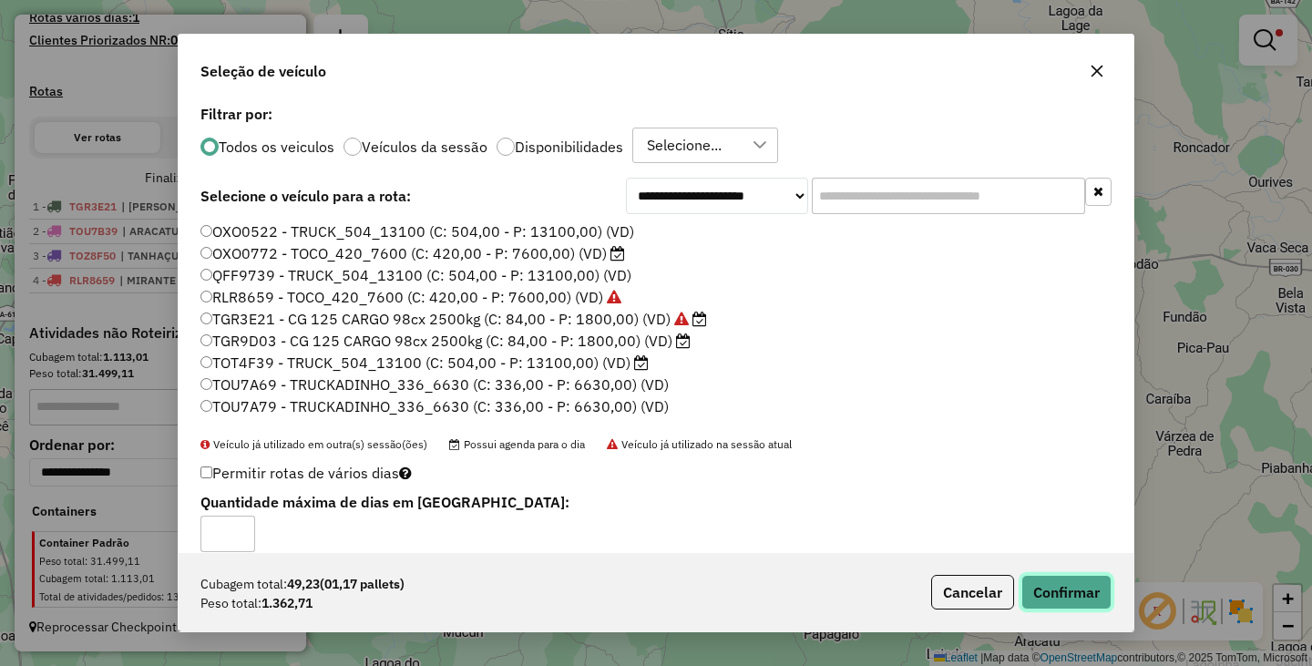
click at [1059, 586] on button "Confirmar" at bounding box center [1066, 592] width 90 height 35
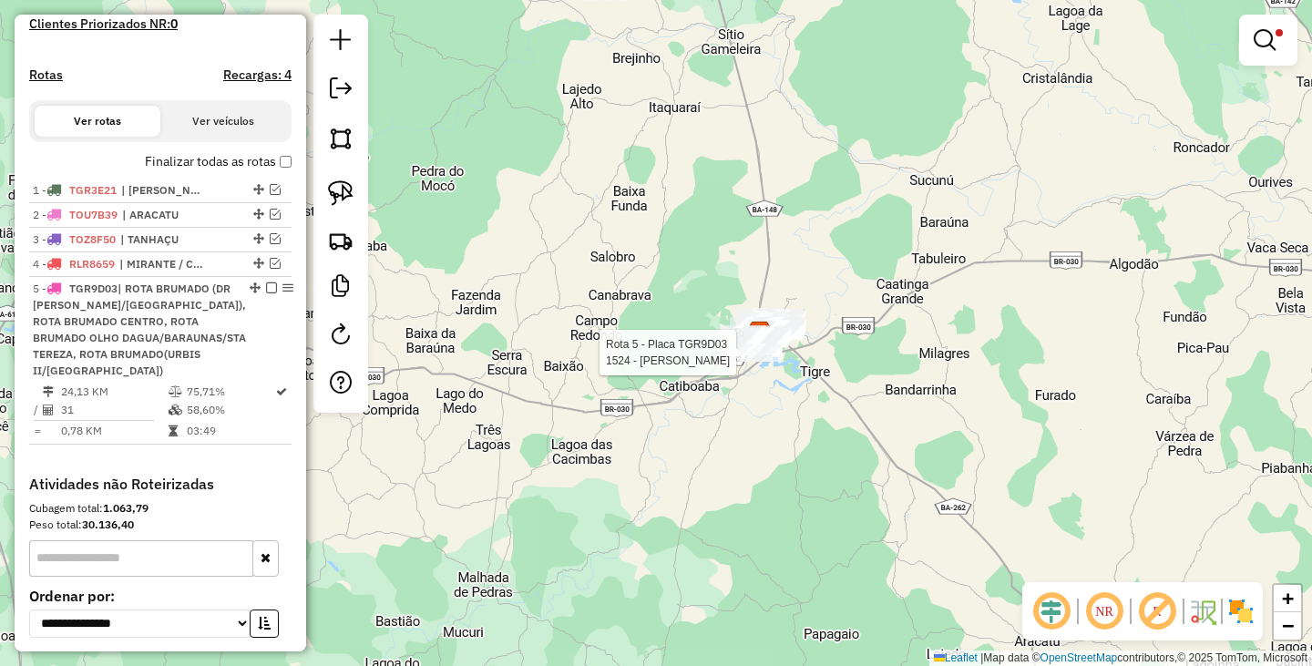
select select "**********"
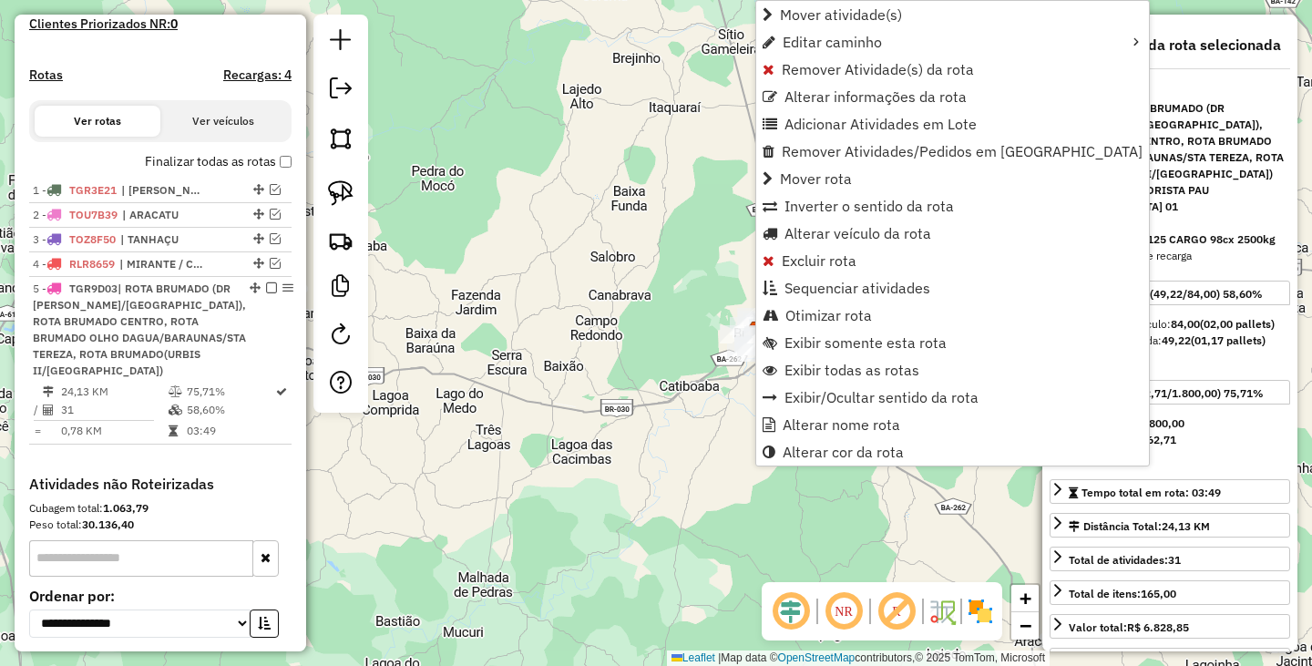
scroll to position [687, 0]
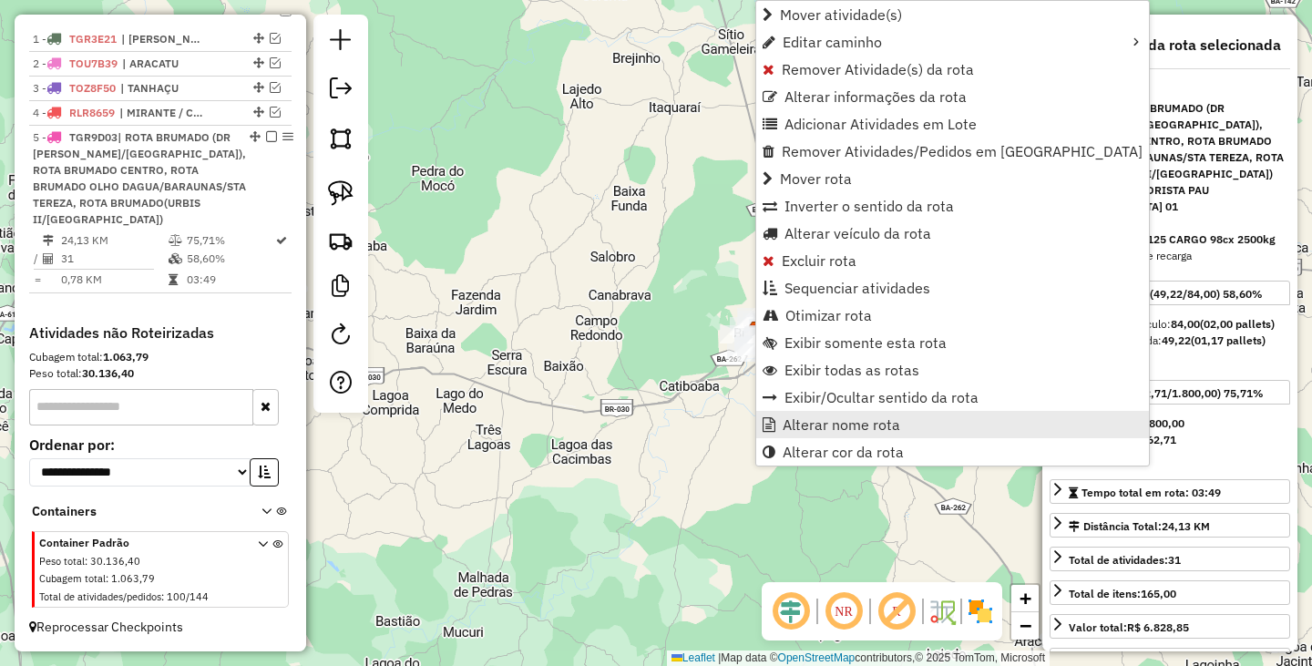
click at [830, 424] on span "Alterar nome rota" at bounding box center [842, 424] width 118 height 15
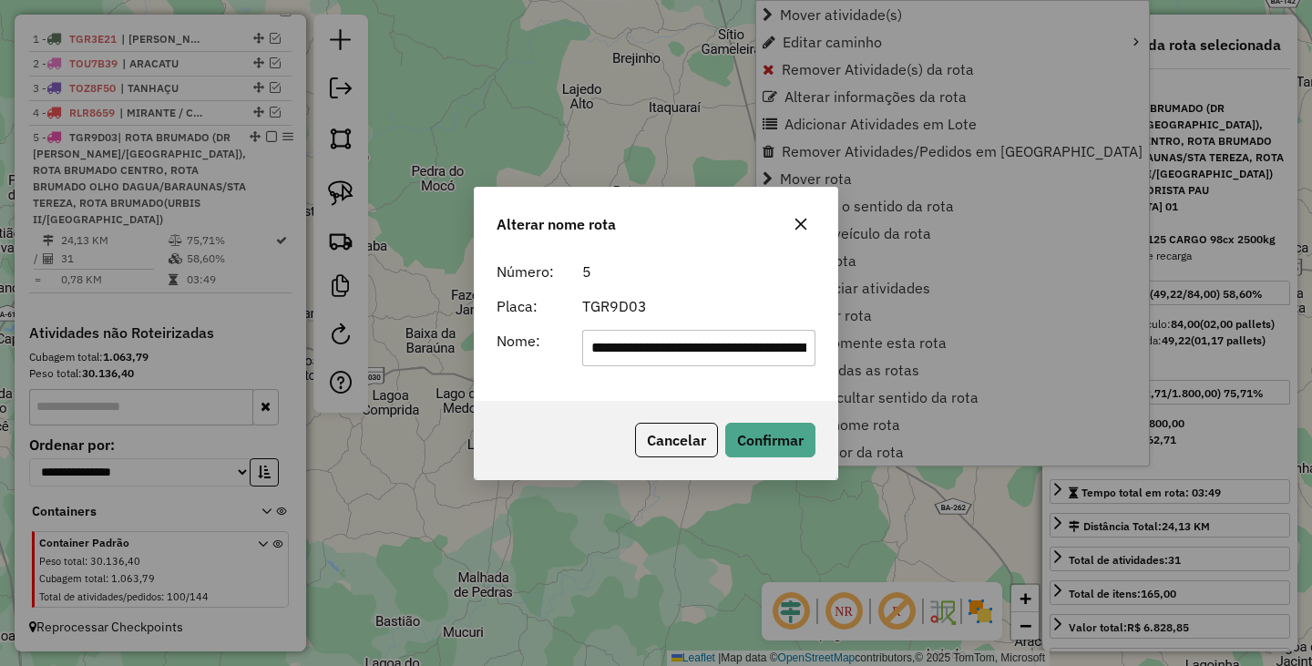
scroll to position [0, 875]
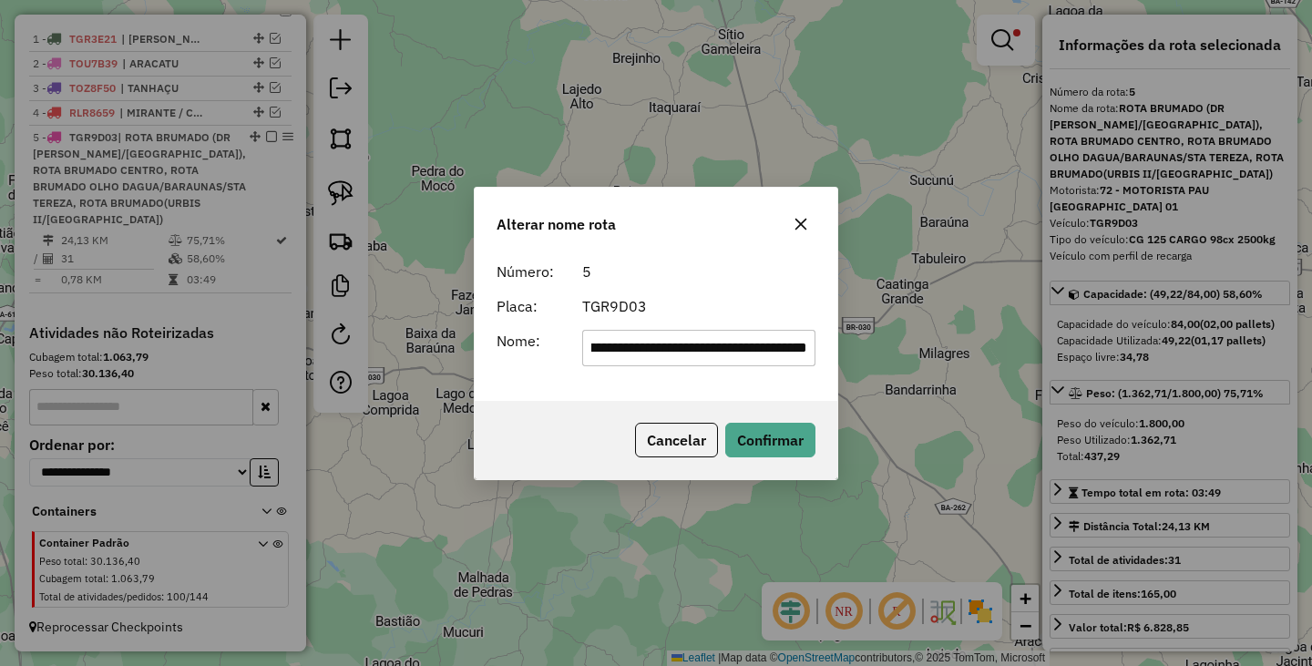
click at [741, 355] on input "**********" at bounding box center [699, 348] width 234 height 36
type input "****"
click at [766, 409] on div "Cancelar Confirmar" at bounding box center [656, 440] width 363 height 78
click at [781, 434] on button "Confirmar" at bounding box center [770, 440] width 90 height 35
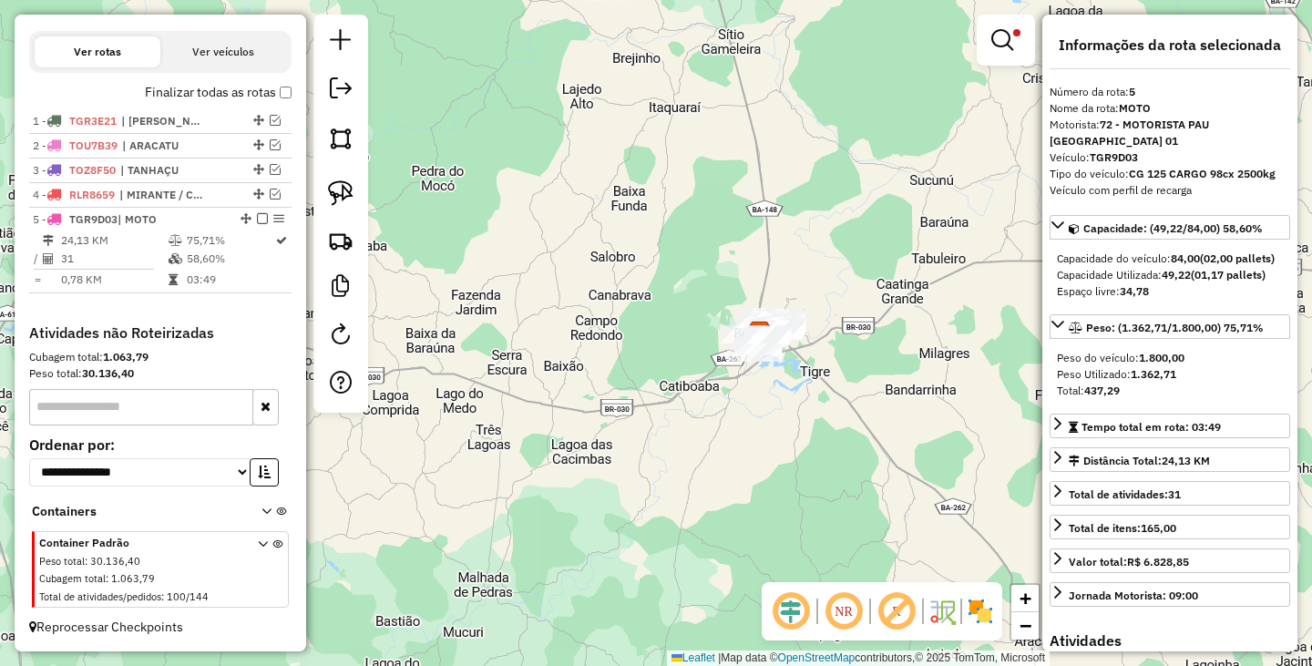
scroll to position [527, 0]
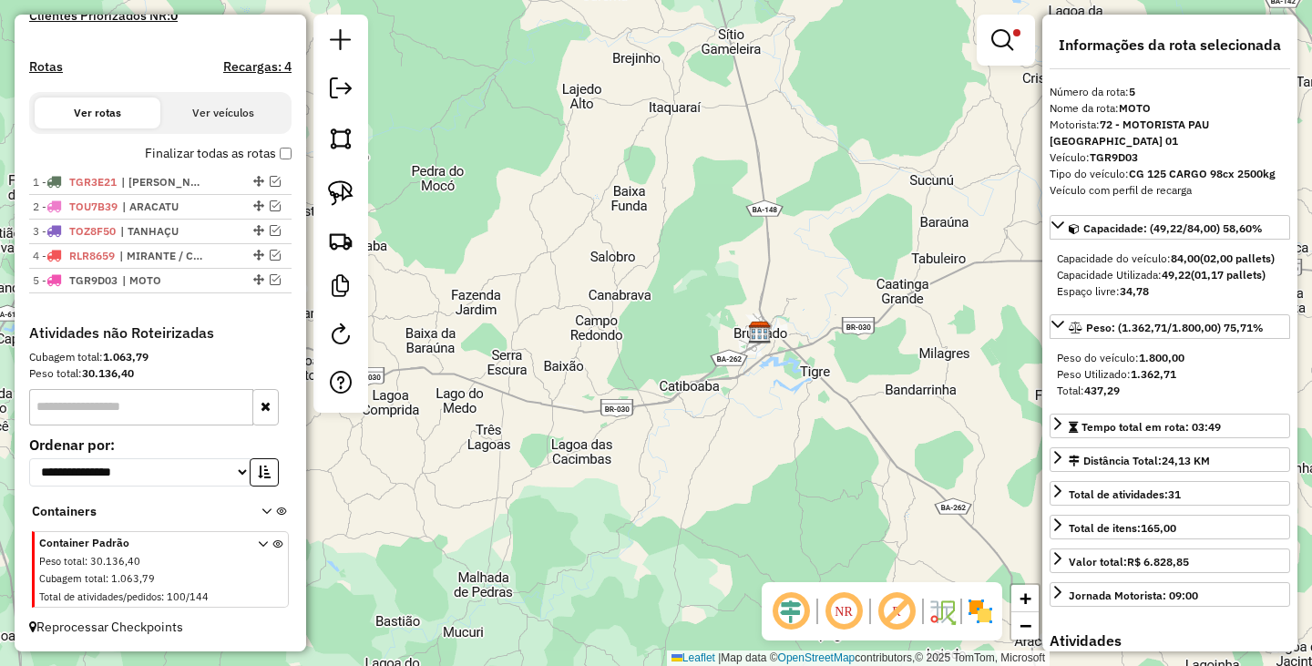
click at [587, 323] on div "Limpar filtros Janela de atendimento Grade de atendimento Capacidade Transporta…" at bounding box center [656, 333] width 1312 height 666
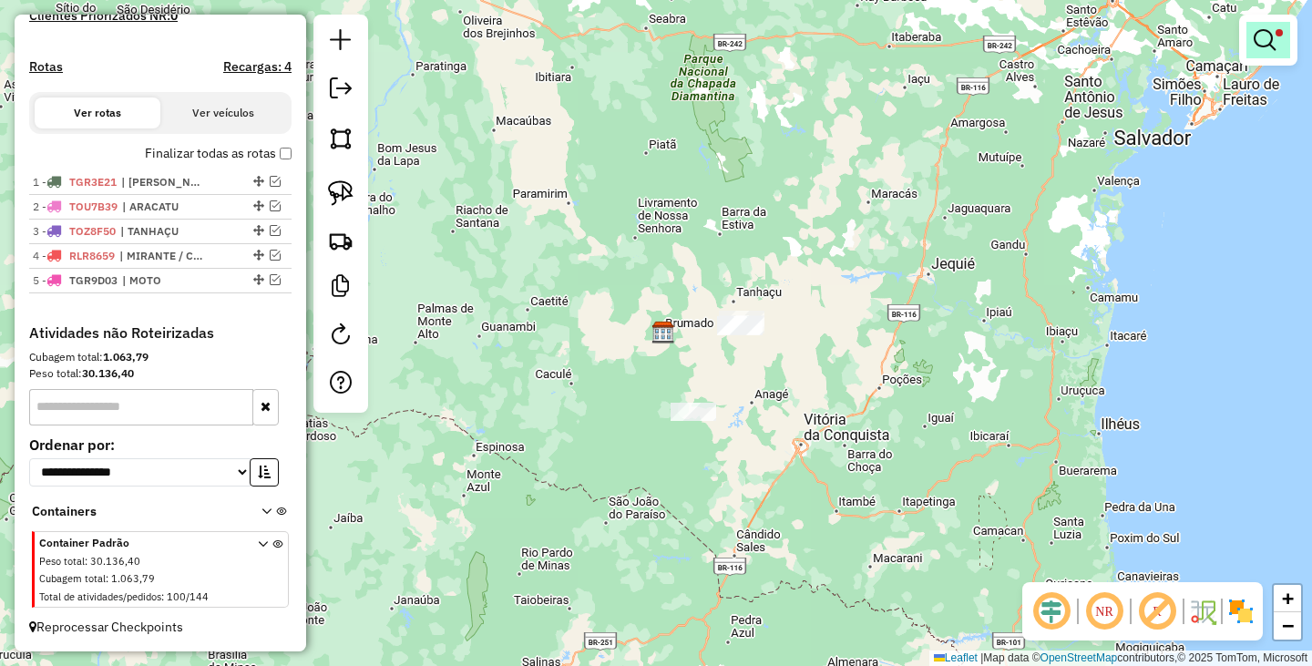
click at [1268, 37] on em at bounding box center [1264, 40] width 22 height 22
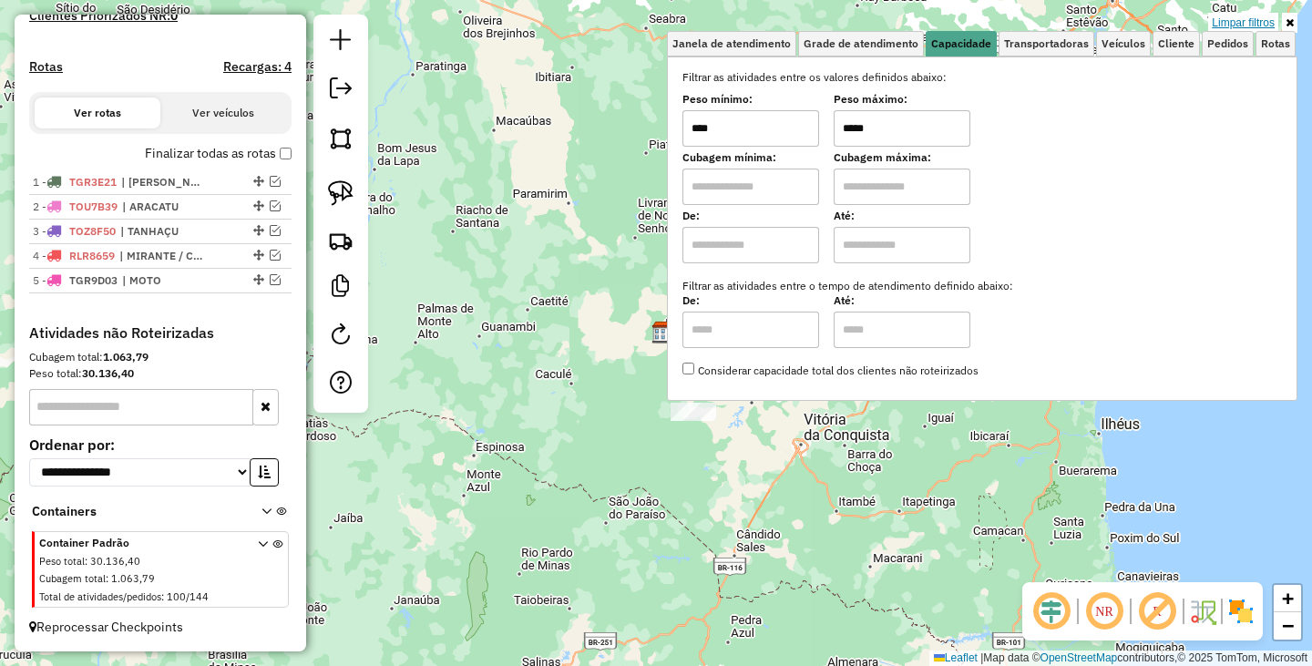
click at [1244, 17] on link "Limpar filtros" at bounding box center [1243, 23] width 70 height 20
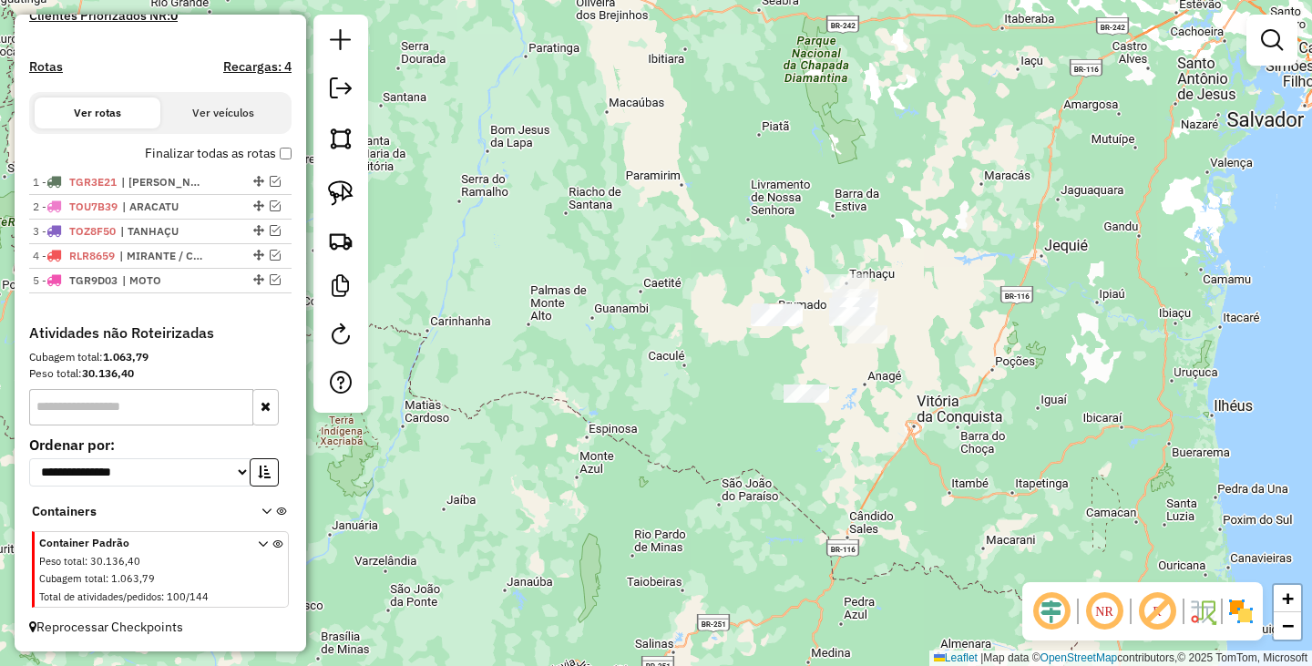
drag, startPoint x: 832, startPoint y: 404, endPoint x: 953, endPoint y: 384, distance: 122.8
click at [953, 384] on div "Janela de atendimento Grade de atendimento Capacidade Transportadoras Veículos …" at bounding box center [656, 333] width 1312 height 666
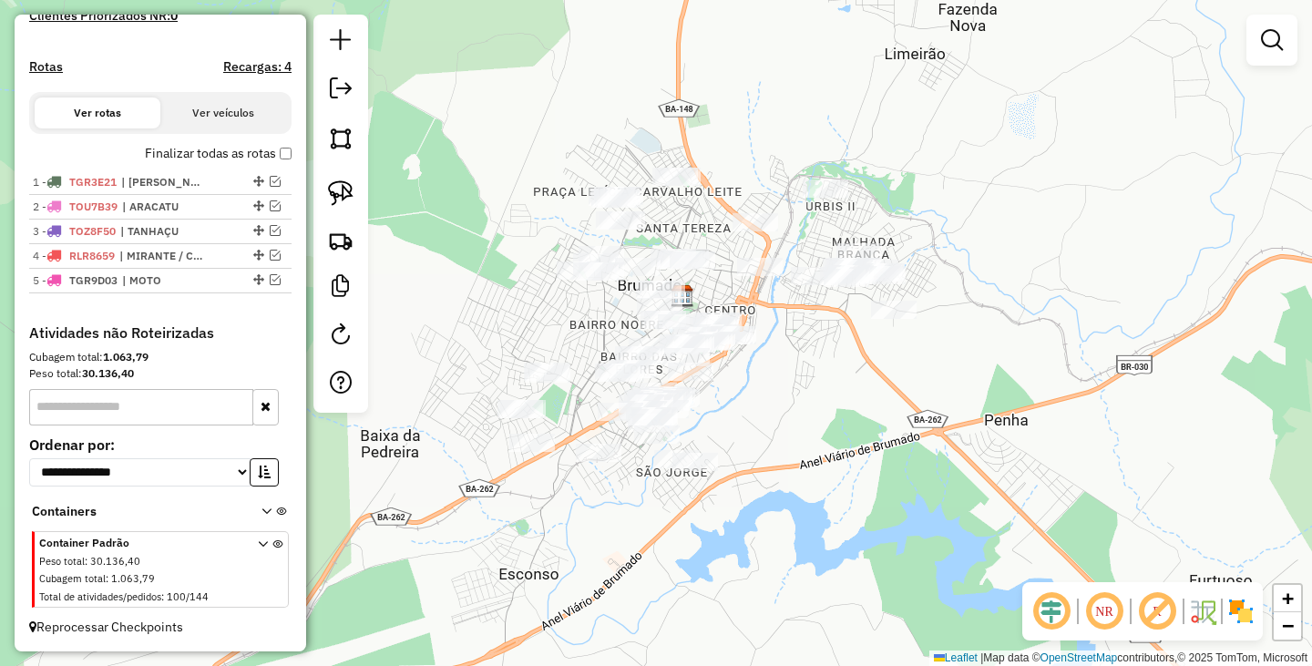
drag, startPoint x: 812, startPoint y: 347, endPoint x: 789, endPoint y: 213, distance: 135.8
click at [846, 221] on div "Janela de atendimento Grade de atendimento Capacidade Transportadoras Veículos …" at bounding box center [656, 333] width 1312 height 666
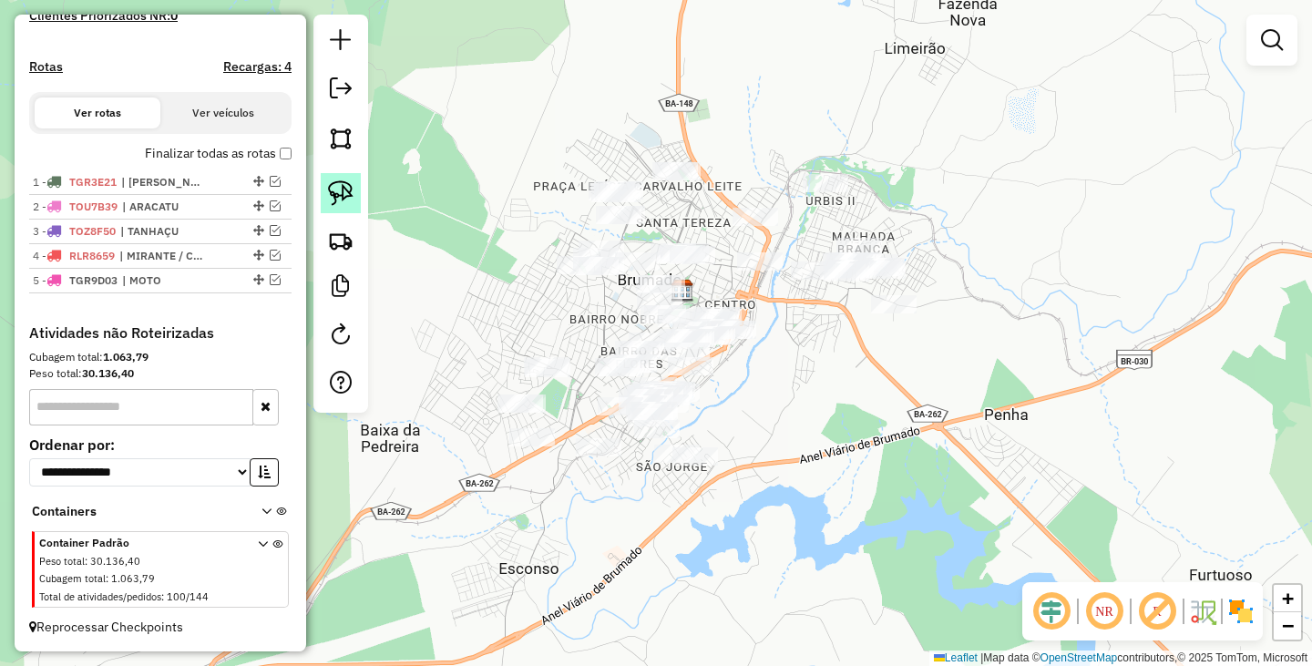
click at [349, 189] on img at bounding box center [341, 193] width 26 height 26
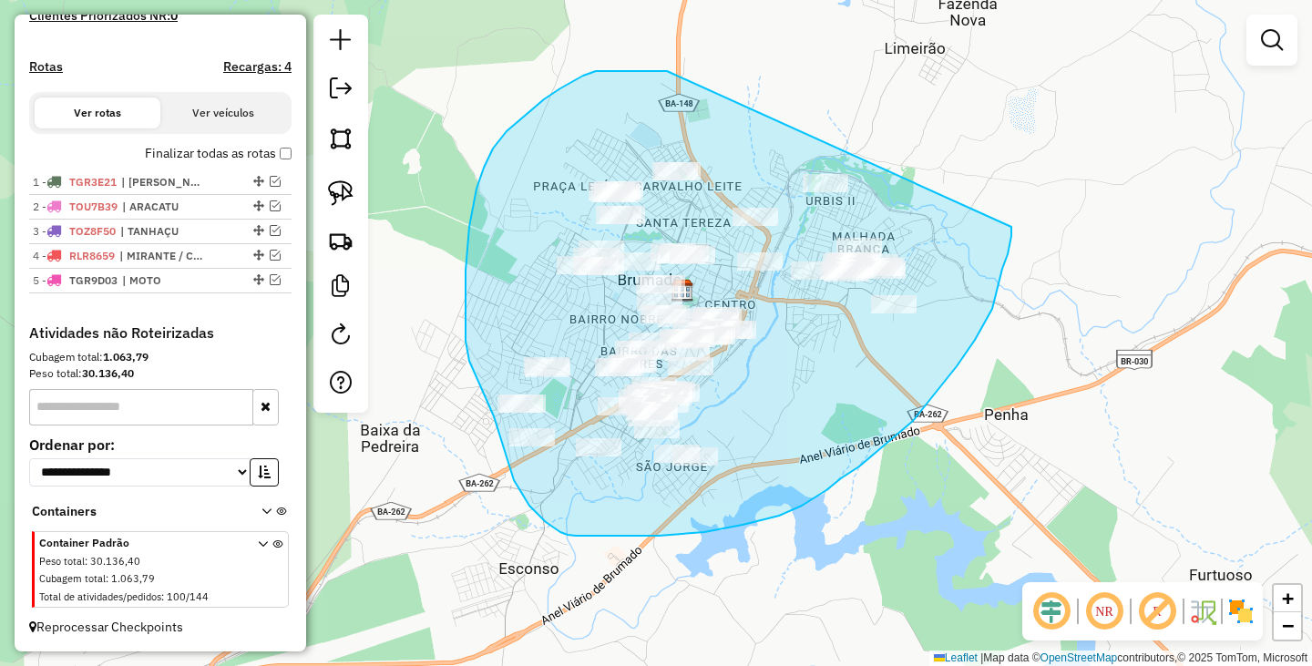
drag, startPoint x: 661, startPoint y: 71, endPoint x: 1011, endPoint y: 227, distance: 382.9
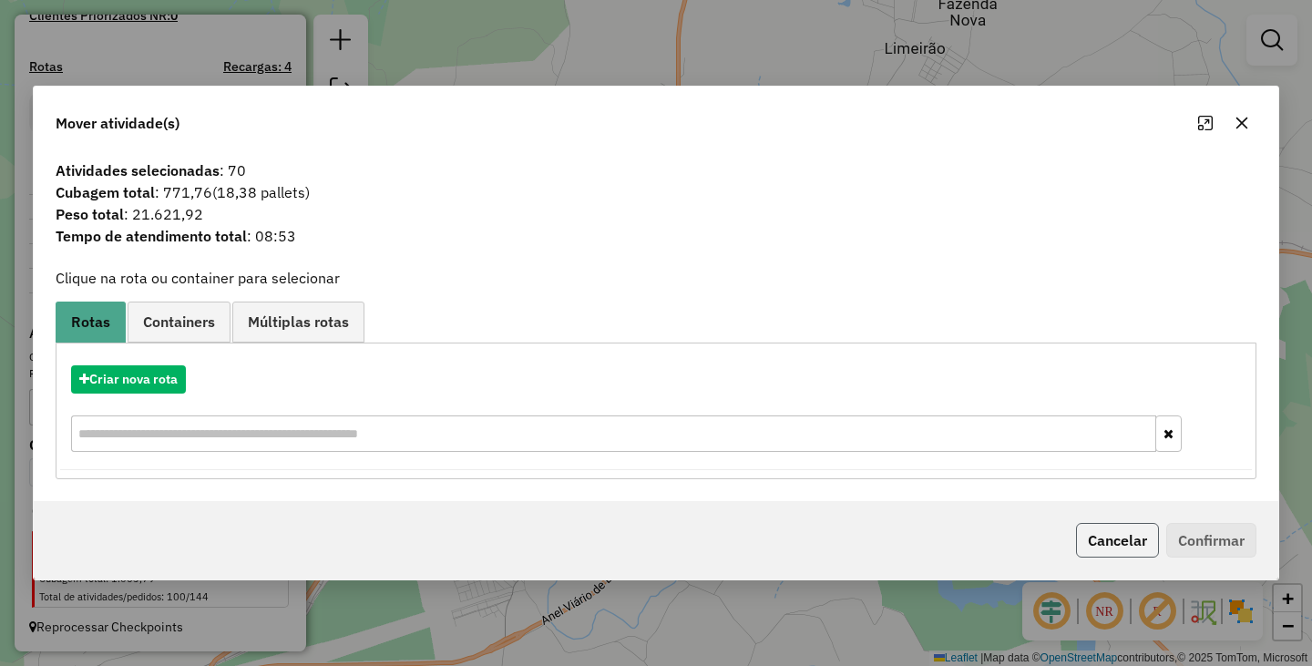
click at [1076, 534] on button "Cancelar" at bounding box center [1117, 540] width 83 height 35
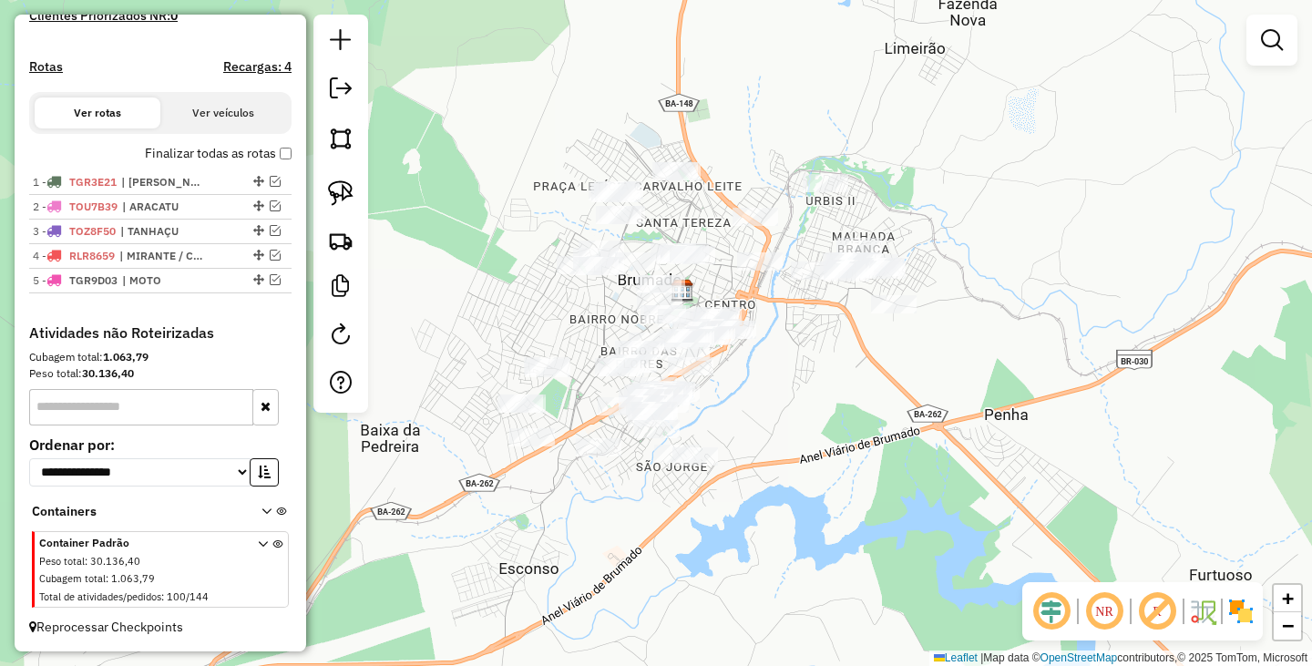
click at [799, 472] on div "Janela de atendimento Grade de atendimento Capacidade Transportadoras Veículos …" at bounding box center [656, 333] width 1312 height 666
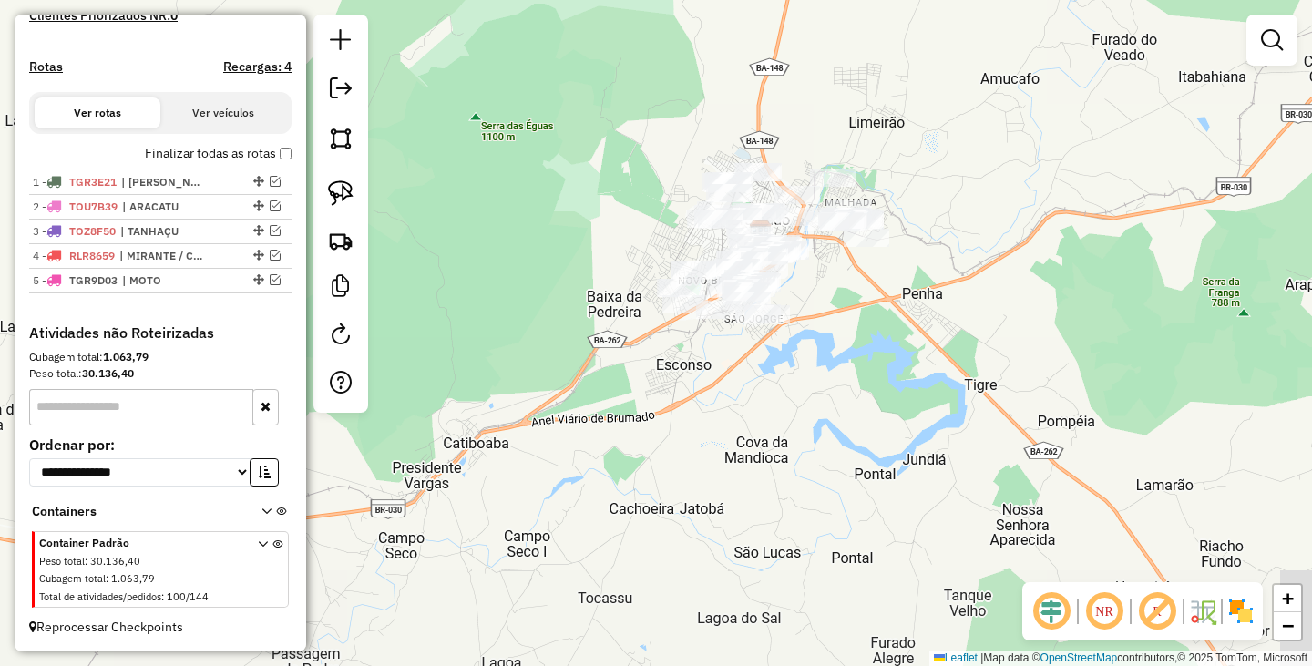
drag, startPoint x: 761, startPoint y: 425, endPoint x: 793, endPoint y: 313, distance: 115.6
click at [793, 313] on div "Janela de atendimento Grade de atendimento Capacidade Transportadoras Veículos …" at bounding box center [656, 333] width 1312 height 666
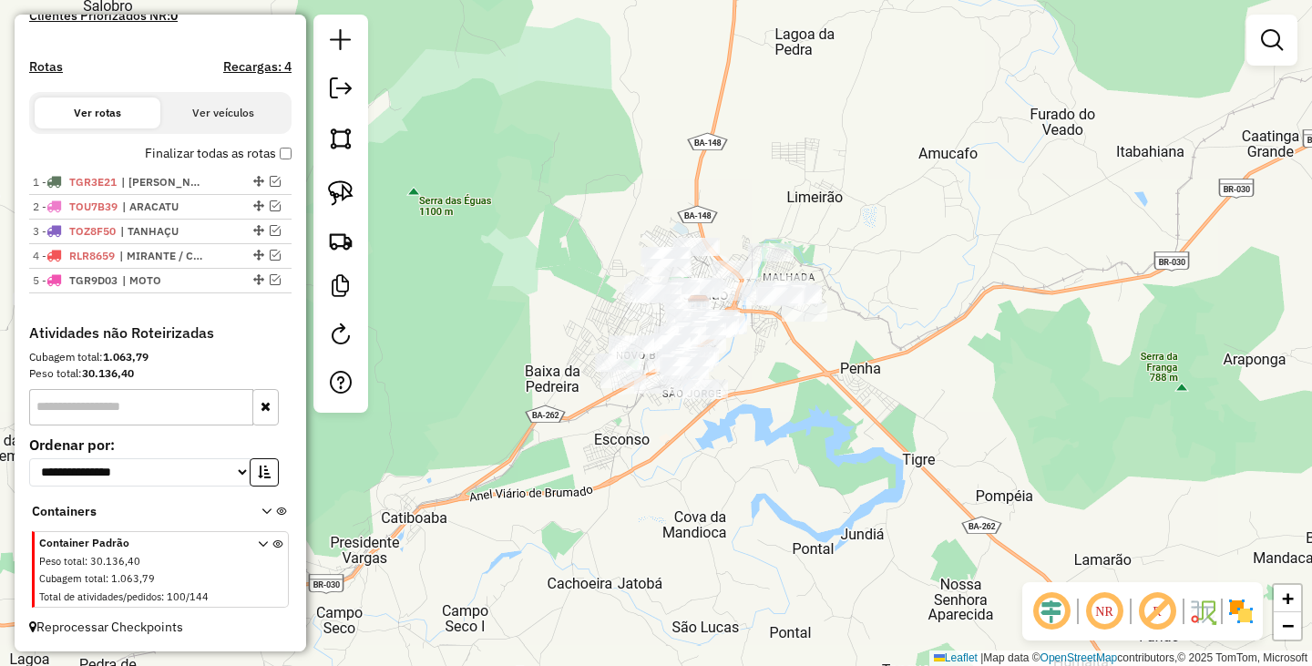
drag, startPoint x: 873, startPoint y: 281, endPoint x: 811, endPoint y: 356, distance: 97.0
click at [811, 356] on div "Janela de atendimento Grade de atendimento Capacidade Transportadoras Veículos …" at bounding box center [656, 333] width 1312 height 666
click at [1270, 43] on em at bounding box center [1272, 40] width 22 height 22
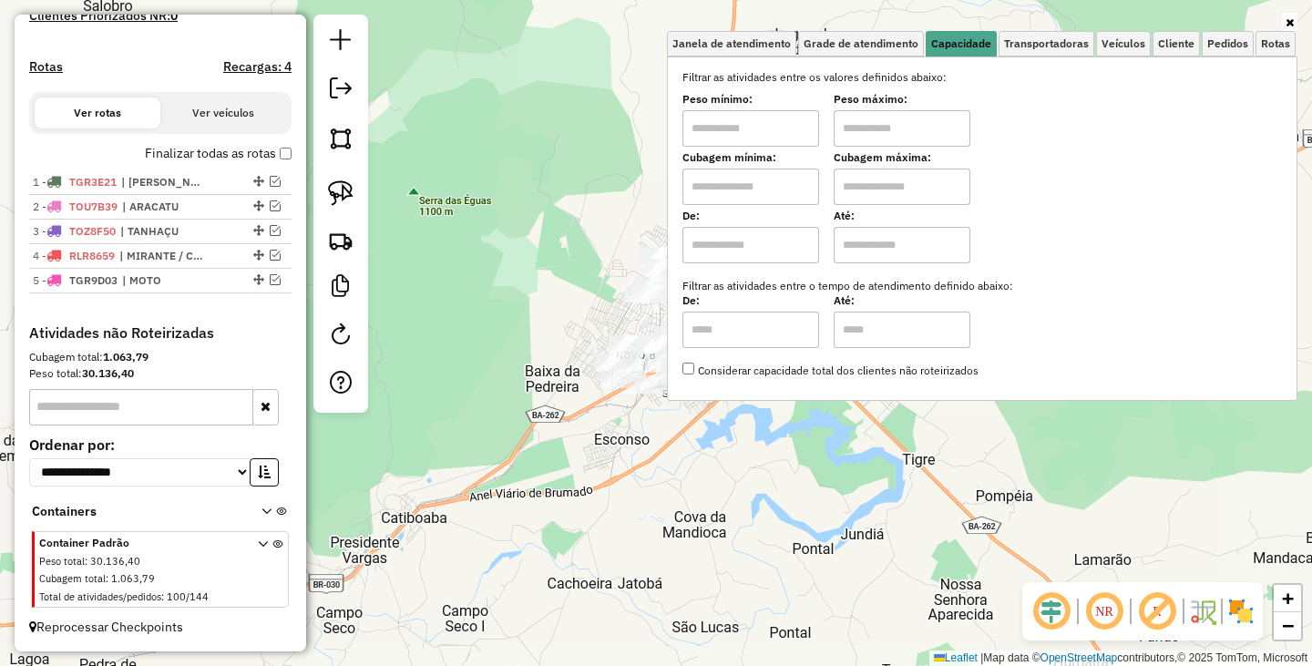
click at [789, 131] on input "text" at bounding box center [750, 128] width 137 height 36
type input "*******"
click at [882, 117] on input "text" at bounding box center [902, 128] width 137 height 36
type input "********"
click at [837, 445] on div "Limpar filtros Janela de atendimento Grade de atendimento Capacidade Transporta…" at bounding box center [656, 333] width 1312 height 666
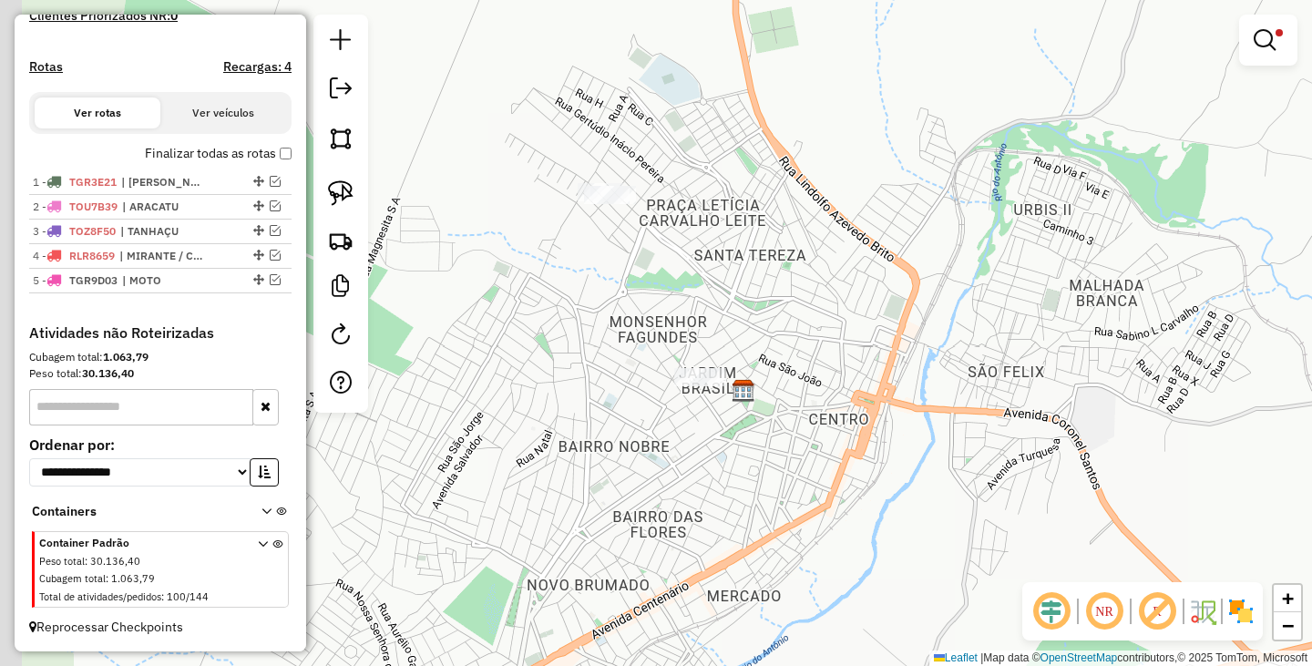
drag, startPoint x: 800, startPoint y: 280, endPoint x: 911, endPoint y: 333, distance: 123.4
click at [911, 333] on div "Limpar filtros Janela de atendimento Grade de atendimento Capacidade Transporta…" at bounding box center [656, 333] width 1312 height 666
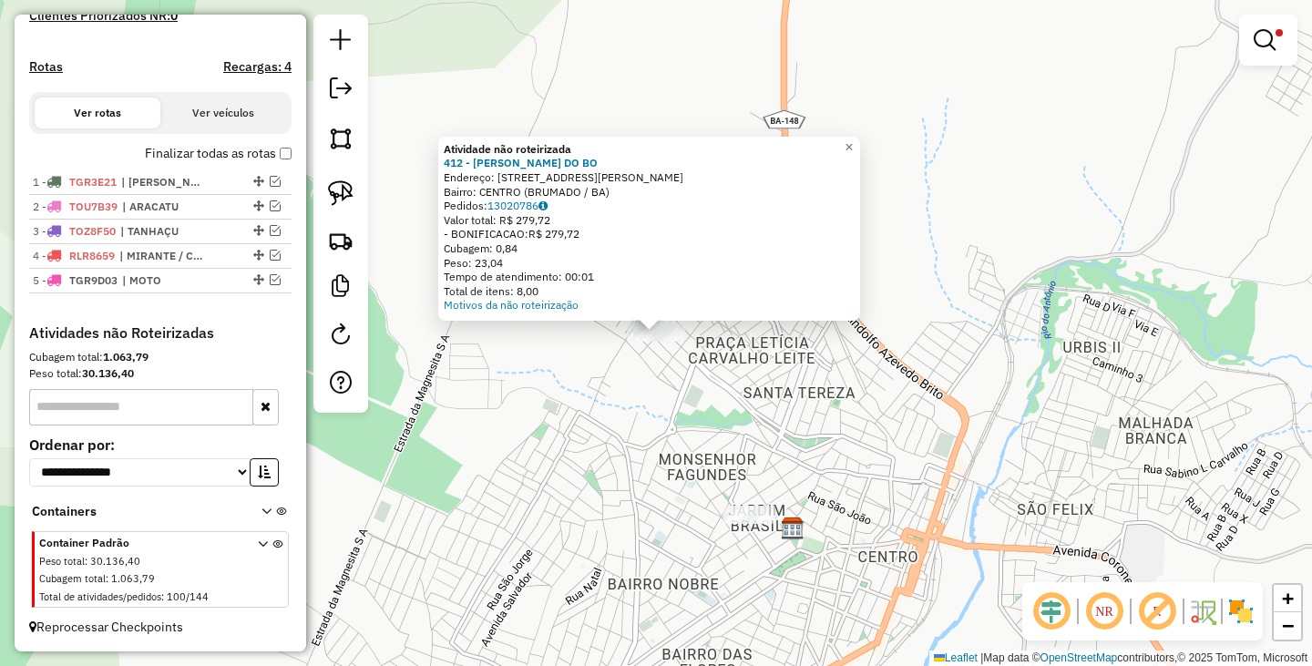
click at [824, 372] on div "Atividade não roteirizada 412 - JOAQUIM ARAUJO DO BO Endereço: R R ANTONIO FRAN…" at bounding box center [656, 333] width 1312 height 666
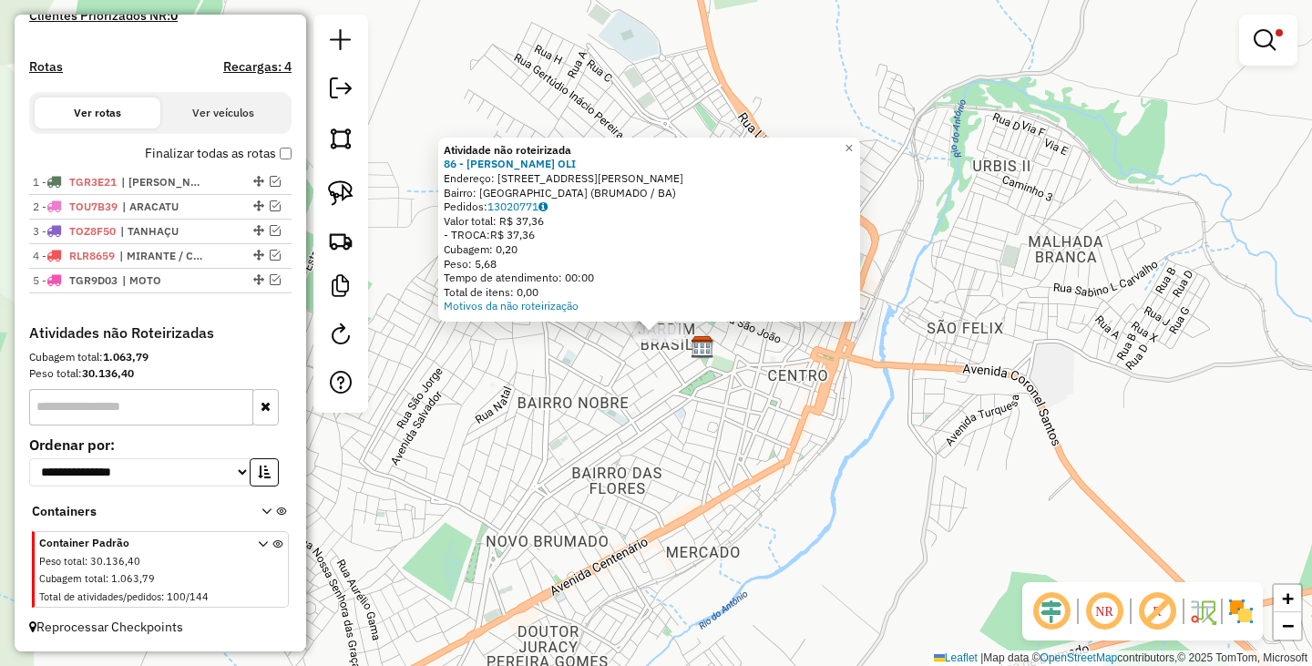
click at [812, 414] on div "Atividade não roteirizada 86 - ADRIANO DA SILVA OLI Endereço: R ANTONIO RIZERIO…" at bounding box center [656, 333] width 1312 height 666
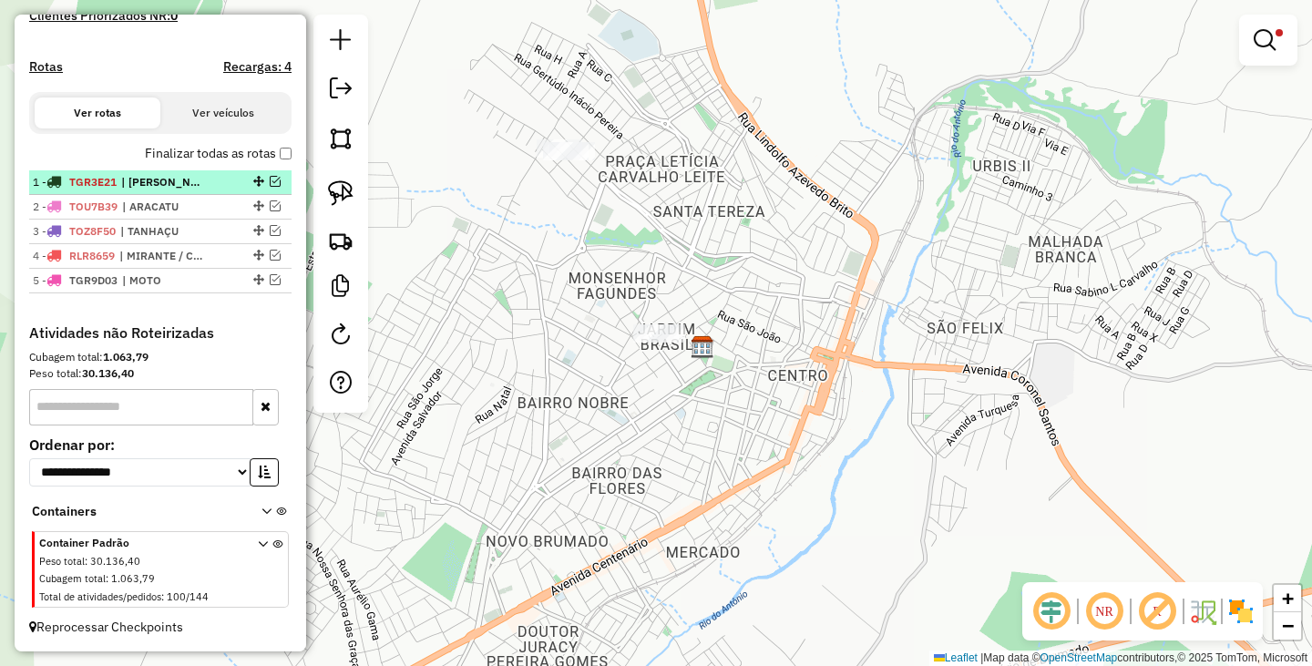
click at [270, 182] on em at bounding box center [275, 181] width 11 height 11
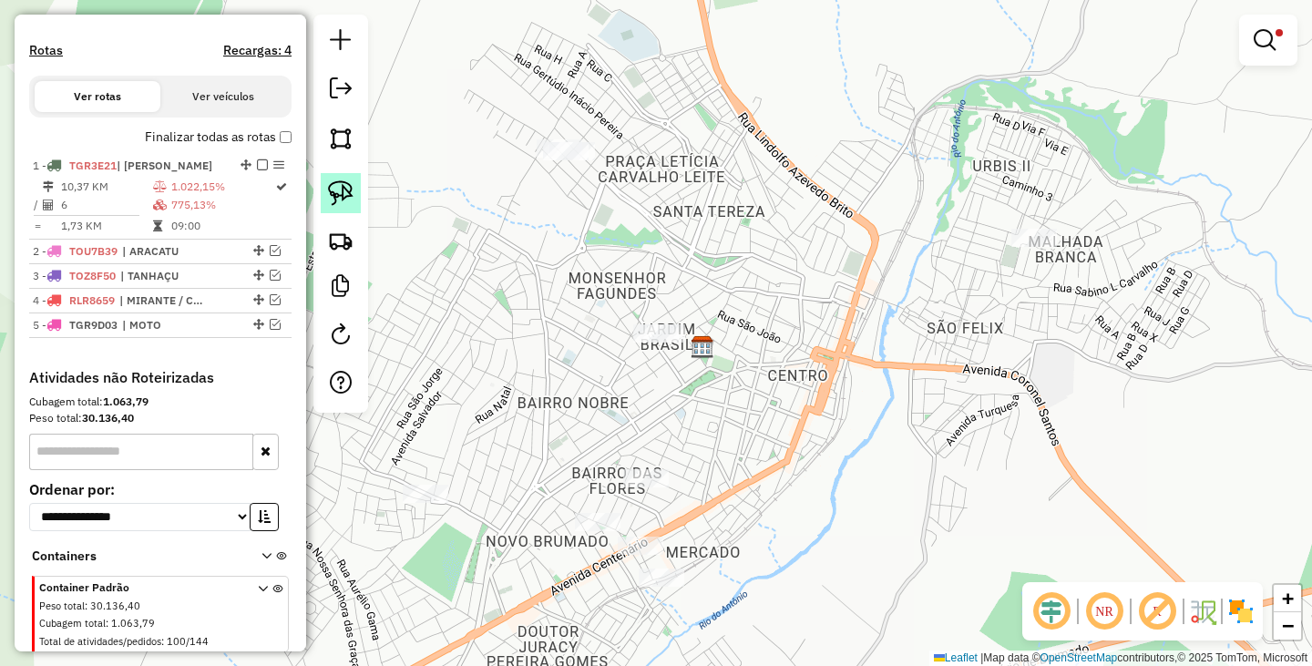
click at [347, 195] on img at bounding box center [341, 193] width 26 height 26
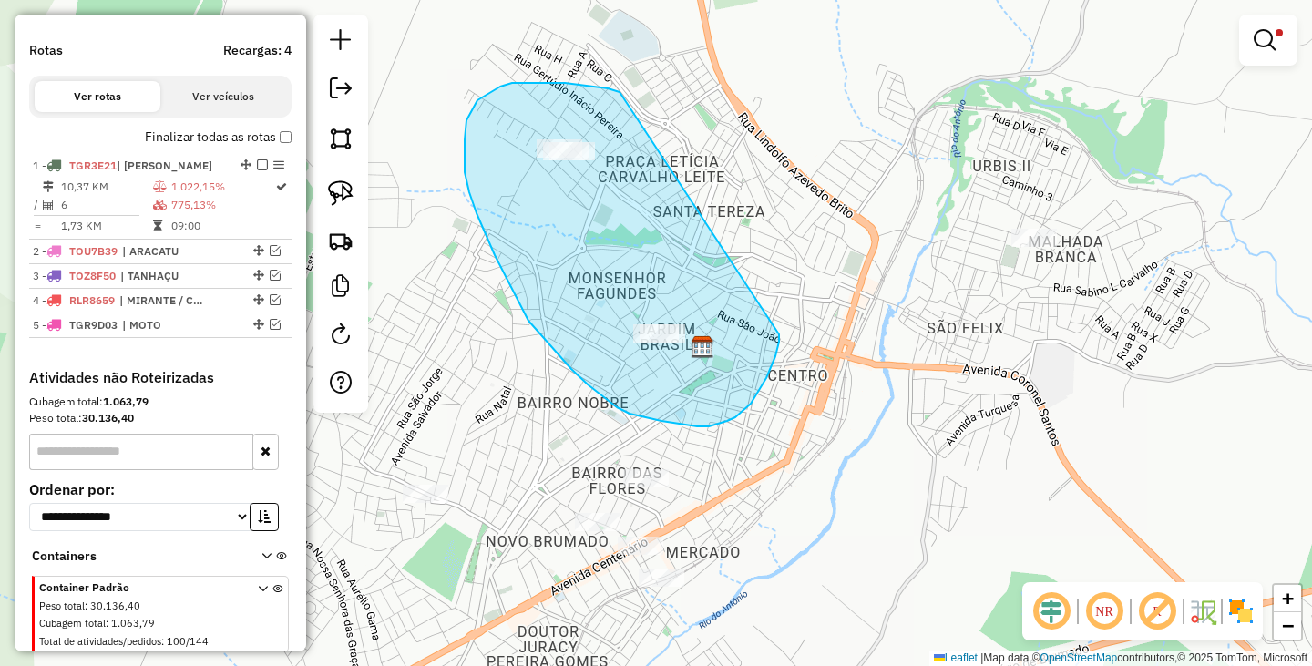
drag, startPoint x: 565, startPoint y: 83, endPoint x: 779, endPoint y: 334, distance: 330.2
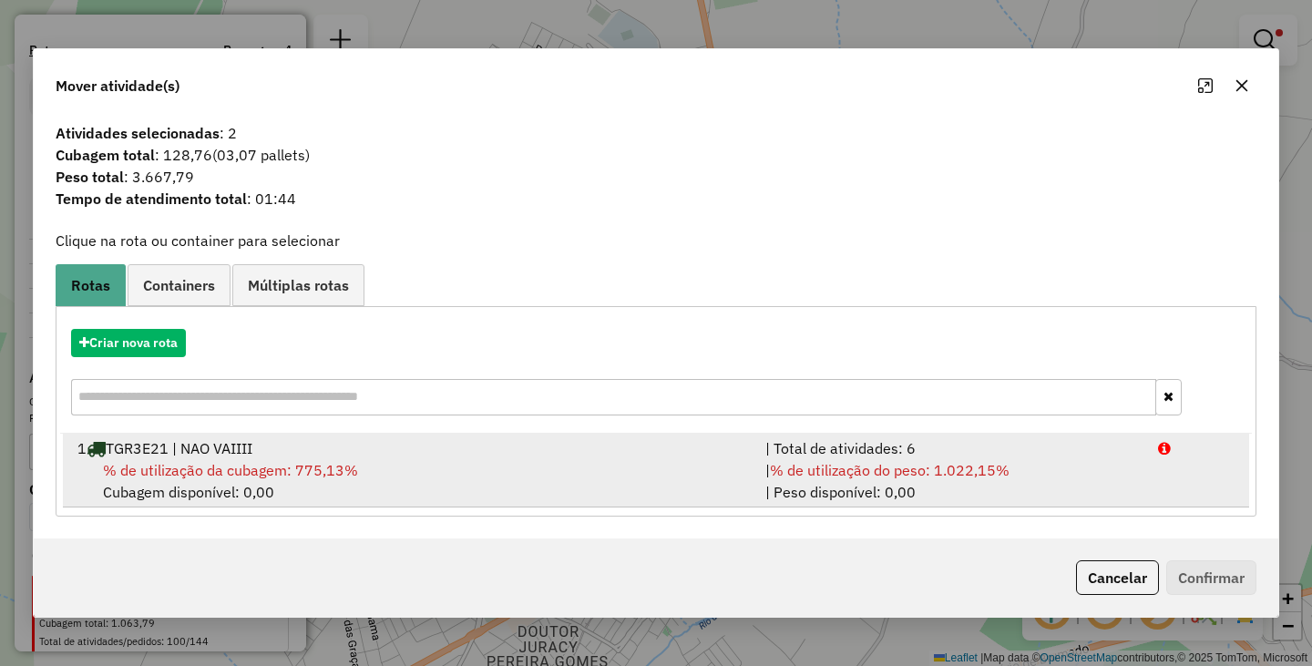
click at [420, 481] on div "% de utilização da cubagem: 775,13% Cubagem disponível: 0,00" at bounding box center [410, 481] width 688 height 44
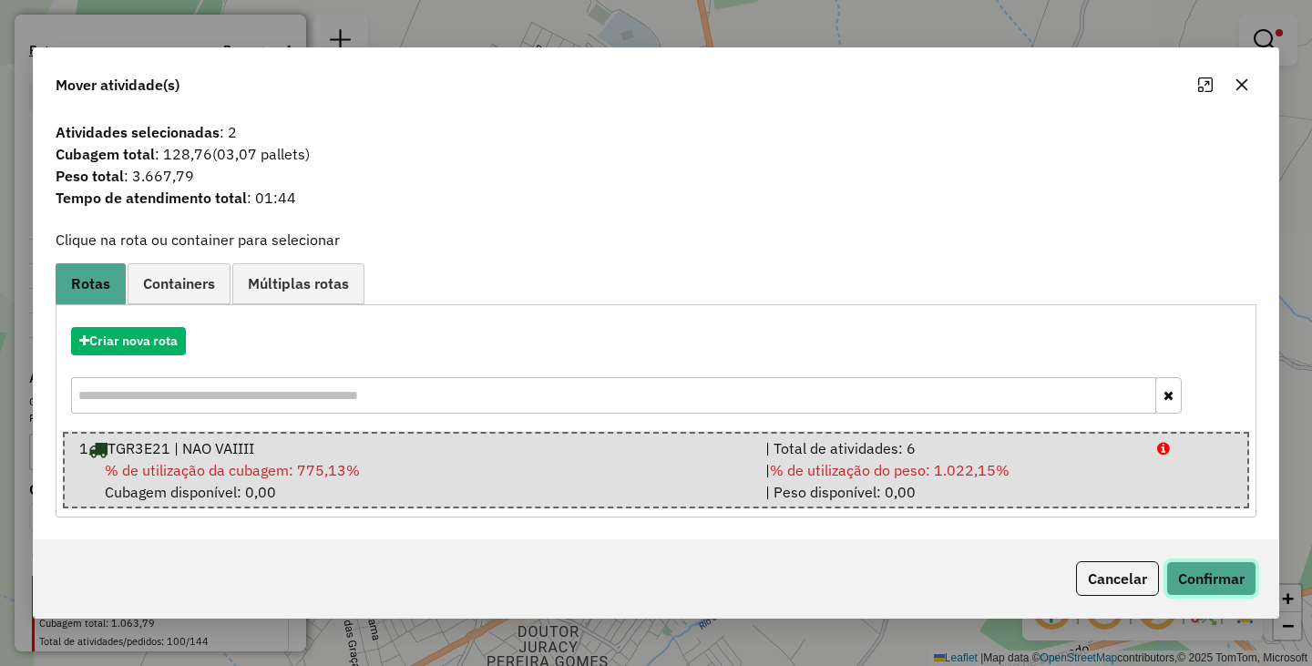
click at [1229, 572] on button "Confirmar" at bounding box center [1211, 578] width 90 height 35
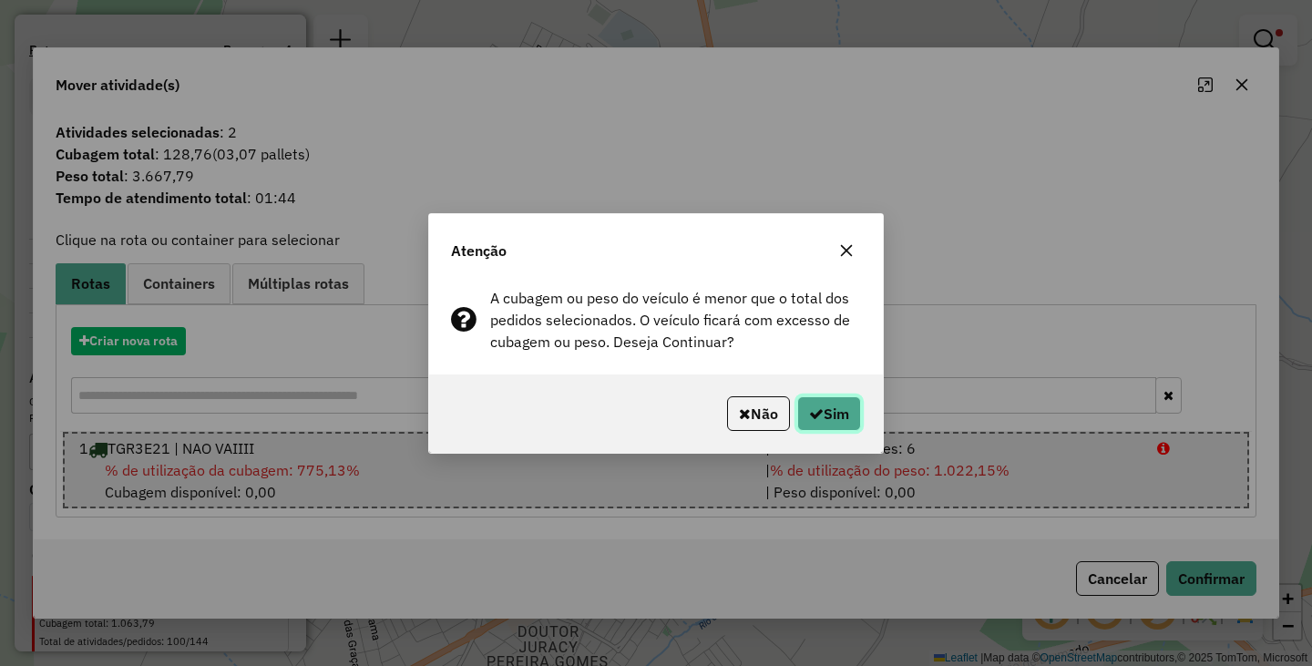
click at [849, 420] on button "Sim" at bounding box center [829, 413] width 64 height 35
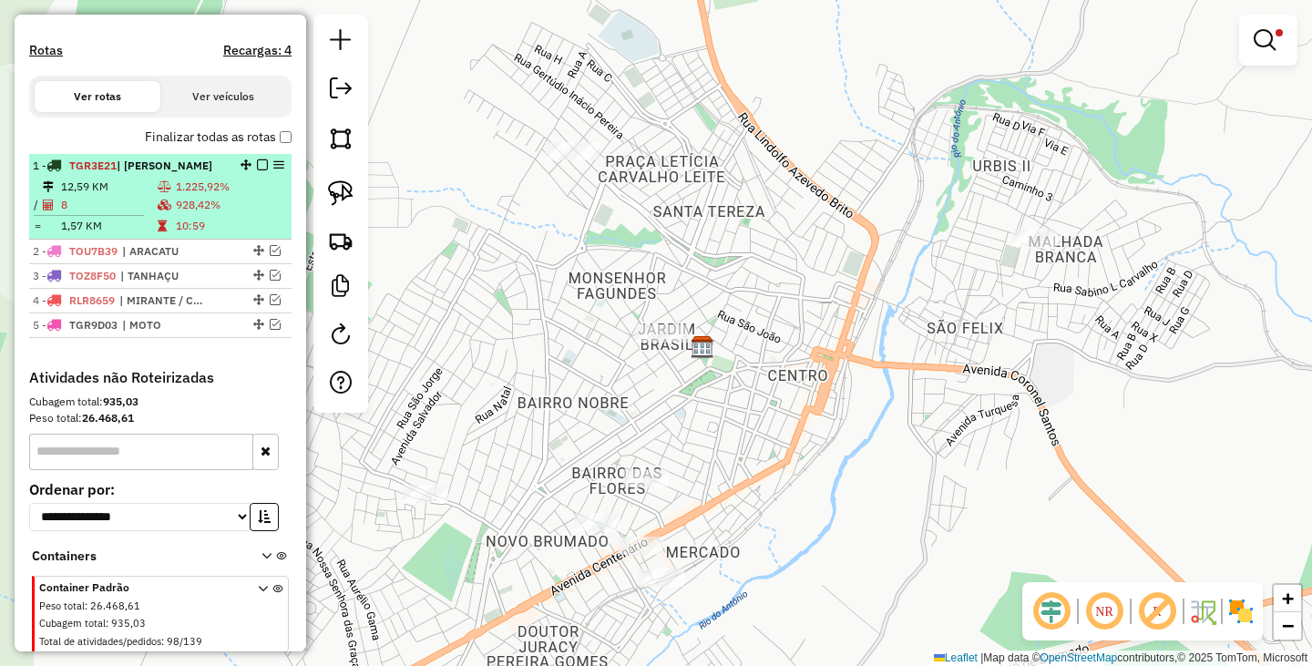
click at [257, 170] on em at bounding box center [262, 164] width 11 height 11
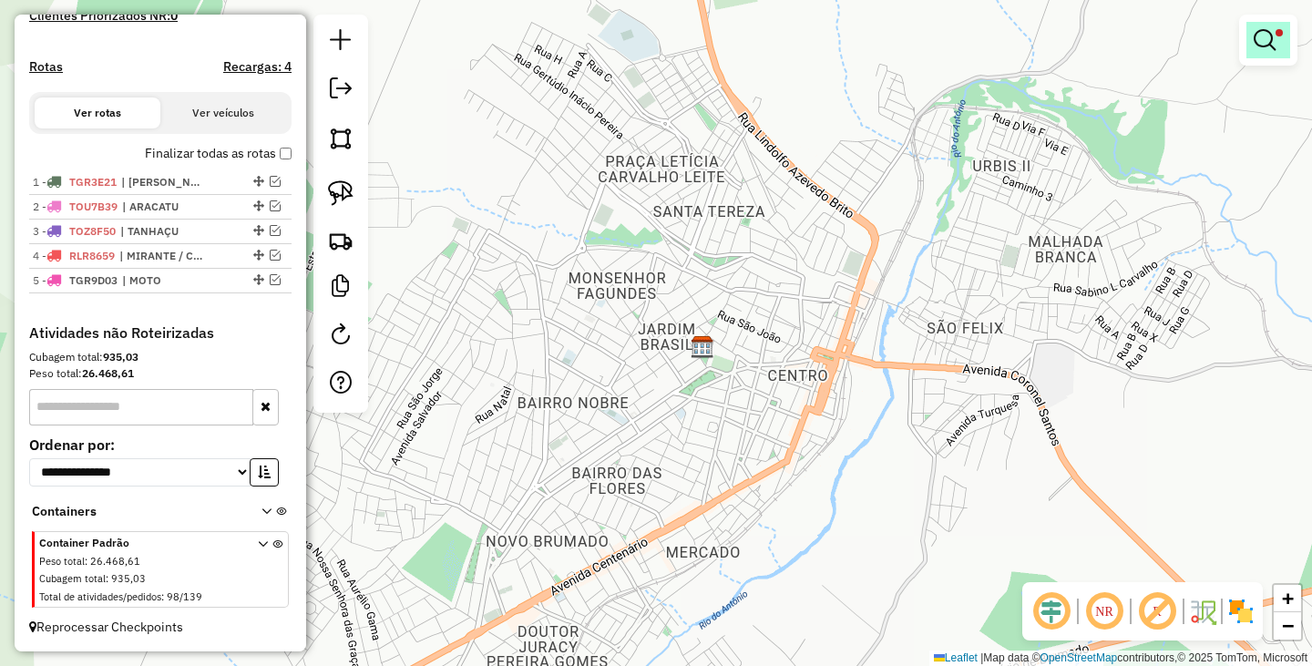
click at [1271, 52] on link at bounding box center [1268, 40] width 44 height 36
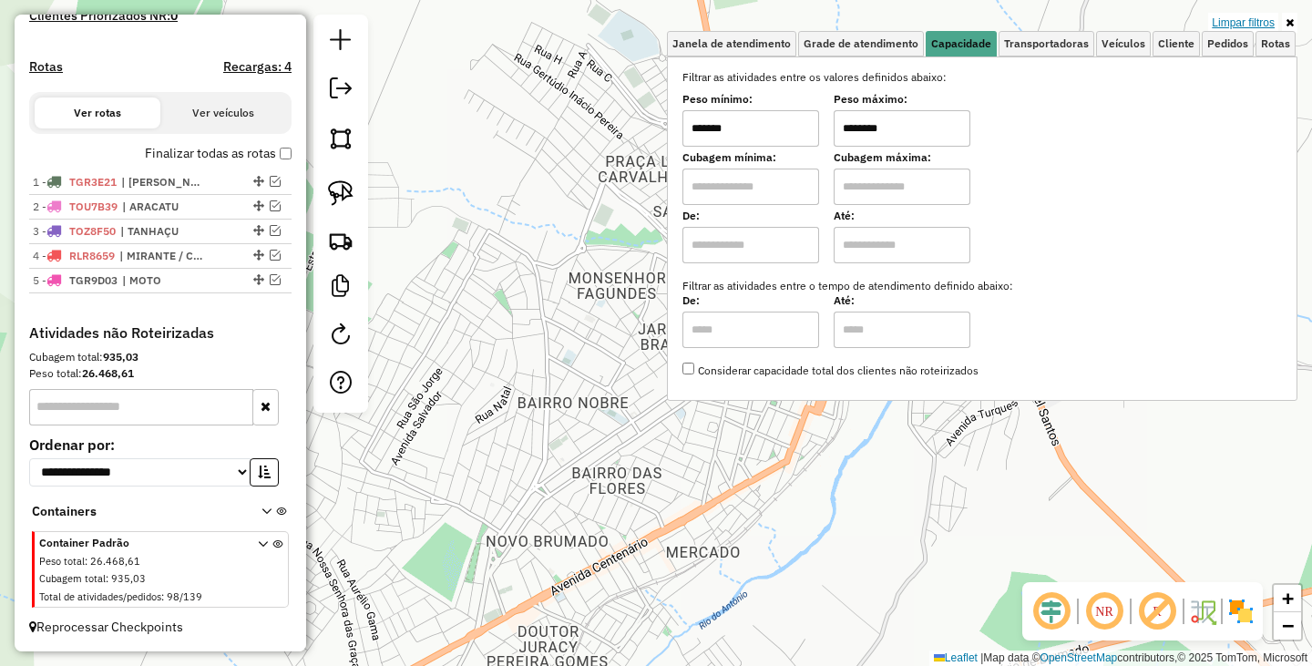
click at [1231, 16] on link "Limpar filtros" at bounding box center [1243, 23] width 70 height 20
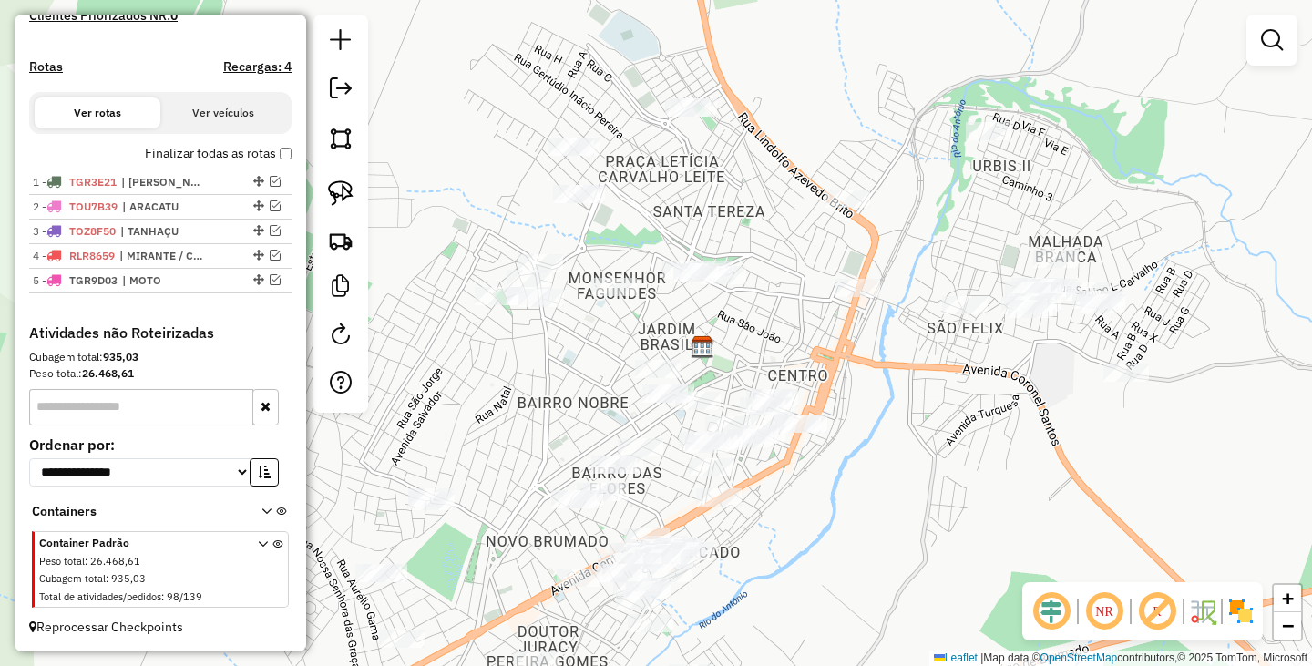
click at [896, 443] on div "Janela de atendimento Grade de atendimento Capacidade Transportadoras Veículos …" at bounding box center [656, 333] width 1312 height 666
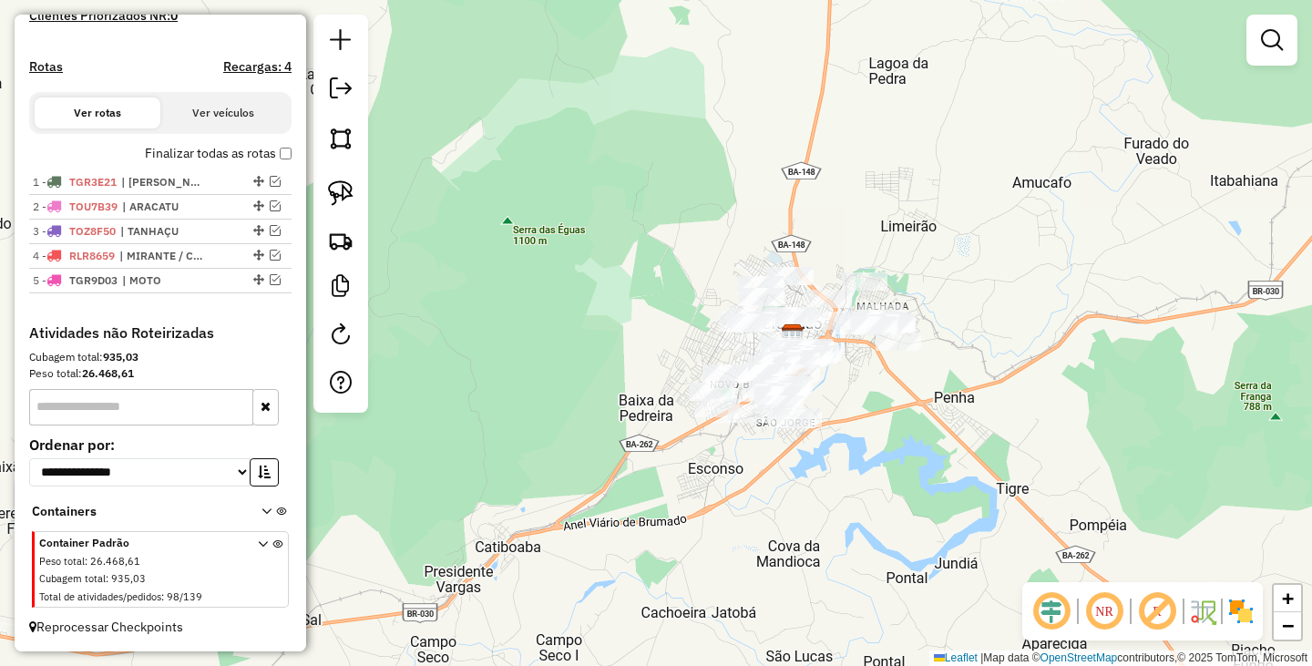
drag, startPoint x: 993, startPoint y: 476, endPoint x: 916, endPoint y: 343, distance: 152.7
click at [921, 367] on div "Janela de atendimento Grade de atendimento Capacidade Transportadoras Veículos …" at bounding box center [656, 333] width 1312 height 666
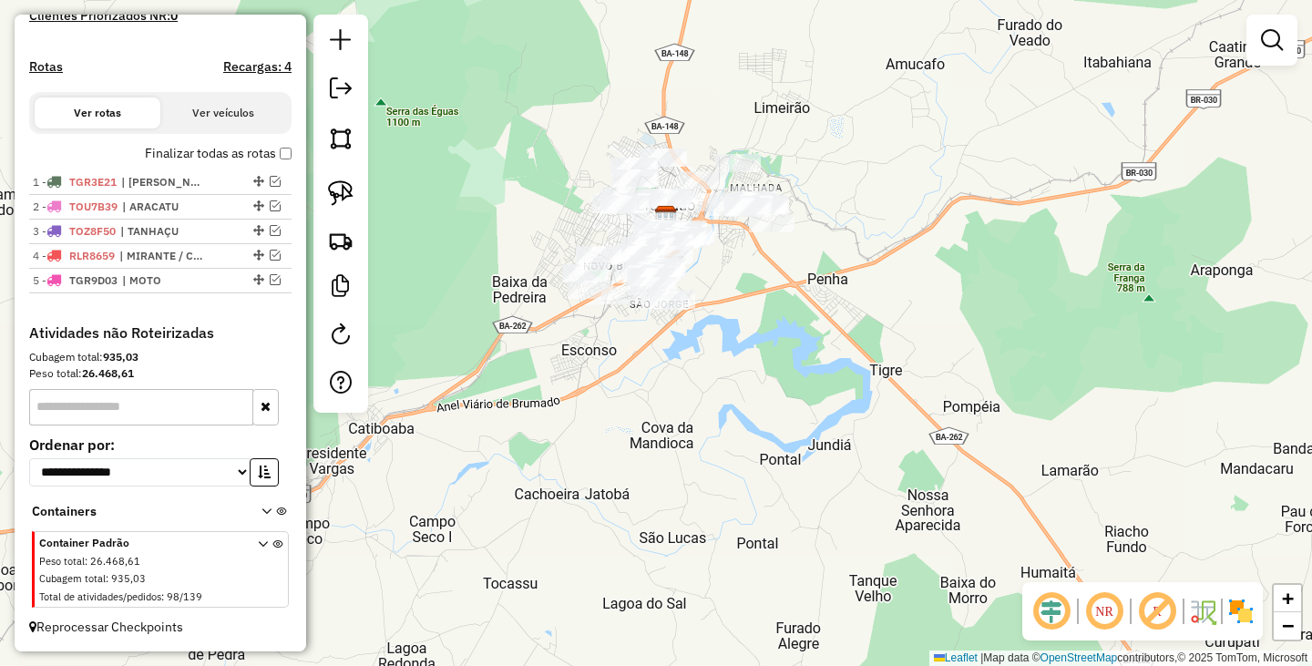
drag, startPoint x: 852, startPoint y: 341, endPoint x: 831, endPoint y: 393, distance: 56.0
click at [831, 393] on div "Janela de atendimento Grade de atendimento Capacidade Transportadoras Veículos …" at bounding box center [656, 333] width 1312 height 666
click at [360, 194] on link at bounding box center [341, 193] width 40 height 40
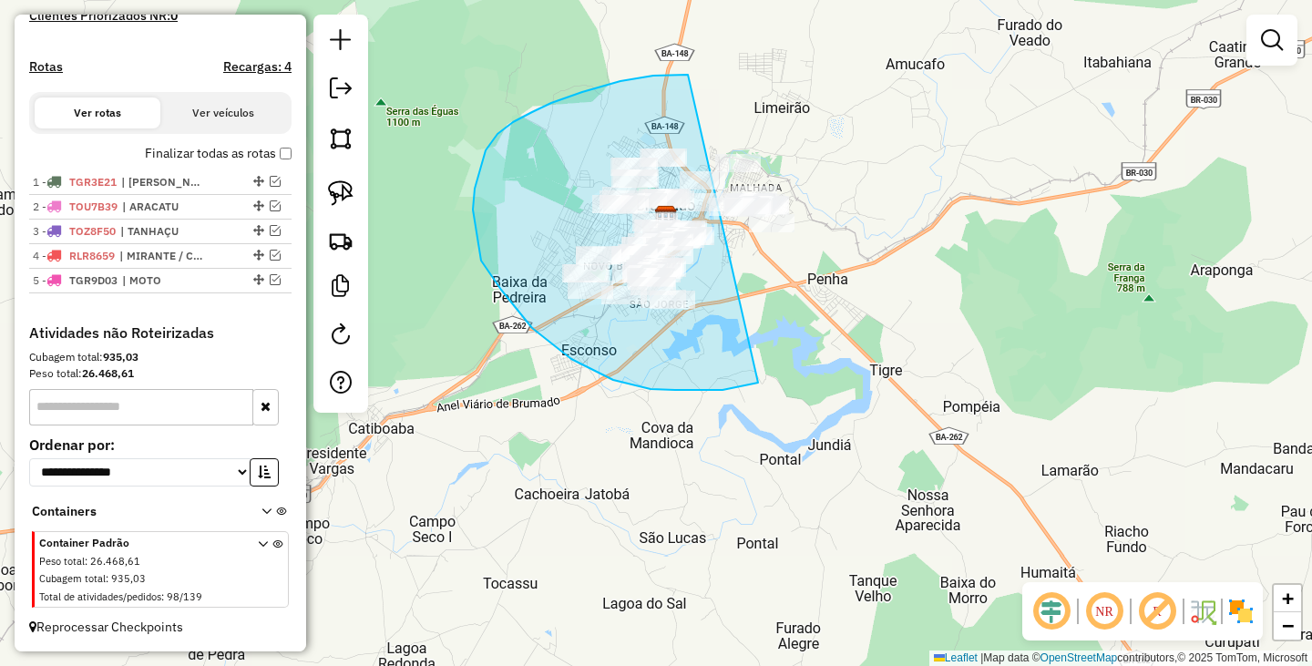
drag, startPoint x: 688, startPoint y: 75, endPoint x: 894, endPoint y: 192, distance: 237.1
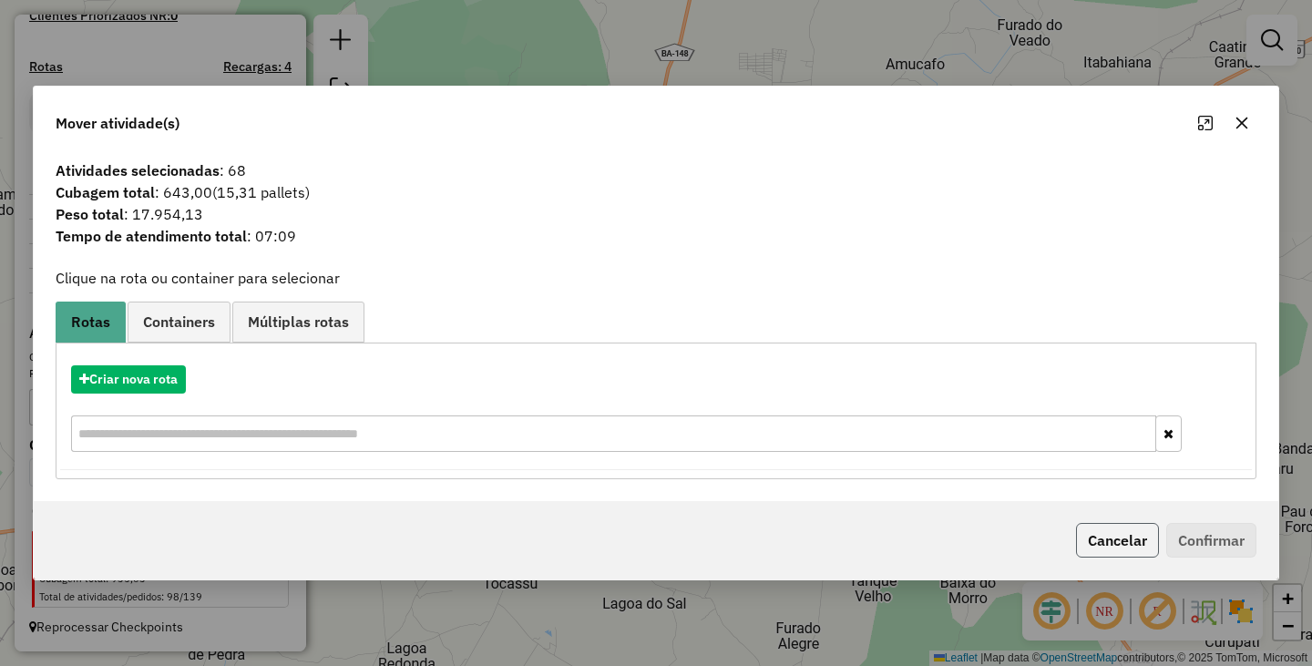
click at [1100, 545] on button "Cancelar" at bounding box center [1117, 540] width 83 height 35
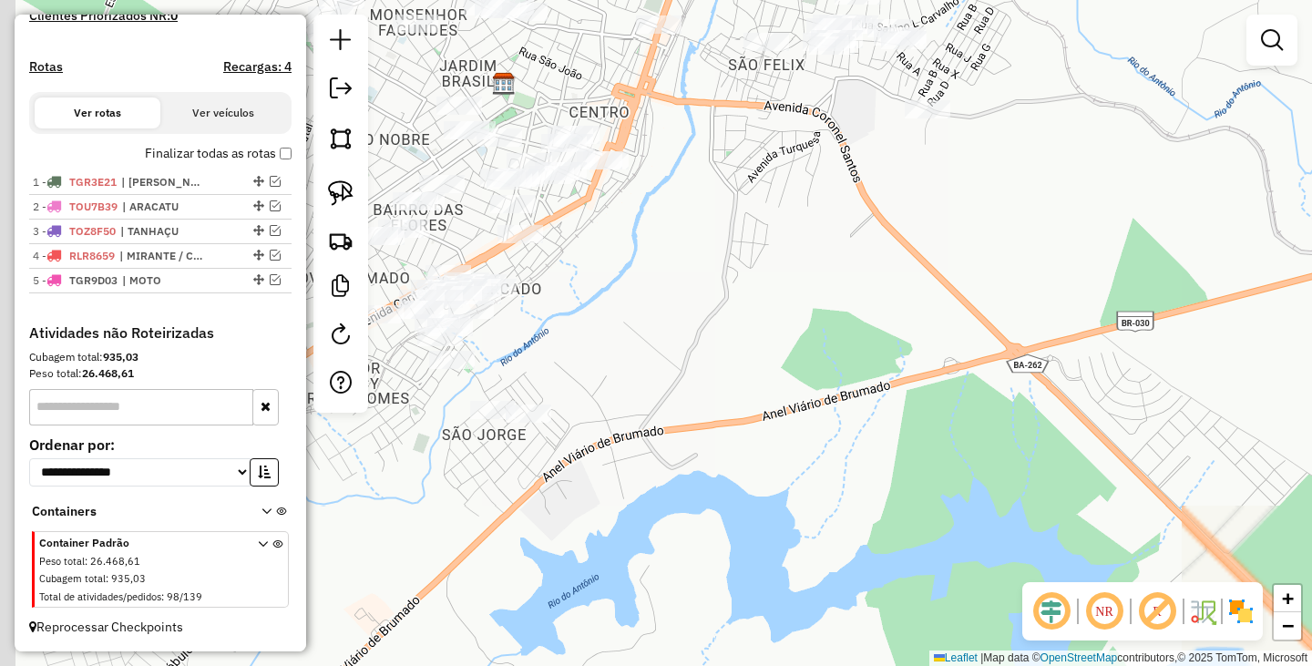
drag, startPoint x: 721, startPoint y: 281, endPoint x: 1054, endPoint y: 331, distance: 336.1
click at [1038, 328] on div "Janela de atendimento Grade de atendimento Capacidade Transportadoras Veículos …" at bounding box center [656, 333] width 1312 height 666
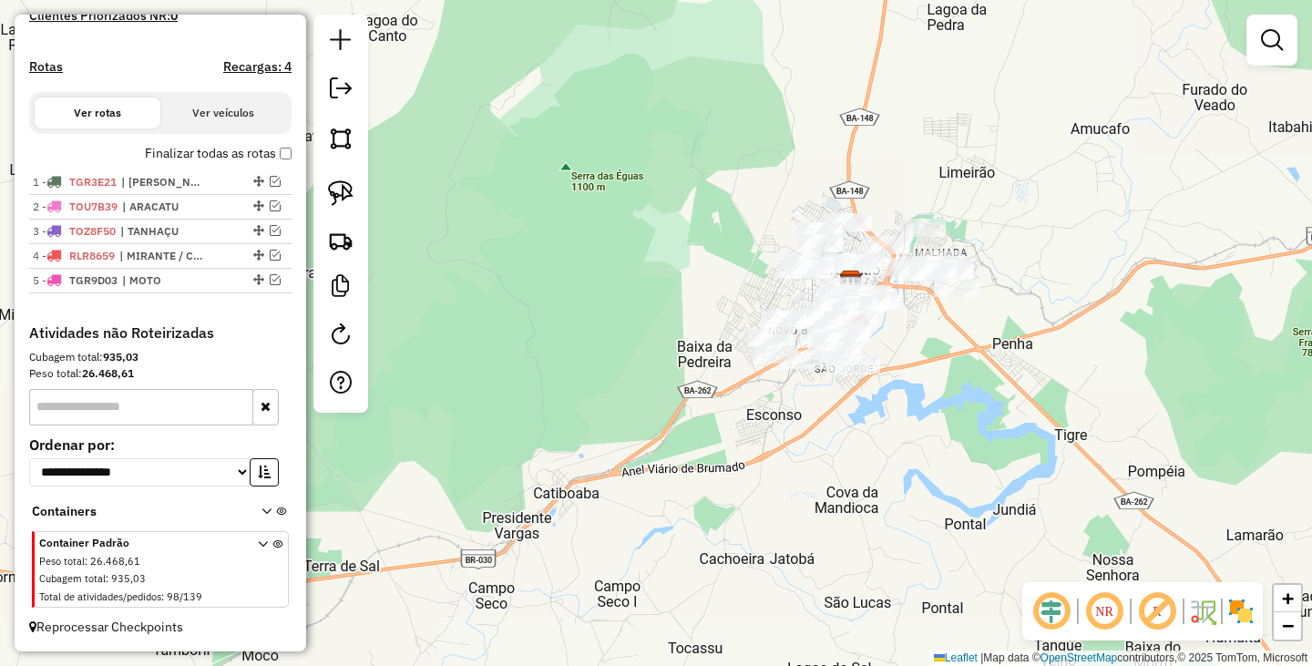
drag, startPoint x: 1051, startPoint y: 346, endPoint x: 875, endPoint y: 346, distance: 175.8
click at [876, 346] on div "Janela de atendimento Grade de atendimento Capacidade Transportadoras Veículos …" at bounding box center [656, 333] width 1312 height 666
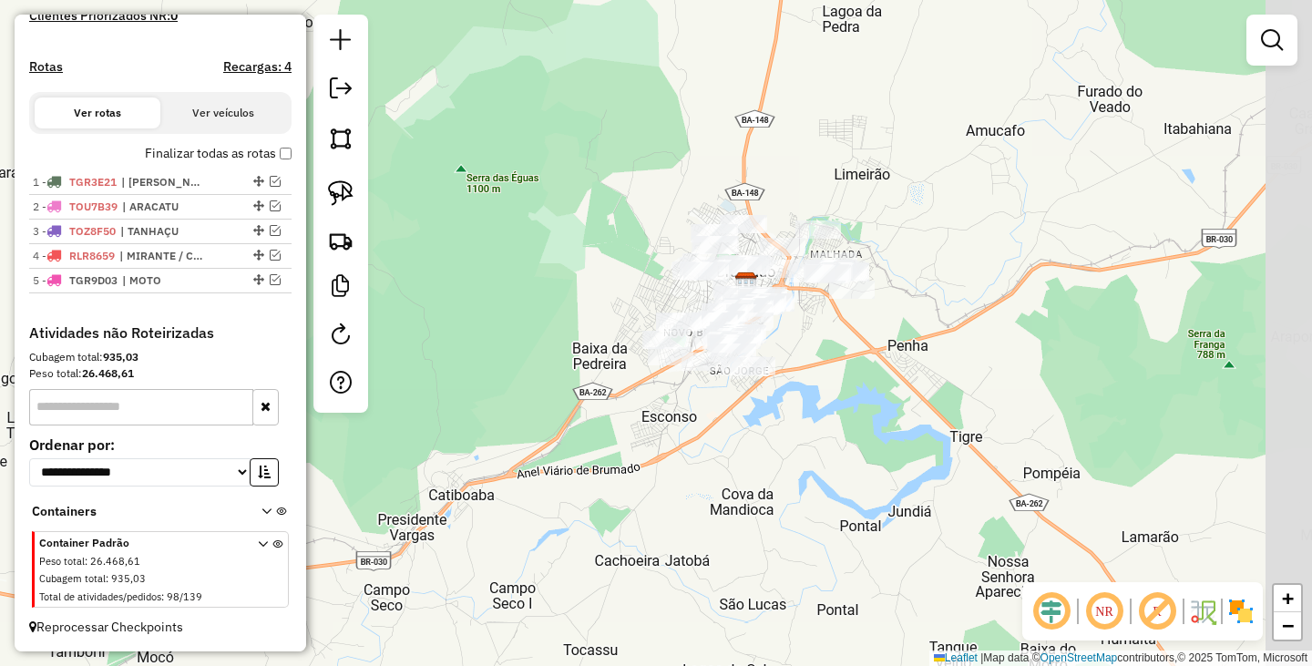
drag, startPoint x: 876, startPoint y: 351, endPoint x: 813, endPoint y: 353, distance: 62.9
click at [813, 353] on div "Janela de atendimento Grade de atendimento Capacidade Transportadoras Veículos …" at bounding box center [656, 333] width 1312 height 666
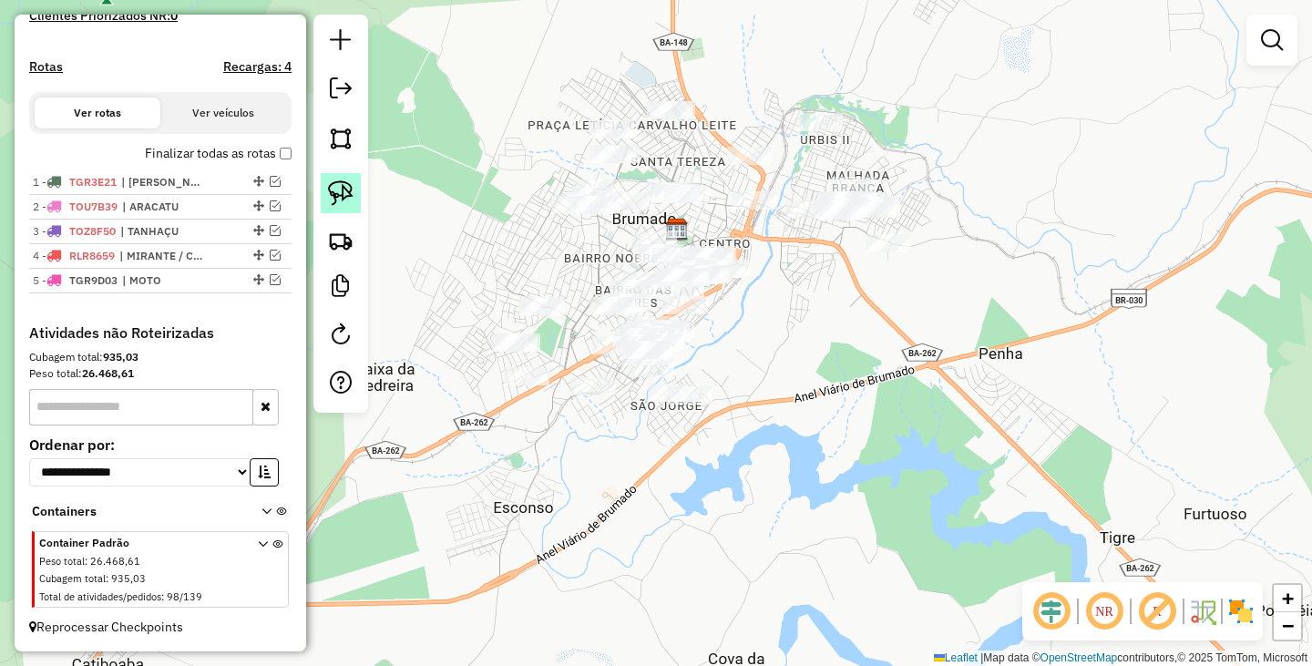
click at [335, 180] on img at bounding box center [341, 193] width 26 height 26
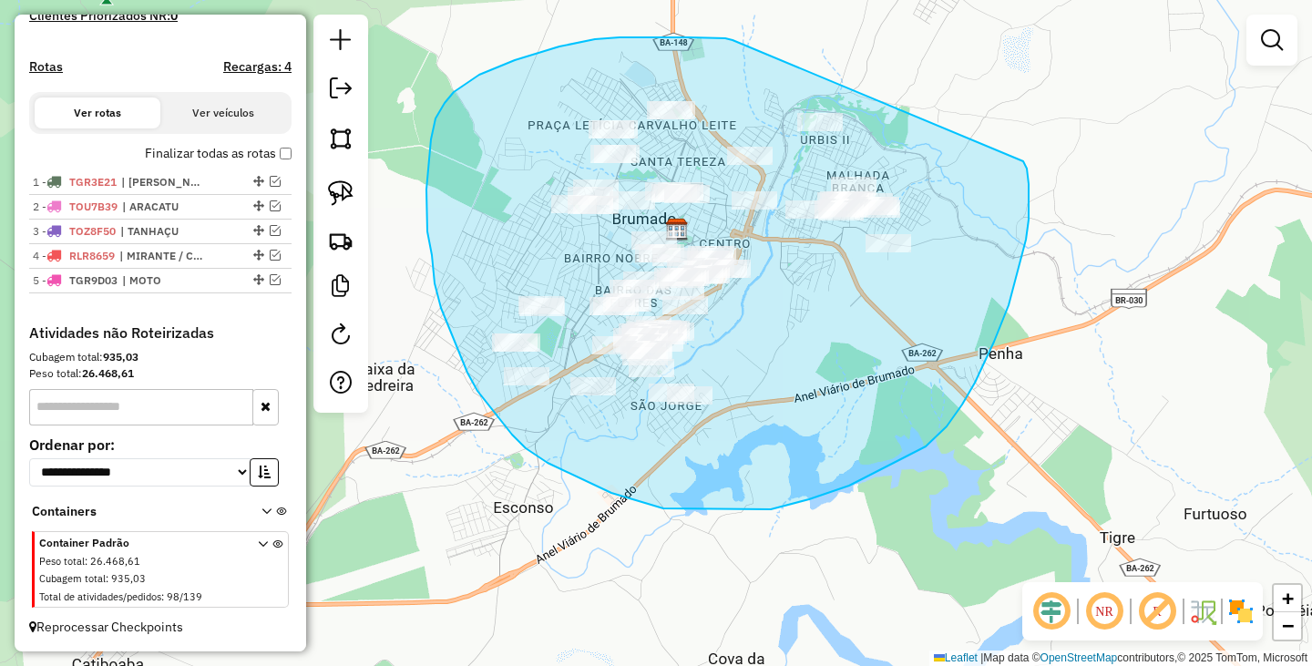
drag, startPoint x: 725, startPoint y: 38, endPoint x: 1006, endPoint y: 142, distance: 299.2
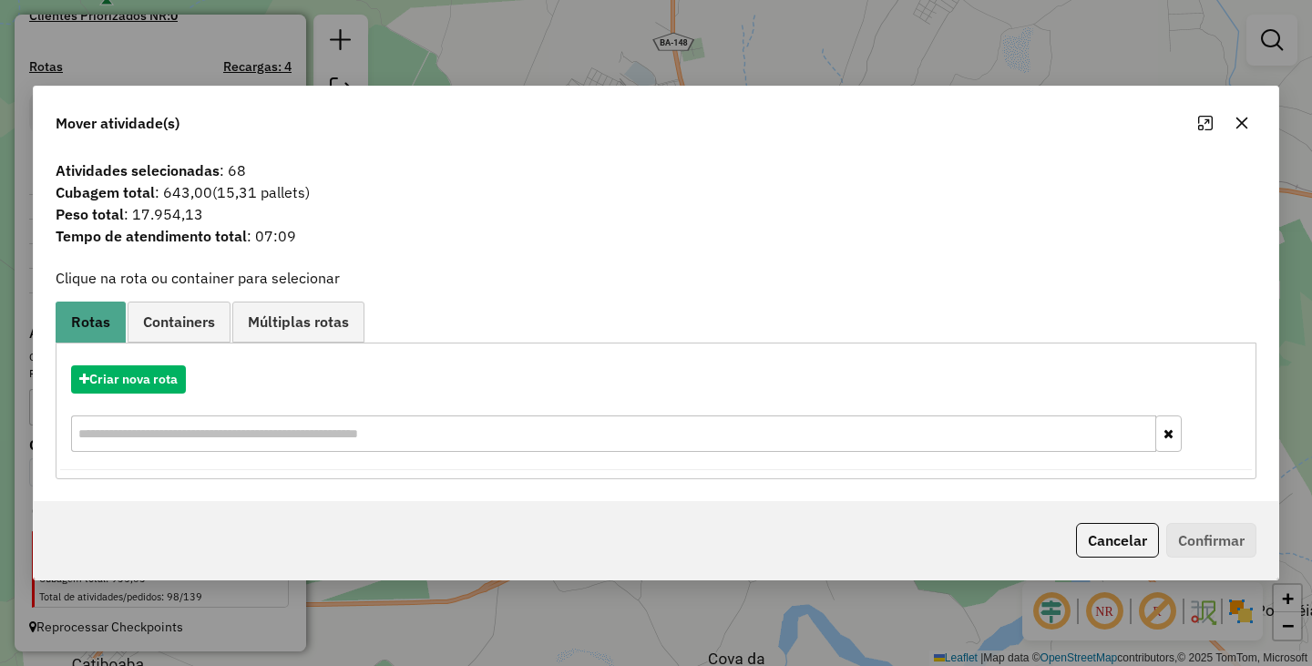
click at [820, 607] on div "Mover atividade(s) Atividades selecionadas : 68 Cubagem total : 643,00 (15,31 p…" at bounding box center [656, 333] width 1312 height 666
click at [1120, 527] on button "Cancelar" at bounding box center [1117, 540] width 83 height 35
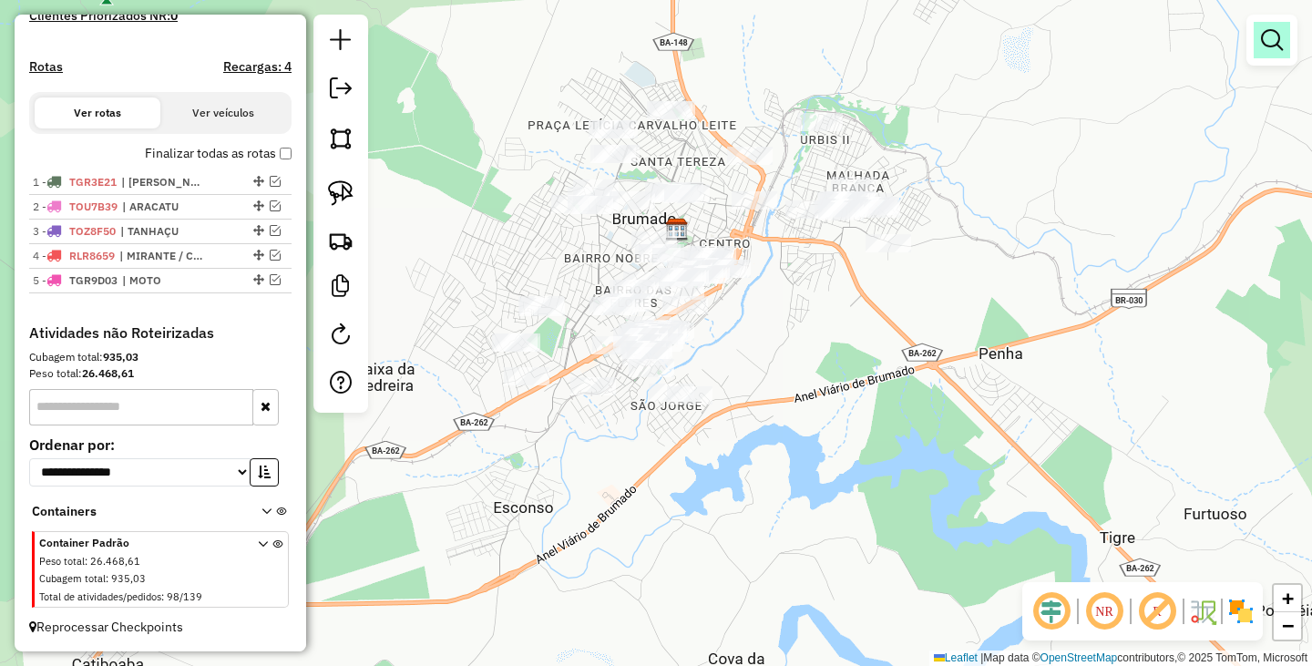
click at [1277, 51] on link at bounding box center [1271, 40] width 36 height 36
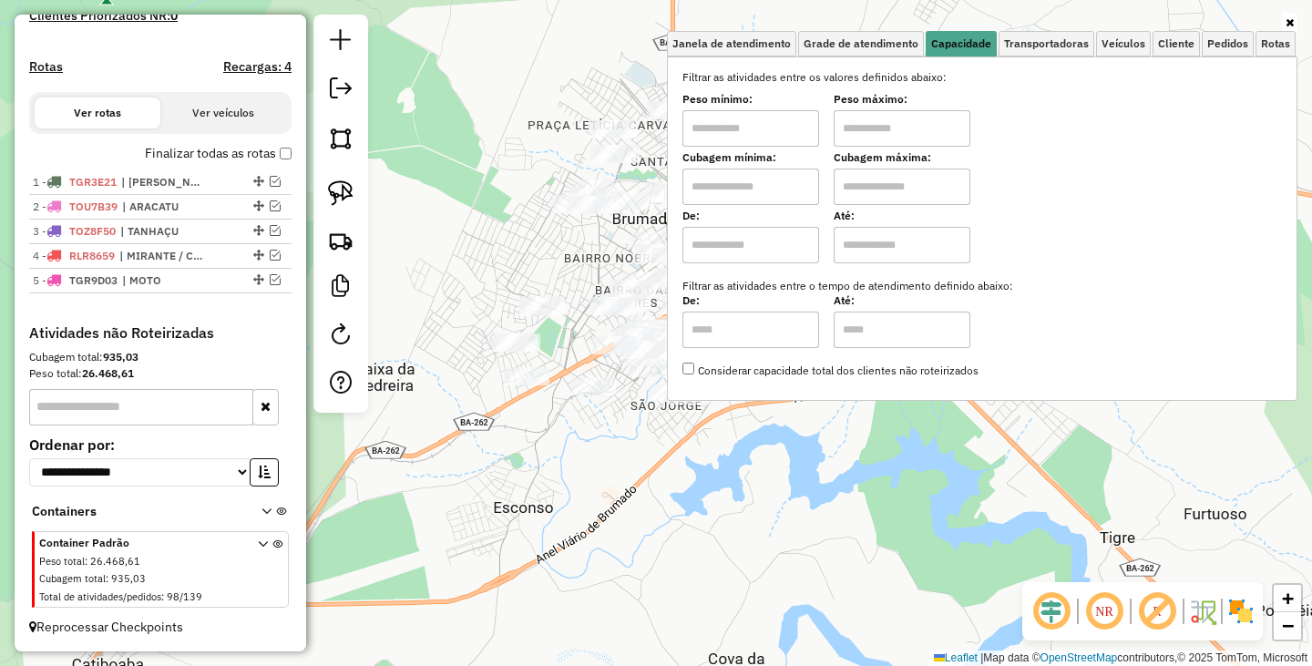
click at [760, 138] on input "text" at bounding box center [750, 128] width 137 height 36
type input "******"
click at [893, 143] on input "text" at bounding box center [902, 128] width 137 height 36
type input "********"
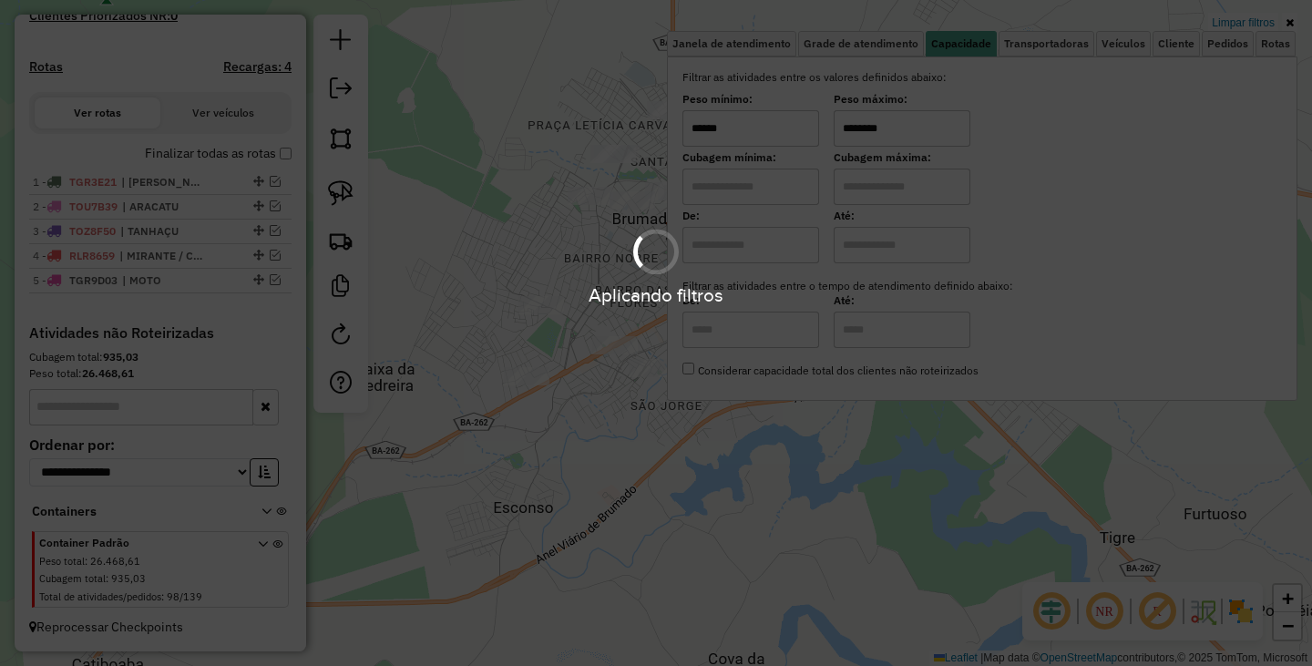
click at [834, 480] on div "Limpar filtros Janela de atendimento Grade de atendimento Capacidade Transporta…" at bounding box center [656, 333] width 1312 height 666
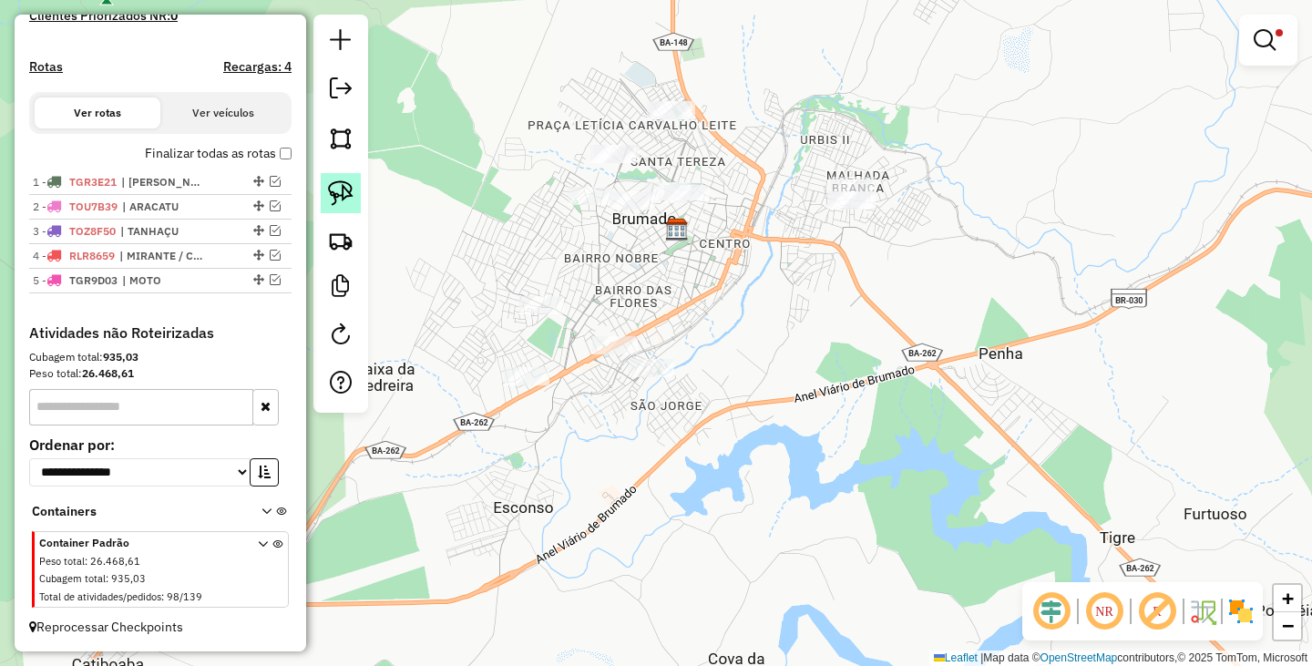
click at [339, 199] on img at bounding box center [341, 193] width 26 height 26
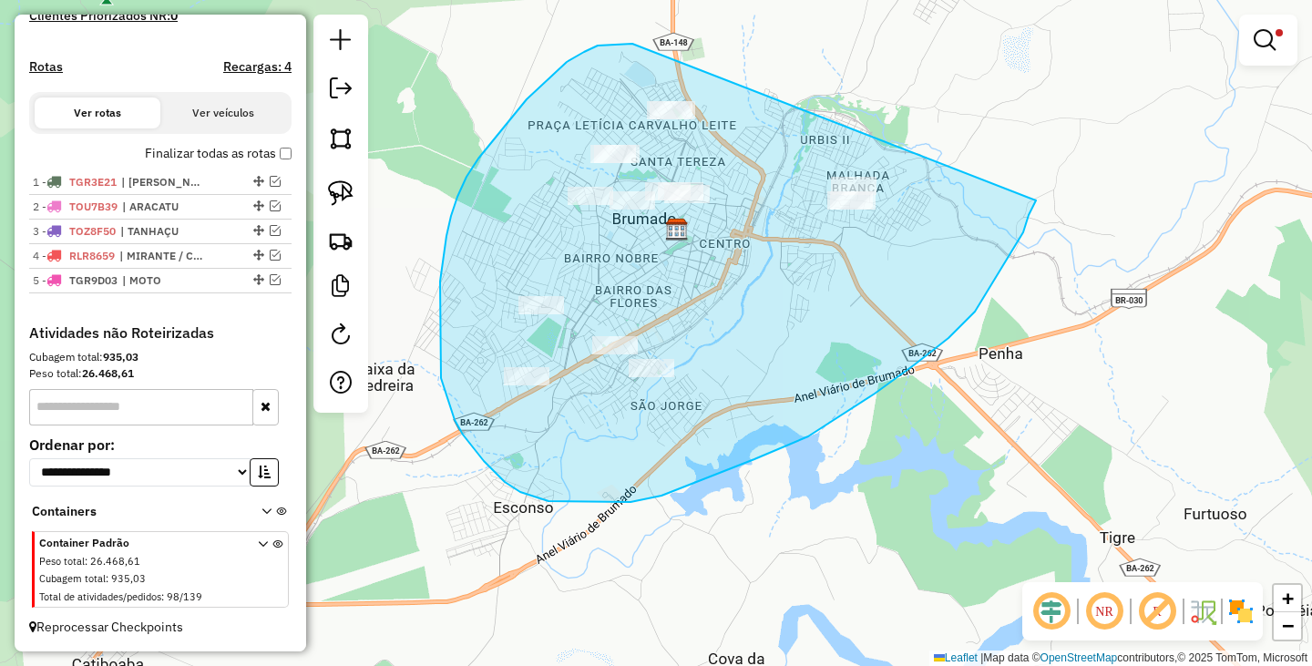
drag, startPoint x: 632, startPoint y: 44, endPoint x: 1039, endPoint y: 159, distance: 423.3
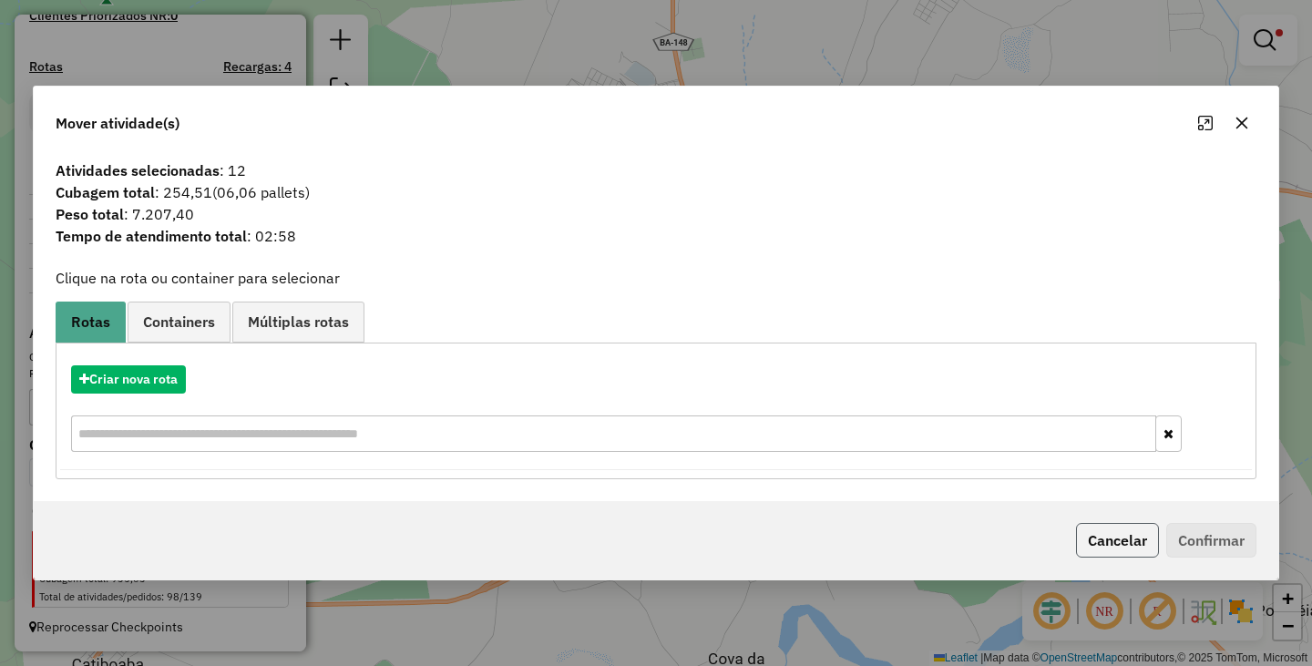
click at [1120, 543] on button "Cancelar" at bounding box center [1117, 540] width 83 height 35
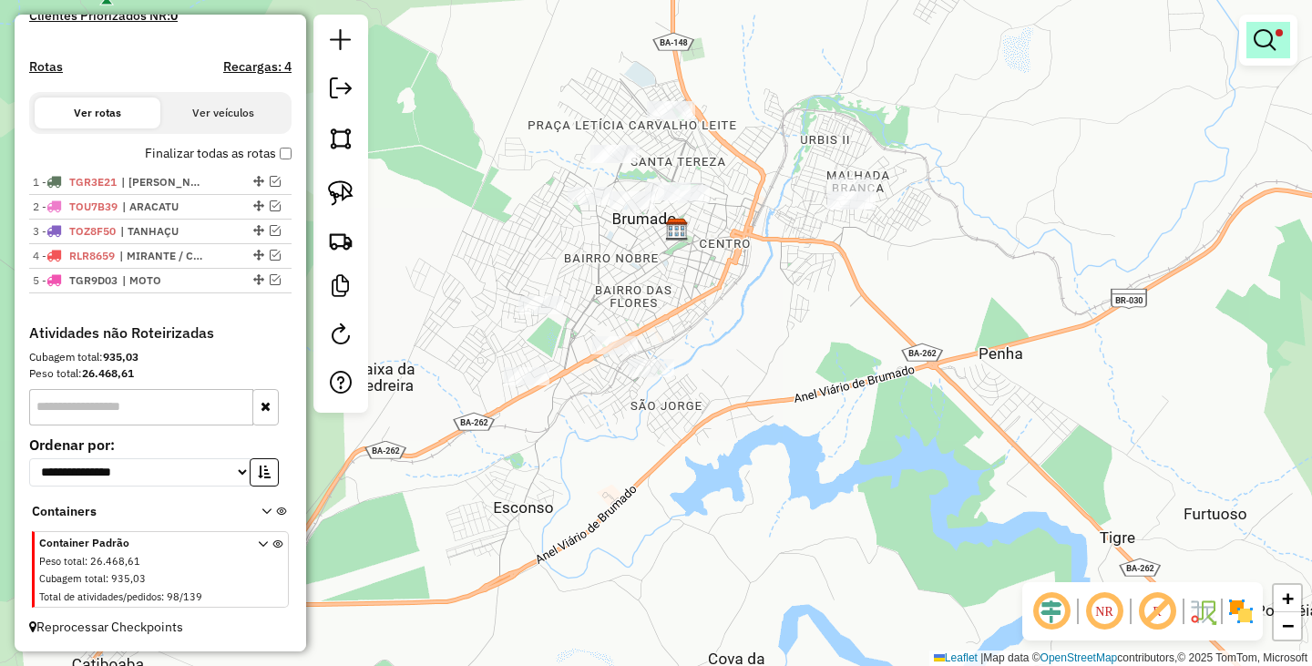
click at [1263, 55] on div at bounding box center [1268, 40] width 58 height 51
click at [1263, 47] on em at bounding box center [1264, 40] width 22 height 22
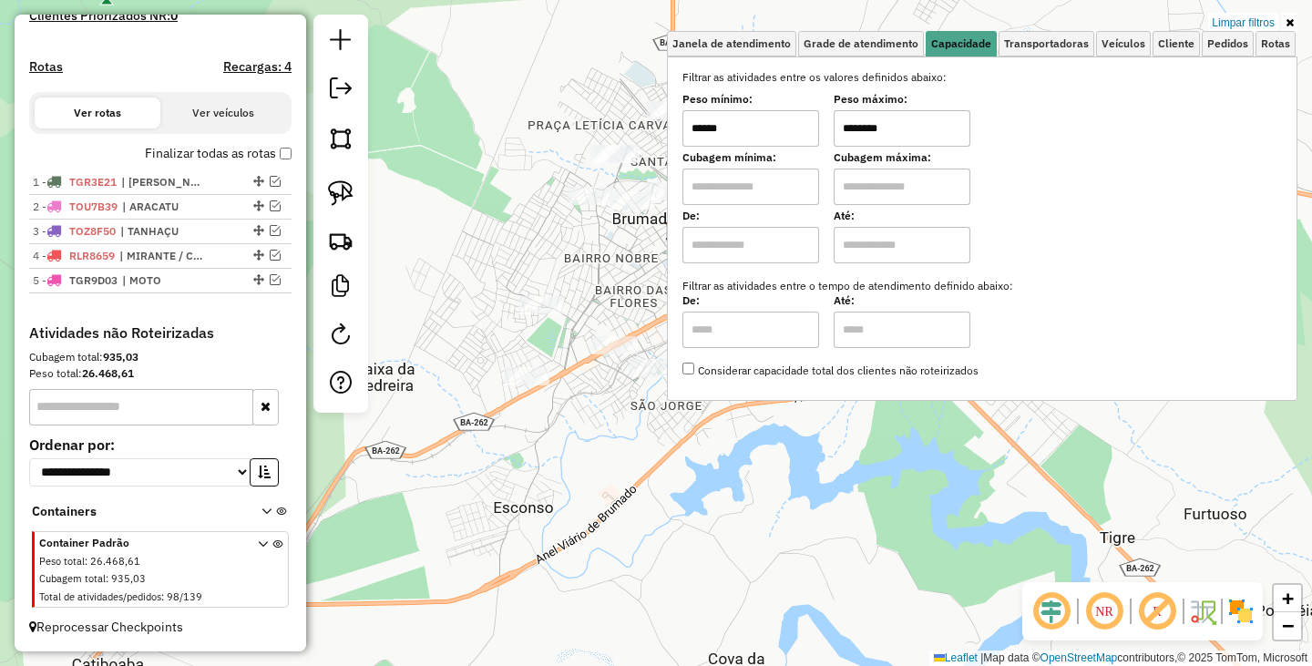
click at [760, 136] on input "******" at bounding box center [750, 128] width 137 height 36
type input "******"
click at [807, 456] on div "Limpar filtros Janela de atendimento Grade de atendimento Capacidade Transporta…" at bounding box center [656, 333] width 1312 height 666
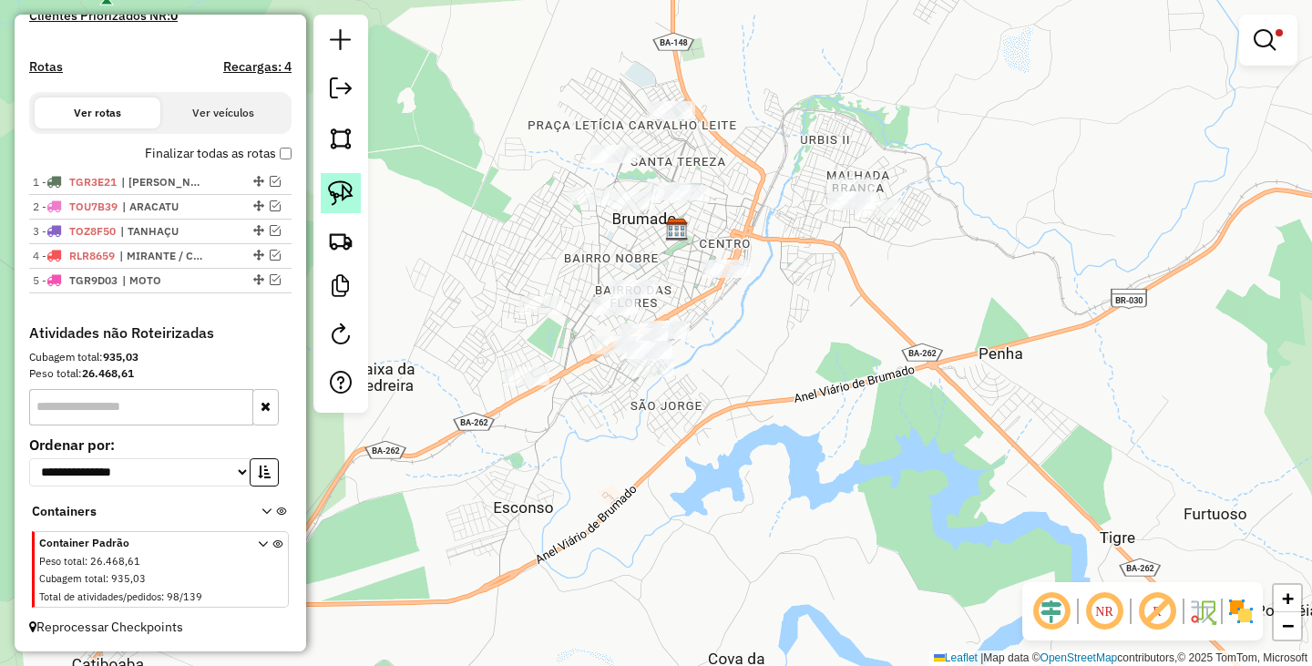
click at [332, 194] on img at bounding box center [341, 193] width 26 height 26
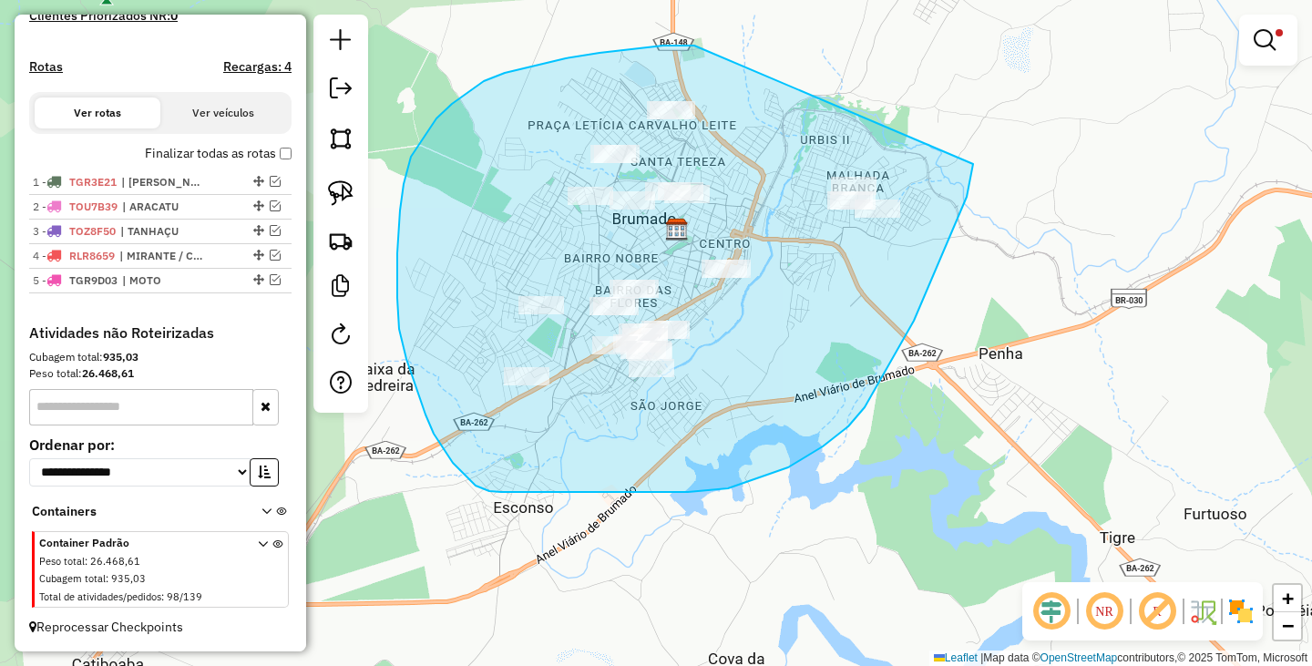
drag, startPoint x: 505, startPoint y: 73, endPoint x: 977, endPoint y: 120, distance: 475.2
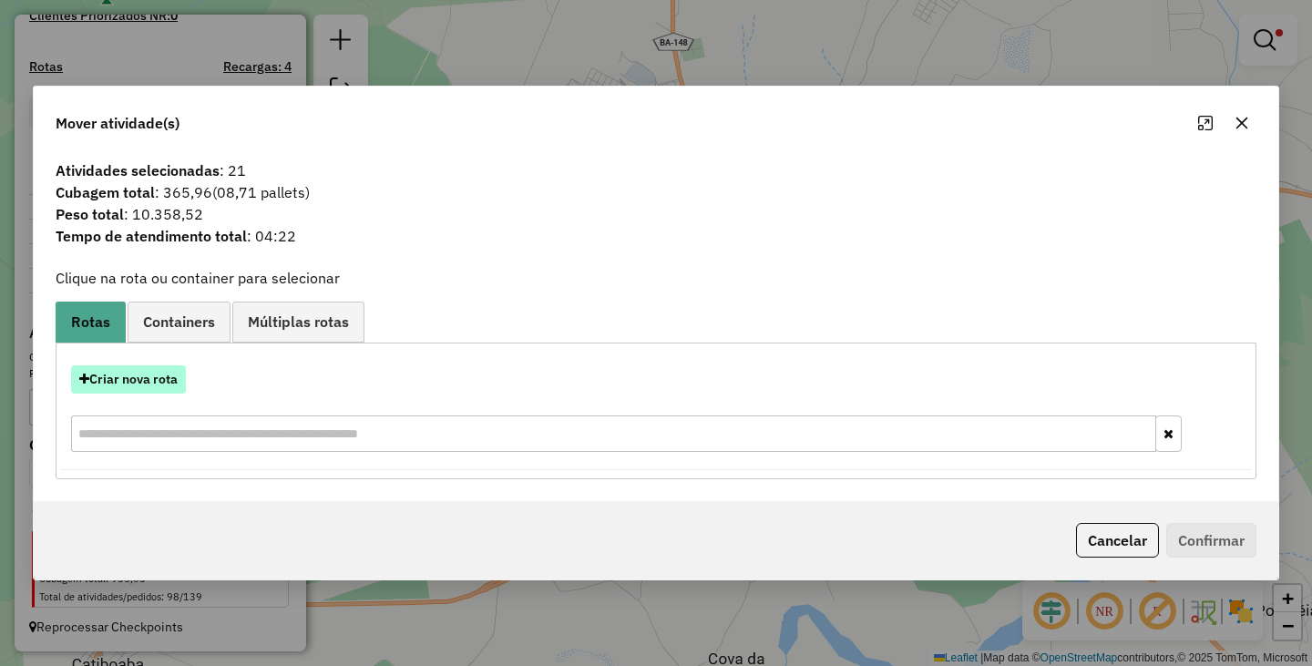
click at [120, 391] on button "Criar nova rota" at bounding box center [128, 379] width 115 height 28
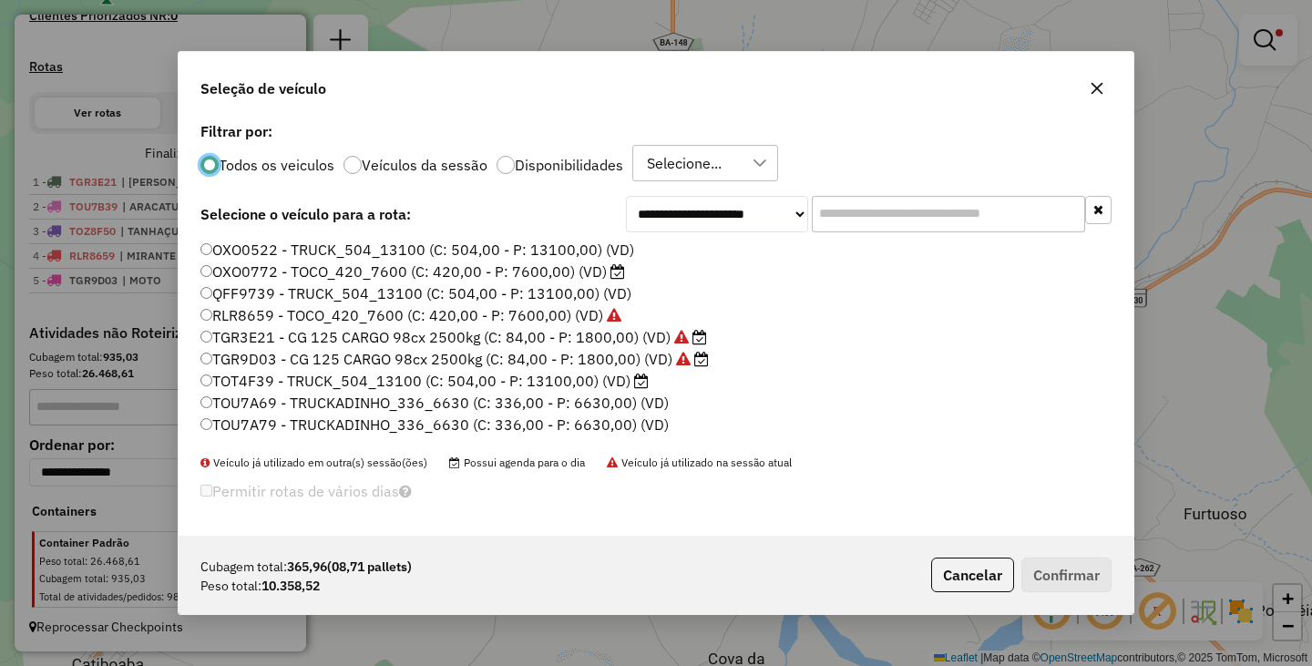
scroll to position [10, 5]
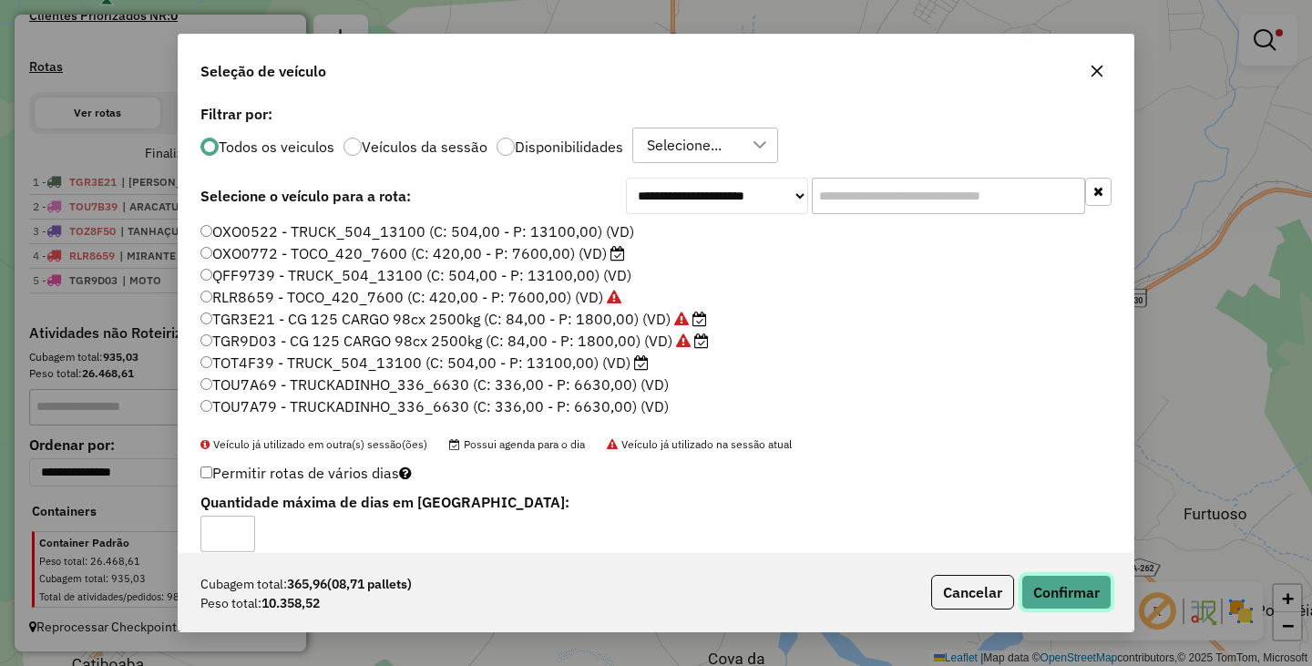
click at [1068, 587] on button "Confirmar" at bounding box center [1066, 592] width 90 height 35
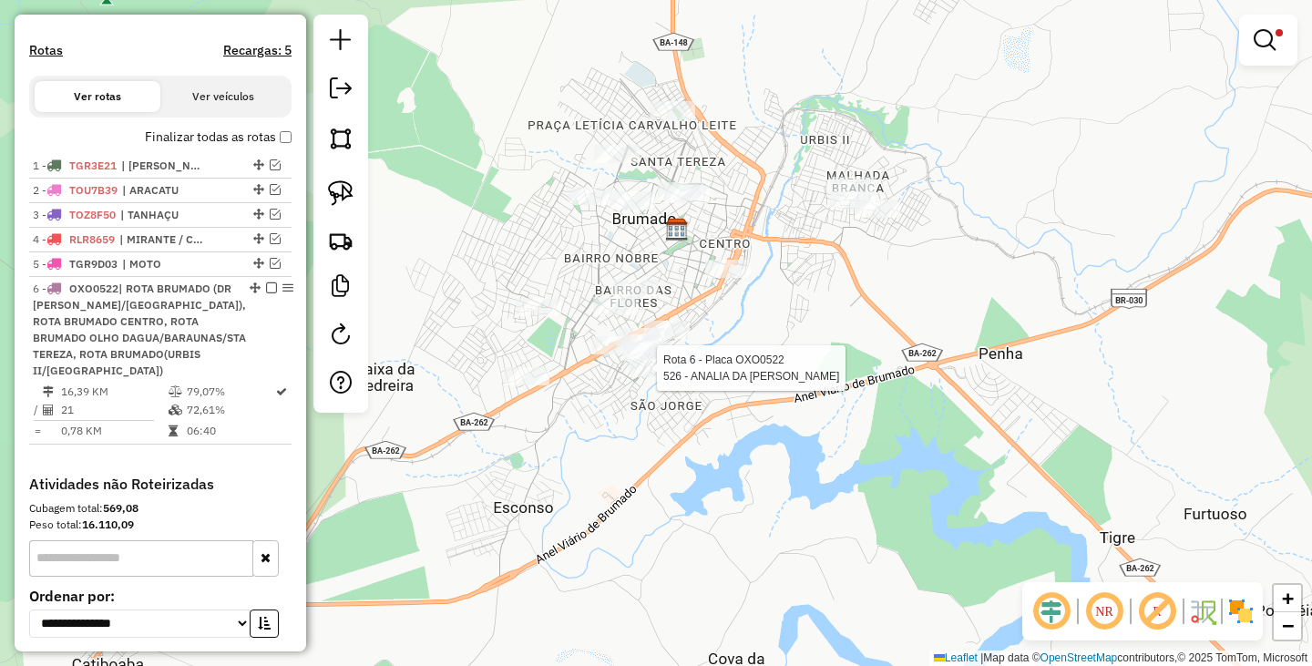
select select "**********"
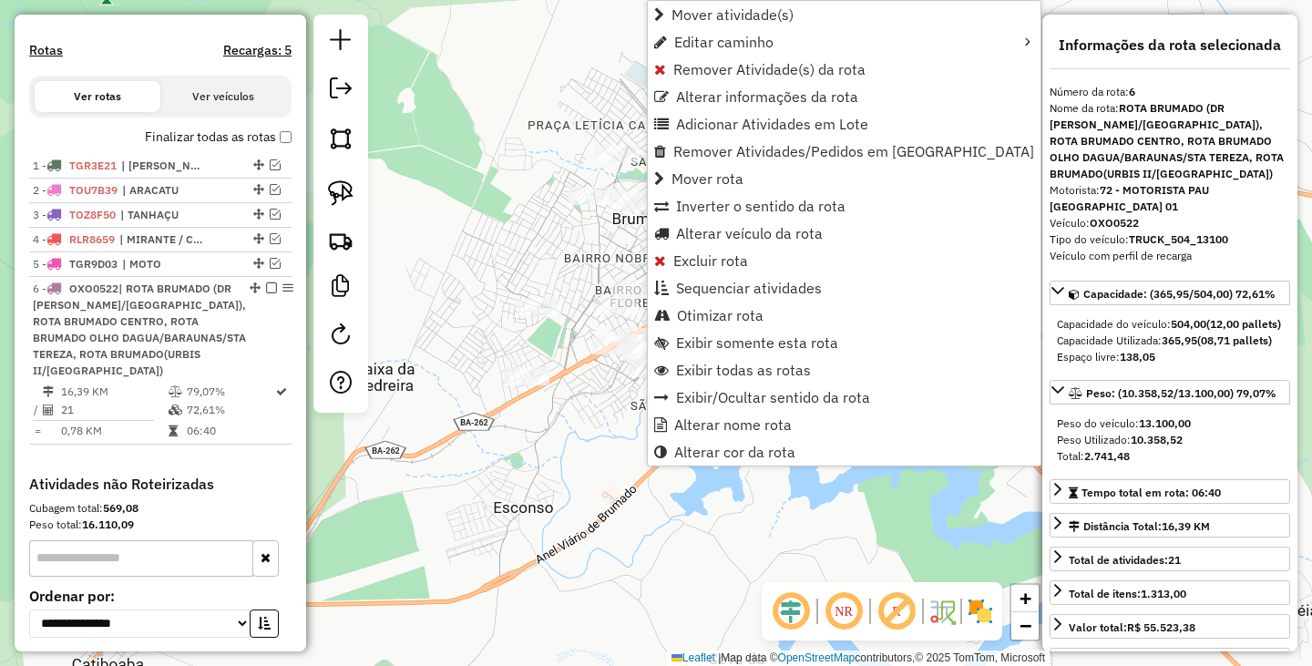
scroll to position [711, 0]
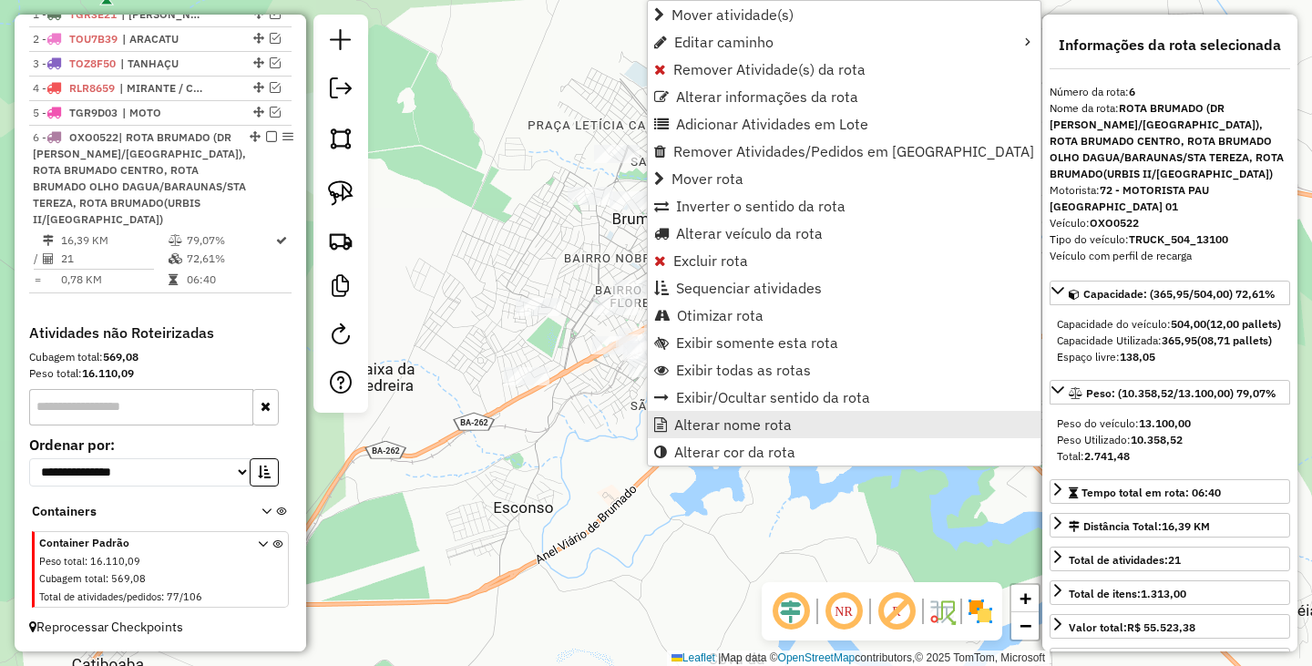
click at [721, 423] on span "Alterar nome rota" at bounding box center [733, 424] width 118 height 15
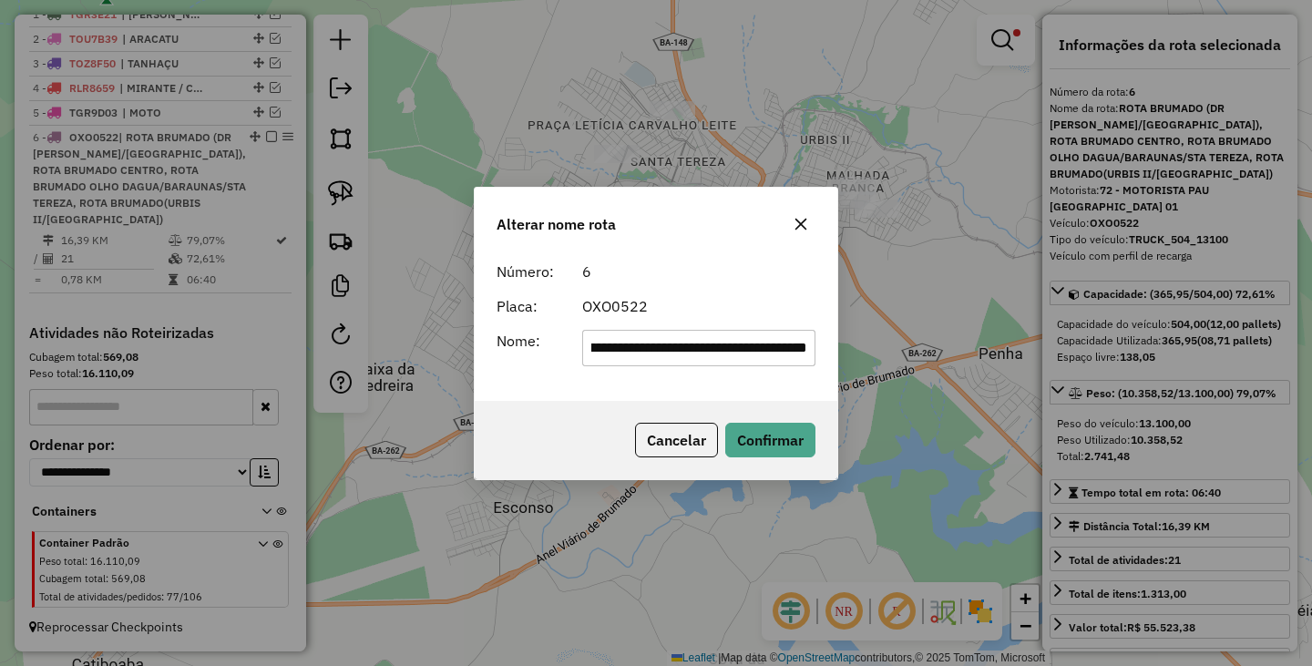
scroll to position [0, 0]
drag, startPoint x: 808, startPoint y: 339, endPoint x: 397, endPoint y: 334, distance: 410.9
click at [400, 335] on div "**********" at bounding box center [656, 333] width 1312 height 666
type input "**********"
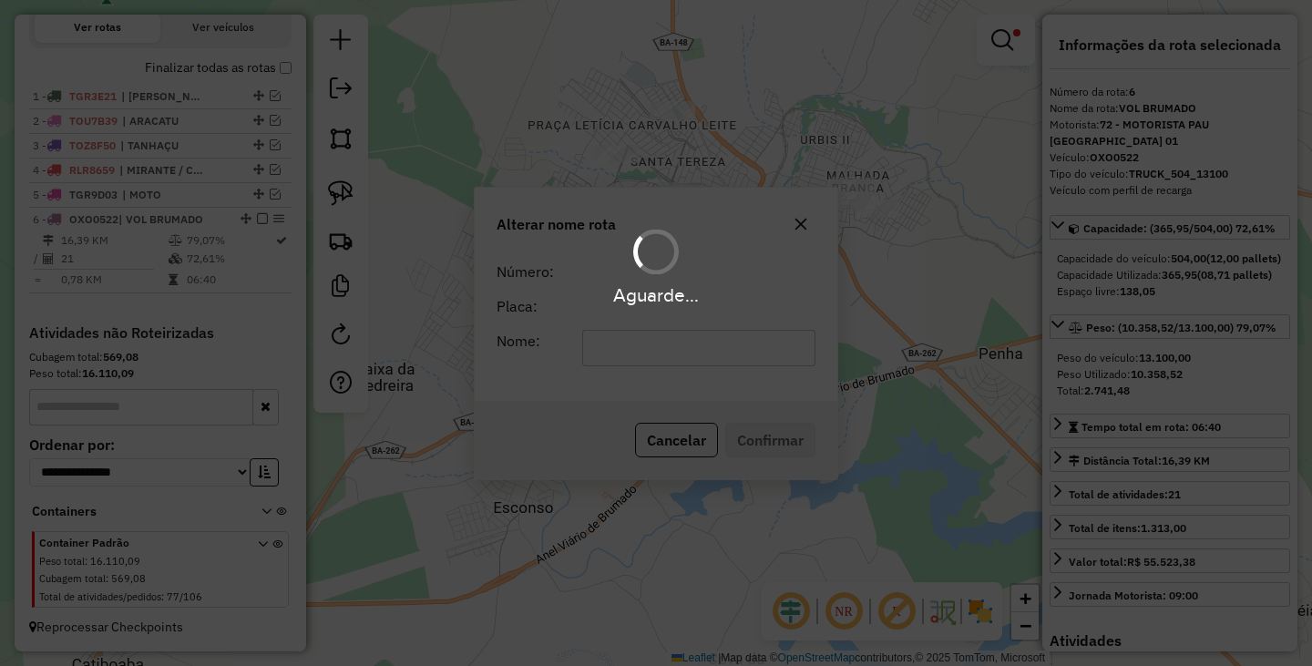
scroll to position [613, 0]
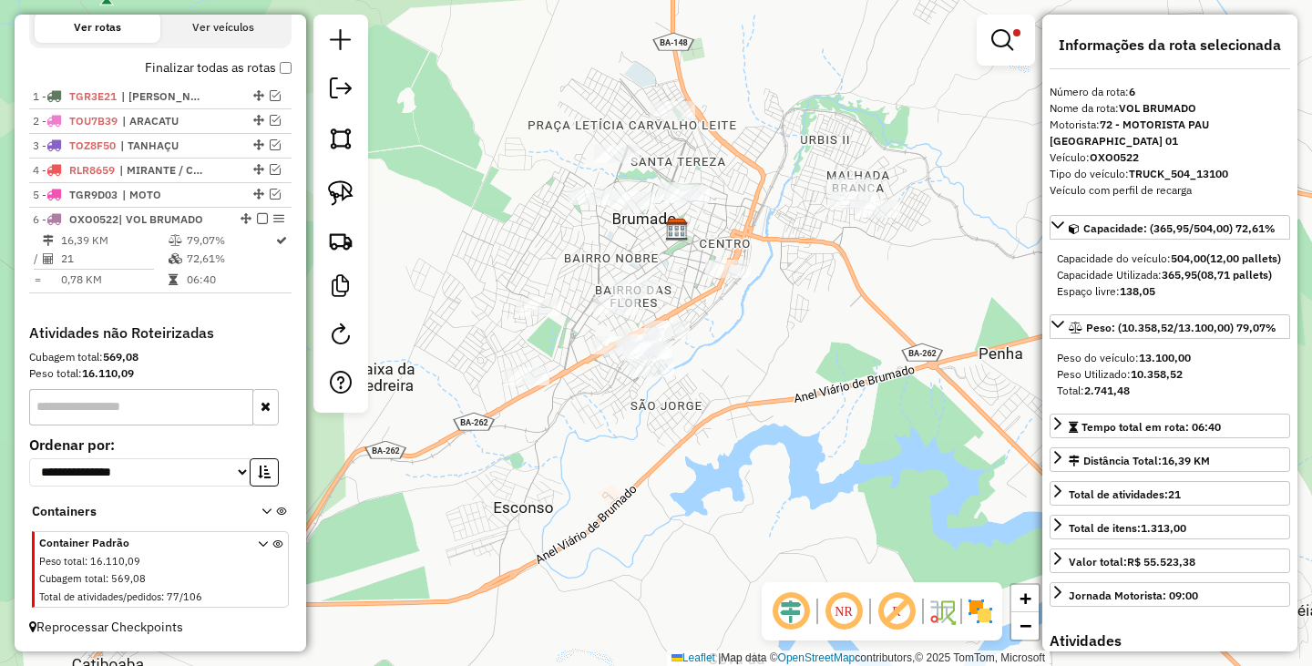
click at [814, 406] on div "Rota 6 - Placa OXO0522 102 - RENILSON SOUZA DOS S Limpar filtros Janela de aten…" at bounding box center [656, 333] width 1312 height 666
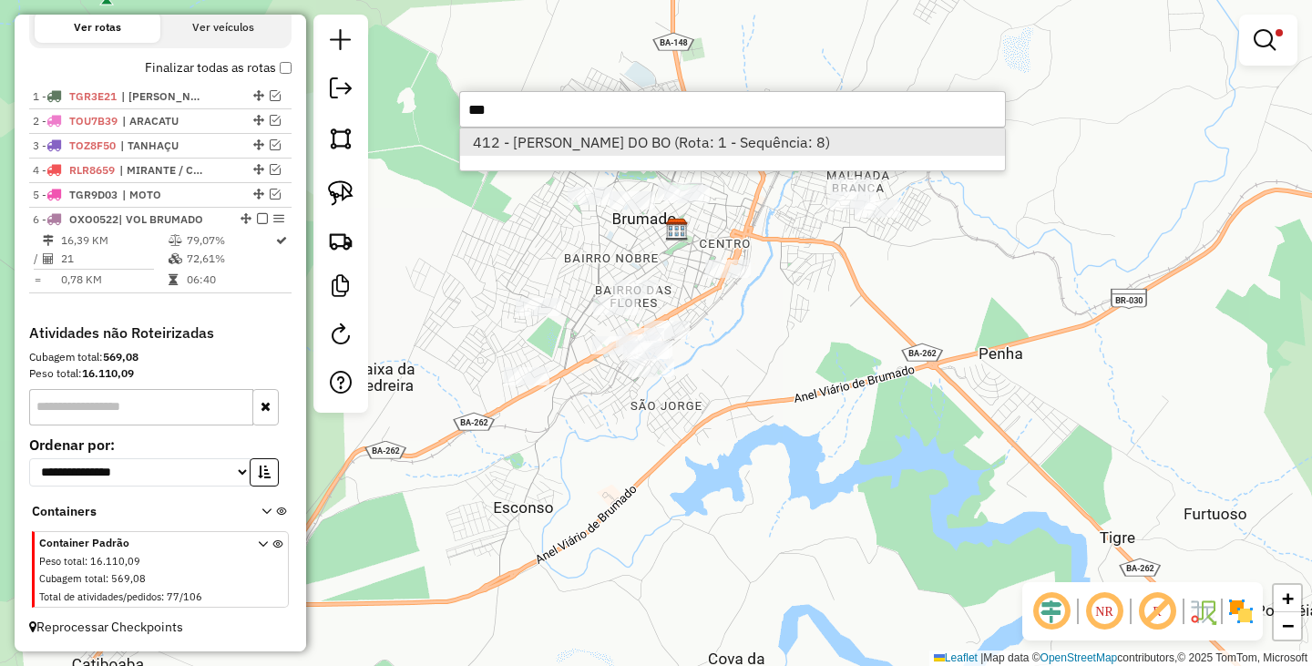
type input "***"
click at [640, 148] on li "412 - JOAQUIM ARAUJO DO BO (Rota: 1 - Sequência: 8)" at bounding box center [732, 141] width 545 height 27
select select "**********"
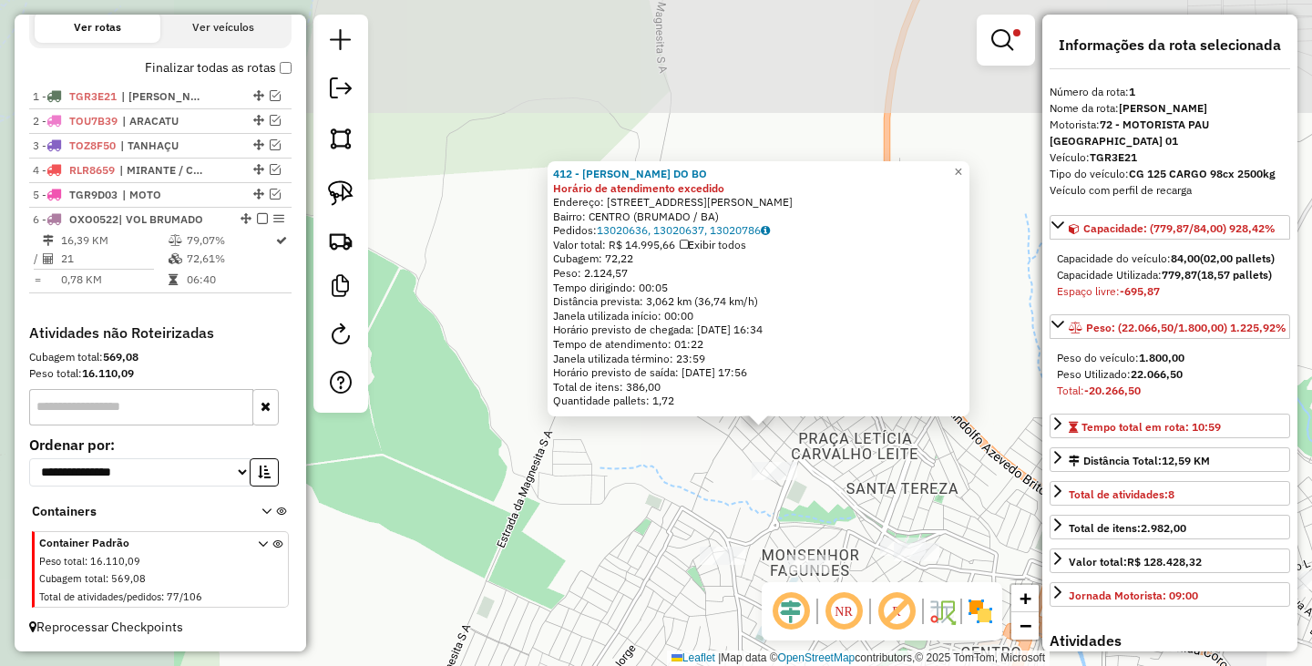
drag, startPoint x: 663, startPoint y: 332, endPoint x: 855, endPoint y: 464, distance: 232.7
click at [855, 464] on div "412 - JOAQUIM ARAUJO DO BO Horário de atendimento excedido Endereço: R R ANTONI…" at bounding box center [656, 333] width 1312 height 666
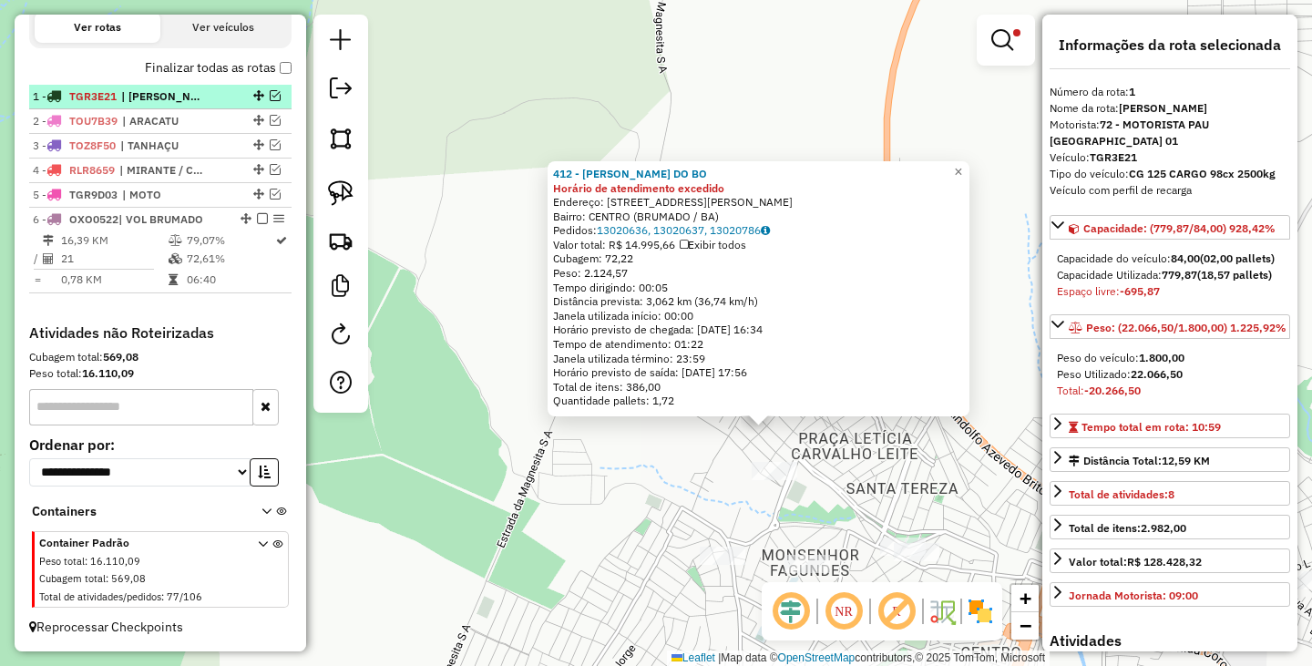
click at [270, 94] on em at bounding box center [275, 95] width 11 height 11
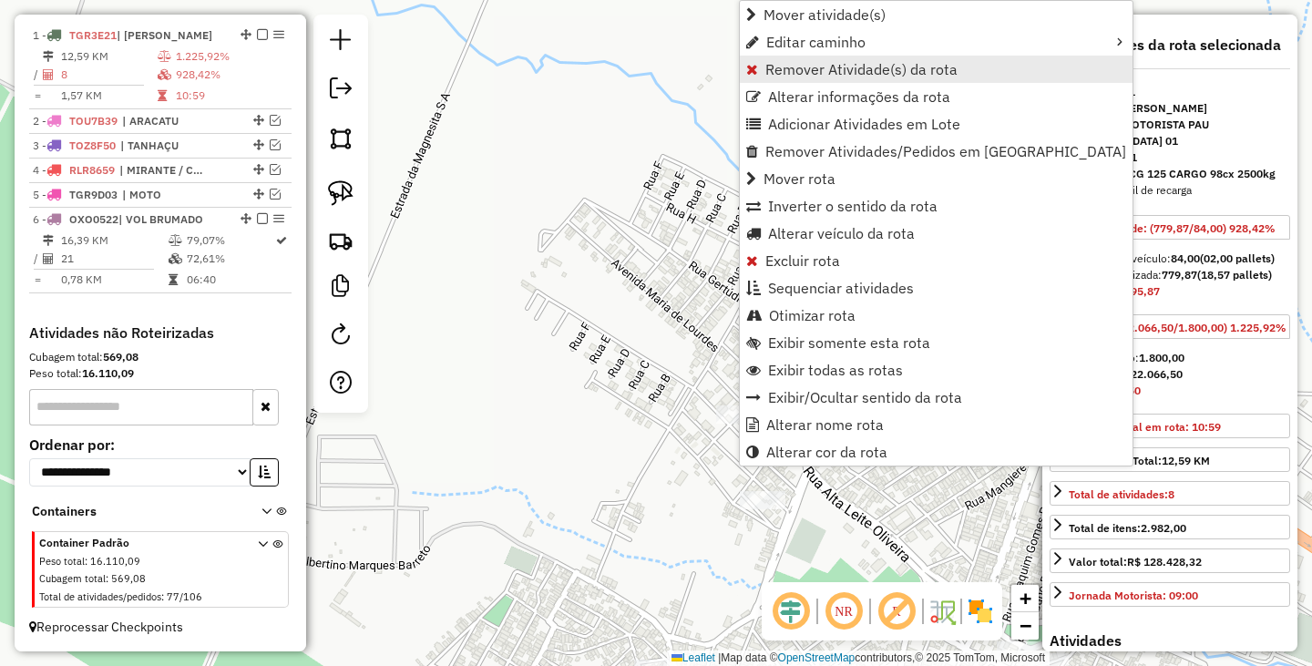
click at [837, 77] on span "Remover Atividade(s) da rota" at bounding box center [861, 69] width 192 height 15
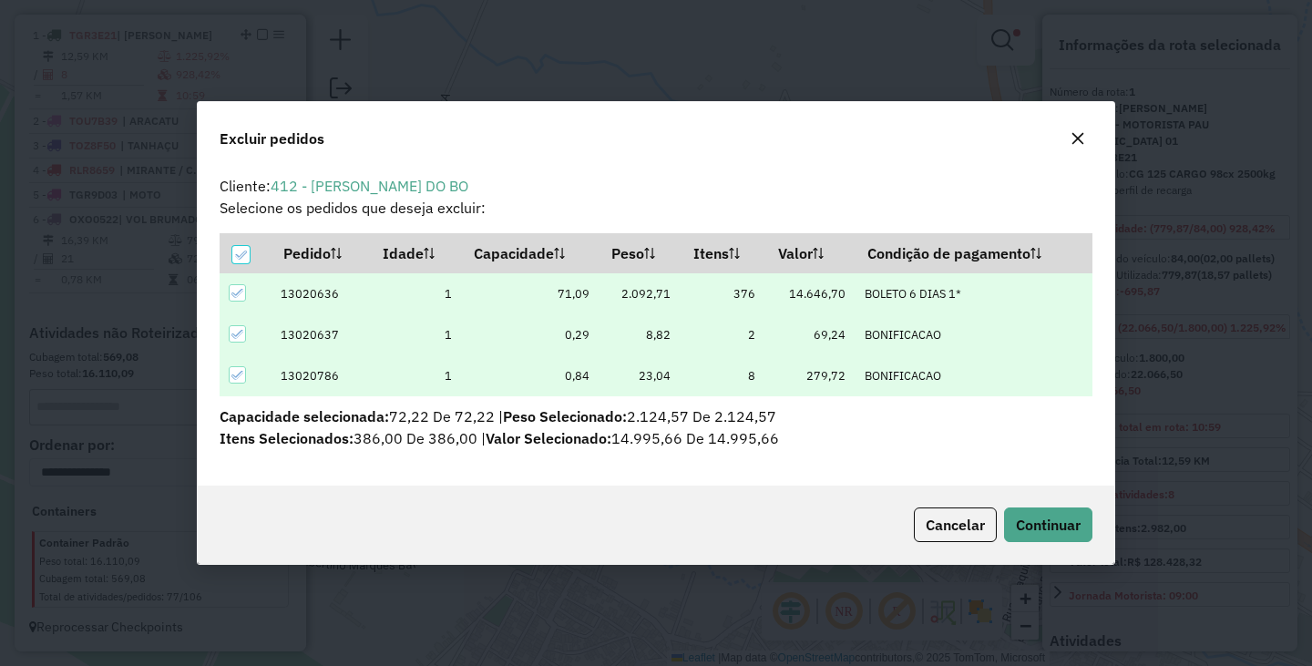
scroll to position [0, 0]
click at [1056, 517] on span "Continuar" at bounding box center [1048, 525] width 65 height 18
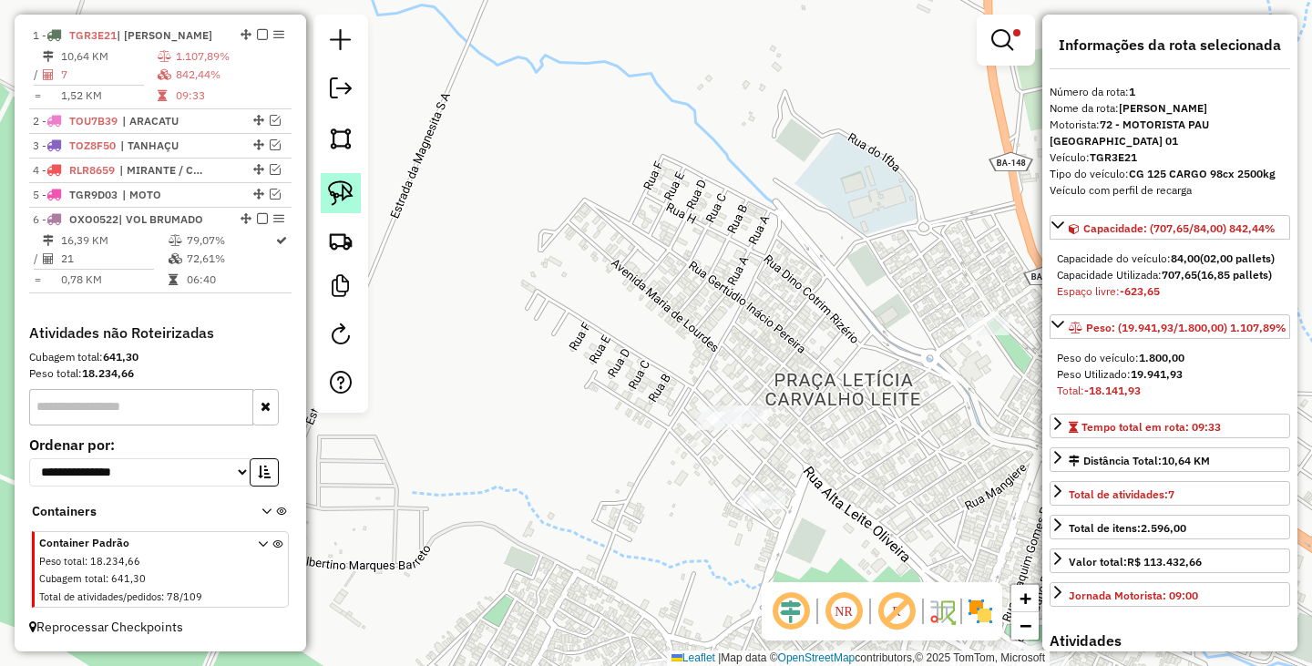
click at [354, 183] on link at bounding box center [341, 193] width 40 height 40
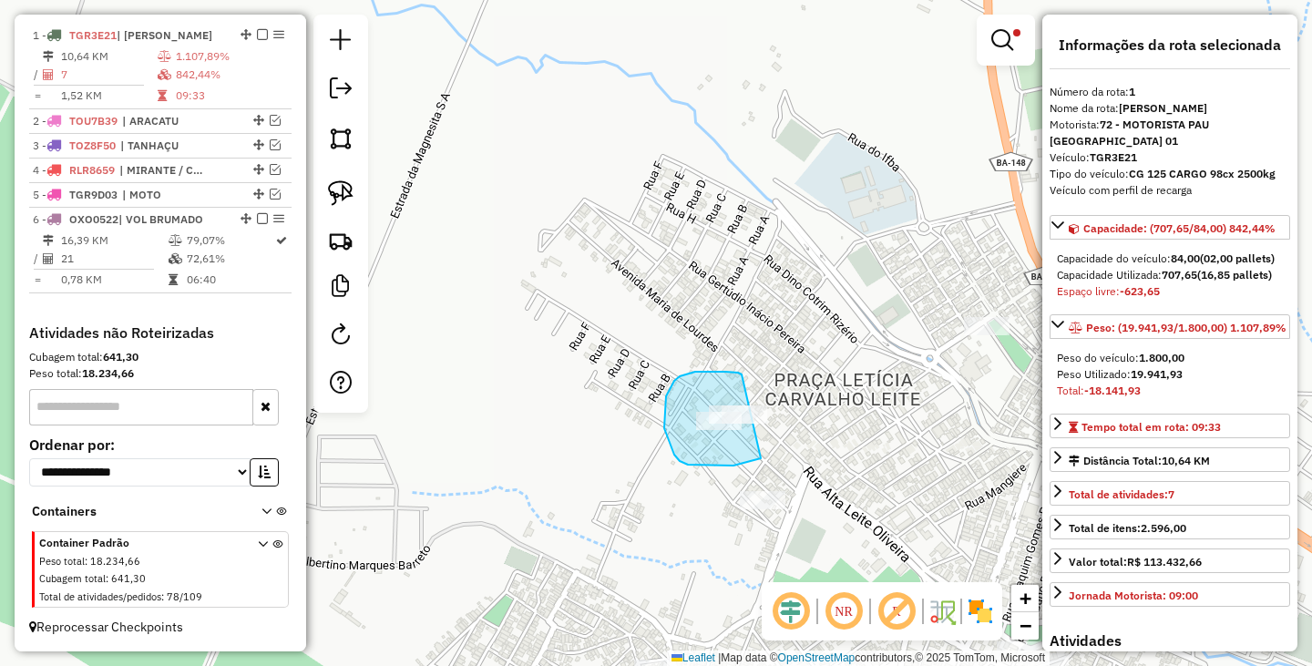
drag, startPoint x: 738, startPoint y: 373, endPoint x: 790, endPoint y: 435, distance: 80.8
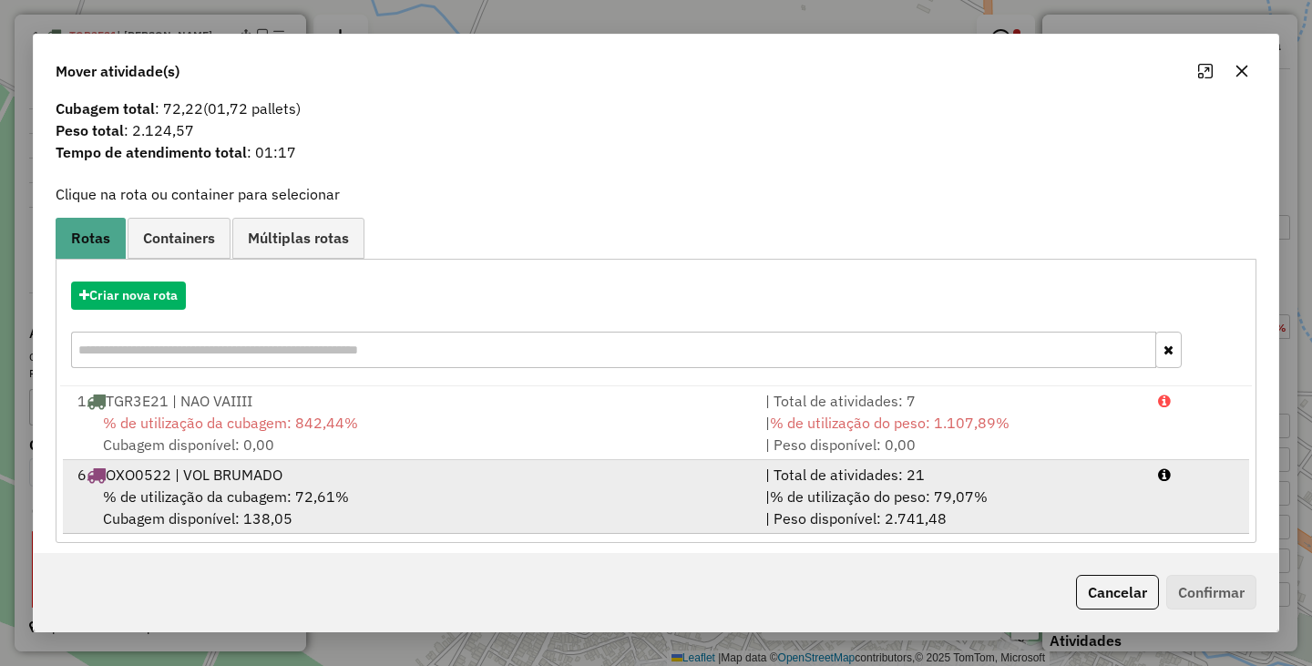
scroll to position [44, 0]
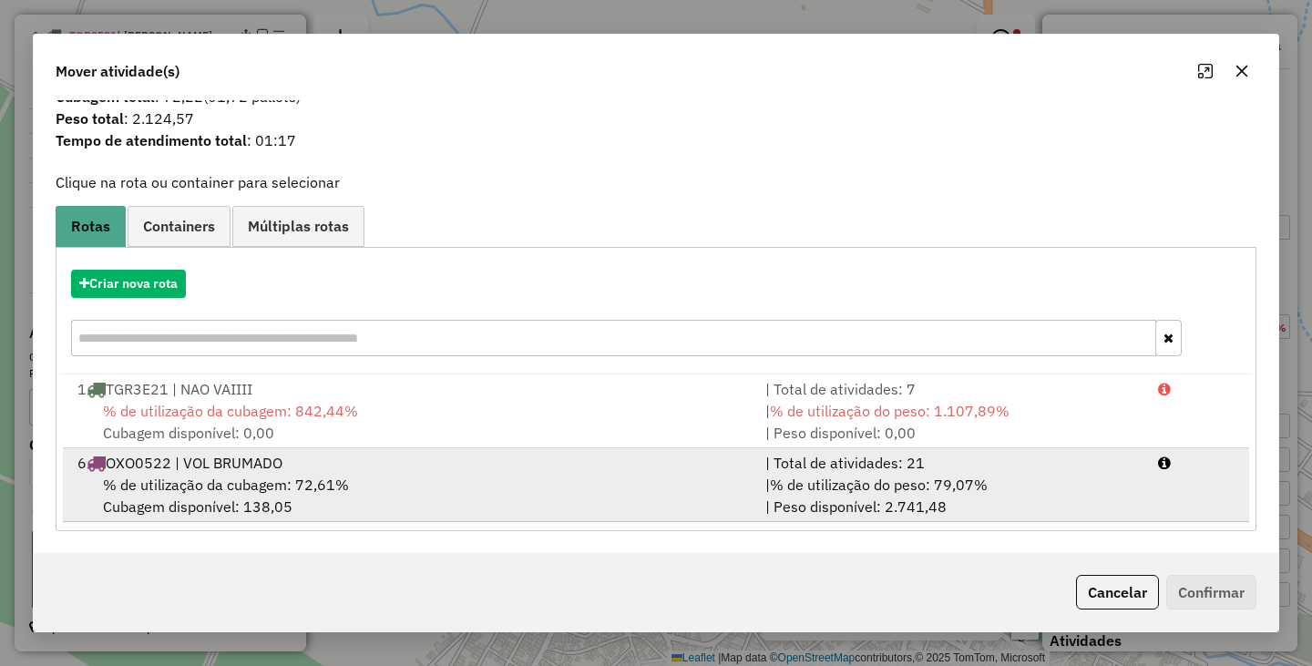
click at [498, 465] on div "6 OXO0522 | VOL BRUMADO" at bounding box center [410, 463] width 688 height 22
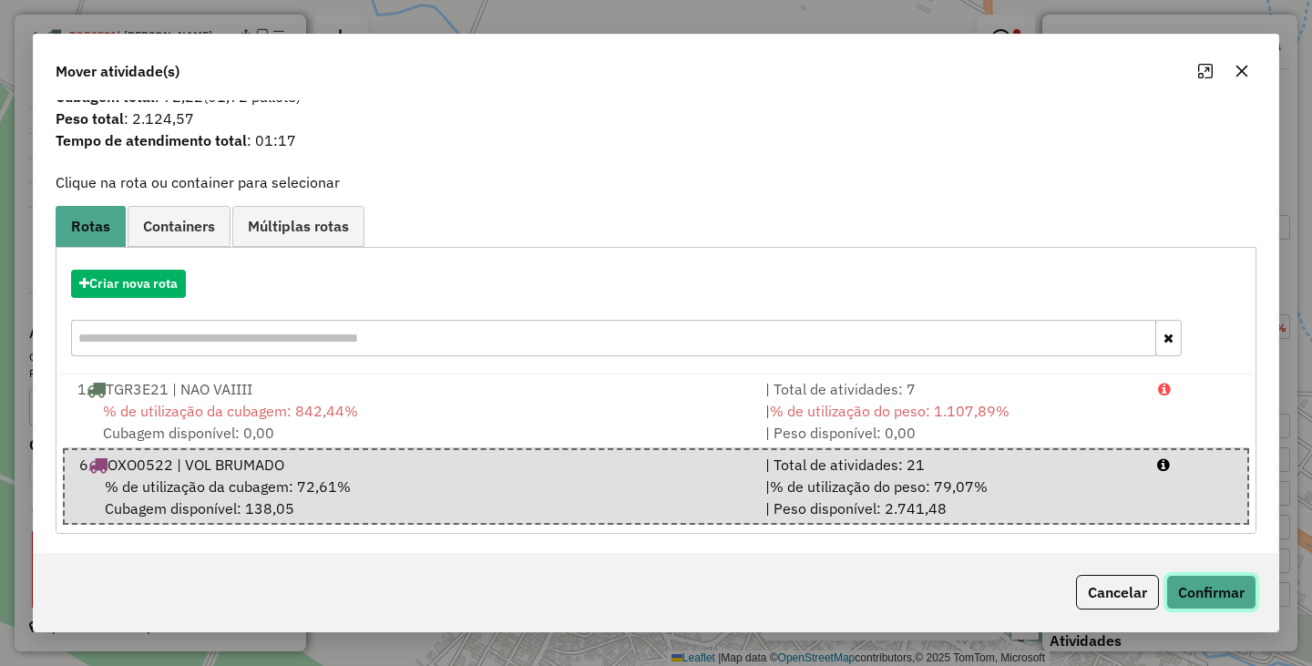
click at [1199, 583] on button "Confirmar" at bounding box center [1211, 592] width 90 height 35
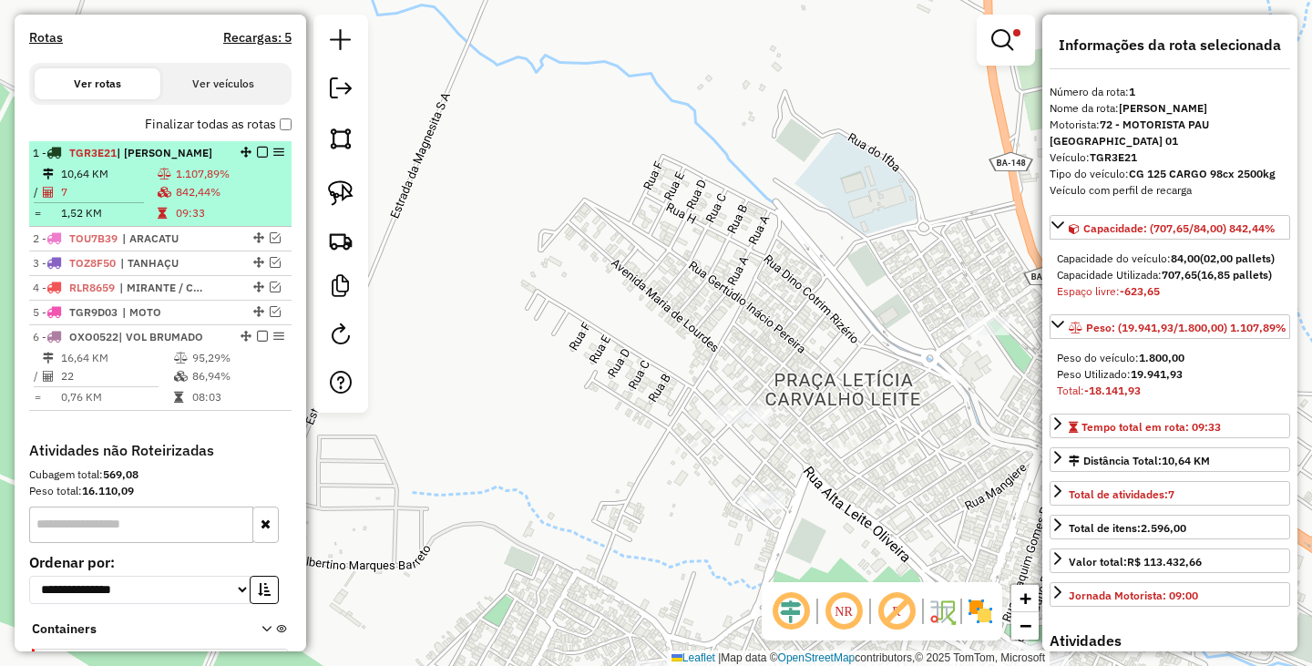
scroll to position [310, 0]
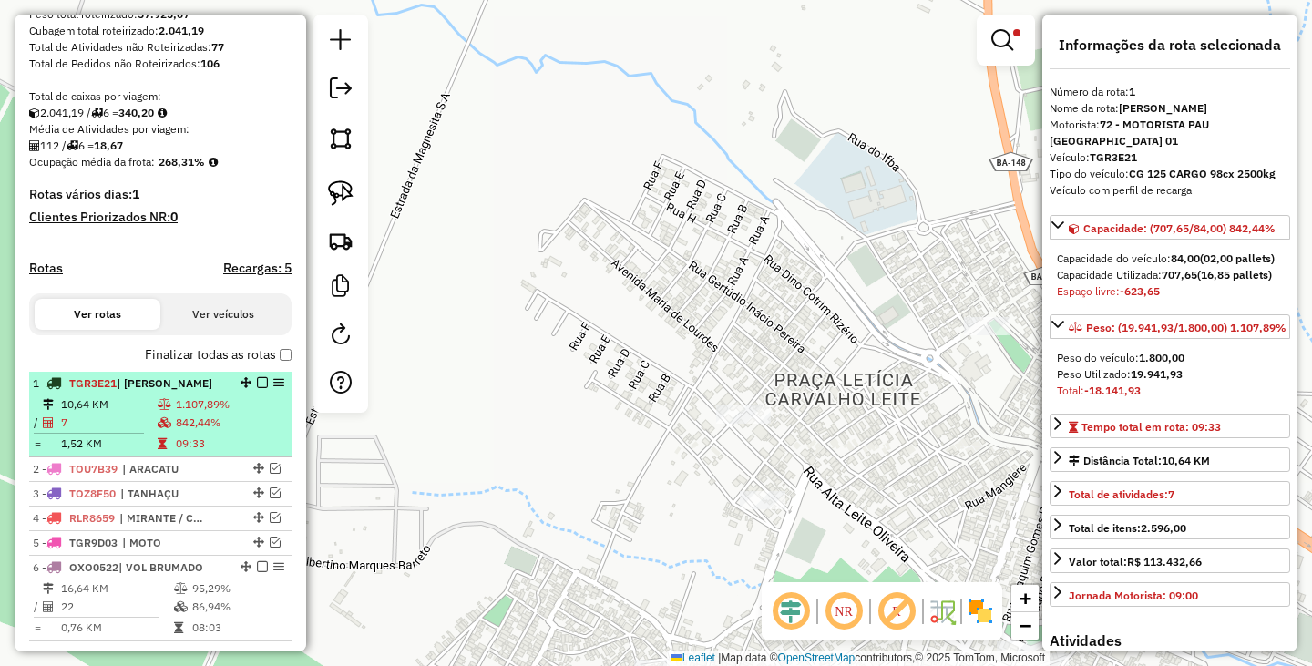
click at [259, 388] on em at bounding box center [262, 382] width 11 height 11
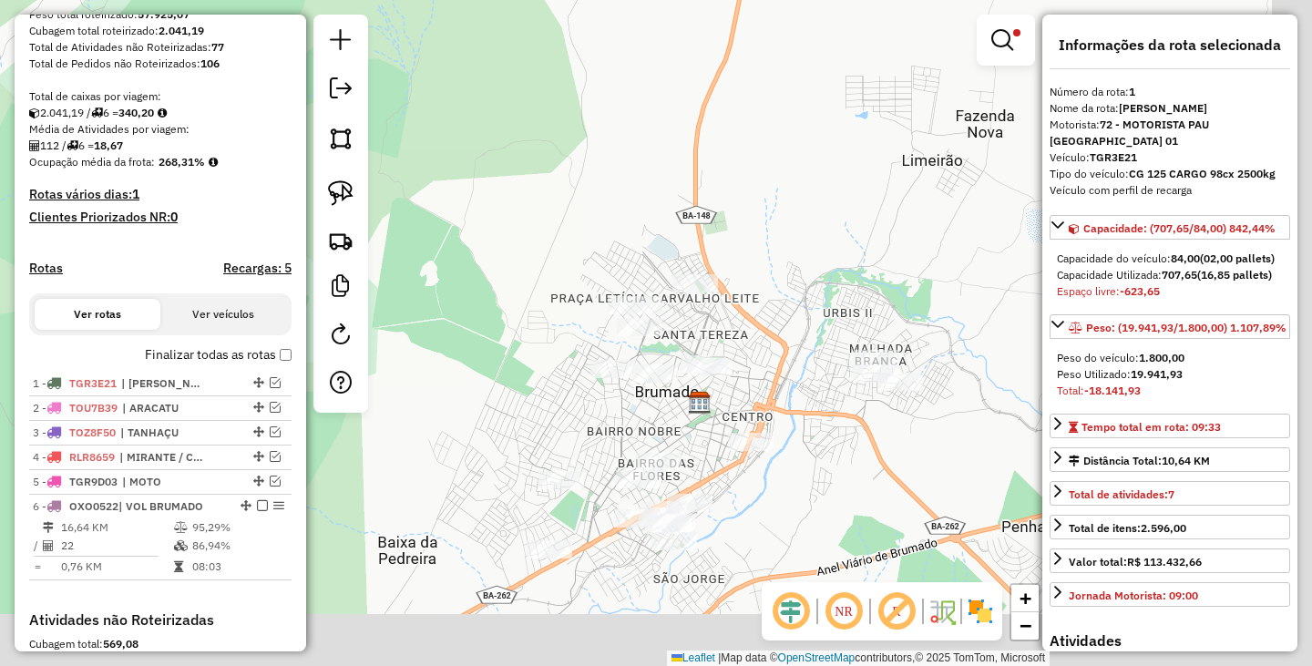
drag, startPoint x: 838, startPoint y: 402, endPoint x: 690, endPoint y: 292, distance: 184.9
click at [691, 293] on div "Limpar filtros Janela de atendimento Grade de atendimento Capacidade Transporta…" at bounding box center [656, 333] width 1312 height 666
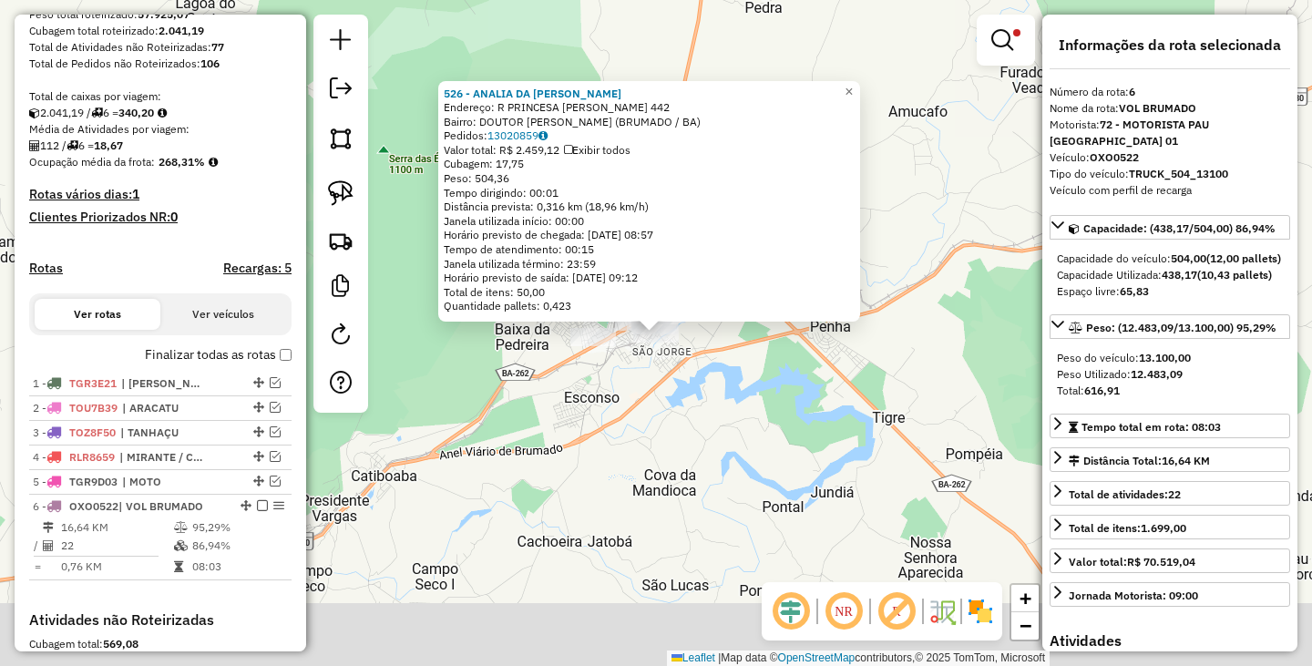
scroll to position [613, 0]
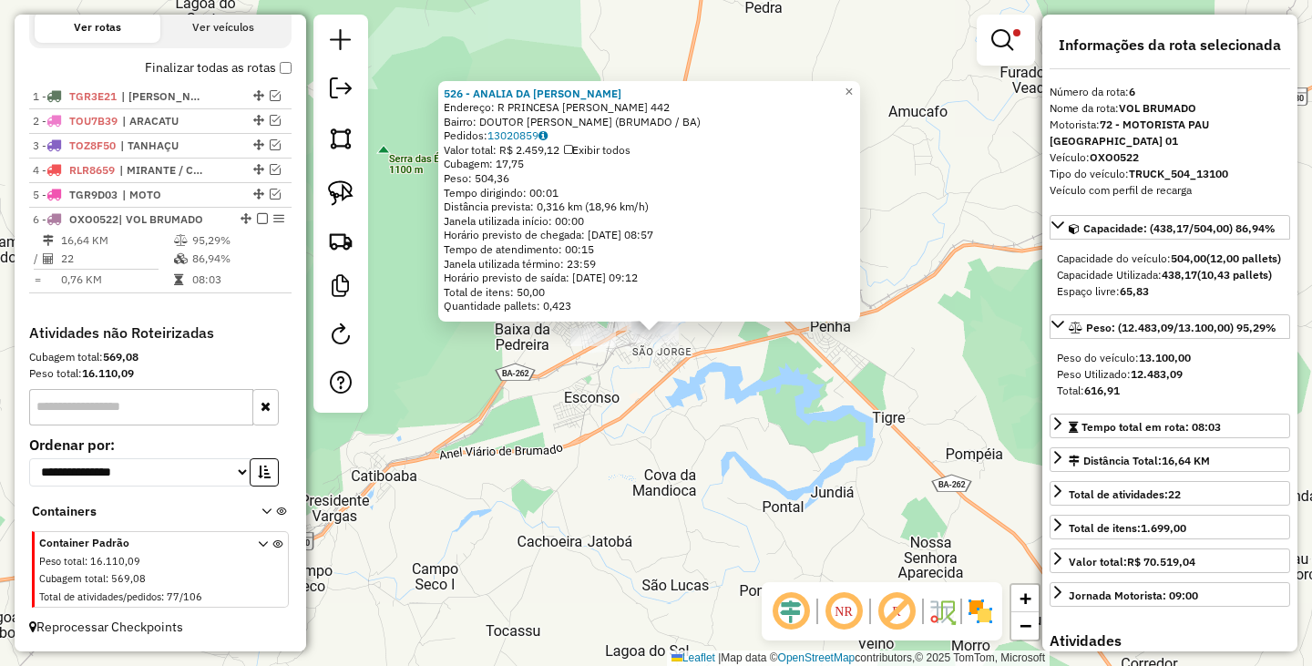
click at [817, 476] on div "526 - ANALIA DA CRUZ ATAID Endereço: R PRINCESA LEOPODINA 442 Bairro: DOUTOR JU…" at bounding box center [656, 333] width 1312 height 666
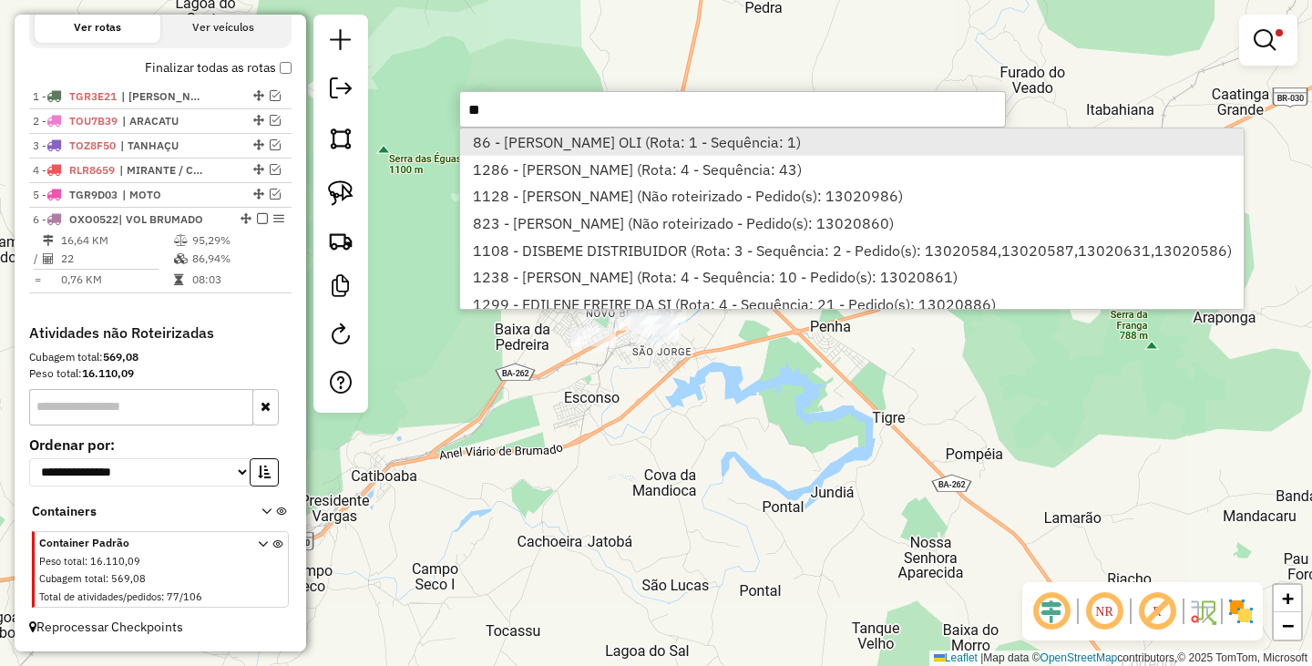
type input "**"
click at [650, 141] on li "86 - ADRIANO DA SILVA OLI (Rota: 1 - Sequência: 1)" at bounding box center [851, 141] width 783 height 27
select select "**********"
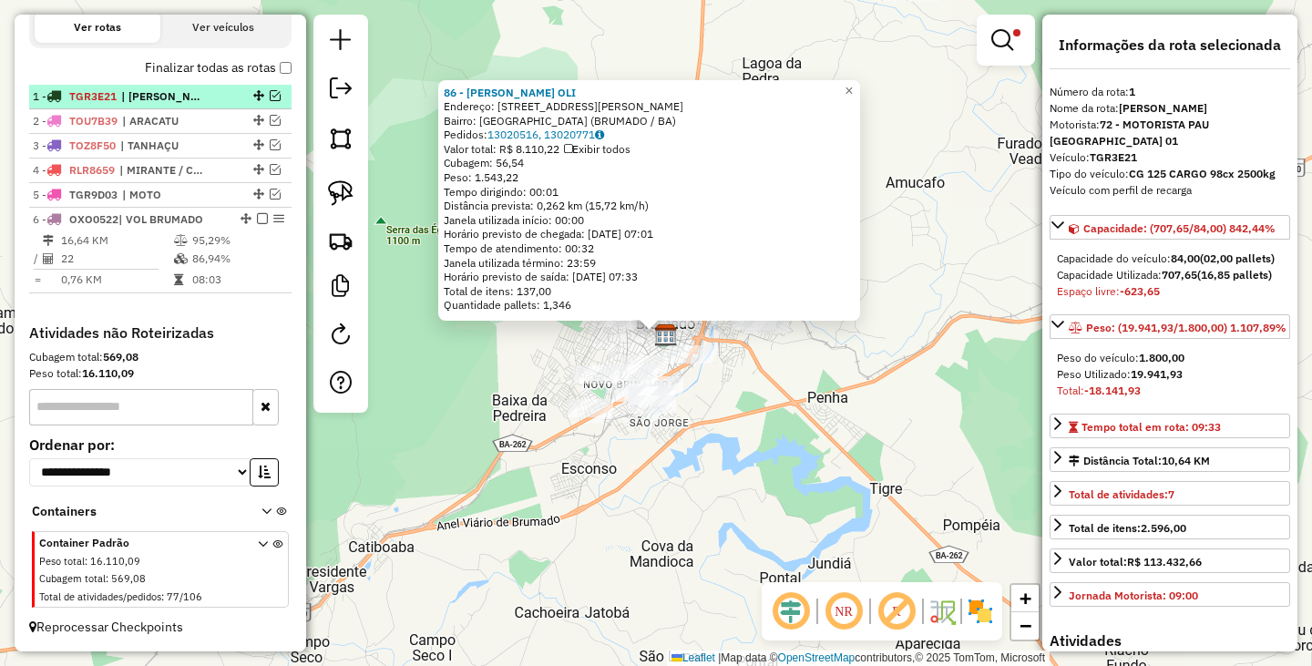
click at [263, 93] on div at bounding box center [257, 95] width 55 height 11
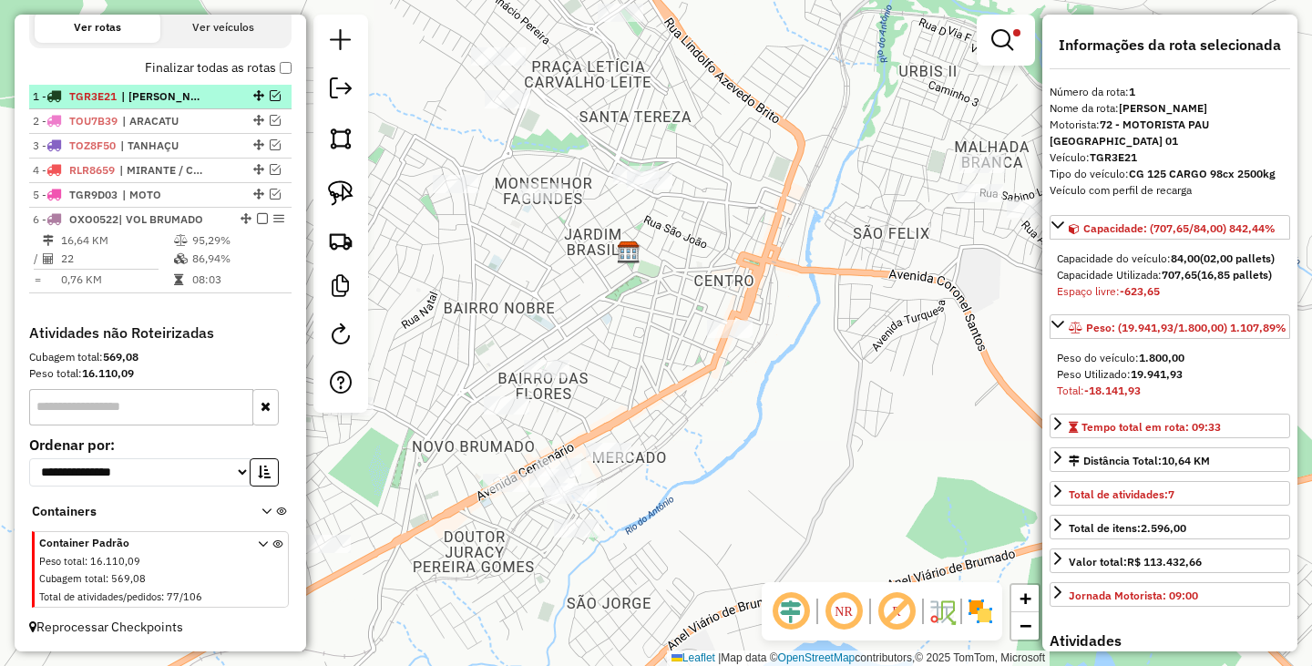
click at [272, 101] on div "1 - TGR3E21 | NAO VAIIII" at bounding box center [160, 96] width 255 height 16
click at [270, 97] on em at bounding box center [275, 95] width 11 height 11
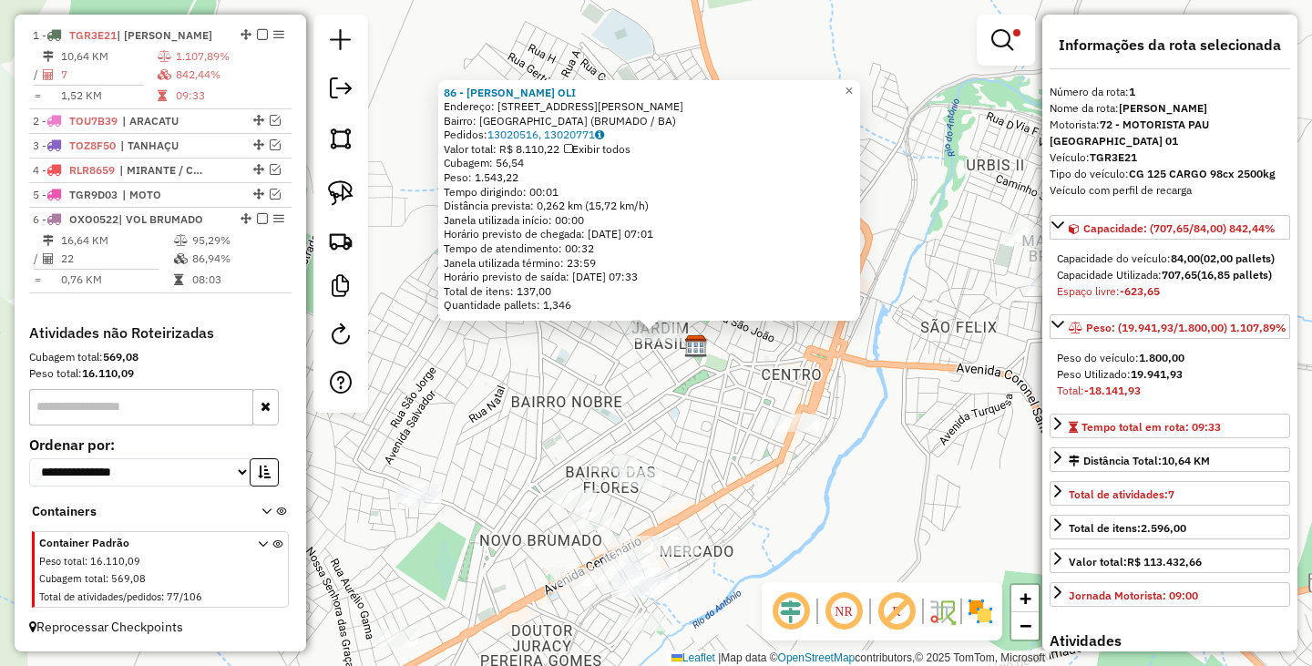
scroll to position [674, 0]
click at [625, 374] on div "86 - ADRIANO DA SILVA OLI Endereço: R ANTONIO RIZERIO LEITE 192 Bairro: JARDIM …" at bounding box center [656, 333] width 1312 height 666
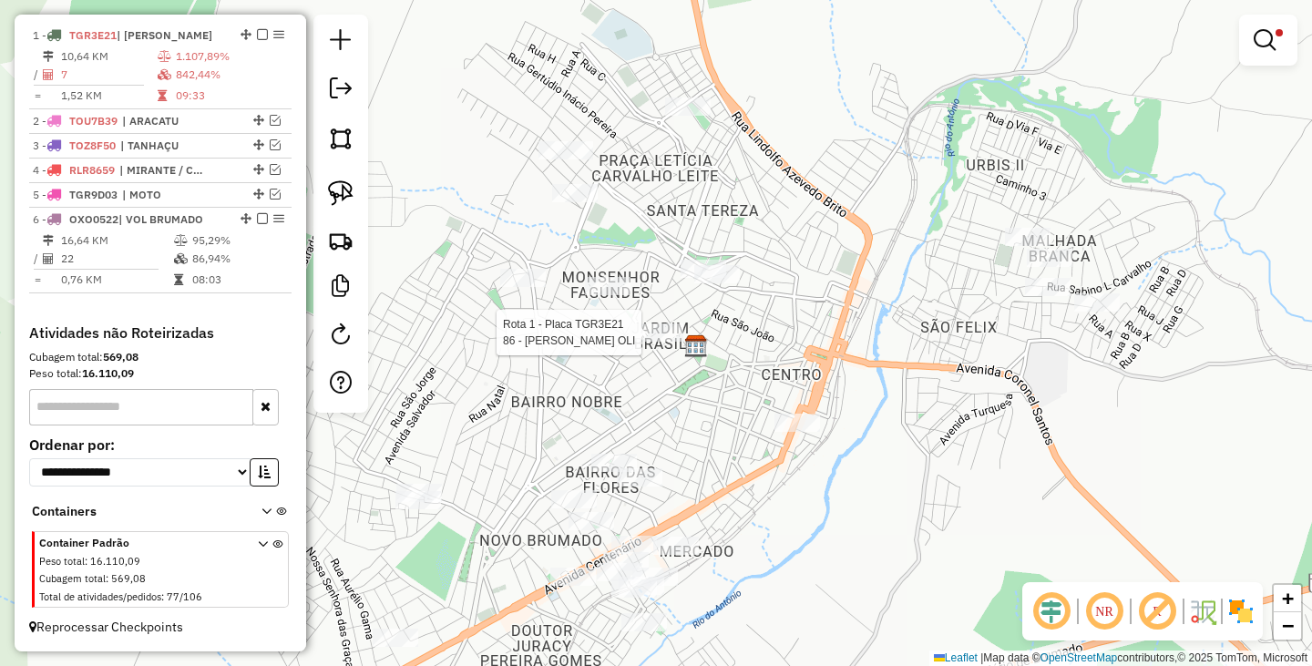
select select "**********"
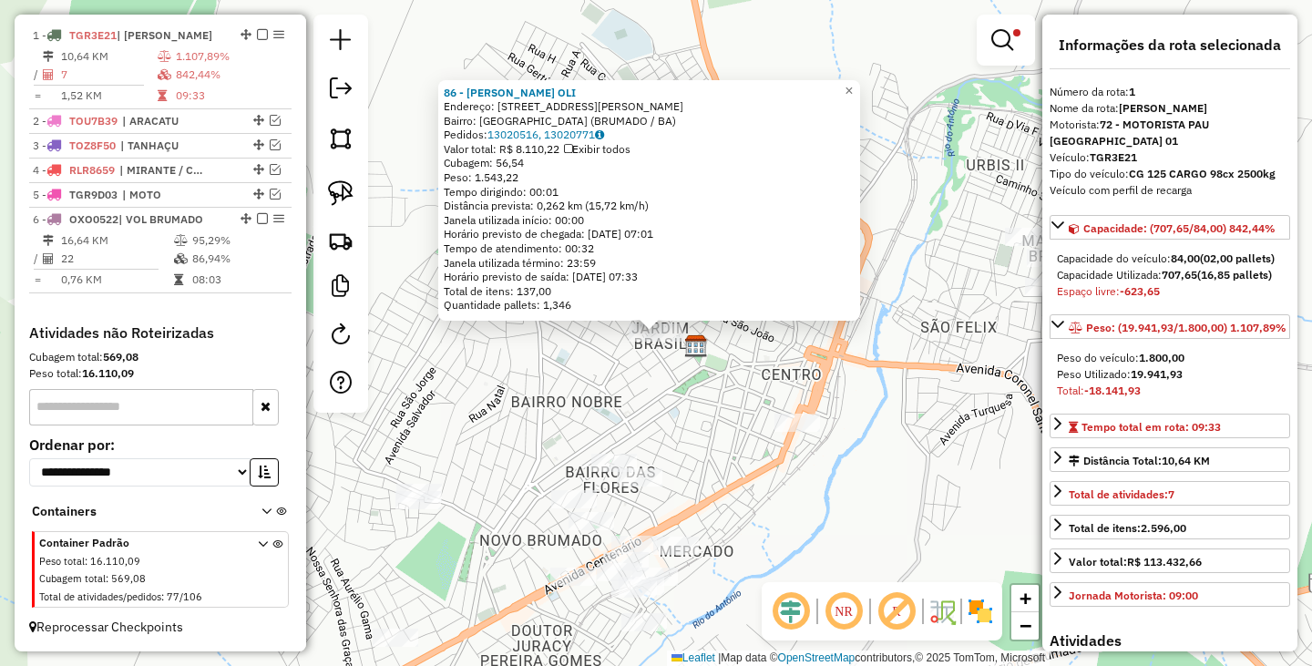
click at [666, 356] on div "86 - ADRIANO DA SILVA OLI Endereço: R ANTONIO RIZERIO LEITE 192 Bairro: JARDIM …" at bounding box center [656, 333] width 1312 height 666
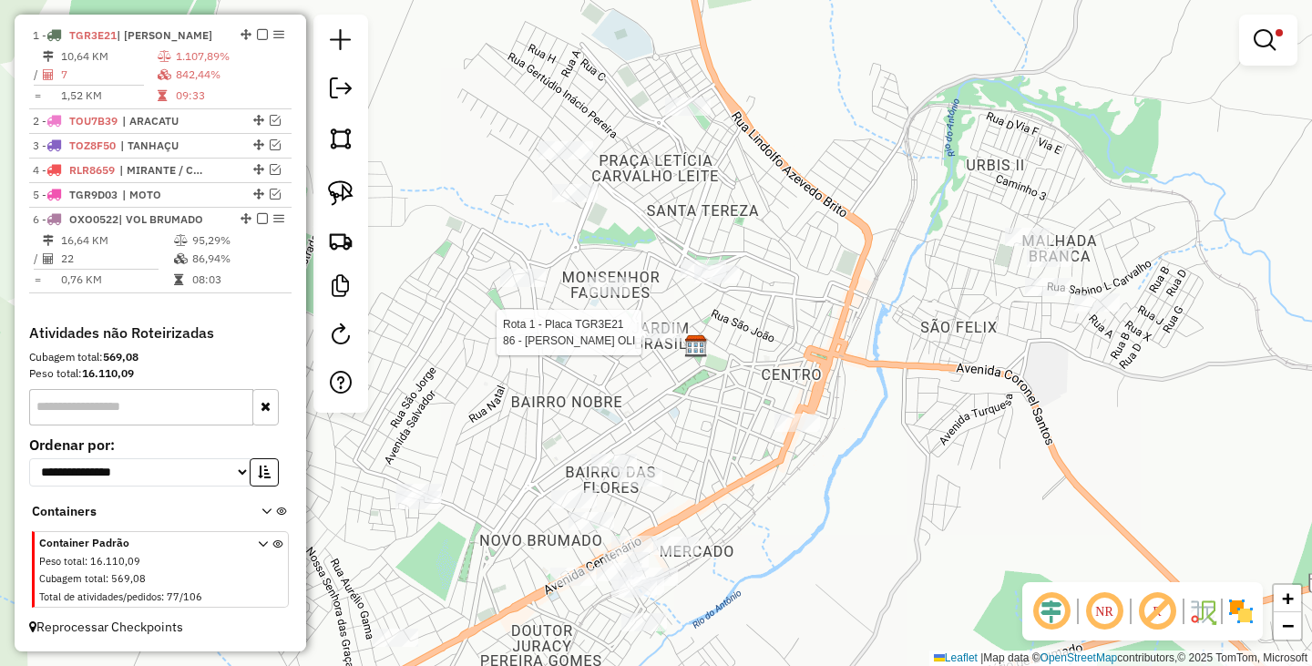
select select "**********"
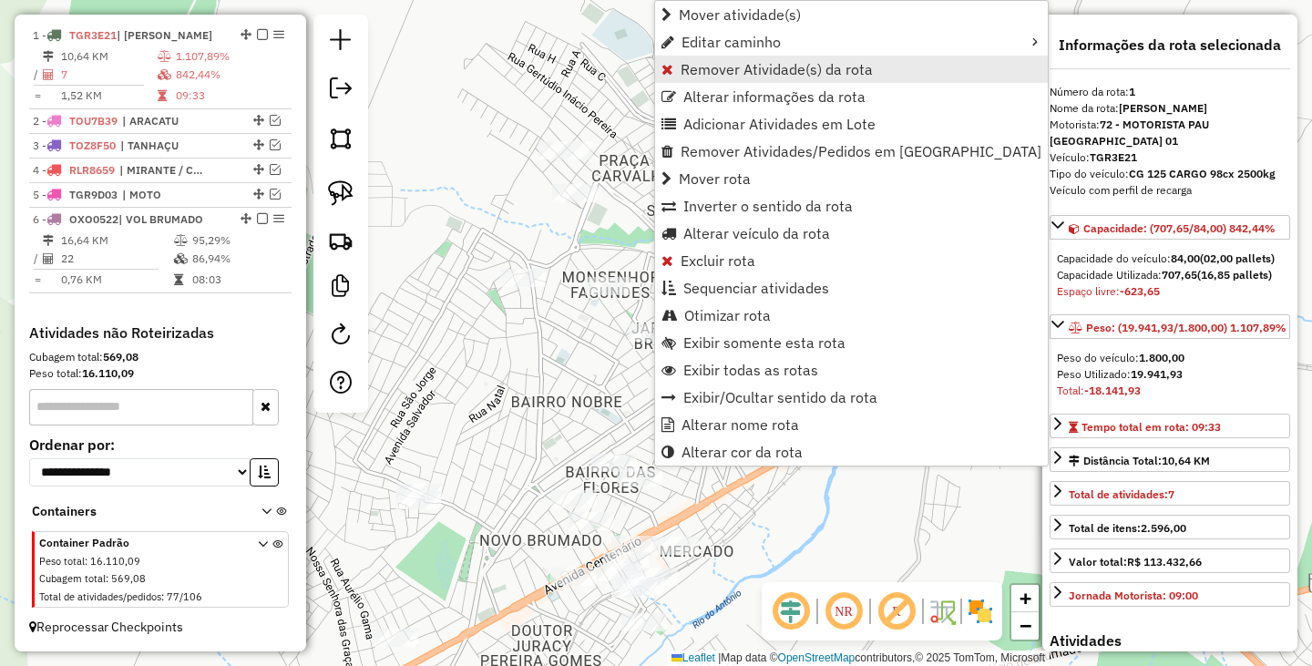
click at [725, 66] on span "Remover Atividade(s) da rota" at bounding box center [776, 69] width 192 height 15
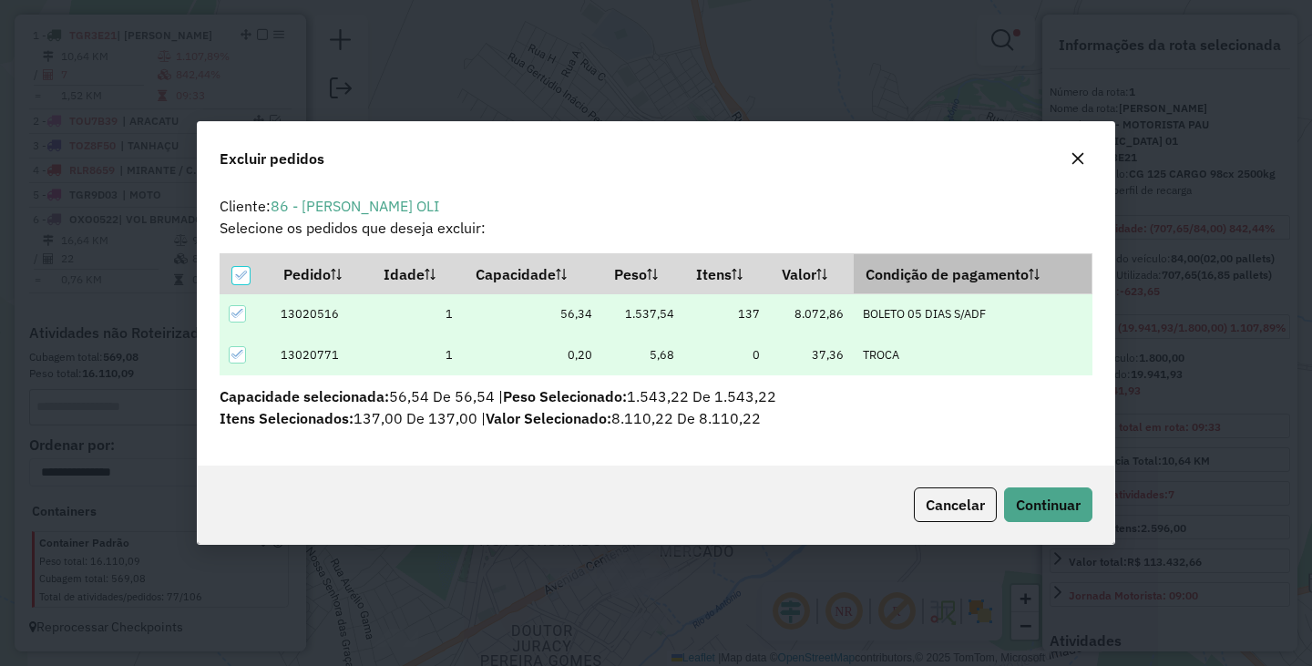
scroll to position [11, 5]
click at [1059, 503] on span "Continuar" at bounding box center [1048, 505] width 65 height 18
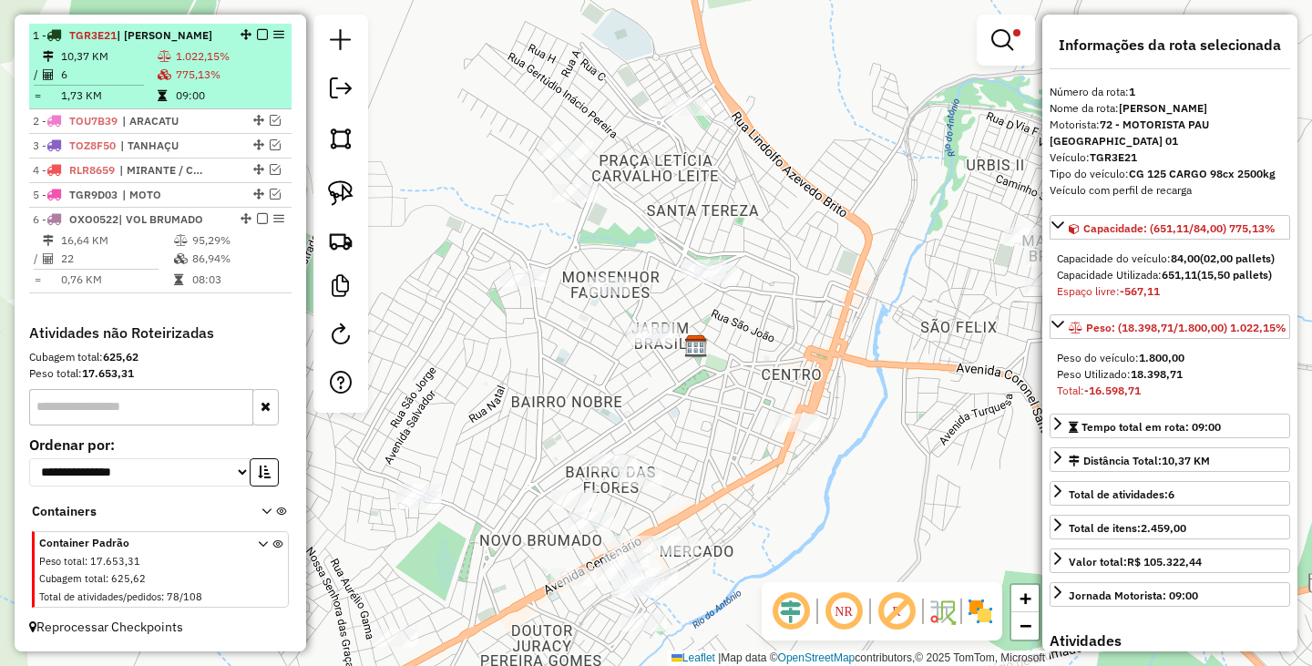
click at [247, 31] on div at bounding box center [257, 34] width 55 height 11
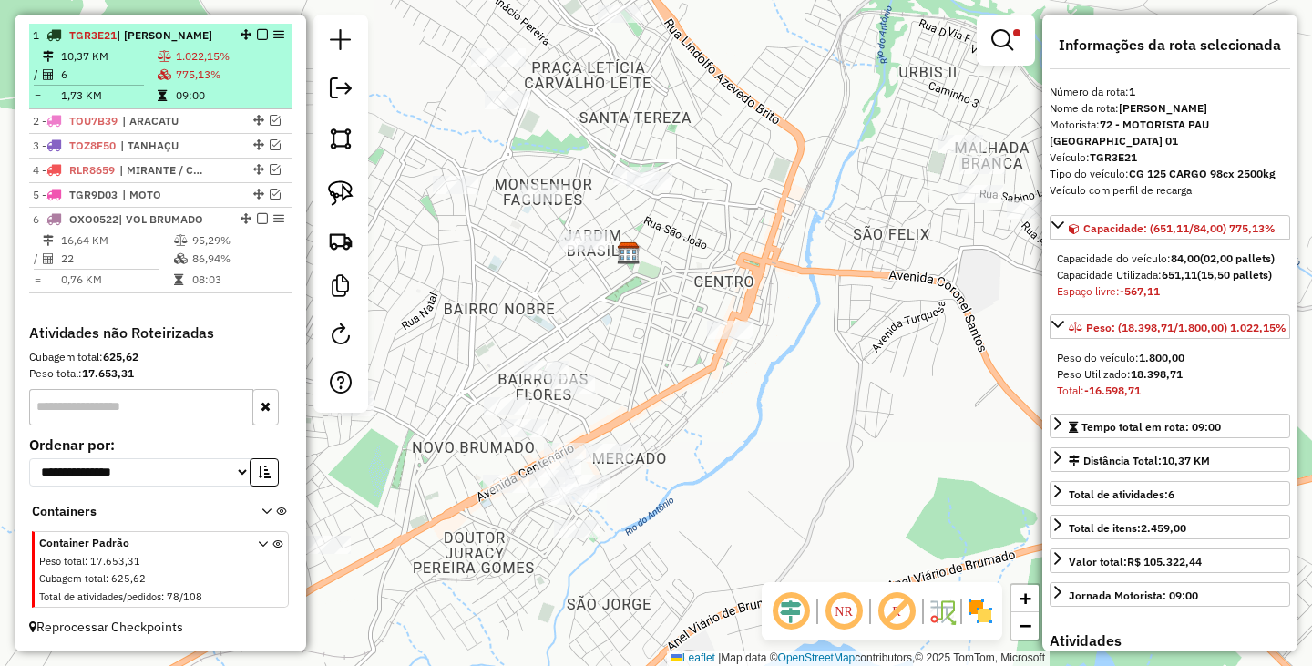
click at [257, 35] on em at bounding box center [262, 34] width 11 height 11
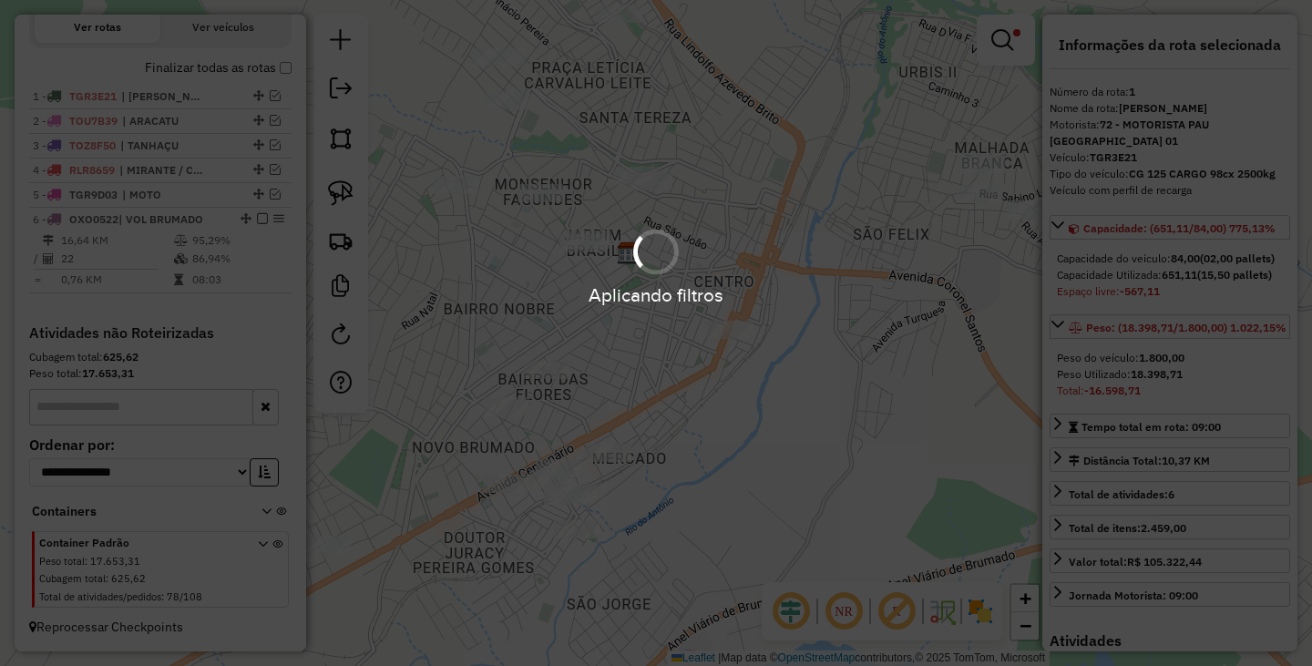
scroll to position [613, 0]
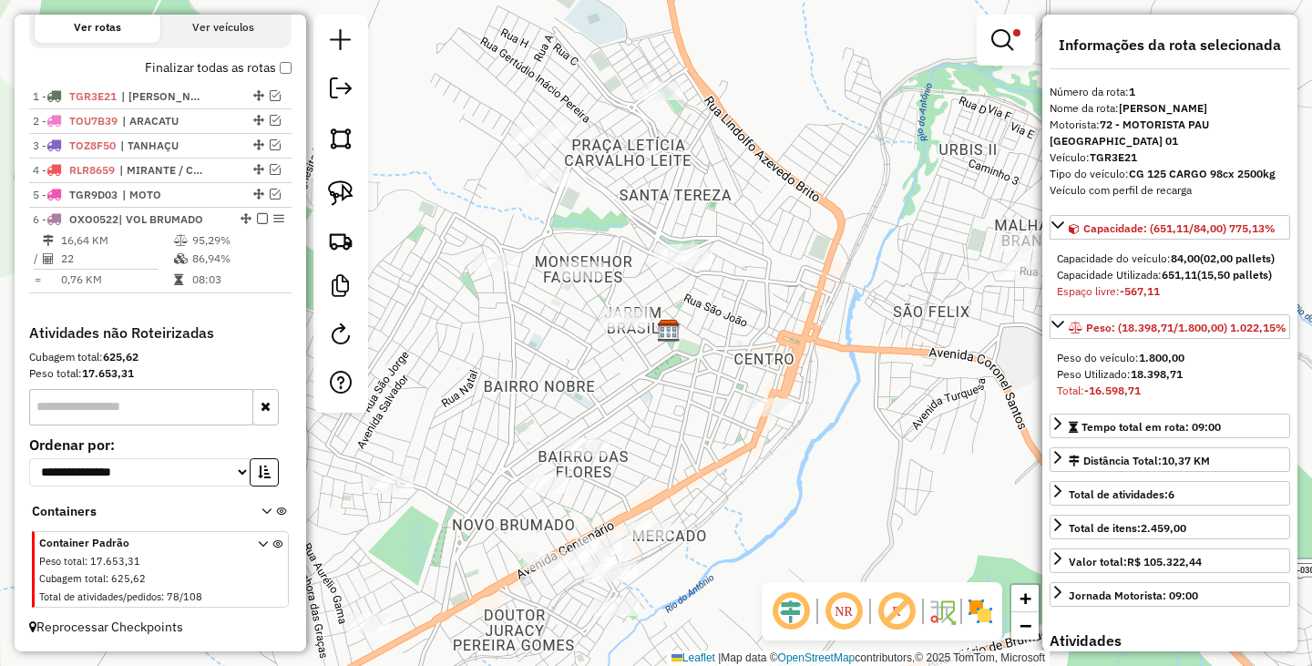
drag, startPoint x: 604, startPoint y: 287, endPoint x: 644, endPoint y: 364, distance: 87.2
click at [644, 364] on div "Limpar filtros Janela de atendimento Grade de atendimento Capacidade Transporta…" at bounding box center [656, 333] width 1312 height 666
click at [343, 191] on img at bounding box center [341, 193] width 26 height 26
drag, startPoint x: 635, startPoint y: 292, endPoint x: 699, endPoint y: 337, distance: 77.8
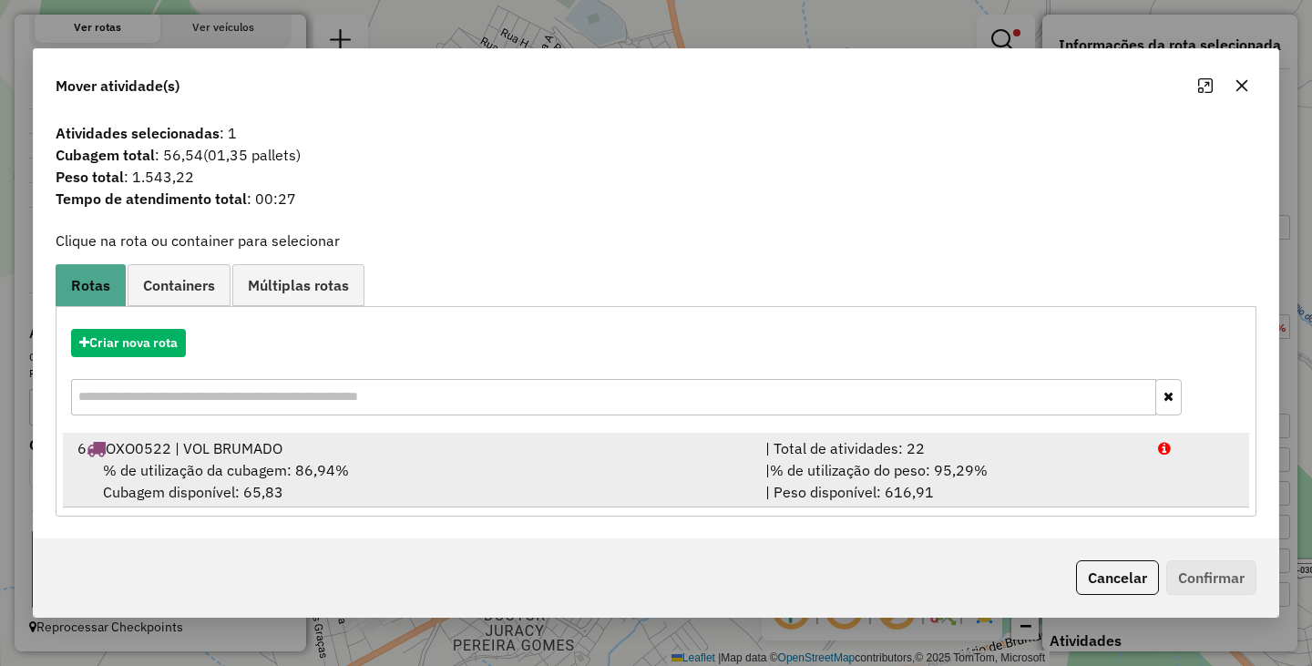
click at [619, 475] on div "% de utilização da cubagem: 86,94% Cubagem disponível: 65,83" at bounding box center [410, 481] width 688 height 44
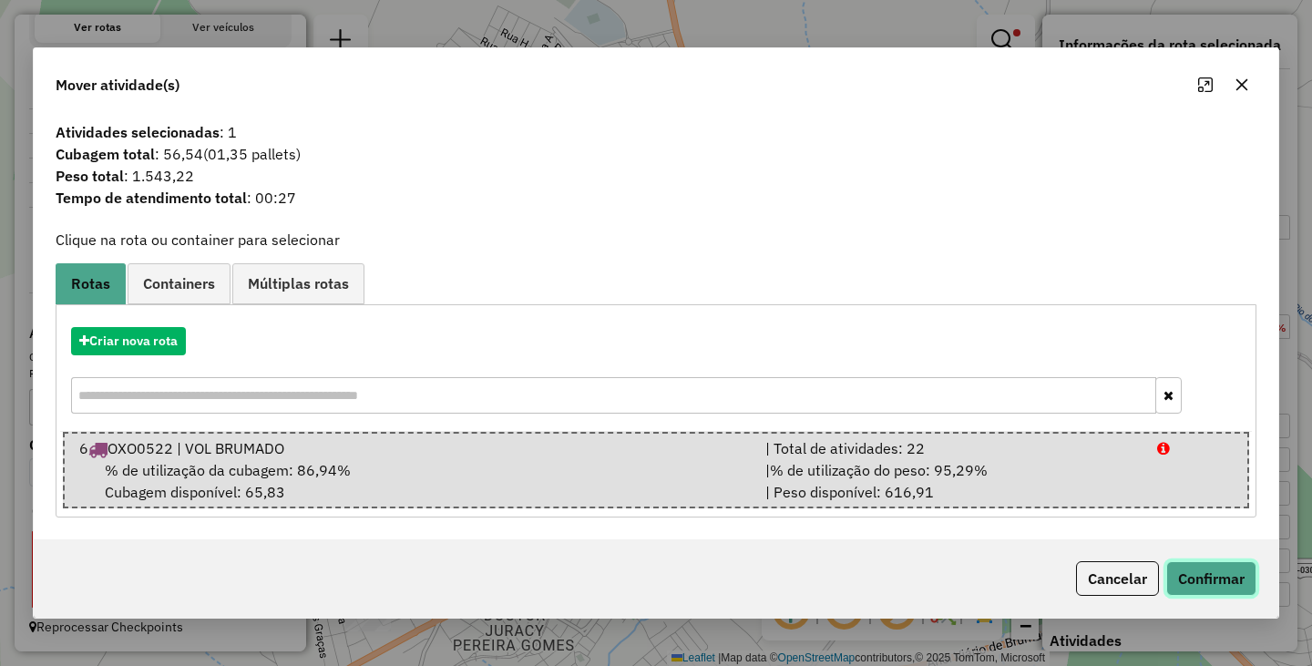
click at [1192, 584] on button "Confirmar" at bounding box center [1211, 578] width 90 height 35
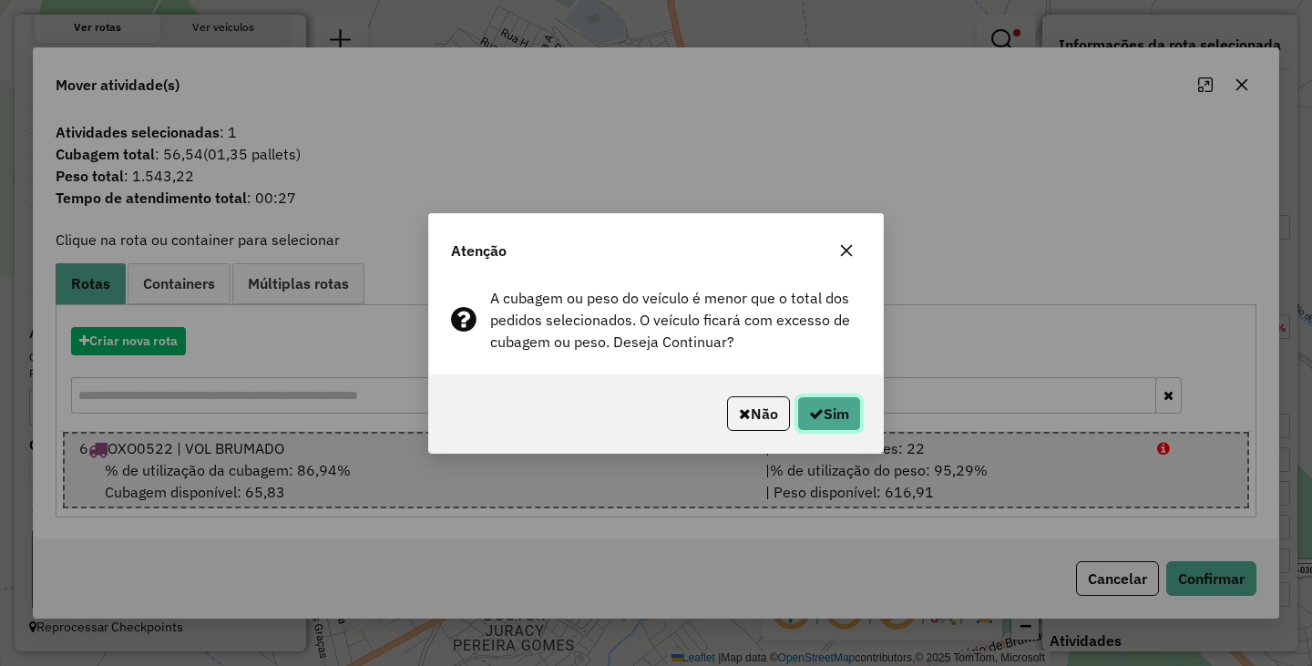
click at [850, 418] on button "Sim" at bounding box center [829, 413] width 64 height 35
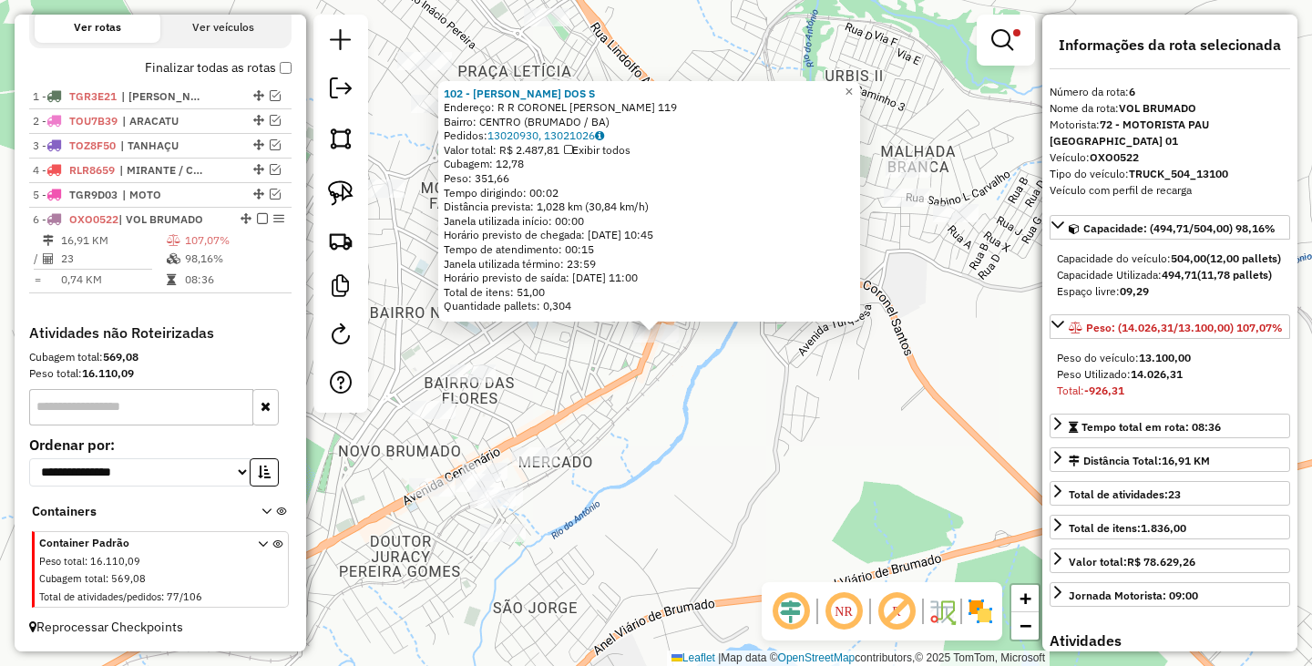
click at [805, 484] on div "102 - RENILSON SOUZA DOS S Endereço: R R CORONEL TIBERIO MEIRABAR 119 Bairro: C…" at bounding box center [656, 333] width 1312 height 666
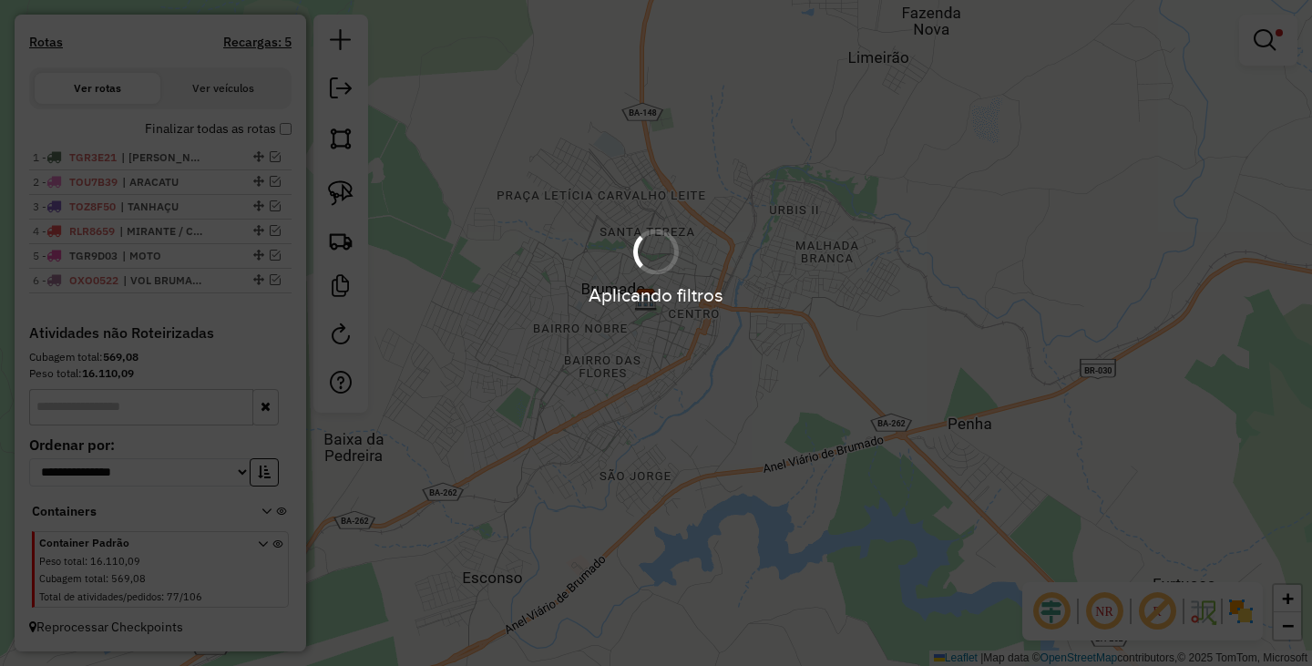
scroll to position [552, 0]
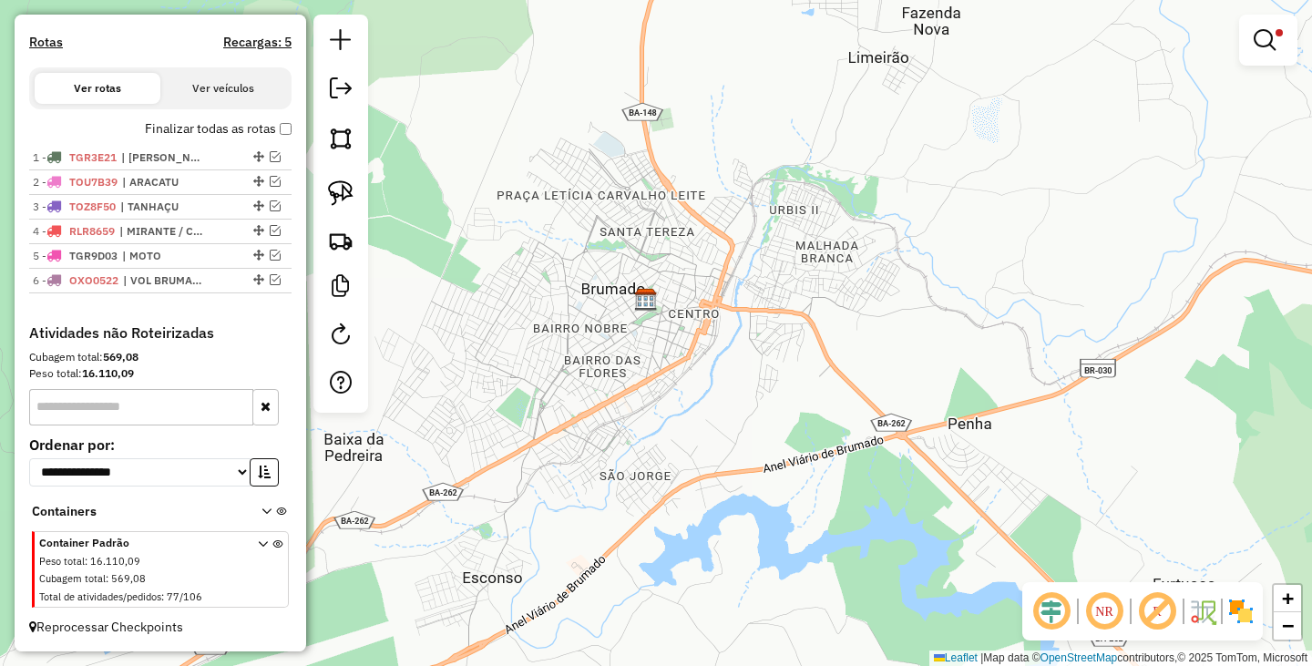
click at [1297, 39] on div "Limpar filtros Janela de atendimento Grade de atendimento Capacidade Transporta…" at bounding box center [656, 333] width 1312 height 666
click at [1285, 40] on link at bounding box center [1268, 40] width 44 height 36
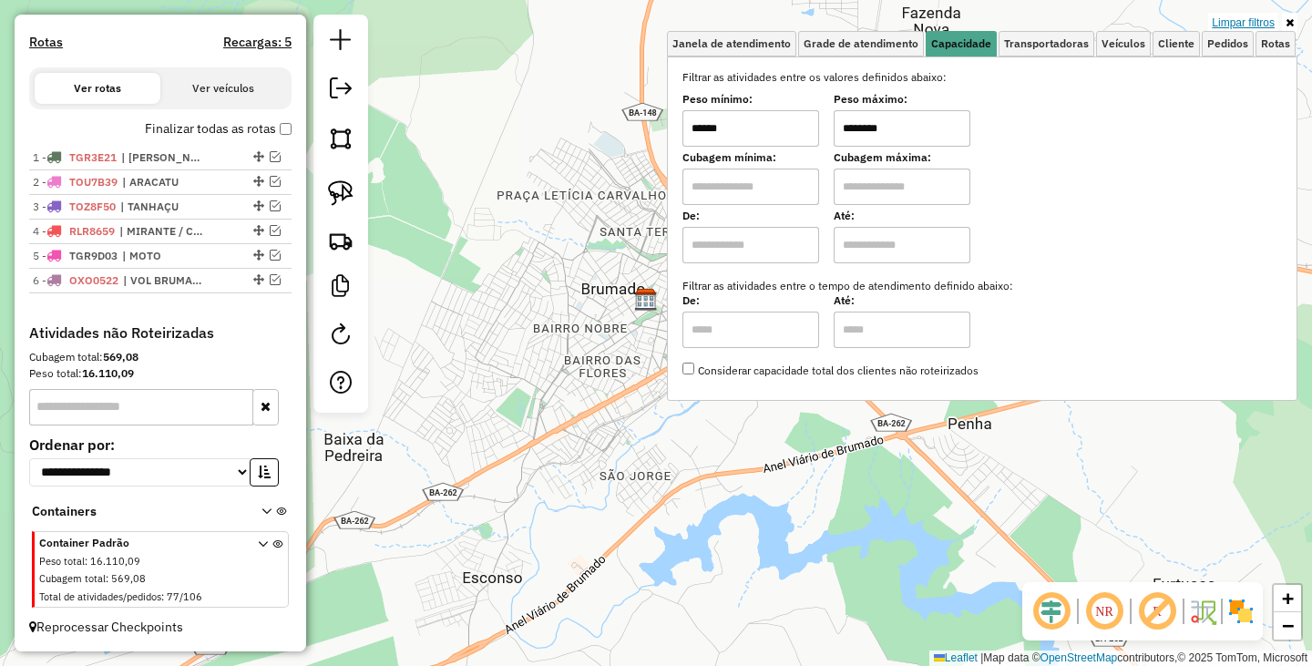
click at [1240, 22] on link "Limpar filtros" at bounding box center [1243, 23] width 70 height 20
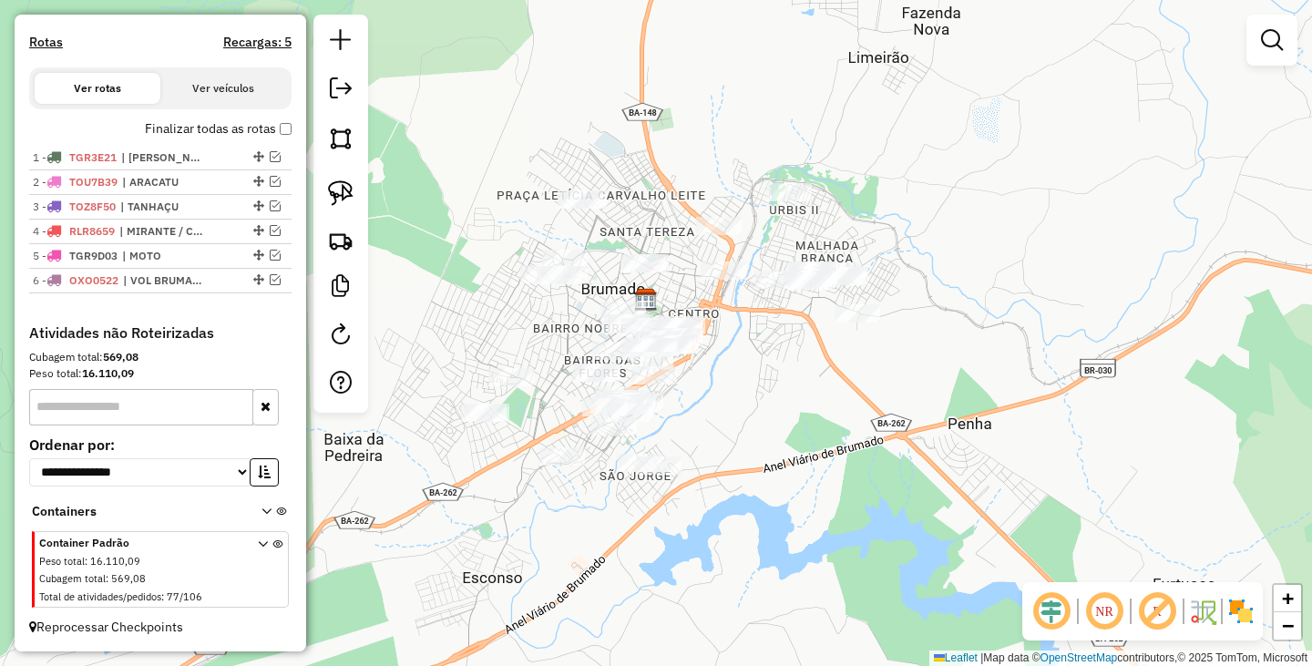
click at [903, 415] on div "Janela de atendimento Grade de atendimento Capacidade Transportadoras Veículos …" at bounding box center [656, 333] width 1312 height 666
click at [350, 185] on img at bounding box center [341, 193] width 26 height 26
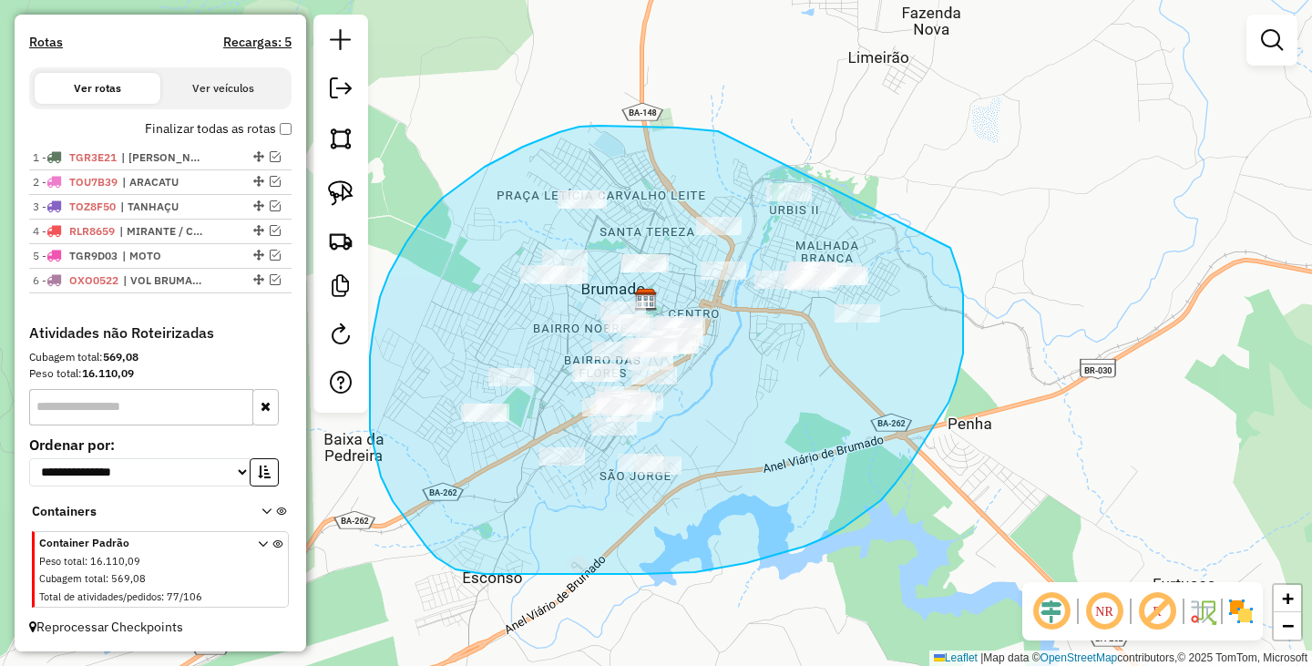
drag, startPoint x: 579, startPoint y: 127, endPoint x: 937, endPoint y: 230, distance: 372.8
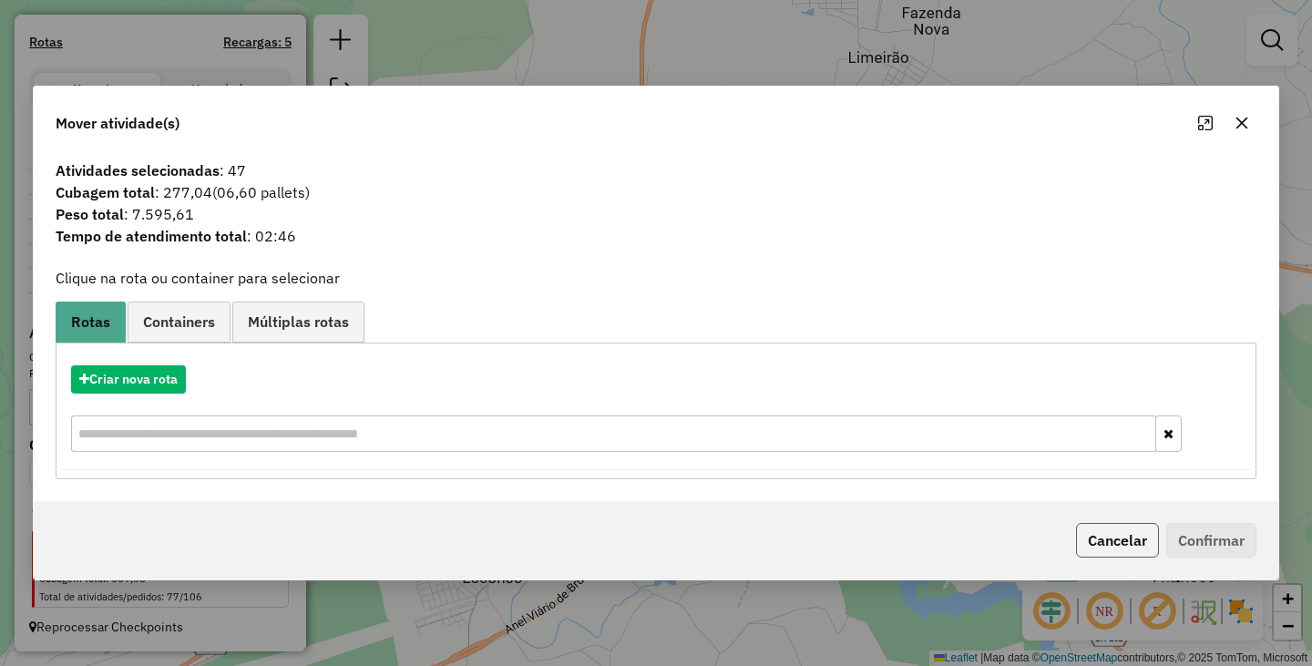
click at [1120, 532] on button "Cancelar" at bounding box center [1117, 540] width 83 height 35
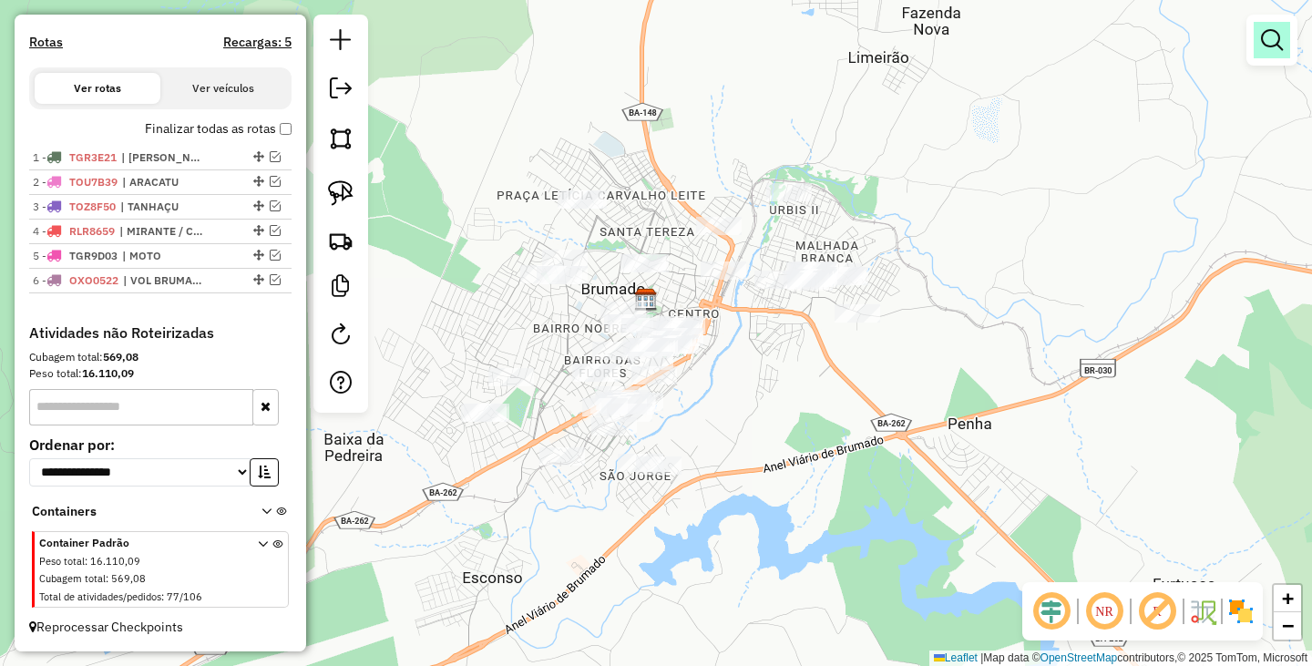
click at [1263, 46] on em at bounding box center [1272, 40] width 22 height 22
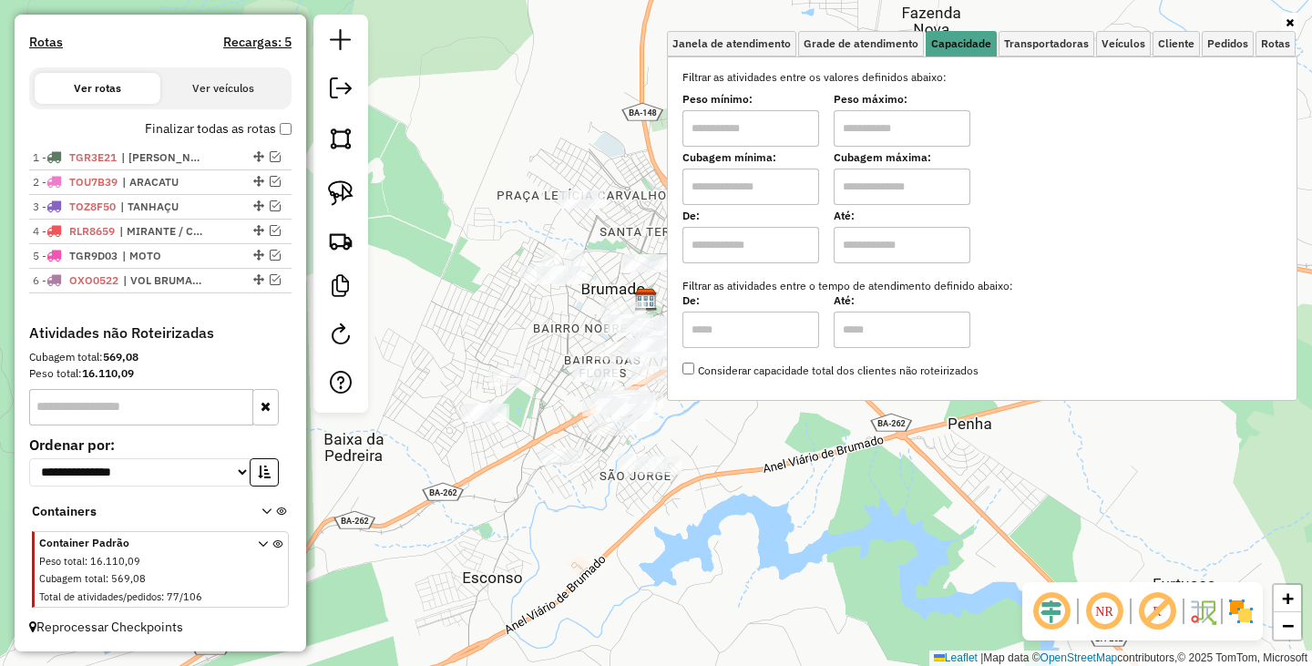
click at [734, 112] on input "text" at bounding box center [750, 128] width 137 height 36
type input "******"
click at [893, 149] on label "Cubagem máxima:" at bounding box center [902, 157] width 137 height 16
click at [921, 134] on input "text" at bounding box center [902, 128] width 137 height 36
type input "********"
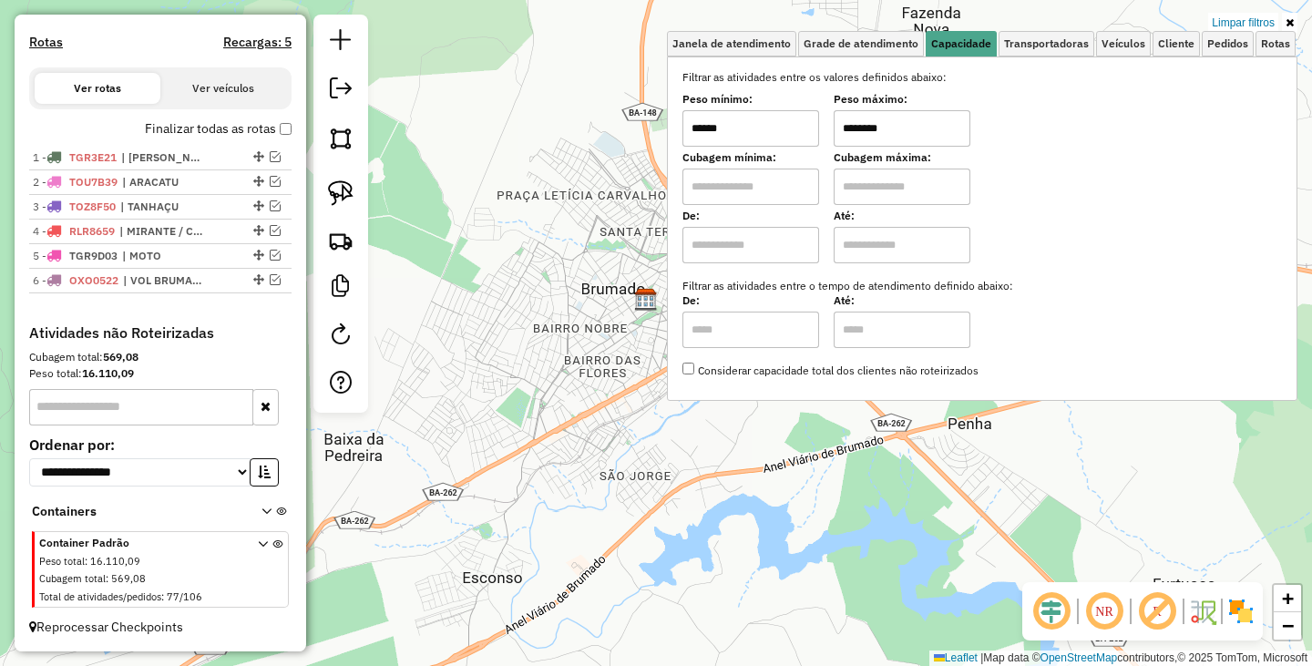
click at [1085, 490] on div "Limpar filtros Janela de atendimento Grade de atendimento Capacidade Transporta…" at bounding box center [656, 333] width 1312 height 666
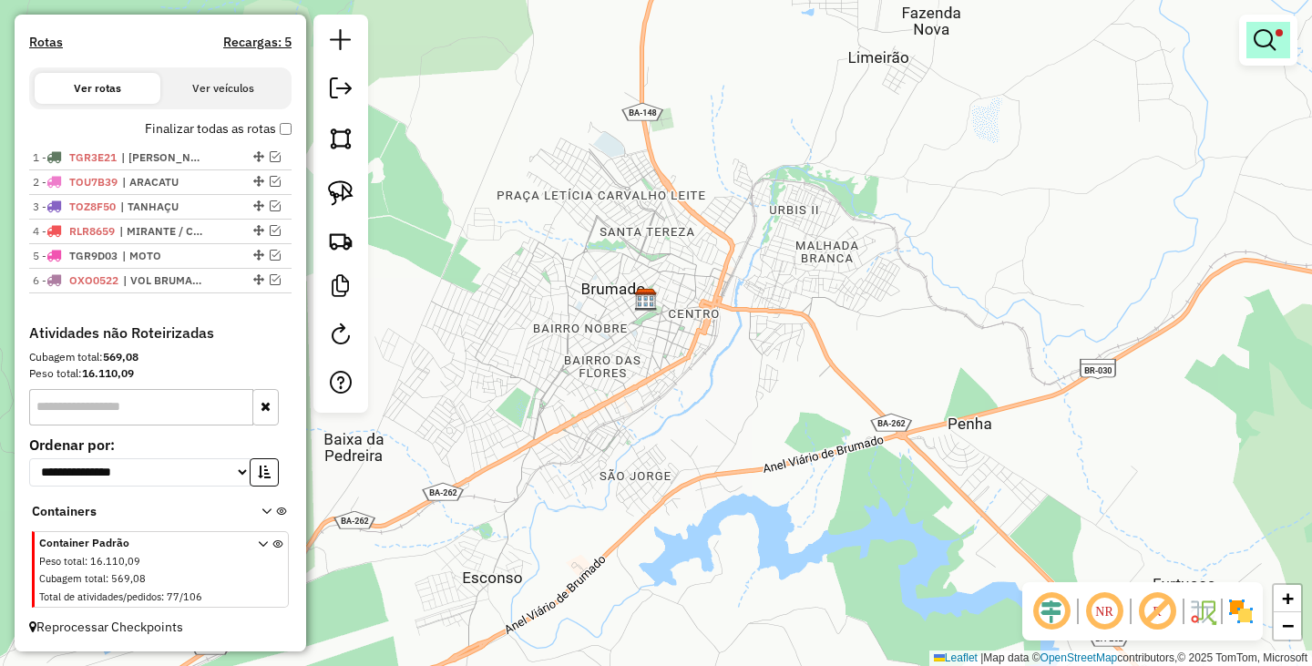
click at [1265, 29] on em at bounding box center [1264, 40] width 22 height 22
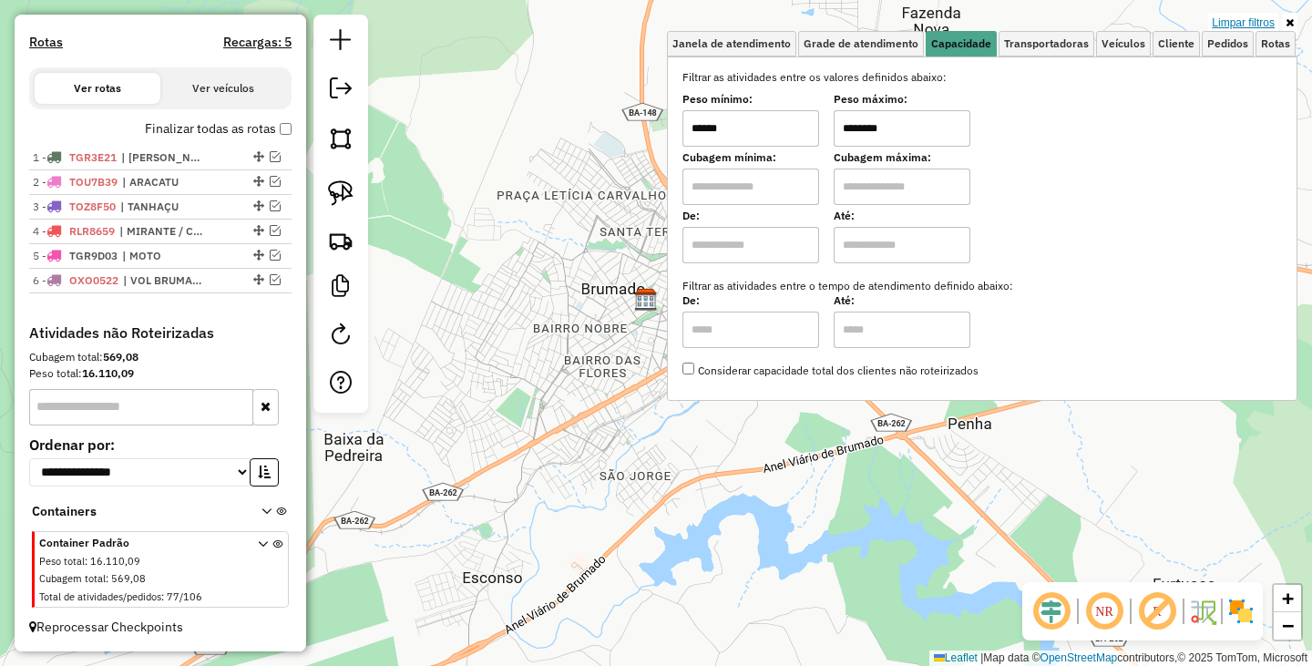
click at [1255, 26] on link "Limpar filtros" at bounding box center [1243, 23] width 70 height 20
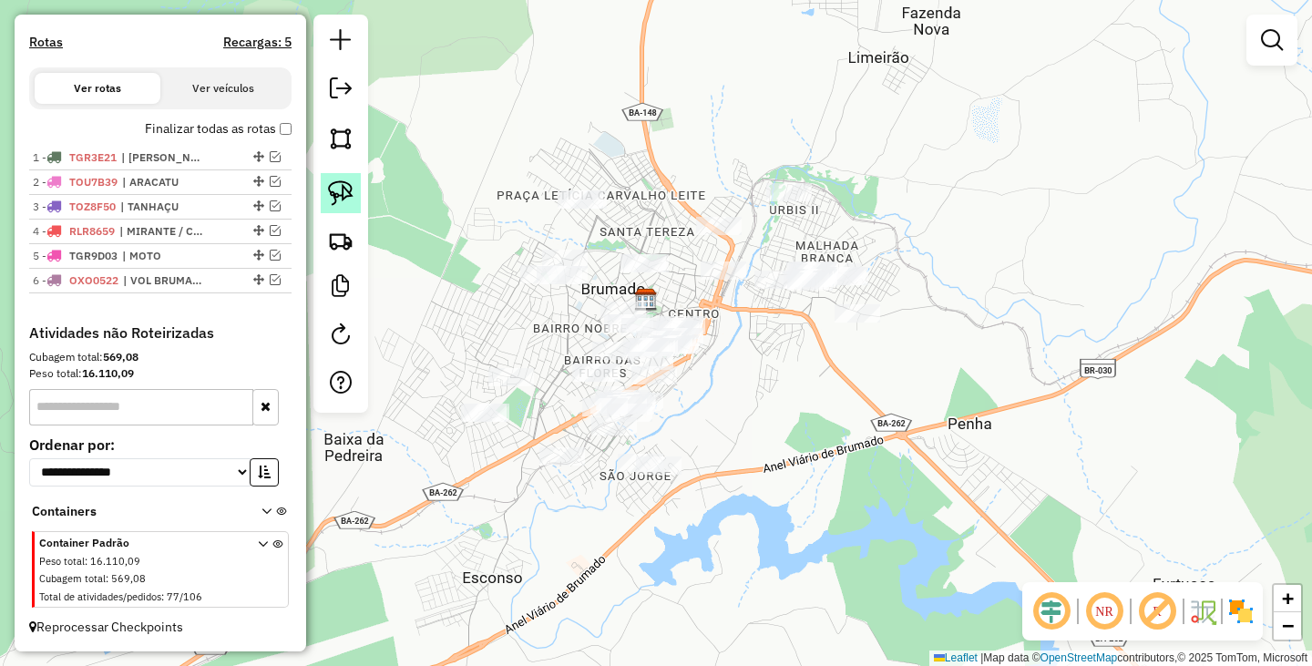
click at [355, 201] on link at bounding box center [341, 193] width 40 height 40
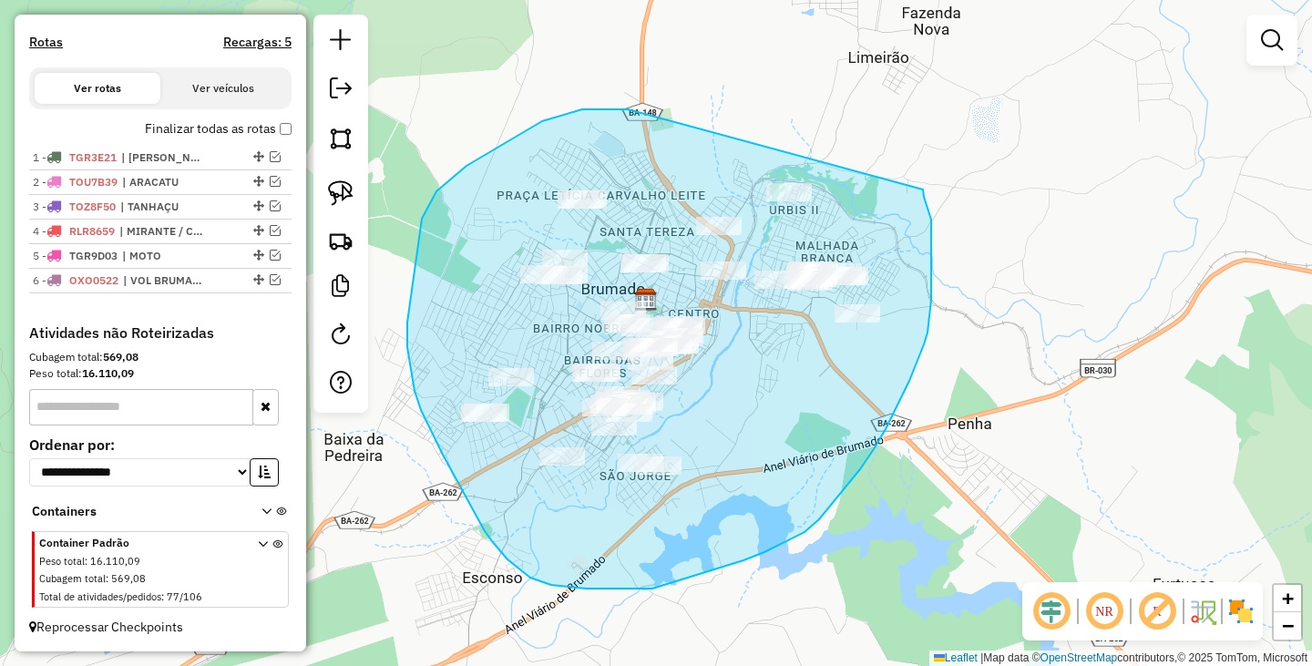
drag, startPoint x: 628, startPoint y: 109, endPoint x: 923, endPoint y: 189, distance: 305.8
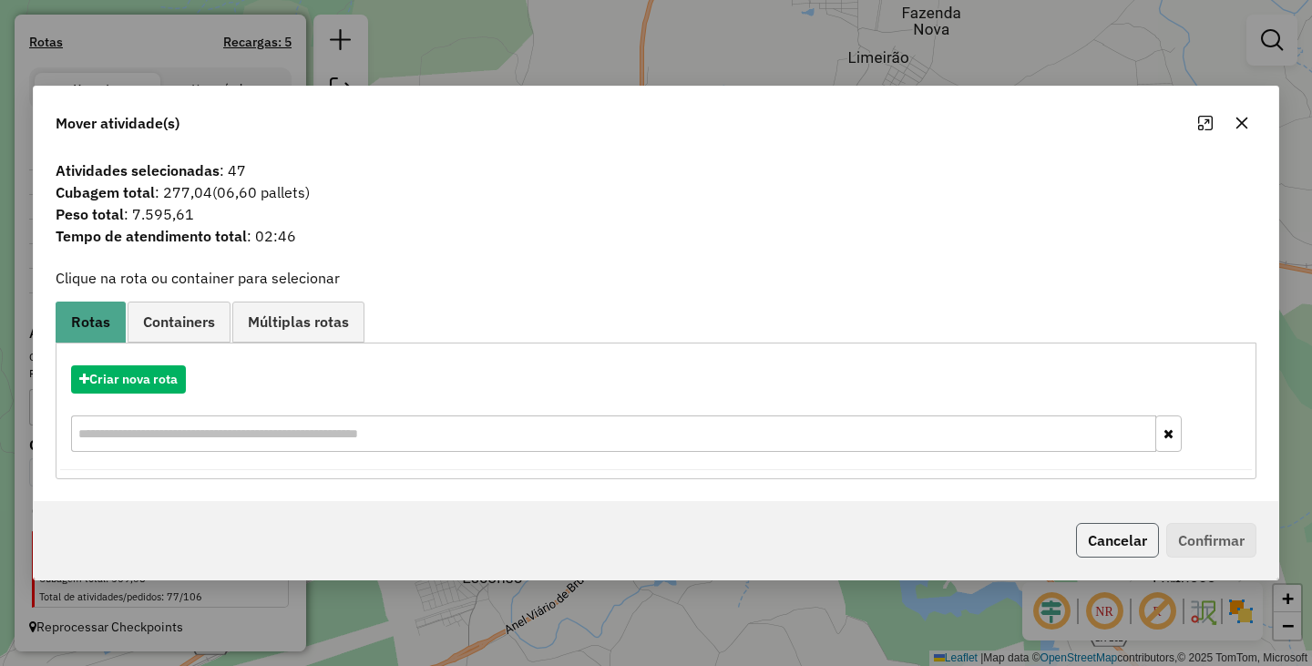
click at [1117, 538] on button "Cancelar" at bounding box center [1117, 540] width 83 height 35
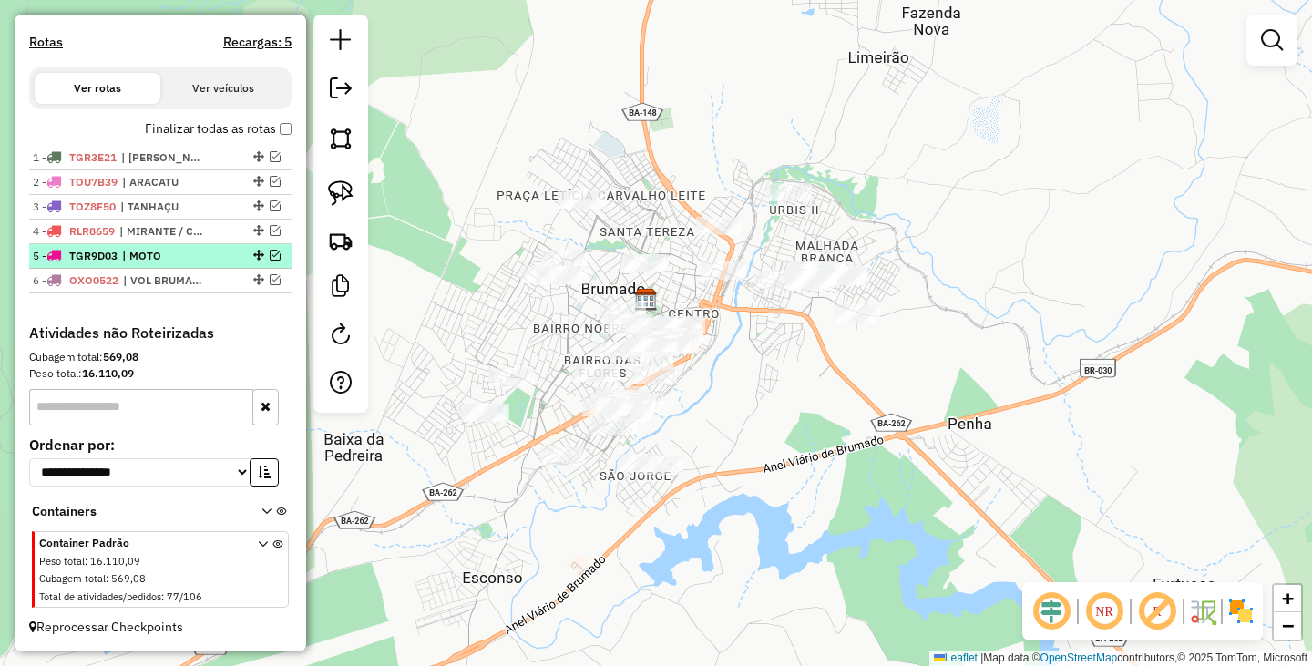
click at [210, 252] on div "5 - TGR9D03 | MOTO" at bounding box center [129, 256] width 193 height 16
select select "**********"
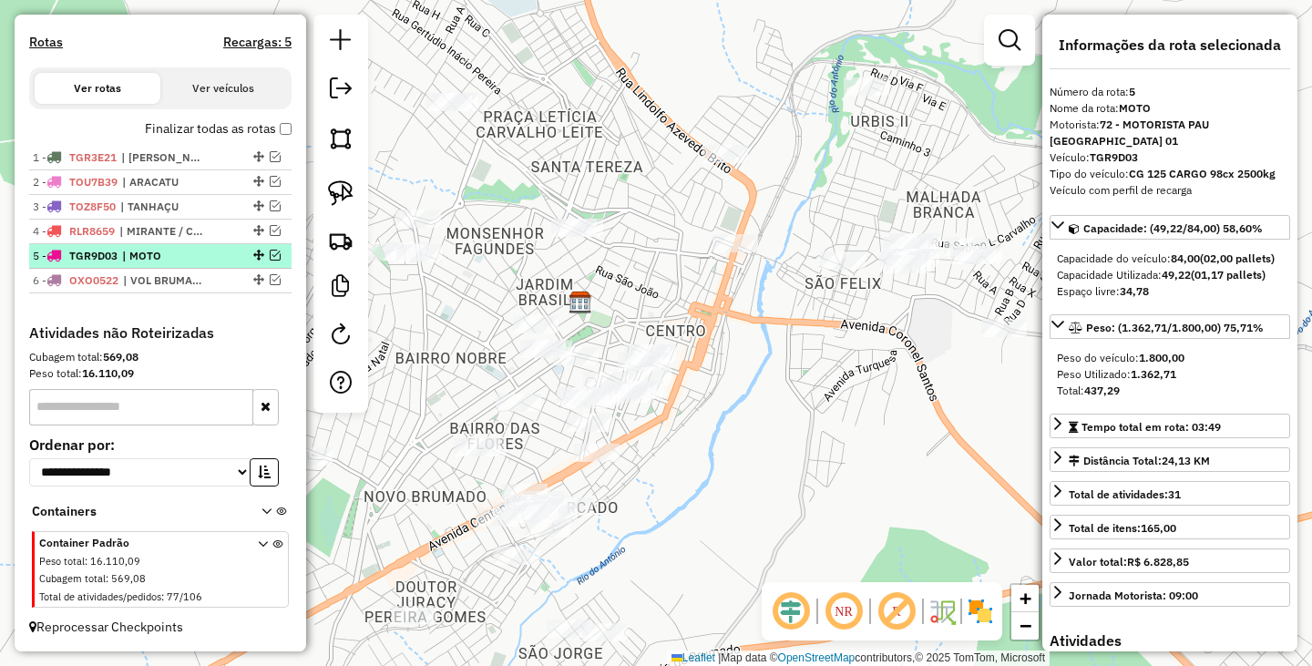
click at [270, 255] on em at bounding box center [275, 255] width 11 height 11
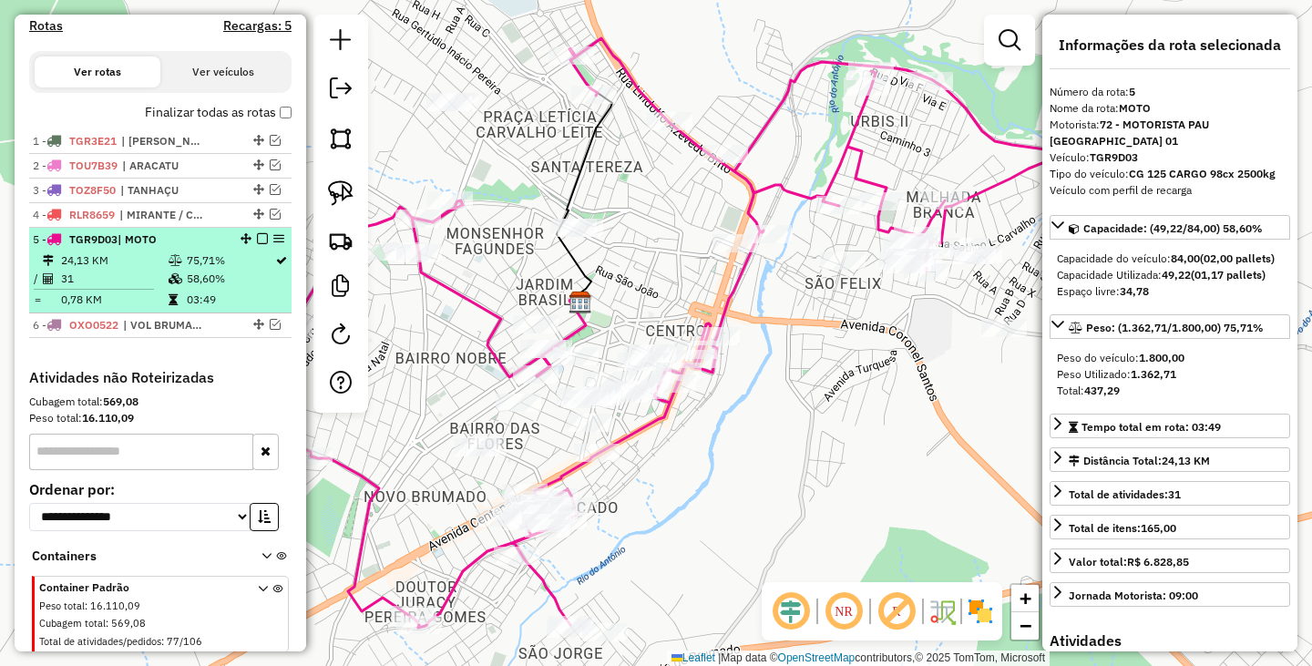
click at [273, 244] on em at bounding box center [278, 238] width 11 height 11
click at [257, 244] on em at bounding box center [262, 238] width 11 height 11
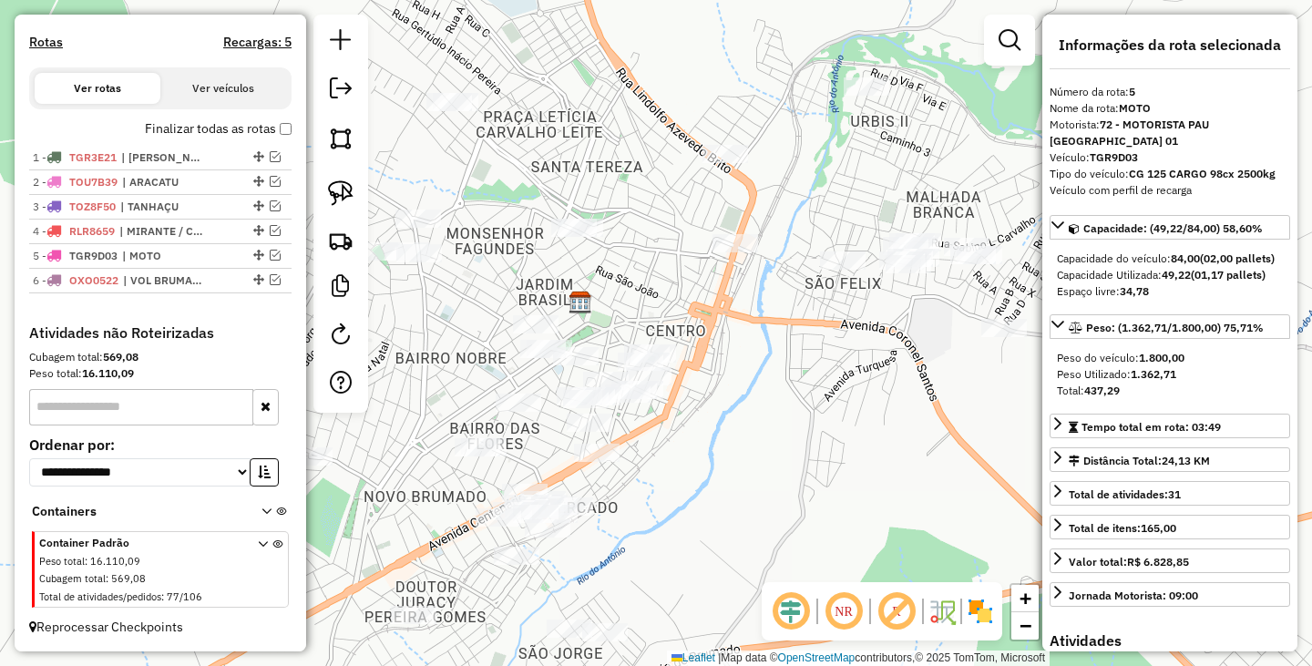
click at [766, 453] on div "Janela de atendimento Grade de atendimento Capacidade Transportadoras Veículos …" at bounding box center [656, 333] width 1312 height 666
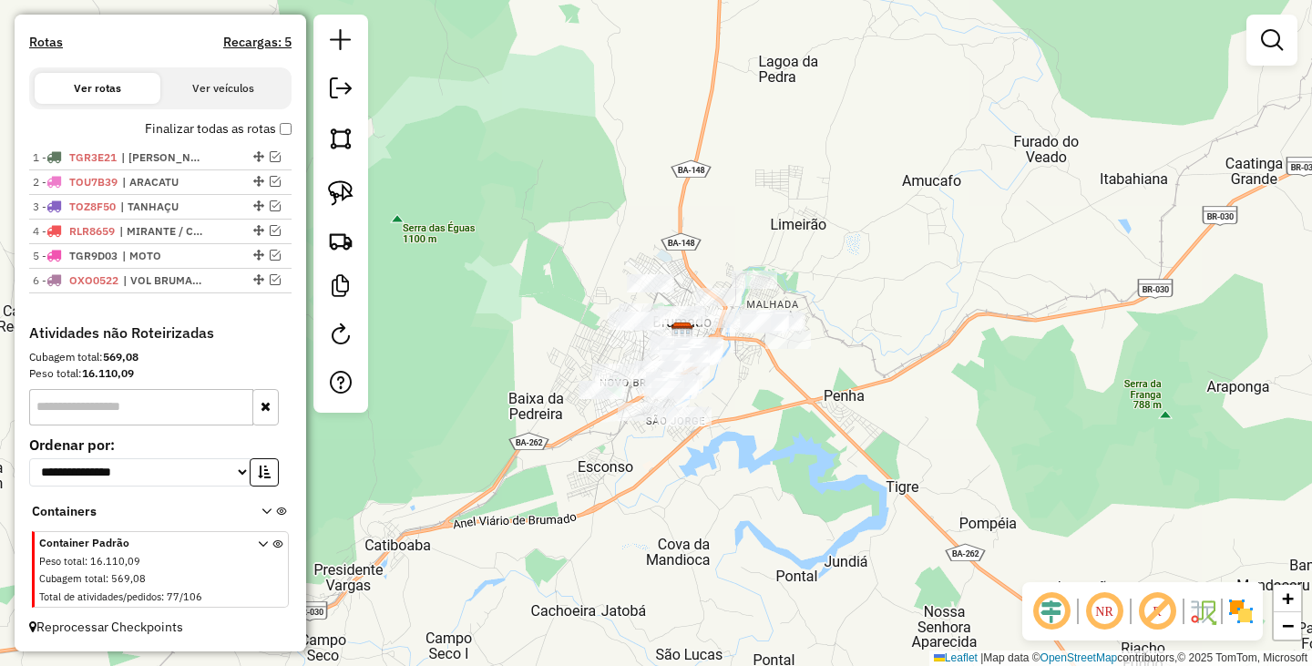
drag, startPoint x: 820, startPoint y: 467, endPoint x: 784, endPoint y: 386, distance: 88.5
click at [784, 386] on div "Janela de atendimento Grade de atendimento Capacidade Transportadoras Veículos …" at bounding box center [656, 333] width 1312 height 666
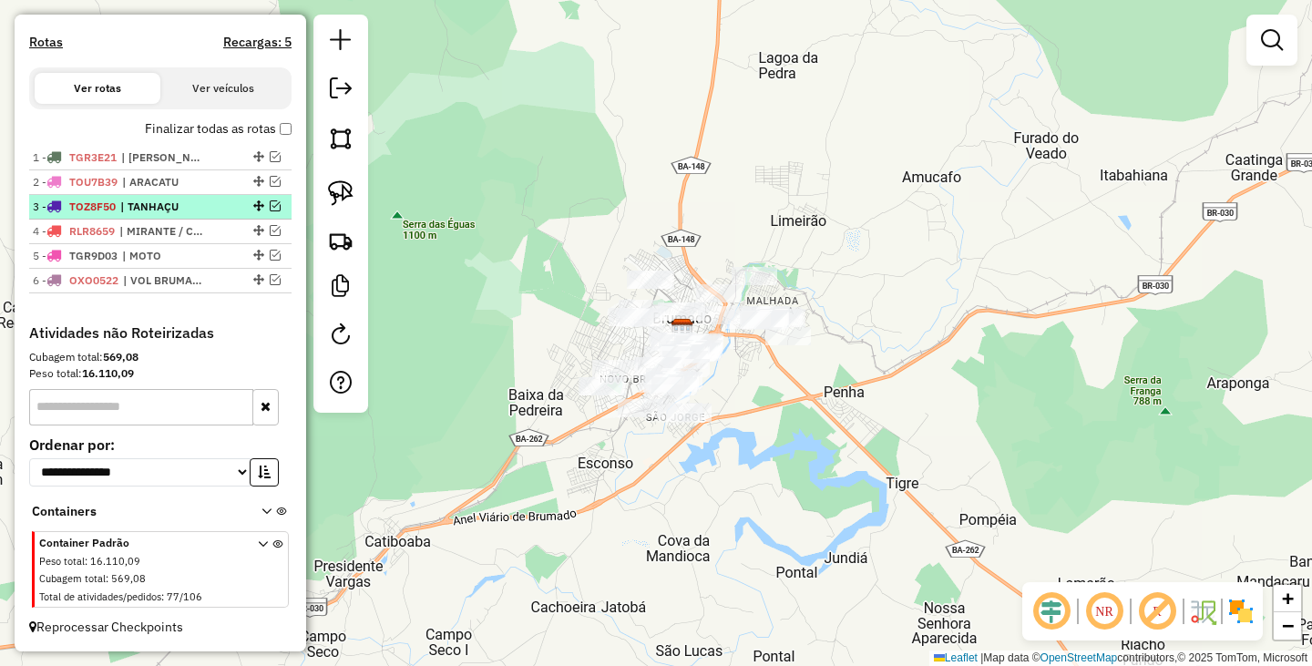
click at [209, 205] on div "3 - TOZ8F50 | TANHAÇU" at bounding box center [129, 207] width 193 height 16
select select "**********"
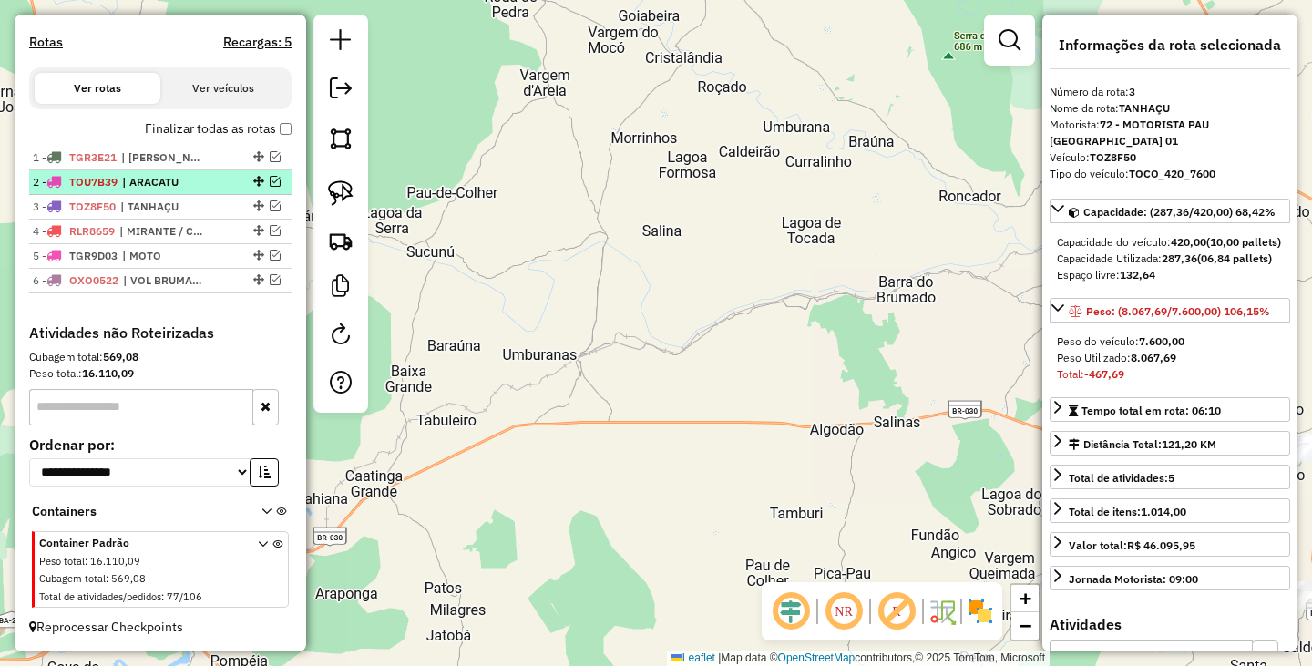
click at [190, 181] on span "| ARACATU" at bounding box center [164, 182] width 84 height 16
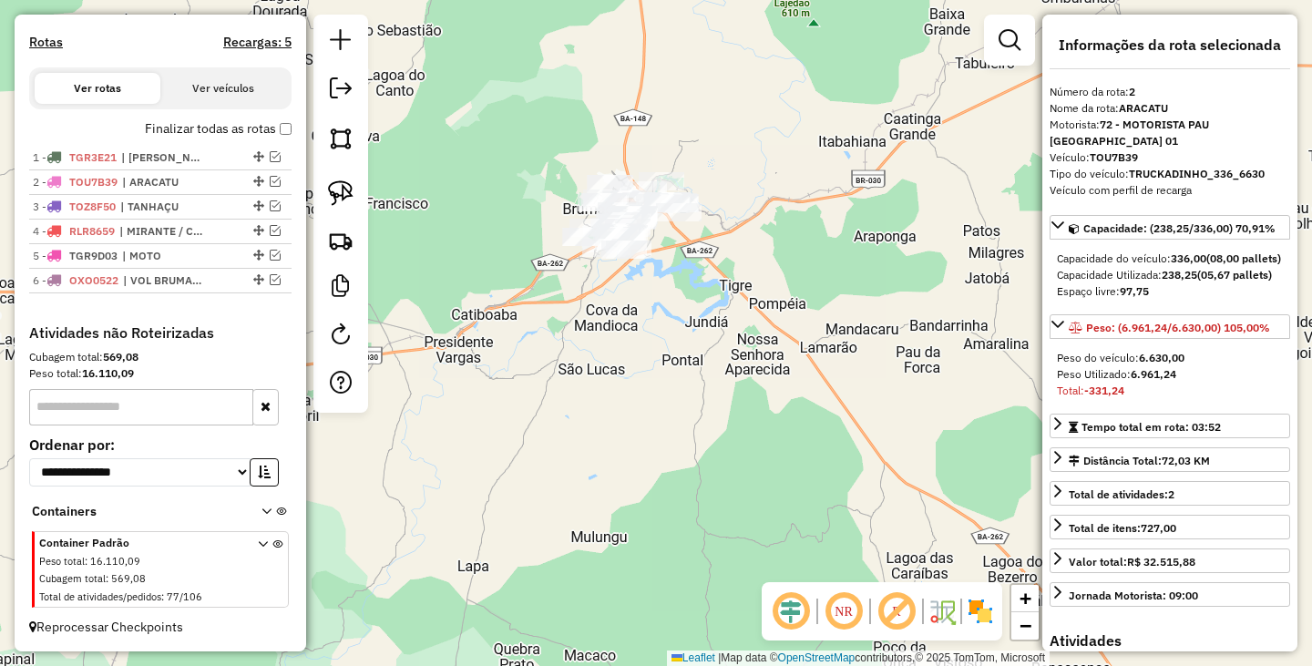
drag, startPoint x: 526, startPoint y: 215, endPoint x: 772, endPoint y: 413, distance: 315.5
click at [772, 413] on div "Janela de atendimento Grade de atendimento Capacidade Transportadoras Veículos …" at bounding box center [656, 333] width 1312 height 666
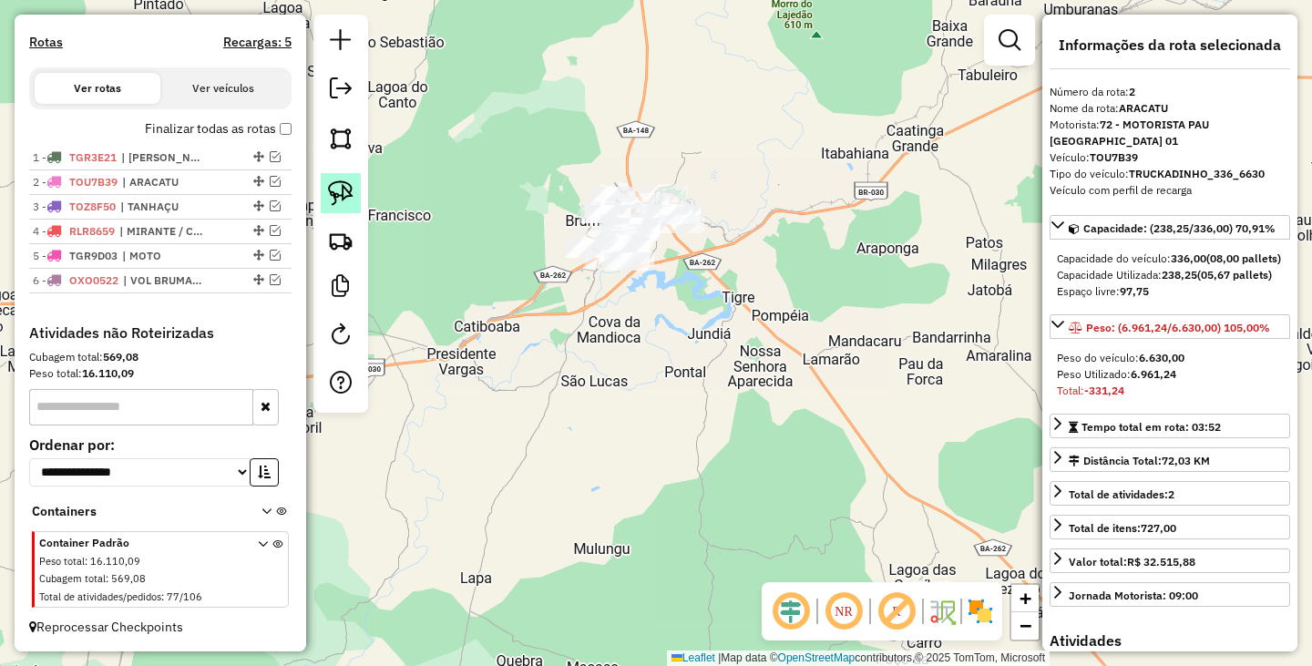
click at [337, 192] on img at bounding box center [341, 193] width 26 height 26
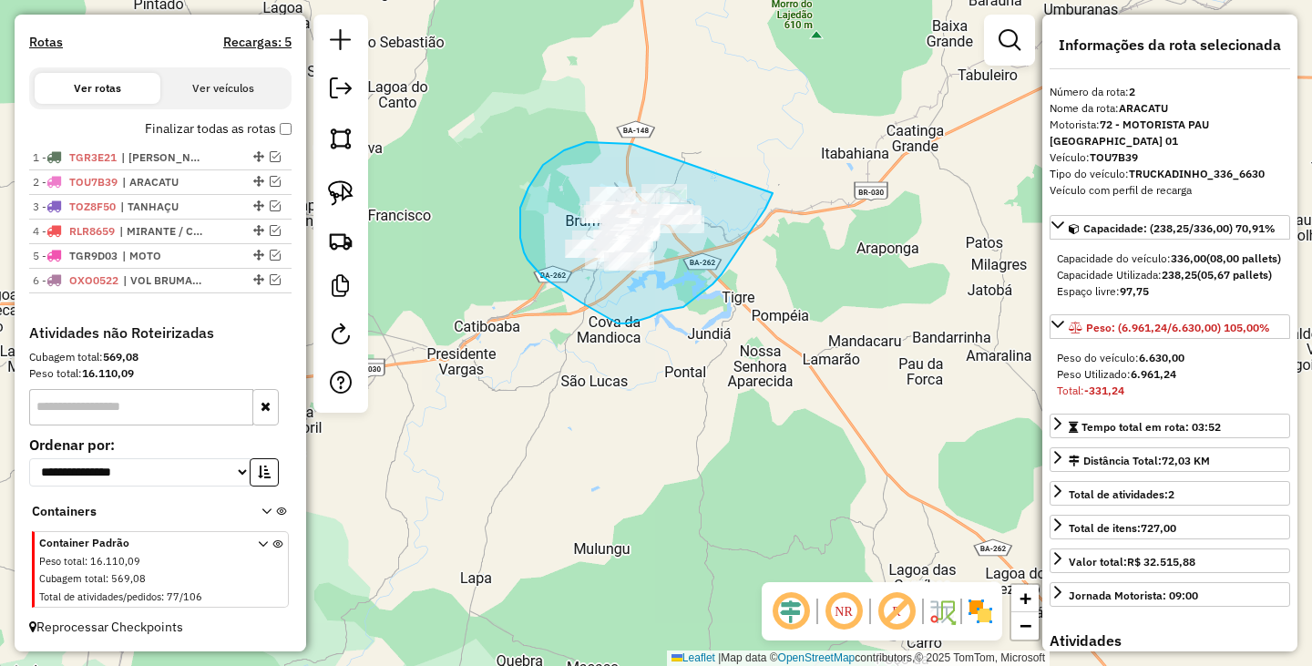
drag, startPoint x: 631, startPoint y: 144, endPoint x: 772, endPoint y: 193, distance: 149.5
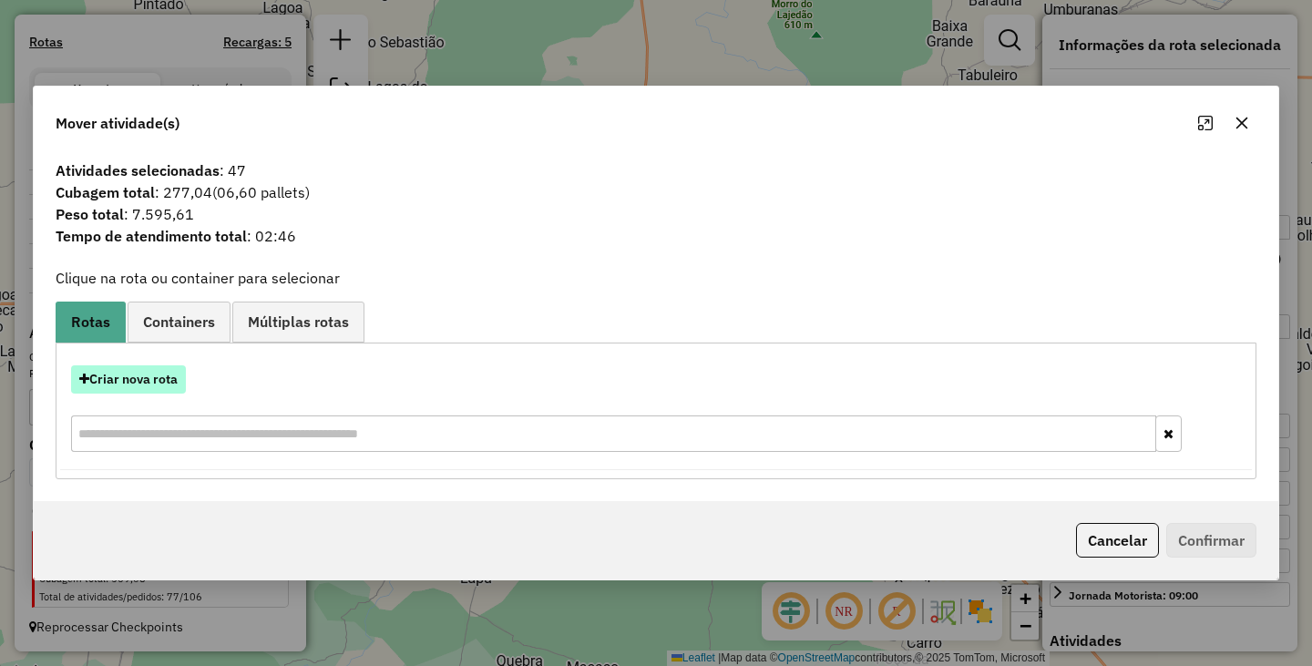
click at [160, 379] on button "Criar nova rota" at bounding box center [128, 379] width 115 height 28
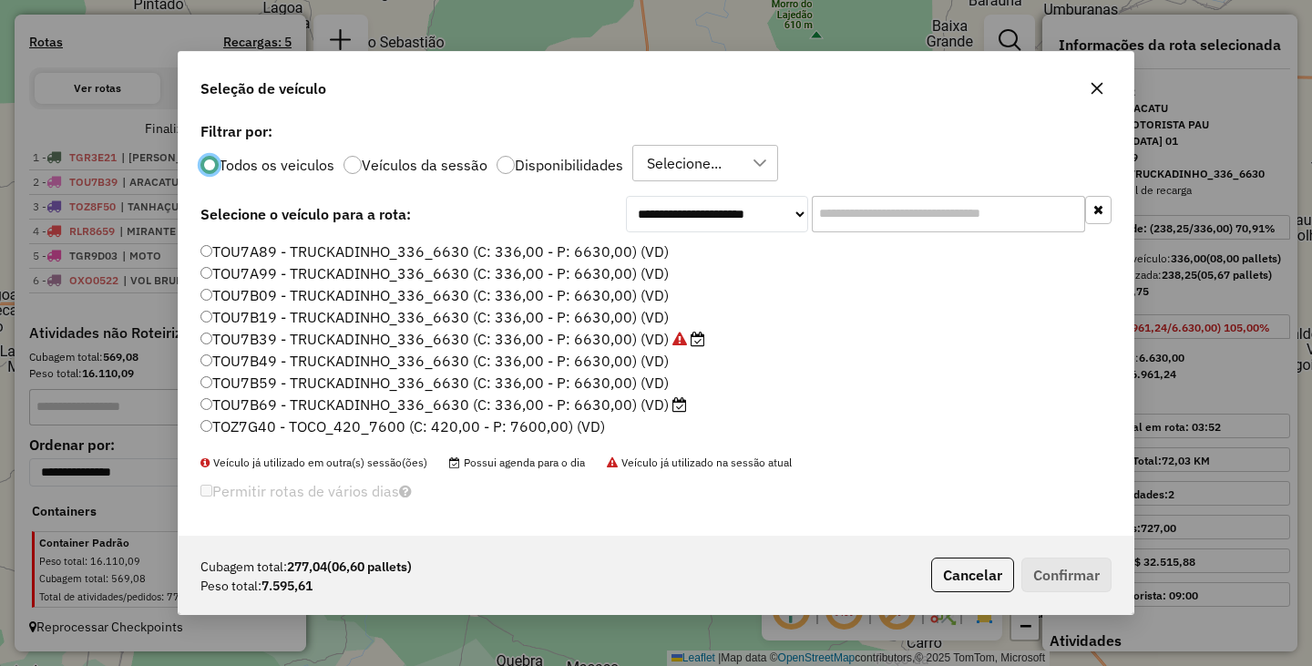
scroll to position [168, 0]
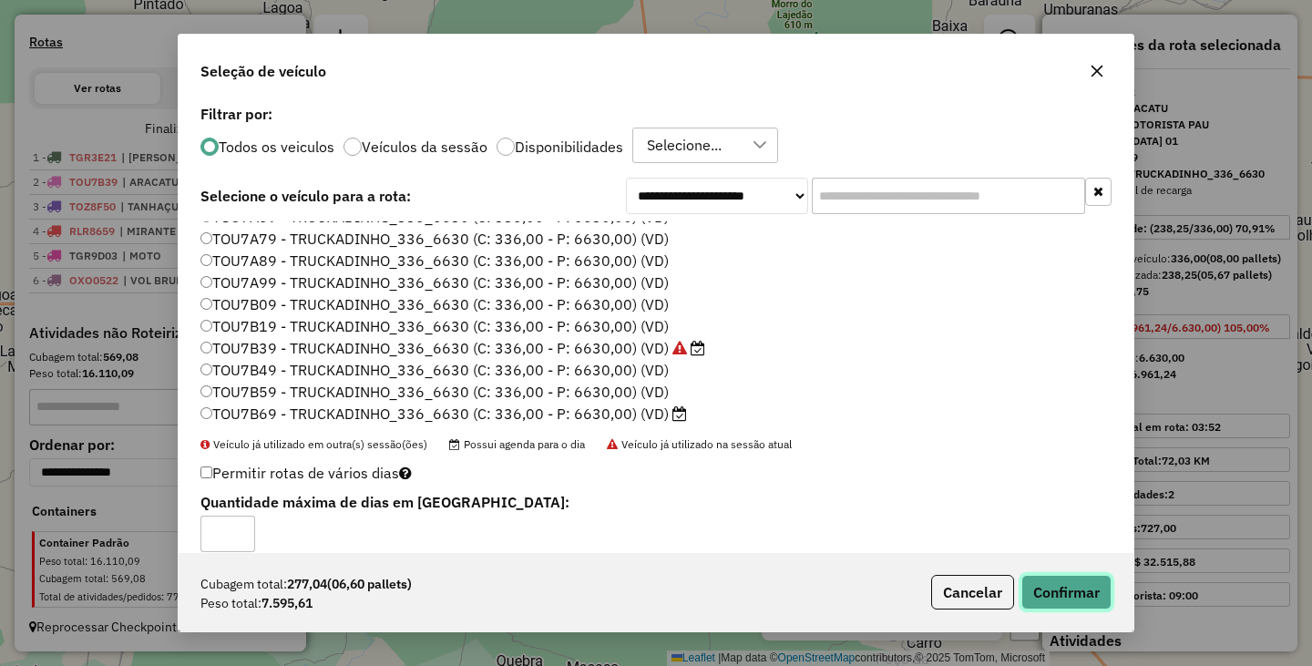
click at [1099, 598] on button "Confirmar" at bounding box center [1066, 592] width 90 height 35
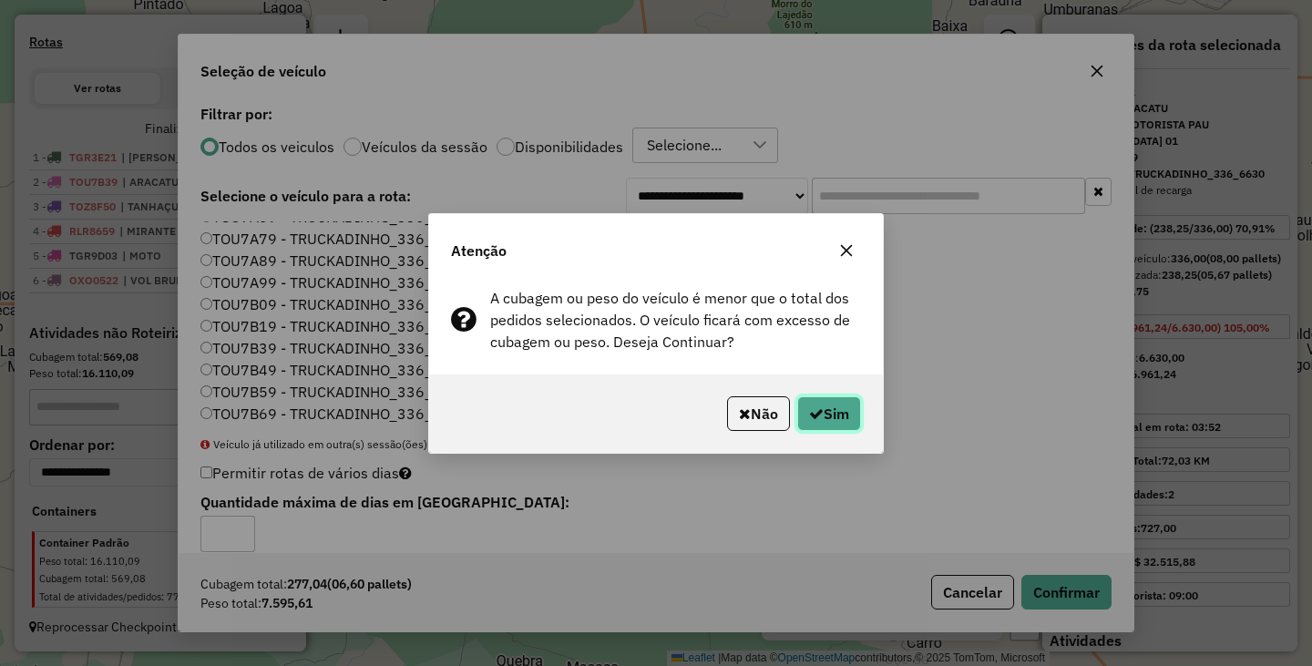
click at [844, 413] on button "Sim" at bounding box center [829, 413] width 64 height 35
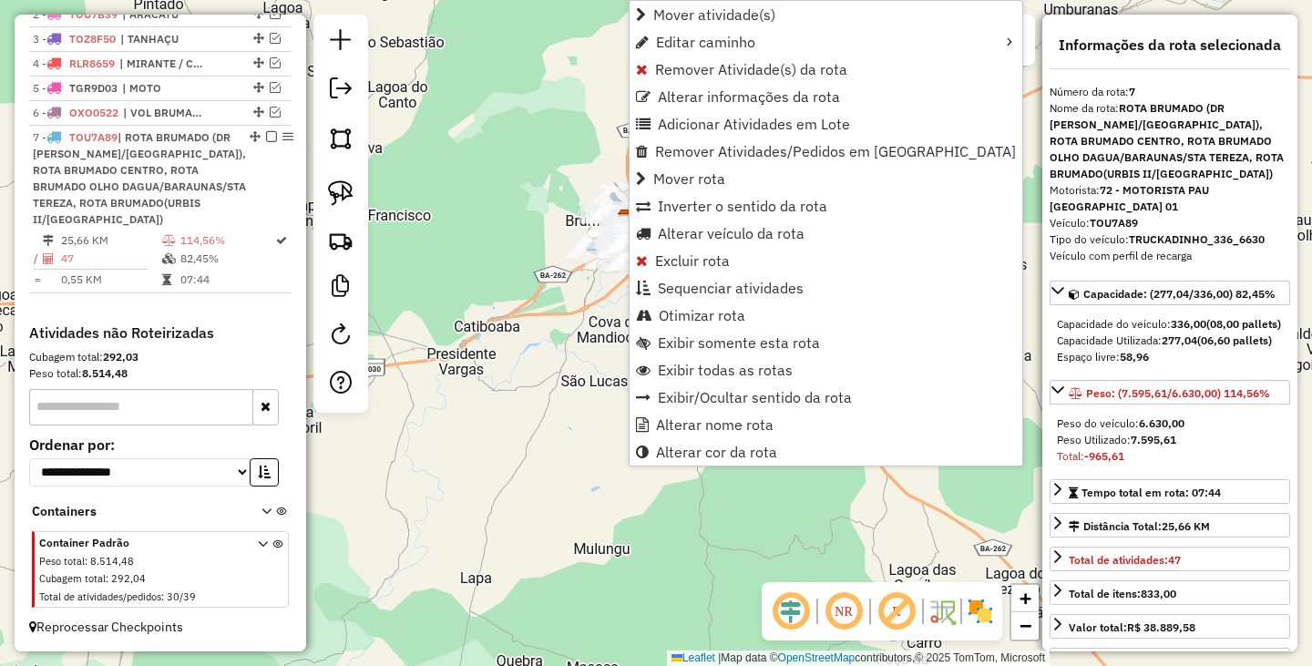
scroll to position [736, 0]
click at [729, 420] on span "Alterar nome rota" at bounding box center [715, 424] width 118 height 15
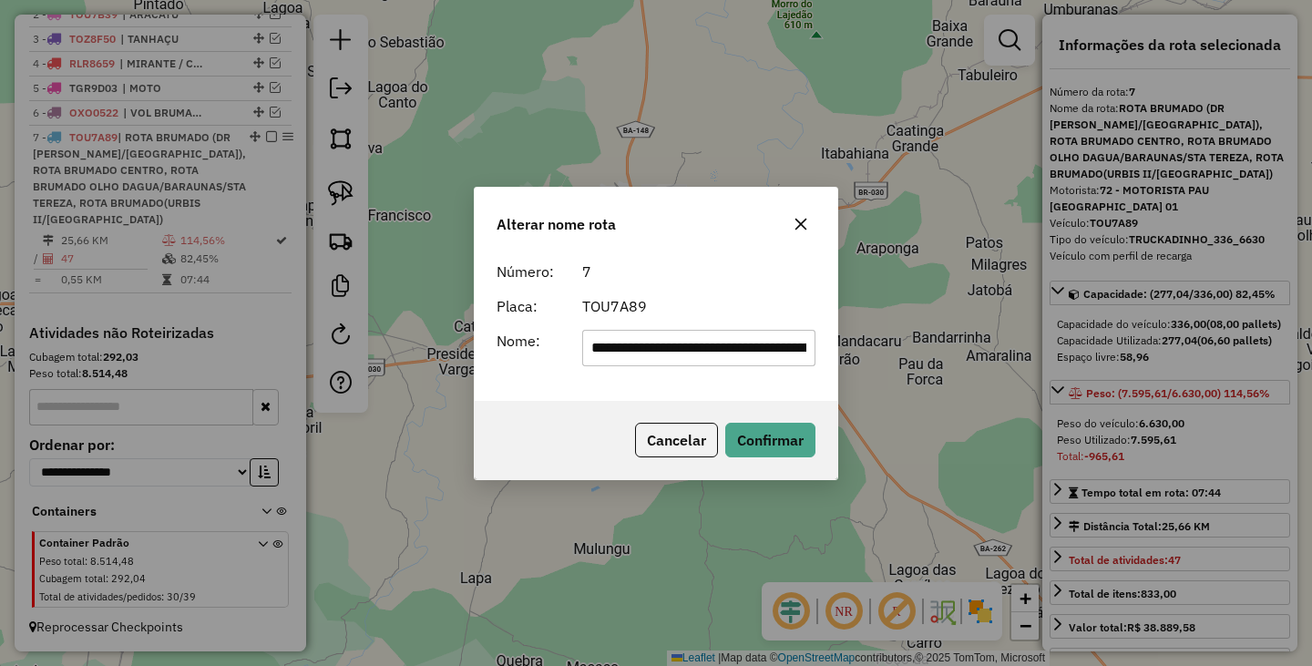
scroll to position [0, 875]
drag, startPoint x: 643, startPoint y: 346, endPoint x: 902, endPoint y: 351, distance: 258.8
click at [902, 351] on div "**********" at bounding box center [656, 333] width 1312 height 666
type input "**********"
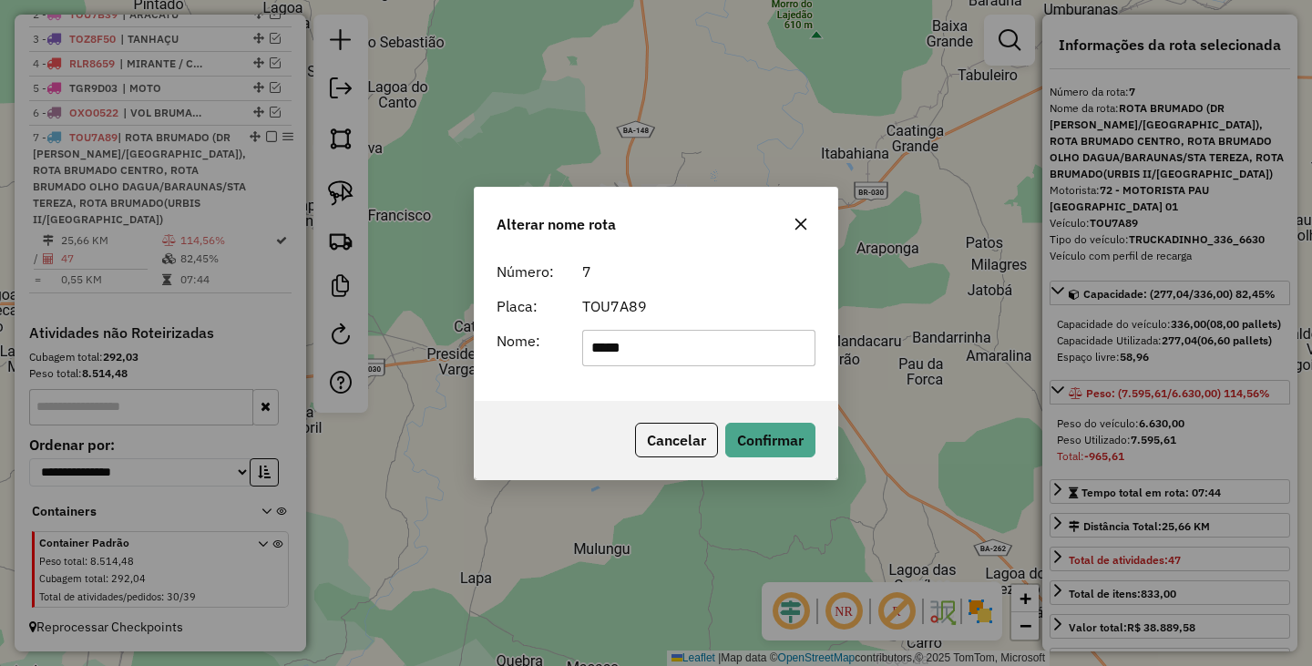
type input "*******"
click at [789, 432] on button "Confirmar" at bounding box center [770, 440] width 90 height 35
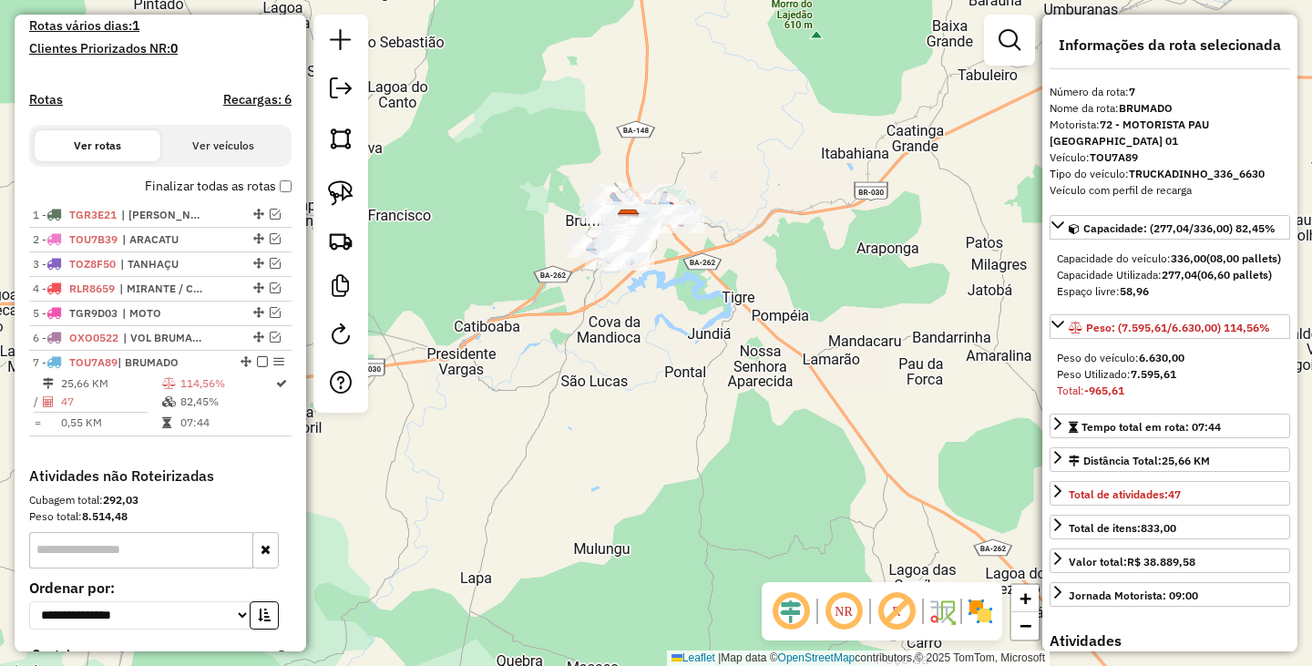
scroll to position [364, 0]
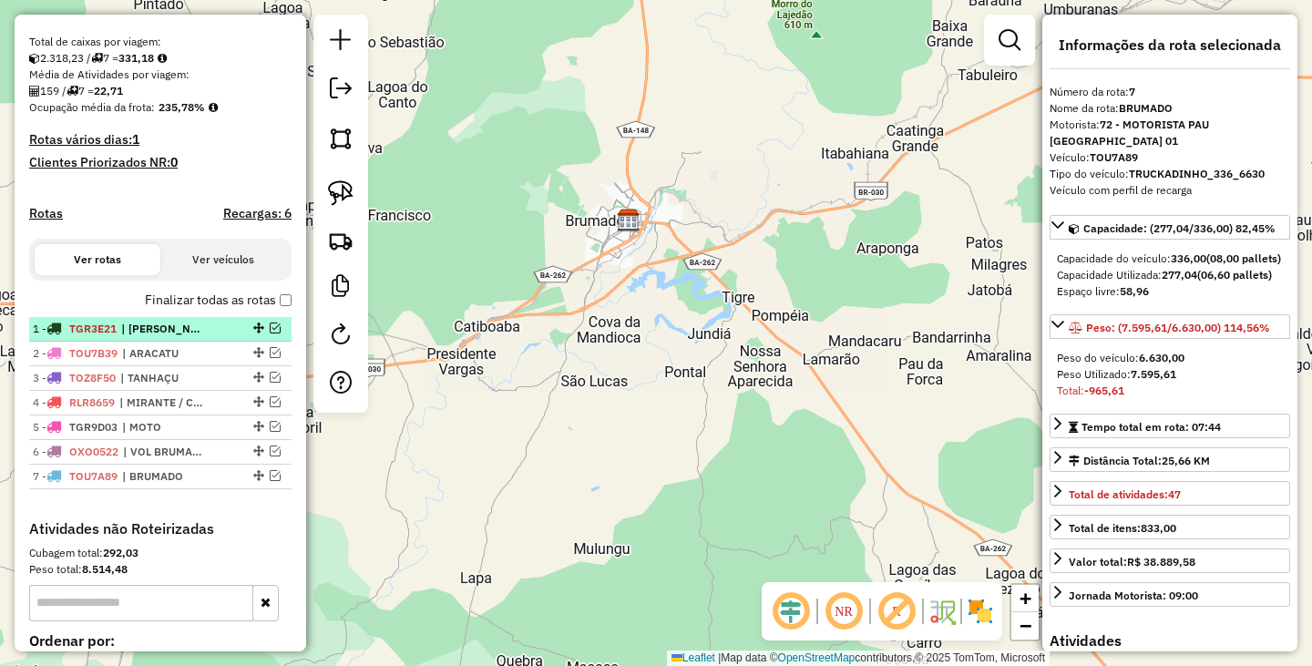
click at [270, 333] on em at bounding box center [275, 327] width 11 height 11
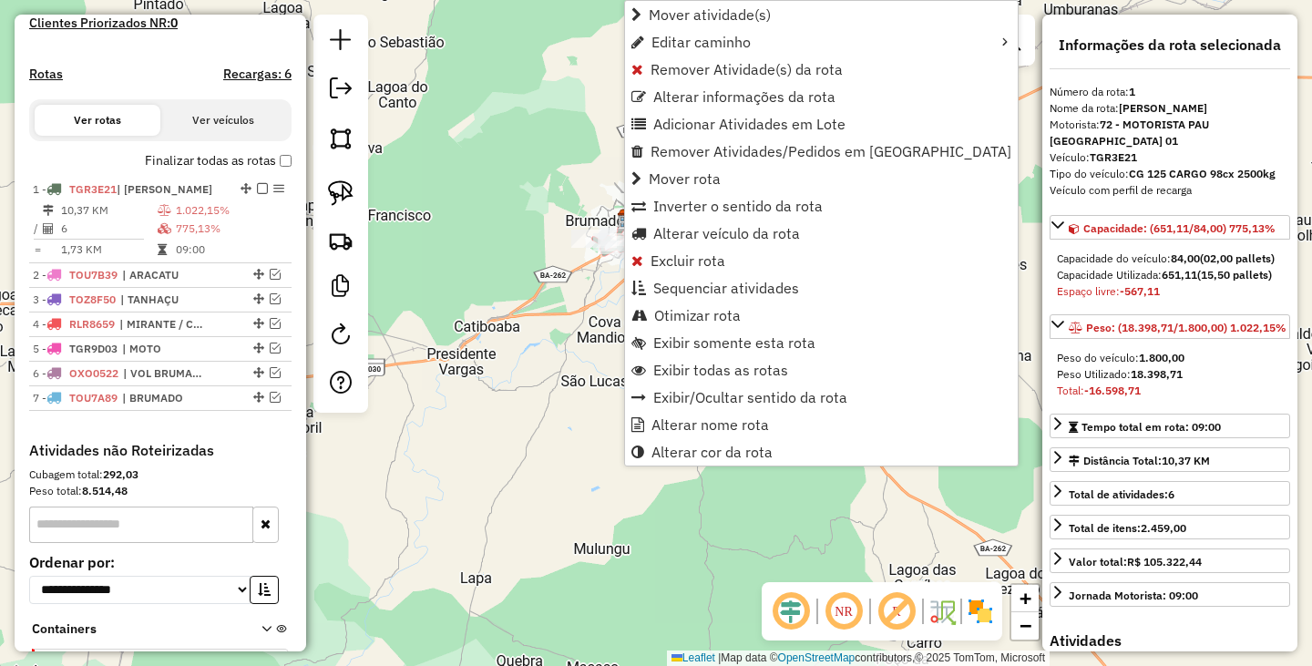
scroll to position [638, 0]
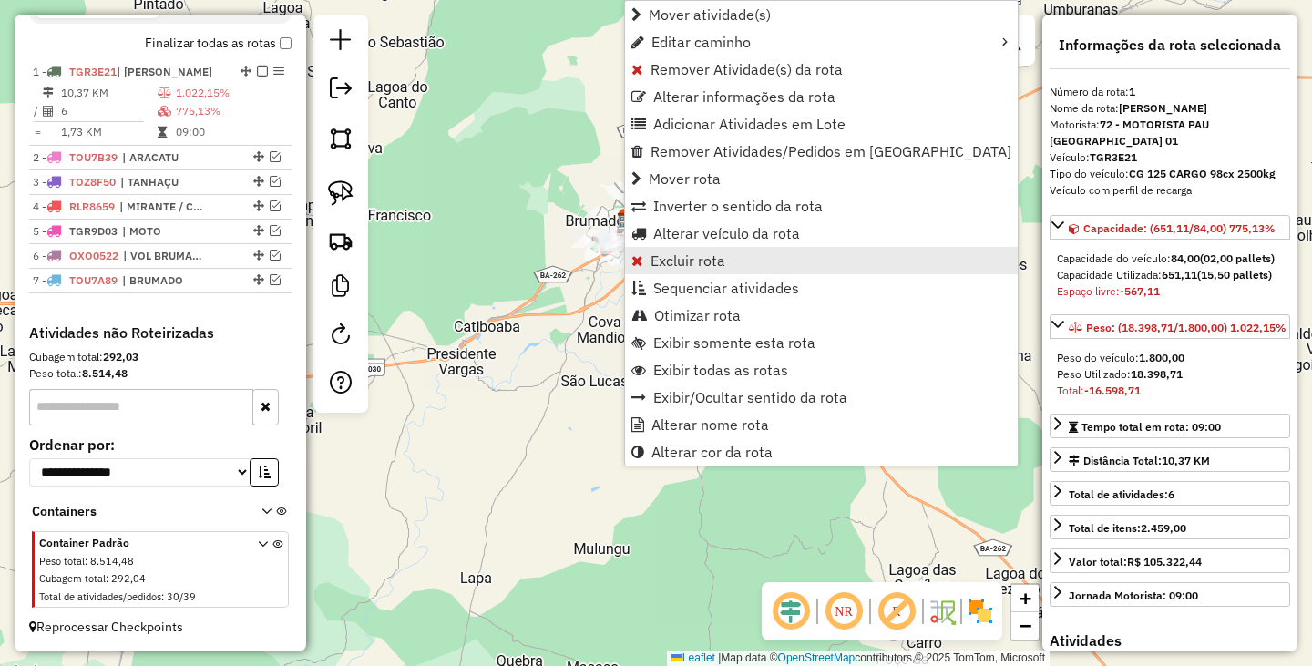
click at [709, 254] on span "Excluir rota" at bounding box center [687, 260] width 75 height 15
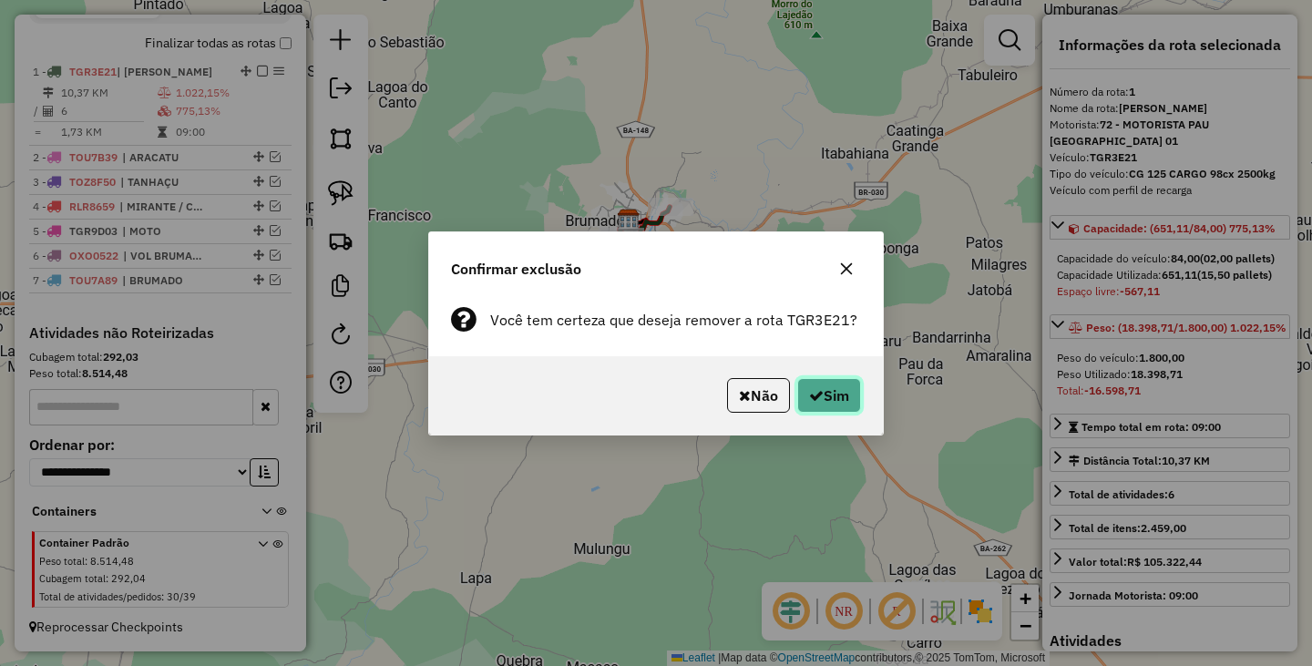
click at [845, 381] on button "Sim" at bounding box center [829, 395] width 64 height 35
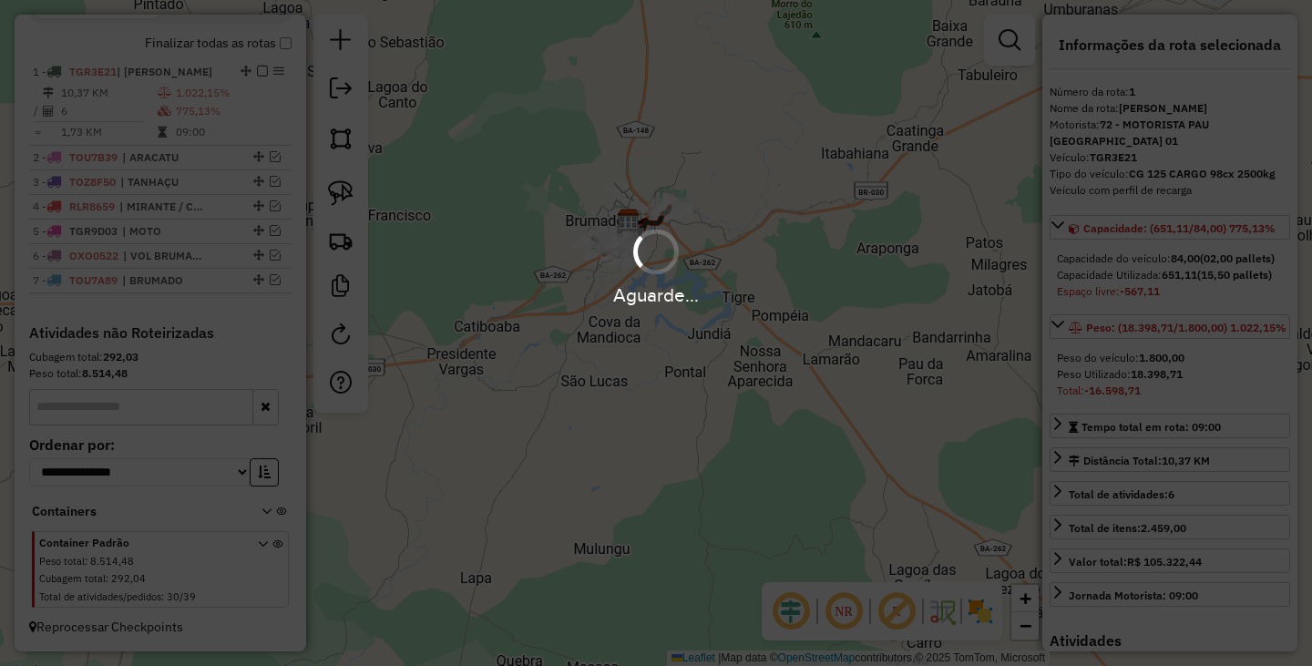
scroll to position [552, 0]
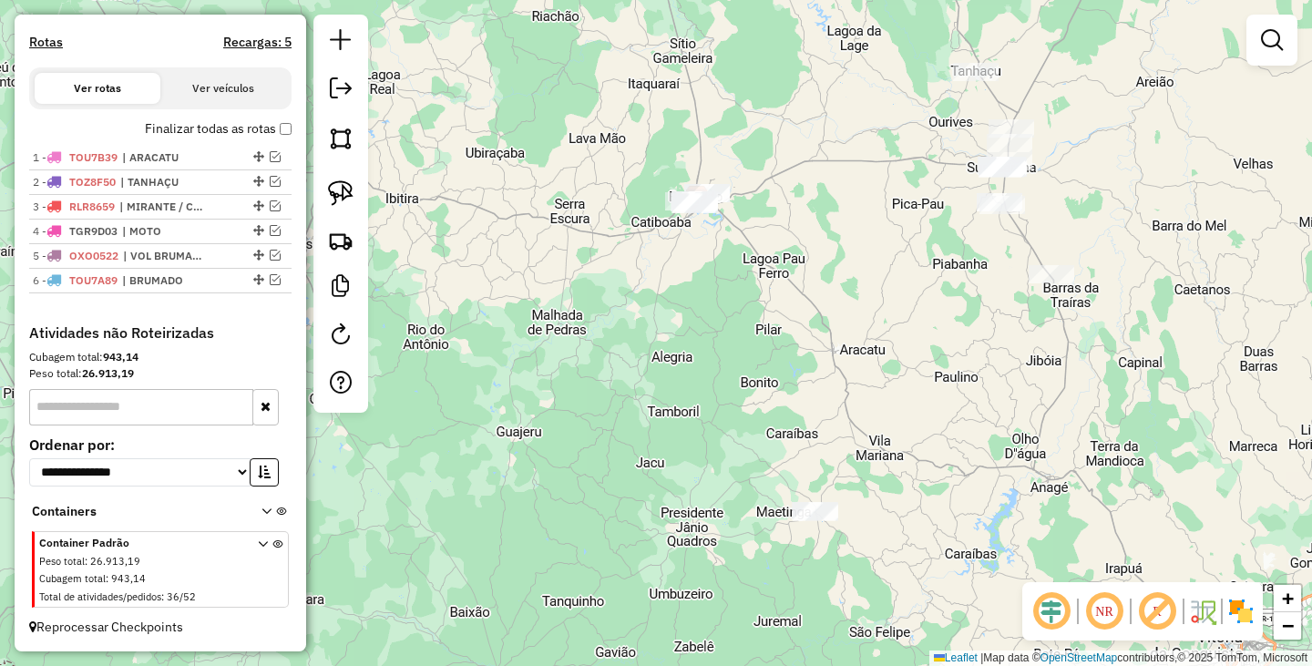
drag, startPoint x: 727, startPoint y: 384, endPoint x: 766, endPoint y: 246, distance: 143.9
click at [768, 247] on div "Janela de atendimento Grade de atendimento Capacidade Transportadoras Veículos …" at bounding box center [656, 333] width 1312 height 666
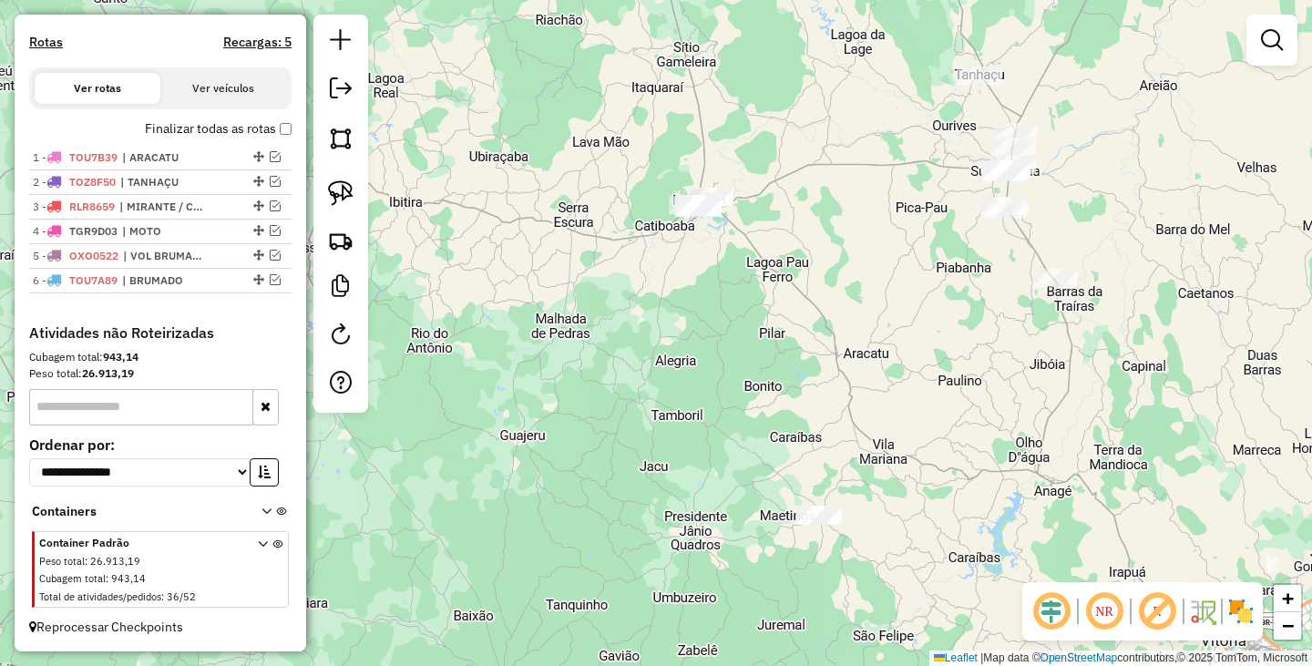
drag, startPoint x: 682, startPoint y: 363, endPoint x: 714, endPoint y: 432, distance: 76.2
click at [714, 432] on div "Janela de atendimento Grade de atendimento Capacidade Transportadoras Veículos …" at bounding box center [656, 333] width 1312 height 666
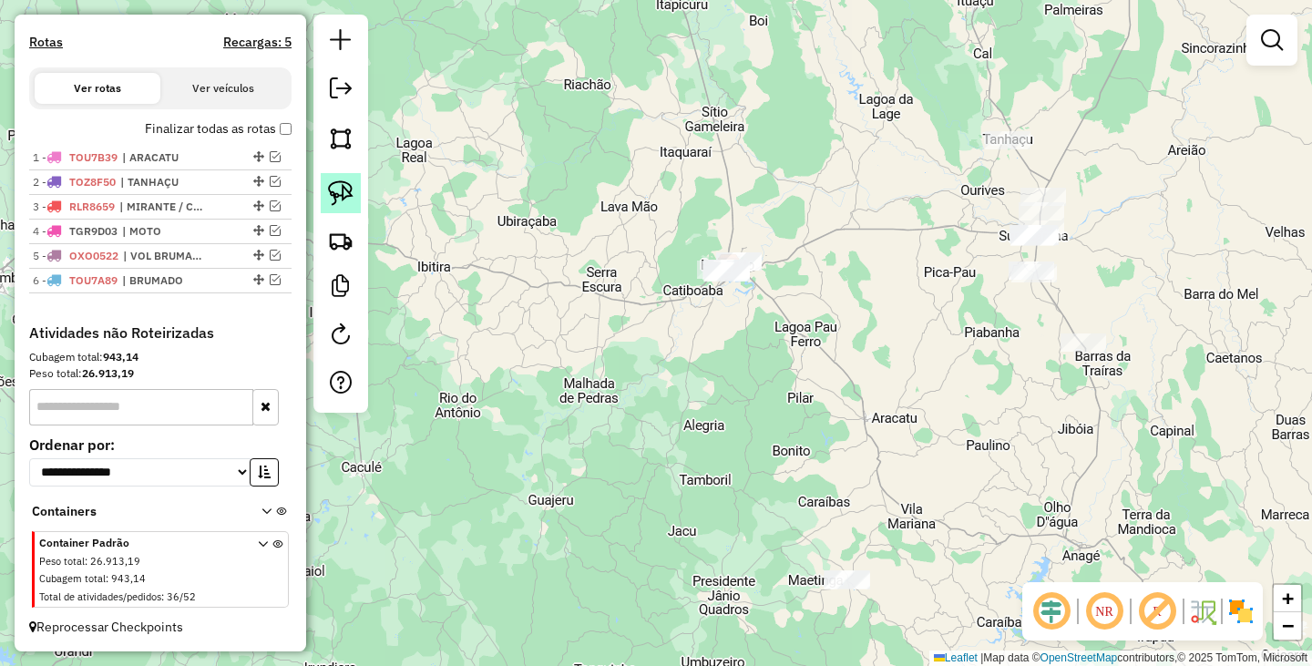
click at [343, 189] on img at bounding box center [341, 193] width 26 height 26
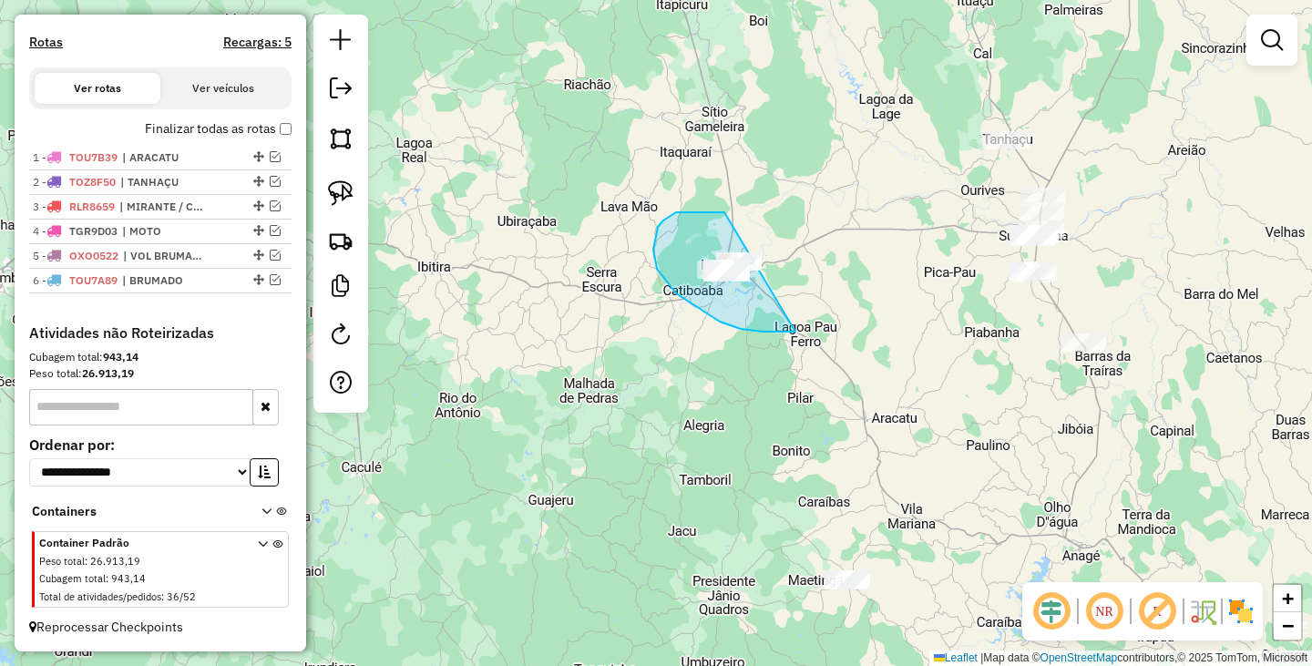
drag, startPoint x: 714, startPoint y: 211, endPoint x: 871, endPoint y: 302, distance: 180.8
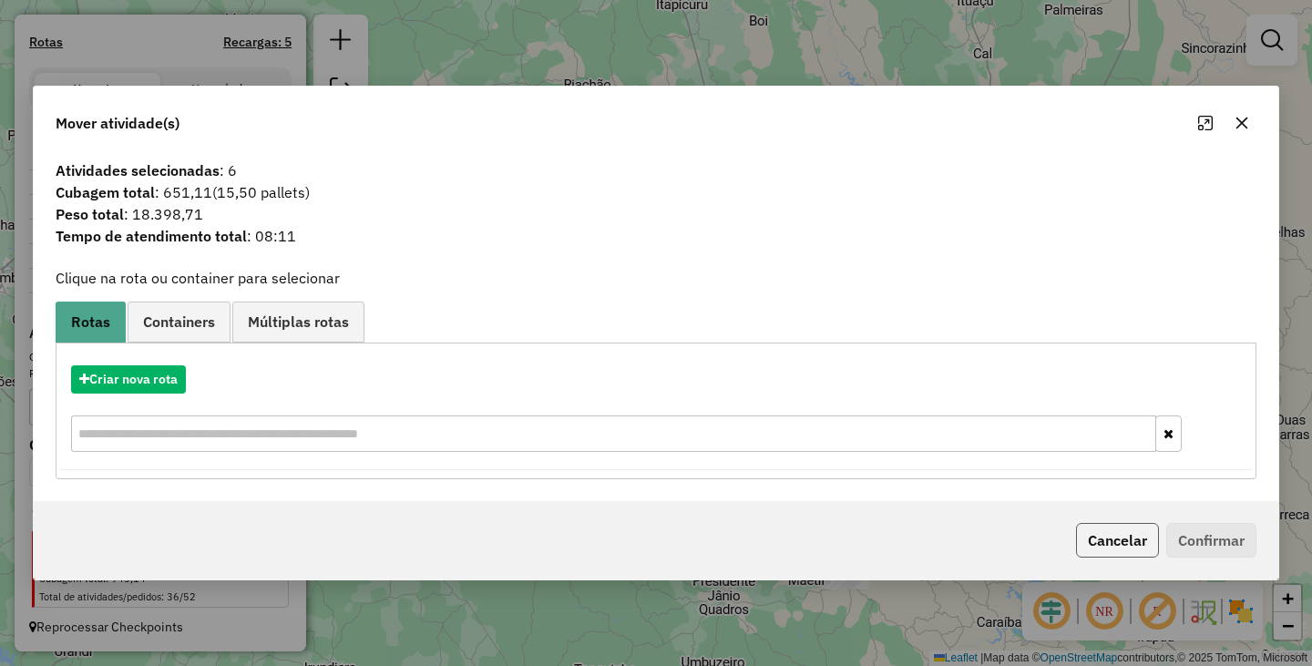
click at [1084, 526] on button "Cancelar" at bounding box center [1117, 540] width 83 height 35
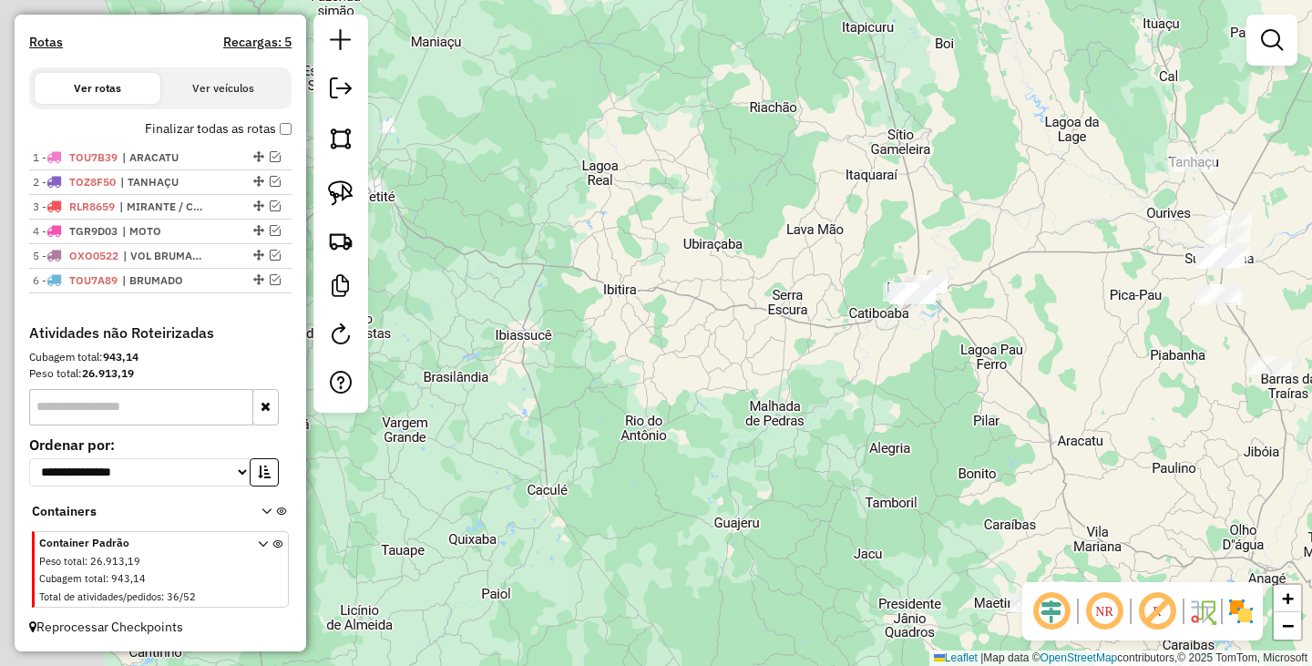
drag, startPoint x: 467, startPoint y: 389, endPoint x: 705, endPoint y: 422, distance: 240.0
click at [705, 422] on div "Janela de atendimento Grade de atendimento Capacidade Transportadoras Veículos …" at bounding box center [656, 333] width 1312 height 666
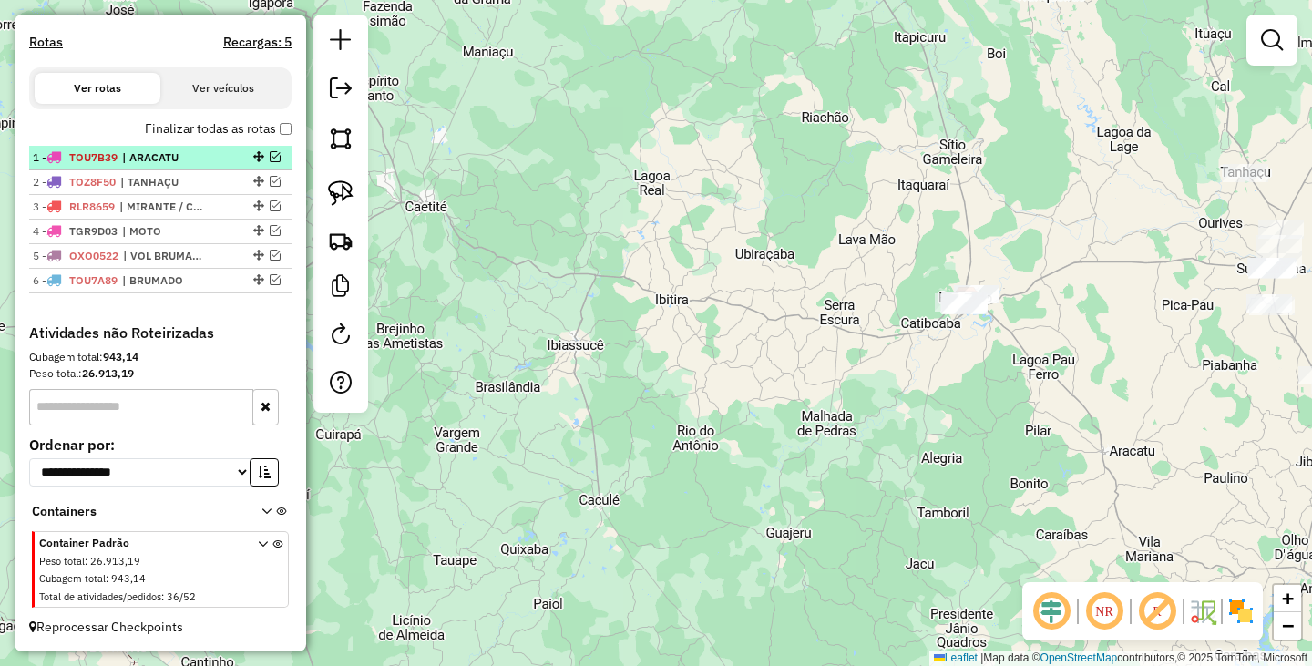
click at [112, 156] on span "TOU7B39" at bounding box center [93, 157] width 48 height 14
select select "**********"
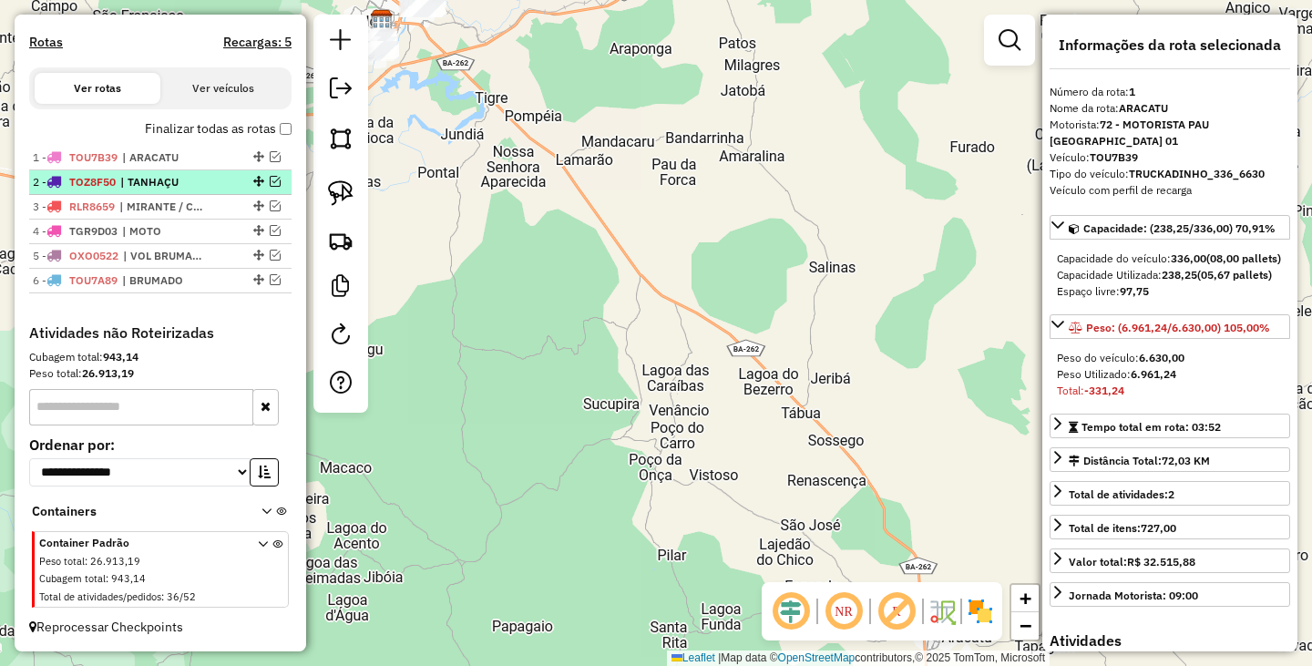
click at [108, 184] on span "TOZ8F50" at bounding box center [92, 182] width 46 height 14
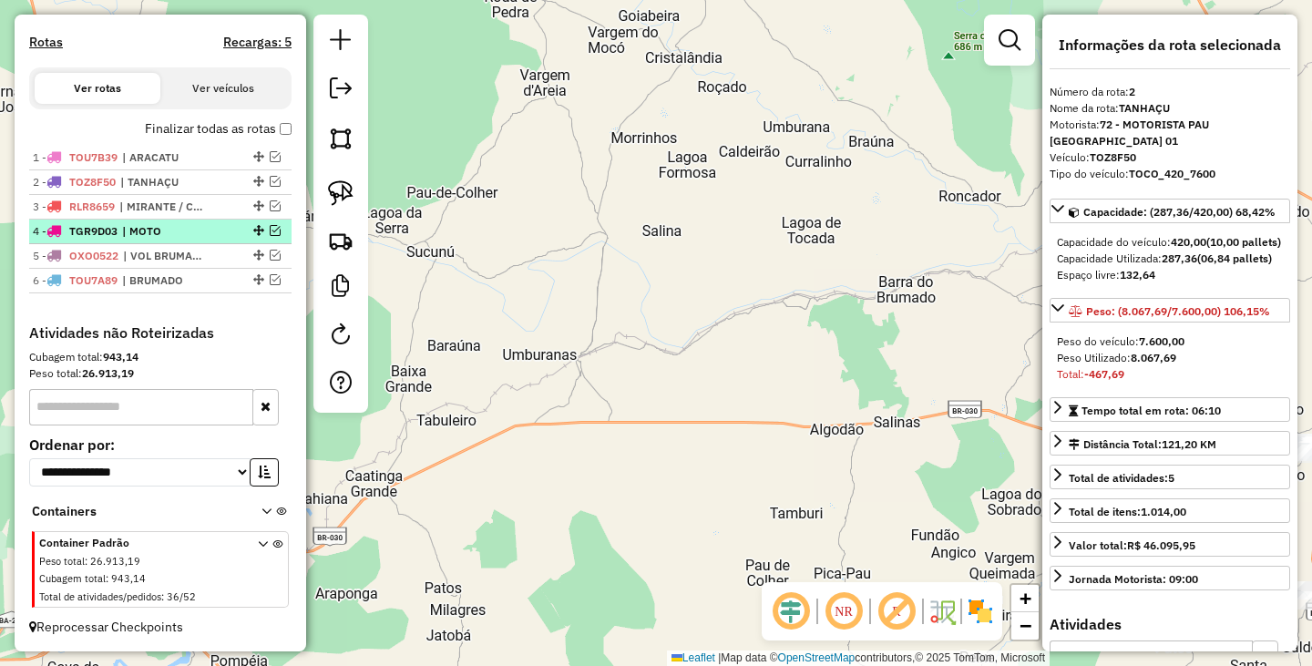
click at [107, 226] on span "TGR9D03" at bounding box center [93, 231] width 48 height 14
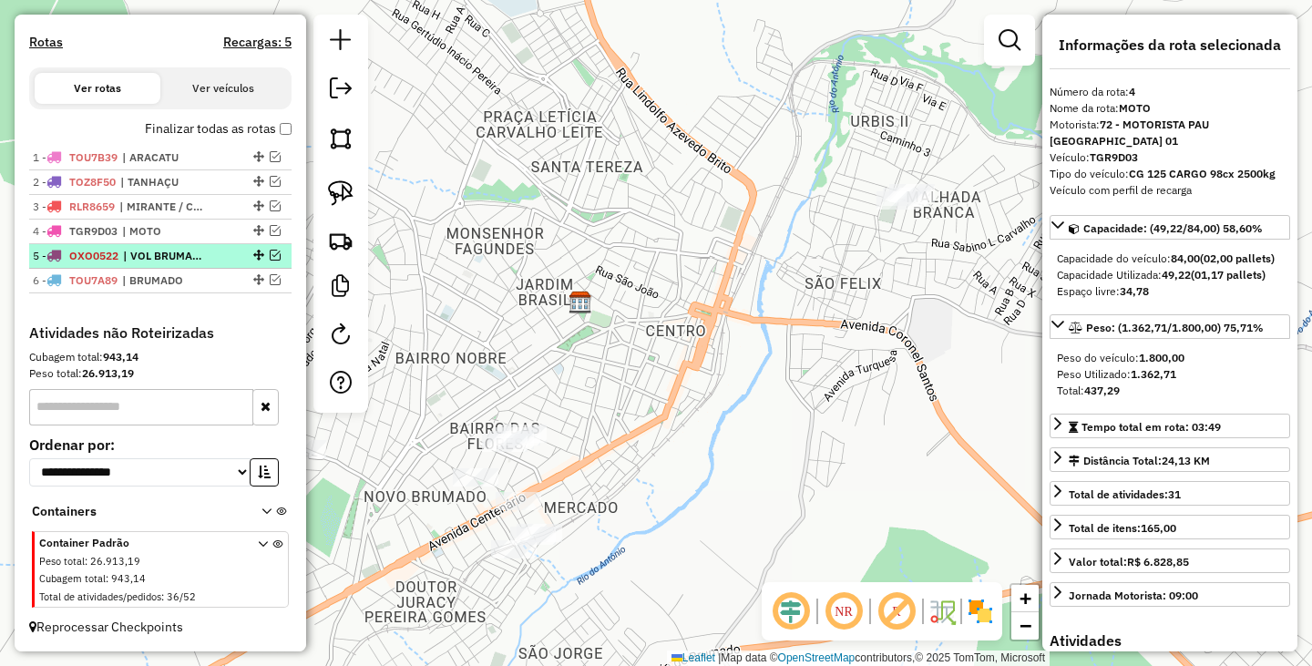
click at [100, 245] on li "5 - OXO0522 | VOL BRUMADO" at bounding box center [160, 256] width 262 height 25
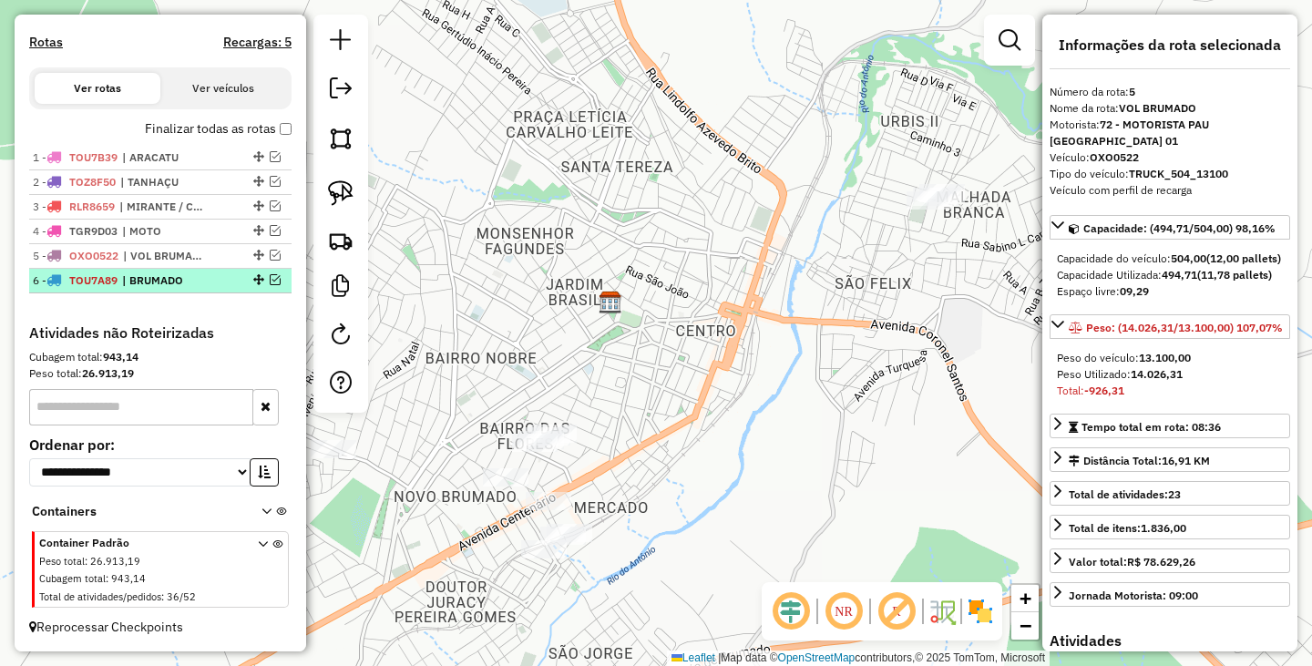
click at [107, 282] on span "TOU7A89" at bounding box center [93, 280] width 48 height 14
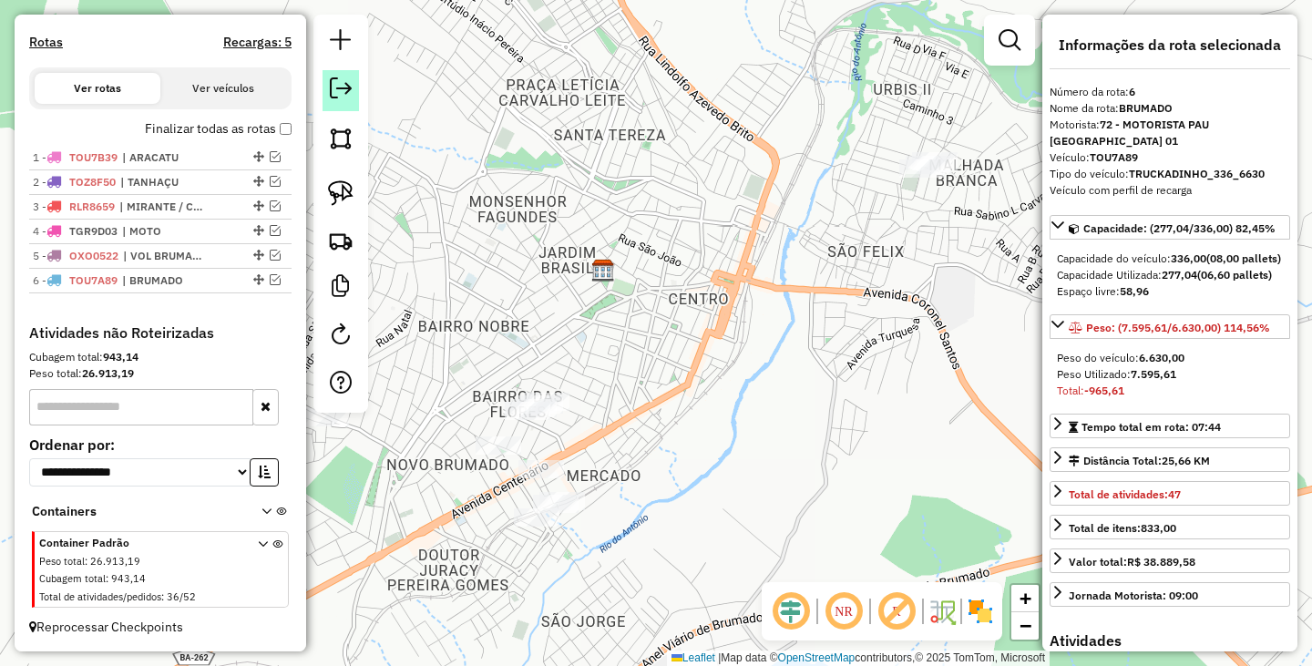
click at [343, 84] on em at bounding box center [341, 88] width 22 height 22
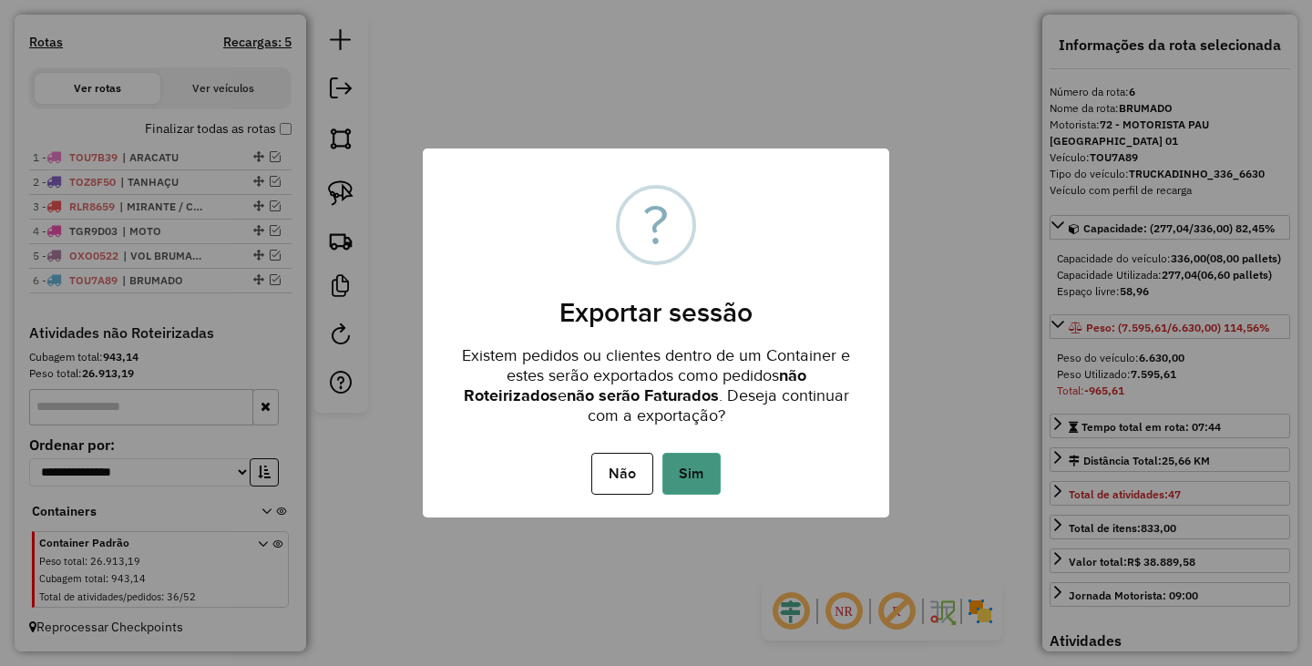
click at [691, 457] on button "Sim" at bounding box center [691, 474] width 58 height 42
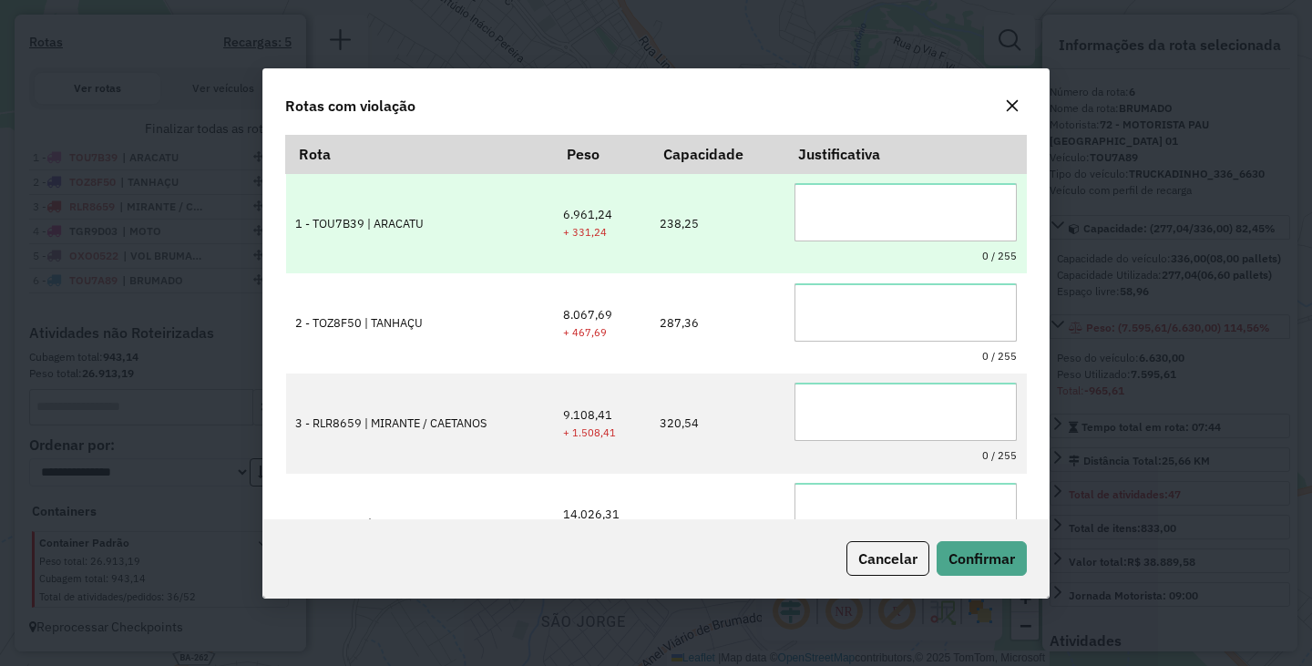
scroll to position [0, 0]
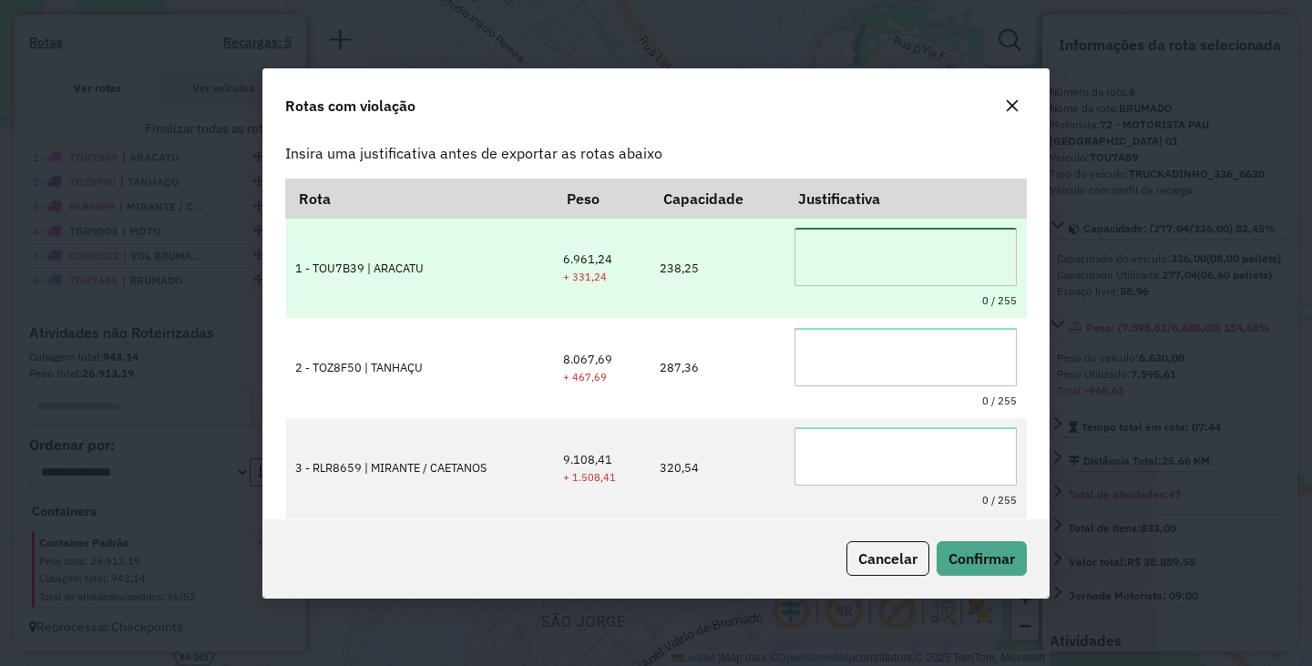
click at [870, 253] on textarea at bounding box center [905, 257] width 222 height 58
type textarea "*"
drag, startPoint x: 892, startPoint y: 261, endPoint x: 737, endPoint y: 244, distance: 155.8
click at [737, 244] on tr "**********" at bounding box center [656, 268] width 741 height 100
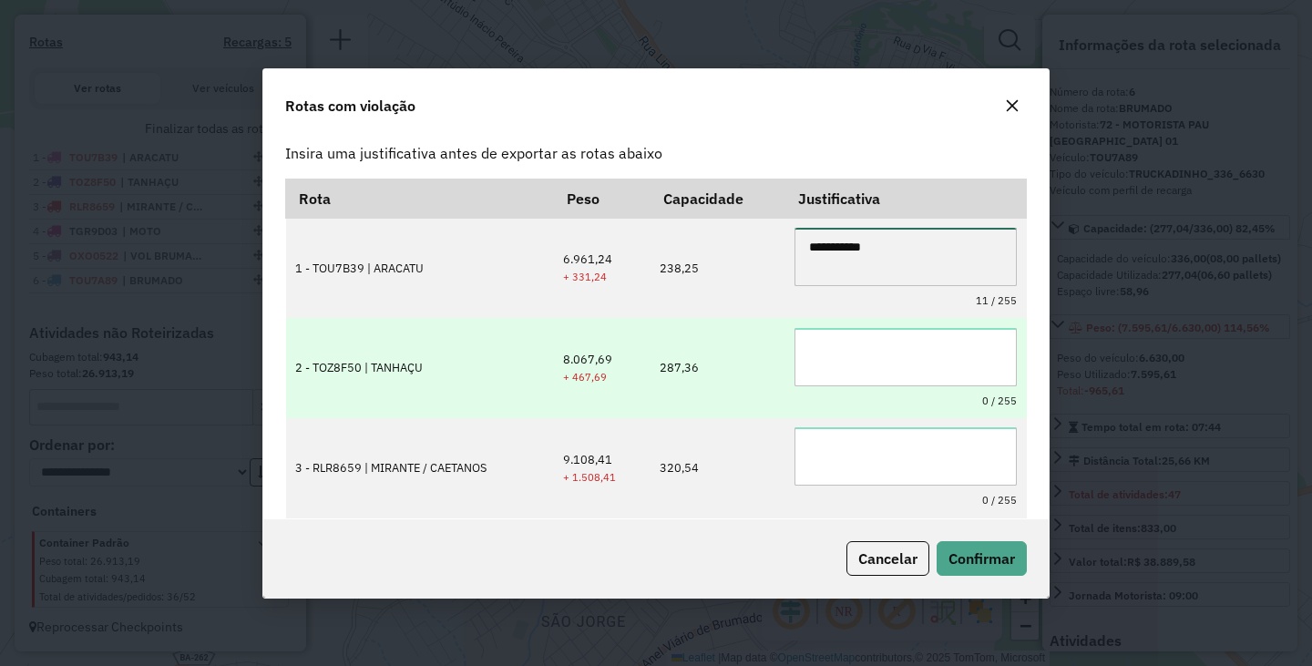
type textarea "**********"
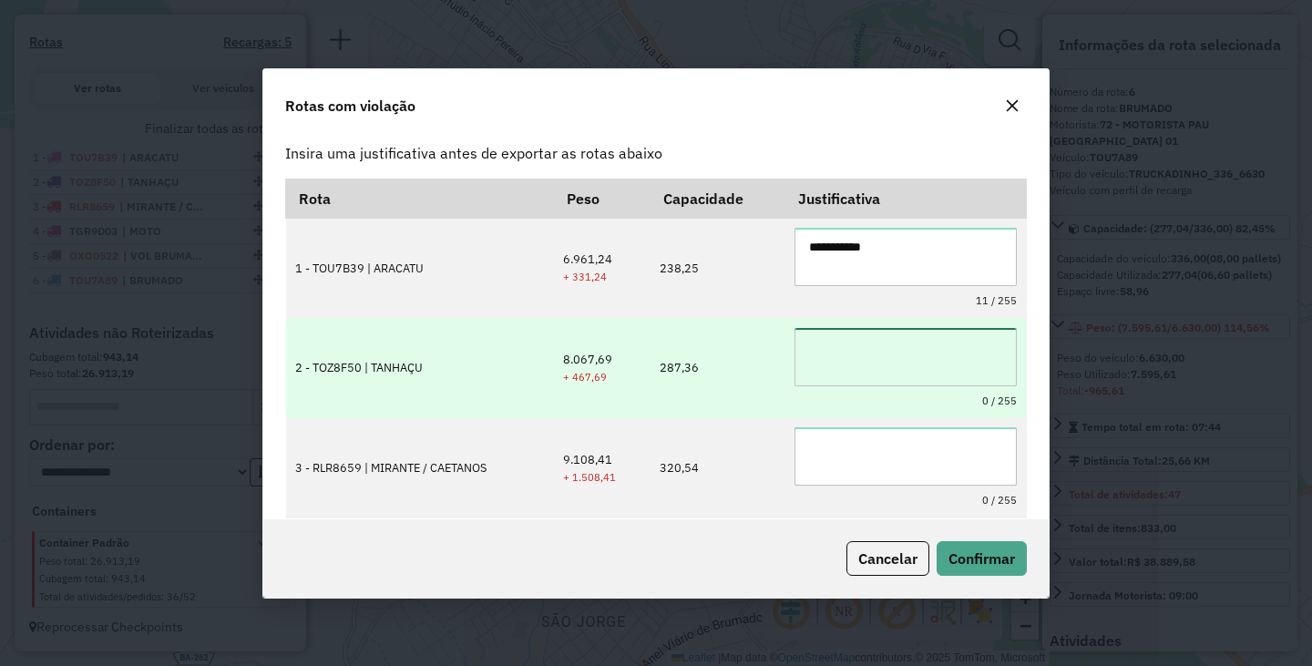
click at [909, 344] on textarea at bounding box center [905, 357] width 222 height 58
paste textarea "**********"
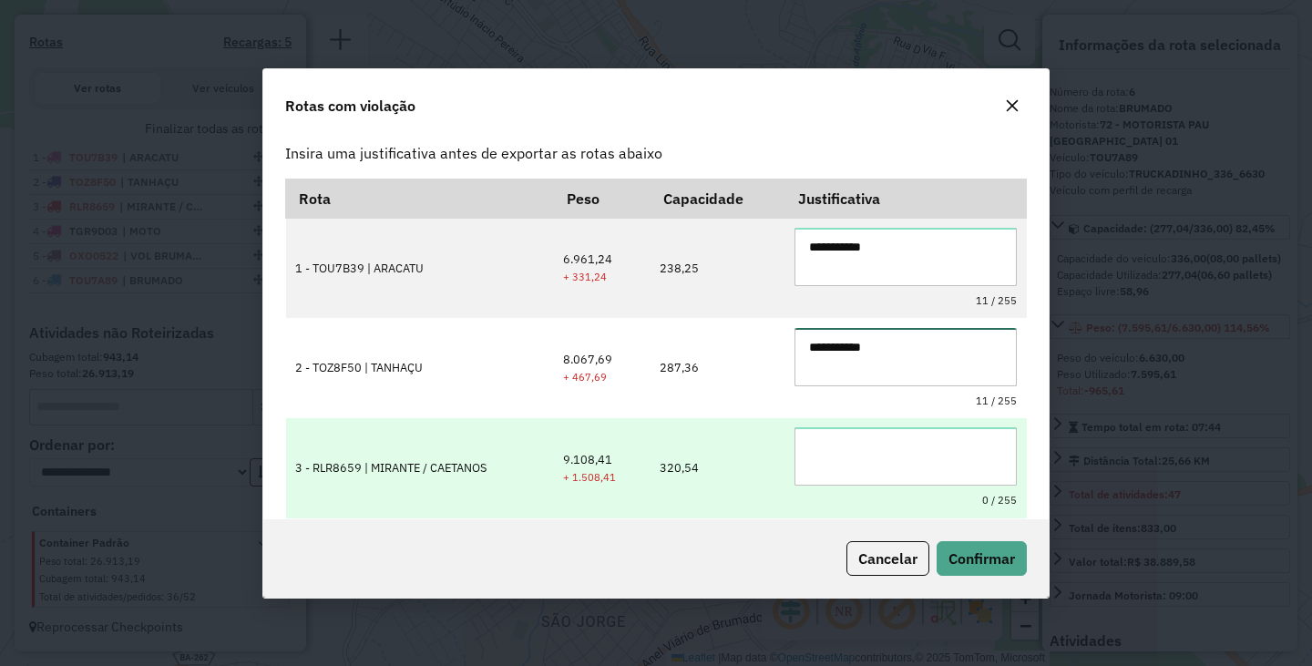
type textarea "**********"
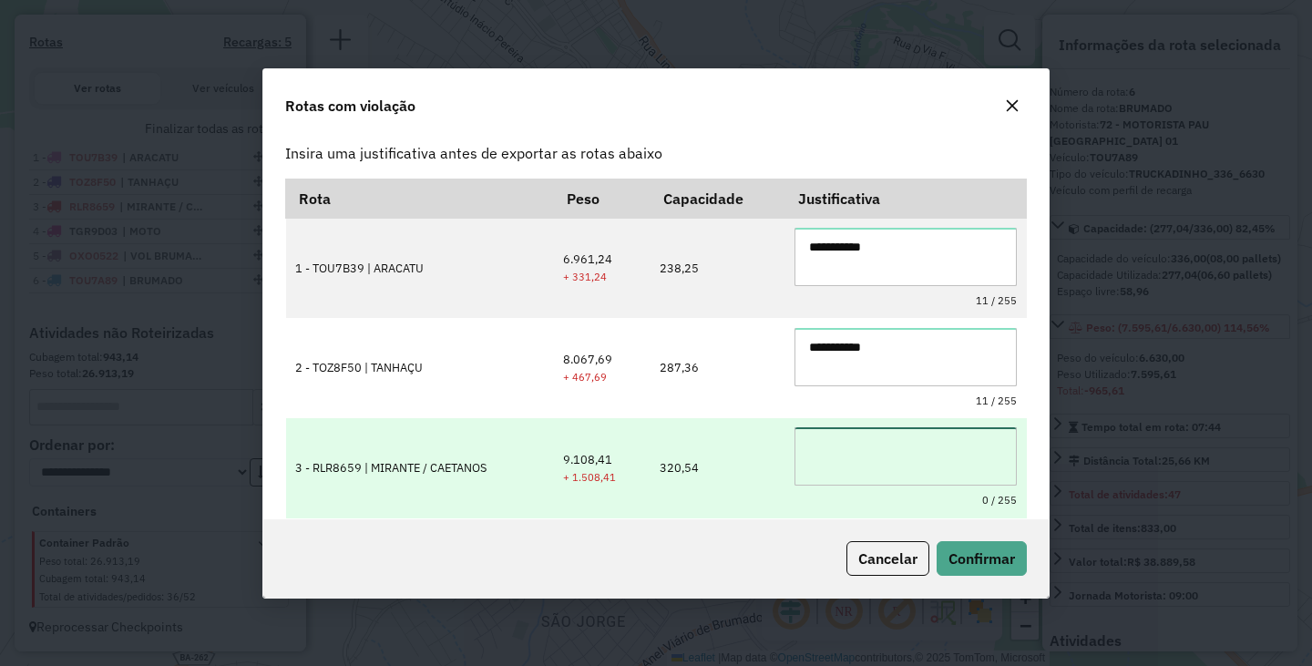
click at [859, 470] on textarea at bounding box center [905, 456] width 222 height 58
paste textarea "**********"
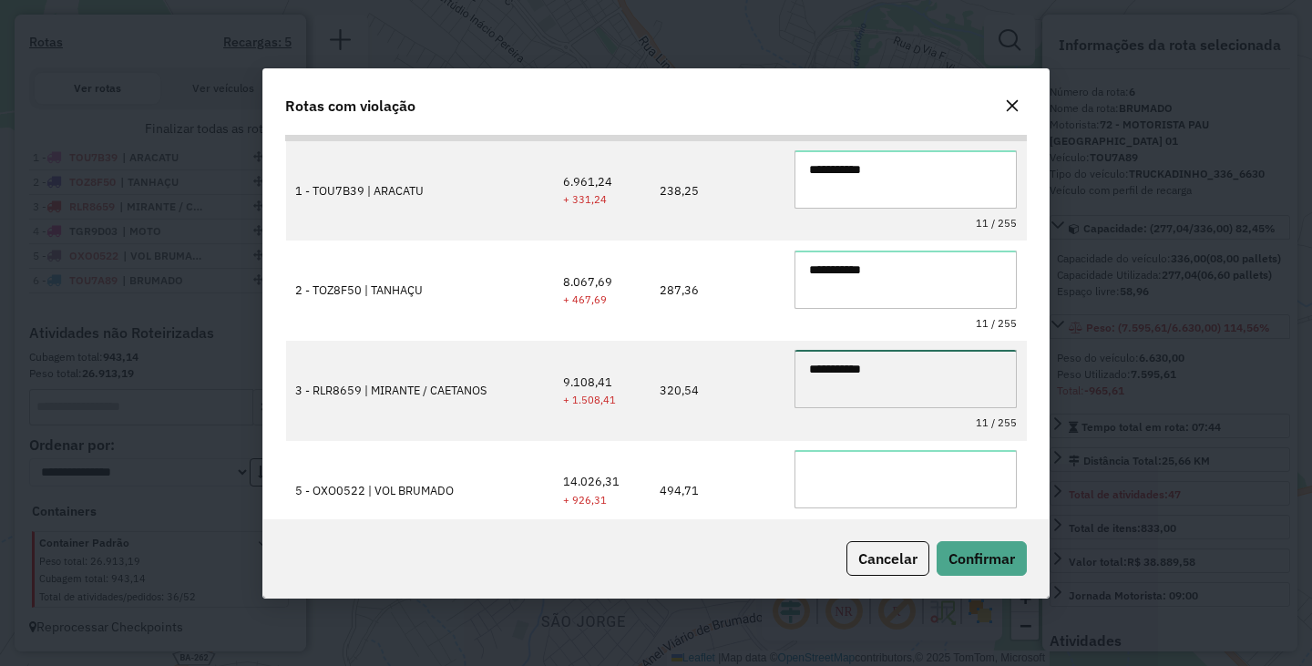
scroll to position [199, 0]
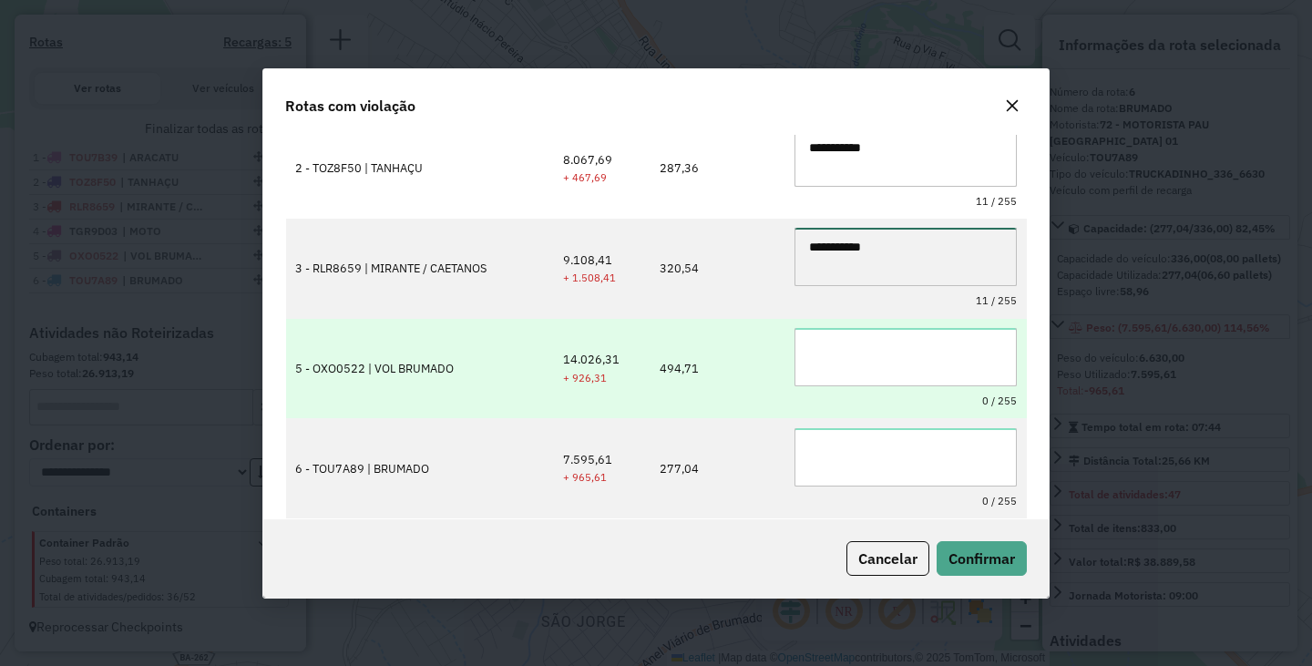
type textarea "**********"
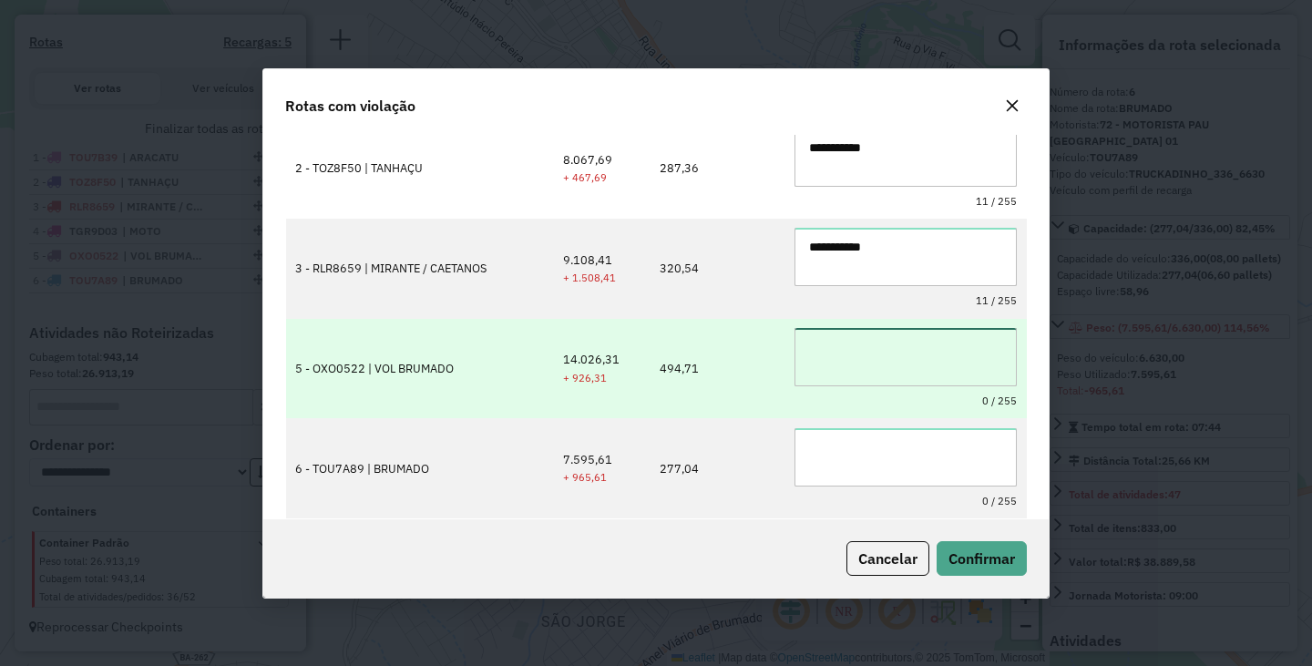
click at [863, 345] on textarea at bounding box center [905, 357] width 222 height 58
paste textarea "**********"
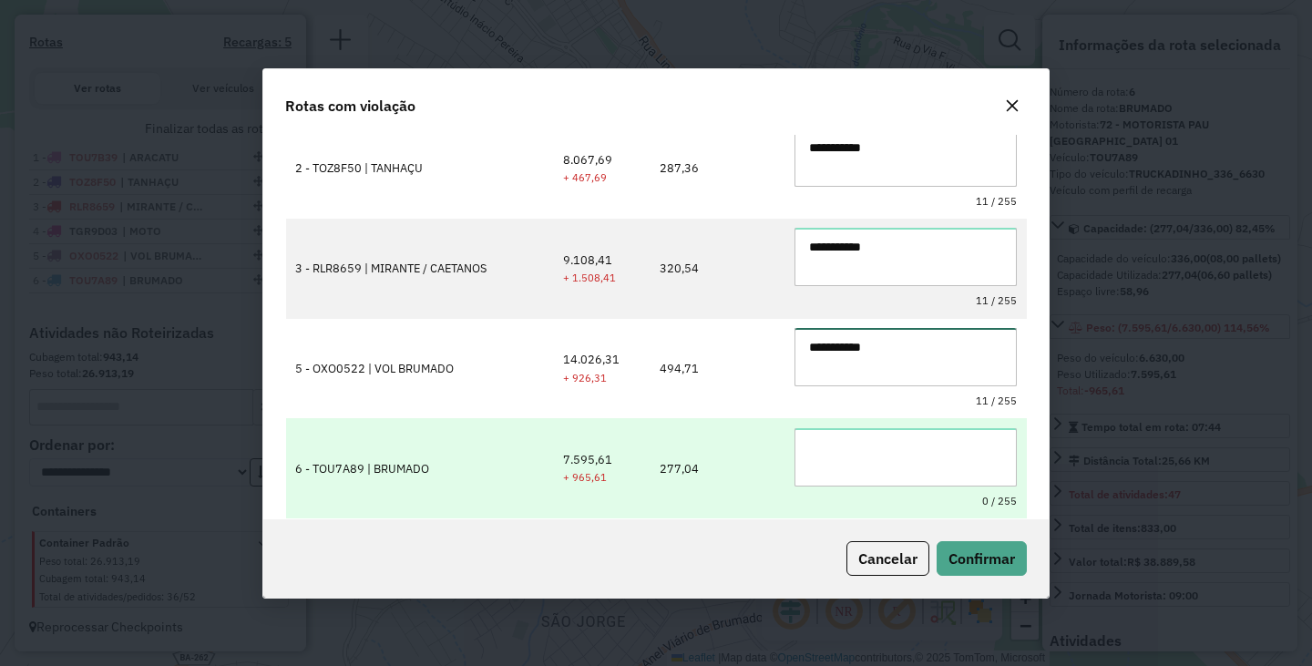
type textarea "**********"
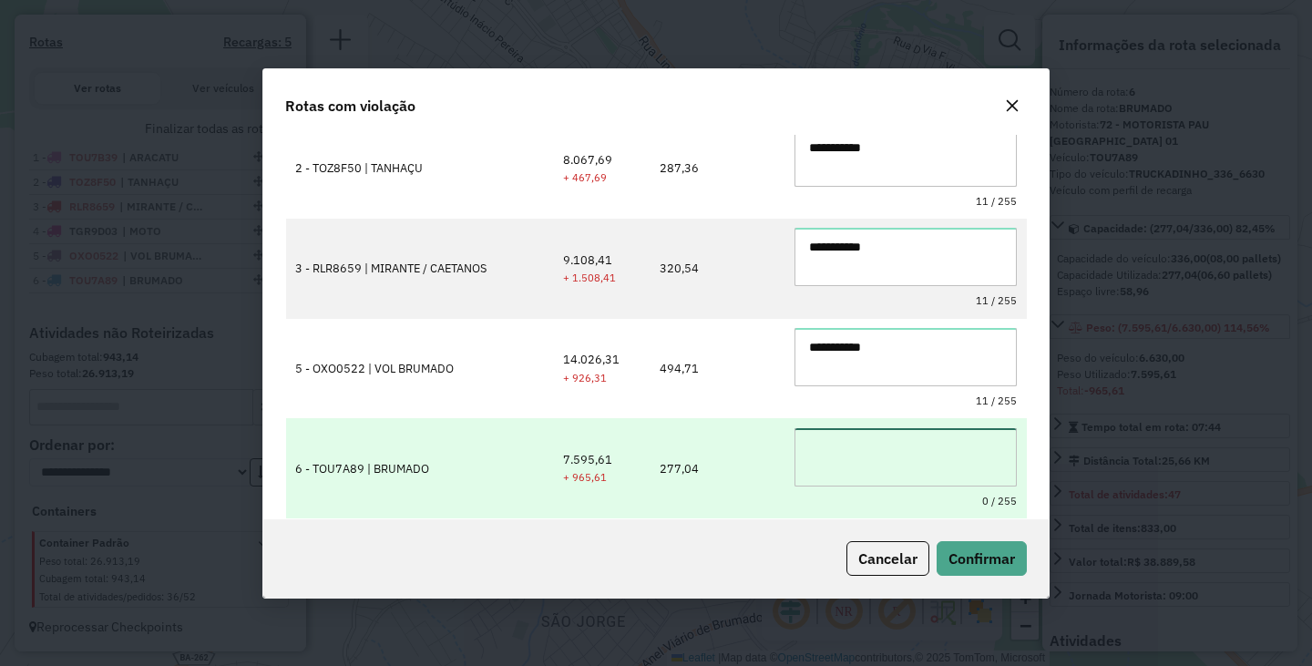
click at [837, 479] on textarea at bounding box center [905, 457] width 222 height 58
paste textarea "**********"
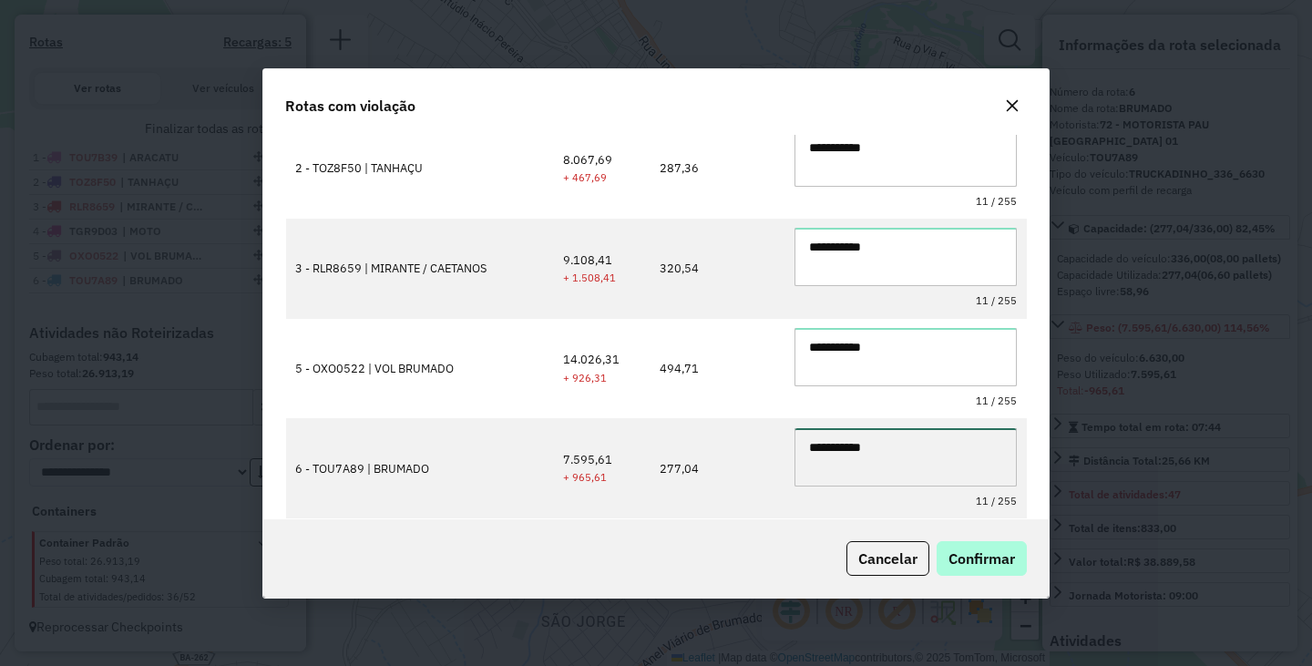
type textarea "**********"
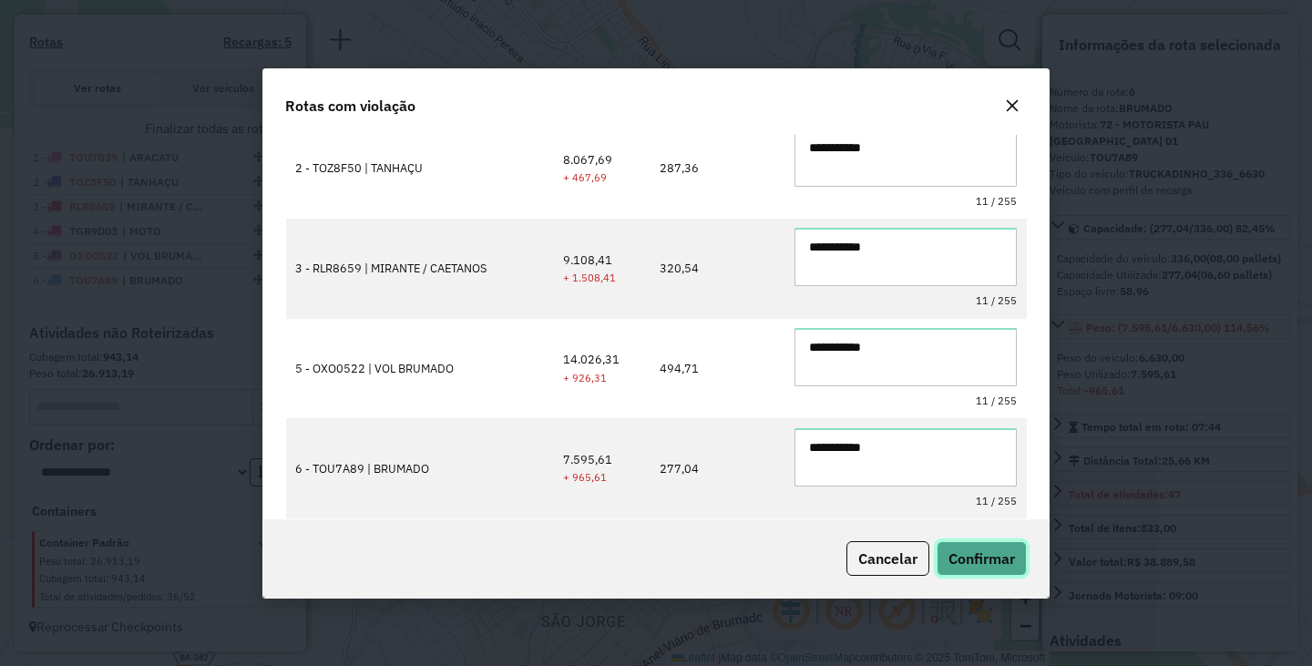
click at [991, 559] on span "Confirmar" at bounding box center [981, 558] width 66 height 18
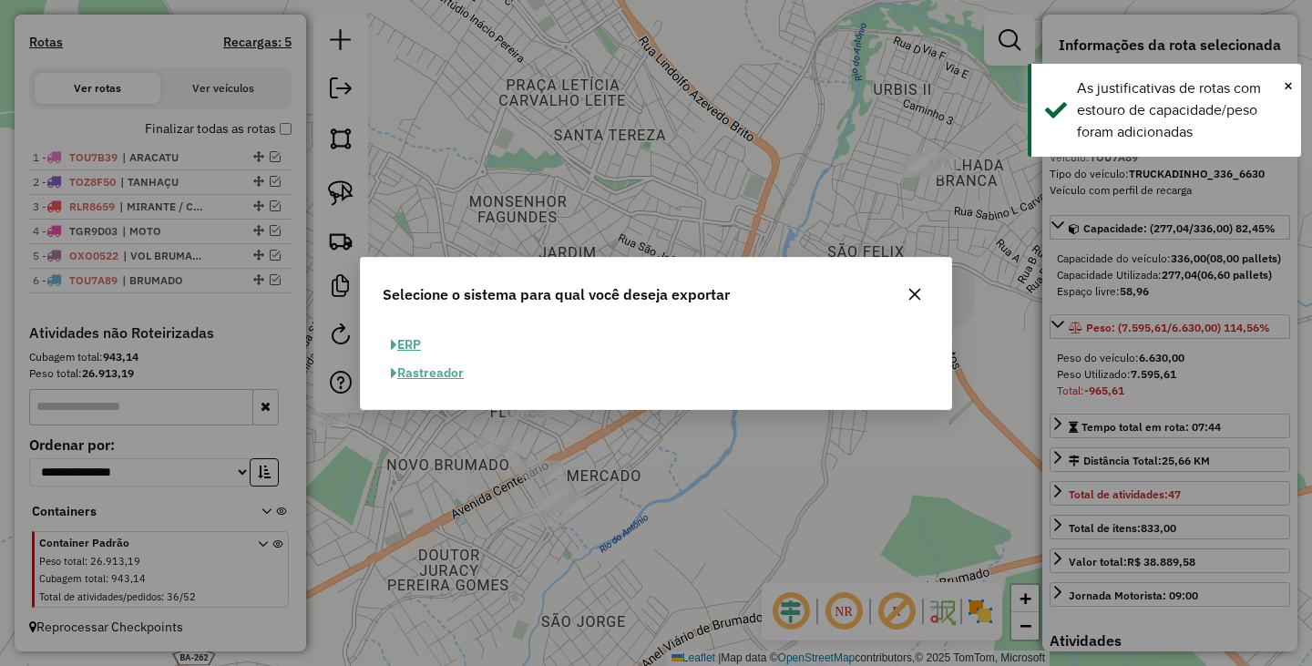
click at [408, 344] on button "ERP" at bounding box center [406, 345] width 46 height 28
select select "**"
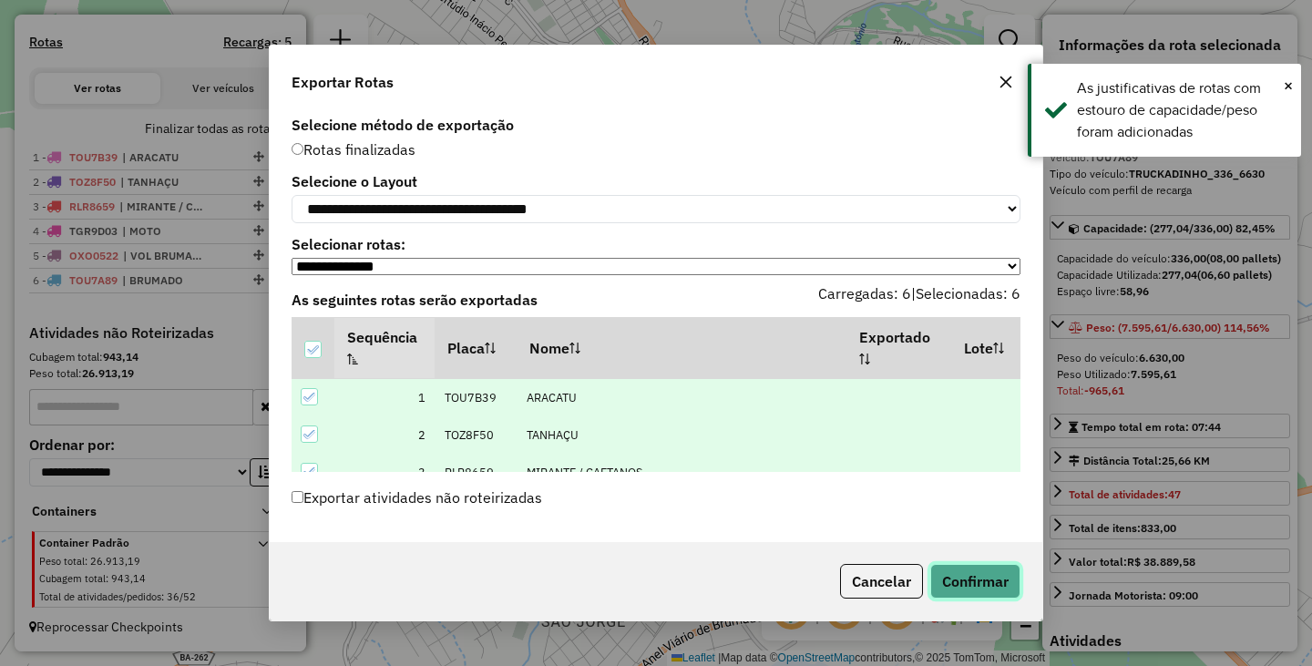
click at [990, 568] on button "Confirmar" at bounding box center [975, 581] width 90 height 35
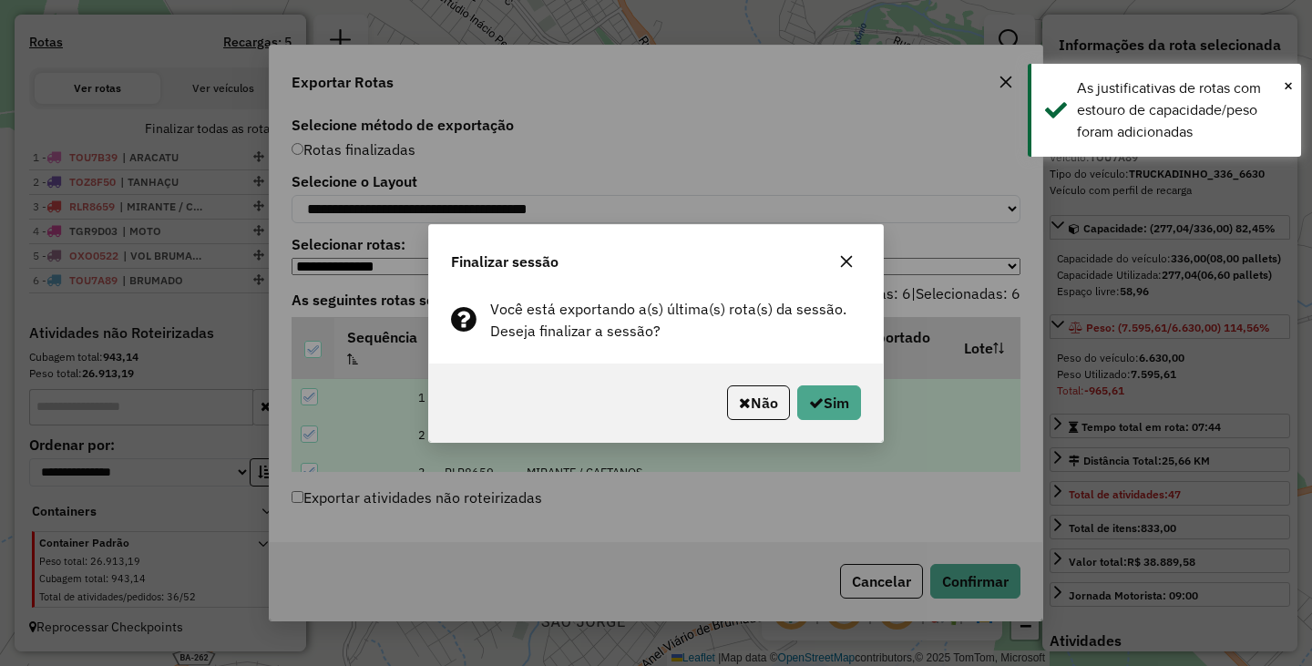
click at [864, 410] on div "Não Sim" at bounding box center [656, 402] width 454 height 78
click at [854, 406] on button "Sim" at bounding box center [829, 402] width 64 height 35
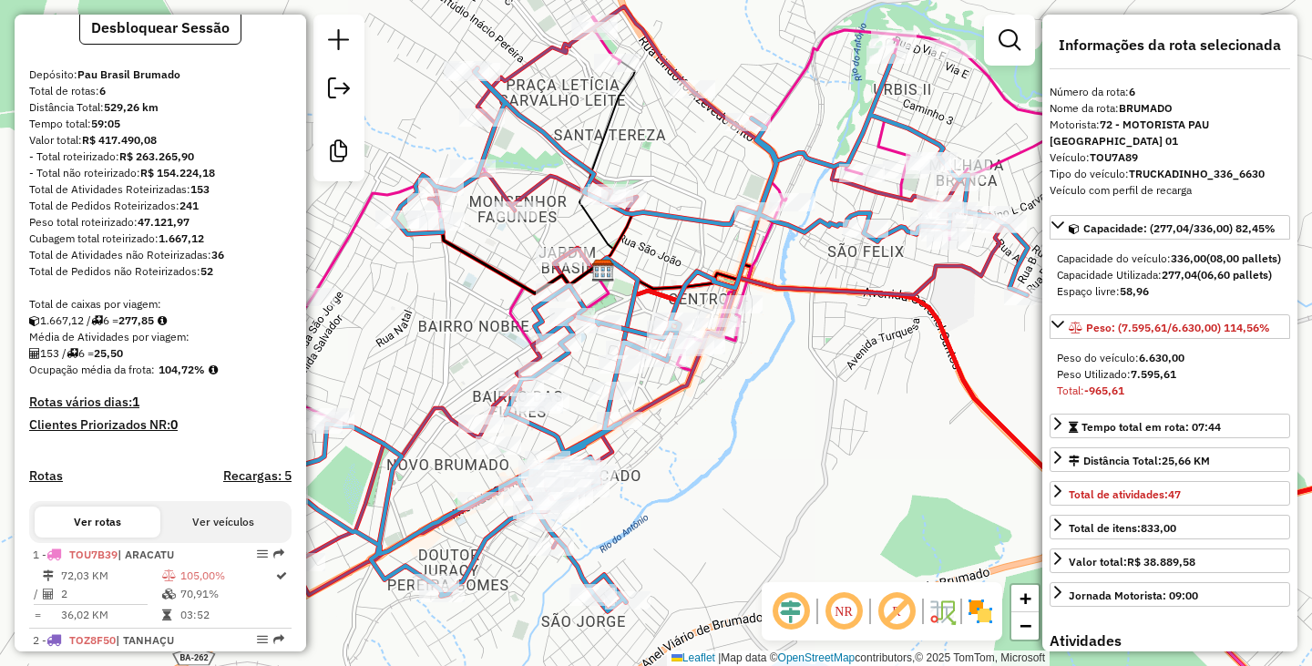
scroll to position [0, 0]
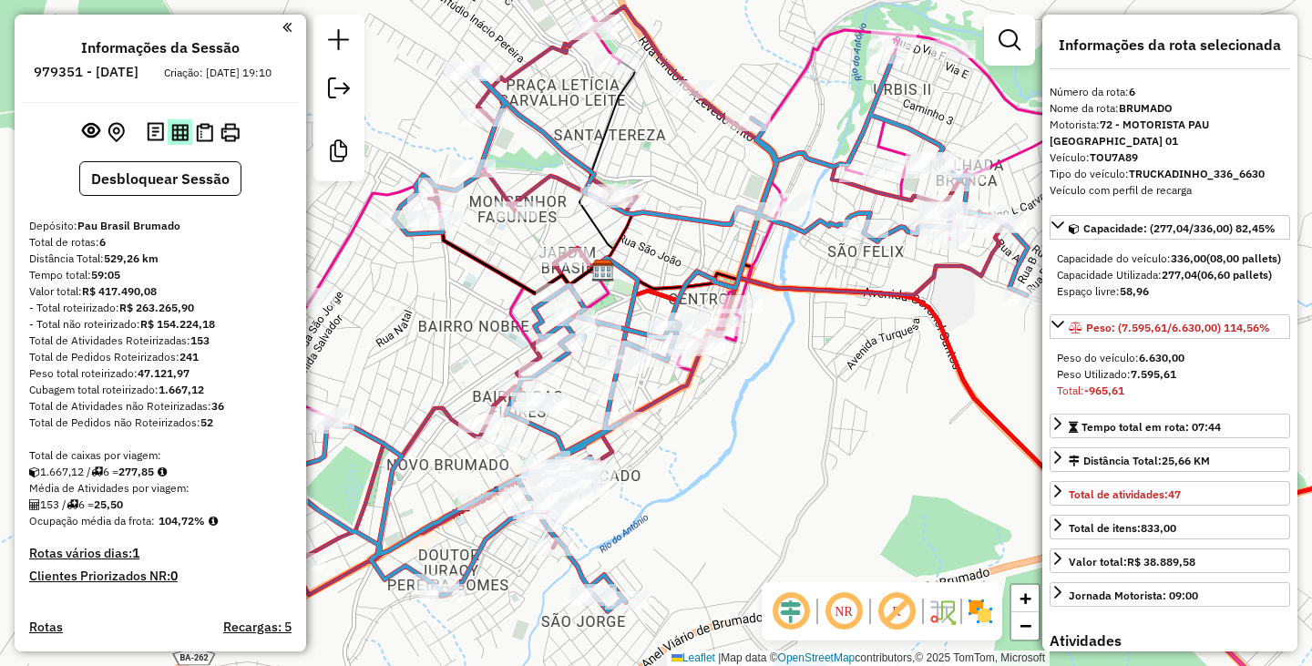
click at [181, 141] on img at bounding box center [179, 132] width 17 height 17
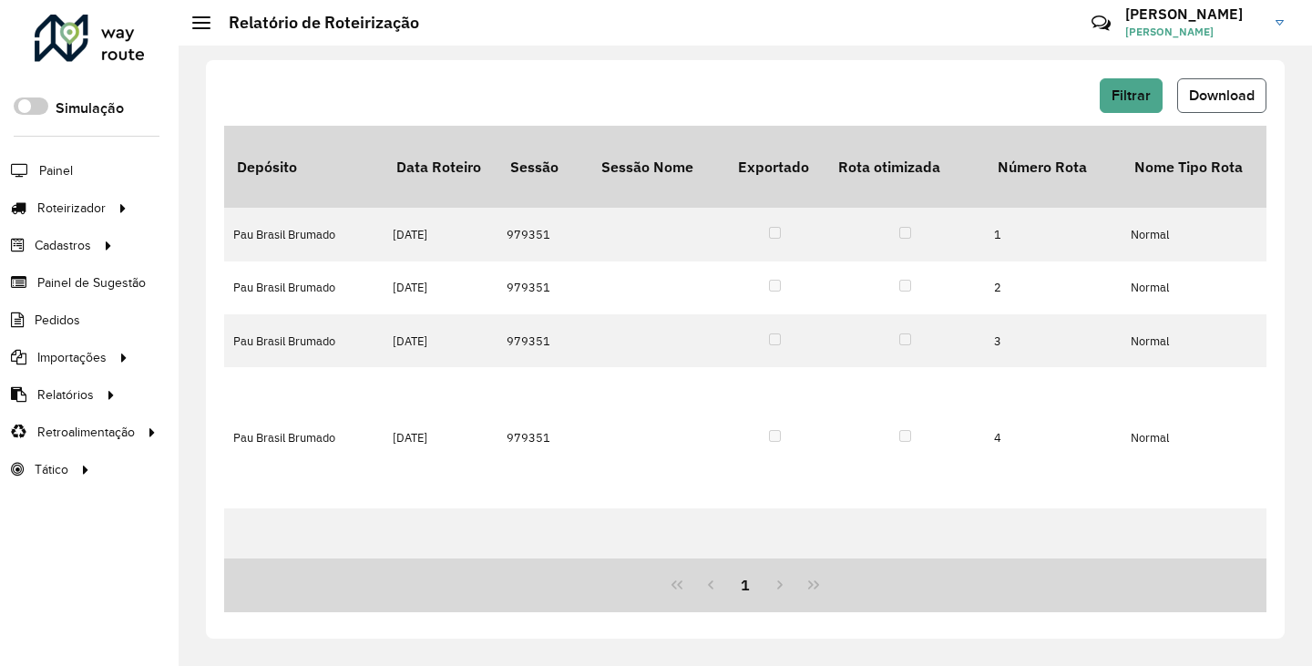
click at [1230, 88] on span "Download" at bounding box center [1222, 94] width 66 height 15
